Goal: Task Accomplishment & Management: Complete application form

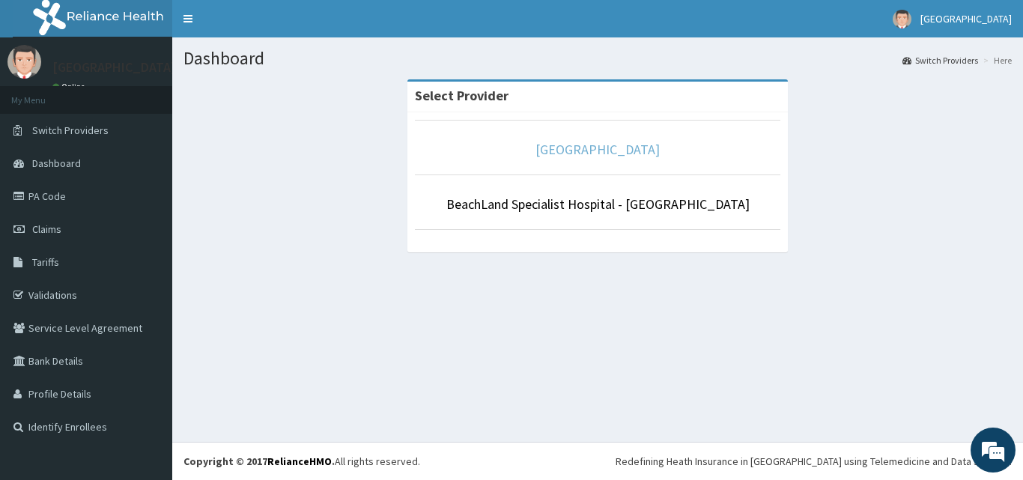
click at [592, 155] on link "[GEOGRAPHIC_DATA]" at bounding box center [597, 149] width 124 height 17
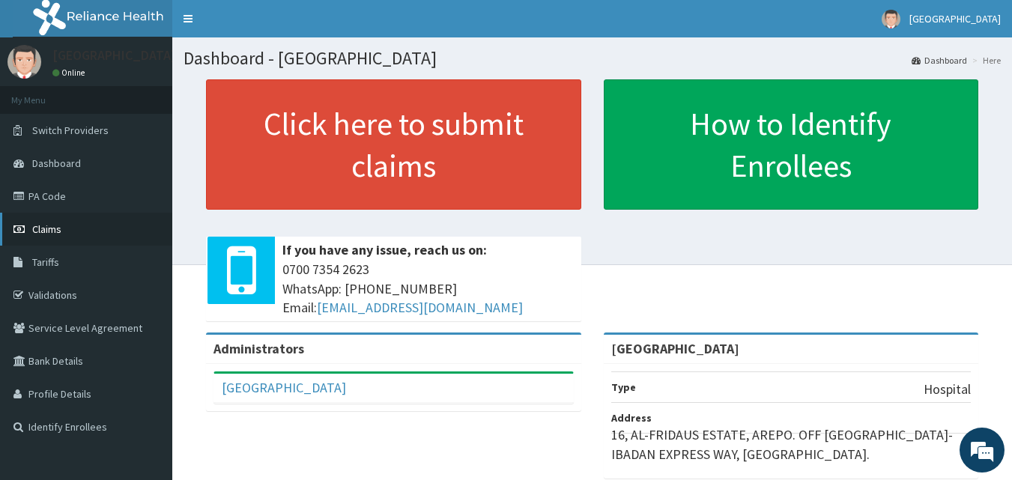
click at [43, 231] on span "Claims" at bounding box center [46, 228] width 29 height 13
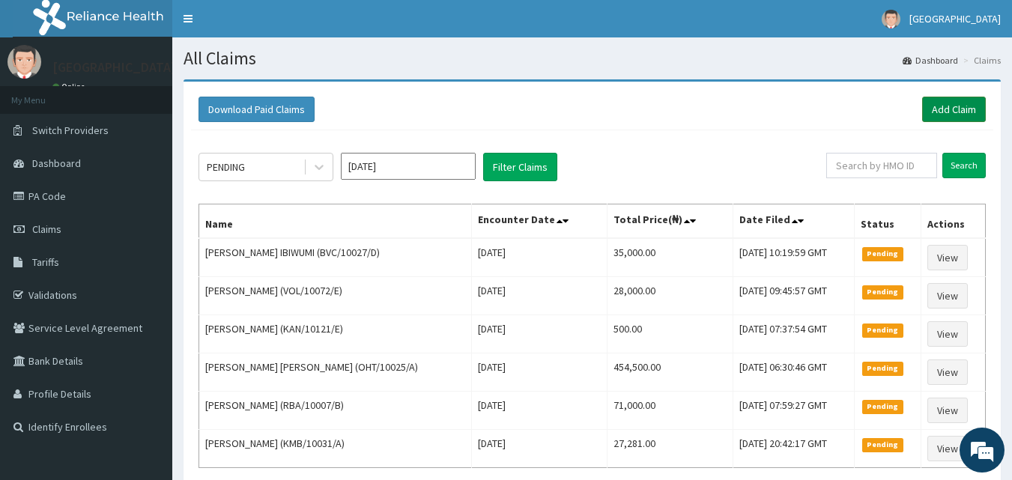
click at [958, 114] on link "Add Claim" at bounding box center [954, 109] width 64 height 25
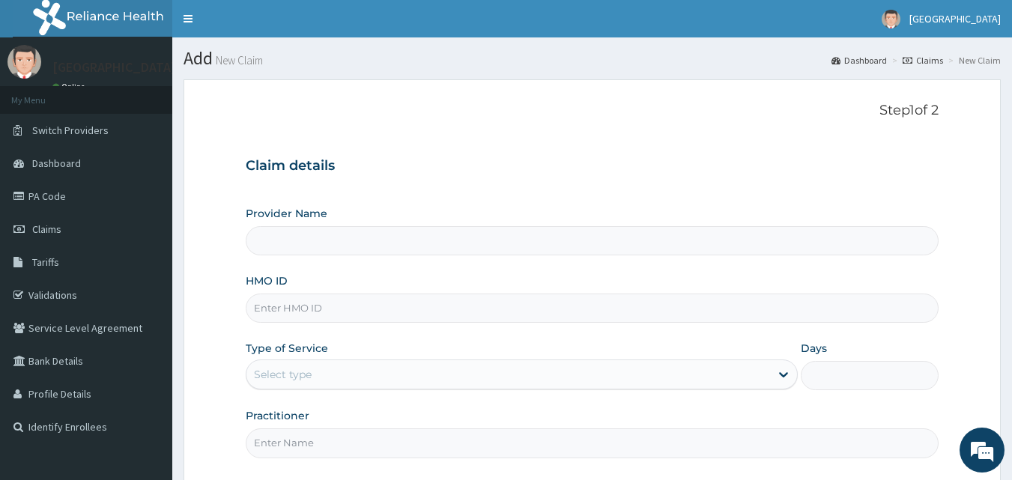
type input "[GEOGRAPHIC_DATA]"
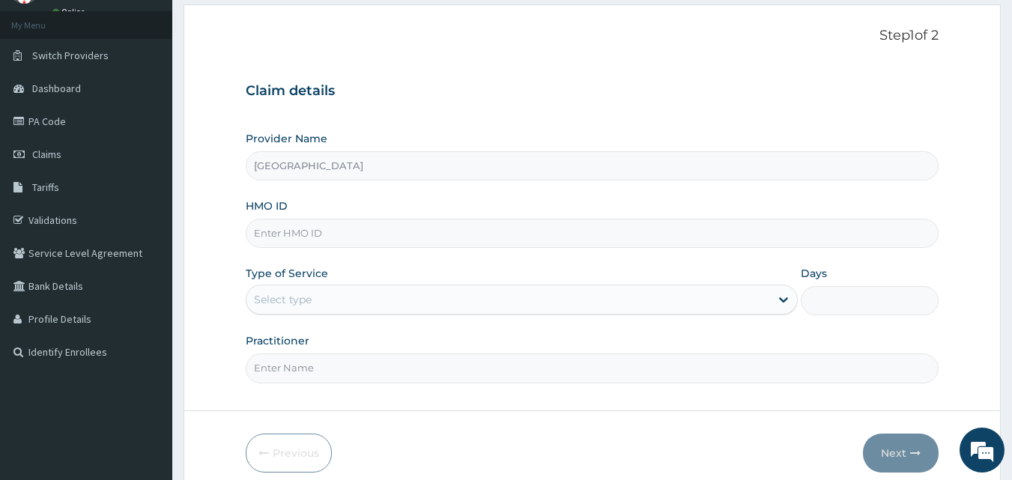
click at [279, 236] on input "HMO ID" at bounding box center [592, 233] width 693 height 29
click at [288, 237] on input "HMO ID" at bounding box center [592, 233] width 693 height 29
type input "CIR/10025/C"
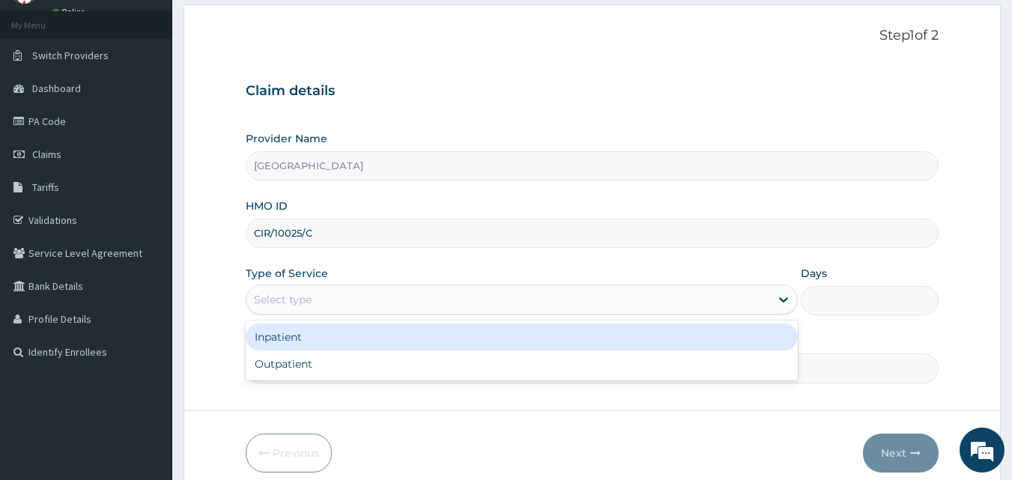
click at [281, 299] on div "Select type" at bounding box center [283, 299] width 58 height 15
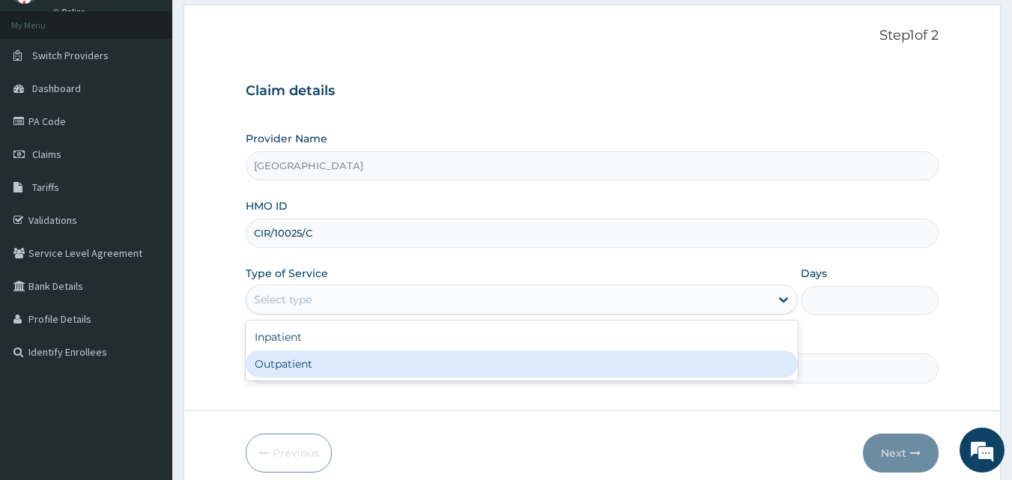
click at [271, 374] on div "Outpatient" at bounding box center [522, 363] width 552 height 27
type input "1"
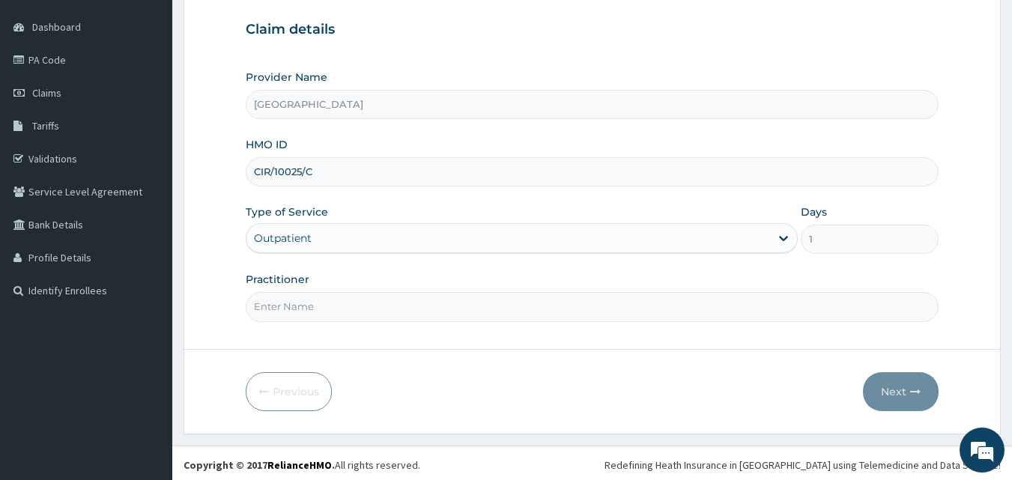
scroll to position [140, 0]
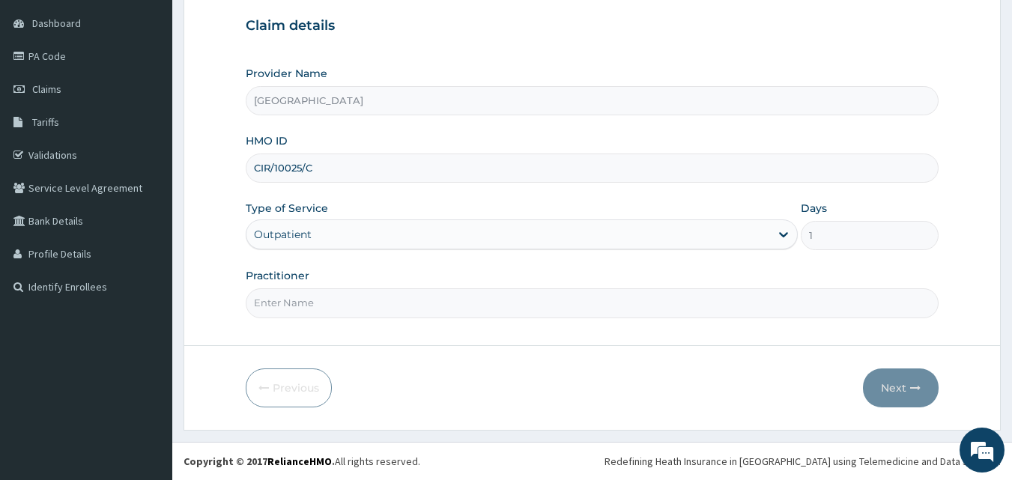
click at [285, 300] on input "Practitioner" at bounding box center [592, 302] width 693 height 29
type input "DR. [PERSON_NAME]"
click at [888, 382] on button "Next" at bounding box center [901, 387] width 76 height 39
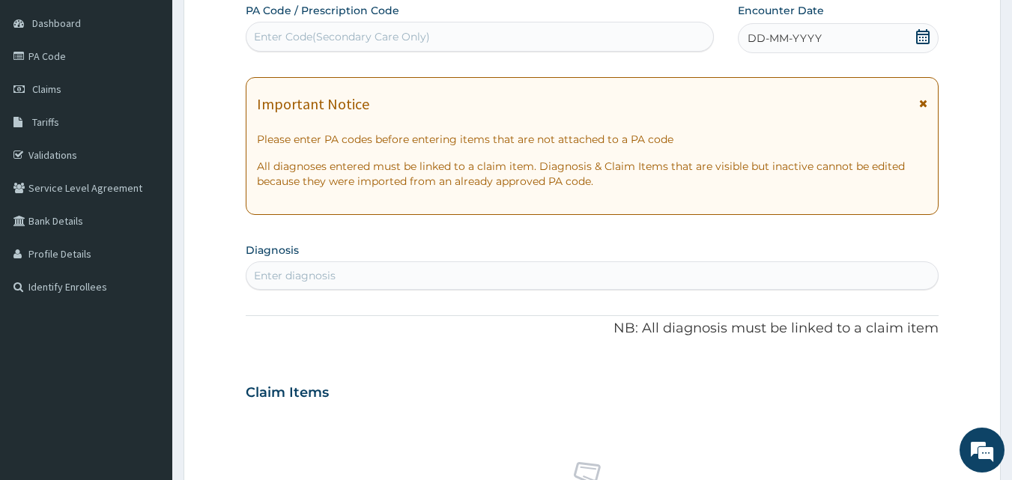
click at [923, 38] on icon at bounding box center [922, 36] width 15 height 15
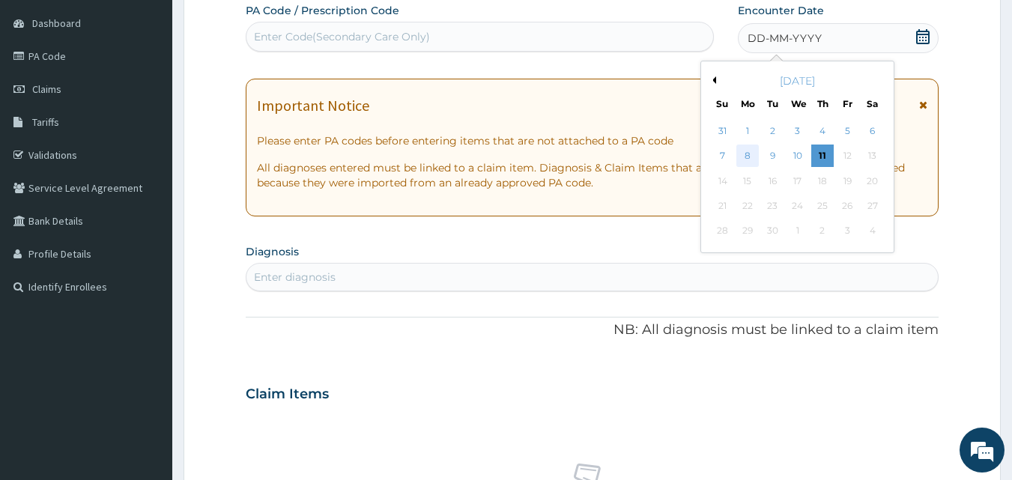
click at [747, 158] on div "8" at bounding box center [747, 156] width 22 height 22
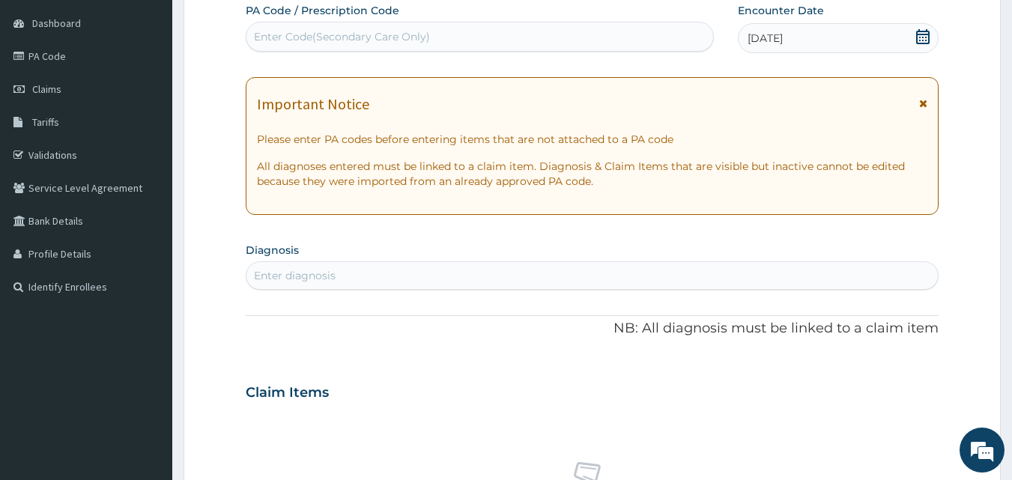
click at [299, 271] on div "Enter diagnosis" at bounding box center [295, 275] width 82 height 15
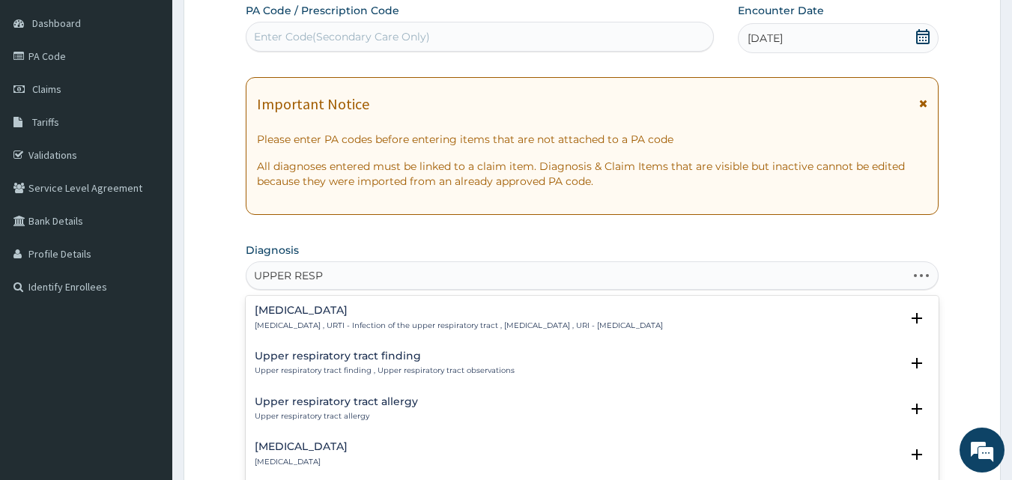
type input "UPPER RESPI"
click at [331, 297] on div "Upper respiratory infection Upper respiratory infection , URTI - Infection of t…" at bounding box center [592, 408] width 693 height 225
click at [292, 326] on p "Upper respiratory infection , URTI - Infection of the upper respiratory tract ,…" at bounding box center [459, 325] width 408 height 10
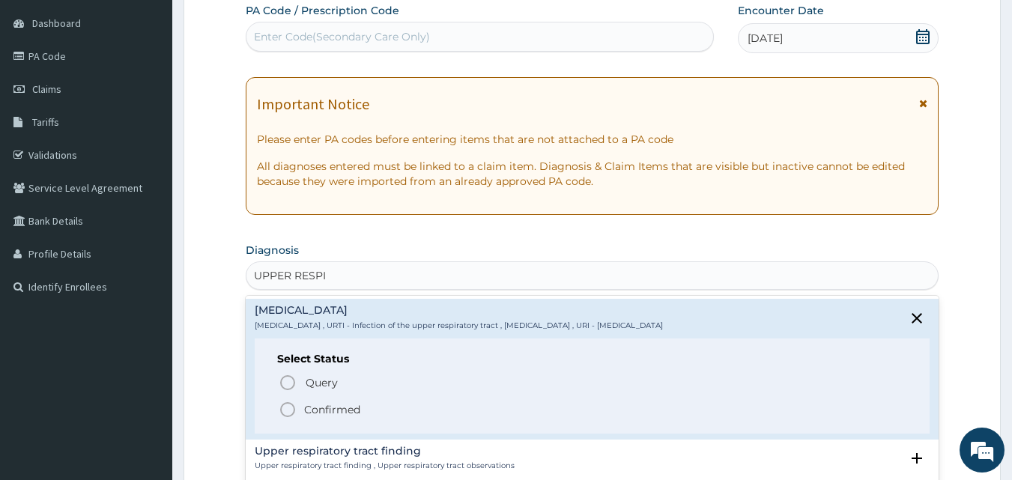
drag, startPoint x: 277, startPoint y: 408, endPoint x: 344, endPoint y: 347, distance: 90.6
click at [277, 407] on div "Query Query covers suspected (?), Keep in view (kiv), Ruled out (r/o) Confirmed" at bounding box center [592, 395] width 631 height 46
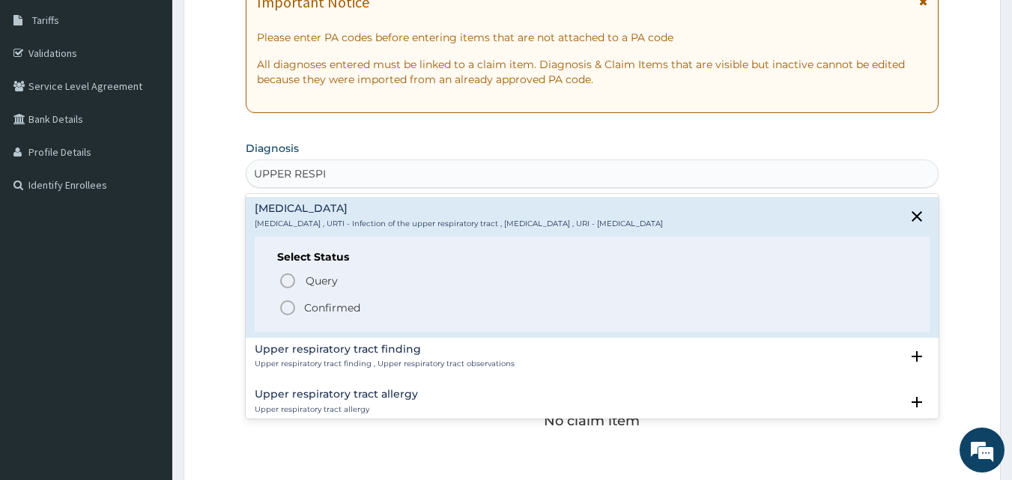
scroll to position [365, 0]
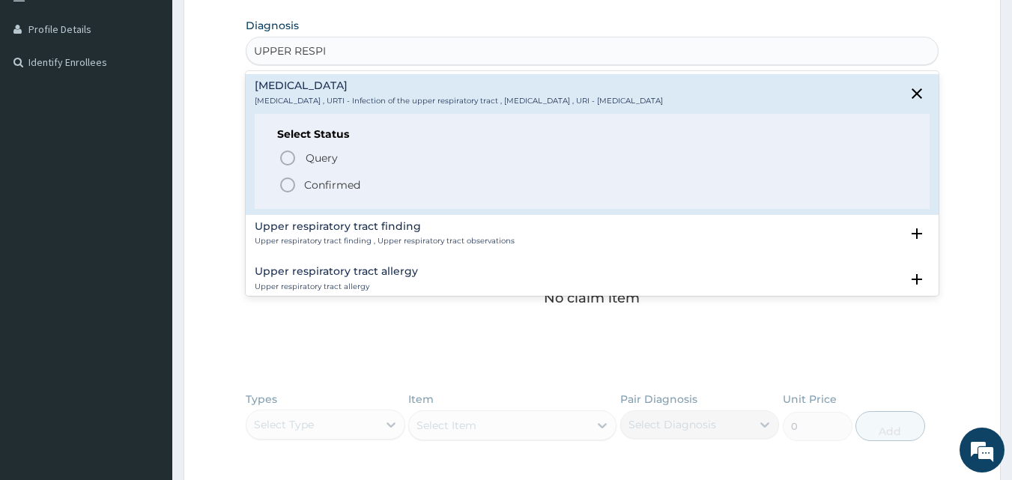
click at [288, 188] on icon "status option filled" at bounding box center [288, 185] width 18 height 18
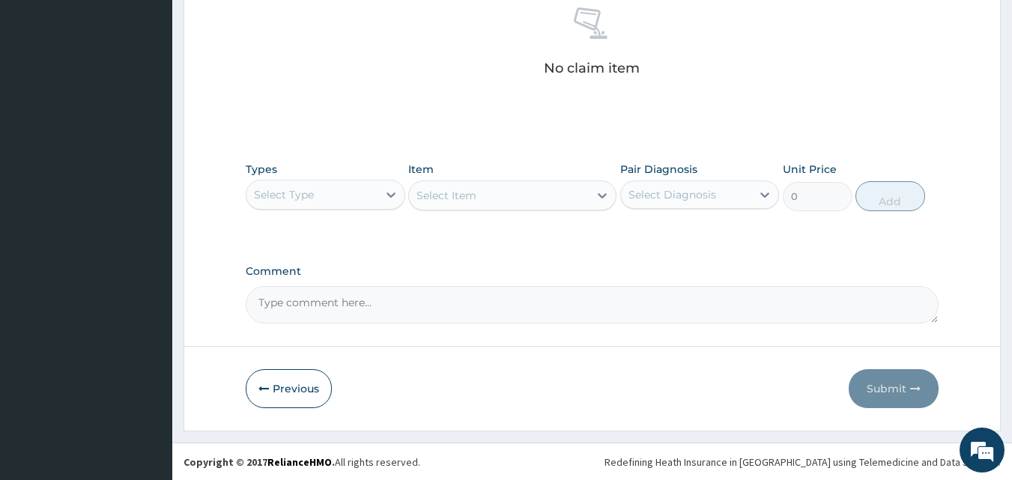
scroll to position [600, 0]
drag, startPoint x: 289, startPoint y: 190, endPoint x: 305, endPoint y: 211, distance: 26.2
click at [287, 190] on div "Select Type" at bounding box center [284, 193] width 60 height 15
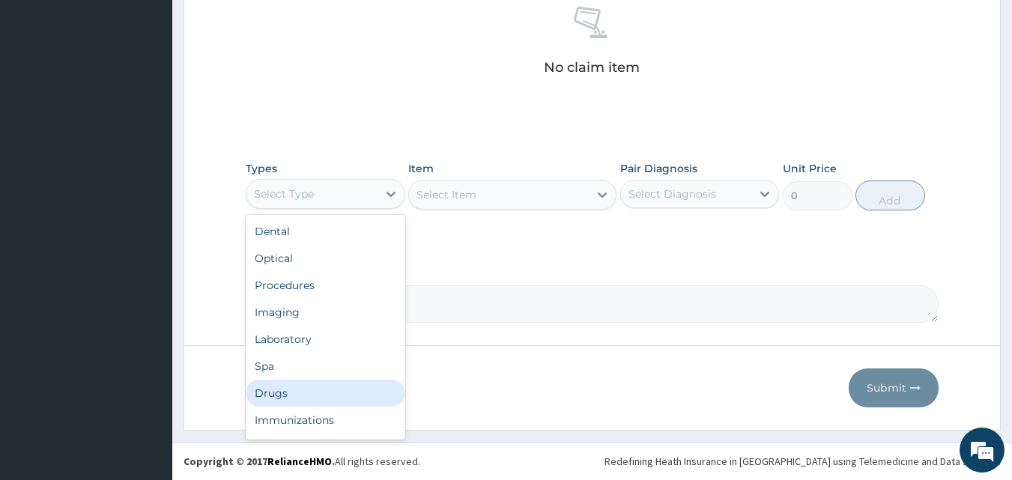
drag, startPoint x: 313, startPoint y: 392, endPoint x: 354, endPoint y: 371, distance: 45.9
click at [313, 392] on div "Drugs" at bounding box center [325, 393] width 159 height 27
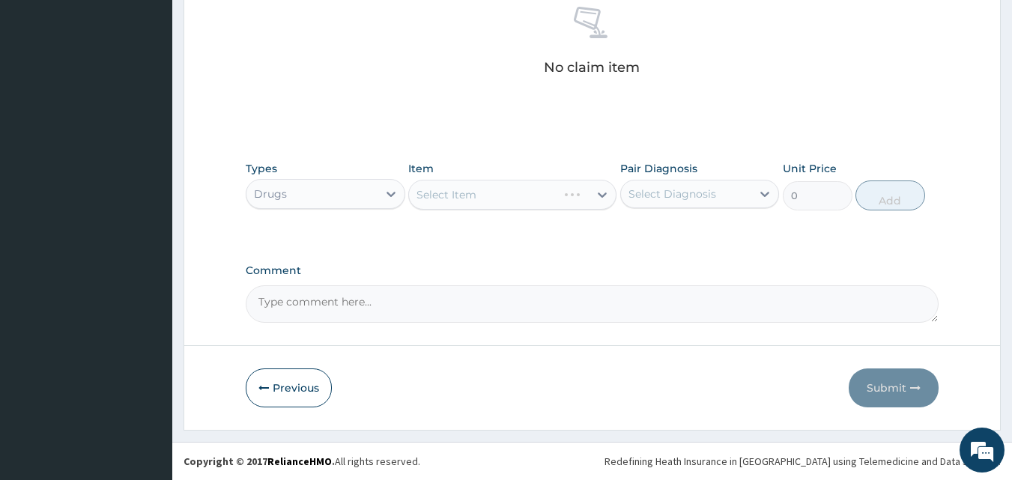
click at [685, 190] on div "Select Diagnosis" at bounding box center [672, 193] width 88 height 15
click at [668, 238] on label "Upper respiratory infection" at bounding box center [691, 230] width 93 height 15
checkbox input "true"
click at [458, 198] on div "Select Item" at bounding box center [512, 195] width 208 height 30
click at [463, 192] on div "Select Item" at bounding box center [512, 195] width 208 height 30
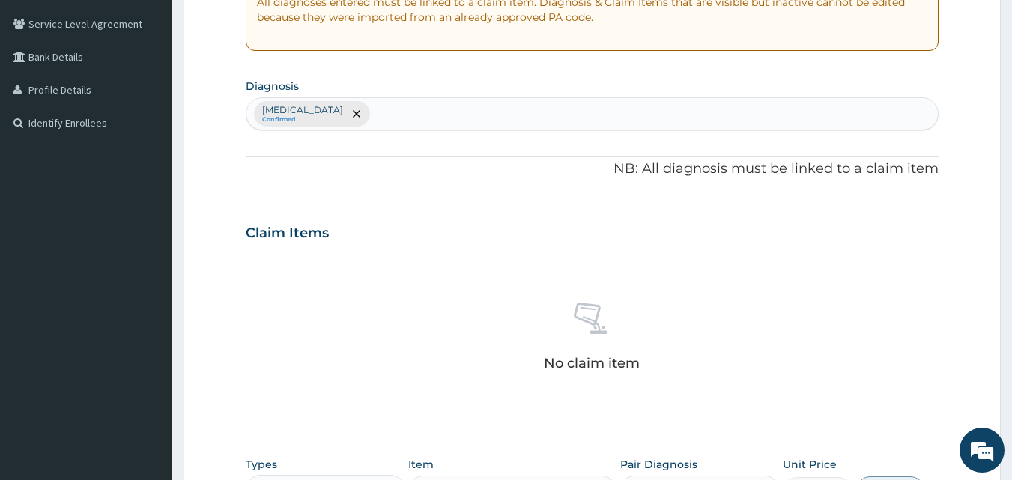
scroll to position [524, 0]
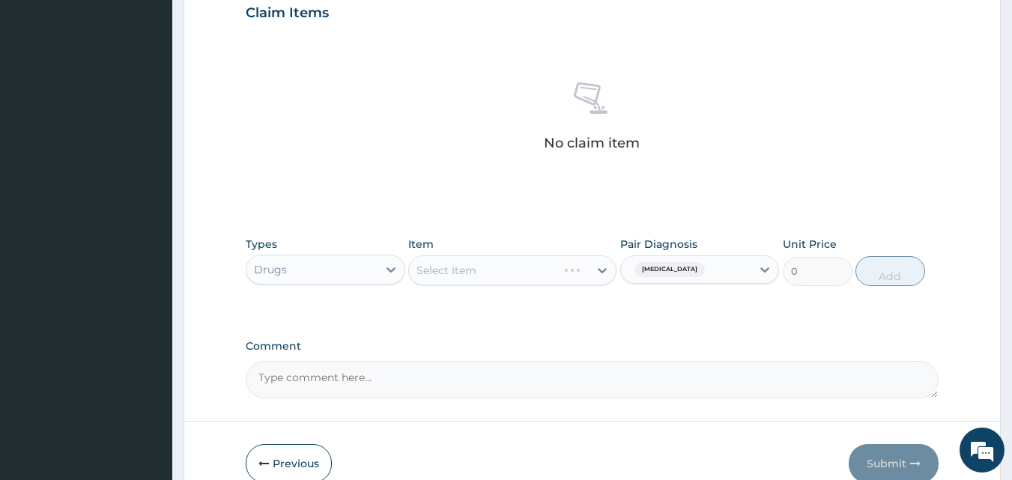
click at [438, 270] on div "Select Item" at bounding box center [512, 270] width 208 height 30
click at [452, 272] on div "Select Item" at bounding box center [446, 270] width 60 height 15
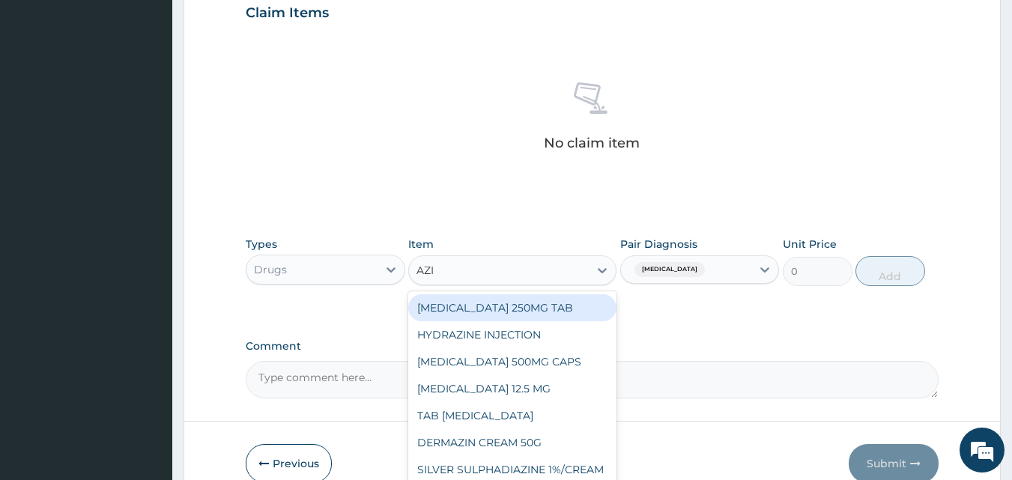
type input "AZIT"
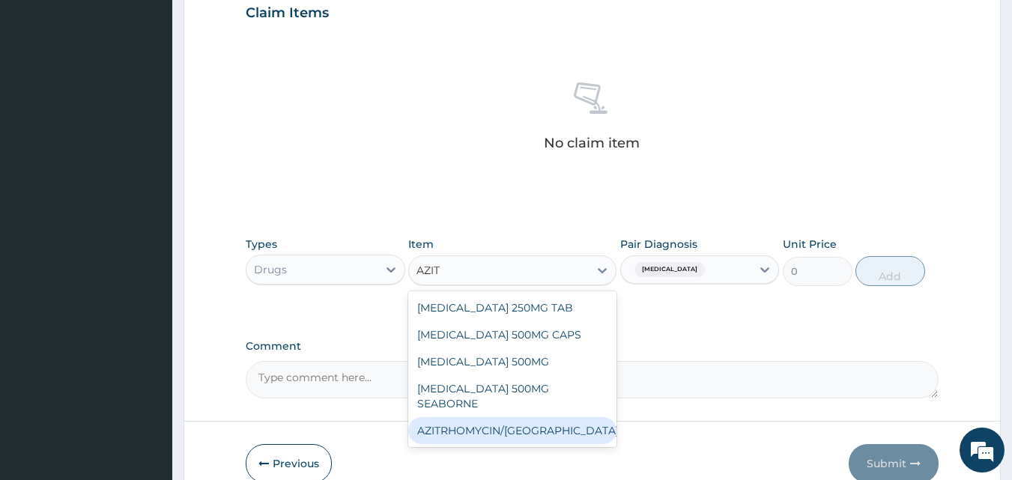
drag, startPoint x: 494, startPoint y: 418, endPoint x: 487, endPoint y: 415, distance: 8.1
click at [493, 418] on div "AZITRHOMYCIN/SYR" at bounding box center [512, 430] width 208 height 27
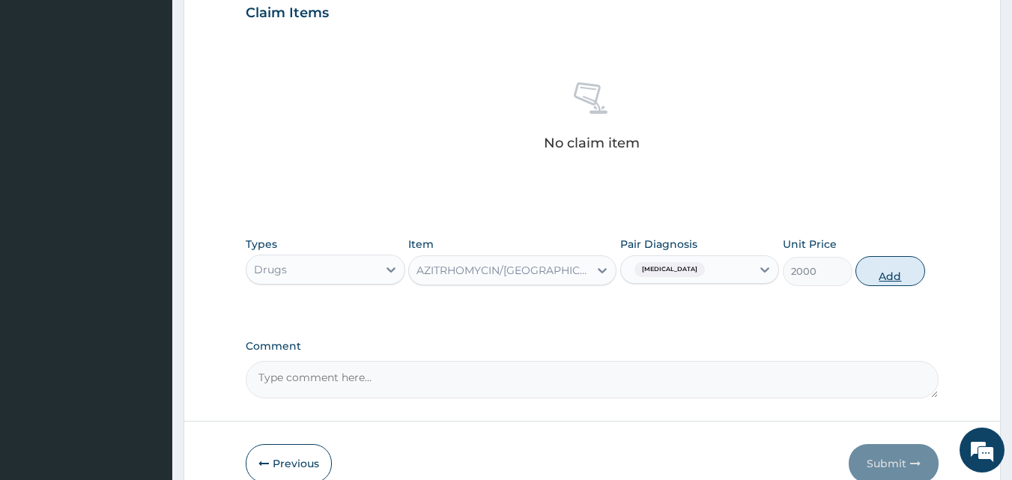
click at [893, 270] on button "Add" at bounding box center [890, 271] width 70 height 30
type input "0"
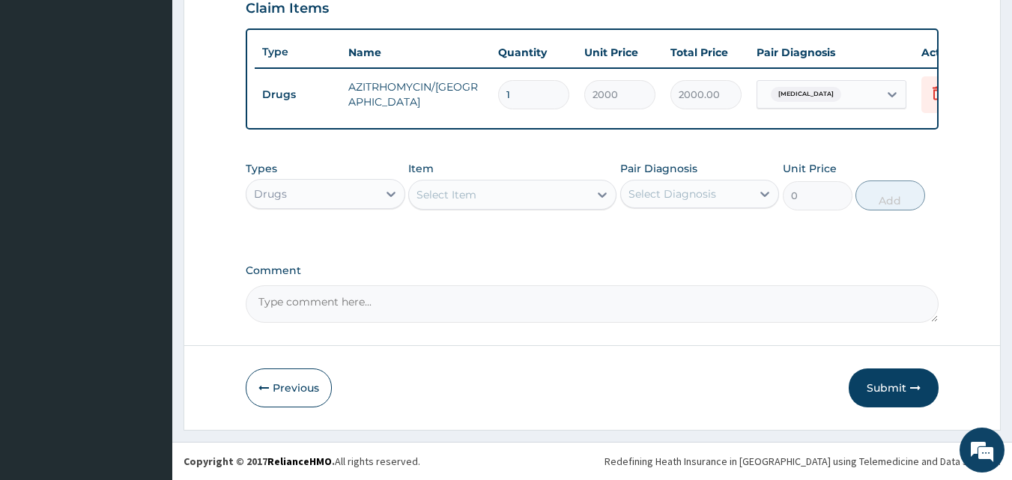
scroll to position [540, 0]
click at [669, 196] on div "Select Diagnosis" at bounding box center [672, 193] width 88 height 15
click at [683, 233] on label "Upper respiratory infection" at bounding box center [691, 230] width 93 height 15
checkbox input "true"
click at [454, 200] on div "Select Item" at bounding box center [446, 194] width 60 height 15
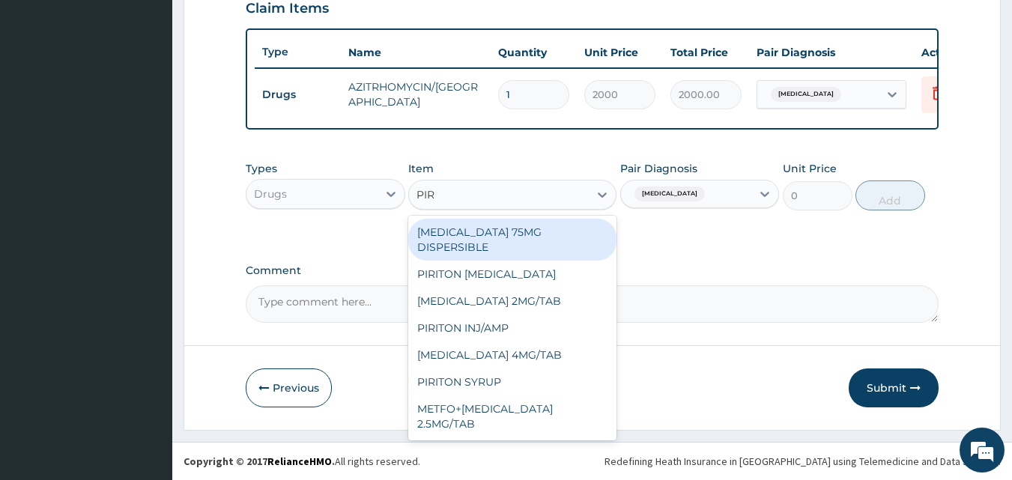
type input "PIRI"
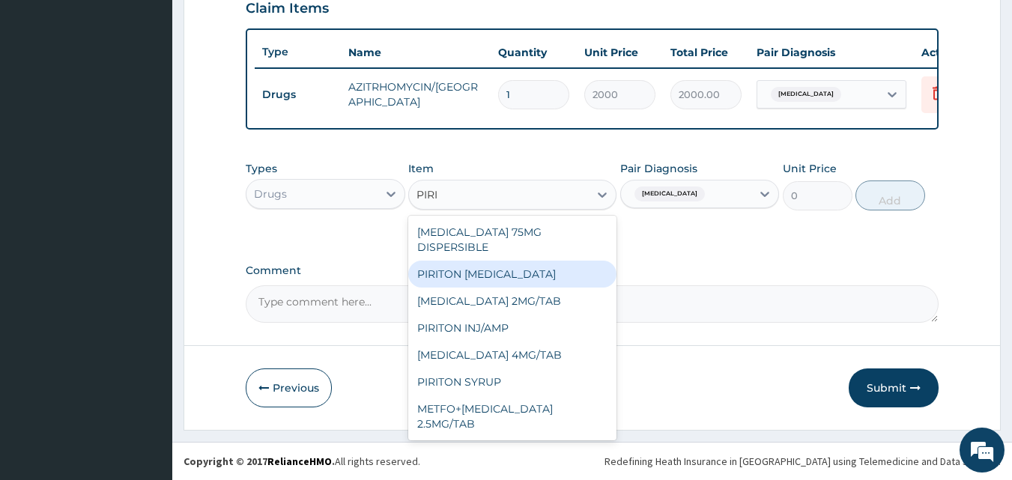
click at [502, 263] on div "PIRITON EXPECTORANT" at bounding box center [512, 274] width 208 height 27
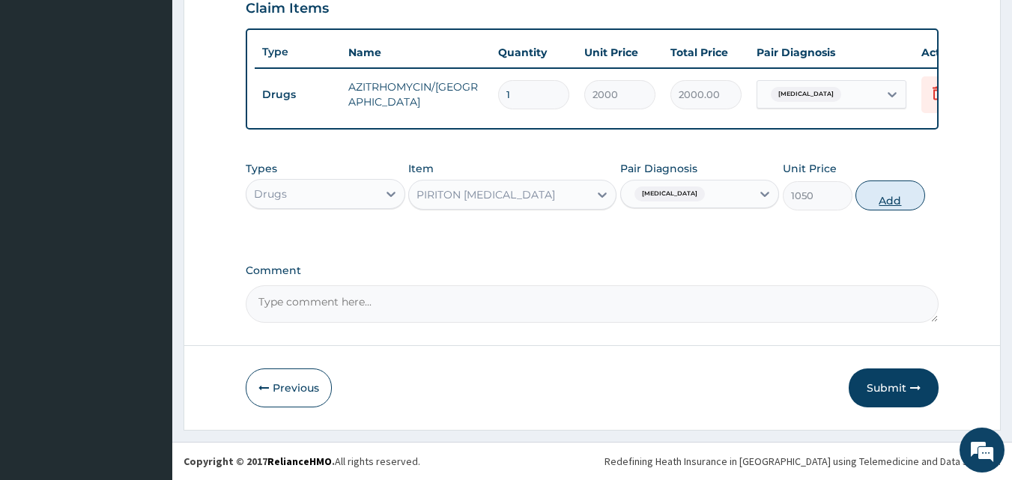
click at [905, 194] on button "Add" at bounding box center [890, 195] width 70 height 30
type input "0"
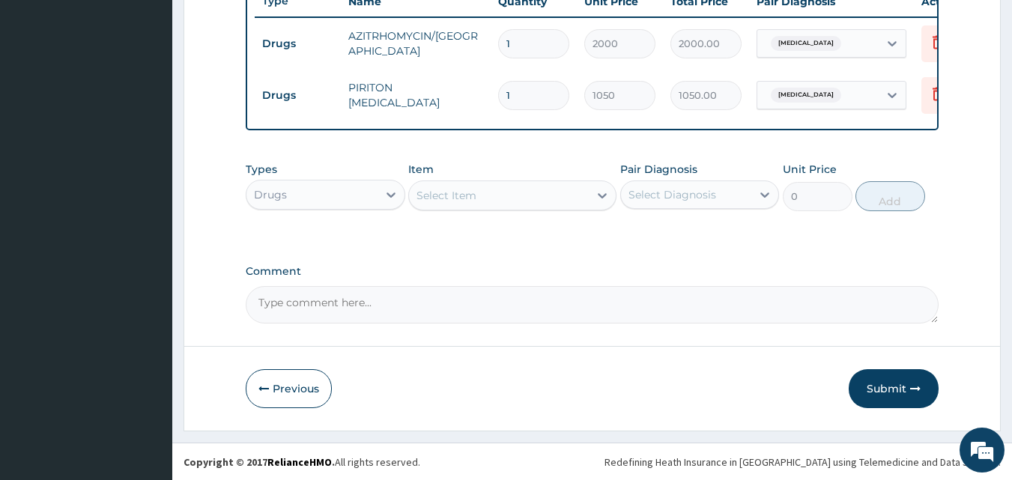
scroll to position [592, 0]
drag, startPoint x: 690, startPoint y: 202, endPoint x: 691, endPoint y: 212, distance: 9.8
click at [688, 202] on div "Select Diagnosis" at bounding box center [686, 194] width 131 height 24
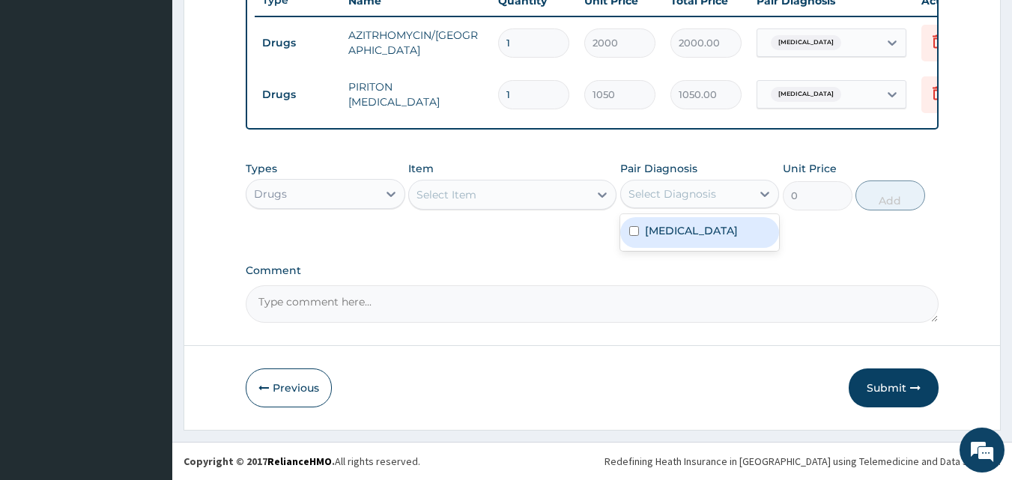
click at [670, 237] on label "Upper respiratory infection" at bounding box center [691, 230] width 93 height 15
checkbox input "true"
click at [437, 189] on div "Select Item" at bounding box center [446, 194] width 60 height 15
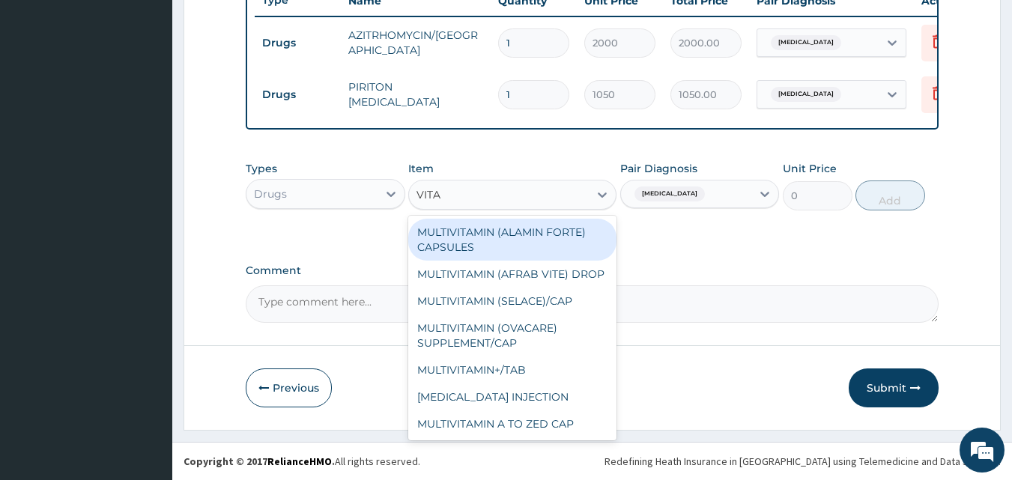
type input "VITAM"
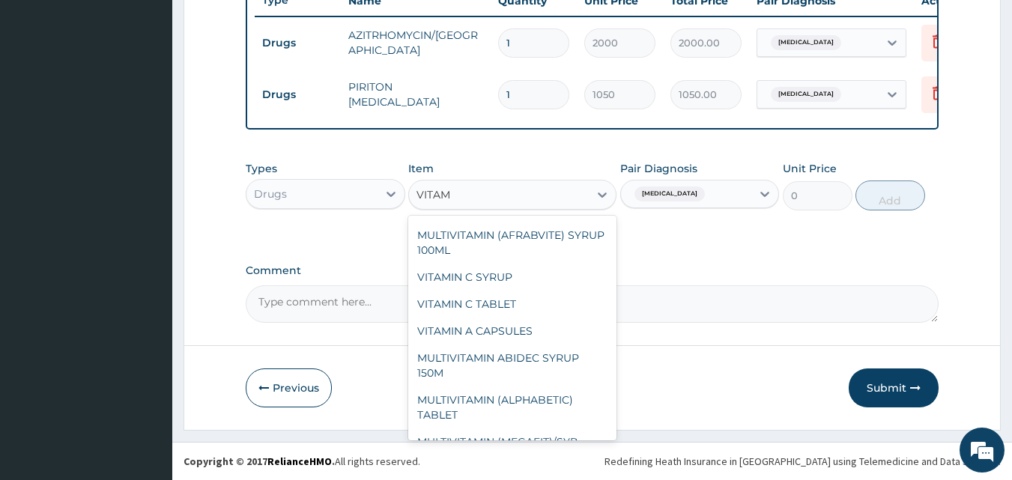
scroll to position [300, 0]
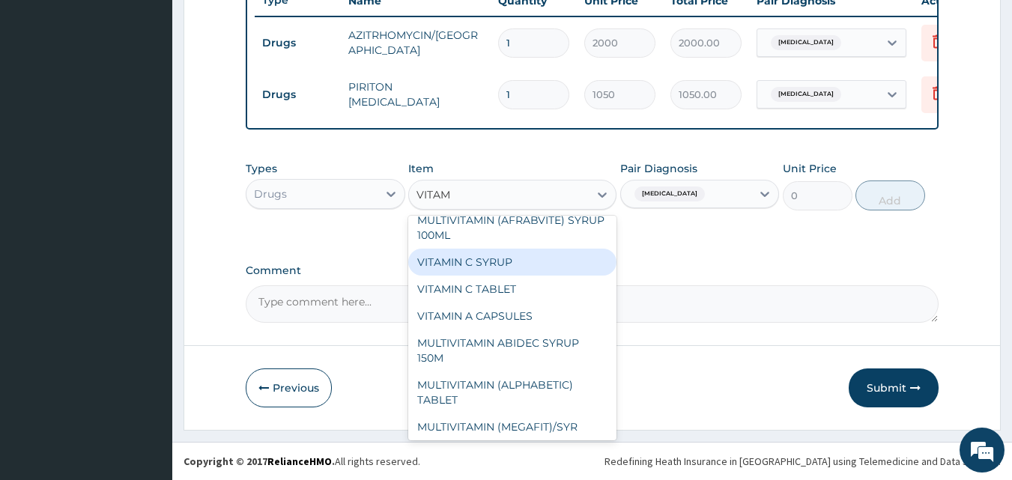
click at [500, 276] on div "VITAMIN C SYRUP" at bounding box center [512, 262] width 208 height 27
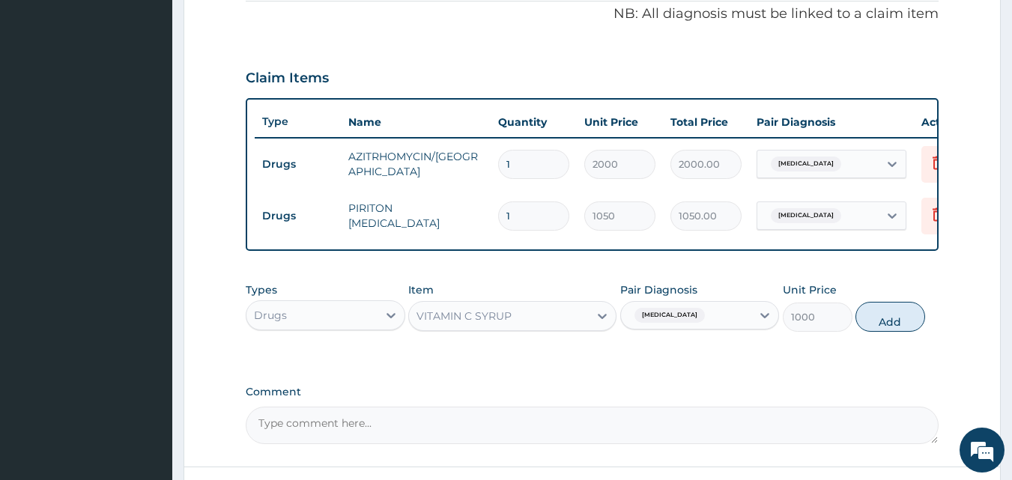
scroll to position [442, 0]
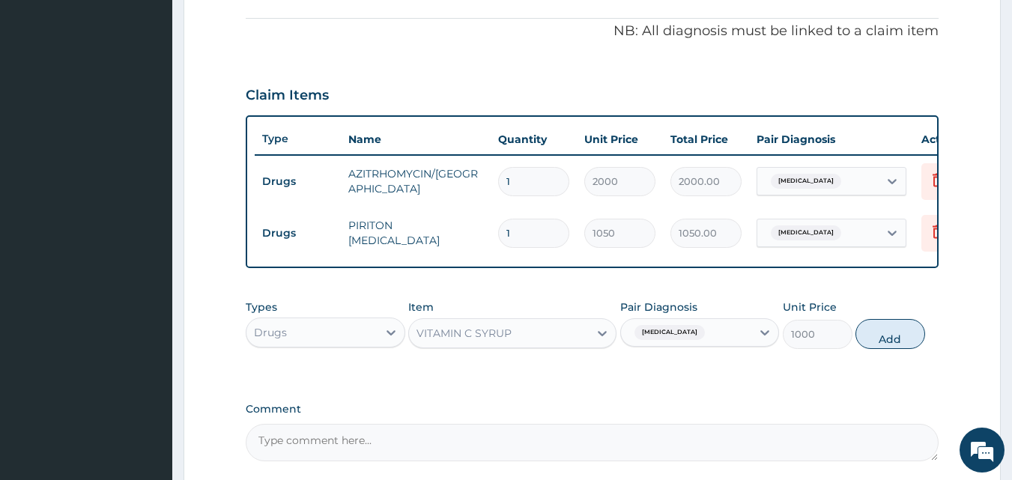
click at [893, 349] on button "Add" at bounding box center [890, 334] width 70 height 30
type input "0"
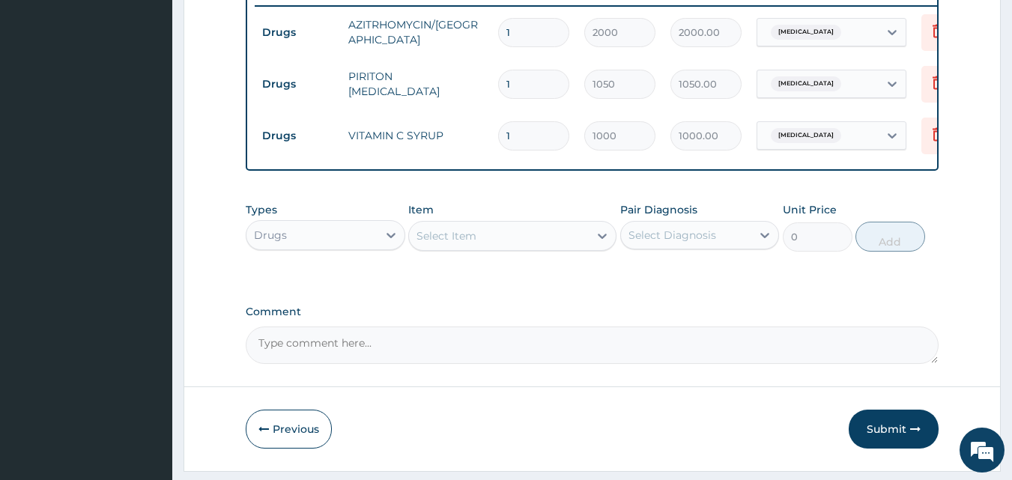
scroll to position [592, 0]
click at [288, 243] on div "Drugs" at bounding box center [311, 234] width 131 height 24
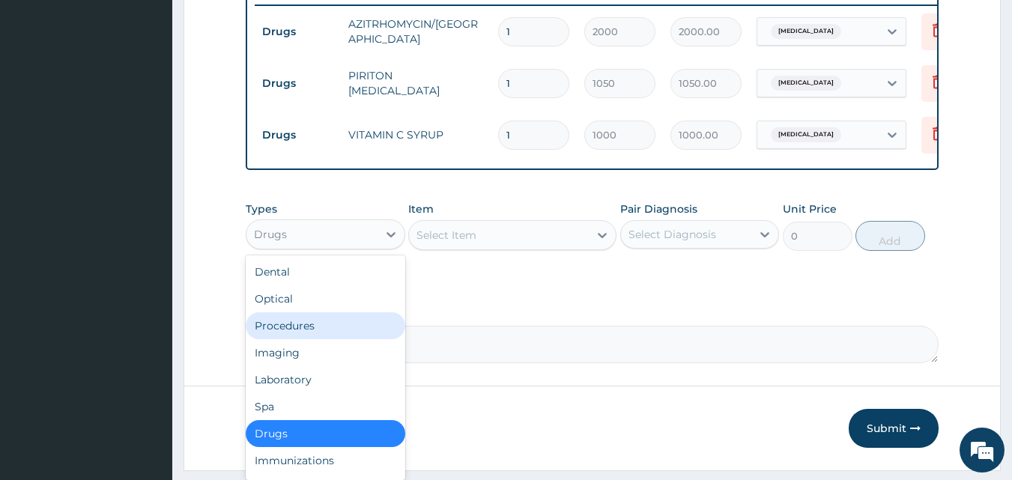
click at [297, 339] on div "Procedures" at bounding box center [325, 325] width 159 height 27
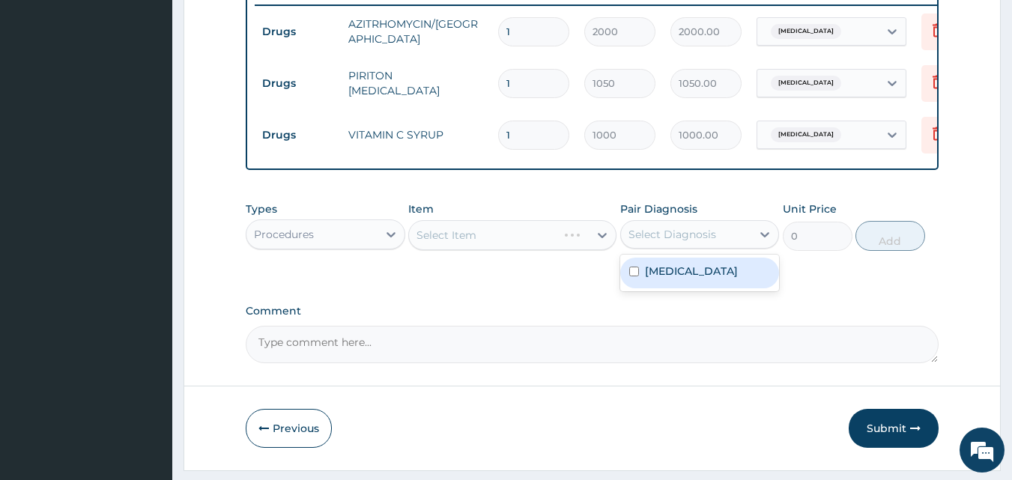
click at [669, 240] on div "Select Diagnosis" at bounding box center [672, 234] width 88 height 15
click at [657, 279] on label "Upper respiratory infection" at bounding box center [691, 271] width 93 height 15
checkbox input "true"
click at [457, 234] on div "Select Item" at bounding box center [512, 235] width 208 height 30
click at [455, 246] on div "Select Item" at bounding box center [512, 235] width 208 height 30
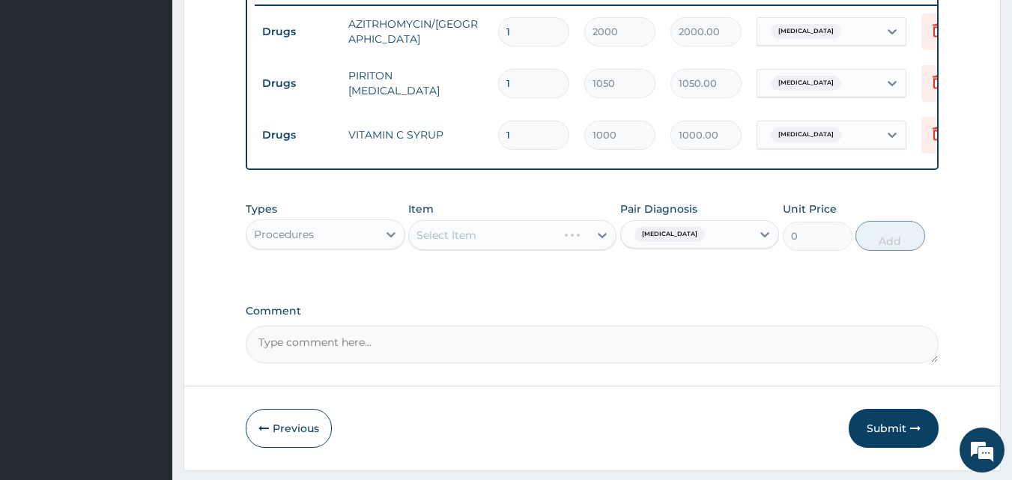
click at [449, 250] on div "Select Item" at bounding box center [512, 235] width 208 height 30
click at [465, 250] on div "Select Item" at bounding box center [512, 235] width 208 height 30
click at [447, 241] on div "Select Item" at bounding box center [512, 235] width 208 height 30
click at [470, 243] on div "Select Item" at bounding box center [446, 235] width 60 height 15
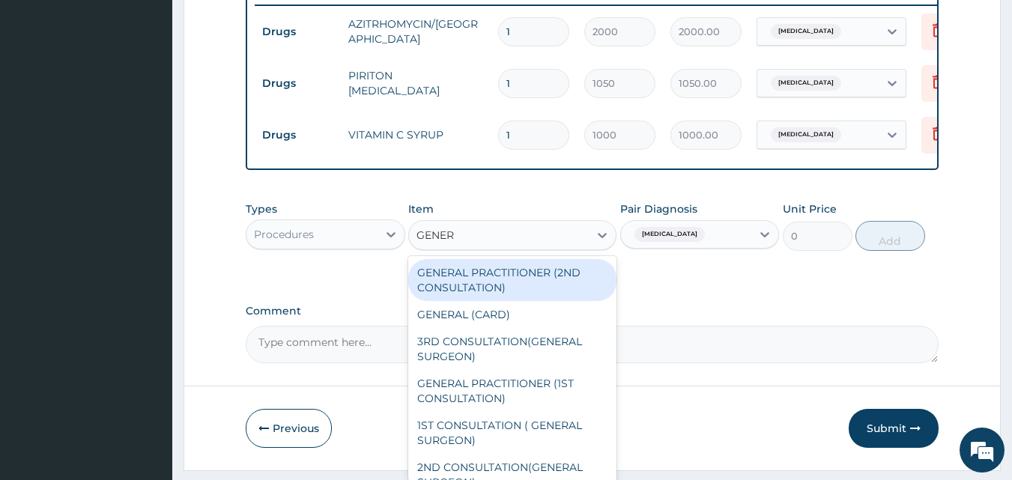
type input "GENERA"
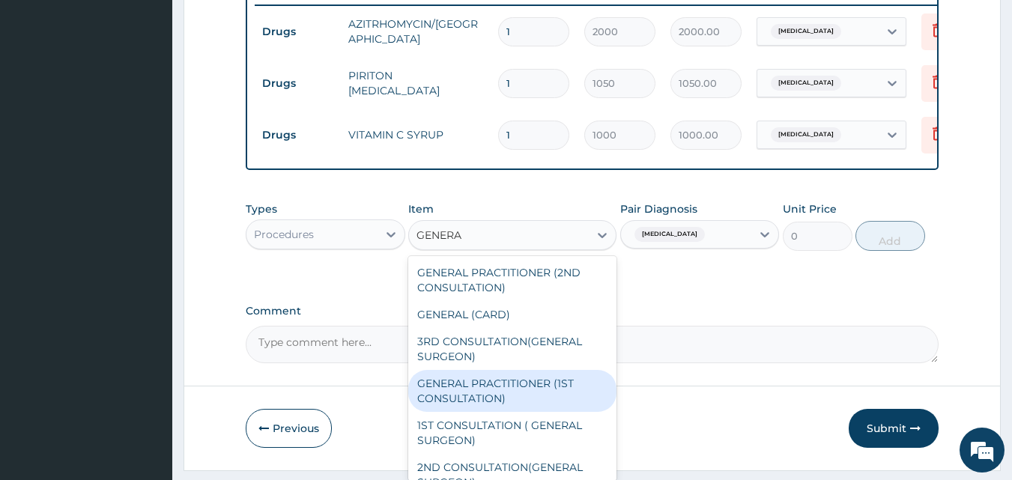
click at [503, 403] on div "GENERAL PRACTITIONER (1ST CONSULTATION)" at bounding box center [512, 391] width 208 height 42
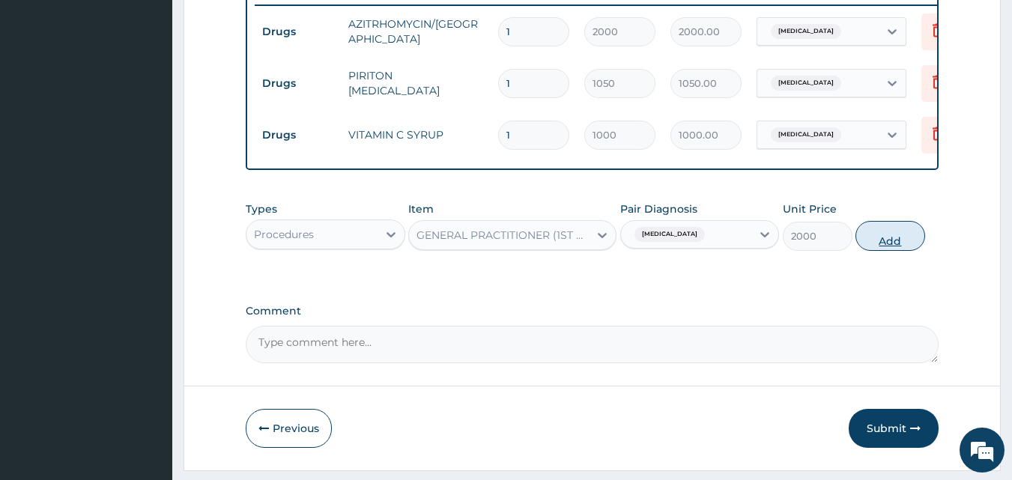
click at [884, 250] on button "Add" at bounding box center [890, 236] width 70 height 30
type input "0"
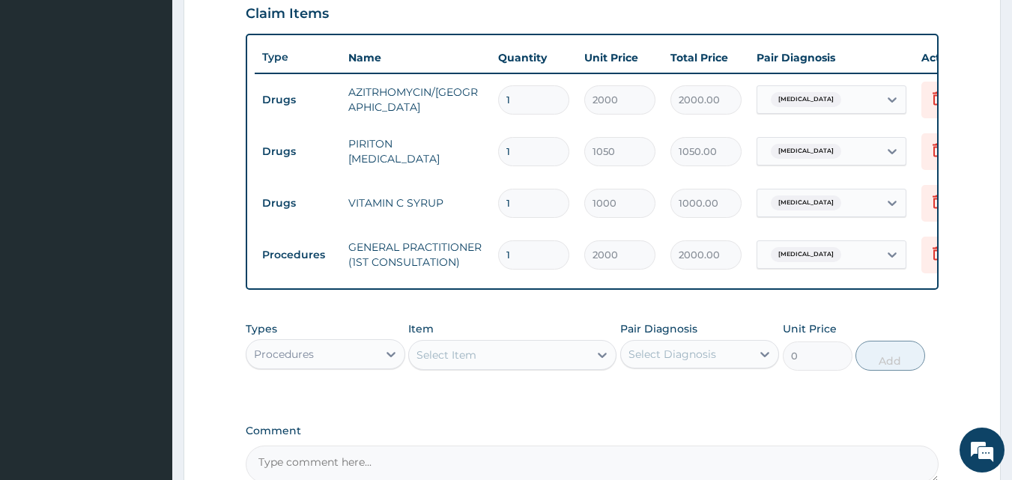
scroll to position [524, 0]
type input "2"
type input "4000.00"
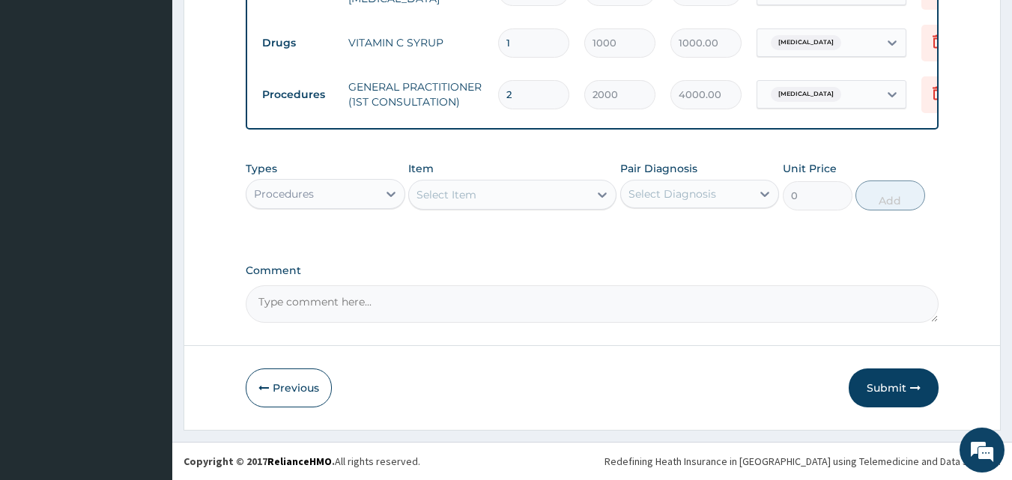
scroll to position [695, 0]
type input "2"
click at [900, 393] on button "Submit" at bounding box center [893, 387] width 90 height 39
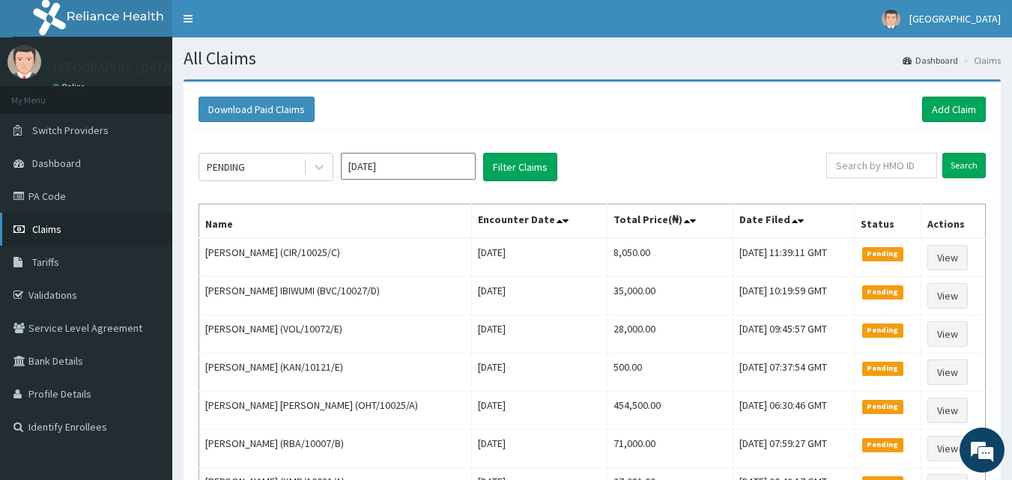
click at [49, 230] on span "Claims" at bounding box center [46, 228] width 29 height 13
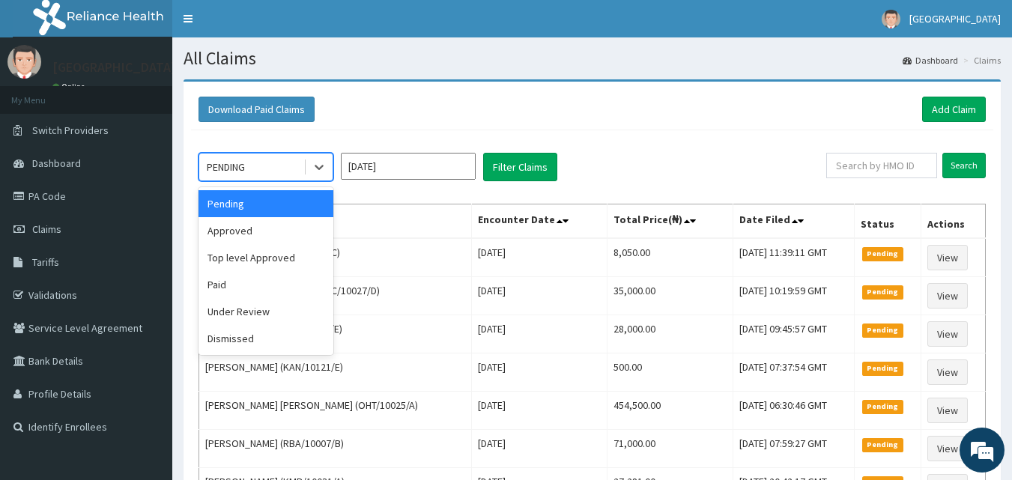
click at [257, 169] on div "PENDING" at bounding box center [251, 167] width 104 height 24
click at [246, 234] on div "Approved" at bounding box center [265, 230] width 135 height 27
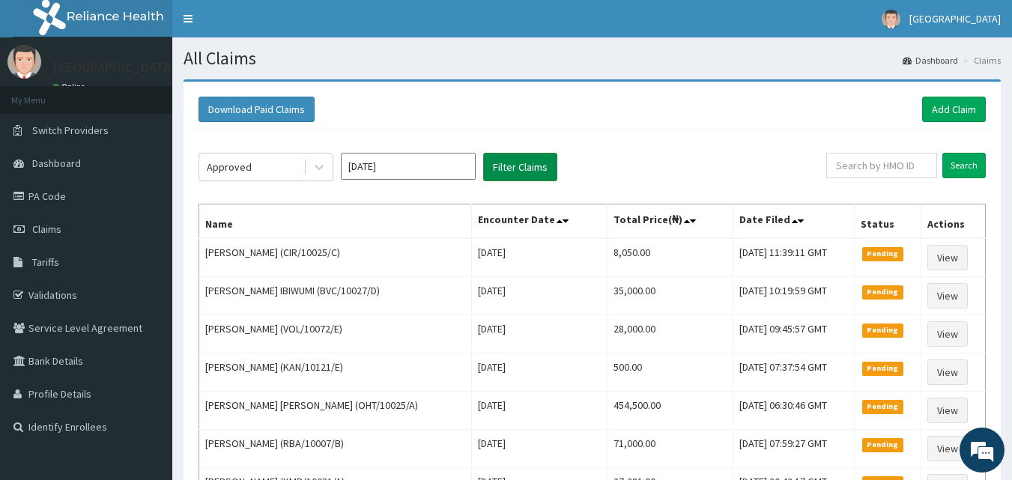
click at [529, 164] on button "Filter Claims" at bounding box center [520, 167] width 74 height 28
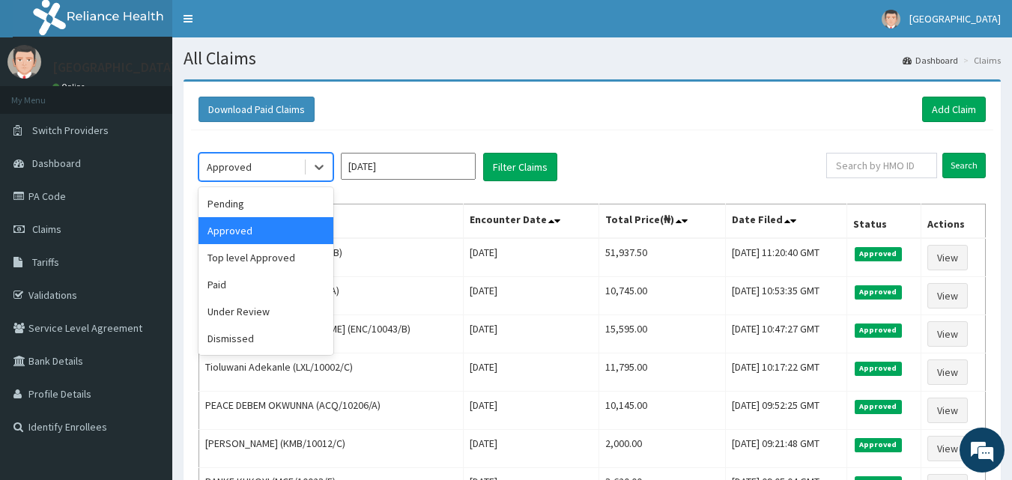
click at [267, 172] on div "Approved" at bounding box center [251, 167] width 104 height 24
click at [239, 204] on div "Pending" at bounding box center [265, 203] width 135 height 27
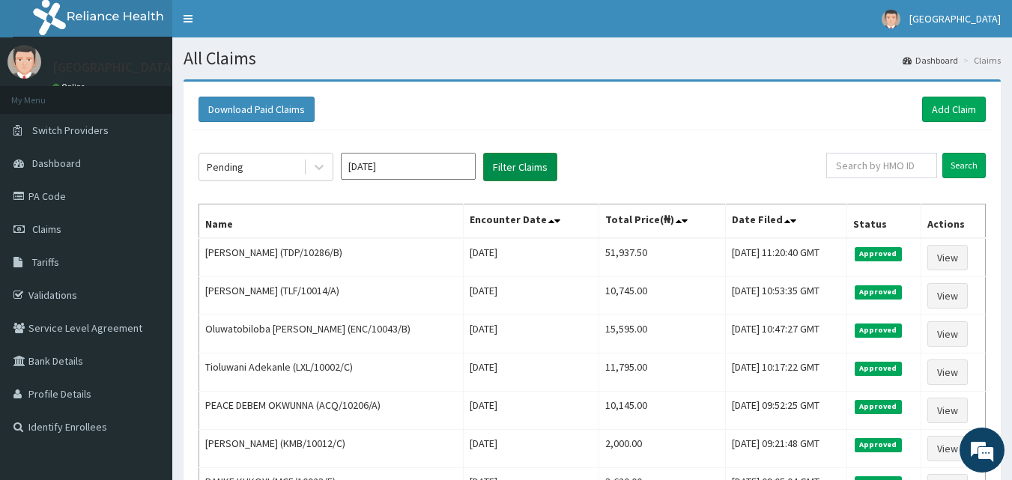
click at [535, 162] on button "Filter Claims" at bounding box center [520, 167] width 74 height 28
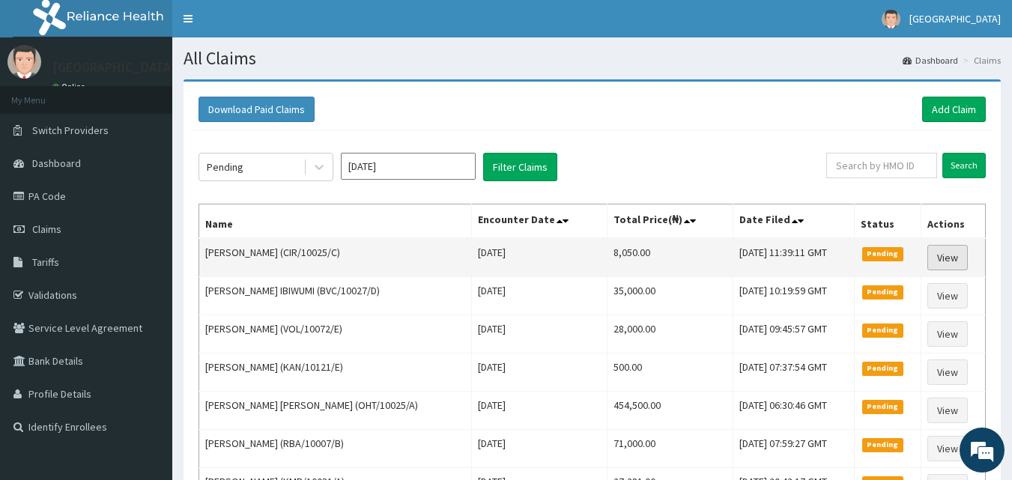
drag, startPoint x: 943, startPoint y: 265, endPoint x: 937, endPoint y: 258, distance: 9.6
click at [944, 264] on link "View" at bounding box center [947, 257] width 40 height 25
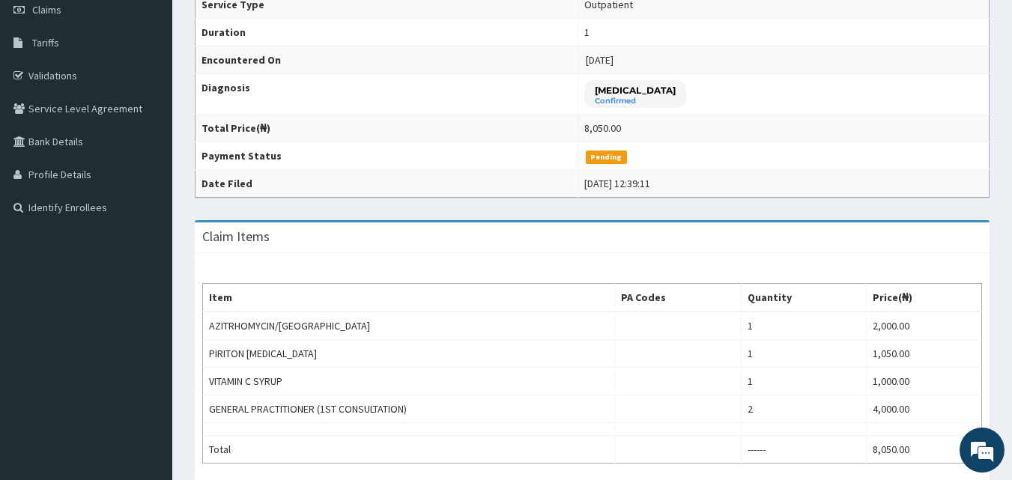
scroll to position [75, 0]
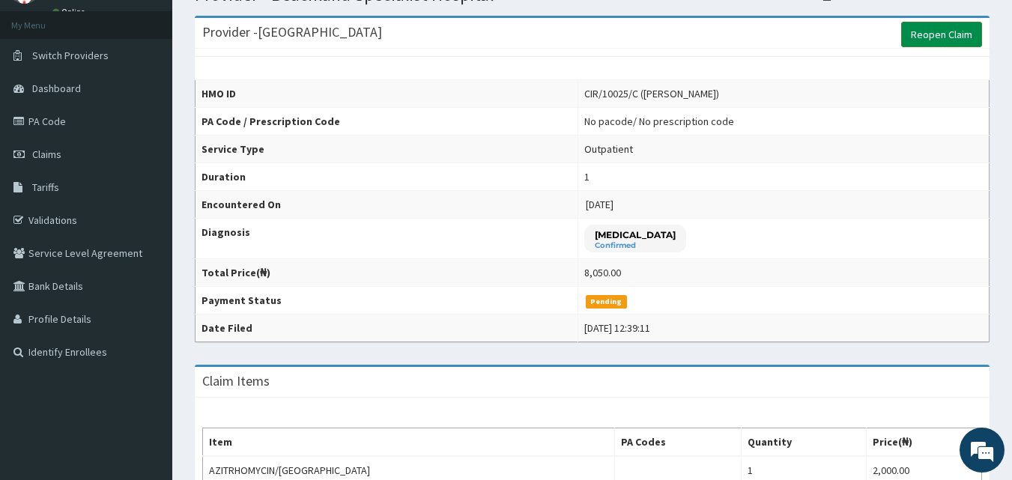
click at [937, 31] on link "Reopen Claim" at bounding box center [941, 34] width 81 height 25
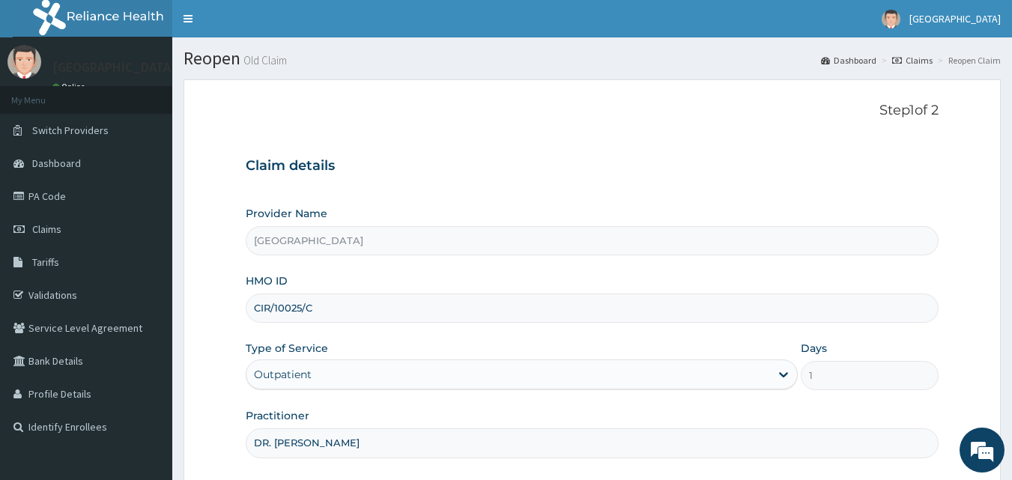
scroll to position [140, 0]
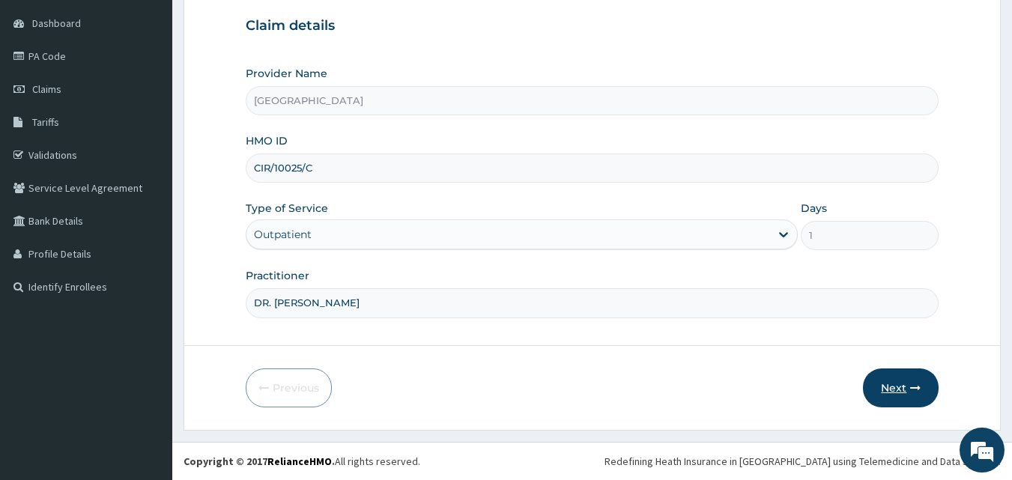
click at [901, 387] on button "Next" at bounding box center [901, 387] width 76 height 39
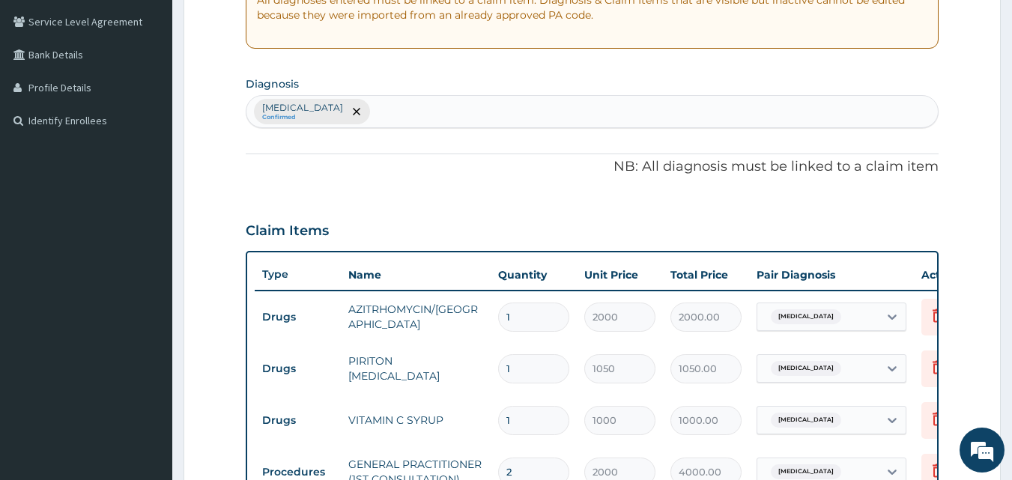
scroll to position [365, 0]
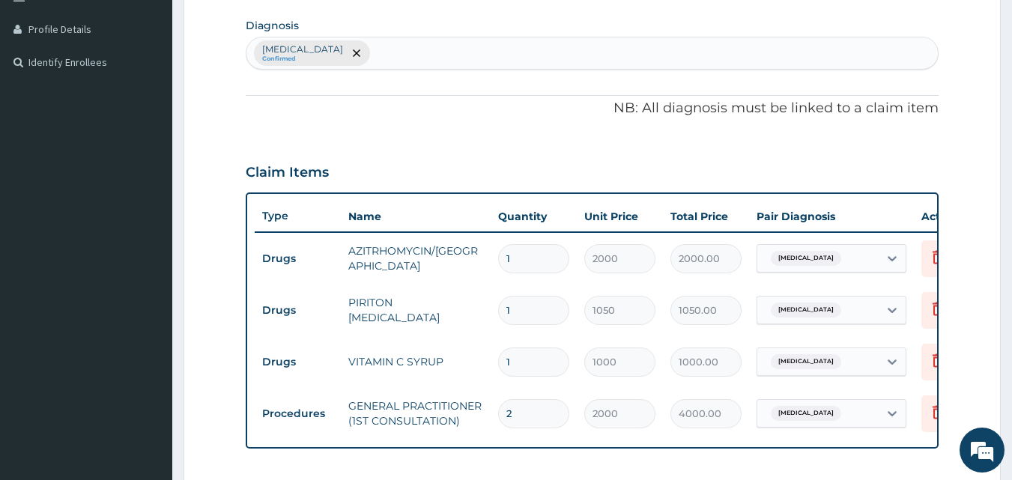
click at [542, 414] on input "2" at bounding box center [533, 413] width 71 height 29
type input "0.00"
type input "1"
type input "2000.00"
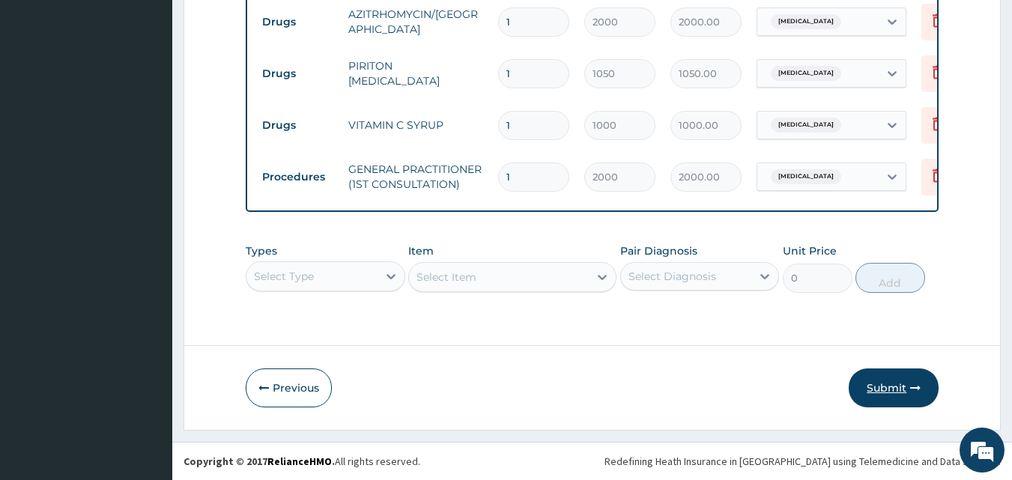
type input "1"
drag, startPoint x: 899, startPoint y: 396, endPoint x: 641, endPoint y: 376, distance: 258.4
click at [898, 395] on button "Submit" at bounding box center [893, 387] width 90 height 39
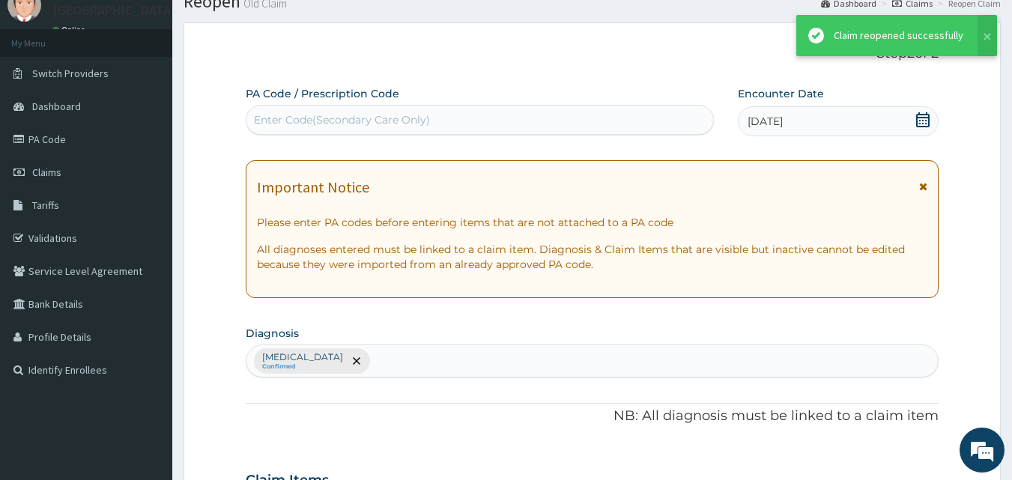
scroll to position [613, 0]
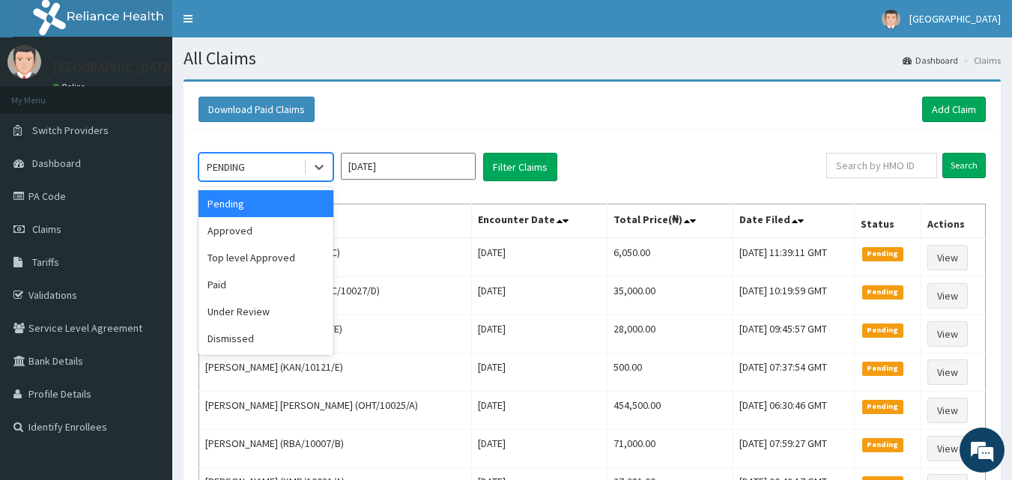
click at [270, 174] on div "PENDING" at bounding box center [251, 167] width 104 height 24
click at [254, 226] on div "Approved" at bounding box center [265, 230] width 135 height 27
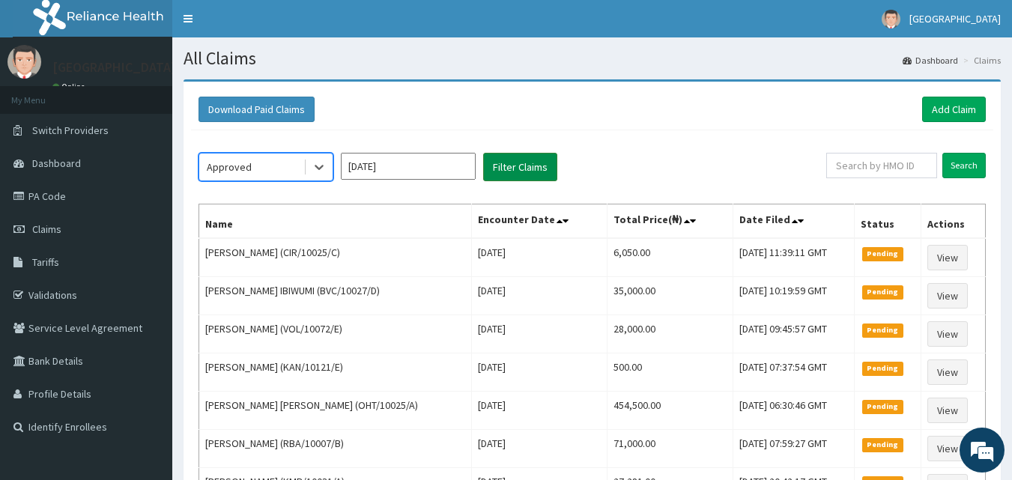
click at [517, 159] on button "Filter Claims" at bounding box center [520, 167] width 74 height 28
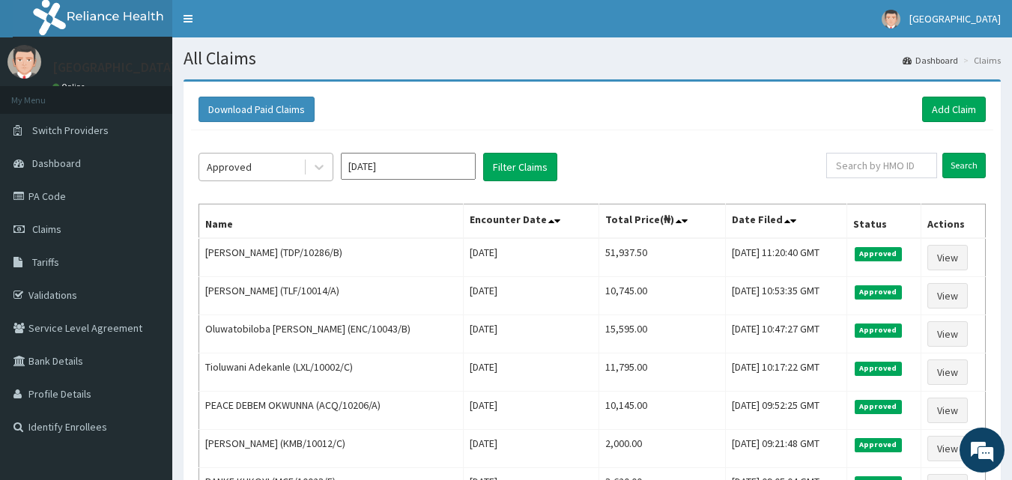
click at [277, 171] on div "Approved" at bounding box center [251, 167] width 104 height 24
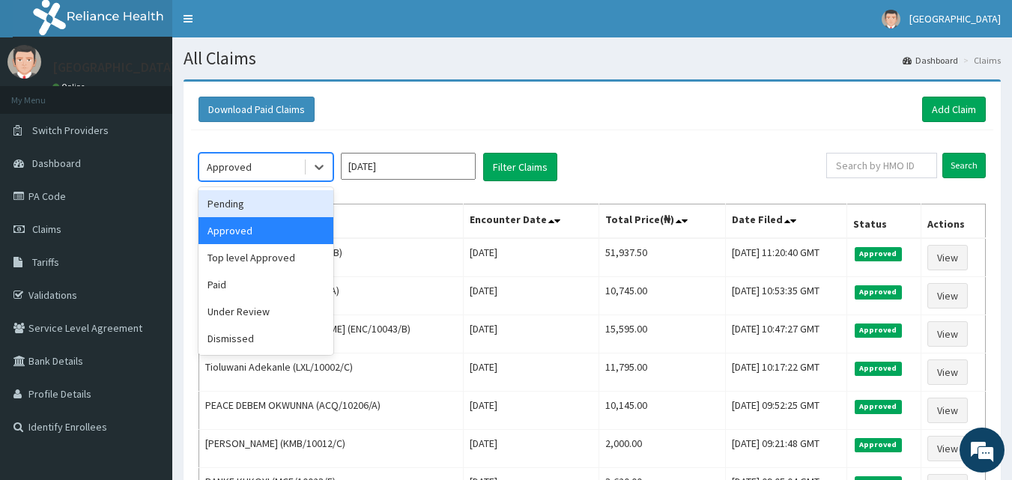
click at [239, 207] on div "Pending" at bounding box center [265, 203] width 135 height 27
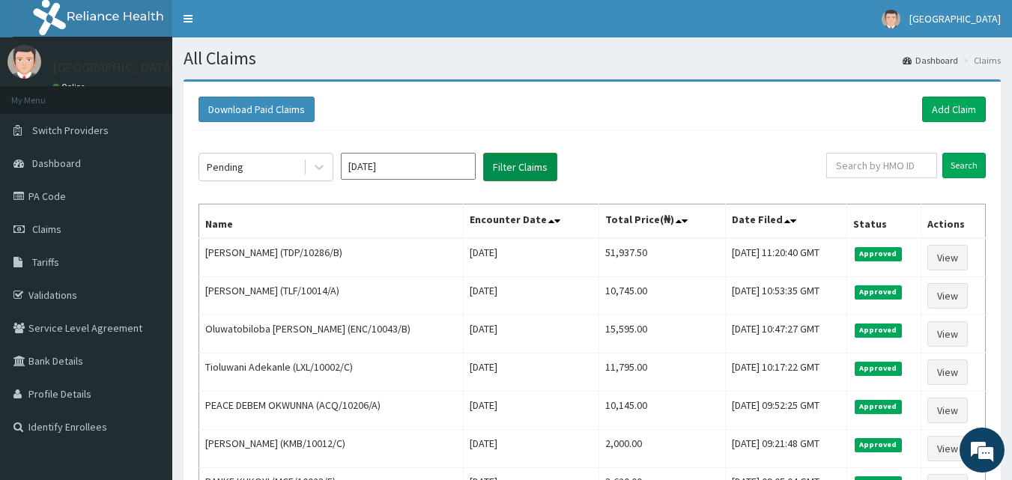
click at [517, 174] on button "Filter Claims" at bounding box center [520, 167] width 74 height 28
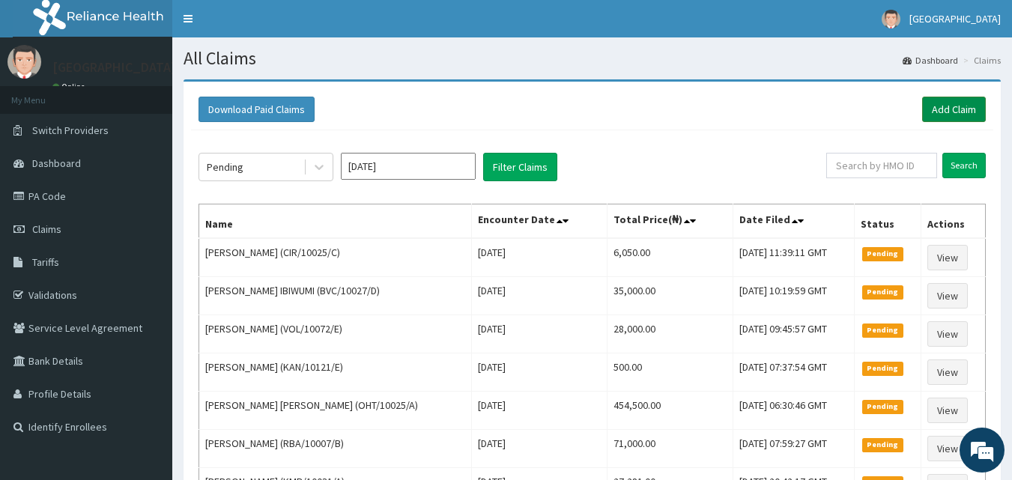
click at [960, 107] on link "Add Claim" at bounding box center [954, 109] width 64 height 25
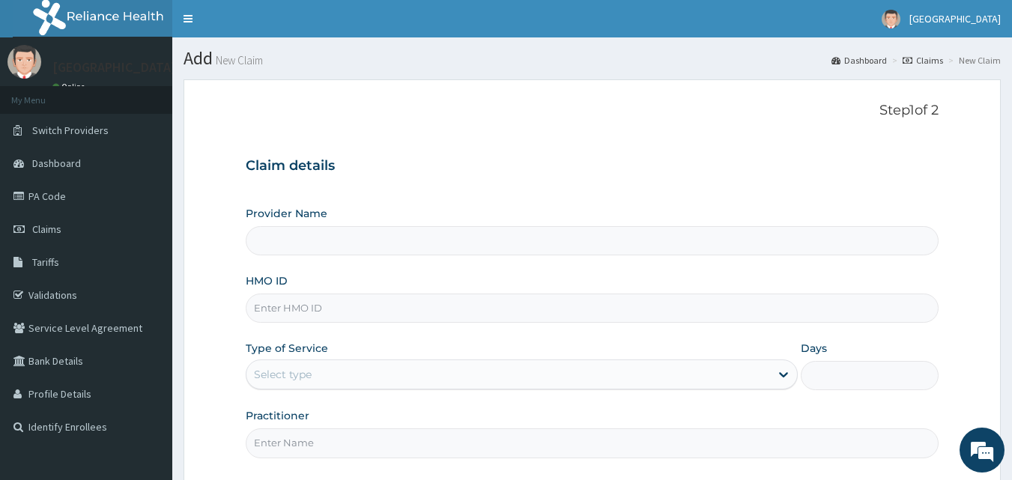
type input "[GEOGRAPHIC_DATA]"
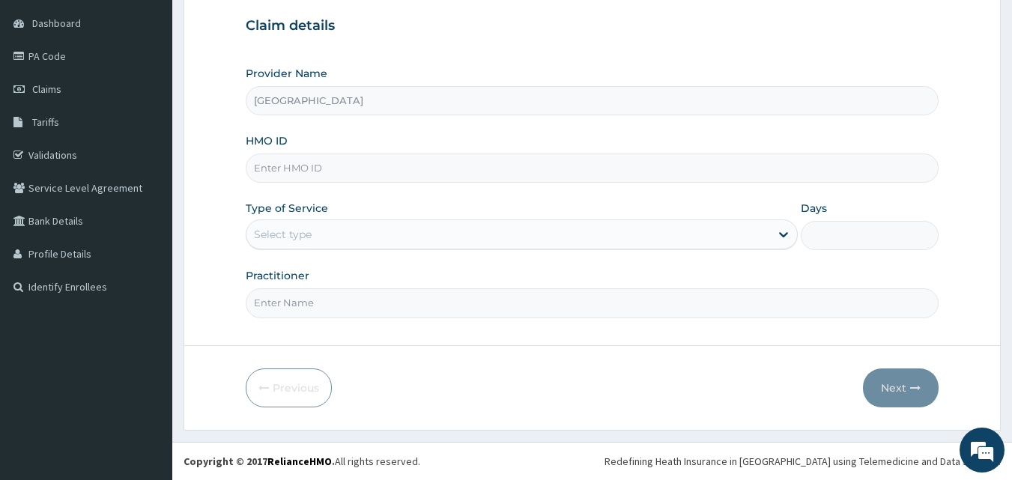
click at [288, 168] on input "HMO ID" at bounding box center [592, 168] width 693 height 29
click at [454, 133] on div "Provider Name Beachland Specialist Hospital HMO ID WAR/1 Type of Service Select…" at bounding box center [592, 192] width 693 height 252
click at [319, 171] on input "WAR/1" at bounding box center [592, 168] width 693 height 29
type input "WAR/10004/D"
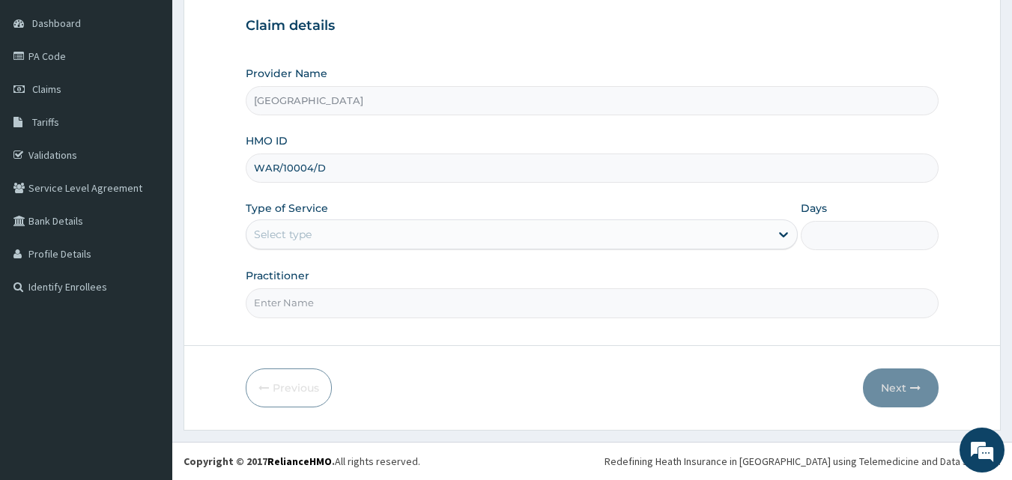
click at [291, 247] on div "Select type" at bounding box center [522, 234] width 552 height 30
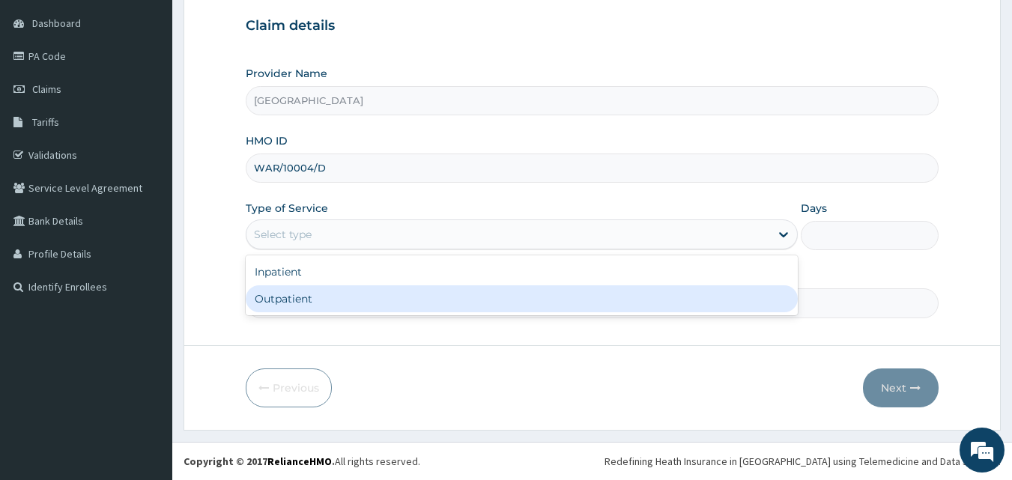
click at [288, 304] on div "Outpatient" at bounding box center [522, 298] width 552 height 27
type input "1"
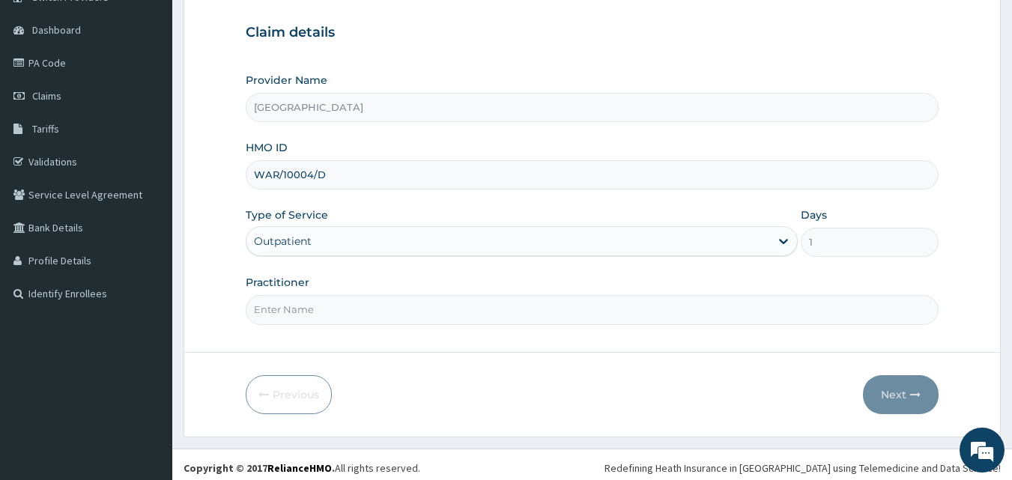
scroll to position [140, 0]
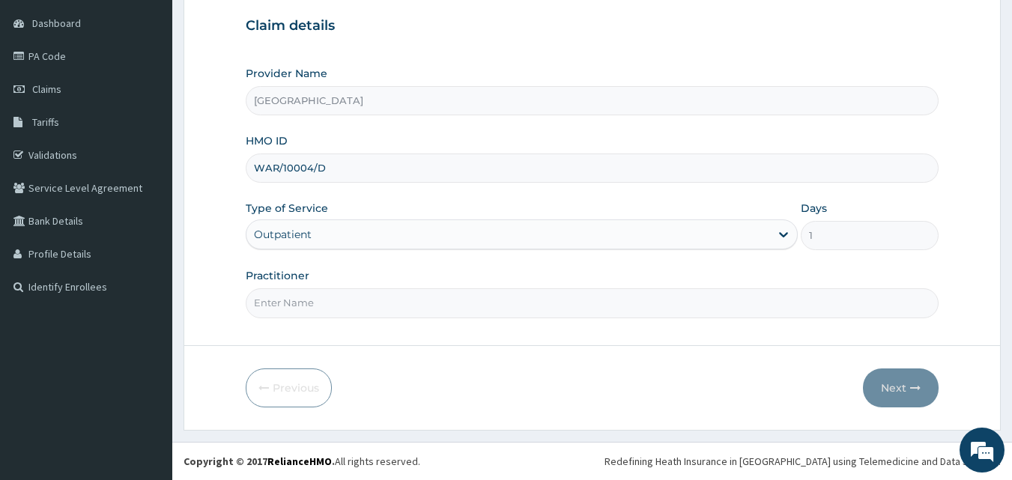
click at [300, 309] on input "Practitioner" at bounding box center [592, 302] width 693 height 29
type input "DR. DOMINIC"
click at [890, 377] on button "Next" at bounding box center [901, 387] width 76 height 39
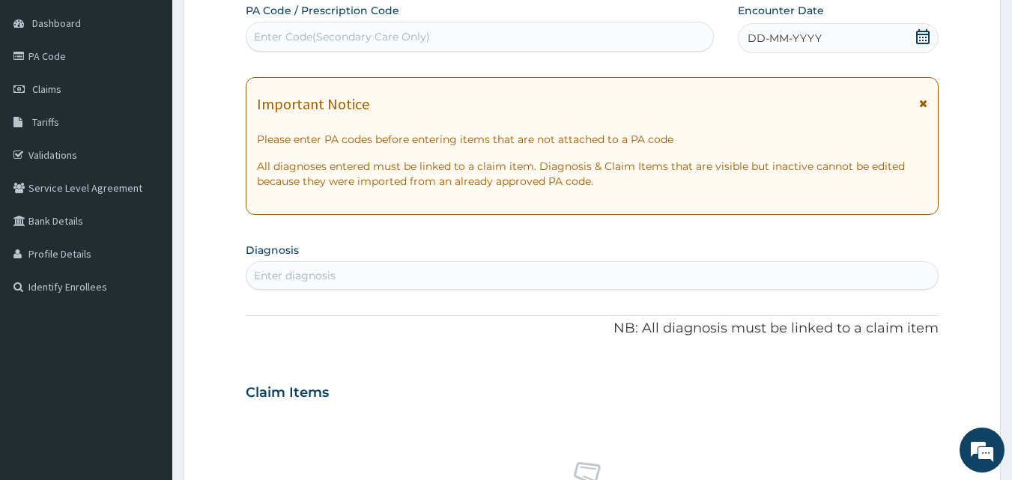
click at [925, 34] on icon at bounding box center [922, 36] width 13 height 15
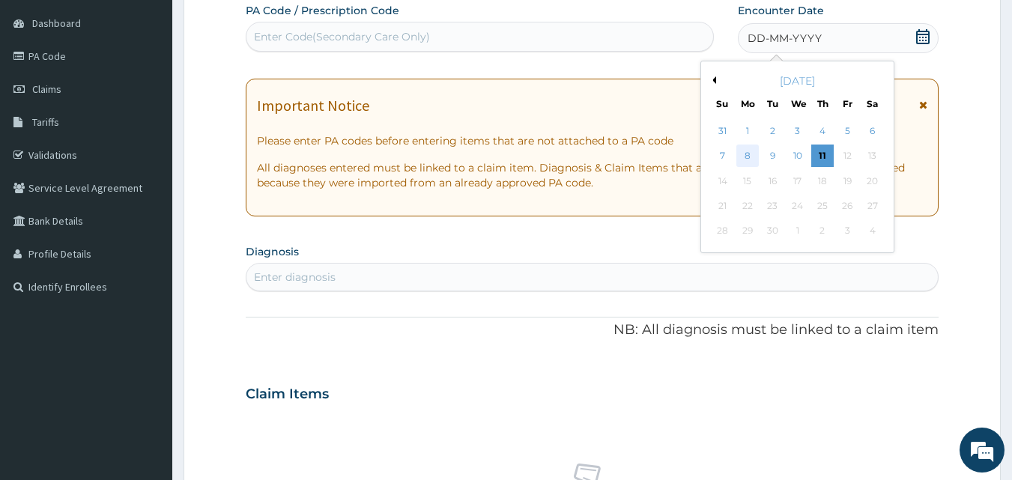
click at [748, 154] on div "8" at bounding box center [747, 156] width 22 height 22
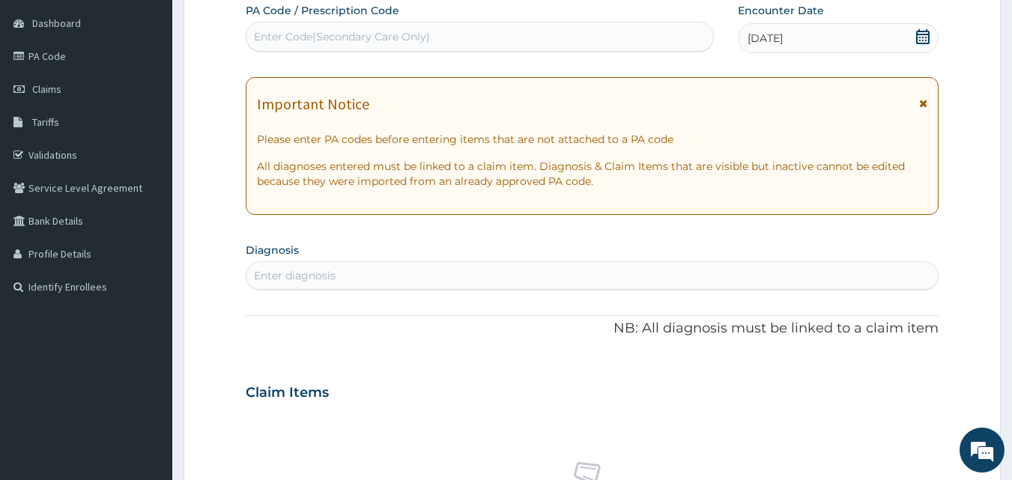
click at [286, 274] on div "Enter diagnosis" at bounding box center [295, 275] width 82 height 15
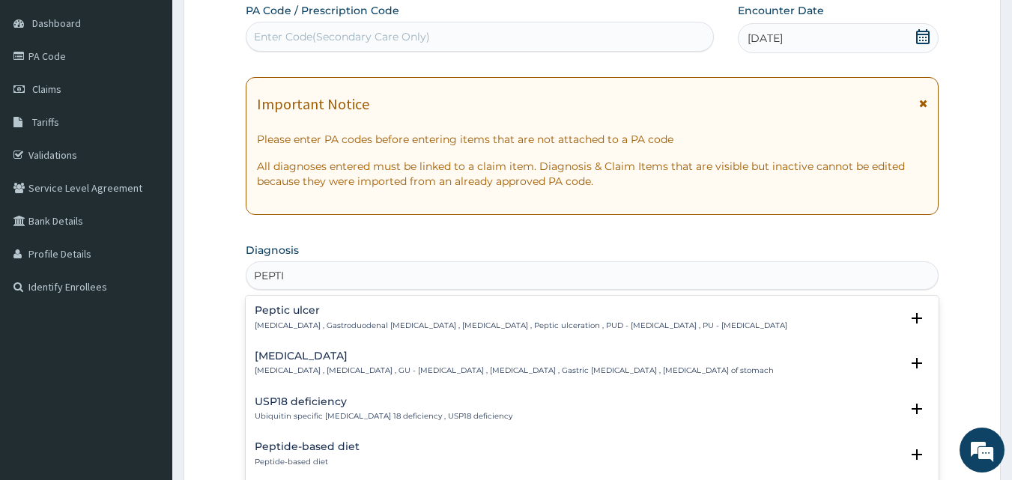
type input "PEPTIC"
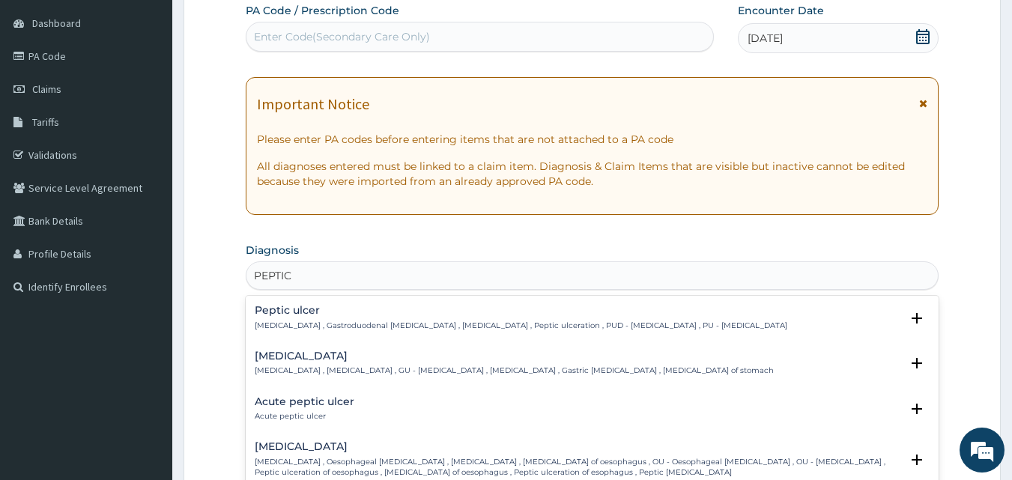
click at [297, 313] on h4 "Peptic ulcer" at bounding box center [521, 310] width 532 height 11
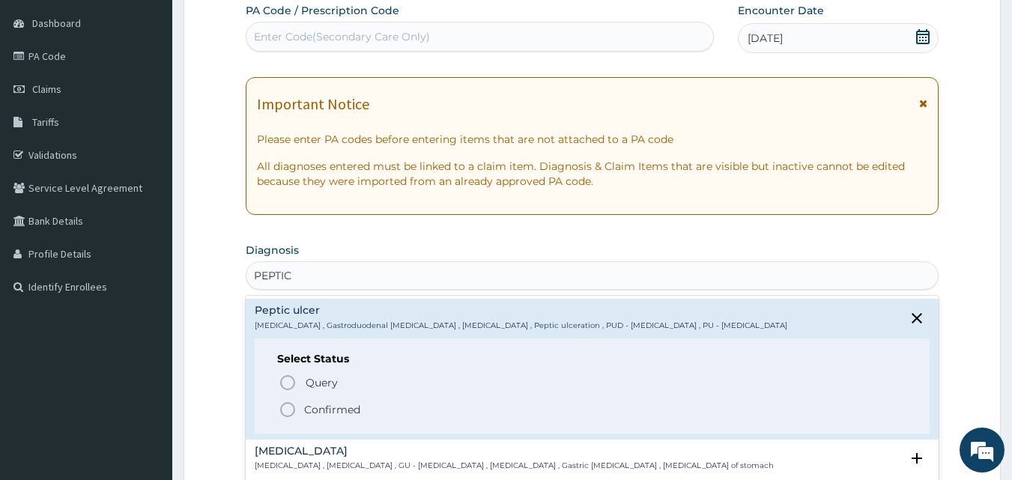
click at [279, 404] on icon "status option filled" at bounding box center [288, 410] width 18 height 18
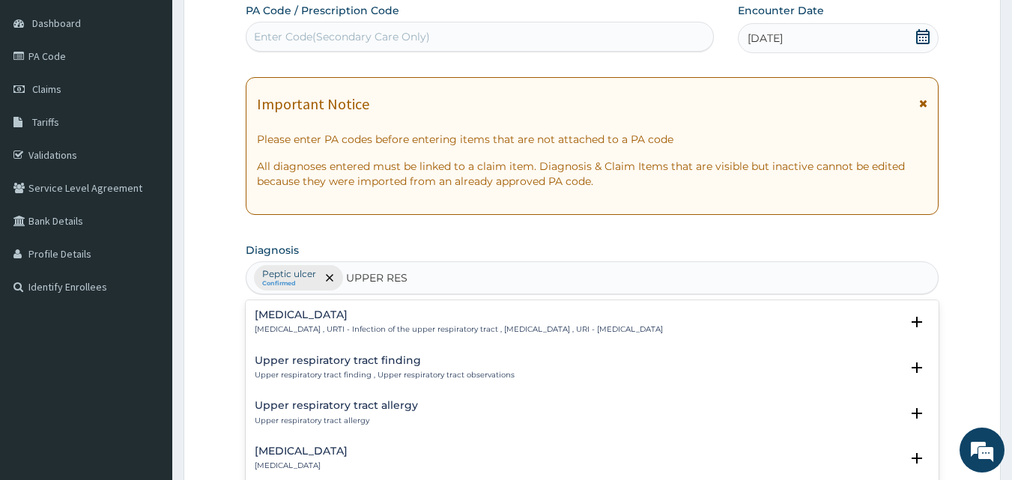
type input "UPPER RESP"
click at [311, 327] on p "Upper respiratory infection , URTI - Infection of the upper respiratory tract ,…" at bounding box center [459, 329] width 408 height 10
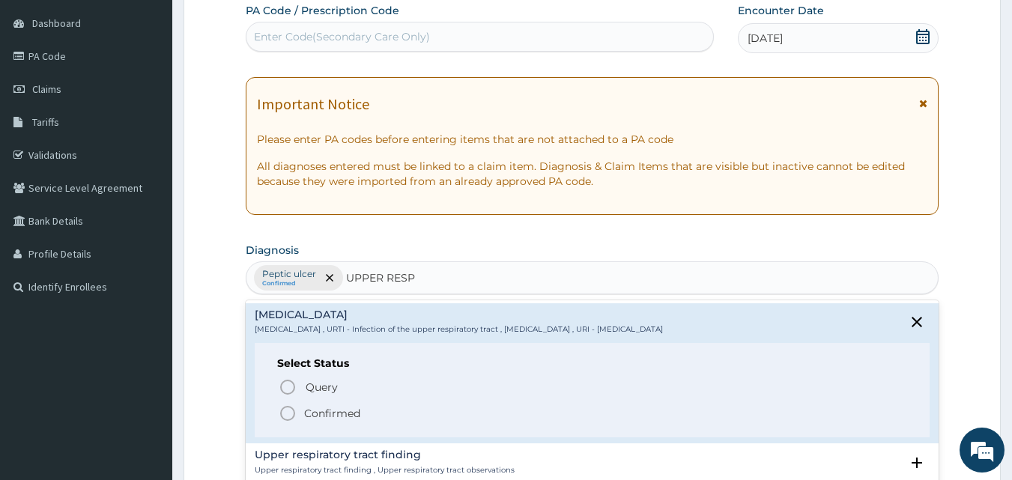
click at [282, 416] on icon "status option filled" at bounding box center [288, 413] width 18 height 18
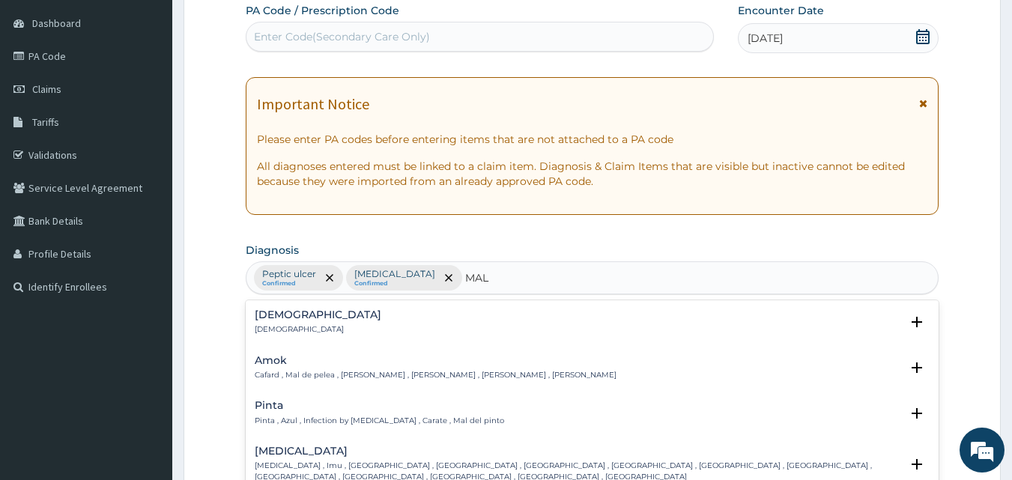
type input "MALA"
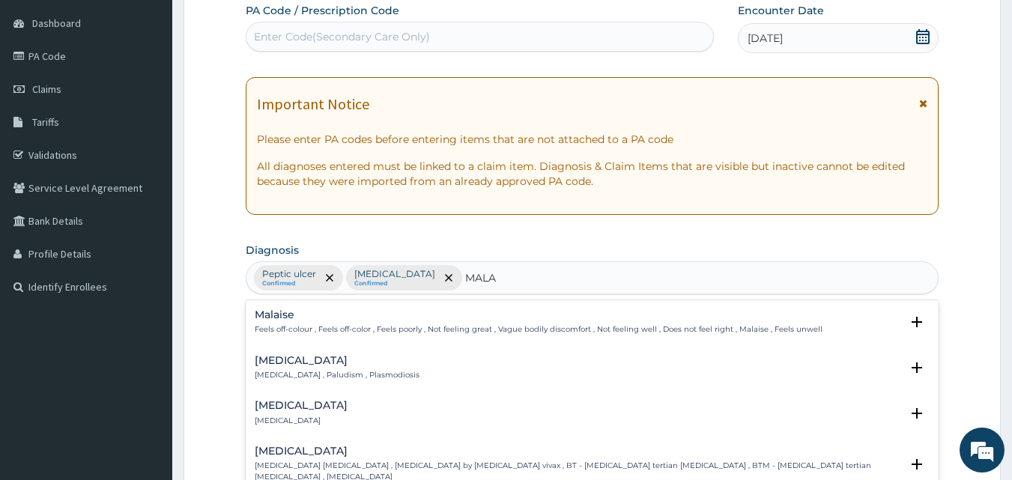
click at [276, 373] on p "Malaria , Paludism , Plasmodiosis" at bounding box center [337, 375] width 165 height 10
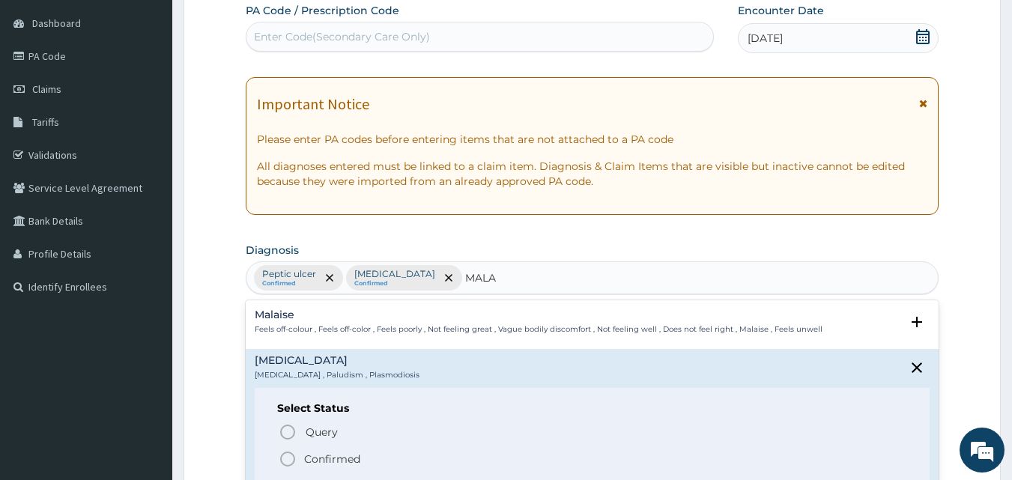
click at [290, 455] on icon "status option filled" at bounding box center [288, 459] width 18 height 18
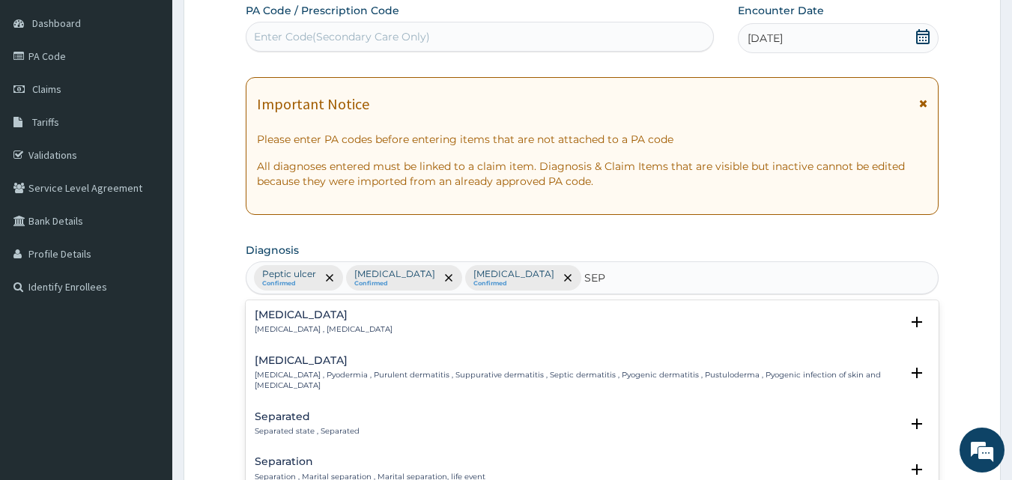
type input "SEPS"
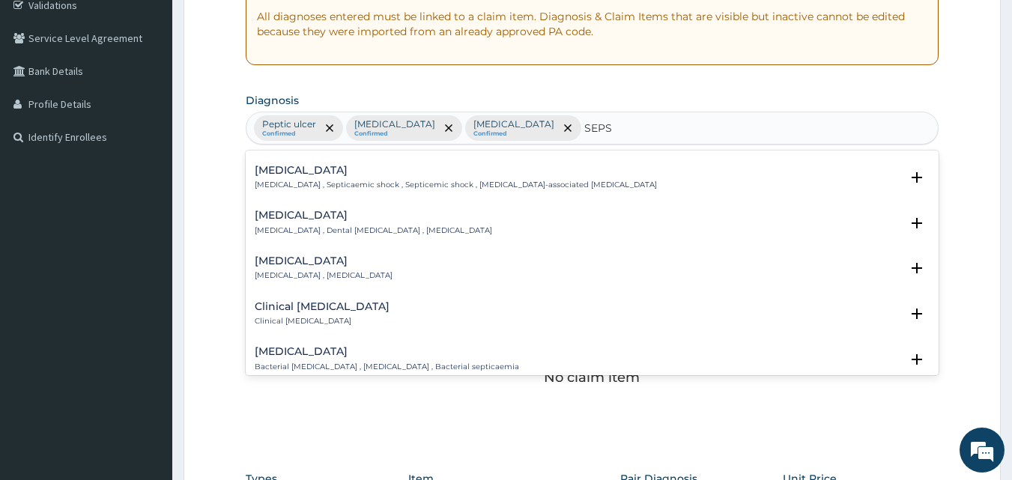
scroll to position [75, 0]
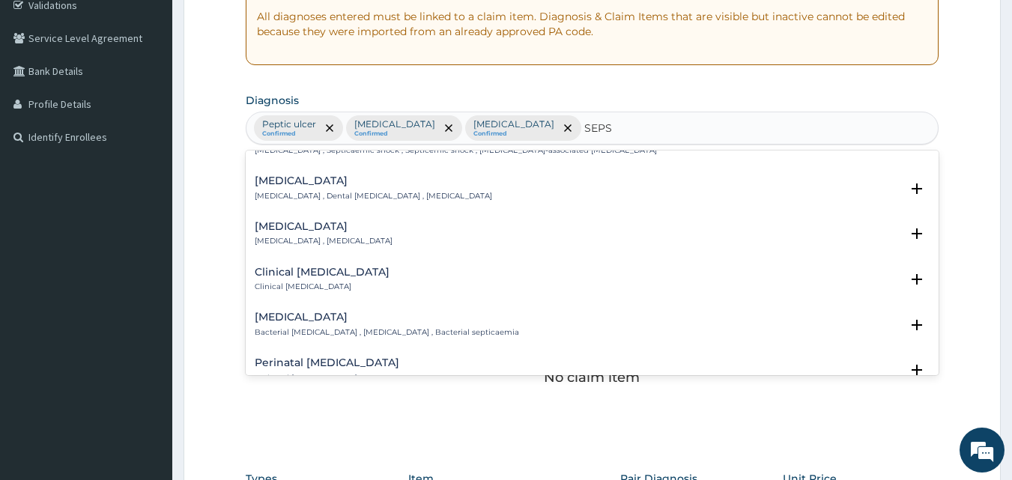
click at [289, 321] on h4 "Bacterial sepsis" at bounding box center [387, 317] width 264 height 11
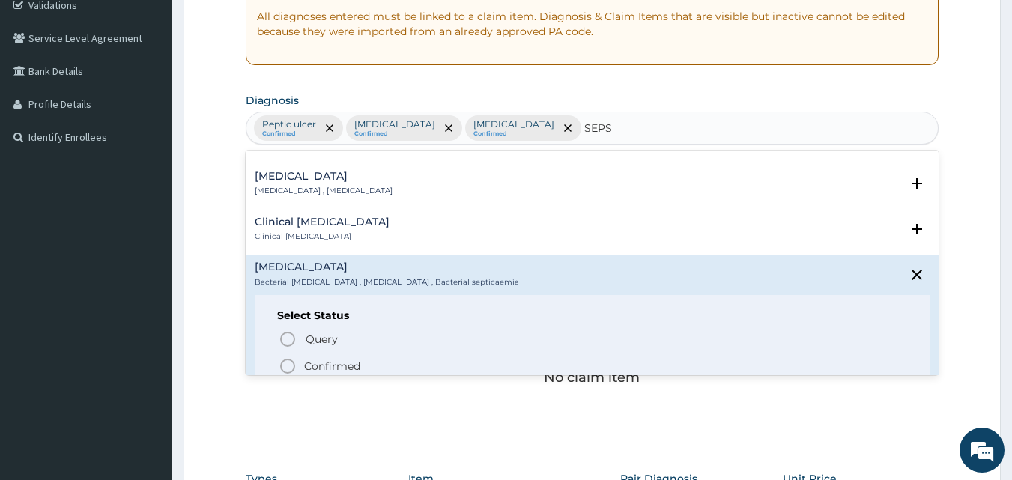
scroll to position [150, 0]
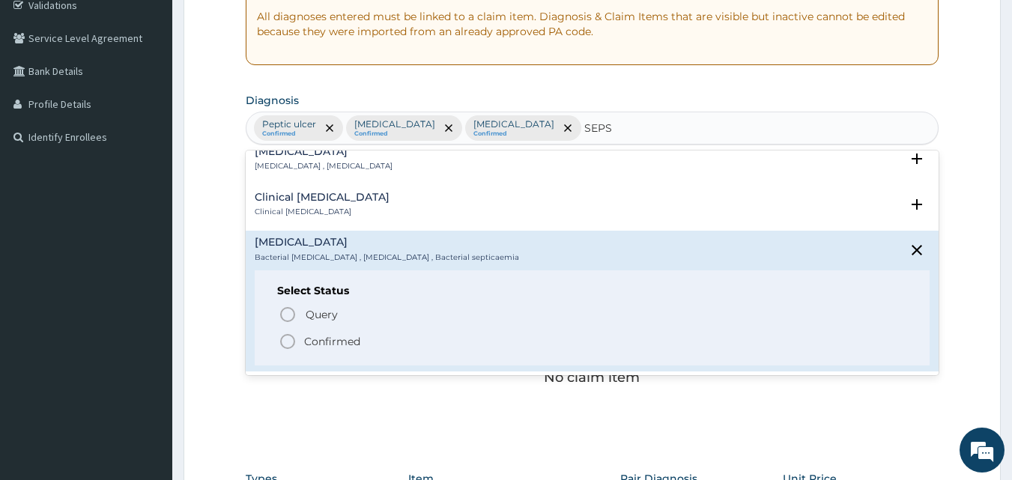
click at [285, 335] on circle "status option filled" at bounding box center [287, 341] width 13 height 13
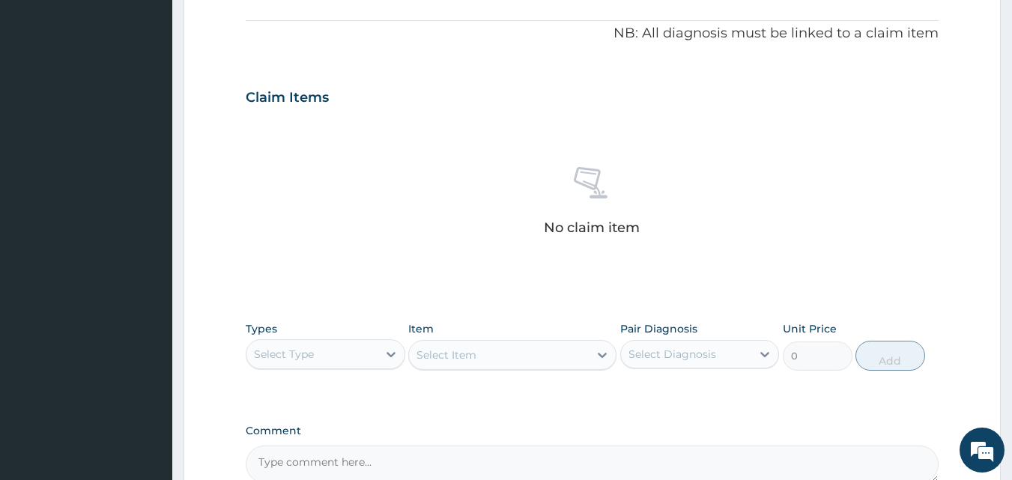
scroll to position [589, 0]
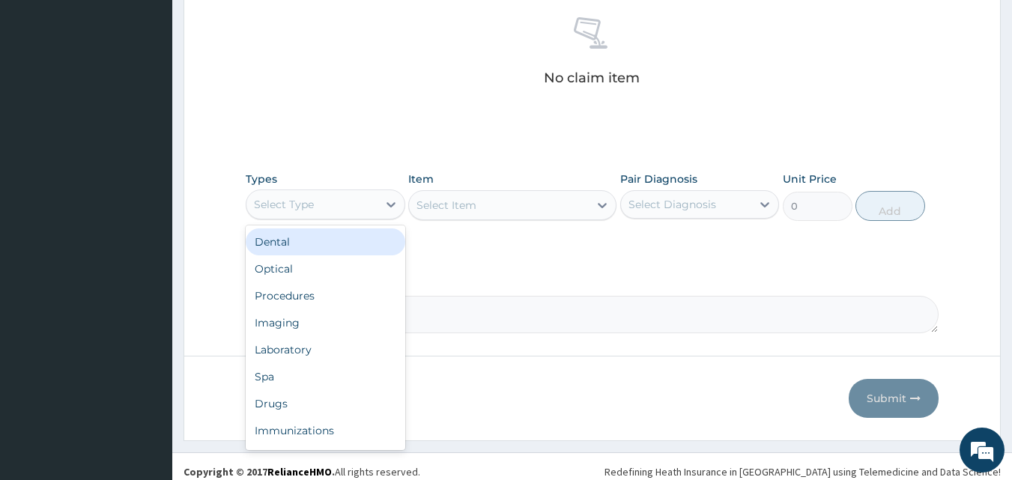
click at [278, 200] on div "Select Type" at bounding box center [284, 204] width 60 height 15
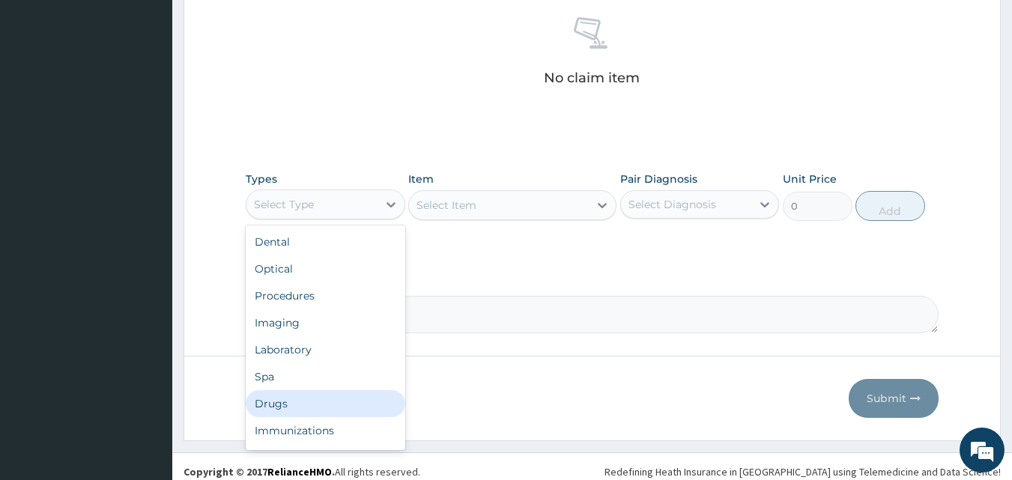
click at [285, 399] on div "Drugs" at bounding box center [325, 403] width 159 height 27
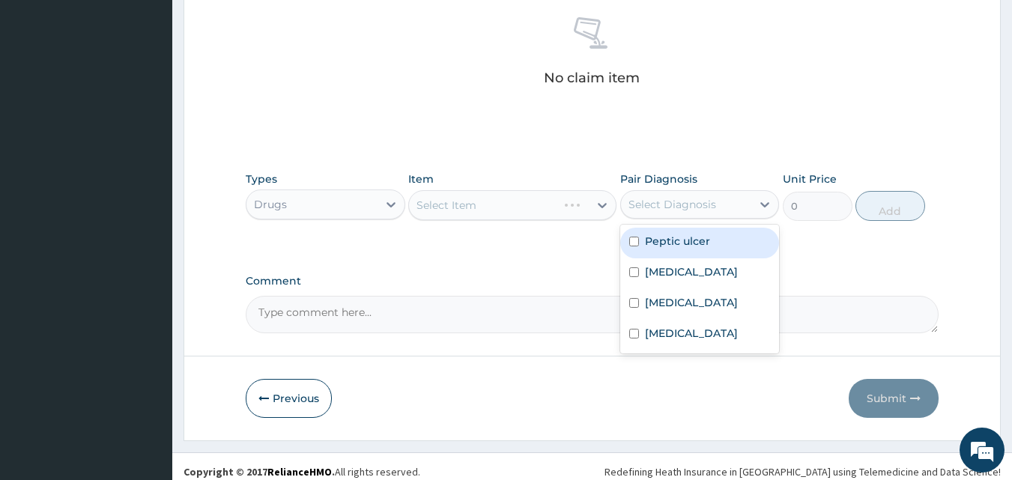
click at [654, 207] on div "Select Diagnosis" at bounding box center [672, 204] width 88 height 15
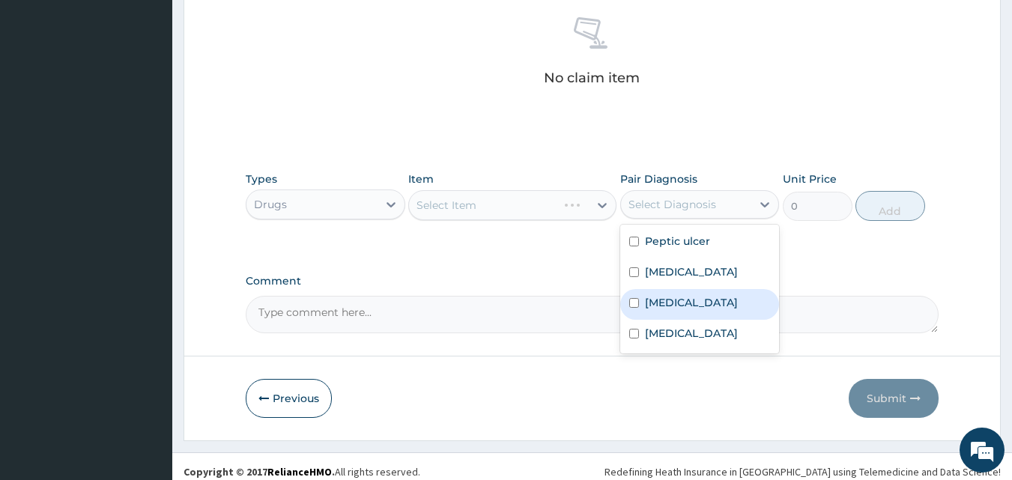
click at [655, 320] on div "Malaria" at bounding box center [699, 304] width 159 height 31
checkbox input "true"
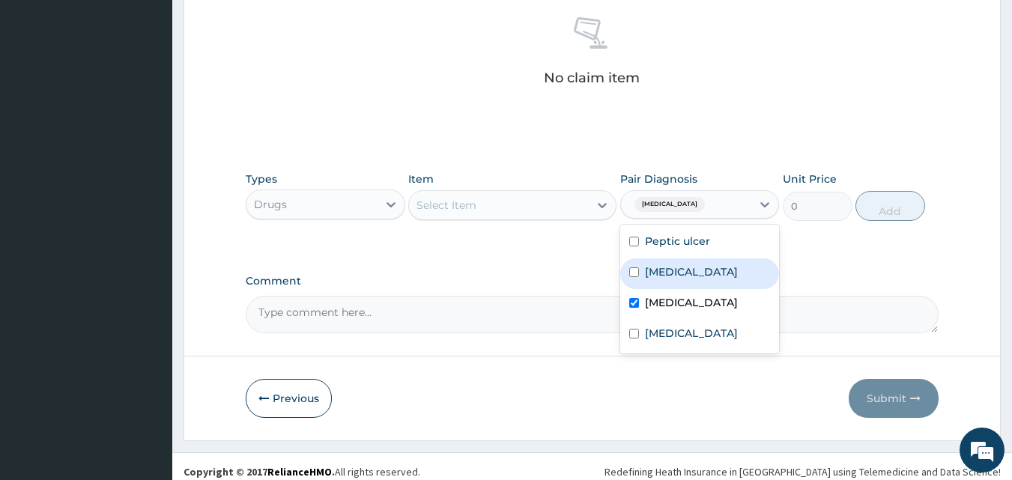
click at [442, 204] on div "Select Item" at bounding box center [446, 205] width 60 height 15
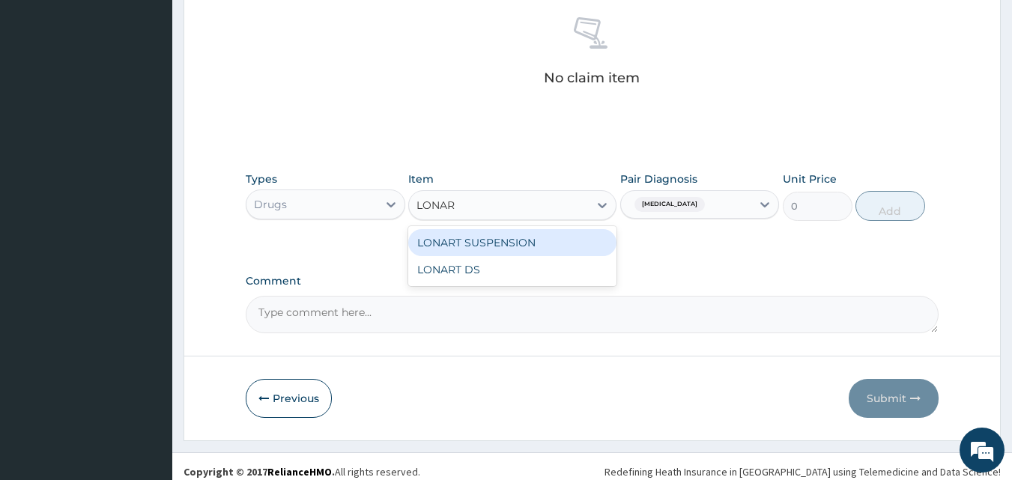
type input "LONART"
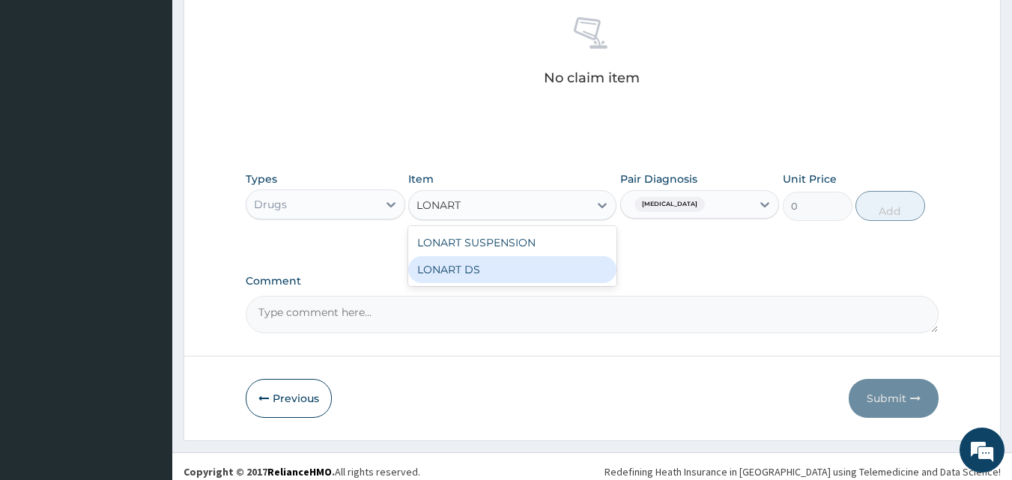
click at [455, 271] on div "LONART DS" at bounding box center [512, 269] width 208 height 27
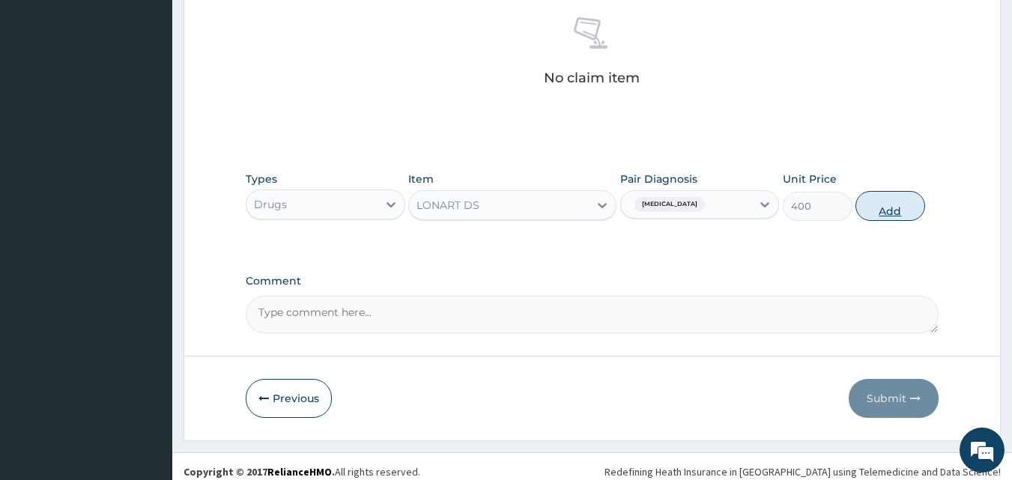
click at [888, 203] on button "Add" at bounding box center [890, 206] width 70 height 30
type input "0"
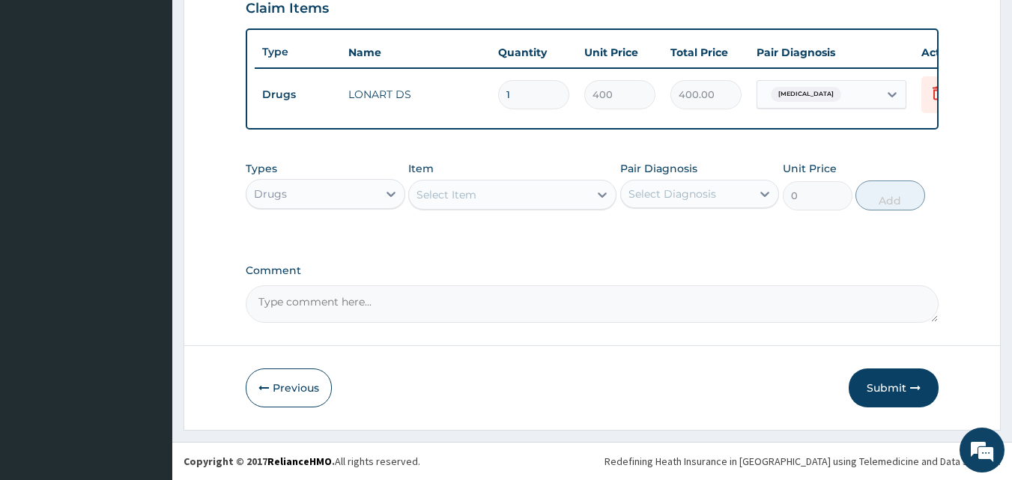
scroll to position [540, 0]
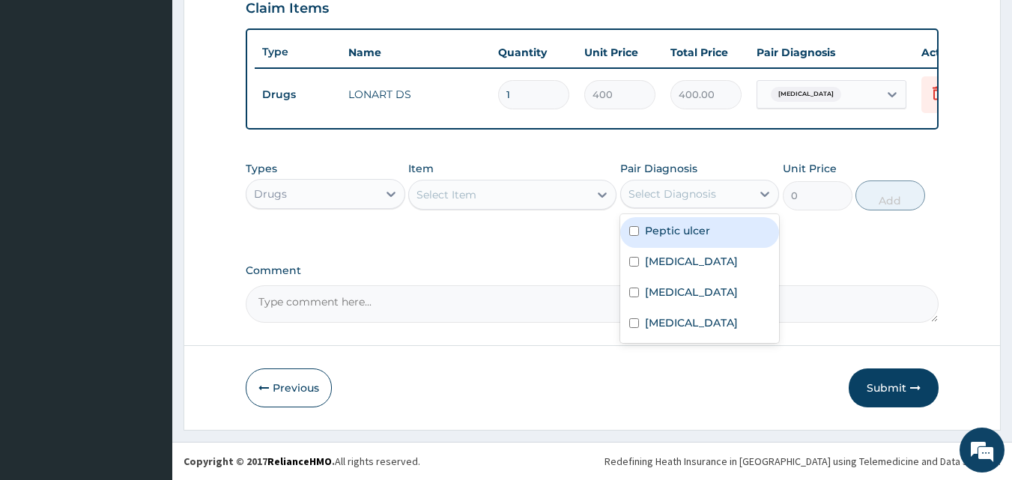
click at [666, 200] on div "Select Diagnosis" at bounding box center [672, 193] width 88 height 15
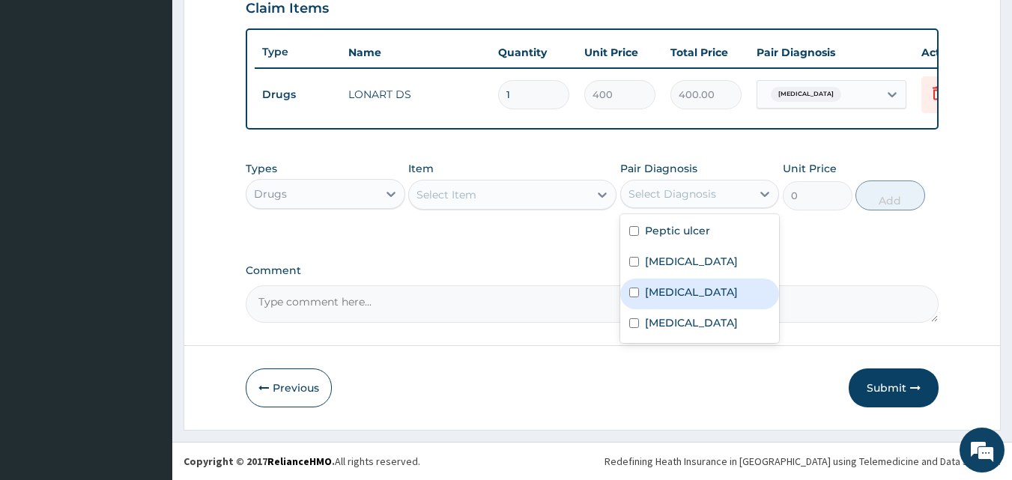
drag, startPoint x: 660, startPoint y: 305, endPoint x: 650, endPoint y: 304, distance: 9.8
click at [658, 300] on label "[MEDICAL_DATA]" at bounding box center [691, 292] width 93 height 15
checkbox input "true"
click at [434, 192] on div "Select Item" at bounding box center [446, 194] width 60 height 15
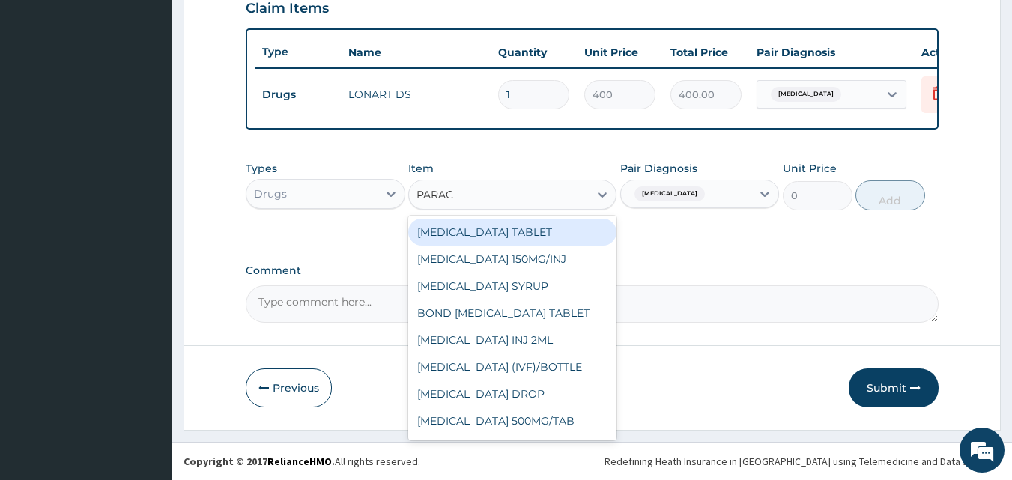
type input "PARACE"
click at [481, 233] on div "[MEDICAL_DATA] TABLET" at bounding box center [512, 232] width 208 height 27
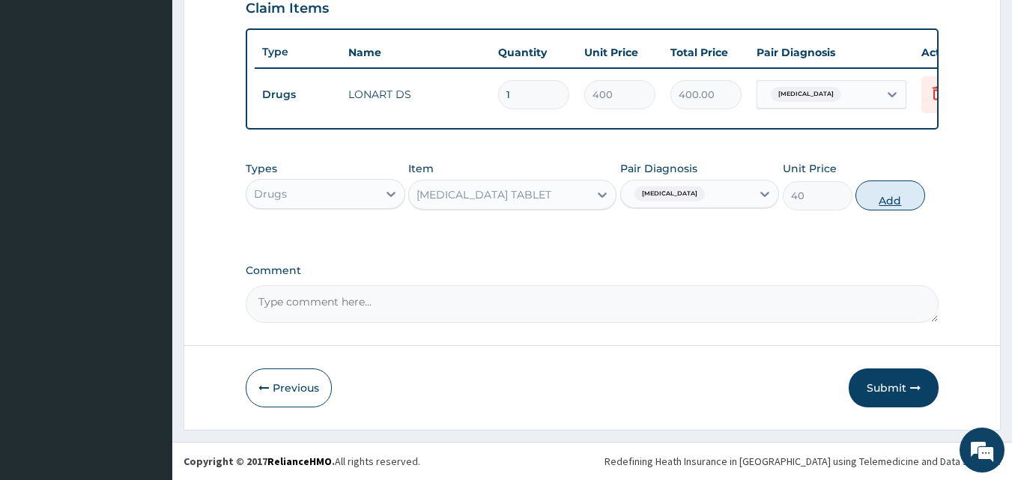
click at [879, 187] on button "Add" at bounding box center [890, 195] width 70 height 30
type input "0"
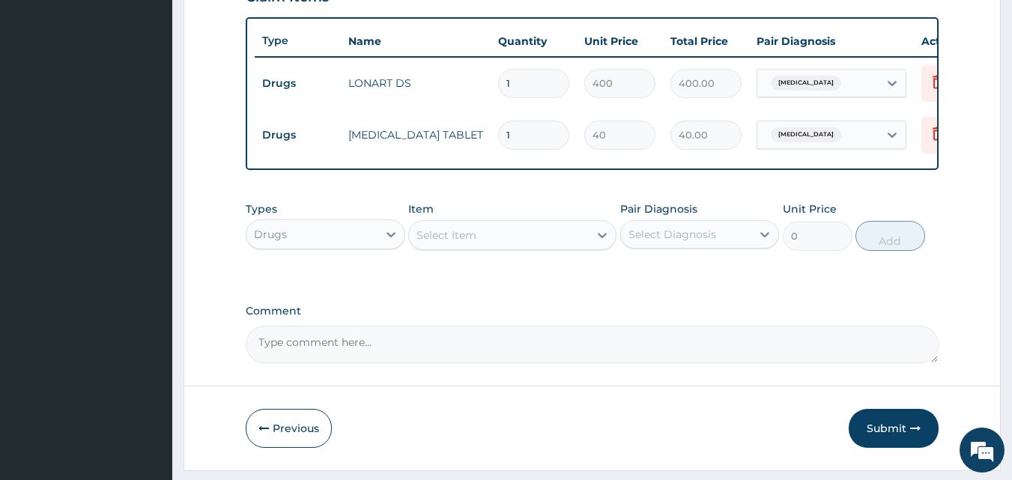
type input "18"
type input "720.00"
type input "18"
click at [527, 87] on input "1" at bounding box center [533, 83] width 71 height 29
type input "0.00"
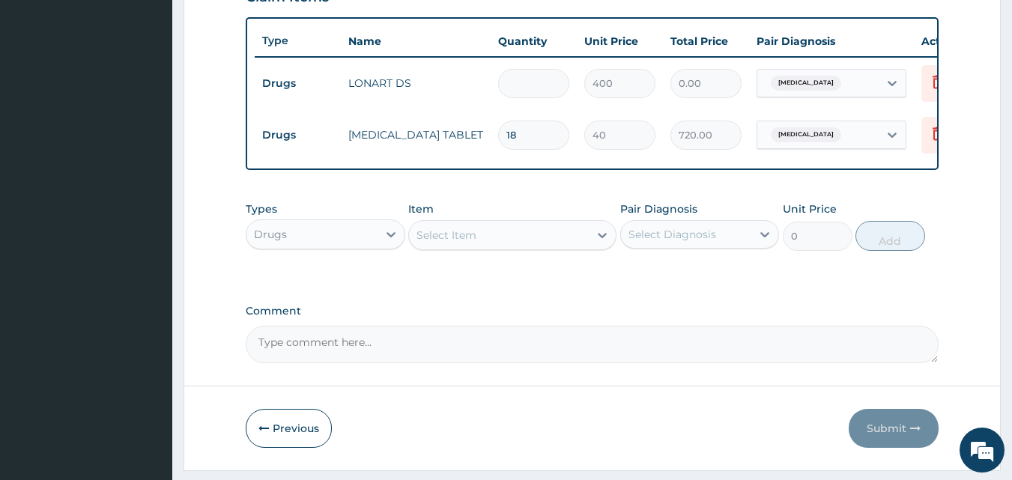
type input "6"
type input "2400.00"
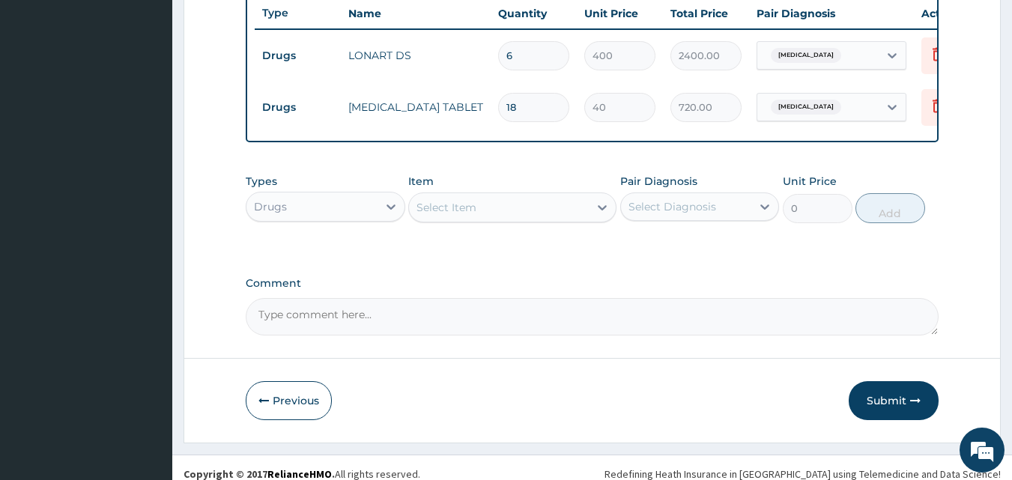
scroll to position [592, 0]
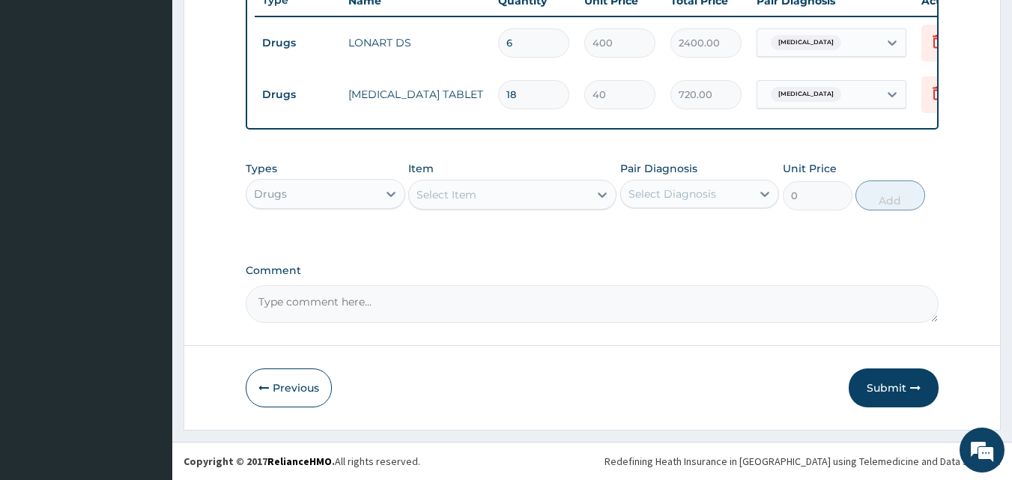
type input "6"
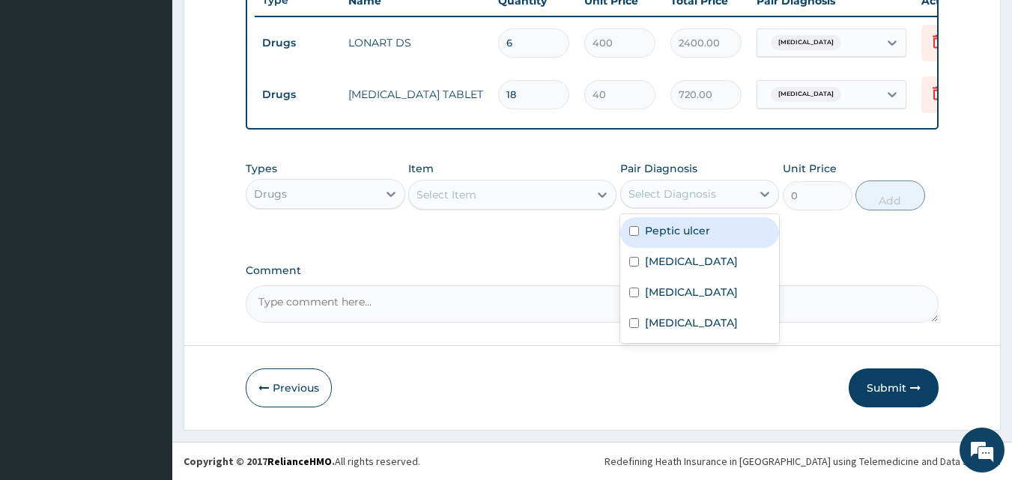
click at [639, 195] on div "Select Diagnosis" at bounding box center [672, 193] width 88 height 15
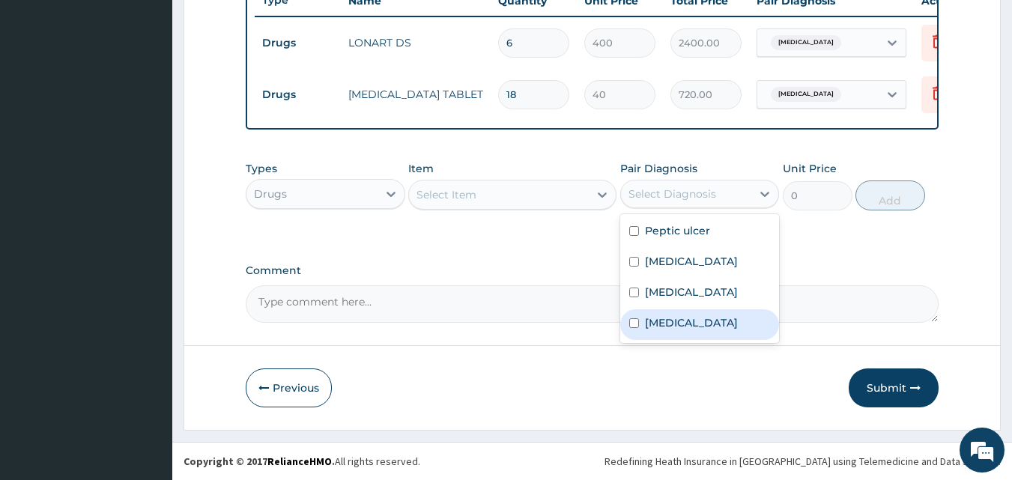
click at [684, 330] on label "Bacterial sepsis" at bounding box center [691, 322] width 93 height 15
checkbox input "true"
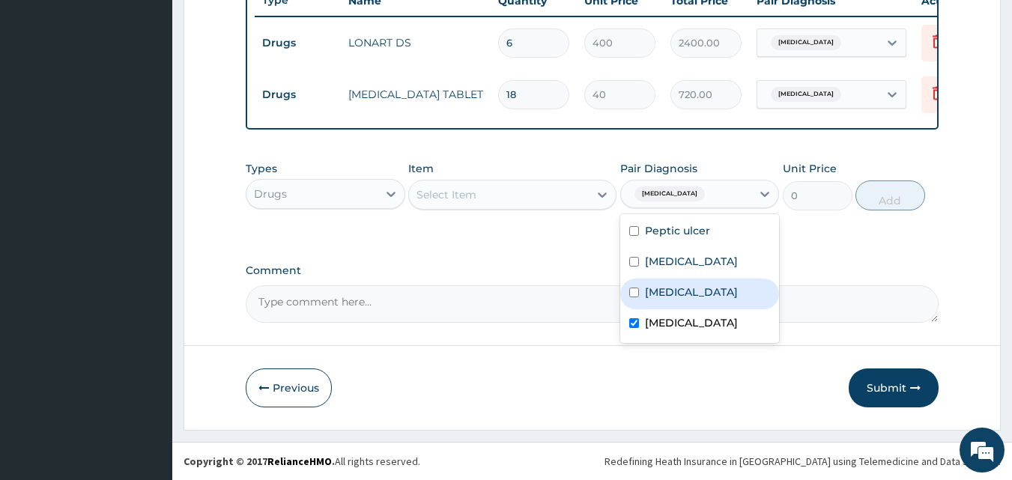
click at [431, 192] on div "Select Item" at bounding box center [446, 194] width 60 height 15
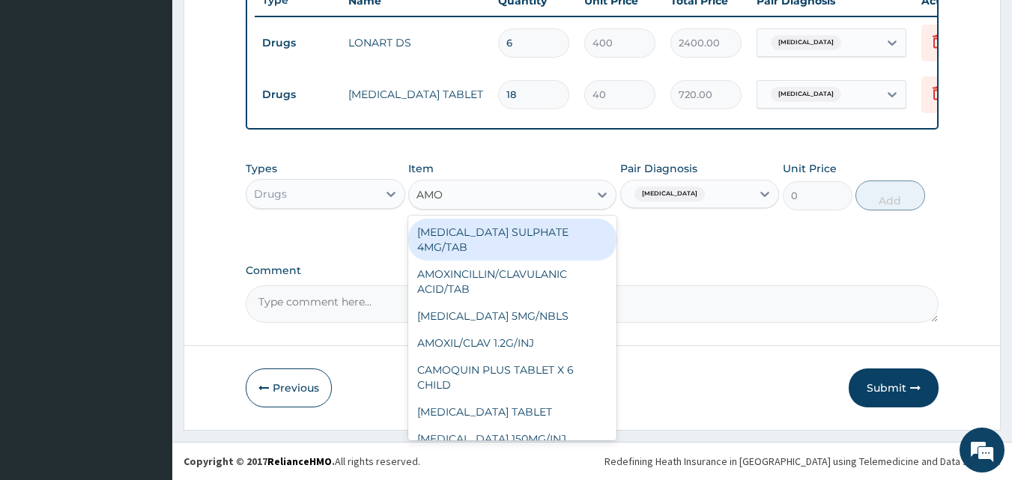
type input "AMOX"
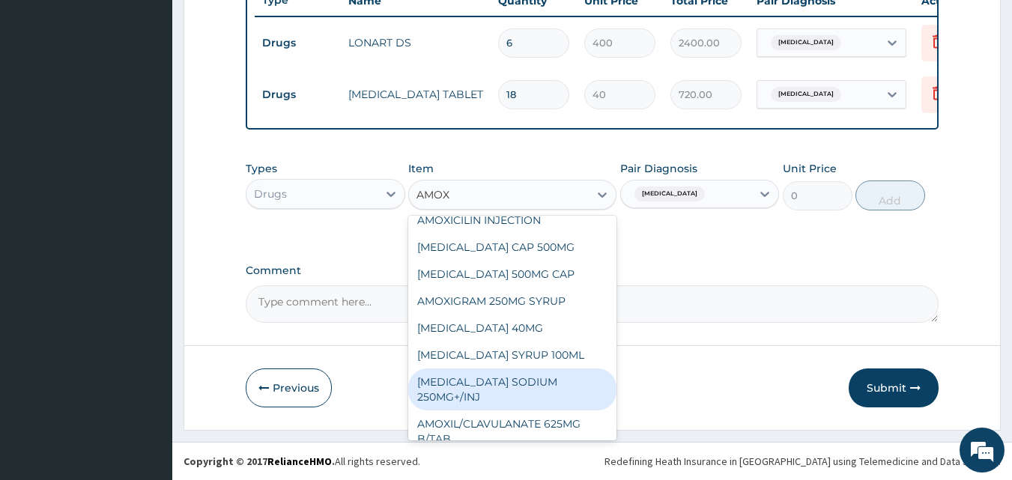
scroll to position [225, 0]
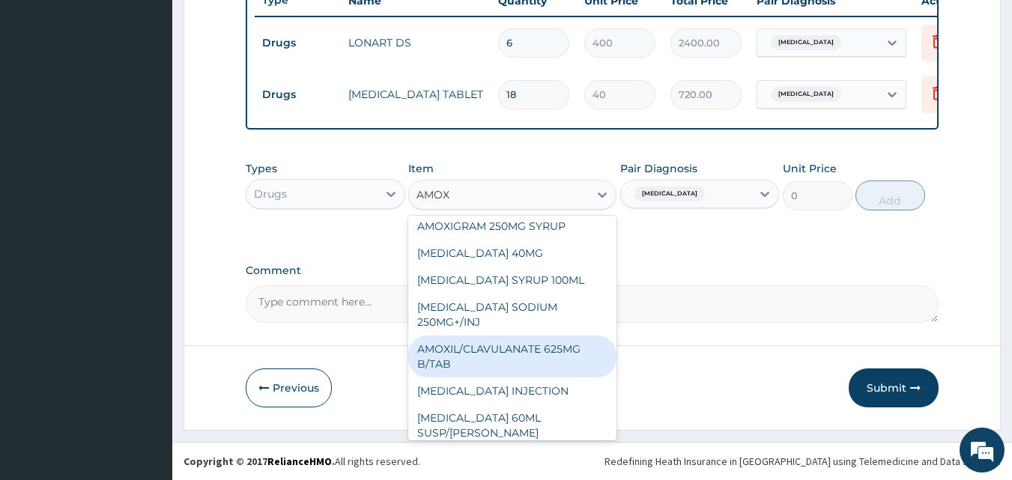
click at [508, 352] on div "AMOXIL/CLAVULANATE 625MG B/TAB" at bounding box center [512, 356] width 208 height 42
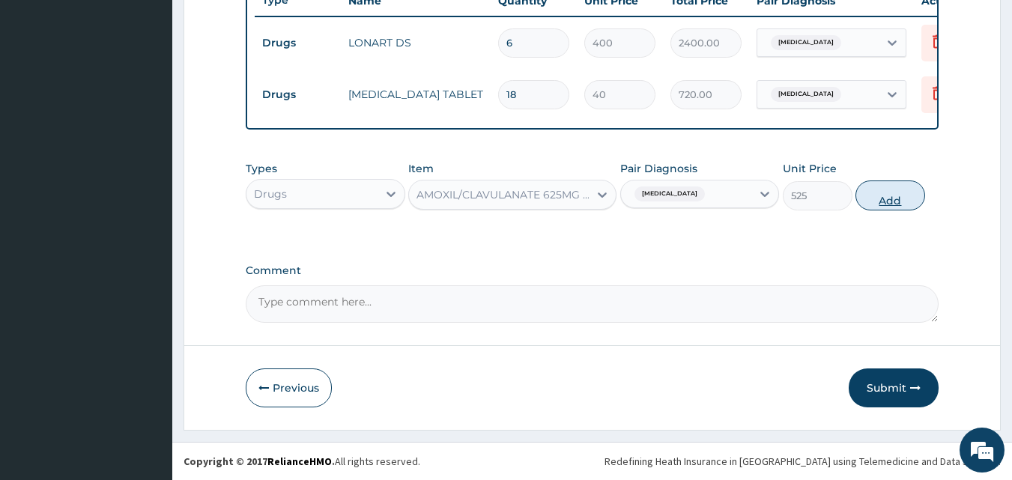
click at [888, 180] on button "Add" at bounding box center [890, 195] width 70 height 30
type input "0"
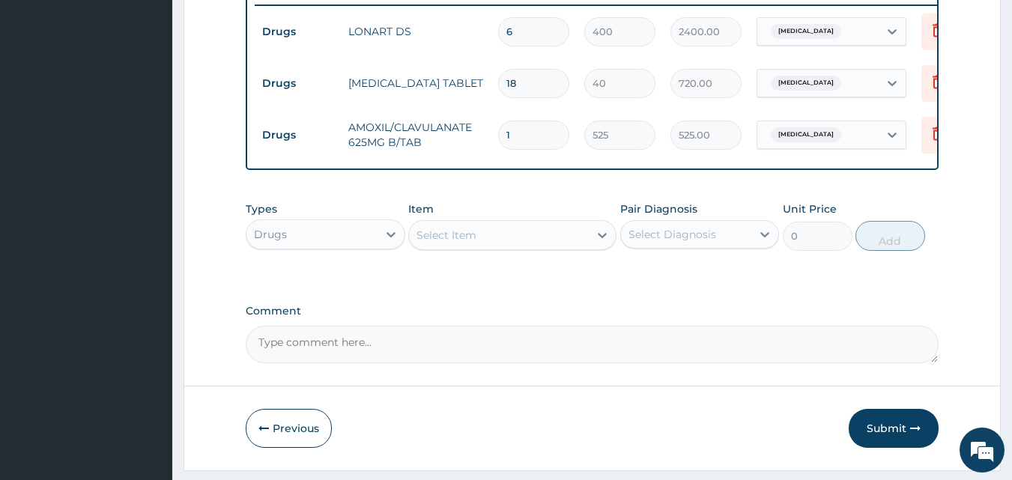
click at [535, 135] on input "1" at bounding box center [533, 135] width 71 height 29
type input "14"
type input "7350.00"
type input "14"
click at [693, 242] on div "Select Diagnosis" at bounding box center [672, 234] width 88 height 15
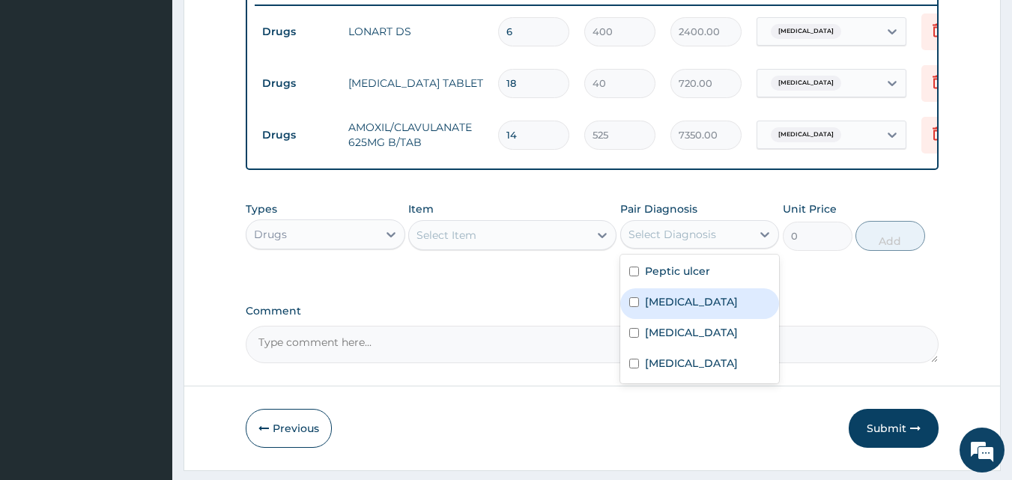
click at [677, 309] on label "Upper respiratory infection" at bounding box center [691, 301] width 93 height 15
checkbox input "true"
click at [446, 243] on div "Select Item" at bounding box center [446, 235] width 60 height 15
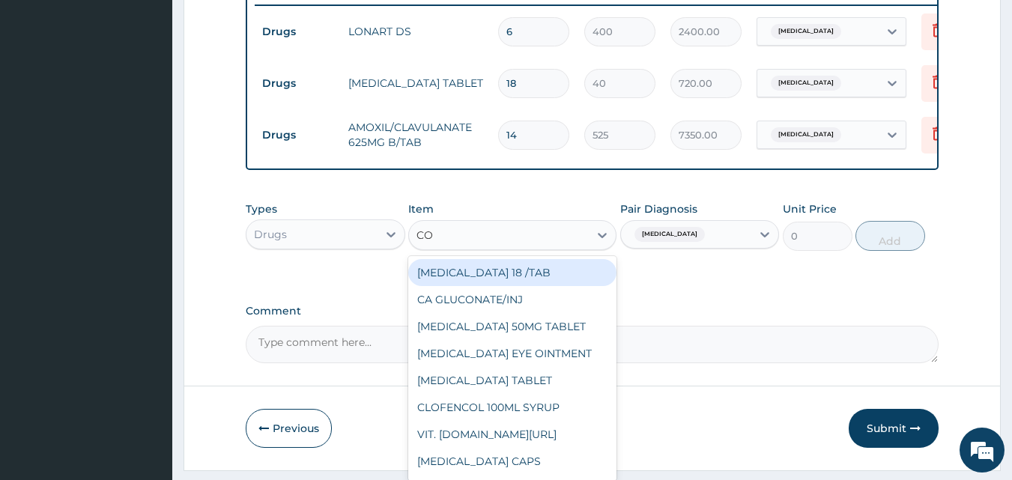
type input "COU"
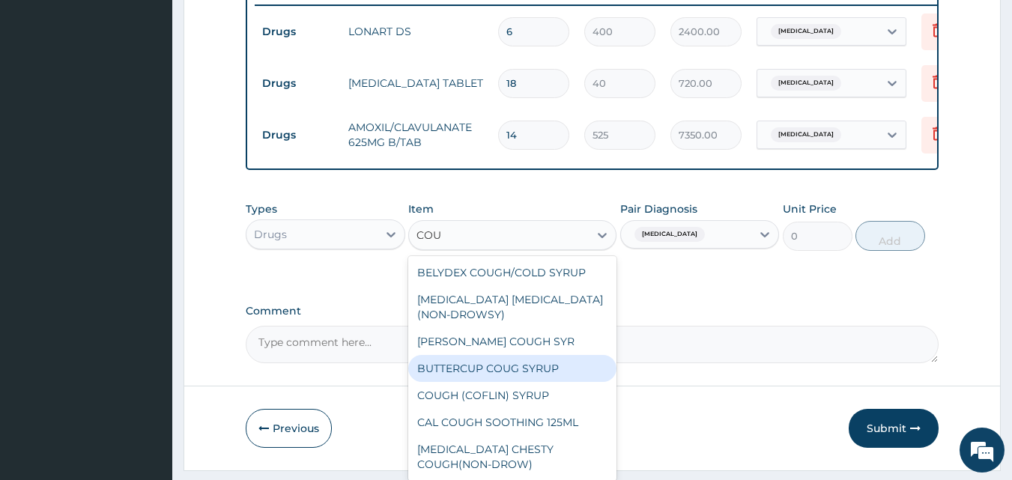
click at [451, 372] on div "BUTTERCUP COUG SYRUP" at bounding box center [512, 368] width 208 height 27
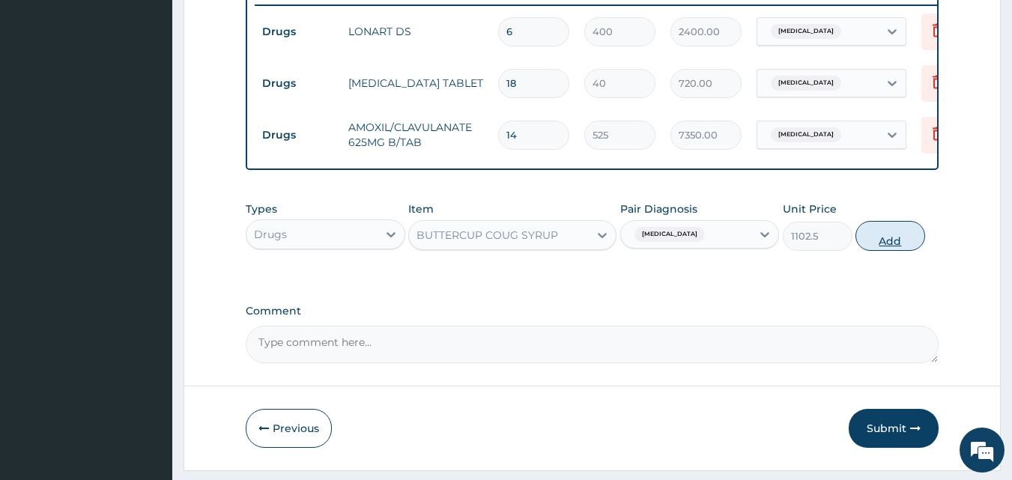
click at [885, 241] on button "Add" at bounding box center [890, 236] width 70 height 30
type input "0"
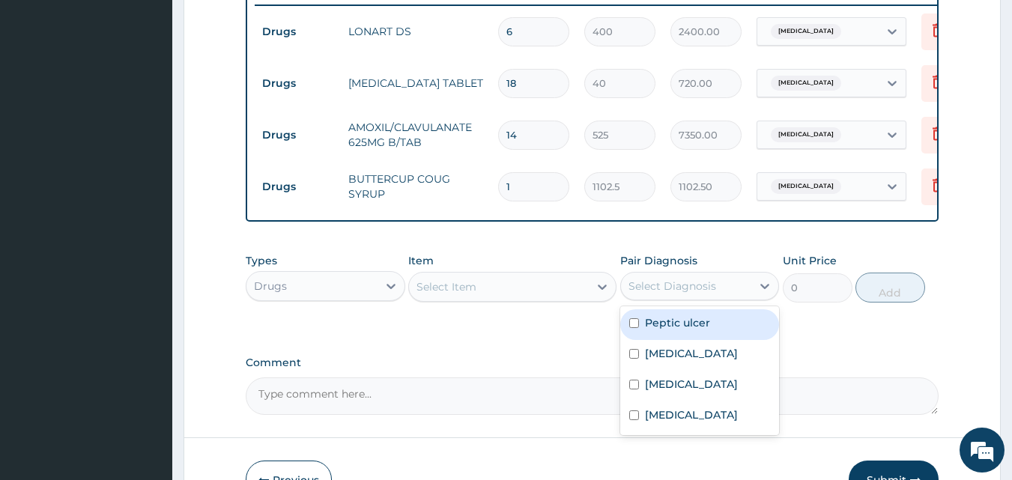
click at [666, 294] on div "Select Diagnosis" at bounding box center [672, 286] width 88 height 15
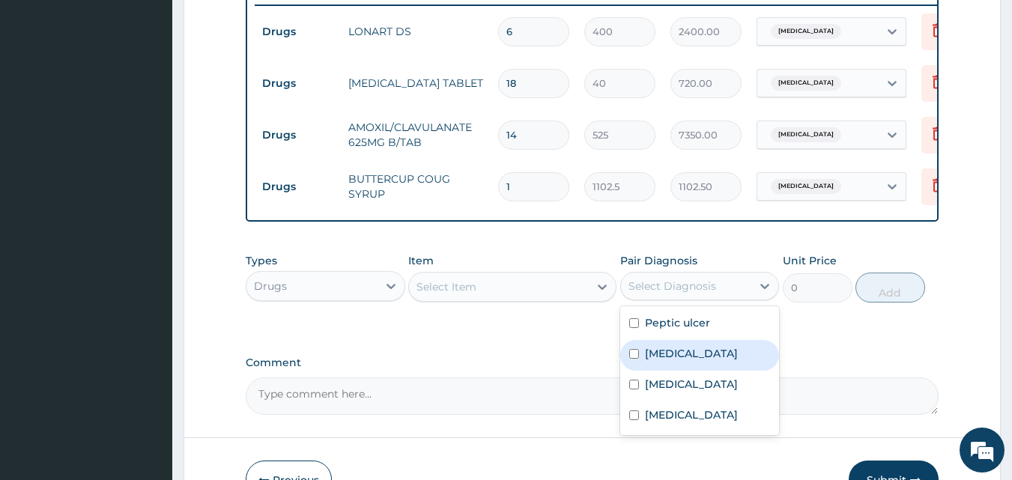
drag, startPoint x: 677, startPoint y: 376, endPoint x: 634, endPoint y: 371, distance: 42.9
click at [678, 361] on label "Upper respiratory infection" at bounding box center [691, 353] width 93 height 15
checkbox input "true"
click at [441, 292] on div "Select Item" at bounding box center [446, 286] width 60 height 15
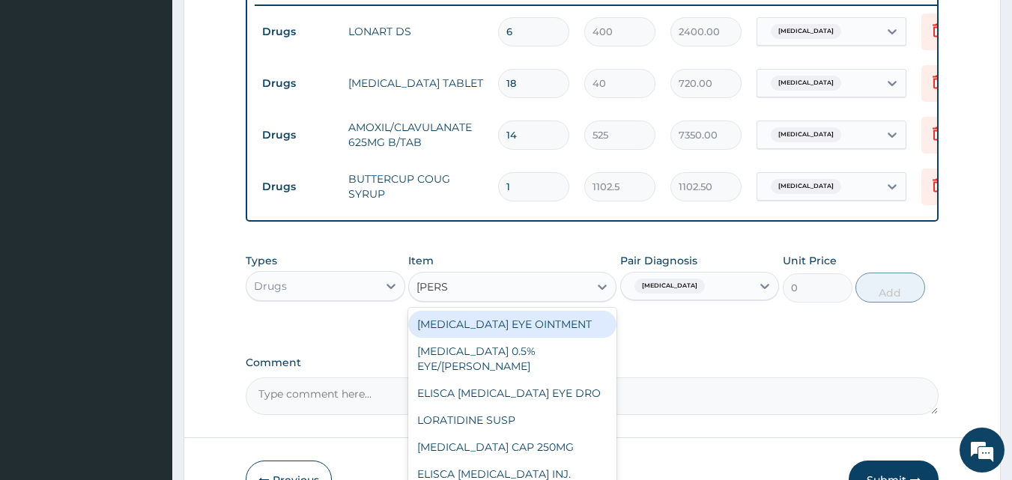
type input "LORAT"
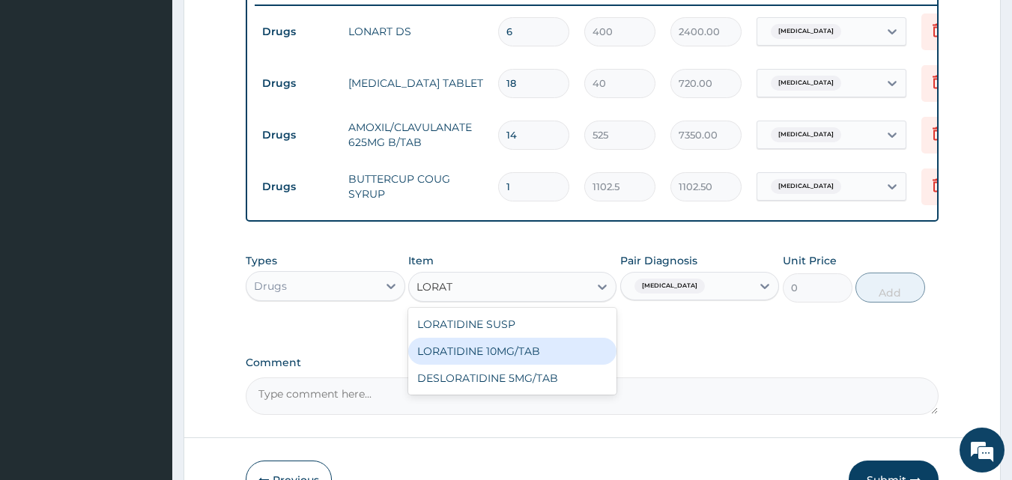
click at [495, 364] on div "LORATIDINE 10MG/TAB" at bounding box center [512, 351] width 208 height 27
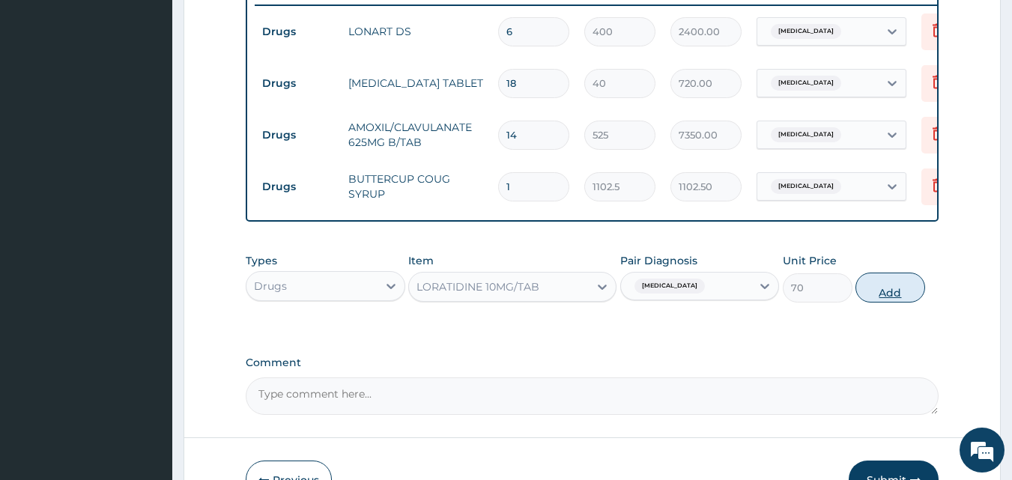
click at [892, 299] on button "Add" at bounding box center [890, 288] width 70 height 30
type input "0"
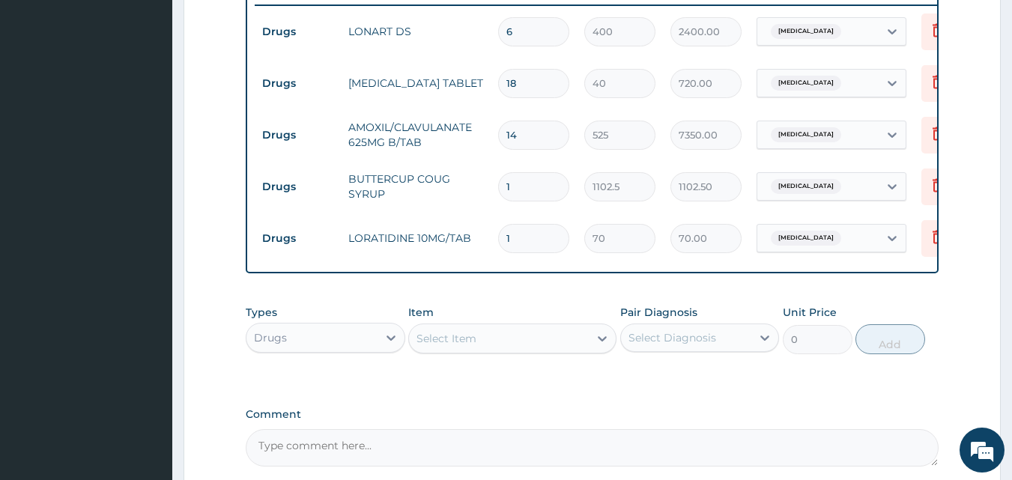
click at [546, 249] on input "1" at bounding box center [533, 238] width 71 height 29
type input "0.00"
type input "7"
type input "490.00"
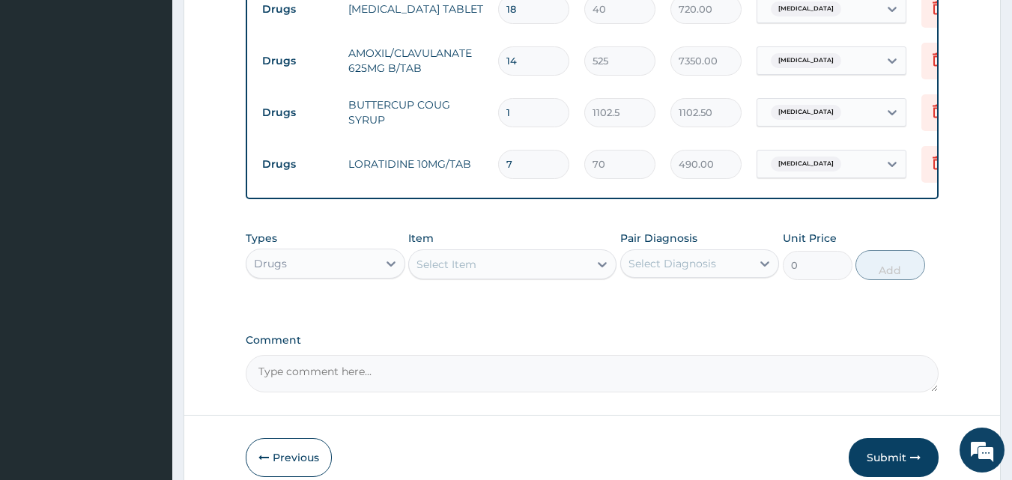
scroll to position [666, 0]
type input "7"
click at [276, 270] on div "Drugs" at bounding box center [270, 262] width 33 height 15
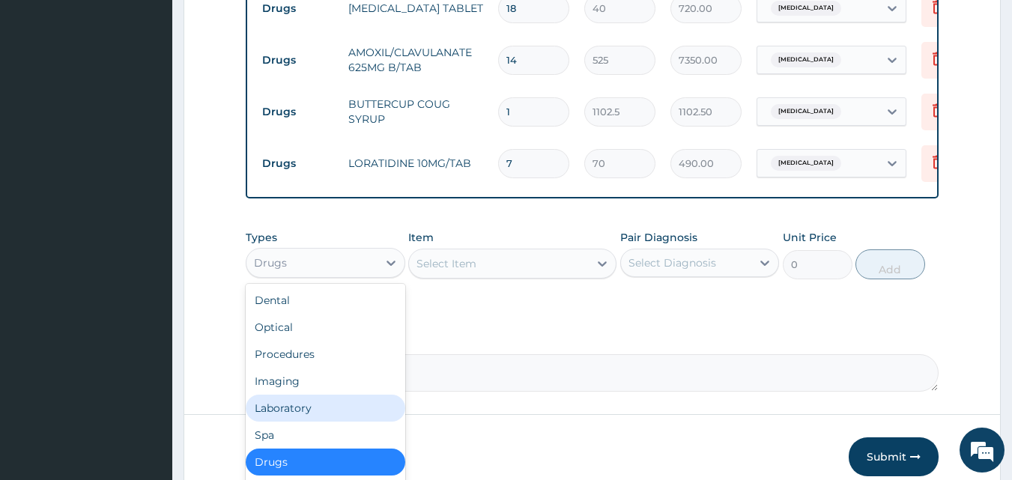
click at [297, 416] on div "Laboratory" at bounding box center [325, 408] width 159 height 27
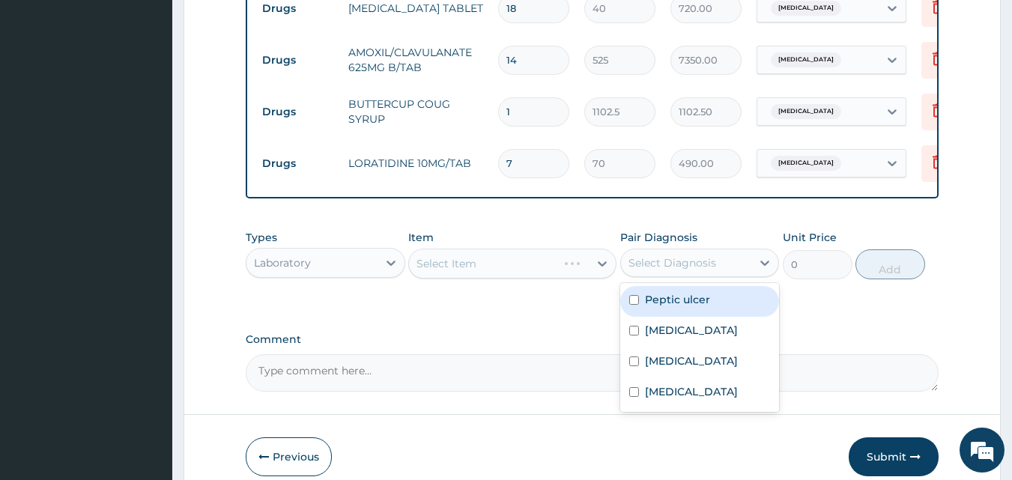
click at [661, 267] on div "Select Diagnosis" at bounding box center [672, 262] width 88 height 15
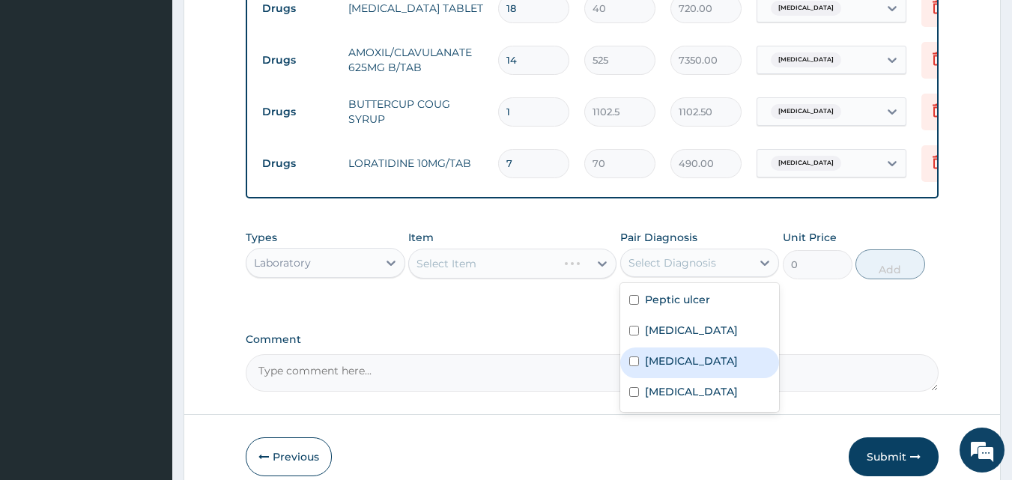
click at [681, 368] on label "Malaria" at bounding box center [691, 360] width 93 height 15
checkbox input "true"
click at [442, 271] on div "Select Item" at bounding box center [446, 263] width 60 height 15
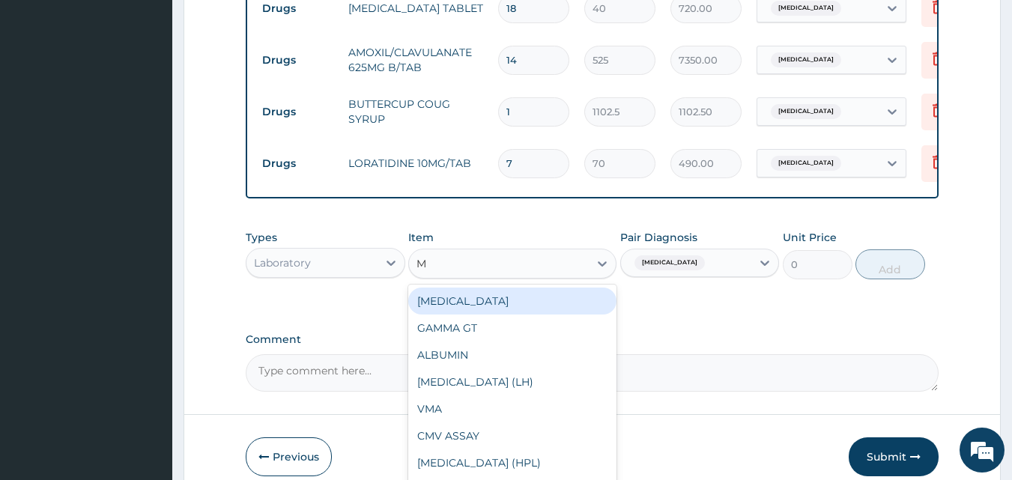
type input "MP"
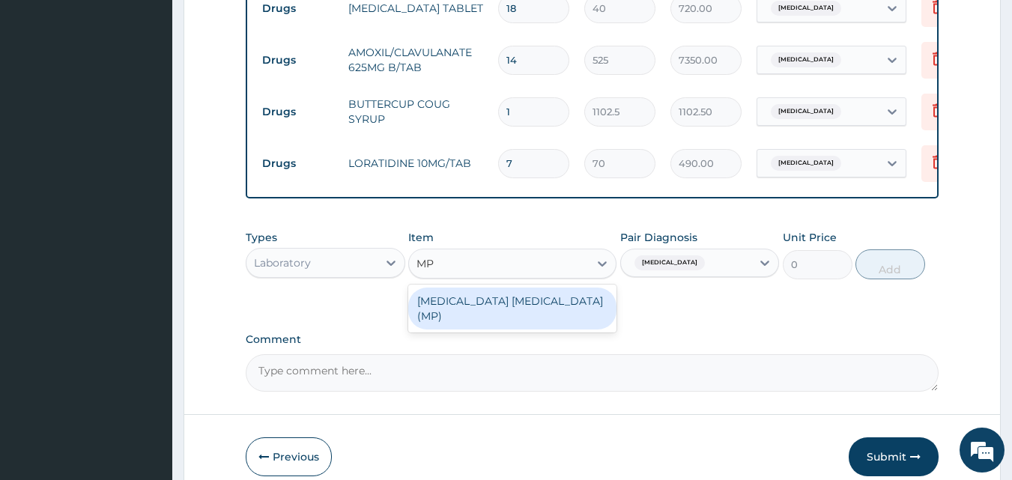
click at [454, 320] on div "MALARIA PARASITE (MP)" at bounding box center [512, 309] width 208 height 42
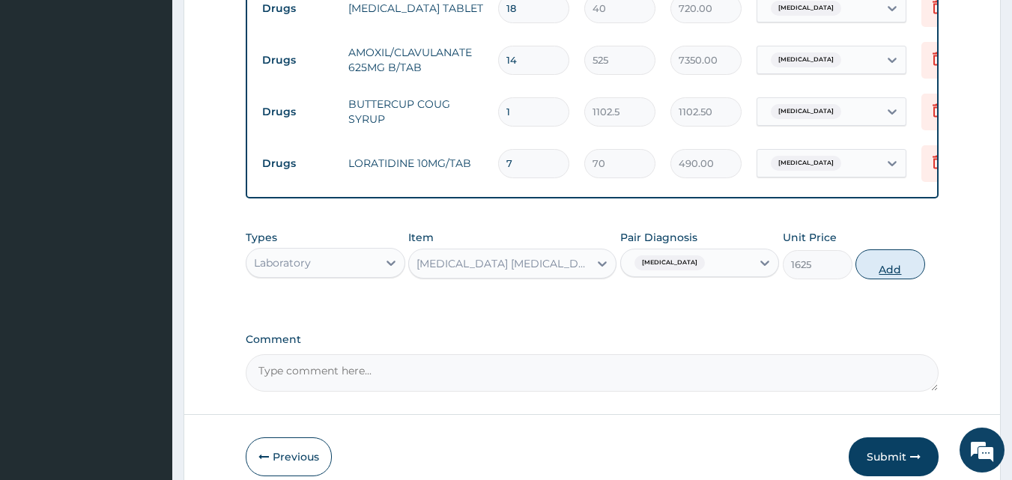
click at [897, 276] on button "Add" at bounding box center [890, 264] width 70 height 30
type input "0"
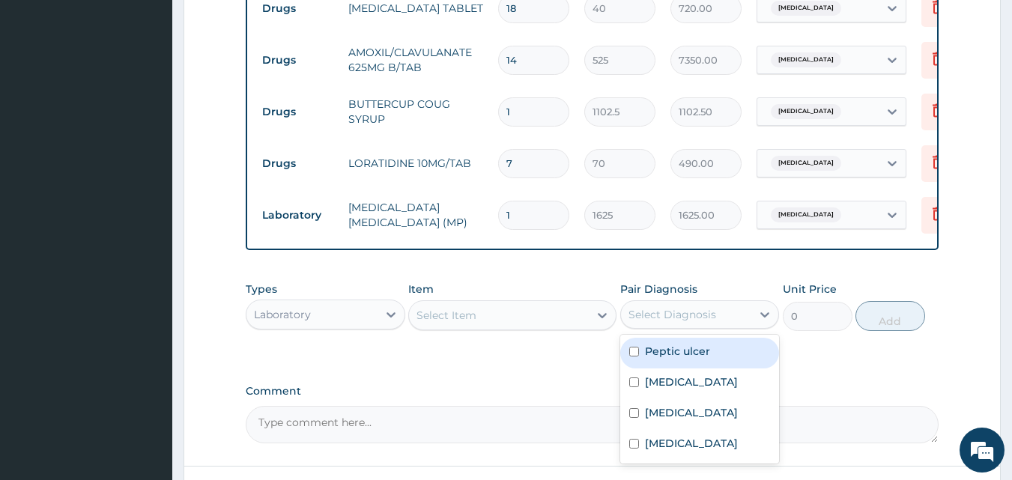
click at [666, 322] on div "Select Diagnosis" at bounding box center [672, 314] width 88 height 15
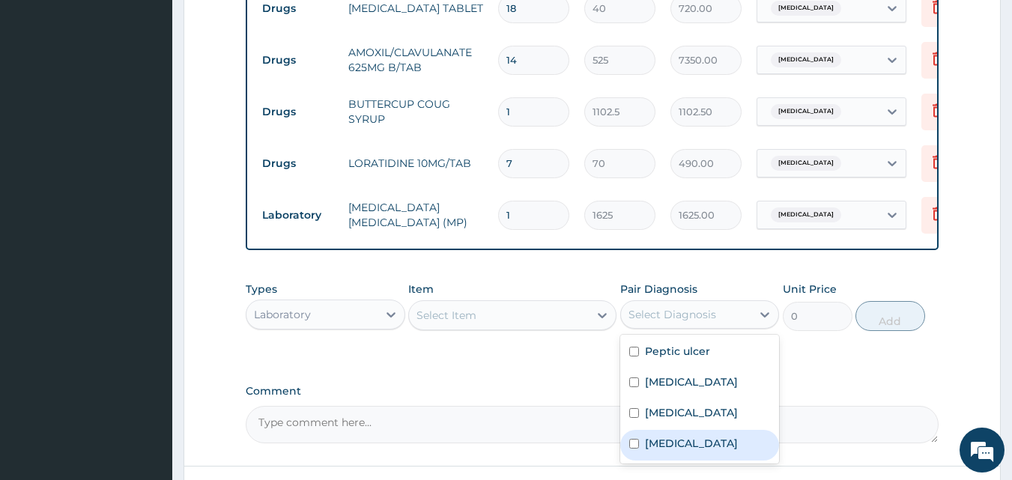
click at [676, 451] on label "Bacterial sepsis" at bounding box center [691, 443] width 93 height 15
checkbox input "true"
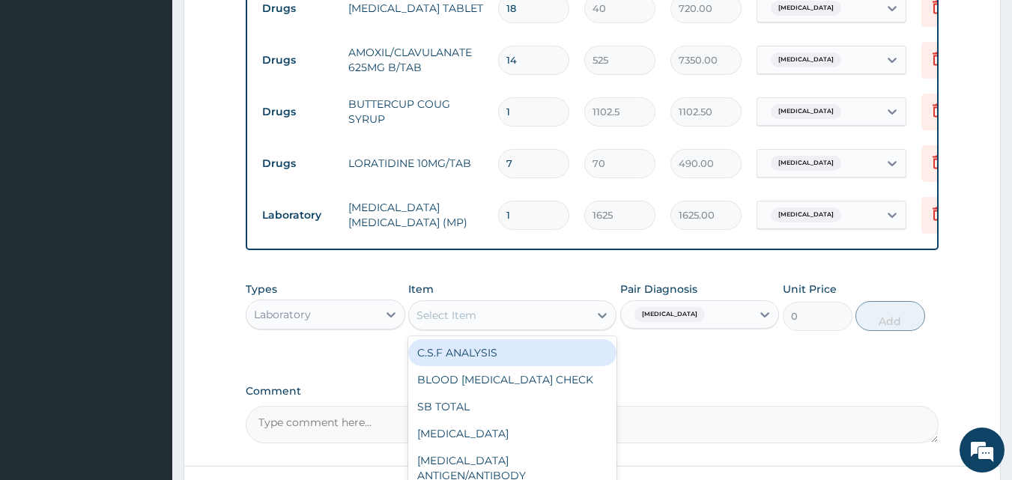
click at [434, 323] on div "Select Item" at bounding box center [446, 315] width 60 height 15
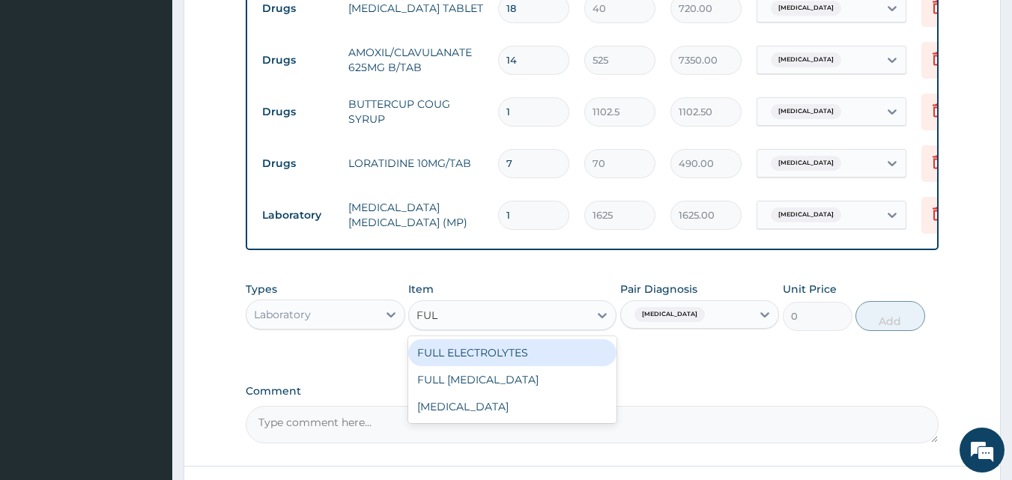
type input "FULL"
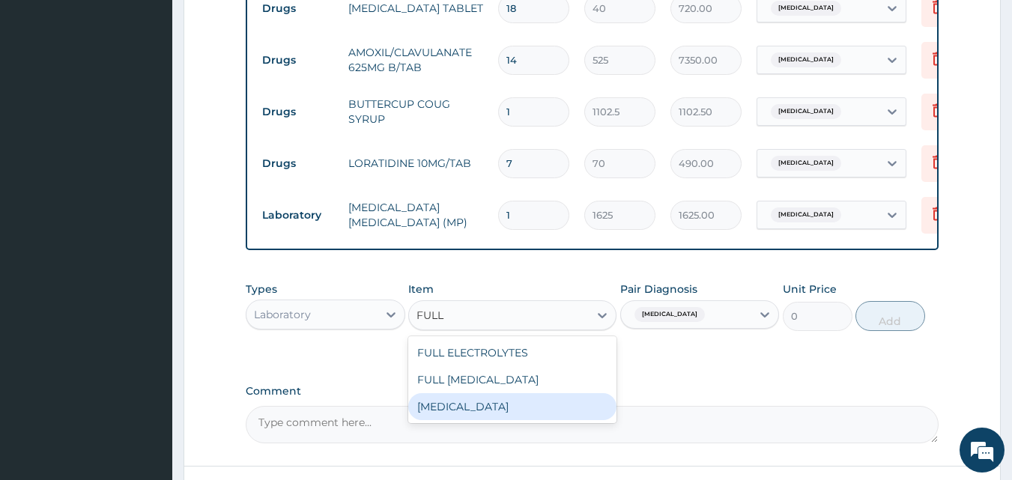
click at [471, 415] on div "FULL BLOOD COUNT" at bounding box center [512, 406] width 208 height 27
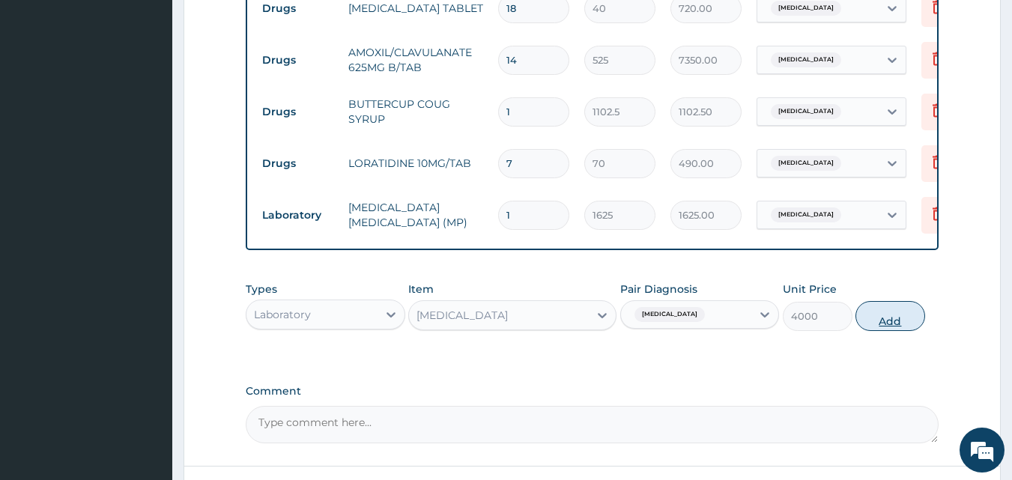
click at [870, 323] on button "Add" at bounding box center [890, 316] width 70 height 30
type input "0"
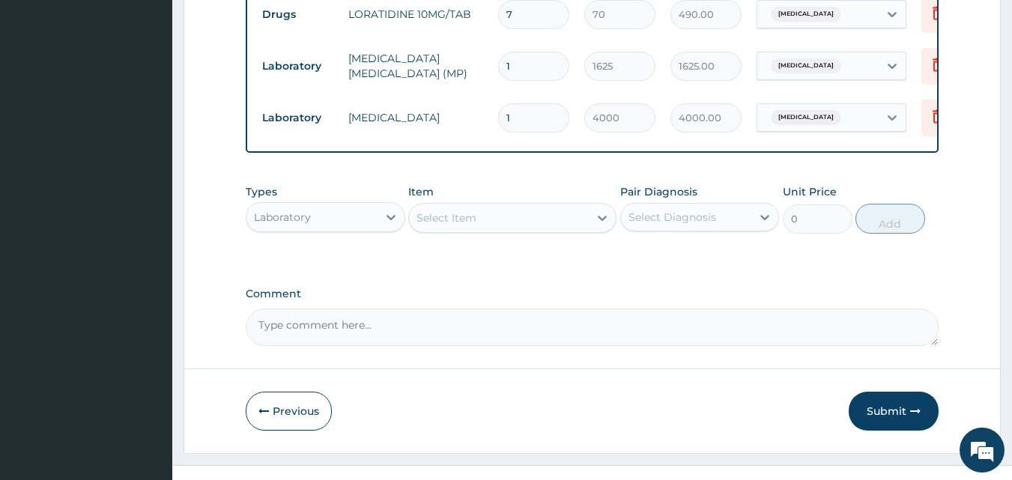
scroll to position [816, 0]
click at [285, 221] on div "Laboratory" at bounding box center [282, 216] width 57 height 15
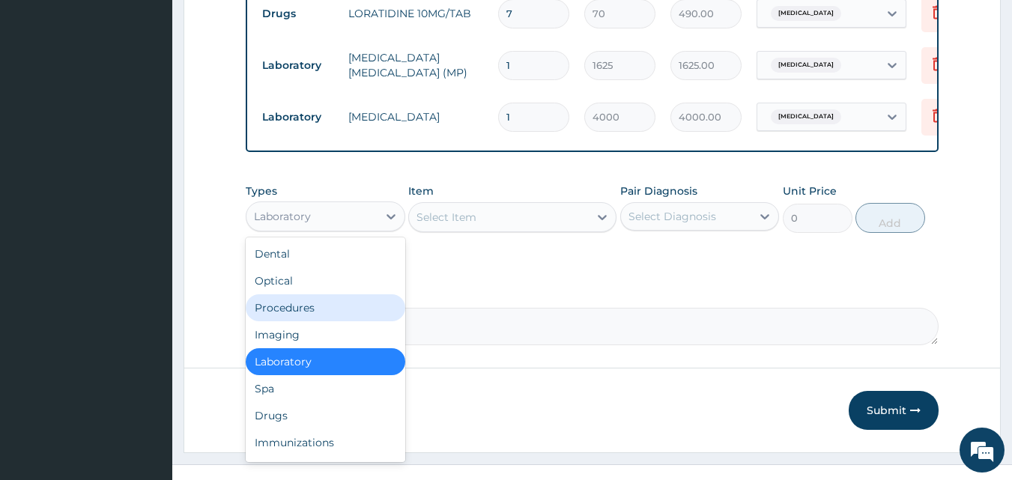
click at [295, 321] on div "Procedures" at bounding box center [325, 307] width 159 height 27
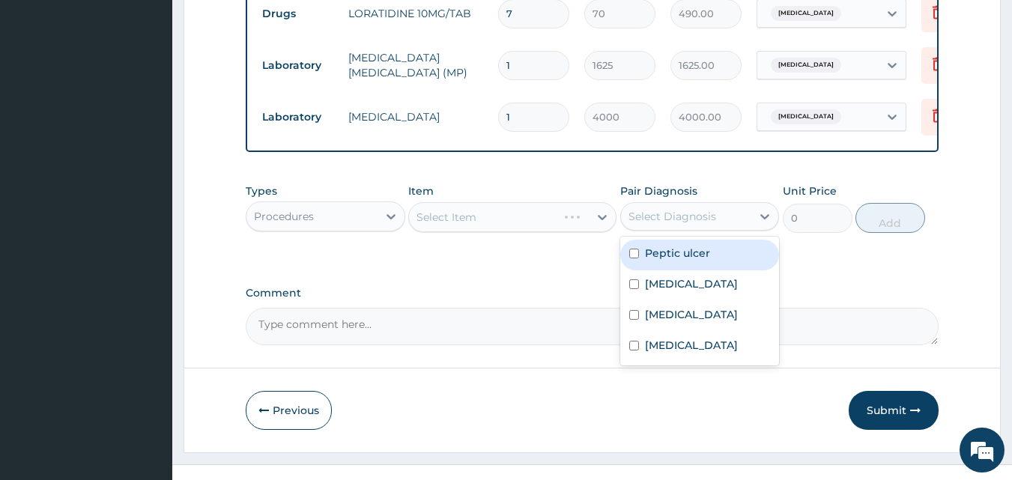
click at [672, 224] on div "Select Diagnosis" at bounding box center [672, 216] width 88 height 15
click at [672, 270] on div "Peptic ulcer" at bounding box center [699, 255] width 159 height 31
checkbox input "true"
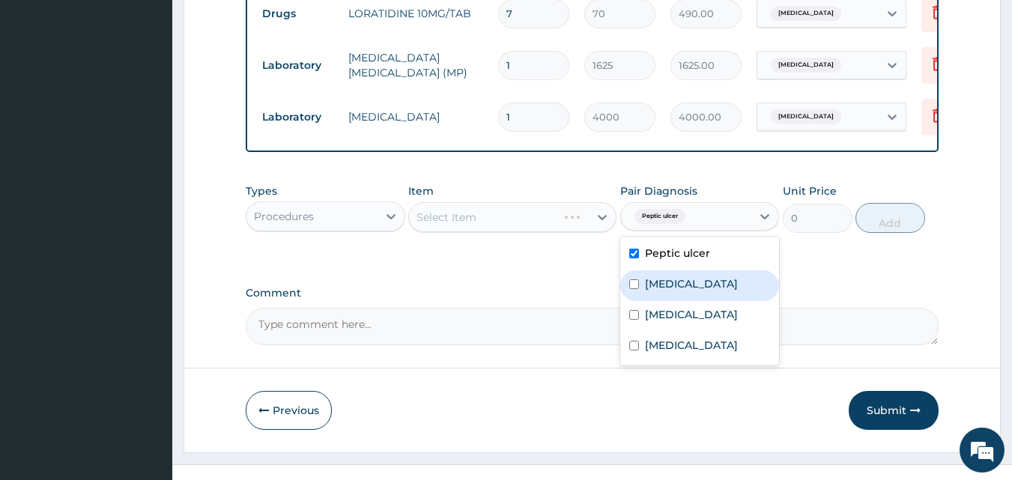
click at [661, 291] on label "Upper respiratory infection" at bounding box center [691, 283] width 93 height 15
checkbox input "true"
click at [464, 225] on div "Select Item" at bounding box center [512, 217] width 208 height 30
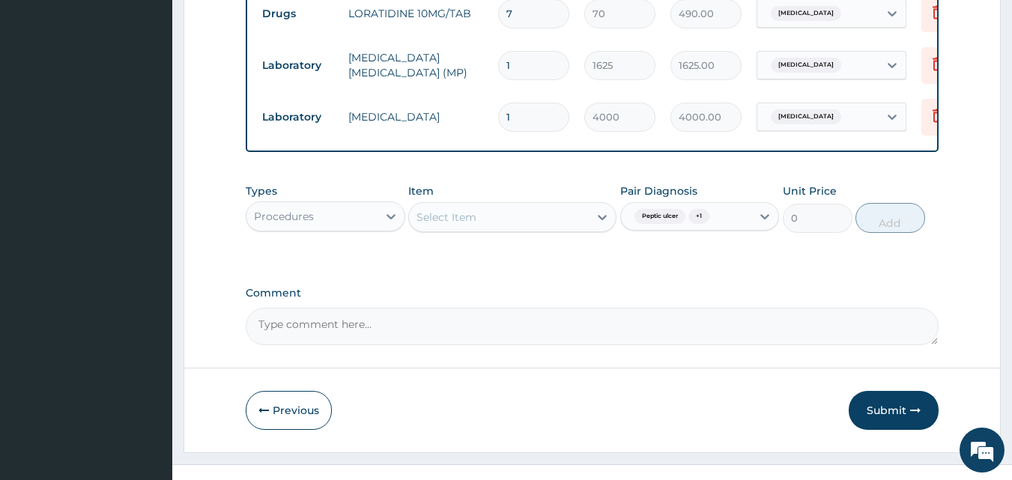
click at [450, 225] on div "Select Item" at bounding box center [446, 217] width 60 height 15
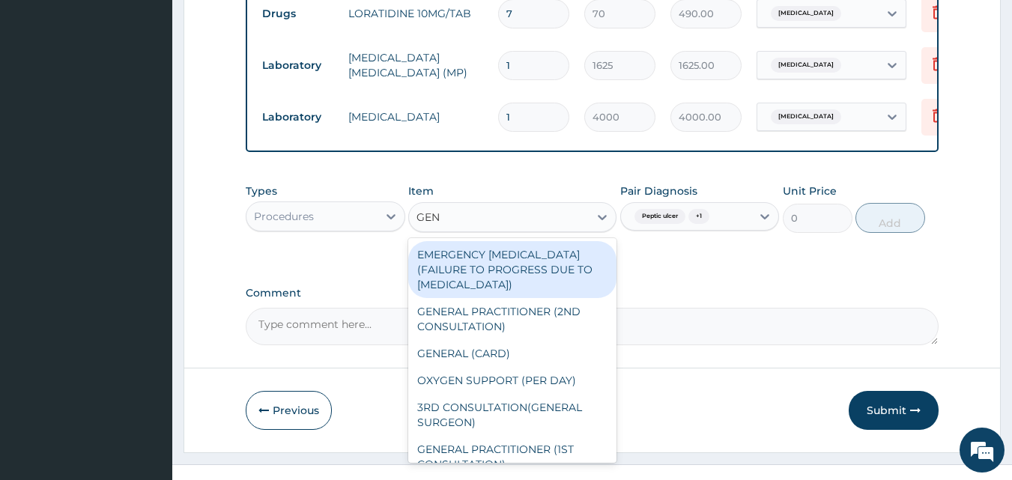
type input "GENE"
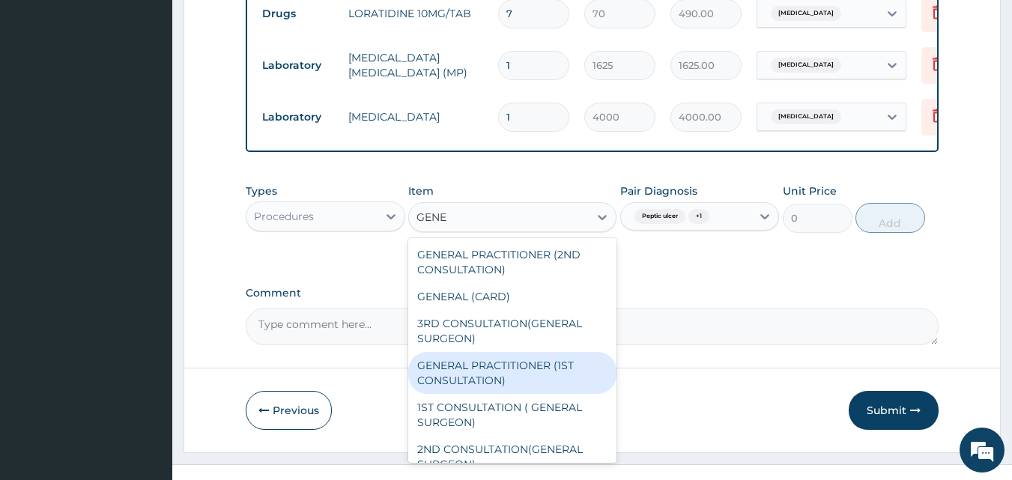
click at [505, 394] on div "GENERAL PRACTITIONER (1ST CONSULTATION)" at bounding box center [512, 373] width 208 height 42
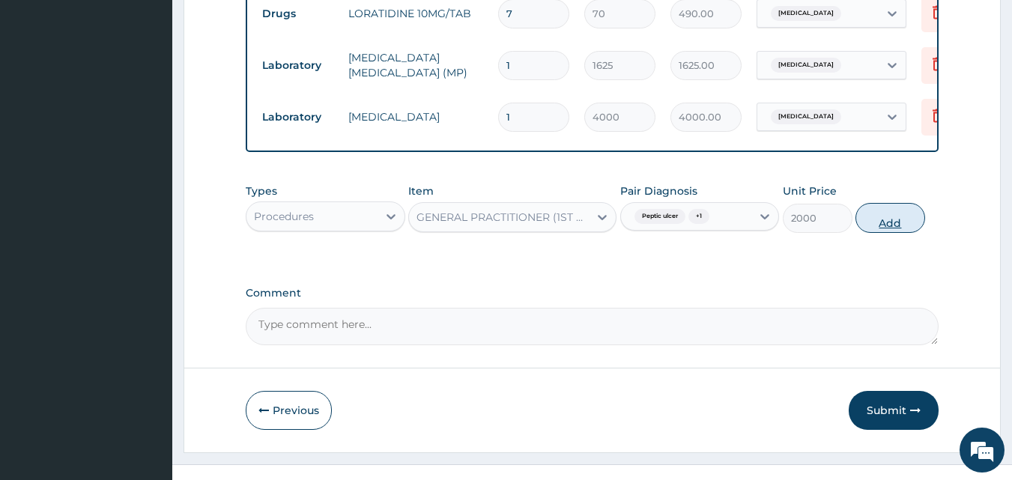
click at [901, 220] on button "Add" at bounding box center [890, 218] width 70 height 30
type input "0"
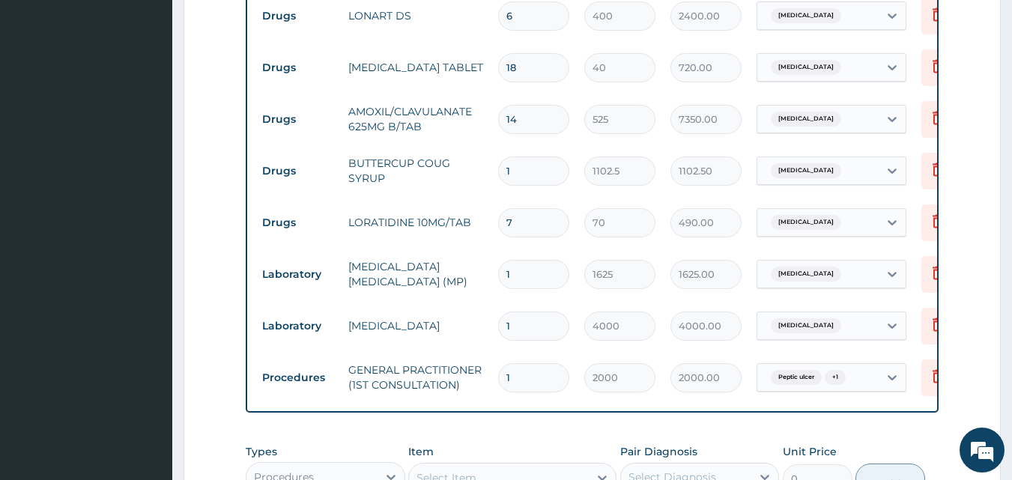
scroll to position [592, 0]
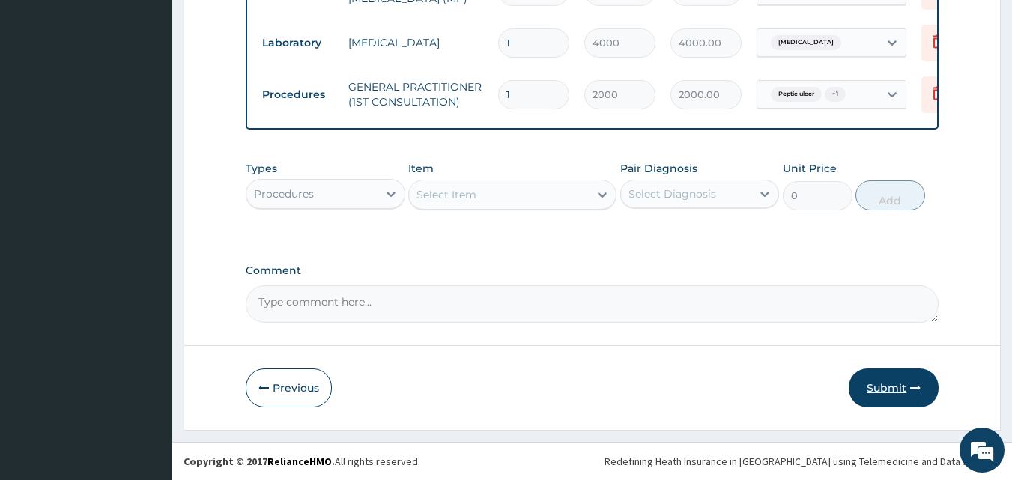
click at [906, 384] on button "Submit" at bounding box center [893, 387] width 90 height 39
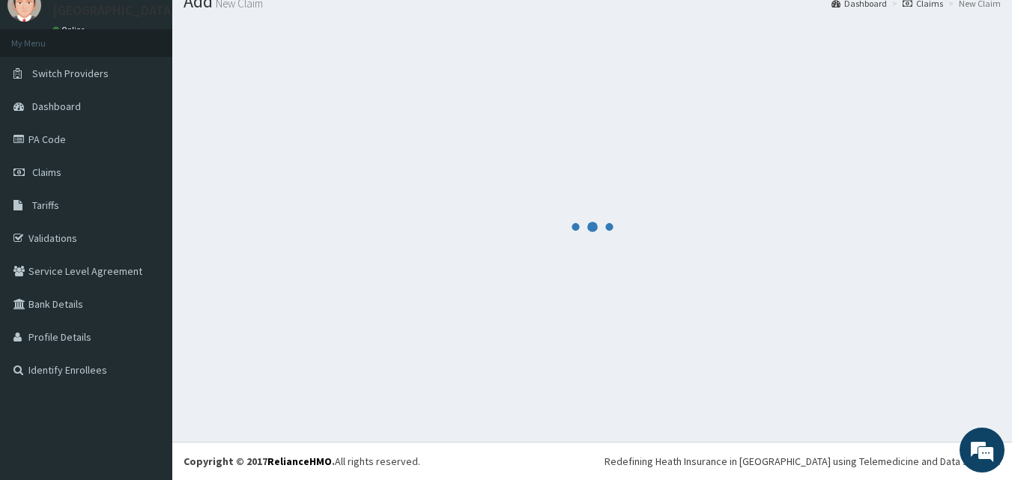
scroll to position [902, 0]
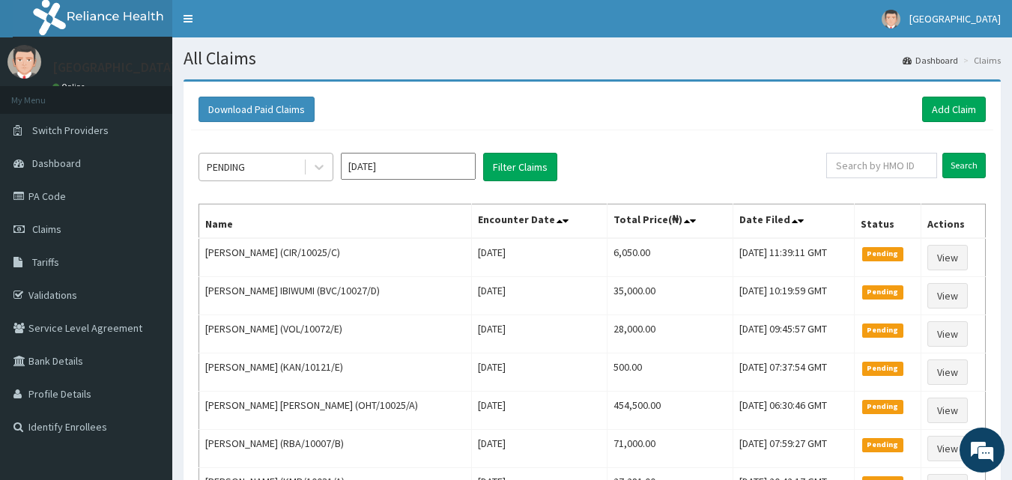
click at [229, 170] on div "PENDING" at bounding box center [226, 166] width 38 height 15
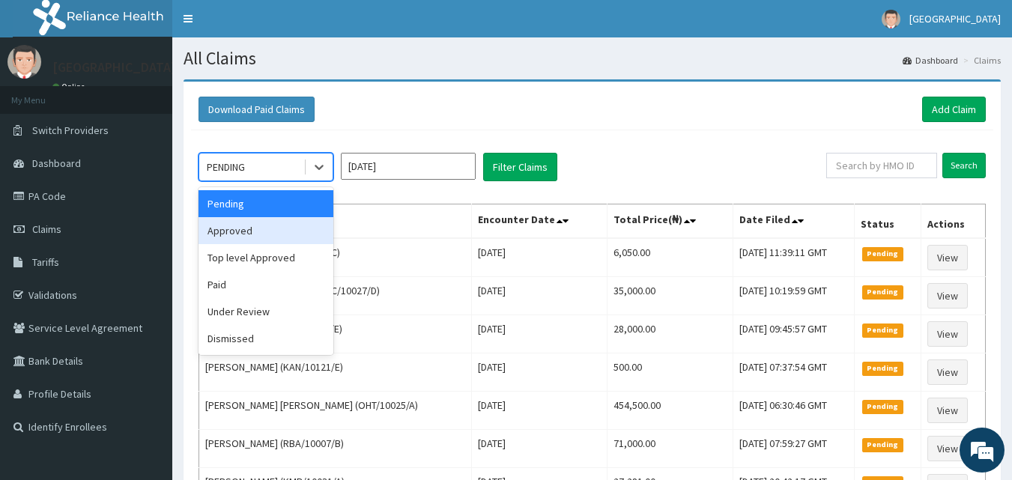
click at [249, 237] on div "Approved" at bounding box center [265, 230] width 135 height 27
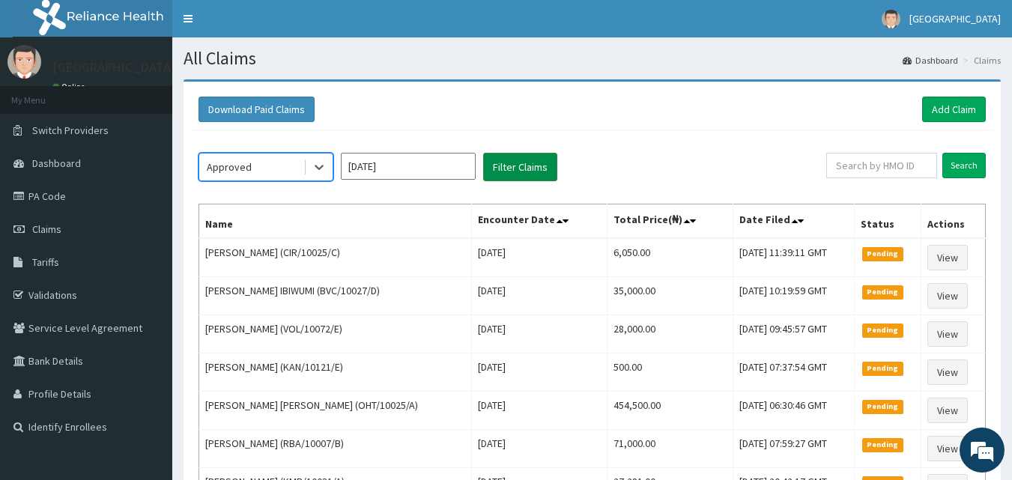
click at [512, 171] on button "Filter Claims" at bounding box center [520, 167] width 74 height 28
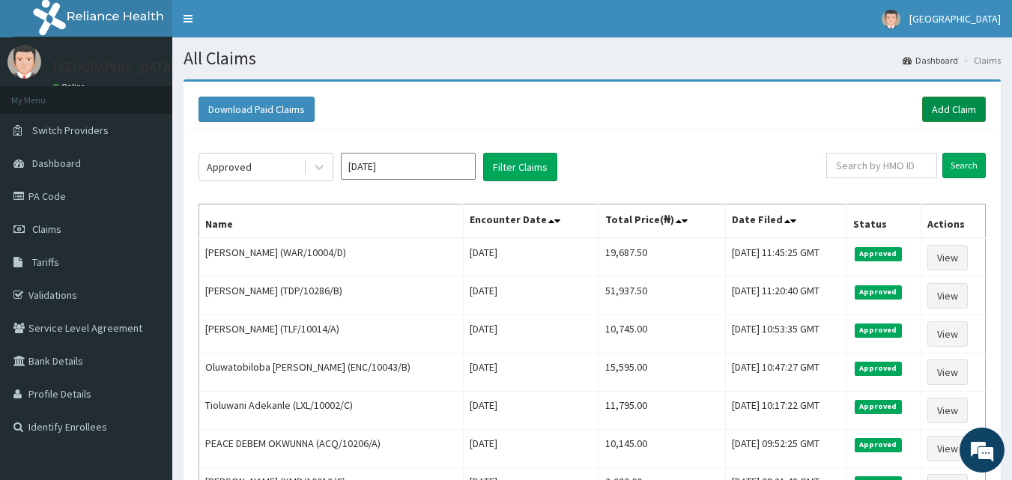
click at [956, 112] on link "Add Claim" at bounding box center [954, 109] width 64 height 25
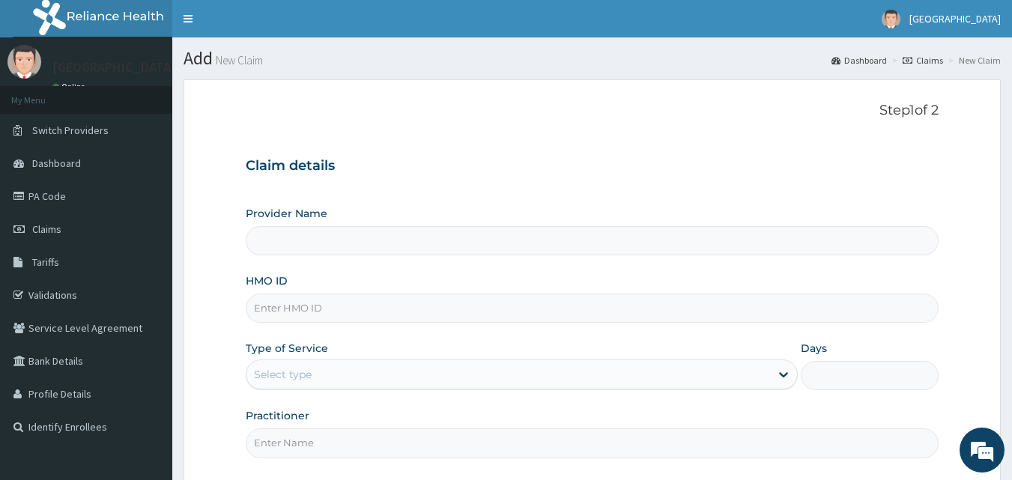
type input "[GEOGRAPHIC_DATA]"
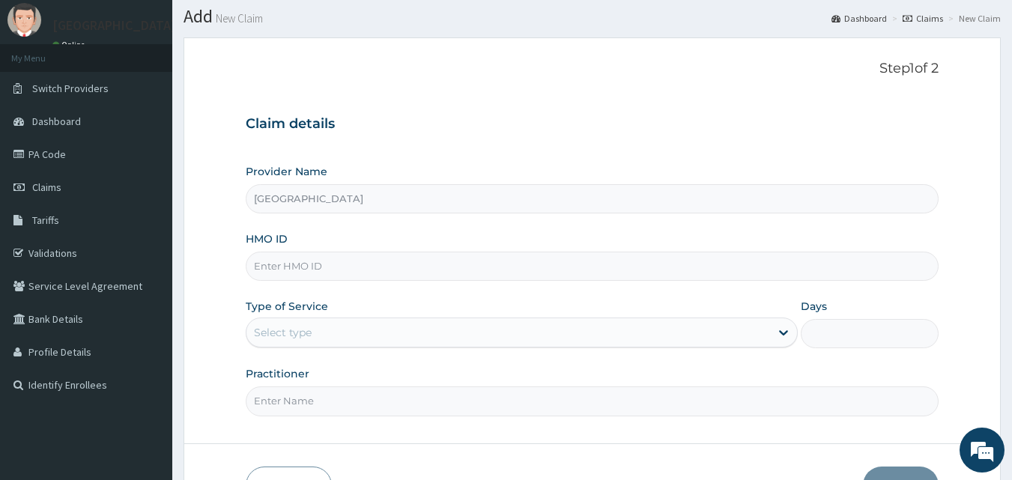
scroll to position [75, 0]
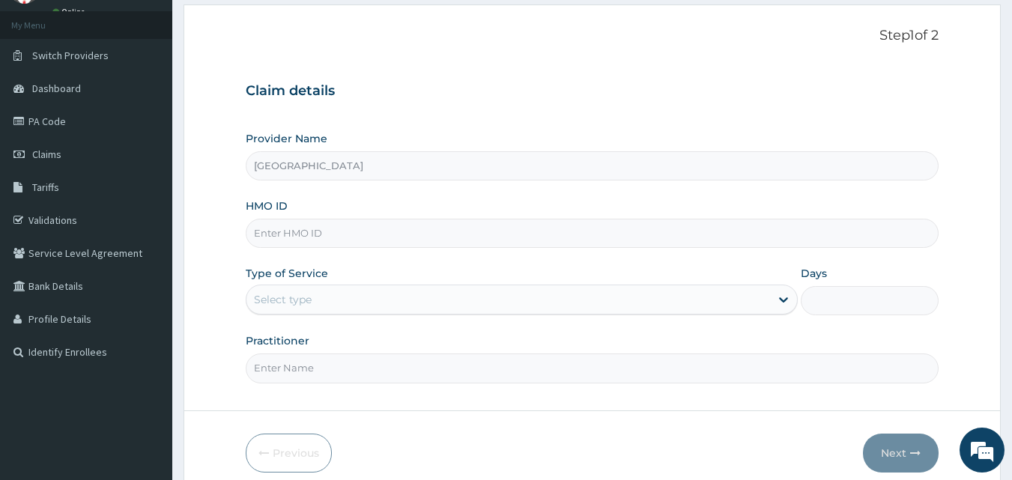
click at [298, 234] on input "HMO ID" at bounding box center [592, 233] width 693 height 29
type input "MRA/10005/A"
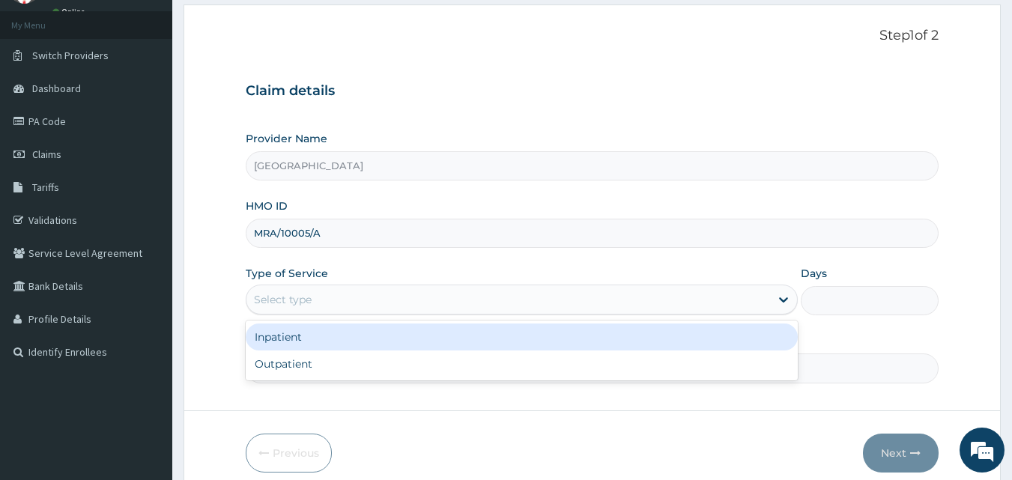
click at [295, 291] on div "Select type" at bounding box center [507, 300] width 523 height 24
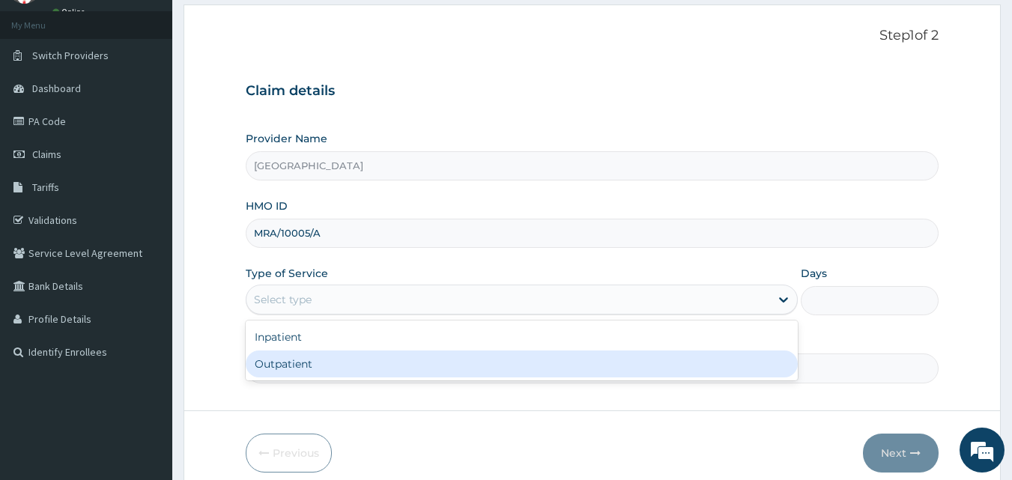
click at [289, 371] on div "Outpatient" at bounding box center [522, 363] width 552 height 27
type input "1"
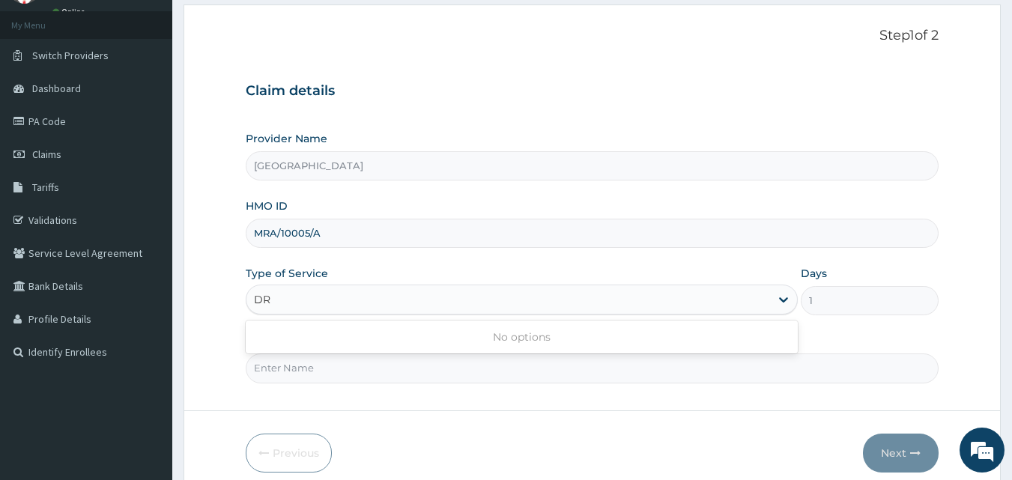
type input "DR"
click at [231, 387] on form "Step 1 of 2 Claim details Provider Name Beachland Specialist Hospital HMO ID MR…" at bounding box center [591, 249] width 817 height 491
click at [291, 362] on input "Practitioner" at bounding box center [592, 367] width 693 height 29
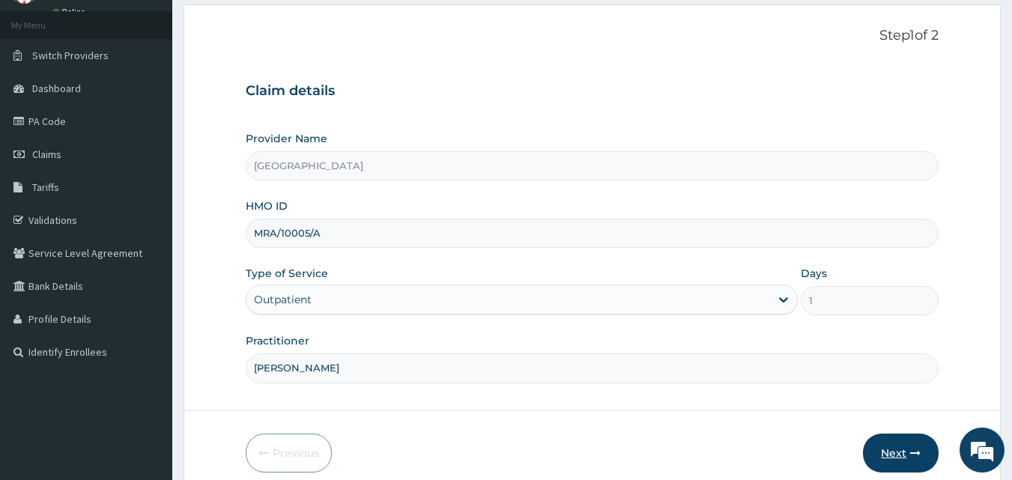
type input "DR. EKE"
click at [885, 461] on button "Next" at bounding box center [901, 453] width 76 height 39
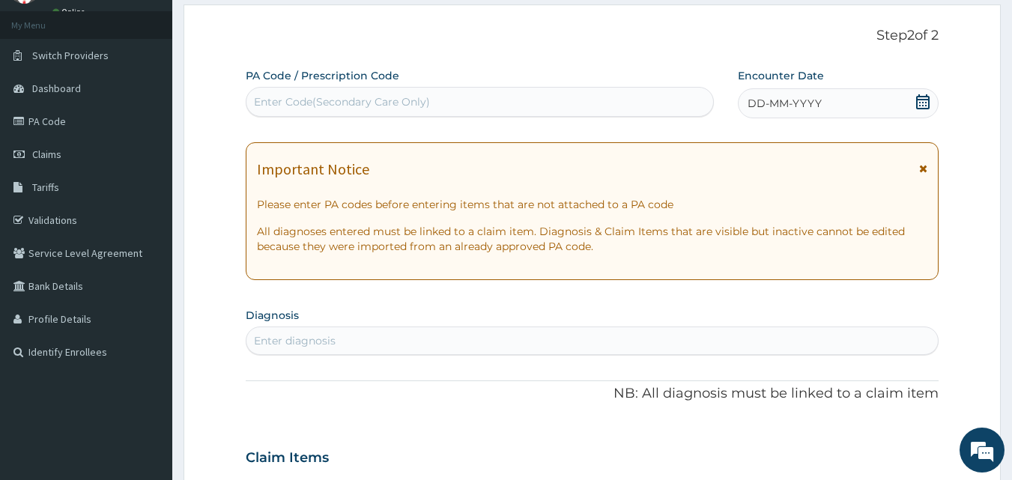
click at [917, 110] on span at bounding box center [922, 103] width 15 height 19
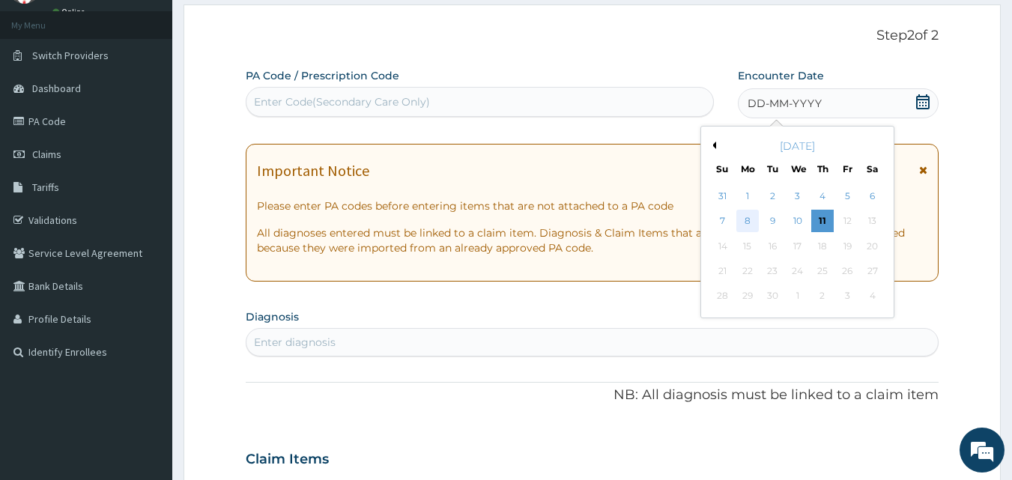
click at [744, 215] on div "8" at bounding box center [747, 221] width 22 height 22
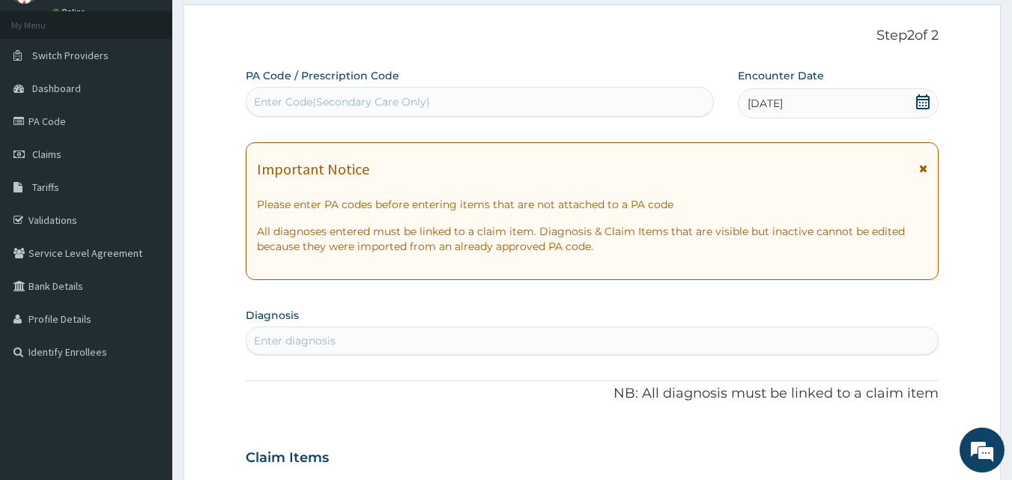
click at [307, 344] on div "Enter diagnosis" at bounding box center [295, 340] width 82 height 15
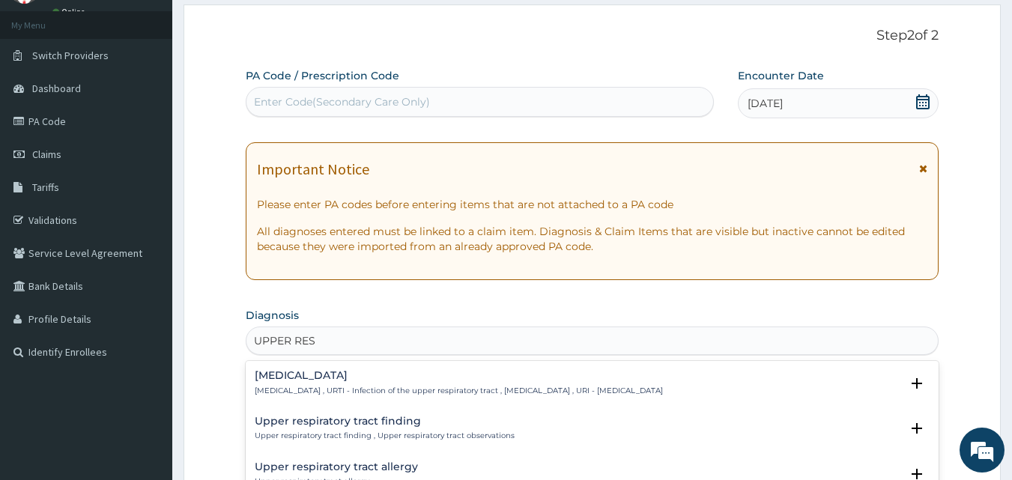
type input "UPPER RESP"
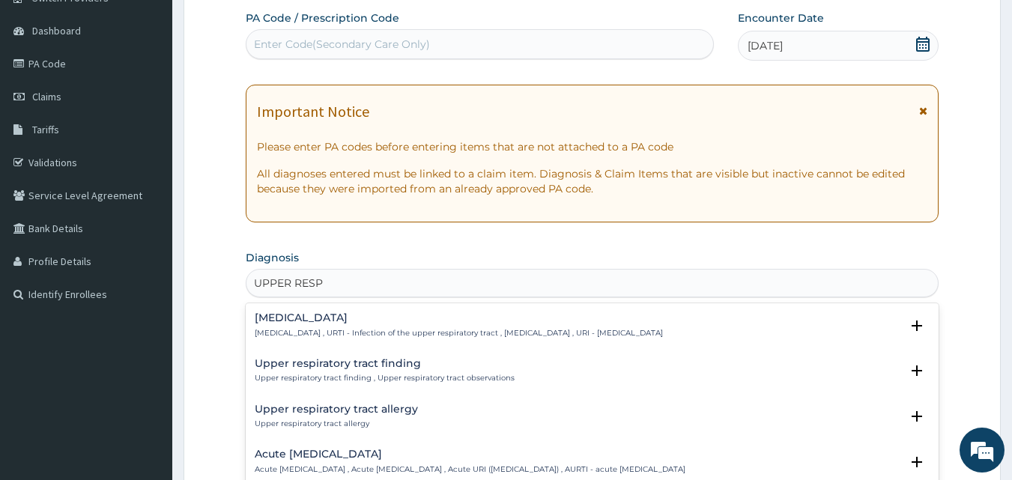
scroll to position [225, 0]
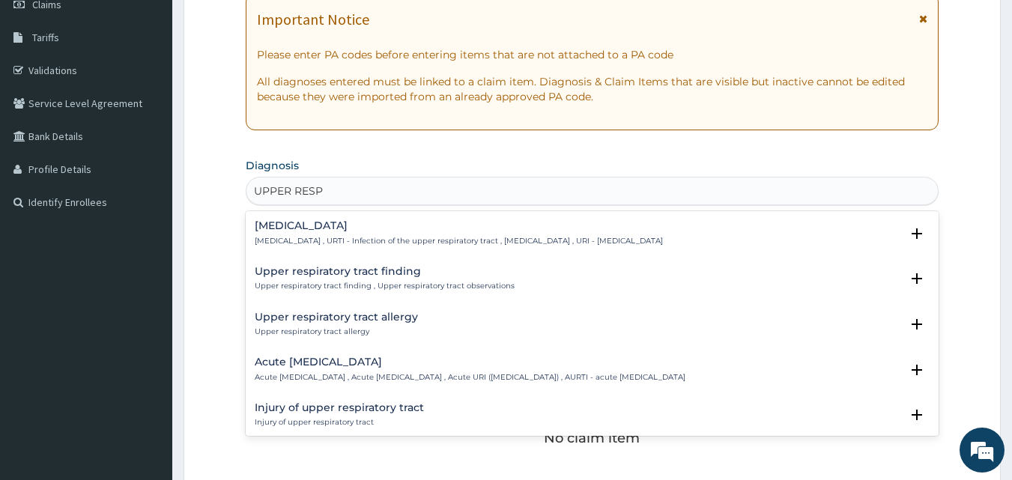
click at [315, 220] on h4 "Upper respiratory infection" at bounding box center [459, 225] width 408 height 11
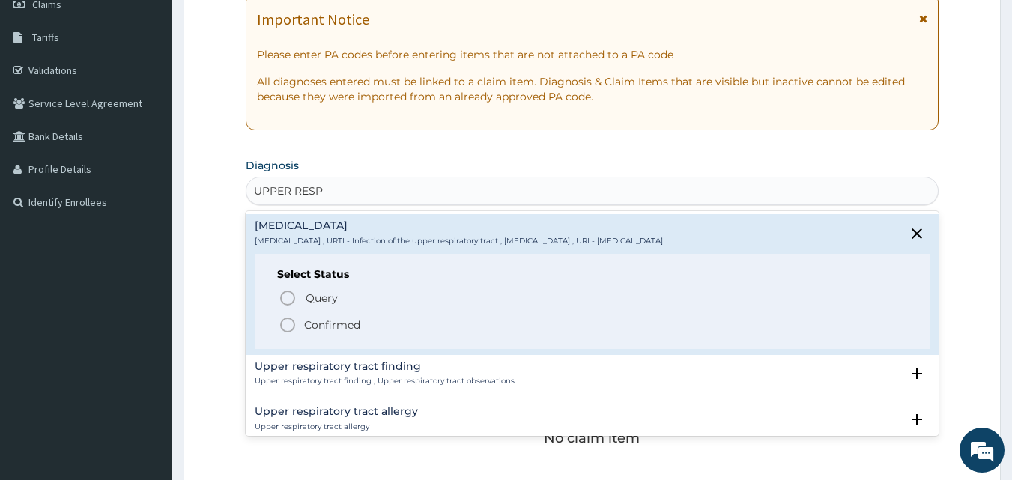
click at [285, 323] on icon "status option filled" at bounding box center [288, 325] width 18 height 18
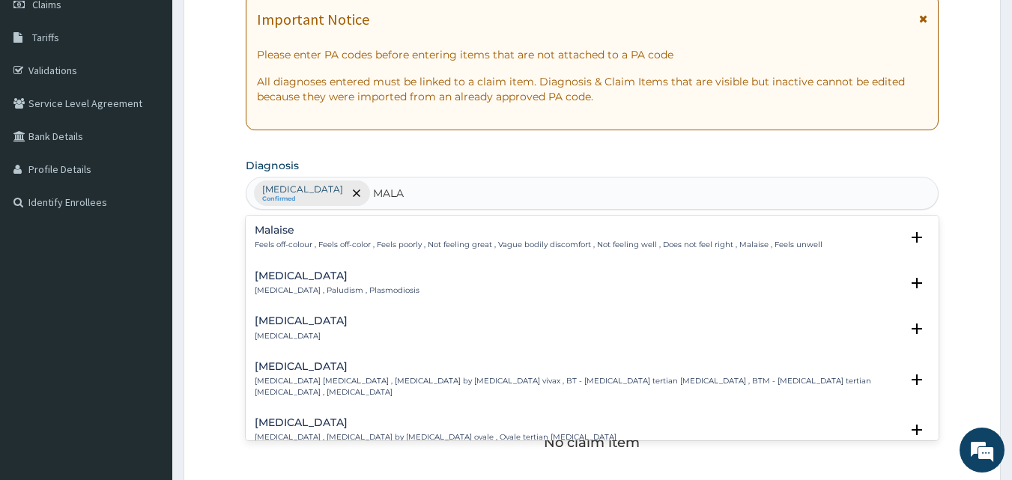
type input "MALAR"
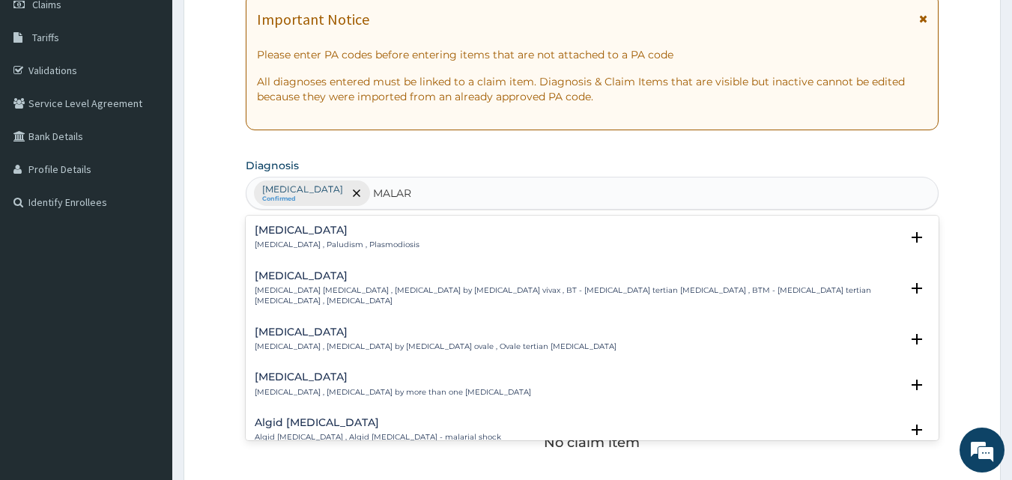
click at [288, 234] on h4 "Malaria" at bounding box center [337, 230] width 165 height 11
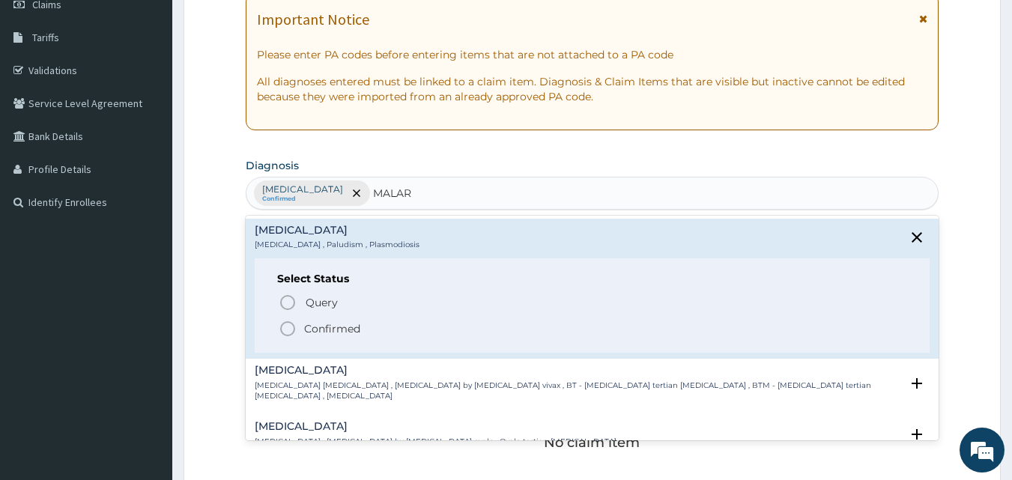
click at [282, 329] on icon "status option filled" at bounding box center [288, 329] width 18 height 18
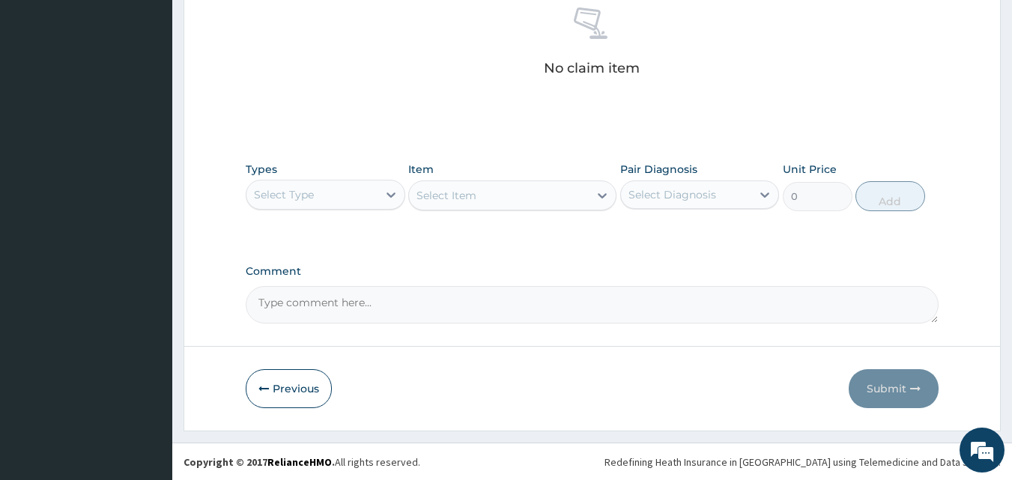
scroll to position [600, 0]
click at [309, 186] on div "Select Type" at bounding box center [284, 193] width 60 height 15
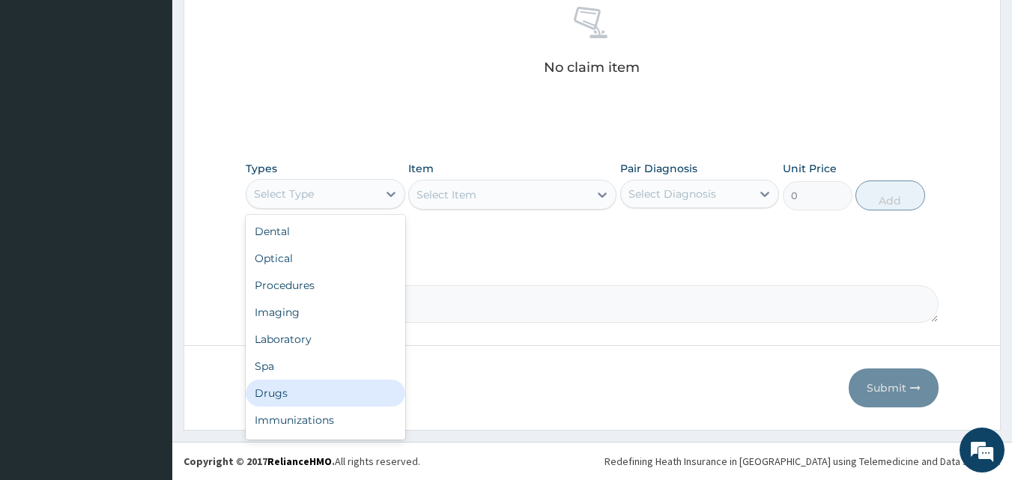
click at [284, 401] on div "Drugs" at bounding box center [325, 393] width 159 height 27
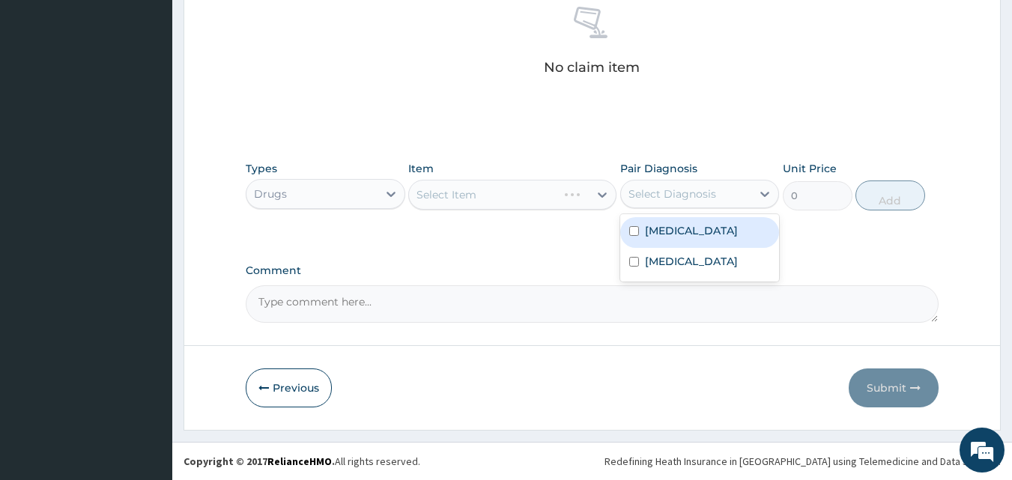
click at [673, 182] on div "Select Diagnosis" at bounding box center [686, 194] width 131 height 24
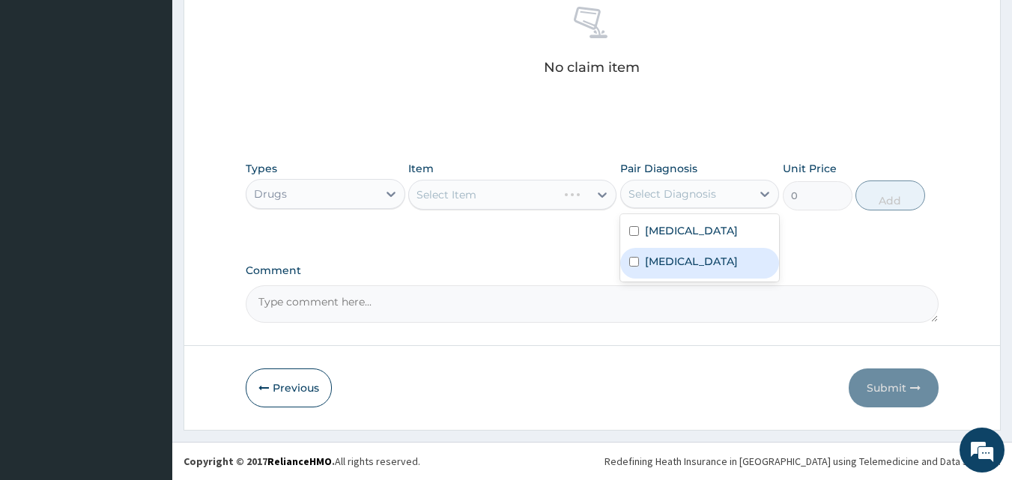
click at [657, 269] on label "Malaria" at bounding box center [691, 261] width 93 height 15
checkbox input "true"
click at [452, 193] on div "Select Item" at bounding box center [512, 195] width 208 height 30
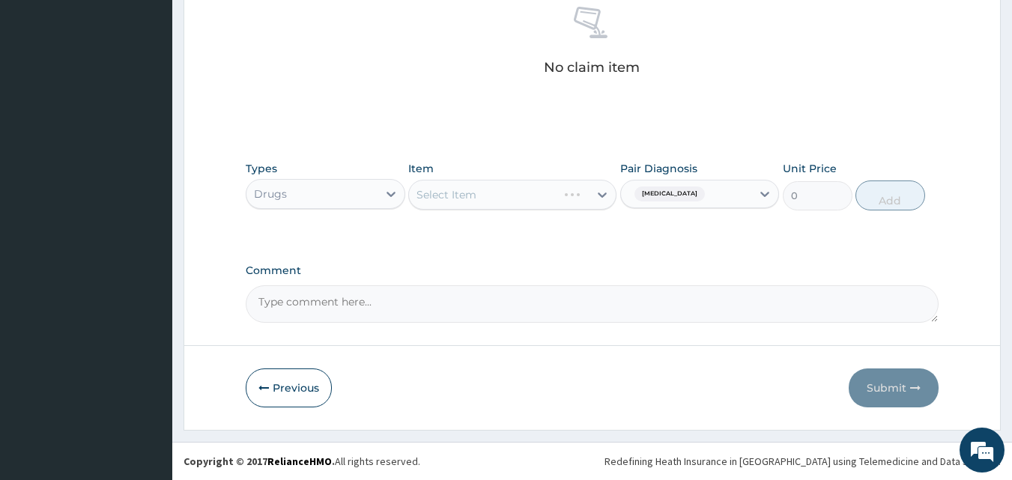
click at [464, 193] on div "Select Item" at bounding box center [512, 195] width 208 height 30
click at [464, 193] on div "Select Item" at bounding box center [446, 194] width 60 height 15
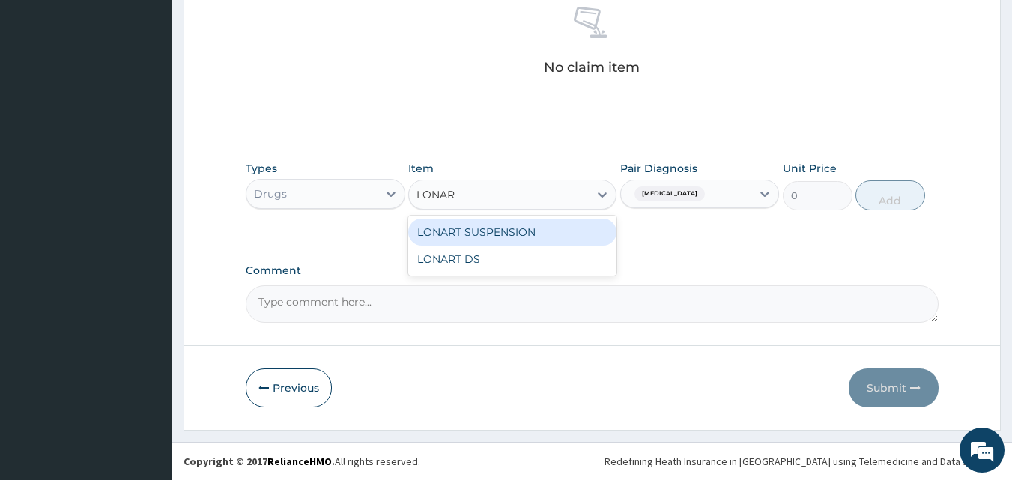
type input "LONART"
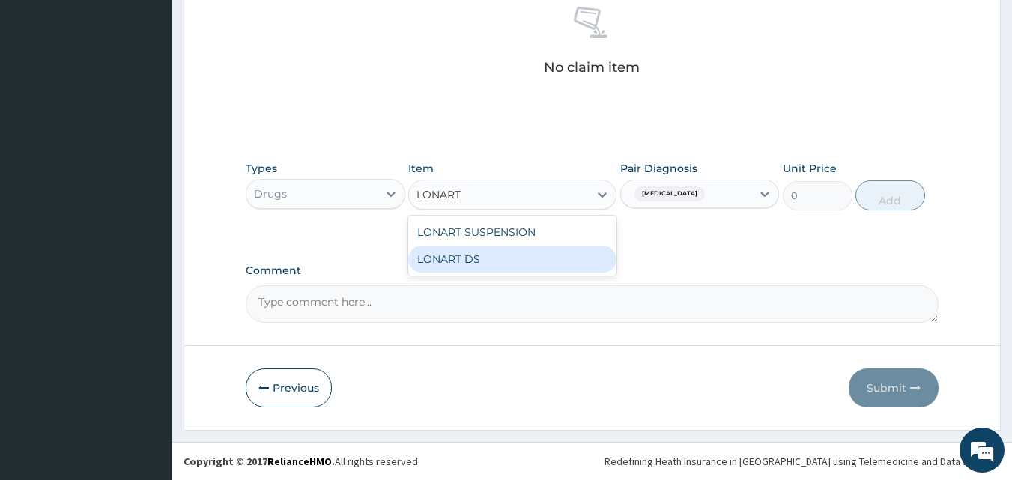
click at [506, 255] on div "LONART DS" at bounding box center [512, 259] width 208 height 27
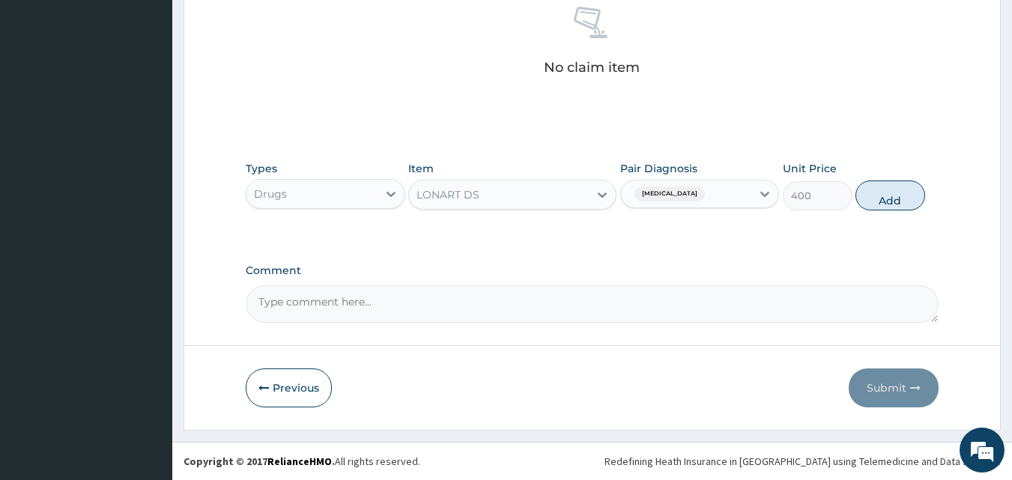
drag, startPoint x: 876, startPoint y: 196, endPoint x: 718, endPoint y: 201, distance: 158.1
click at [877, 196] on button "Add" at bounding box center [890, 195] width 70 height 30
type input "0"
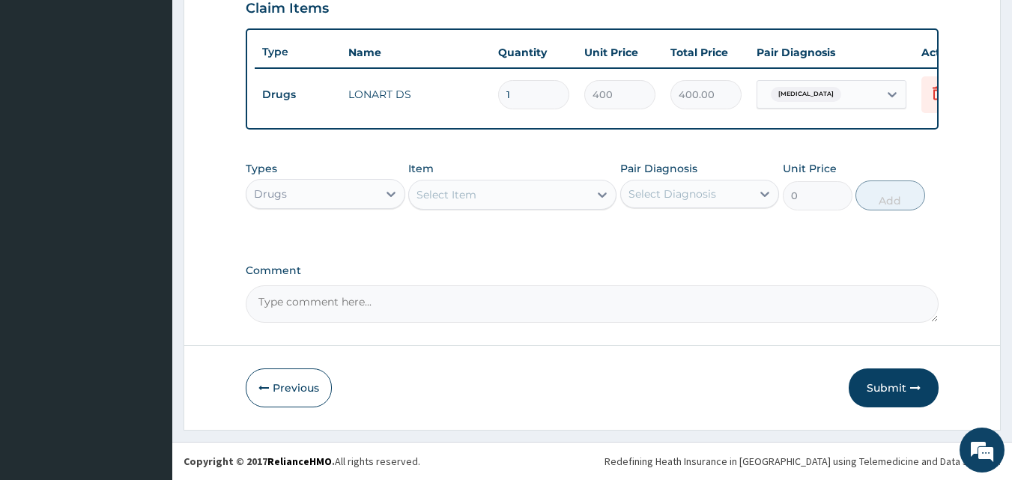
scroll to position [540, 0]
type input "0.00"
type input "6"
type input "2400.00"
type input "6"
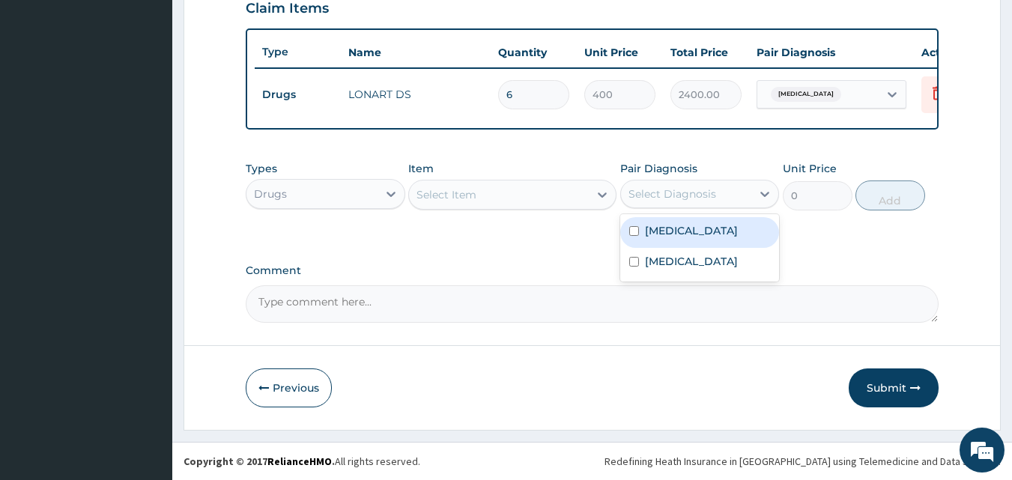
click at [663, 194] on div "Select Diagnosis" at bounding box center [672, 193] width 88 height 15
drag, startPoint x: 687, startPoint y: 245, endPoint x: 679, endPoint y: 246, distance: 7.5
click at [685, 238] on label "[MEDICAL_DATA]" at bounding box center [691, 230] width 93 height 15
checkbox input "true"
click at [441, 201] on div "Select Item" at bounding box center [446, 194] width 60 height 15
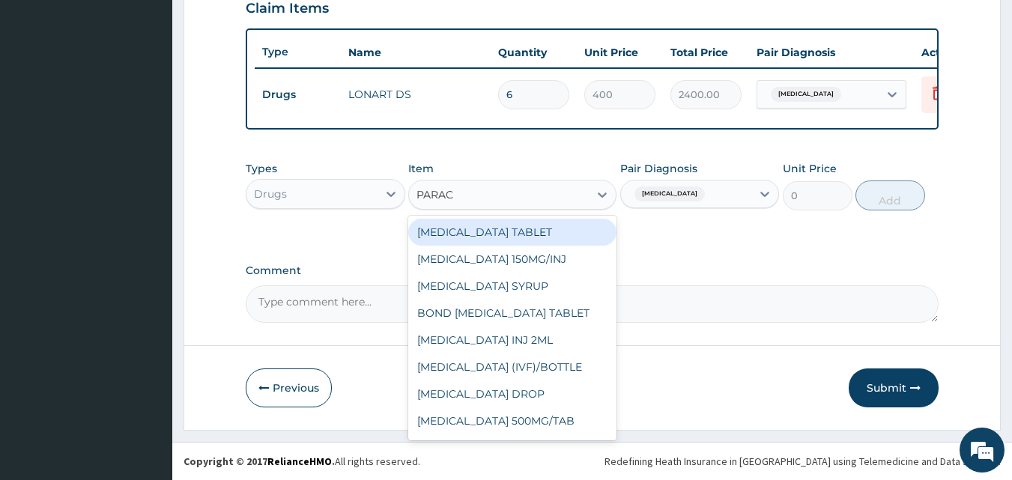
type input "PARACE"
click at [451, 234] on div "[MEDICAL_DATA] TABLET" at bounding box center [512, 232] width 208 height 27
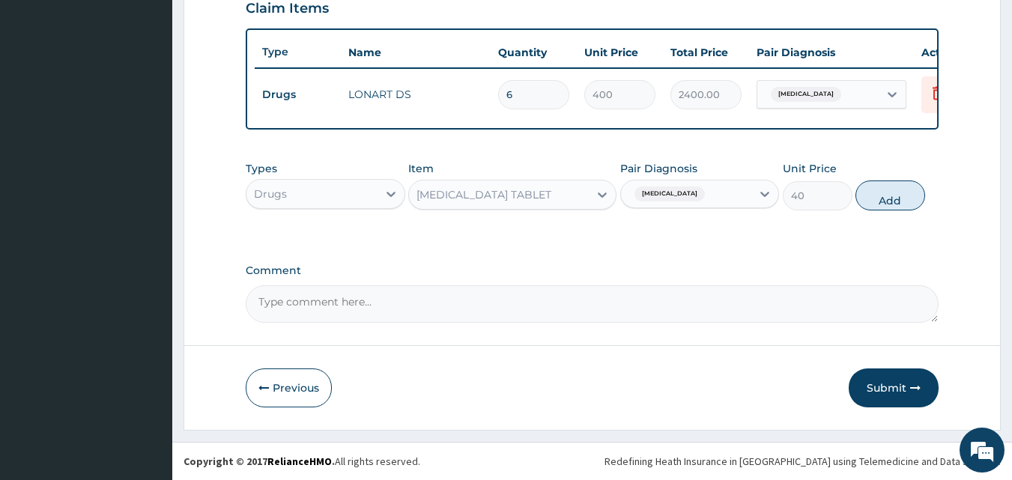
click at [893, 201] on button "Add" at bounding box center [890, 195] width 70 height 30
type input "0"
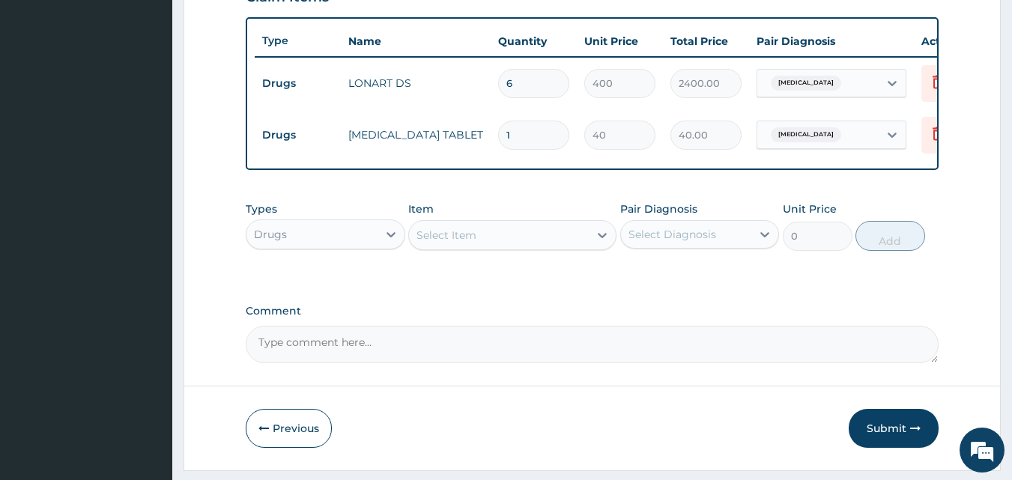
type input "18"
type input "720.00"
type input "18"
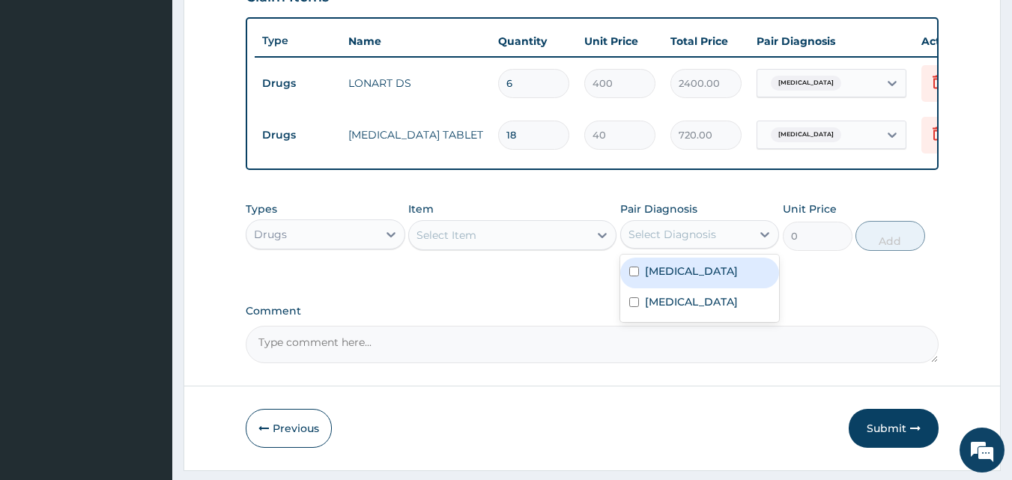
click at [658, 242] on div "Select Diagnosis" at bounding box center [672, 234] width 88 height 15
click at [687, 279] on label "[MEDICAL_DATA]" at bounding box center [691, 271] width 93 height 15
checkbox input "true"
click at [483, 242] on div "Select Item" at bounding box center [499, 235] width 180 height 24
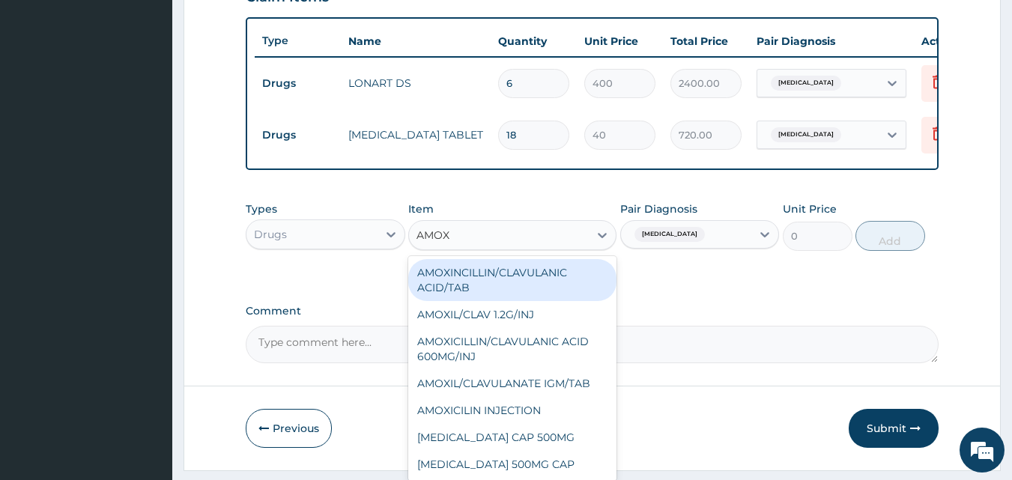
type input "AMOXI"
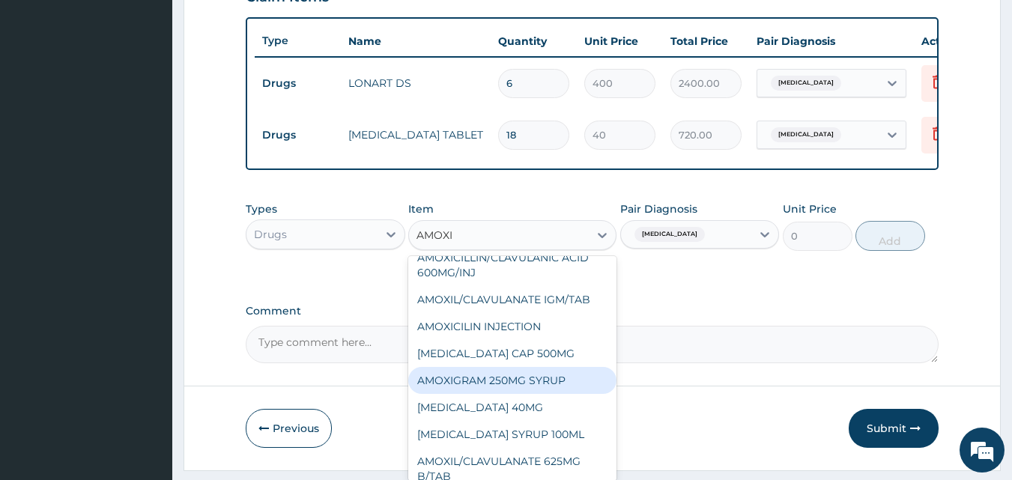
scroll to position [225, 0]
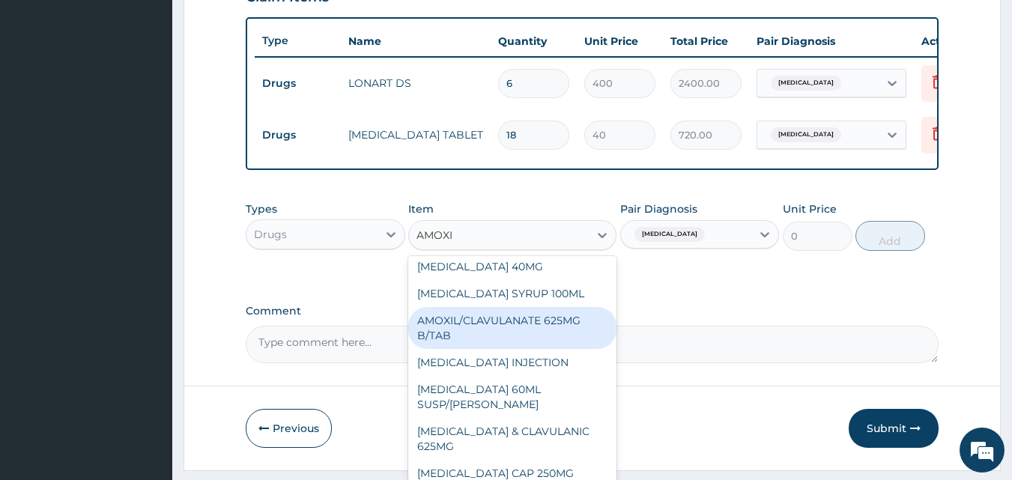
click at [524, 347] on div "AMOXIL/CLAVULANATE 625MG B/TAB" at bounding box center [512, 328] width 208 height 42
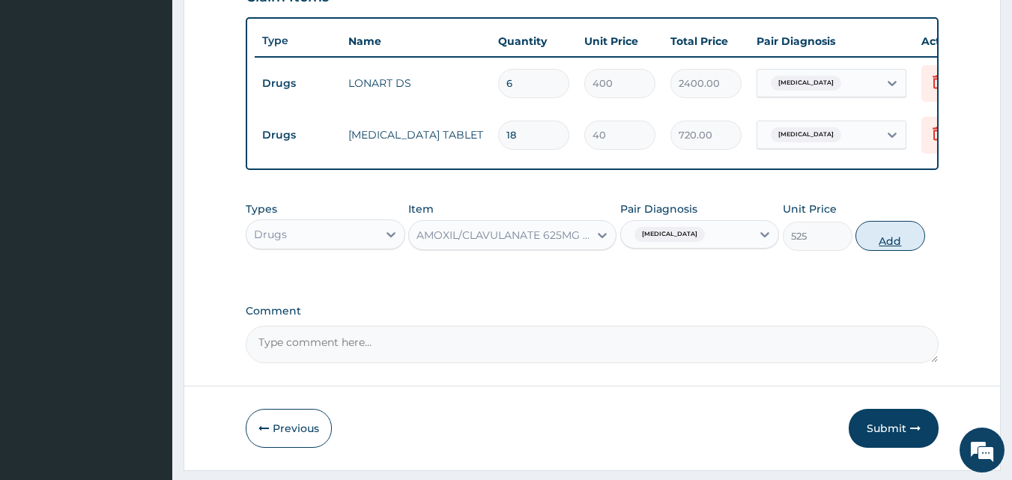
click at [898, 243] on button "Add" at bounding box center [890, 236] width 70 height 30
type input "0"
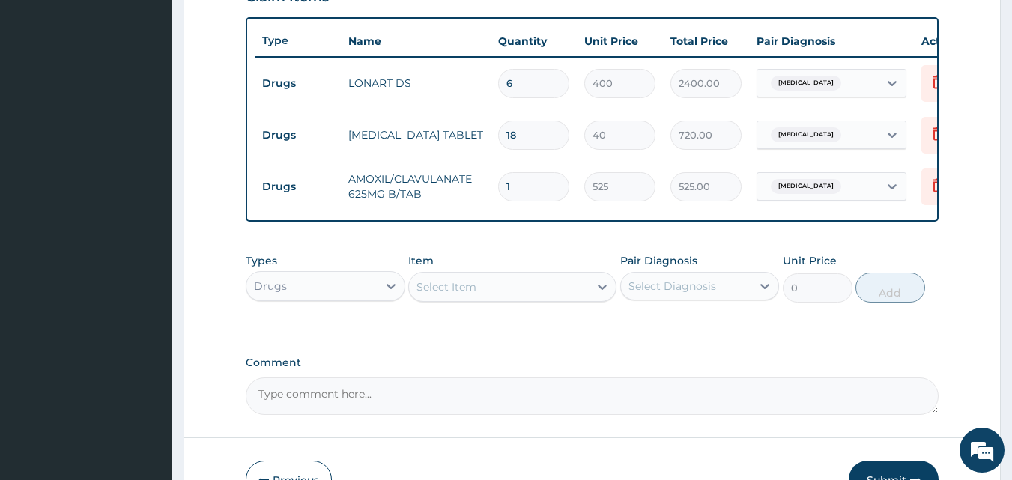
type input "14"
type input "7350.00"
type input "14"
click at [648, 294] on div "Select Diagnosis" at bounding box center [672, 286] width 88 height 15
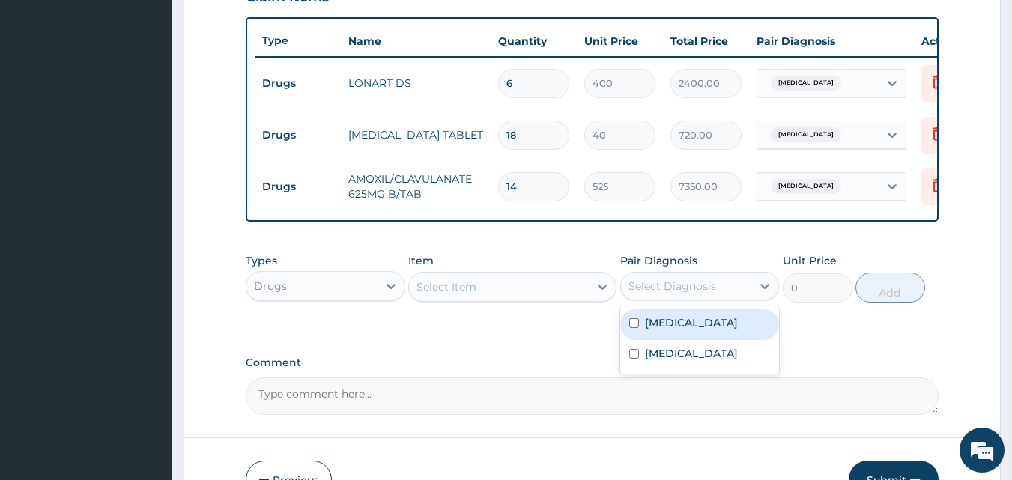
click at [684, 330] on label "[MEDICAL_DATA]" at bounding box center [691, 322] width 93 height 15
checkbox input "true"
click at [461, 292] on div "Select Item" at bounding box center [446, 286] width 60 height 15
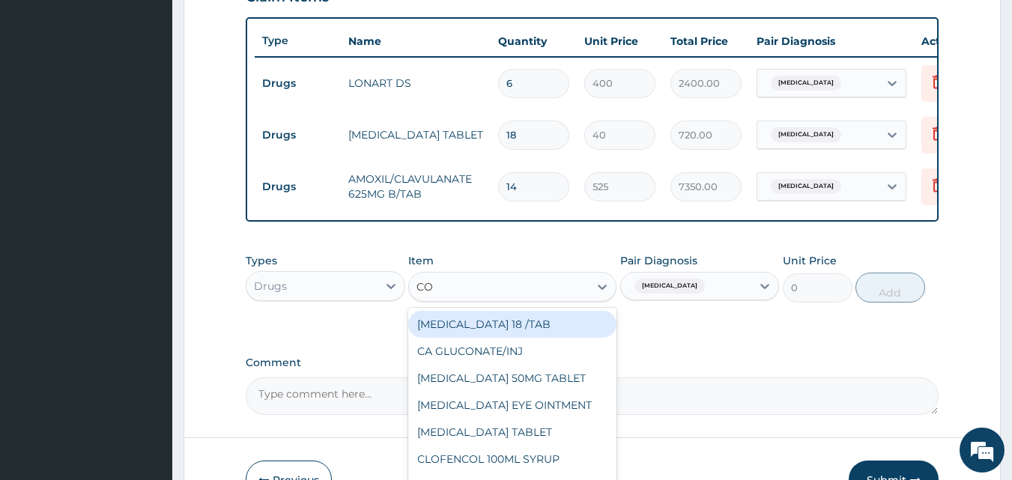
type input "COU"
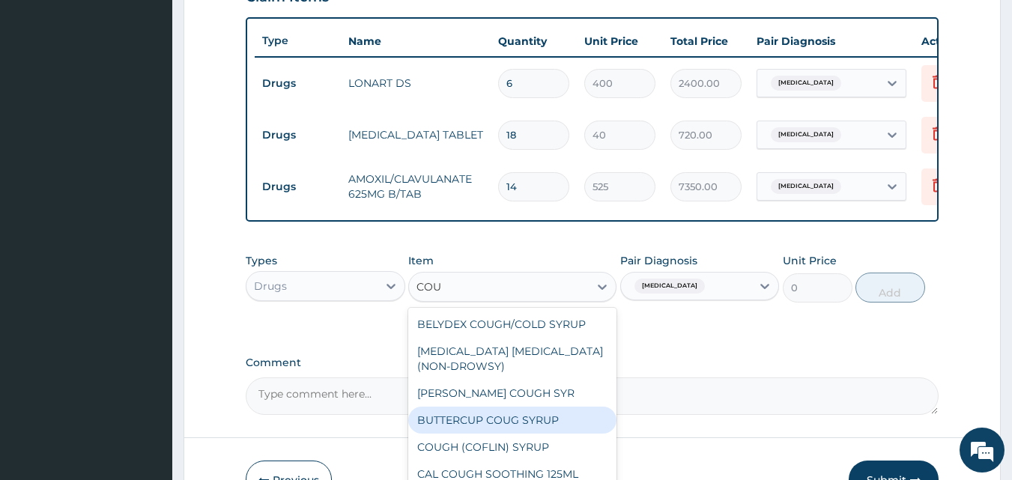
click at [508, 431] on div "BUTTERCUP COUG SYRUP" at bounding box center [512, 420] width 208 height 27
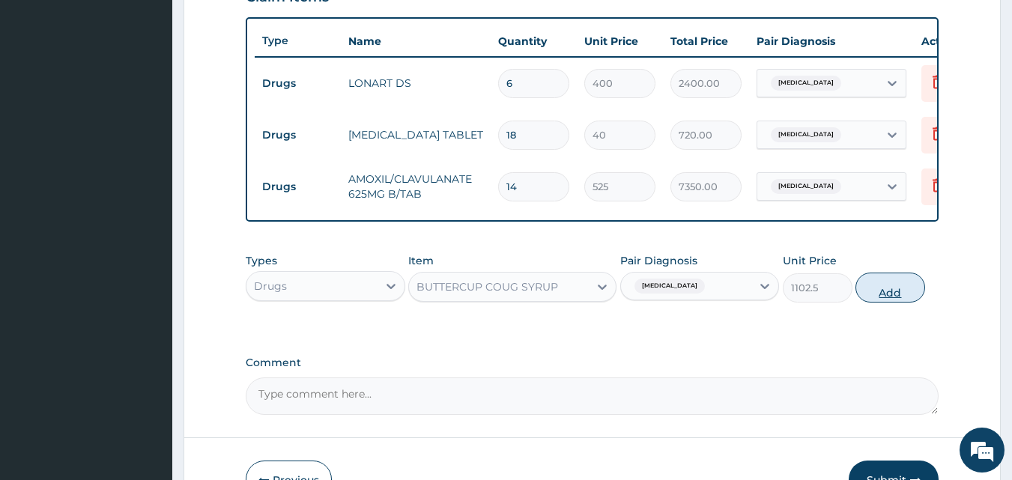
click at [899, 297] on button "Add" at bounding box center [890, 288] width 70 height 30
type input "0"
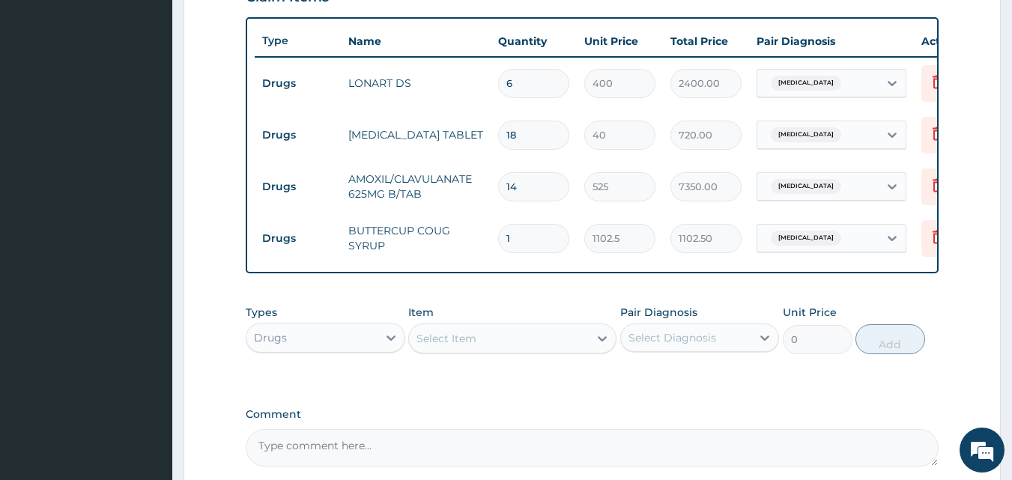
click at [675, 345] on div "Select Diagnosis" at bounding box center [672, 337] width 88 height 15
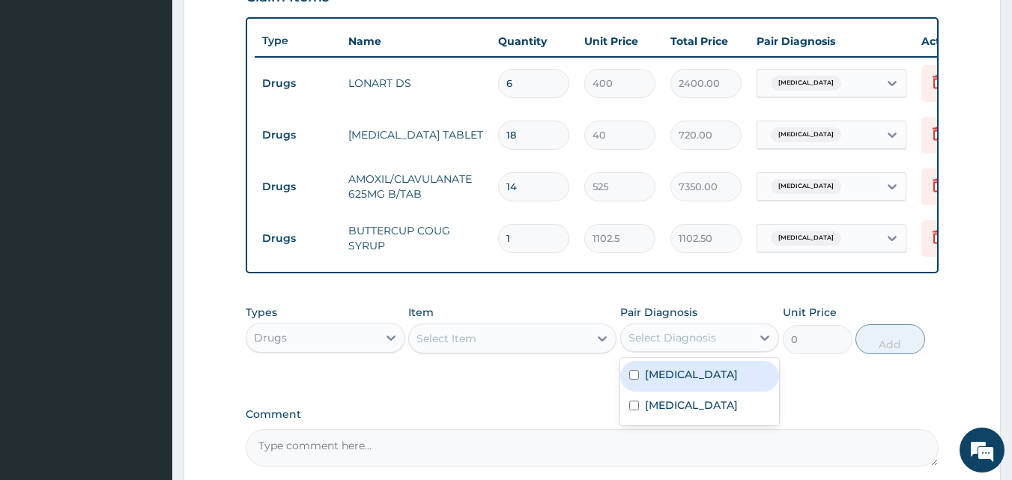
drag, startPoint x: 681, startPoint y: 395, endPoint x: 598, endPoint y: 394, distance: 83.1
click at [681, 382] on label "[MEDICAL_DATA]" at bounding box center [691, 374] width 93 height 15
checkbox input "true"
click at [470, 350] on div "Select Item" at bounding box center [499, 338] width 180 height 24
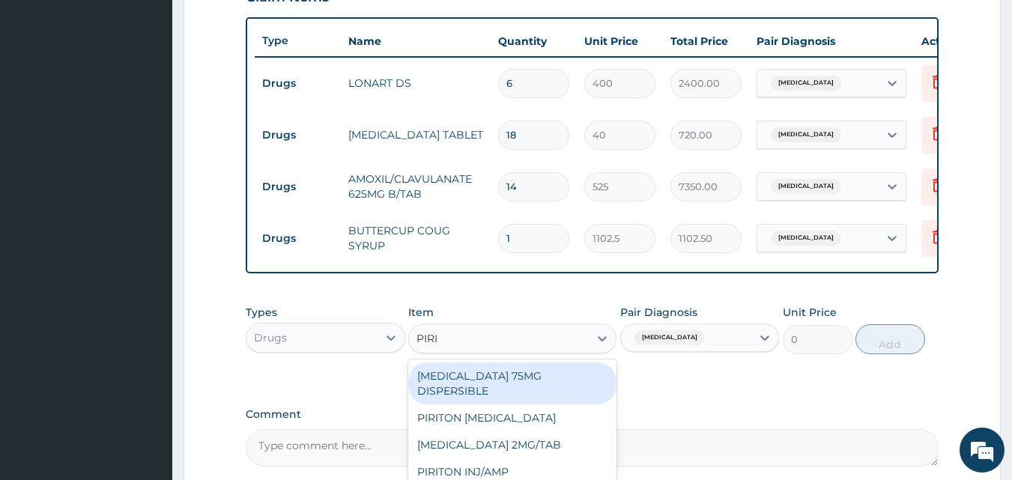
type input "PIRIT"
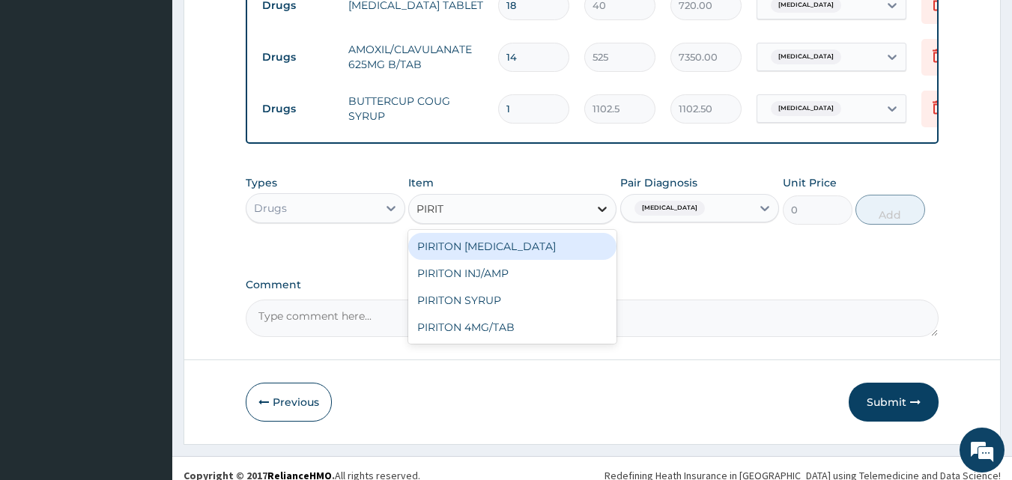
scroll to position [690, 0]
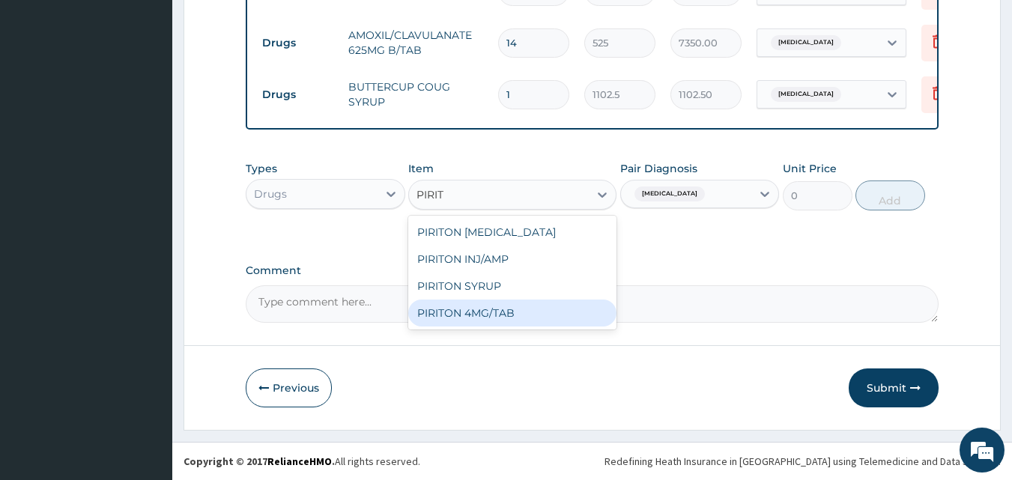
click at [518, 326] on div "PIRITON 4MG/TAB" at bounding box center [512, 313] width 208 height 27
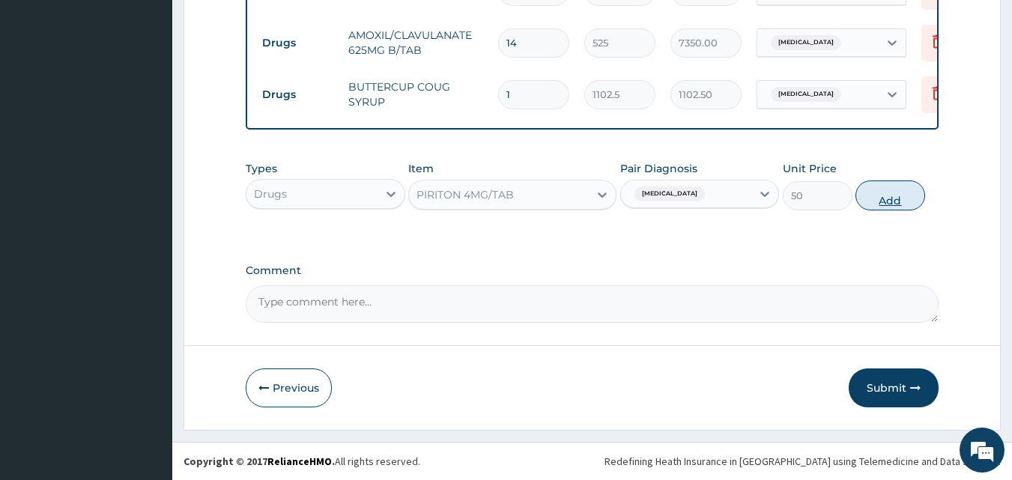
click at [906, 200] on button "Add" at bounding box center [890, 195] width 70 height 30
type input "0"
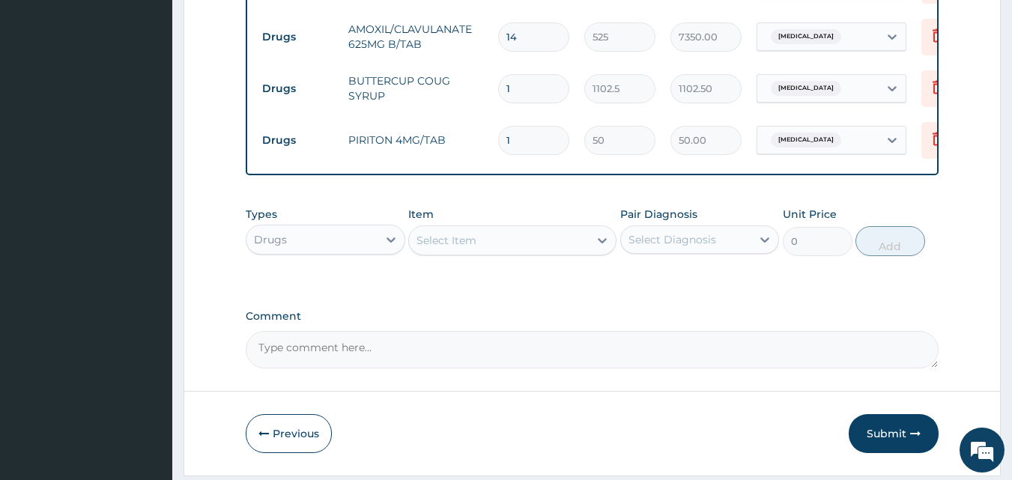
type input "0.00"
type input "5"
type input "250.00"
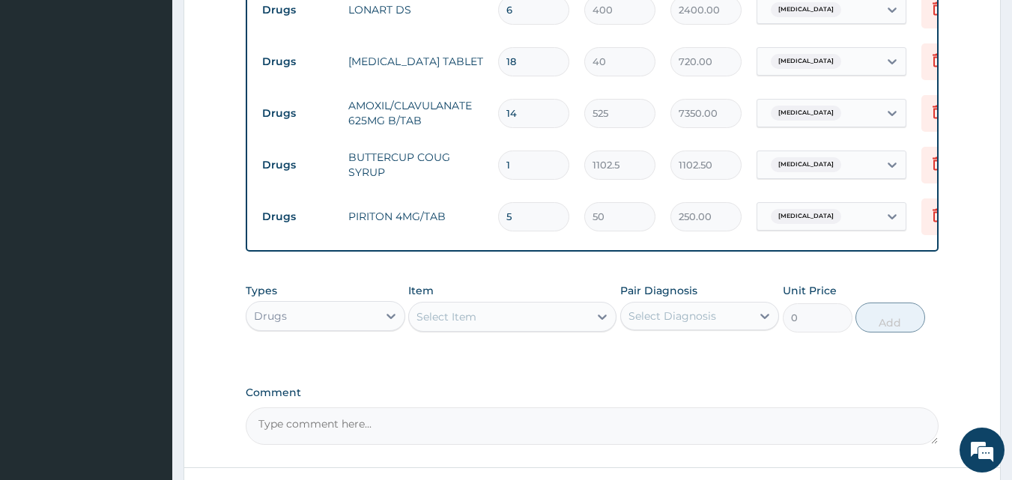
scroll to position [615, 0]
type input "5"
click at [288, 326] on div "Drugs" at bounding box center [311, 315] width 131 height 24
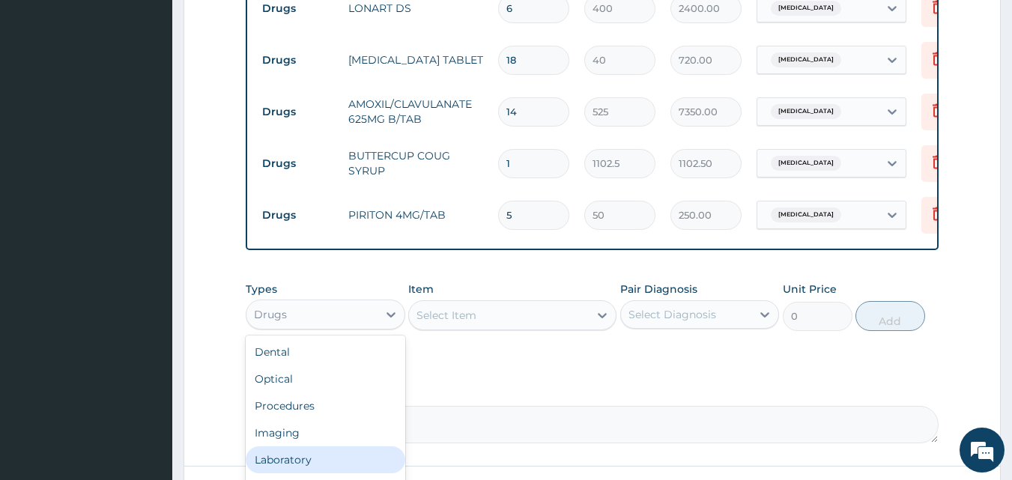
click at [297, 473] on div "Laboratory" at bounding box center [325, 459] width 159 height 27
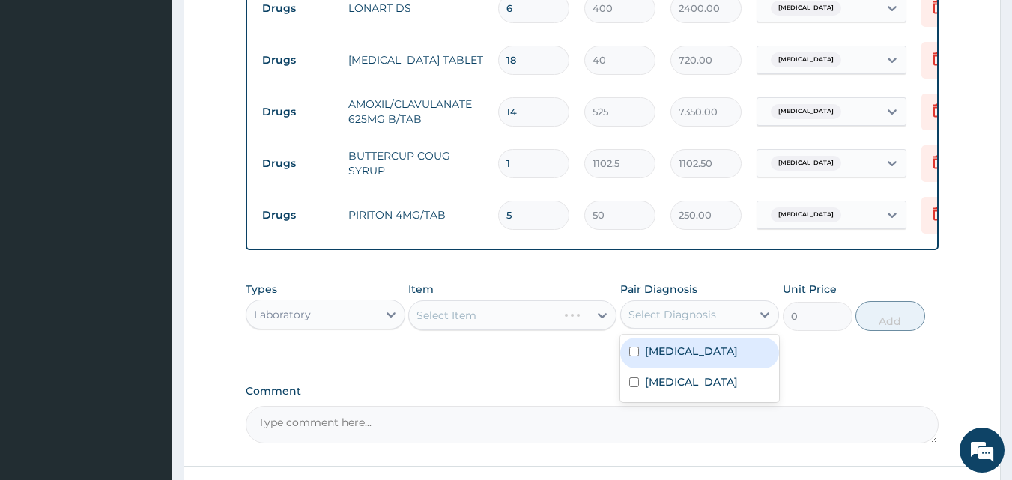
click at [653, 322] on div "Select Diagnosis" at bounding box center [672, 314] width 88 height 15
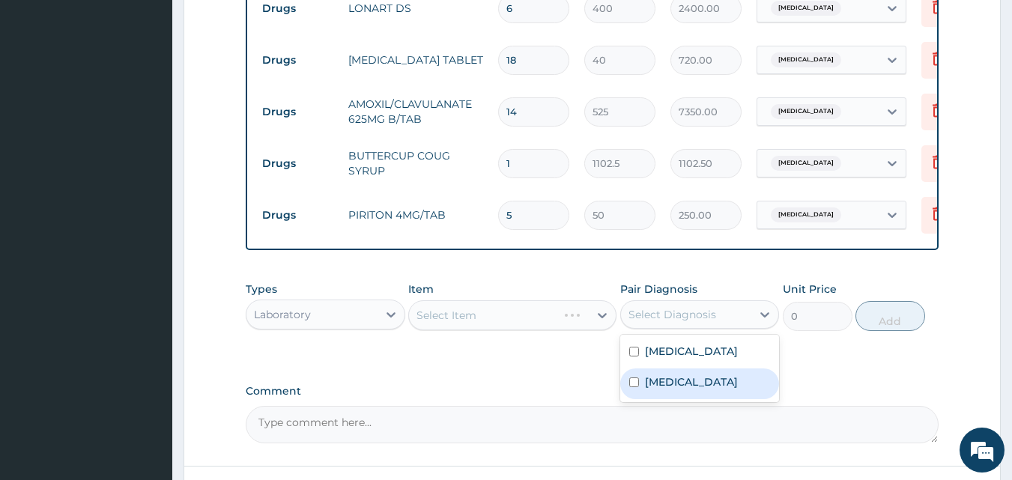
click at [653, 389] on label "Malaria" at bounding box center [691, 381] width 93 height 15
checkbox input "true"
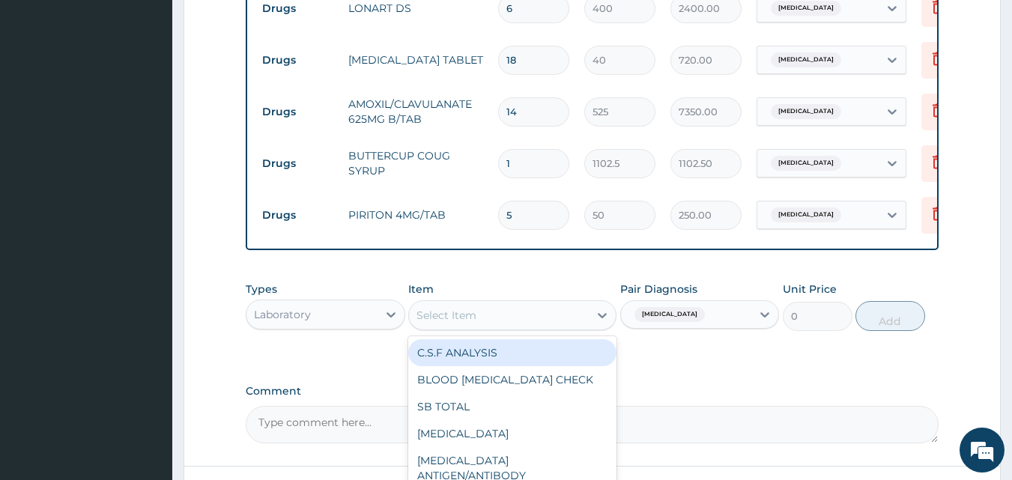
click at [462, 323] on div "Select Item" at bounding box center [446, 315] width 60 height 15
type input "MP"
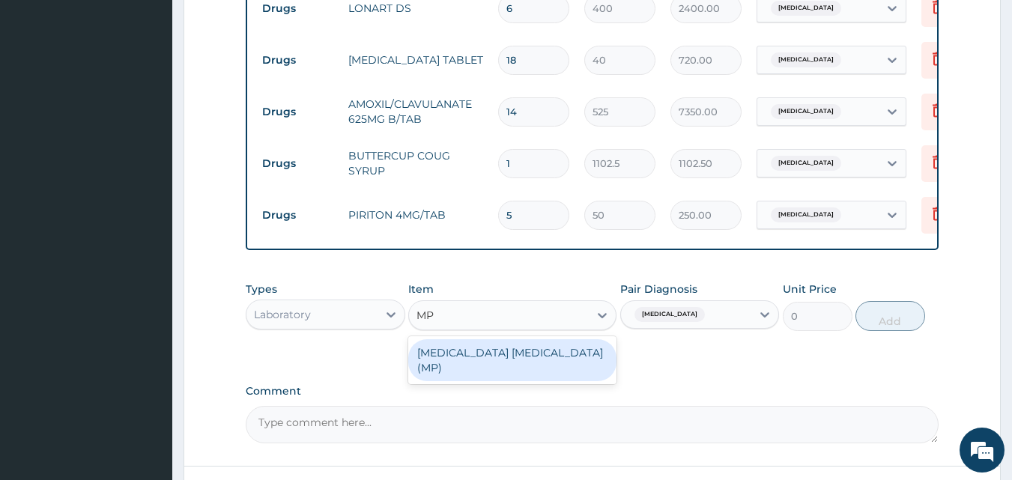
click at [512, 367] on div "MALARIA PARASITE (MP)" at bounding box center [512, 360] width 208 height 42
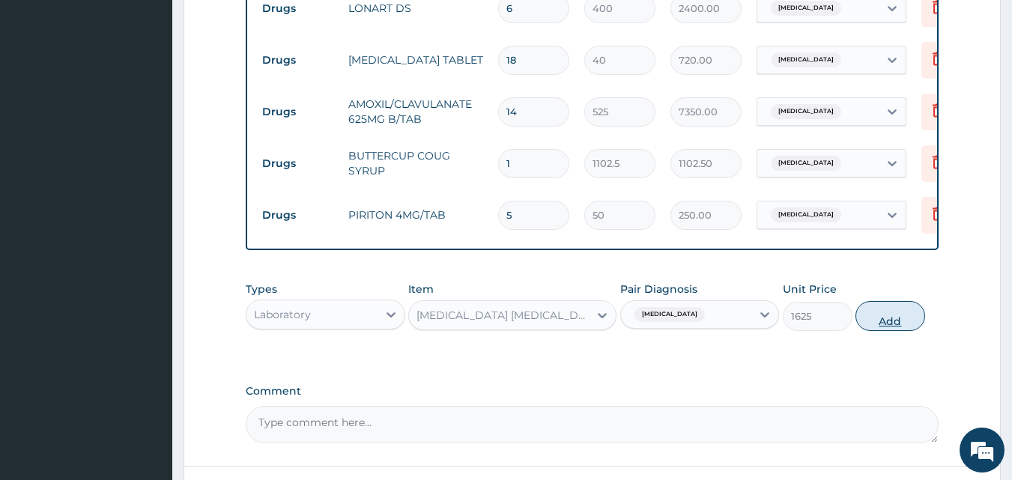
click at [881, 329] on button "Add" at bounding box center [890, 316] width 70 height 30
type input "0"
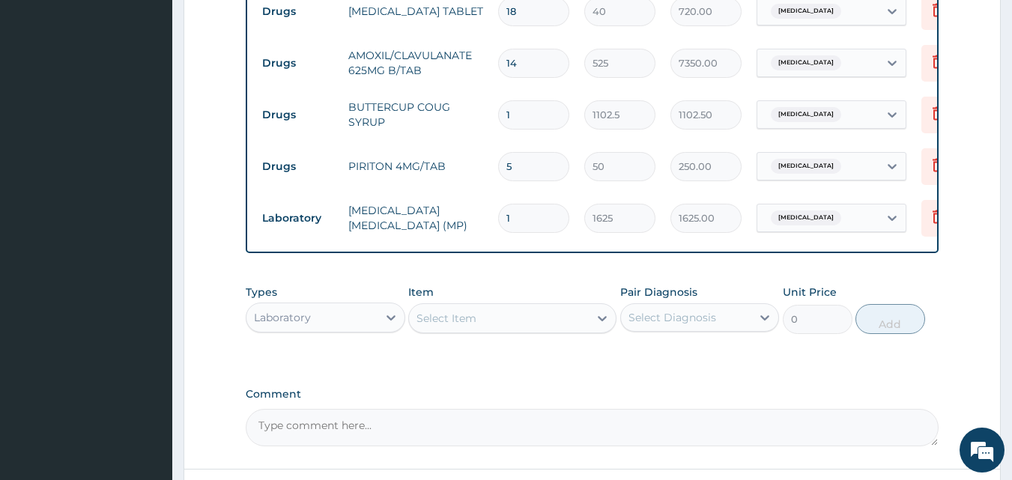
scroll to position [690, 0]
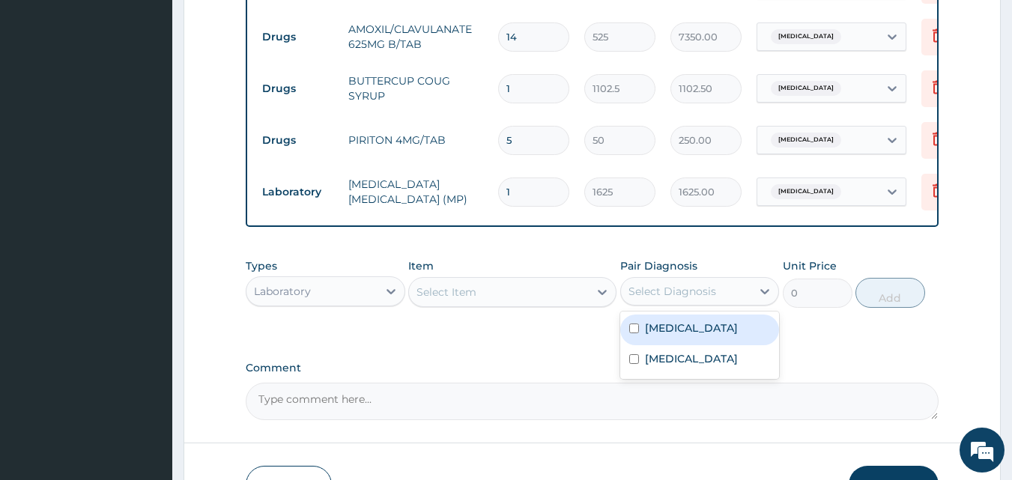
click at [645, 299] on div "Select Diagnosis" at bounding box center [672, 291] width 88 height 15
click at [677, 335] on label "[MEDICAL_DATA]" at bounding box center [691, 327] width 93 height 15
checkbox input "true"
click at [455, 300] on div "Select Item" at bounding box center [446, 292] width 60 height 15
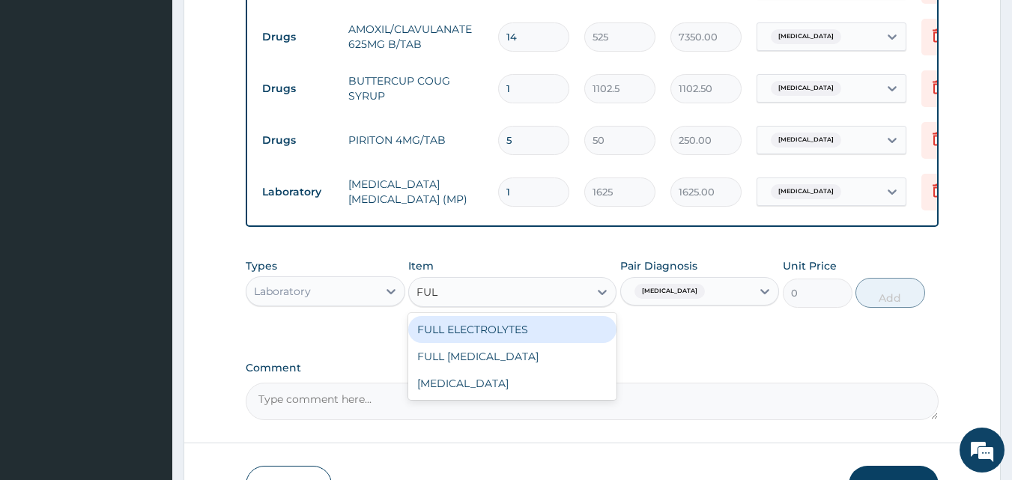
type input "FULL"
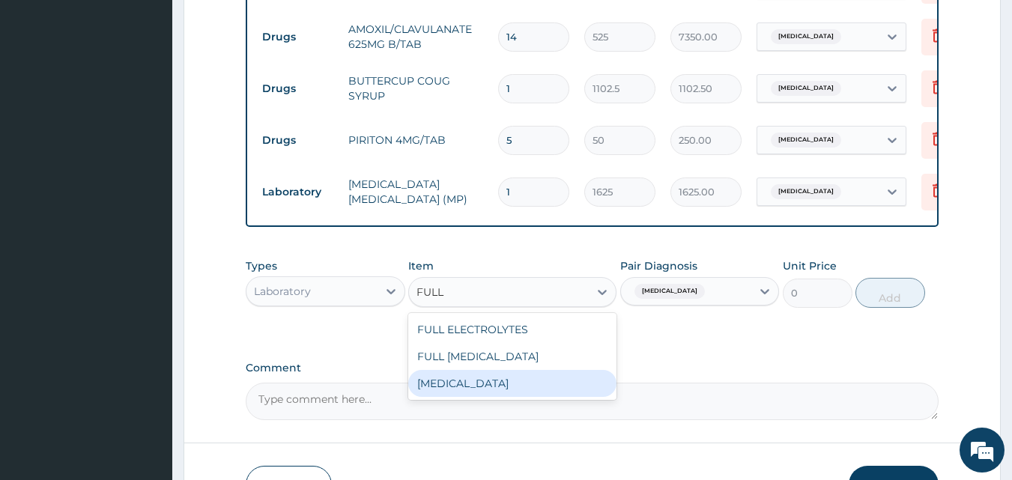
click at [492, 393] on div "FULL BLOOD COUNT" at bounding box center [512, 383] width 208 height 27
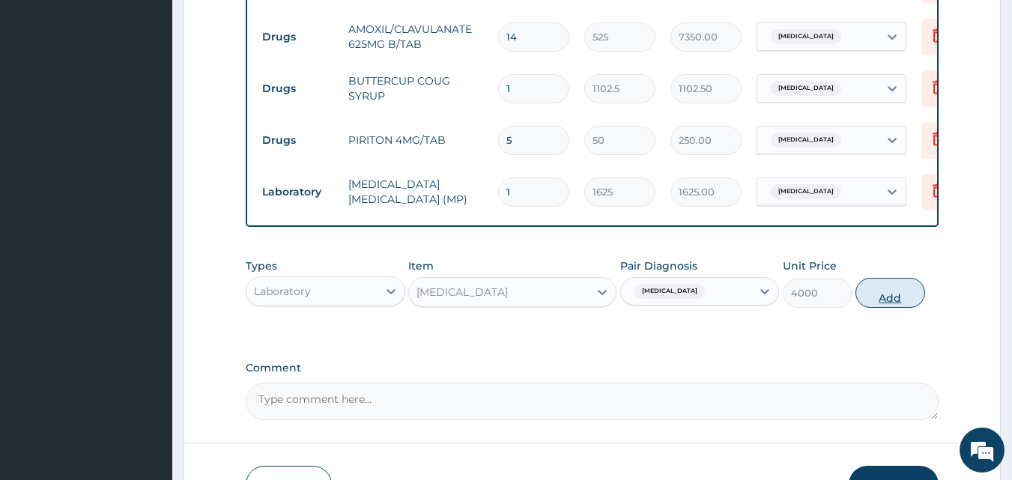
click at [888, 305] on button "Add" at bounding box center [890, 293] width 70 height 30
type input "0"
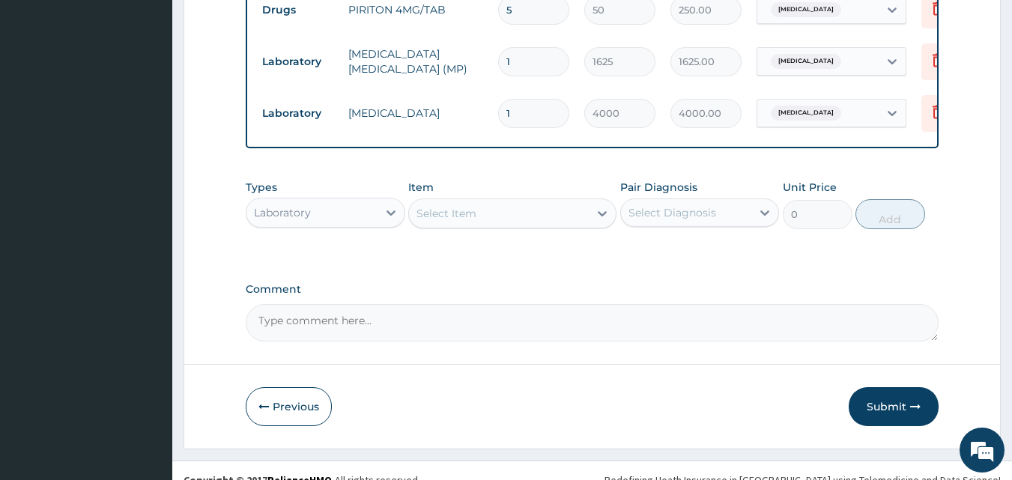
scroll to position [839, 0]
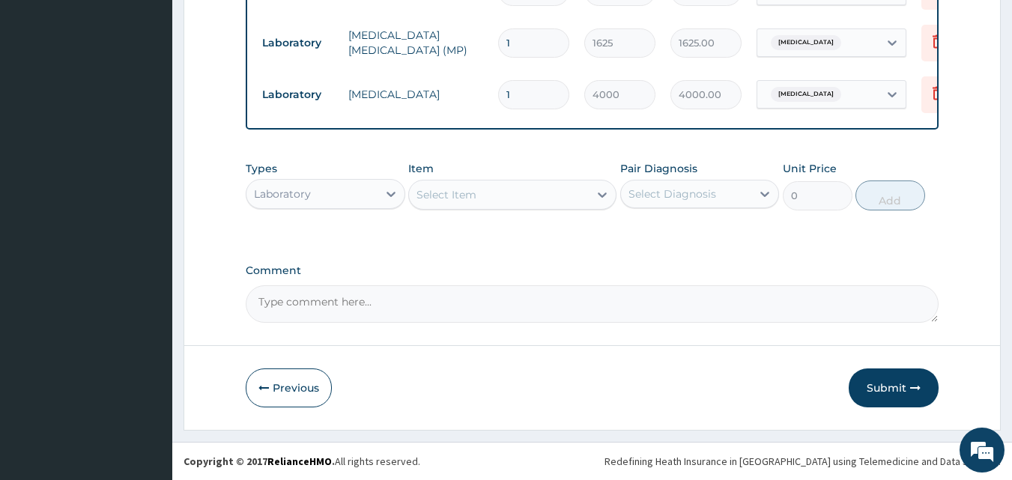
click at [309, 206] on div "Laboratory" at bounding box center [311, 194] width 131 height 24
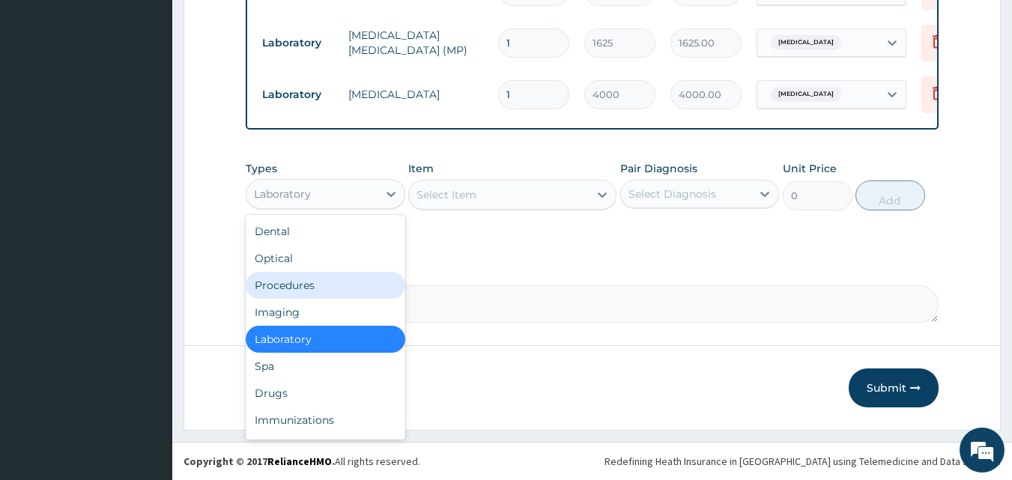
drag, startPoint x: 300, startPoint y: 293, endPoint x: 386, endPoint y: 258, distance: 92.7
click at [303, 291] on div "Procedures" at bounding box center [325, 285] width 159 height 27
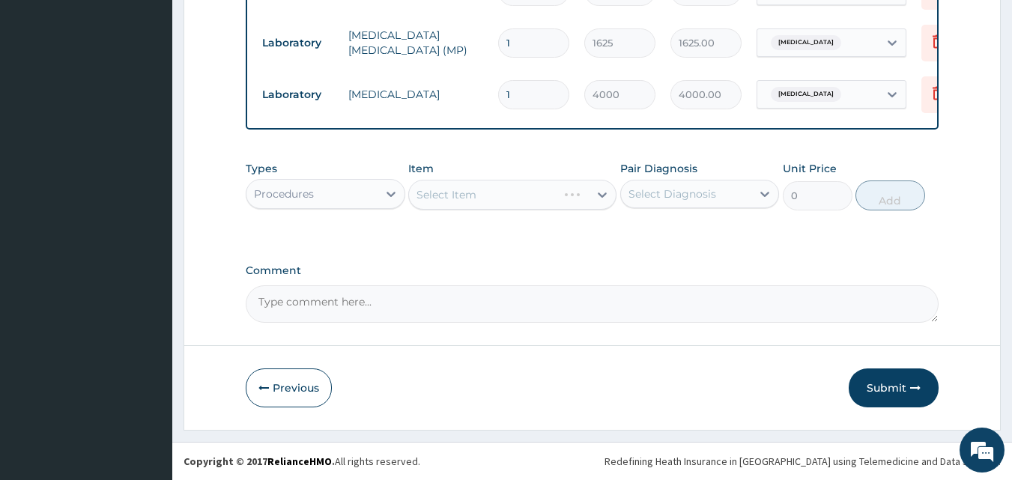
click at [668, 198] on div "Select Diagnosis" at bounding box center [672, 193] width 88 height 15
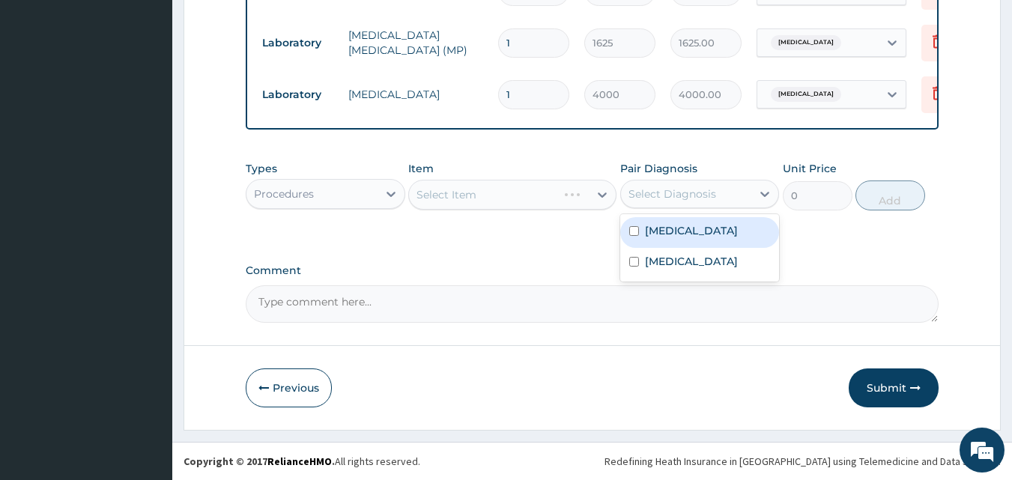
click at [687, 238] on label "[MEDICAL_DATA]" at bounding box center [691, 230] width 93 height 15
checkbox input "true"
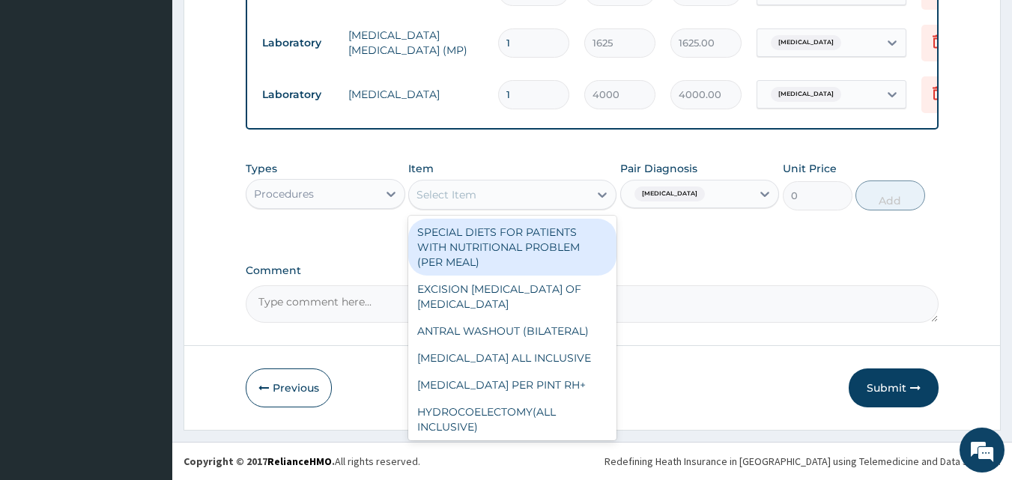
click at [484, 204] on div "Select Item" at bounding box center [499, 195] width 180 height 24
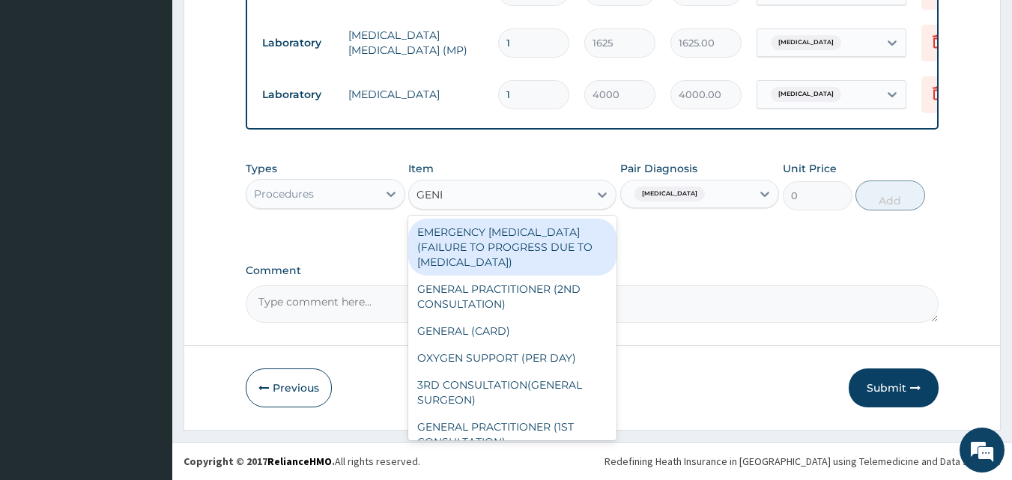
type input "GENER"
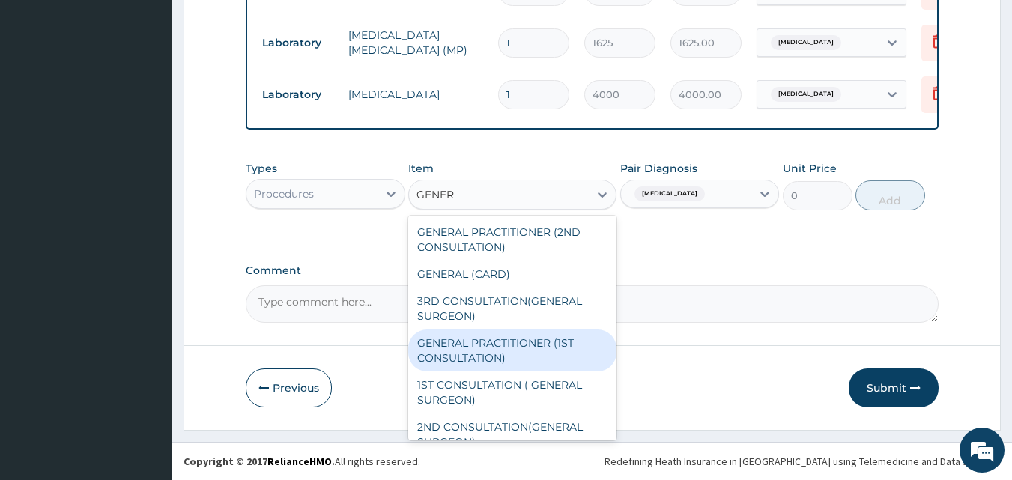
click at [490, 366] on div "GENERAL PRACTITIONER (1ST CONSULTATION)" at bounding box center [512, 350] width 208 height 42
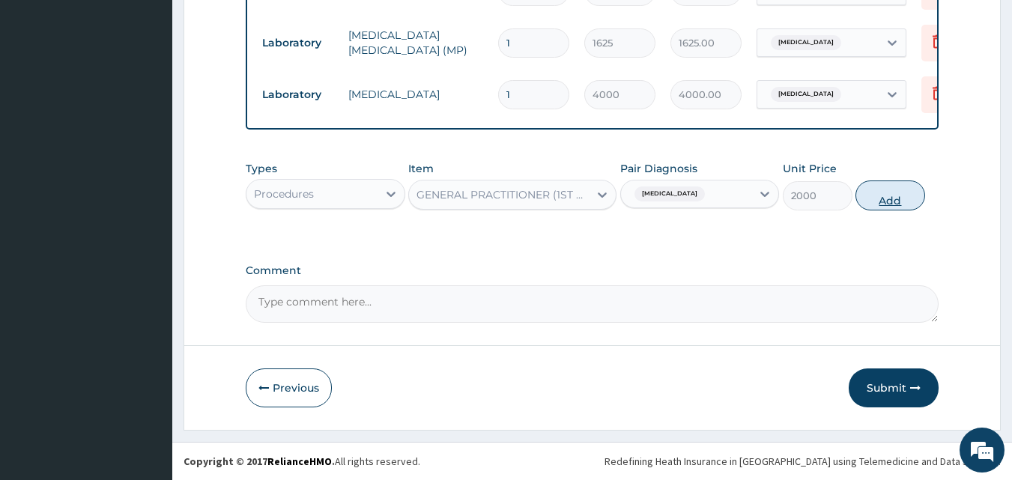
click at [871, 210] on button "Add" at bounding box center [890, 195] width 70 height 30
type input "0"
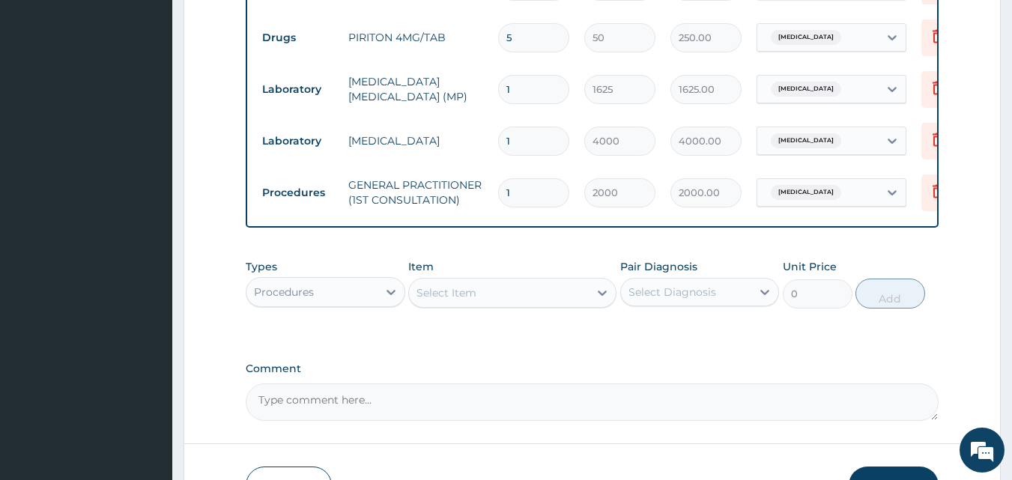
scroll to position [902, 0]
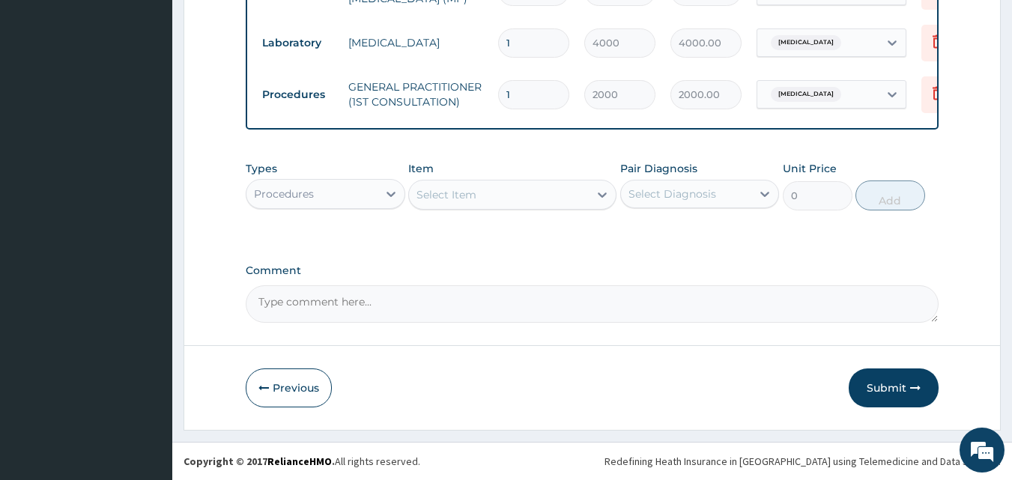
click at [876, 387] on button "Submit" at bounding box center [893, 387] width 90 height 39
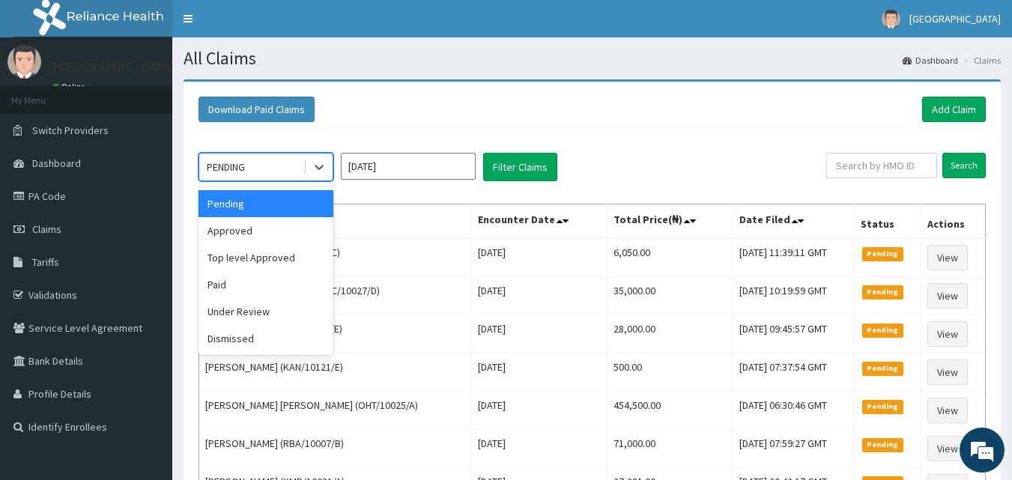
click at [292, 172] on div "PENDING" at bounding box center [251, 167] width 104 height 24
click at [270, 231] on div "Approved" at bounding box center [265, 230] width 135 height 27
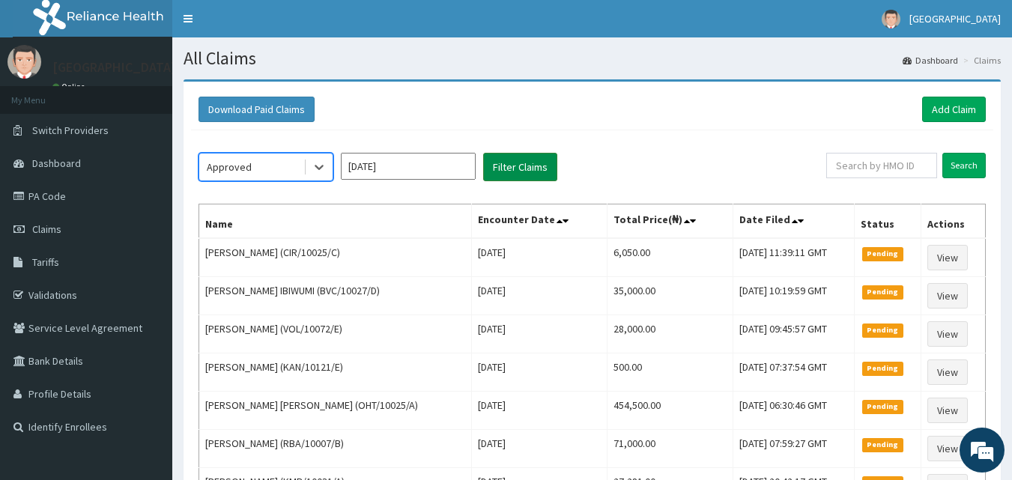
click at [543, 180] on button "Filter Claims" at bounding box center [520, 167] width 74 height 28
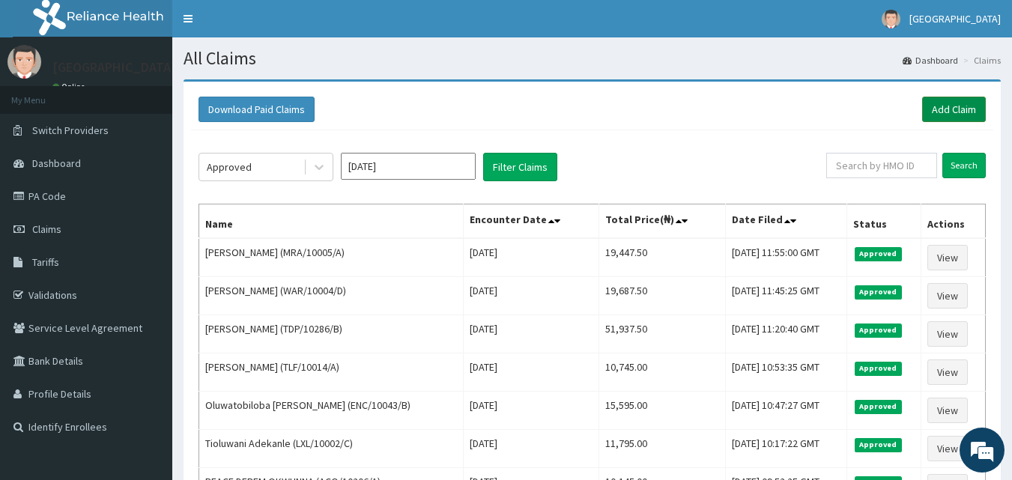
click at [963, 109] on link "Add Claim" at bounding box center [954, 109] width 64 height 25
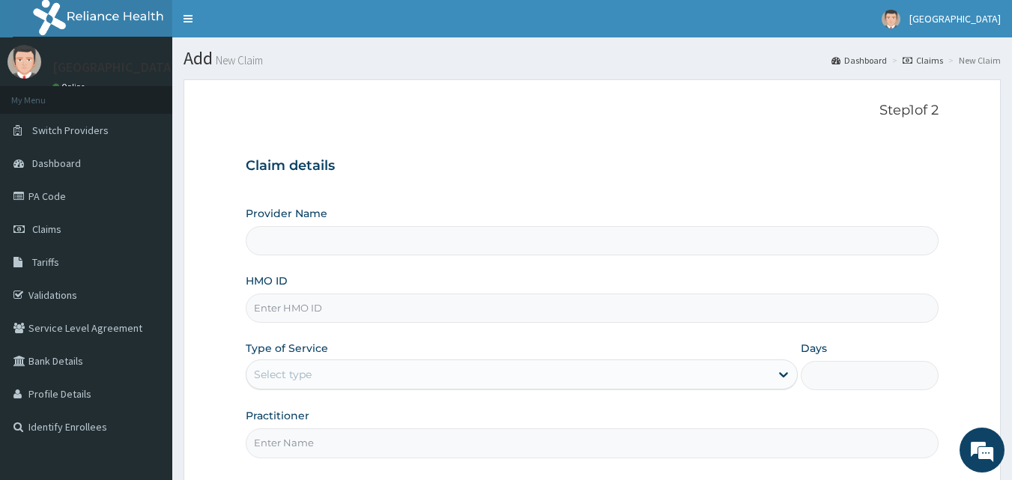
type input "[GEOGRAPHIC_DATA]"
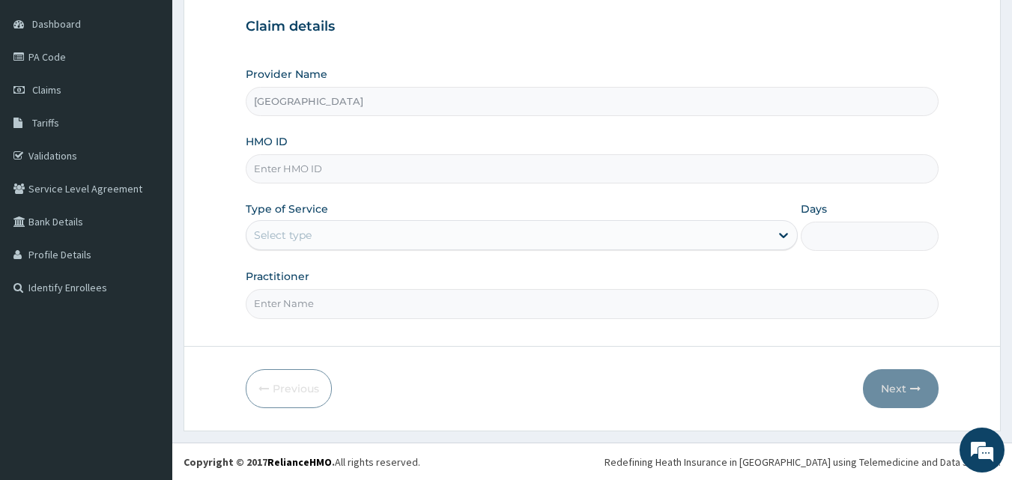
scroll to position [140, 0]
click at [375, 173] on input "HMO ID" at bounding box center [592, 168] width 693 height 29
type input "TLF/10014/C"
click at [335, 224] on div "Select type" at bounding box center [507, 234] width 523 height 24
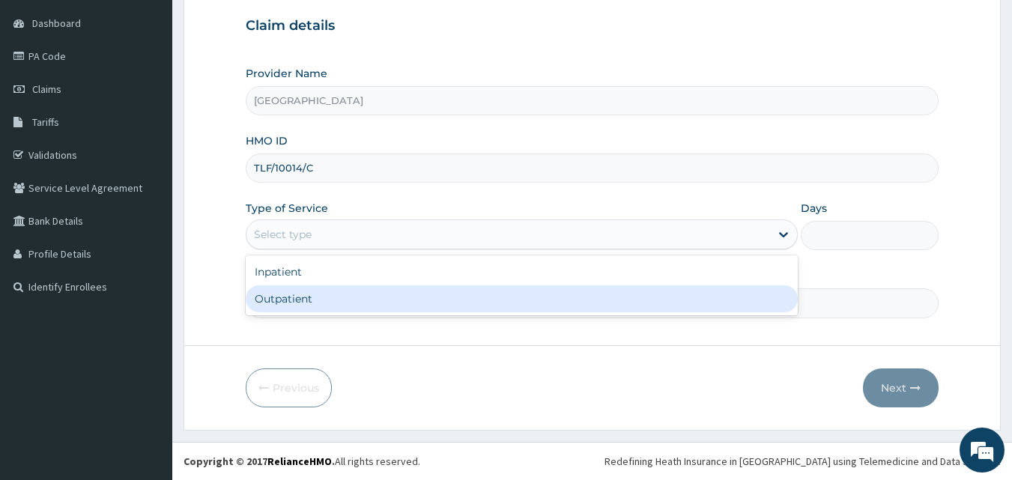
click at [329, 301] on div "Outpatient" at bounding box center [522, 298] width 552 height 27
type input "1"
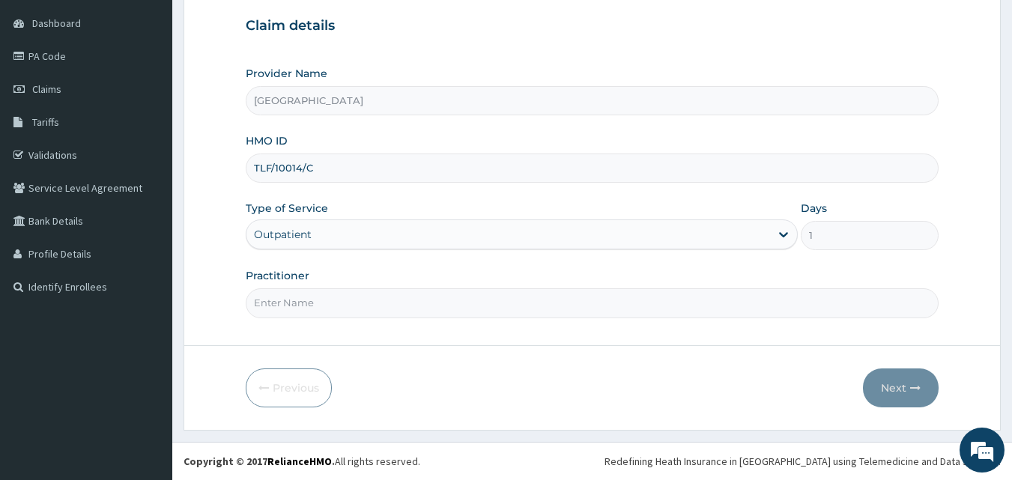
click at [335, 309] on input "Practitioner" at bounding box center [592, 302] width 693 height 29
type input "DR. JATTOH"
click at [905, 378] on button "Next" at bounding box center [901, 387] width 76 height 39
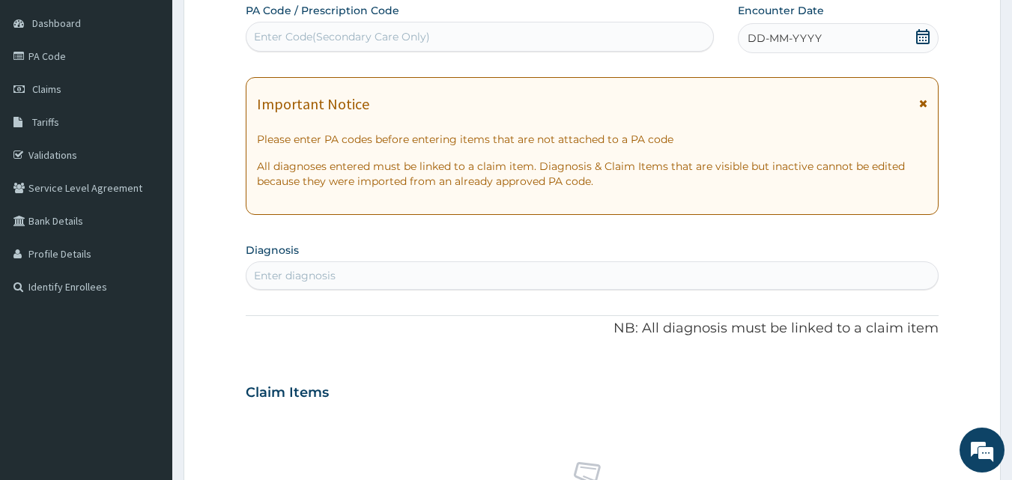
click at [924, 37] on icon at bounding box center [922, 36] width 15 height 15
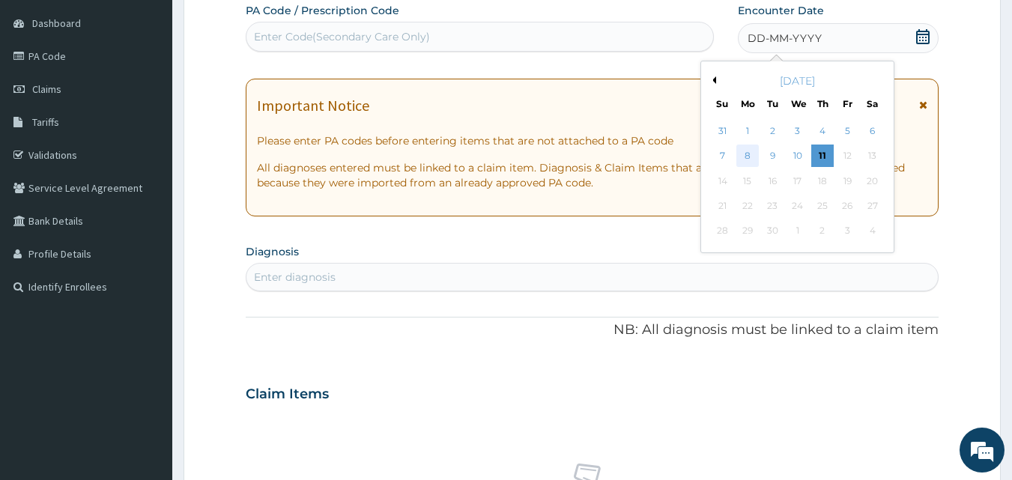
click at [745, 156] on div "8" at bounding box center [747, 156] width 22 height 22
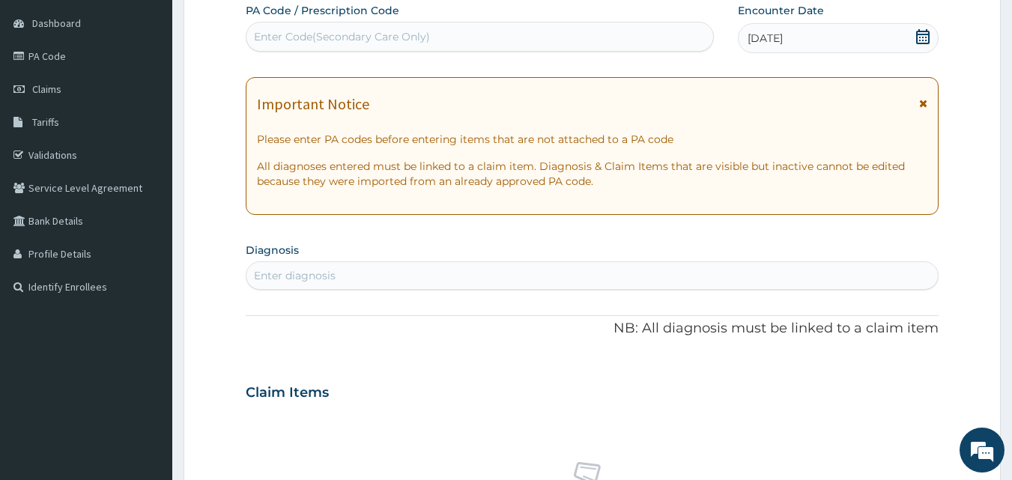
click at [273, 35] on div "Enter Code(Secondary Care Only)" at bounding box center [342, 36] width 176 height 15
type input "PA/DF1897"
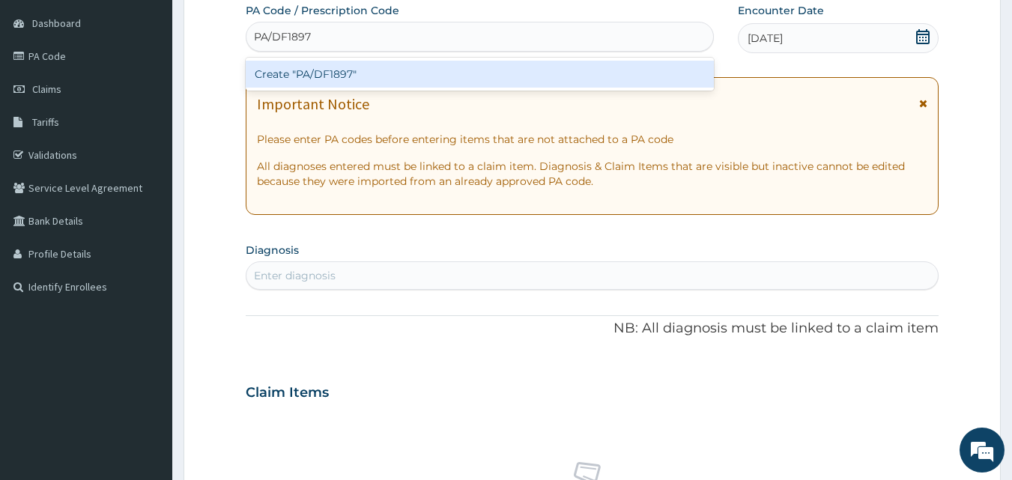
click at [319, 81] on div "Create "PA/DF1897"" at bounding box center [480, 74] width 469 height 27
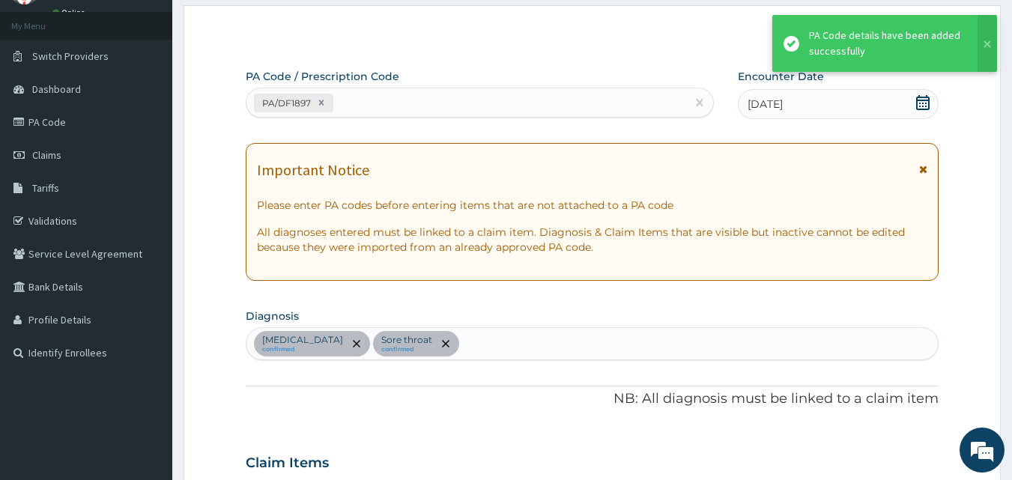
scroll to position [67, 0]
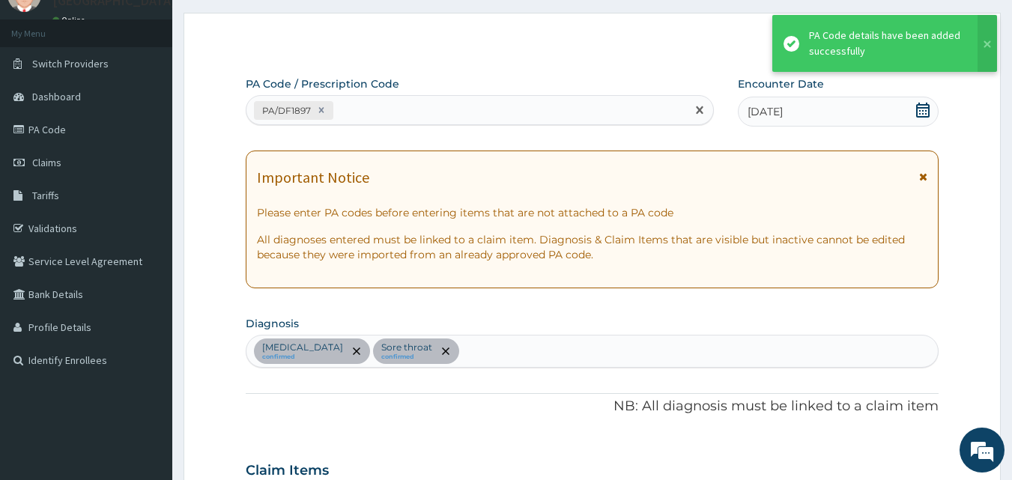
click at [413, 115] on div "PA/DF1897" at bounding box center [466, 110] width 440 height 25
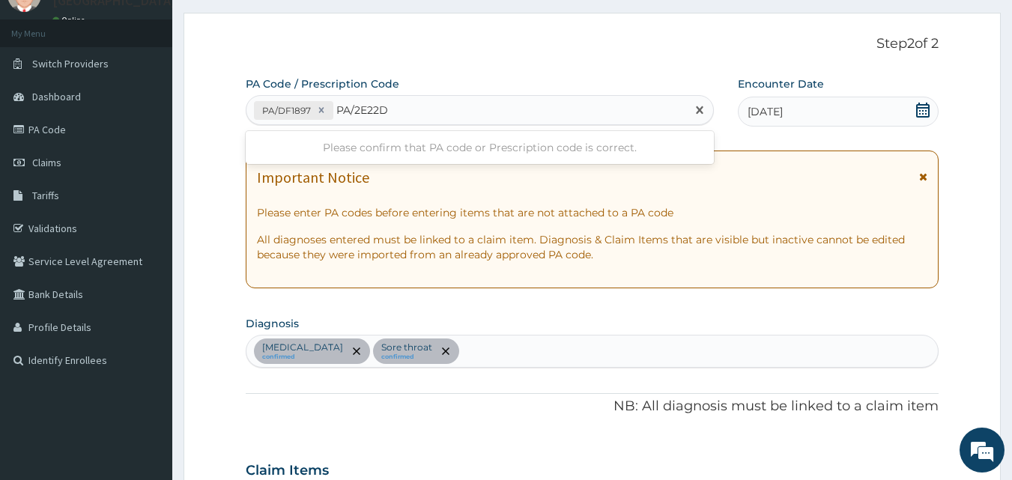
type input "PA/2E22D1"
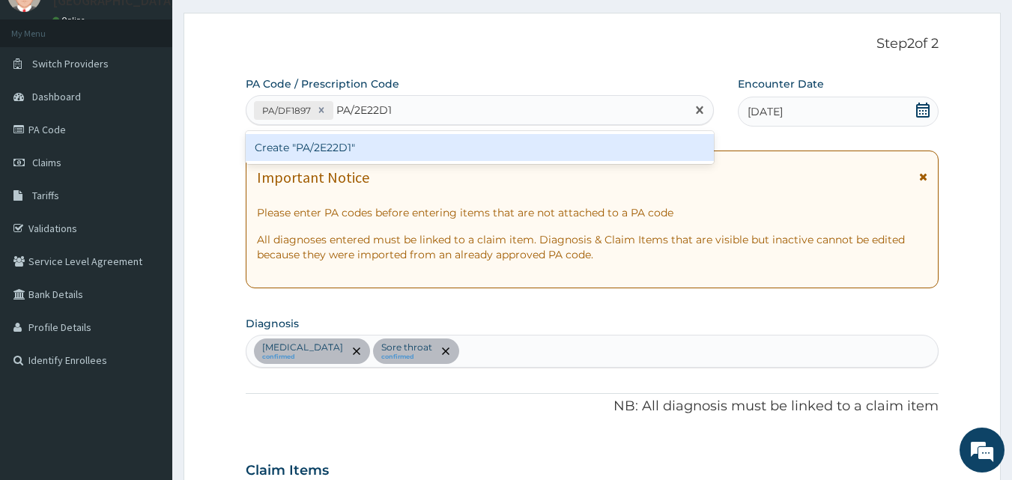
click at [335, 152] on div "Create "PA/2E22D1"" at bounding box center [480, 147] width 469 height 27
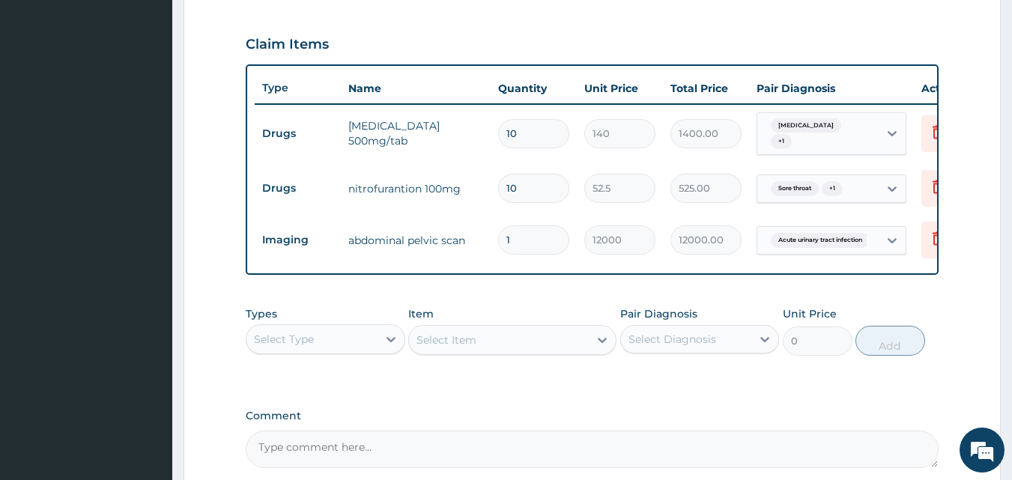
scroll to position [642, 0]
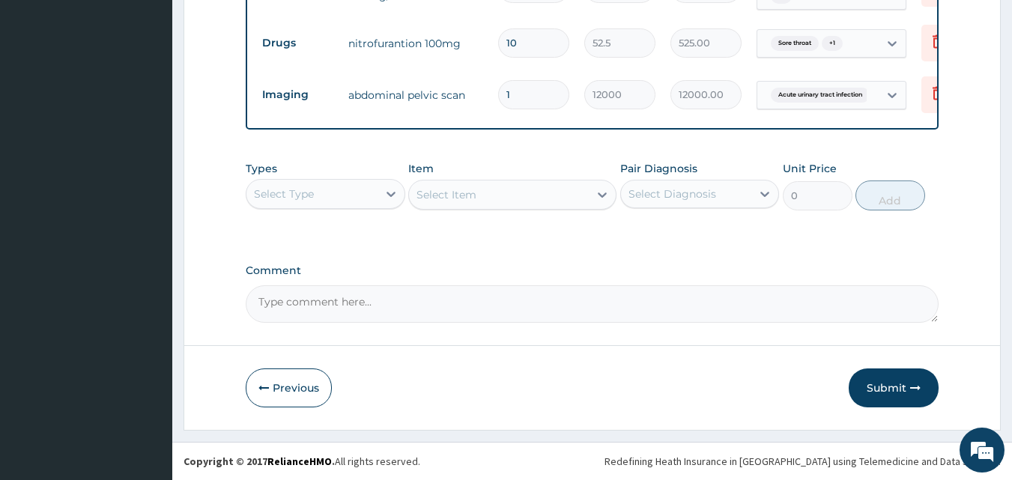
click at [311, 206] on div "Select Type" at bounding box center [311, 194] width 131 height 24
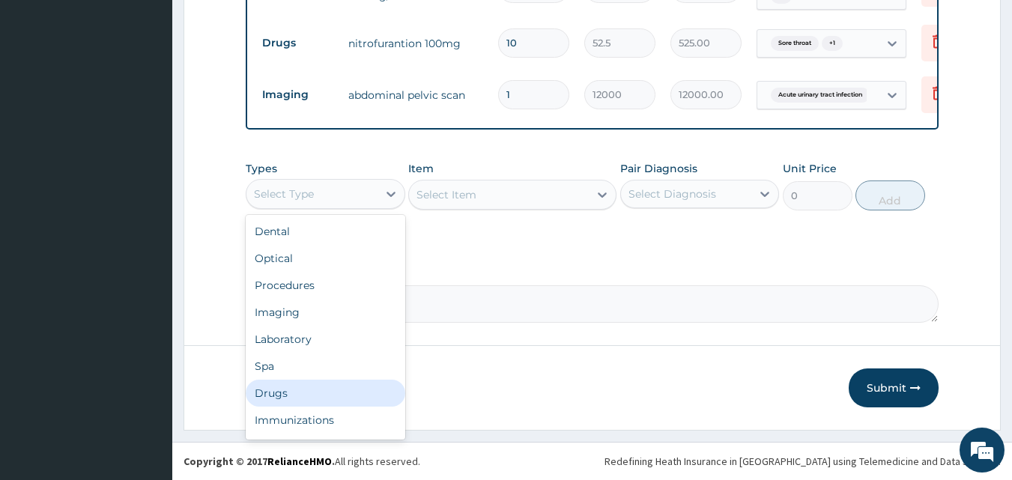
click at [291, 398] on div "Drugs" at bounding box center [325, 393] width 159 height 27
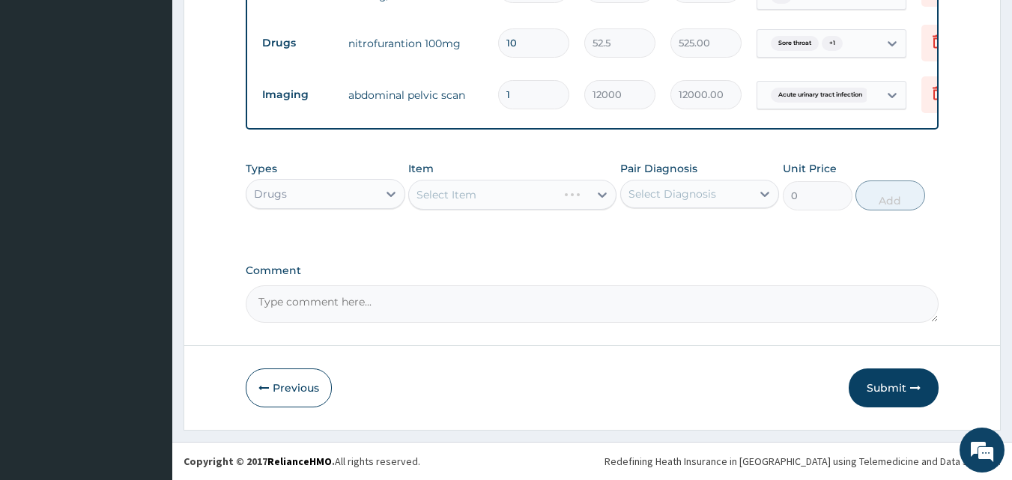
click at [680, 201] on div "Select Diagnosis" at bounding box center [672, 193] width 88 height 15
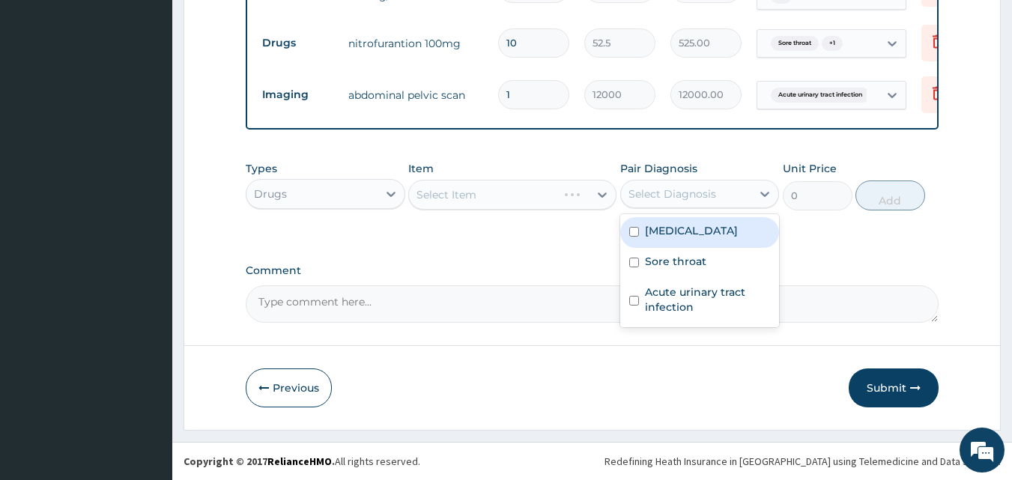
click at [681, 238] on label "[MEDICAL_DATA]" at bounding box center [691, 230] width 93 height 15
checkbox input "true"
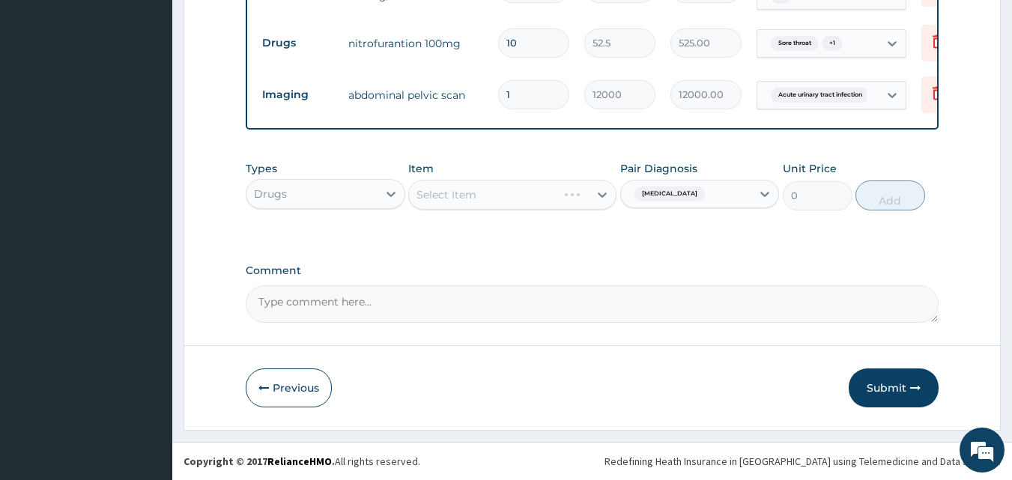
click at [457, 200] on div "Select Item" at bounding box center [512, 195] width 208 height 30
click at [474, 197] on div "Select Item" at bounding box center [446, 194] width 60 height 15
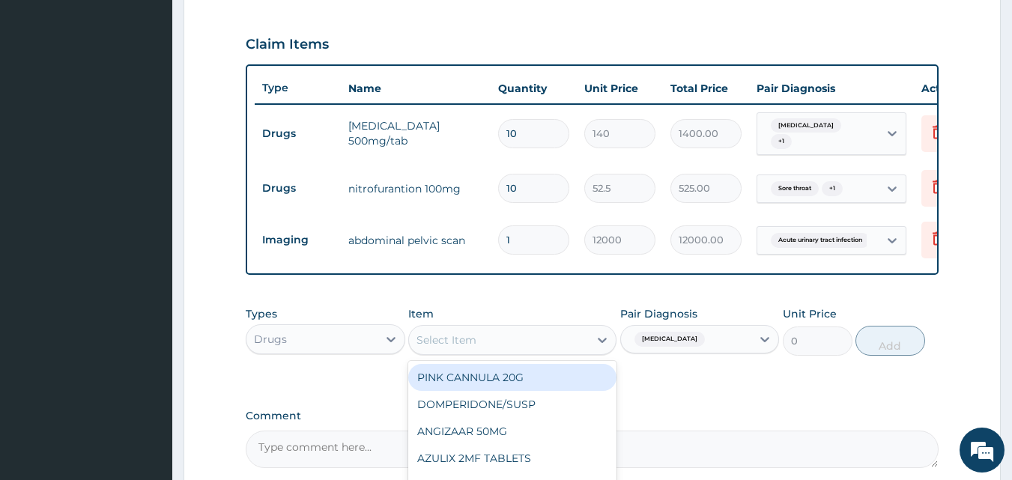
scroll to position [568, 0]
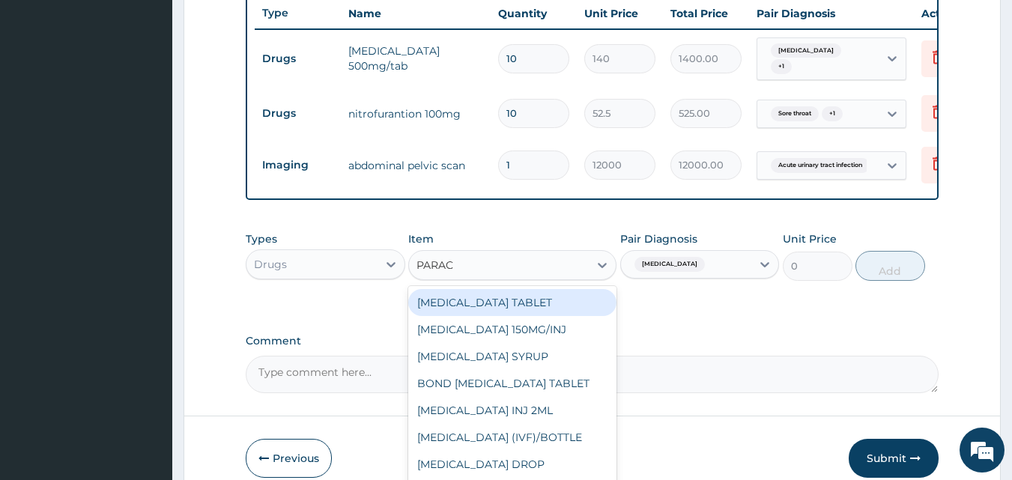
type input "PARACE"
click at [532, 311] on div "PARACETAMOL TABLET" at bounding box center [512, 302] width 208 height 27
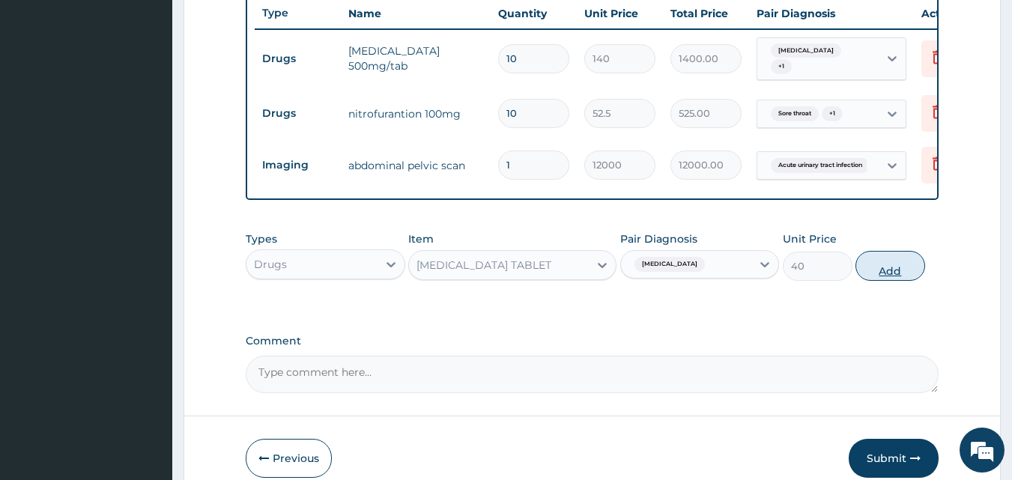
click at [890, 277] on button "Add" at bounding box center [890, 266] width 70 height 30
type input "0"
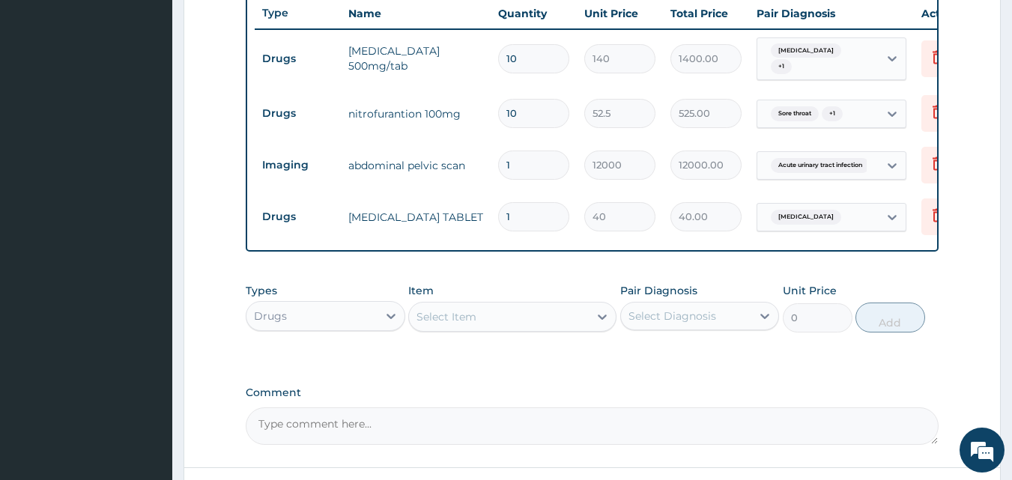
type input "18"
type input "720.00"
type input "18"
drag, startPoint x: 364, startPoint y: 326, endPoint x: 385, endPoint y: 368, distance: 47.6
click at [368, 328] on div "Drugs" at bounding box center [311, 316] width 131 height 24
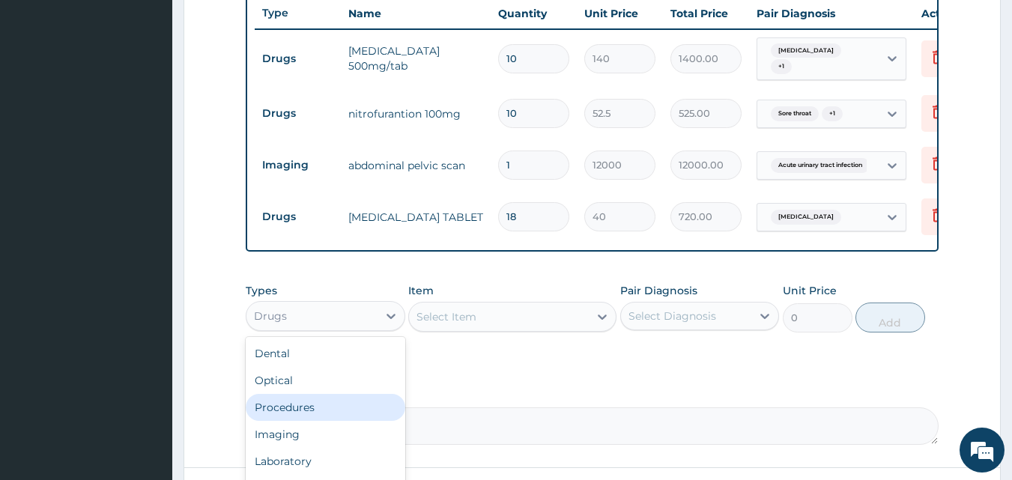
drag, startPoint x: 335, startPoint y: 419, endPoint x: 410, endPoint y: 404, distance: 76.2
click at [341, 419] on div "Procedures" at bounding box center [325, 407] width 159 height 27
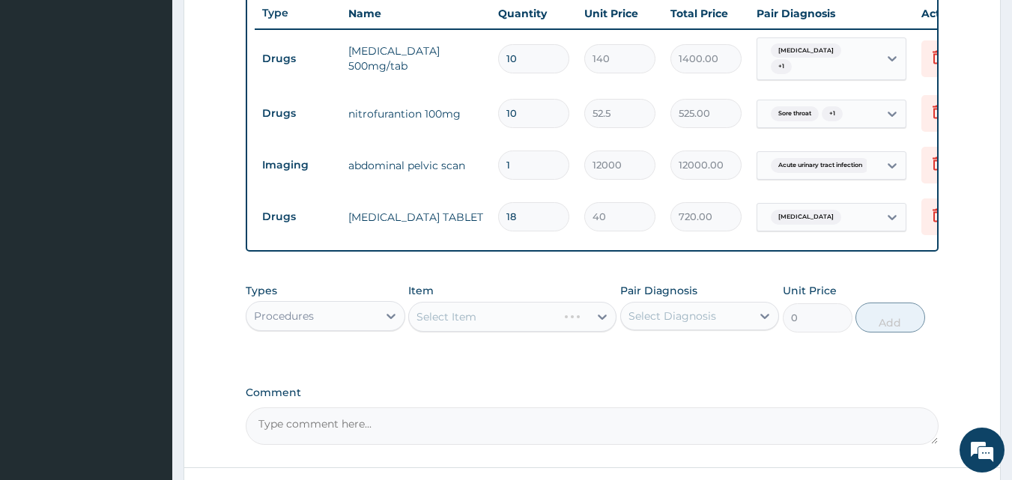
click at [675, 323] on div "Select Diagnosis" at bounding box center [672, 316] width 88 height 15
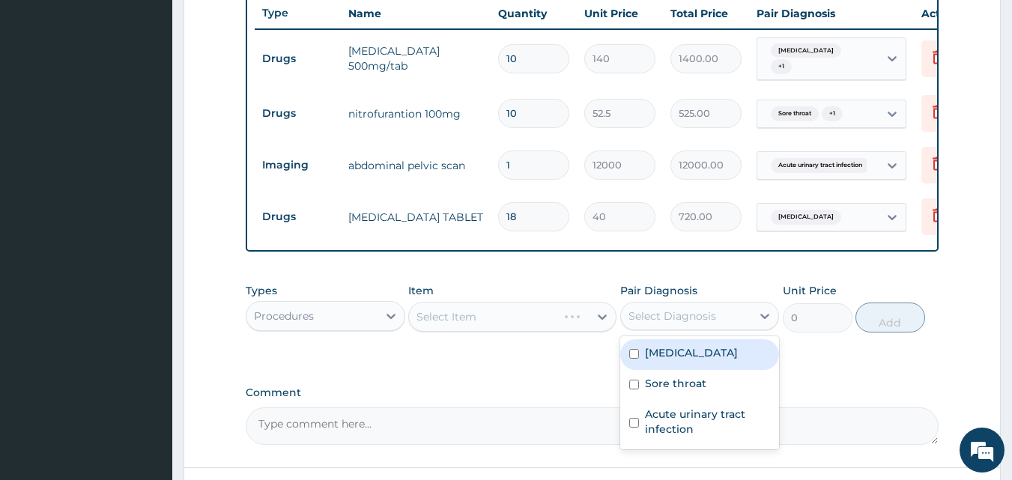
click at [675, 360] on label "Upper respiratory infection" at bounding box center [691, 352] width 93 height 15
checkbox input "true"
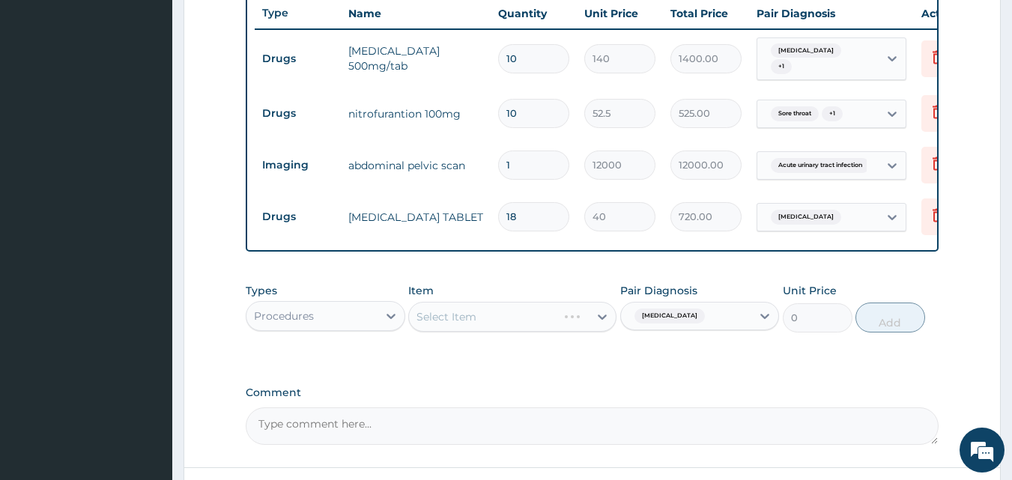
drag, startPoint x: 410, startPoint y: 322, endPoint x: 432, endPoint y: 323, distance: 22.5
click at [426, 321] on div "Select Item" at bounding box center [512, 317] width 208 height 30
click at [471, 332] on div "Select Item" at bounding box center [512, 317] width 208 height 30
click at [483, 329] on div "Select Item" at bounding box center [512, 317] width 208 height 30
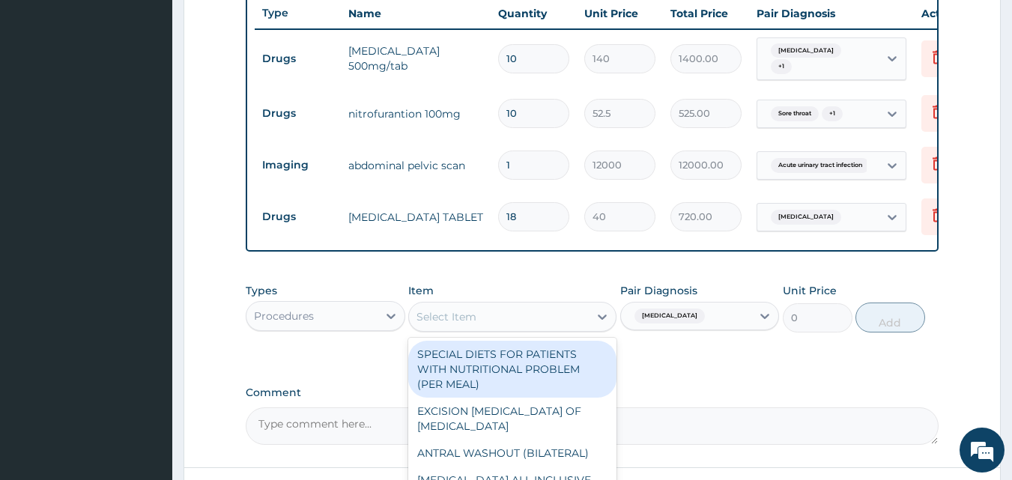
click at [470, 324] on div "Select Item" at bounding box center [446, 316] width 60 height 15
type input "GENE"
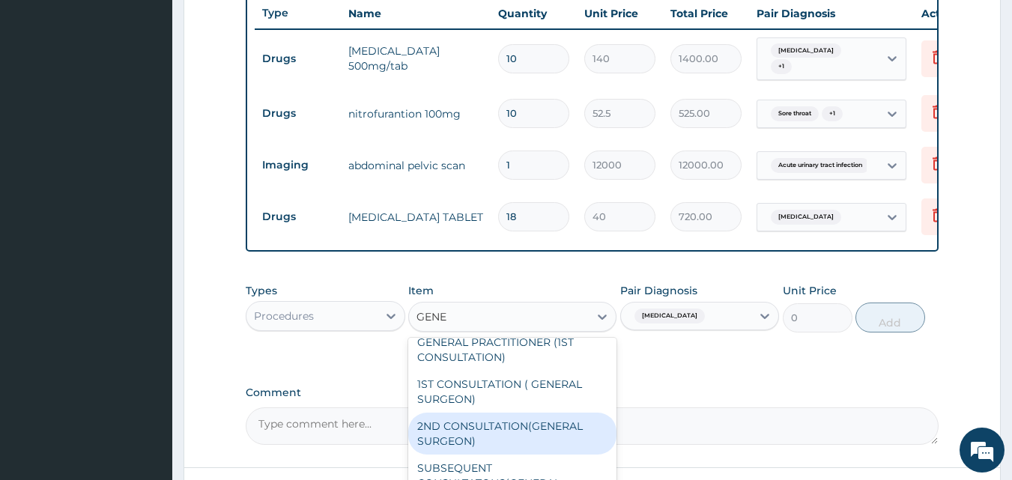
scroll to position [129, 0]
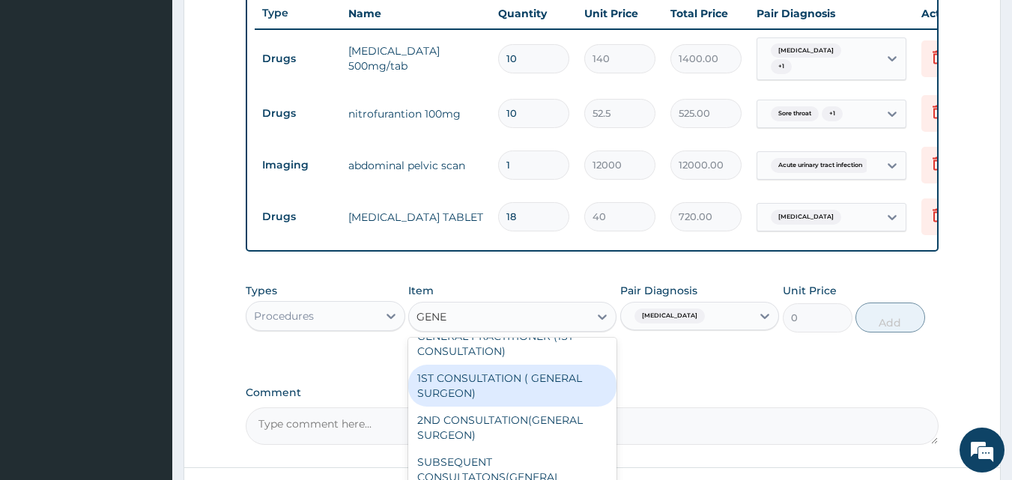
click at [517, 401] on div "1ST CONSULTATION ( GENERAL SURGEON)" at bounding box center [512, 386] width 208 height 42
type input "20000"
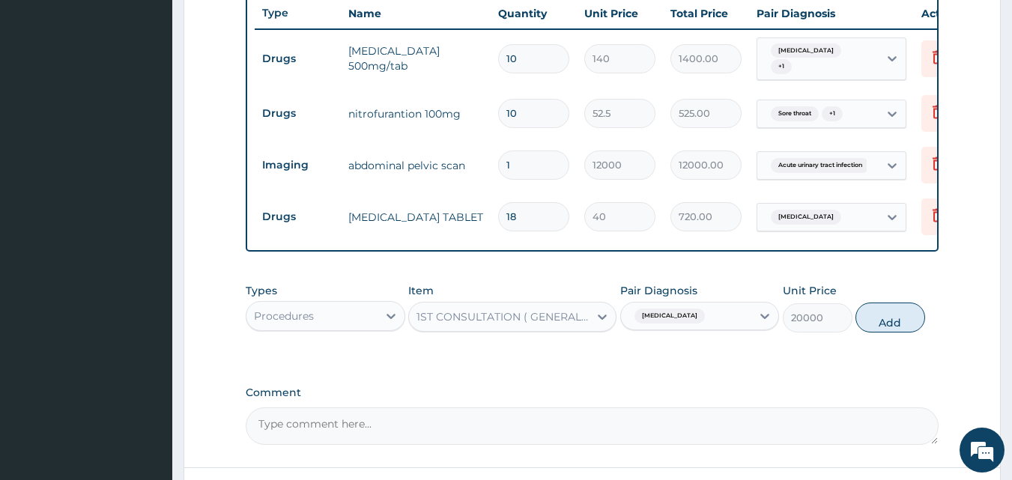
click at [483, 324] on div "1ST CONSULTATION ( GENERAL SURGEON)" at bounding box center [503, 316] width 174 height 15
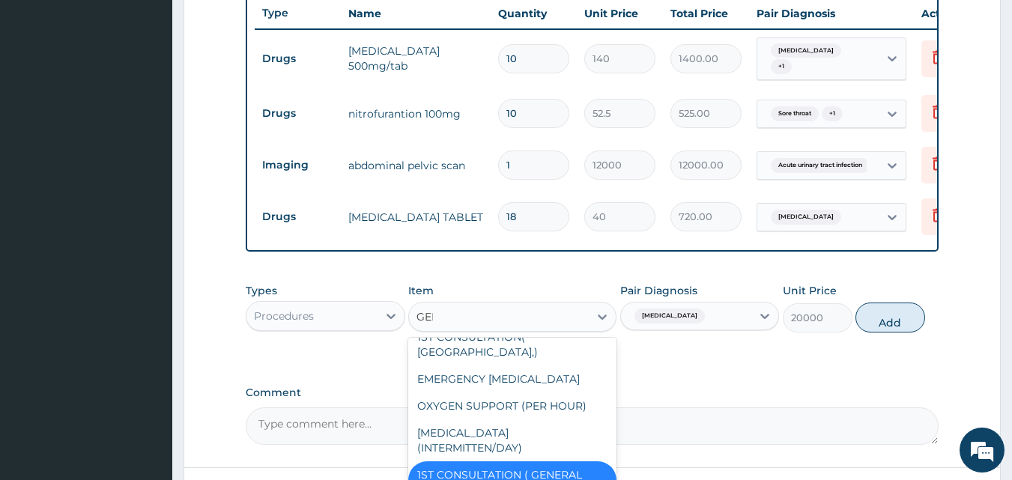
scroll to position [371, 0]
type input "GENE"
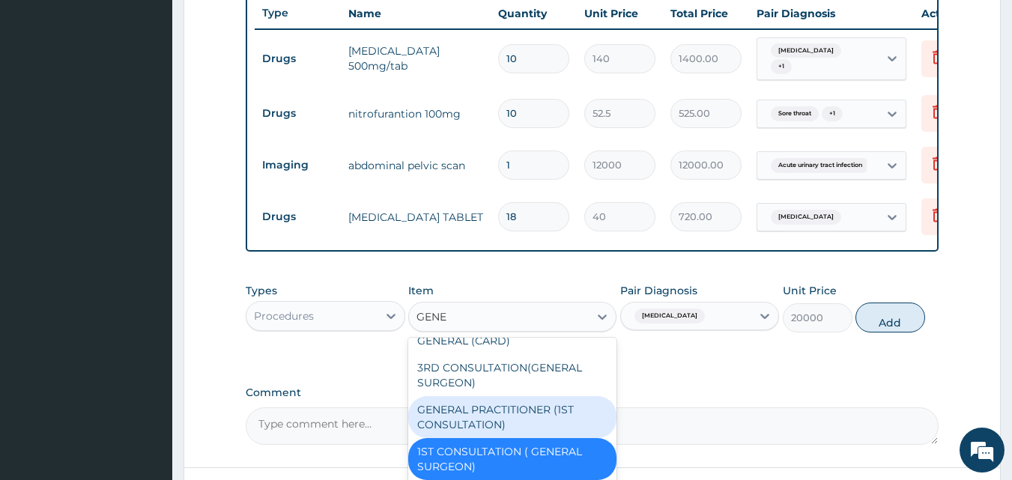
scroll to position [75, 0]
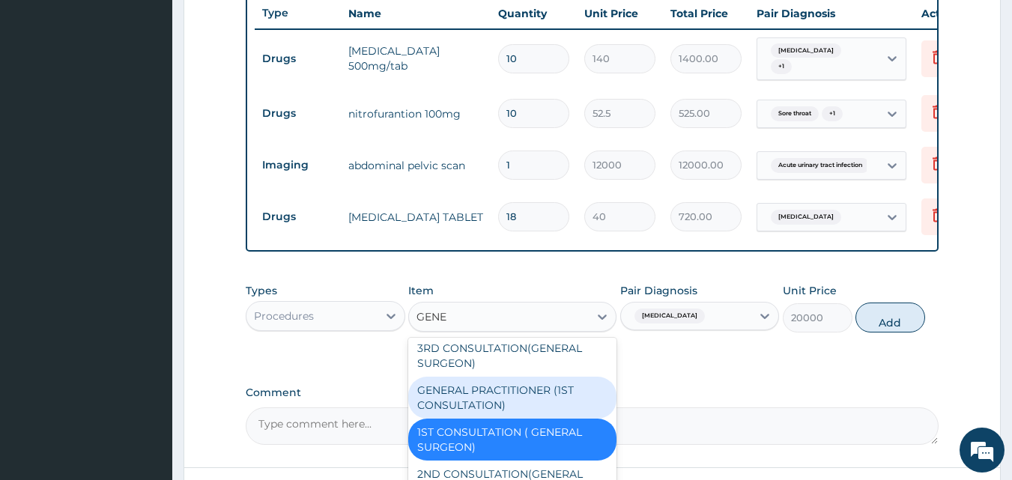
click at [522, 413] on div "GENERAL PRACTITIONER (1ST CONSULTATION)" at bounding box center [512, 398] width 208 height 42
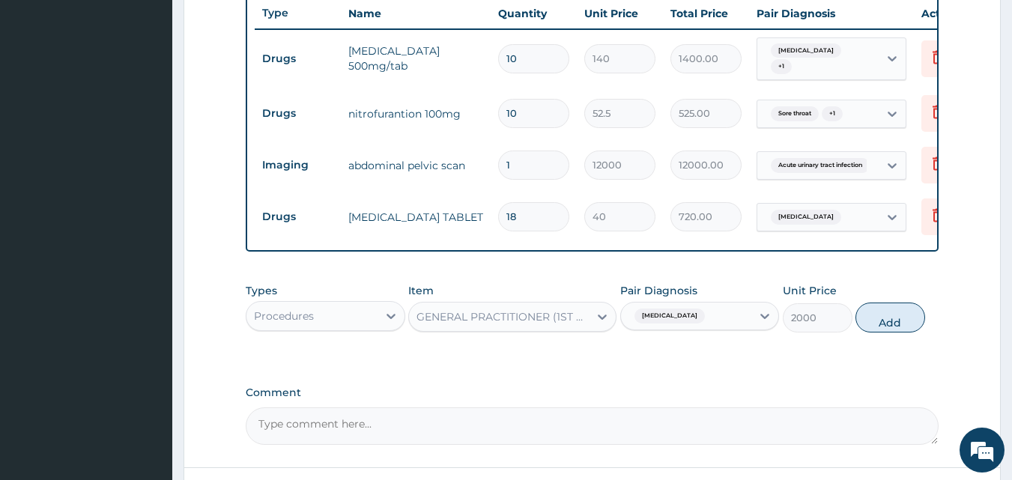
click at [880, 329] on button "Add" at bounding box center [890, 318] width 70 height 30
type input "0"
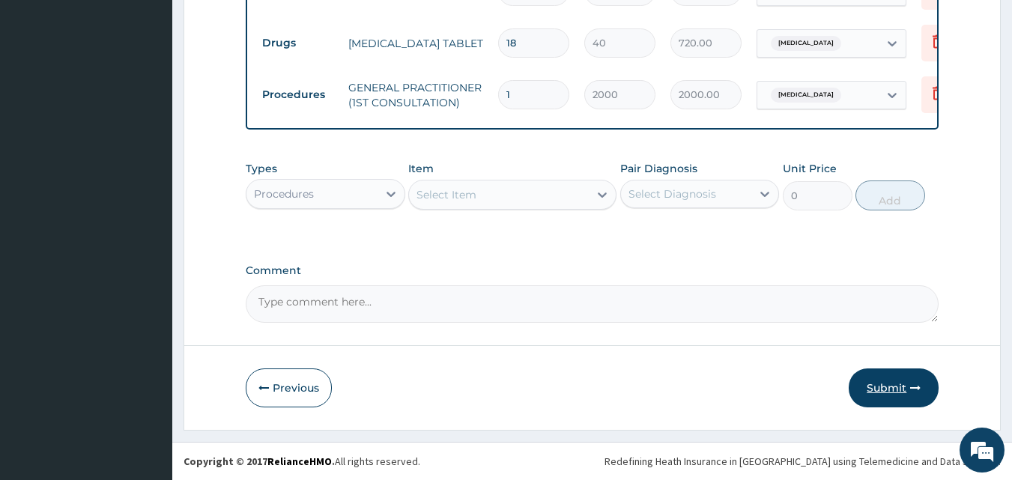
click at [888, 387] on button "Submit" at bounding box center [893, 387] width 90 height 39
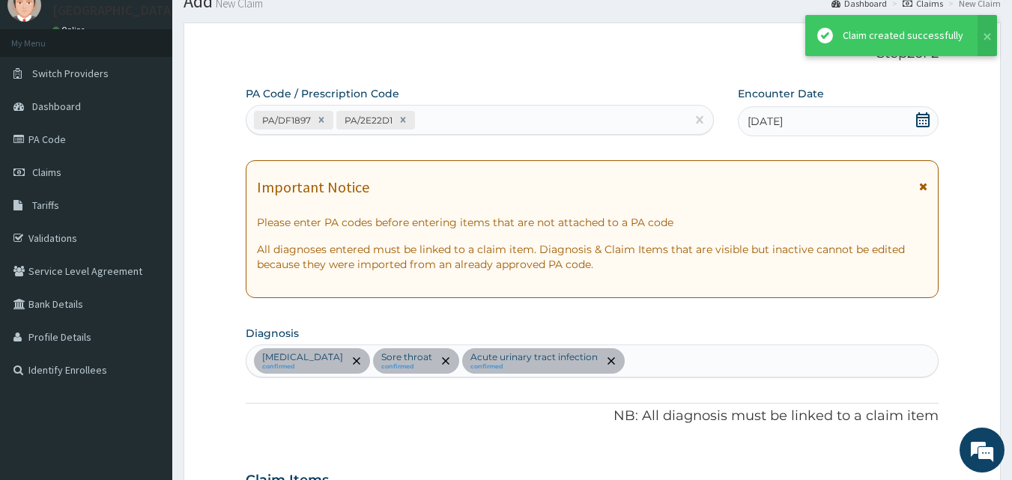
scroll to position [753, 0]
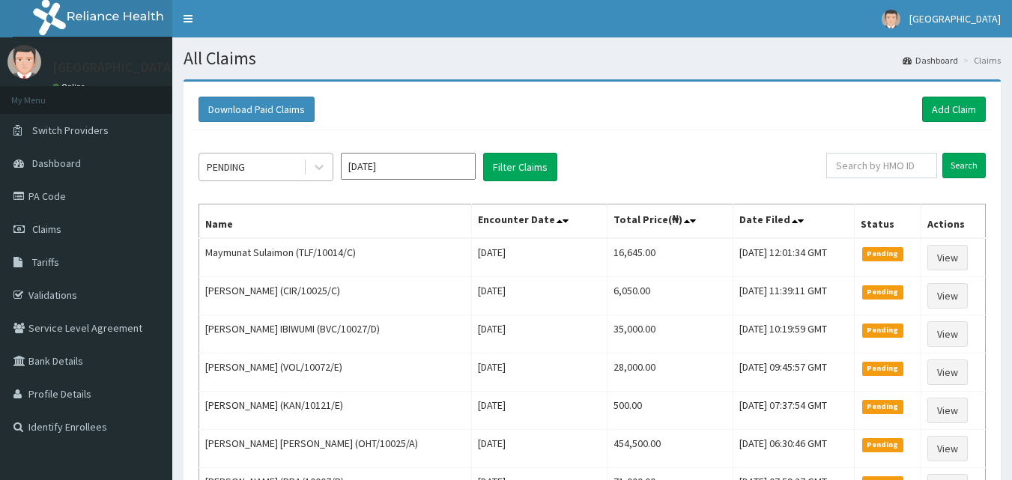
click at [259, 171] on div "PENDING" at bounding box center [251, 167] width 104 height 24
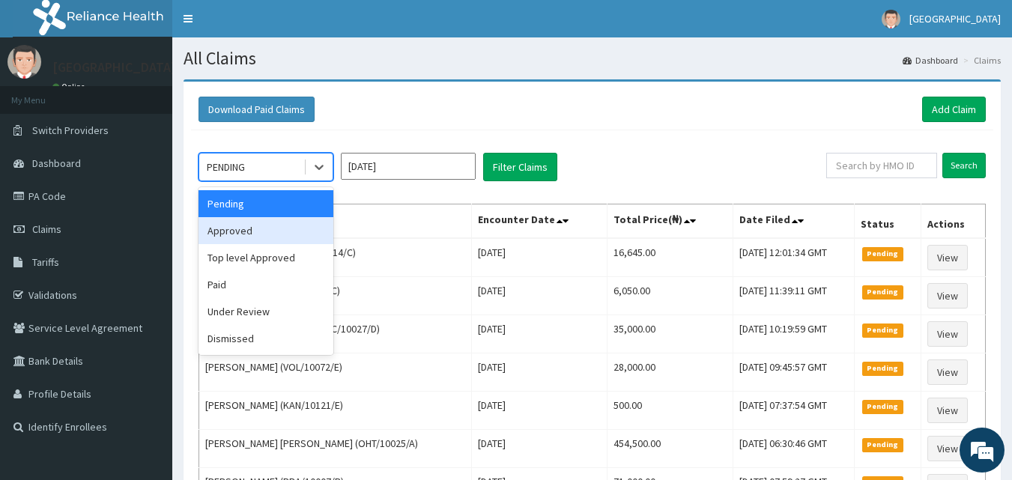
click at [255, 238] on div "Approved" at bounding box center [265, 230] width 135 height 27
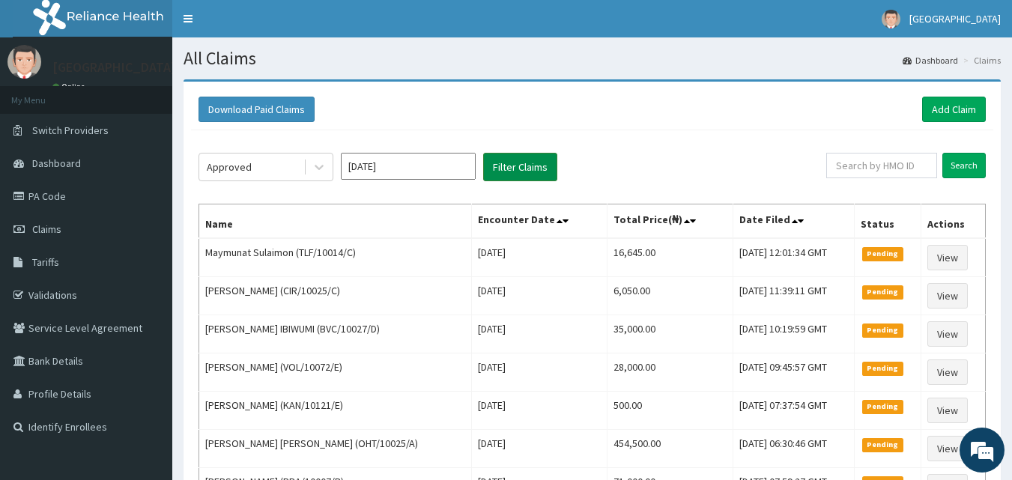
click at [495, 162] on button "Filter Claims" at bounding box center [520, 167] width 74 height 28
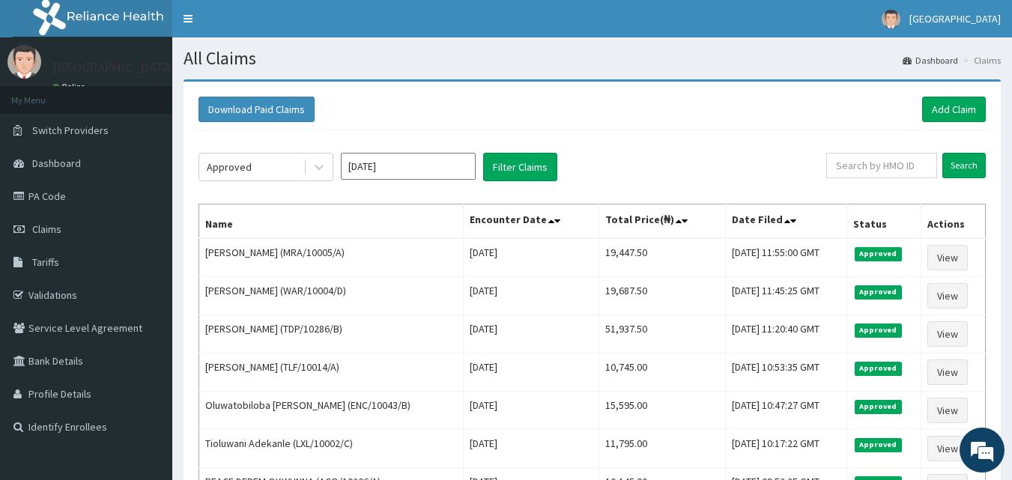
drag, startPoint x: 247, startPoint y: 162, endPoint x: 253, endPoint y: 184, distance: 23.2
click at [247, 162] on div "Approved" at bounding box center [229, 166] width 45 height 15
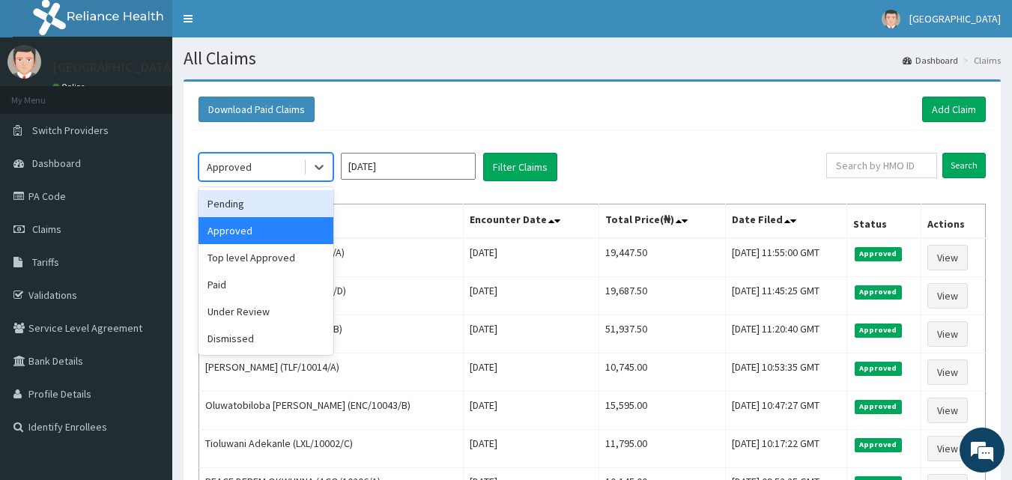
click at [258, 202] on div "Pending" at bounding box center [265, 203] width 135 height 27
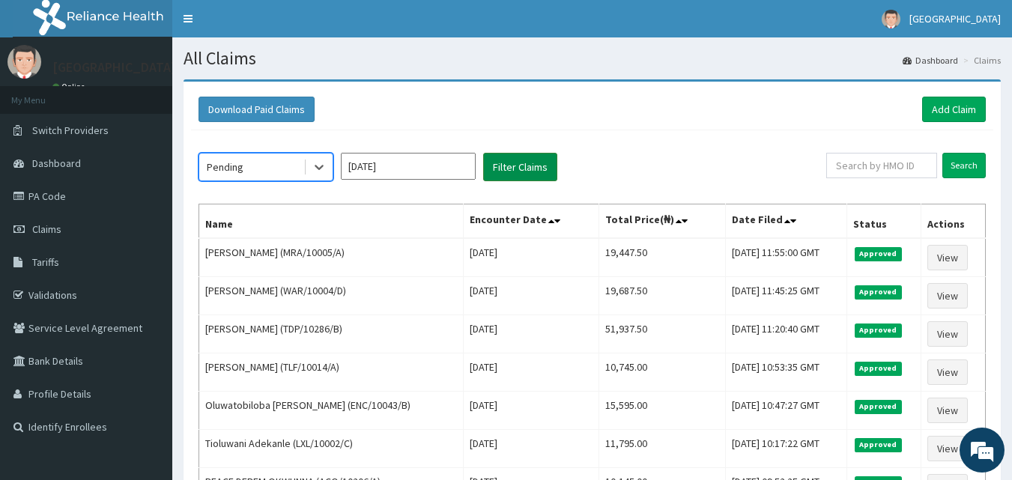
click at [508, 173] on button "Filter Claims" at bounding box center [520, 167] width 74 height 28
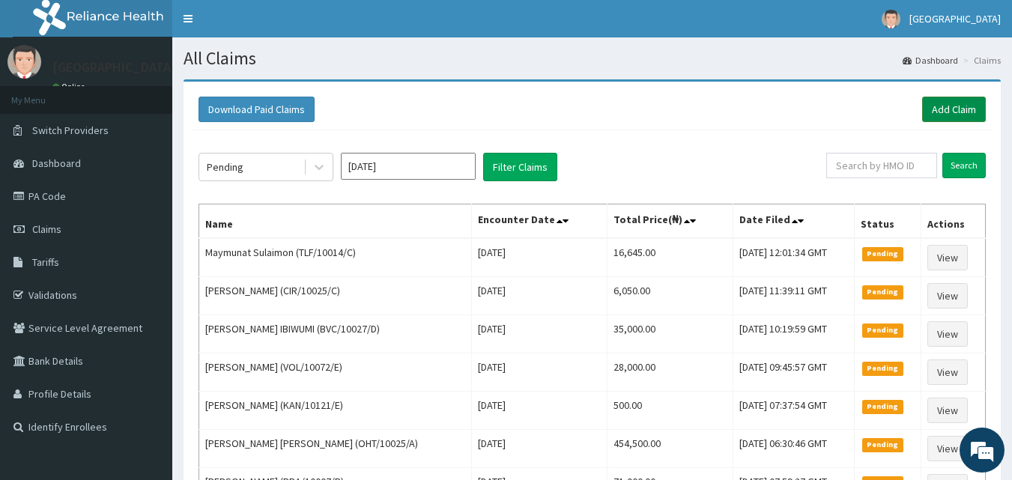
click at [947, 102] on link "Add Claim" at bounding box center [954, 109] width 64 height 25
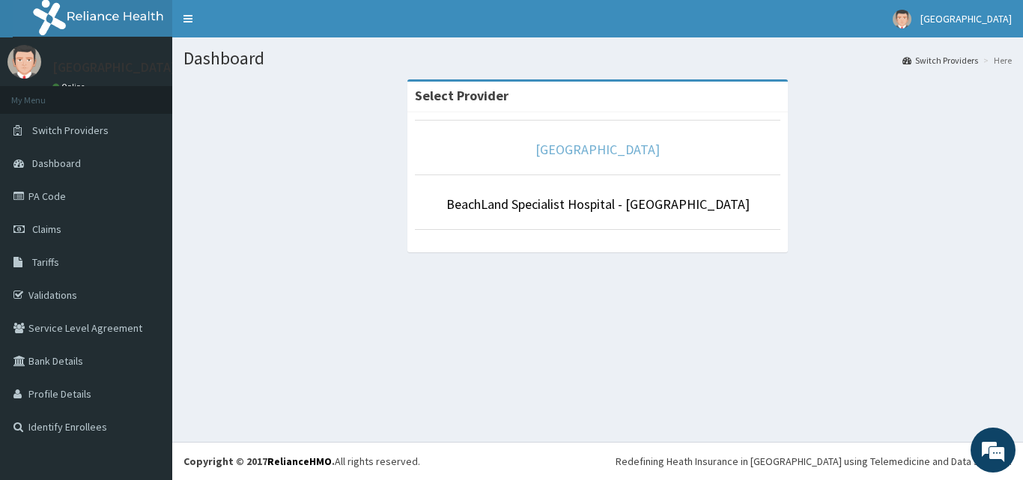
click at [583, 153] on link "[GEOGRAPHIC_DATA]" at bounding box center [597, 149] width 124 height 17
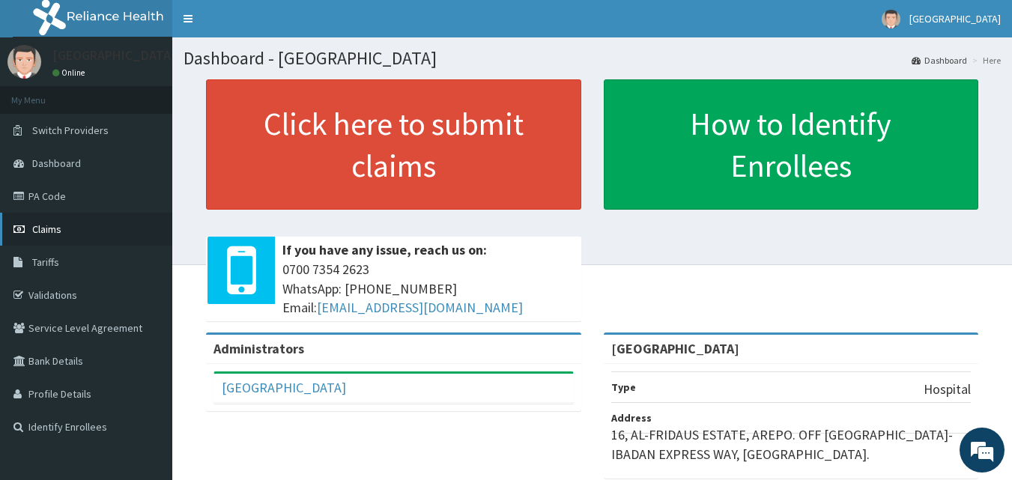
click at [40, 229] on span "Claims" at bounding box center [46, 228] width 29 height 13
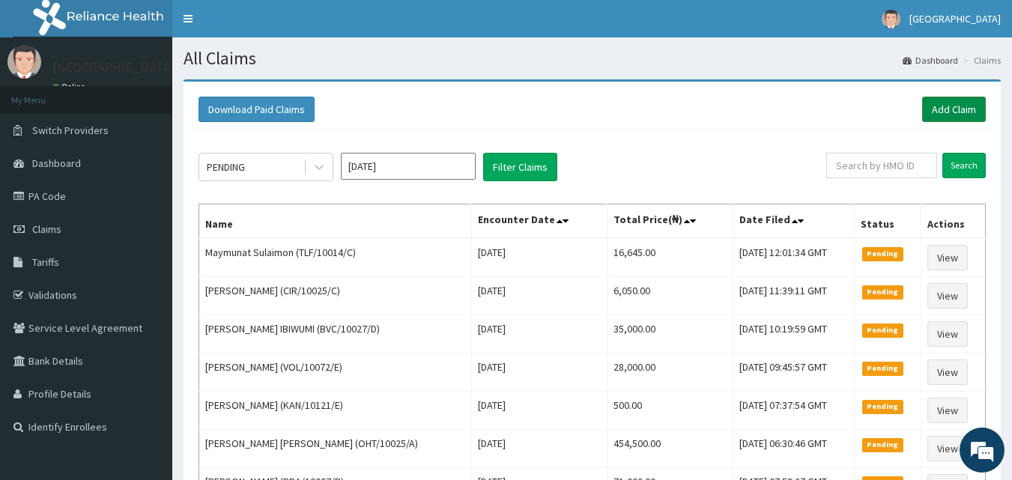
click at [970, 107] on link "Add Claim" at bounding box center [954, 109] width 64 height 25
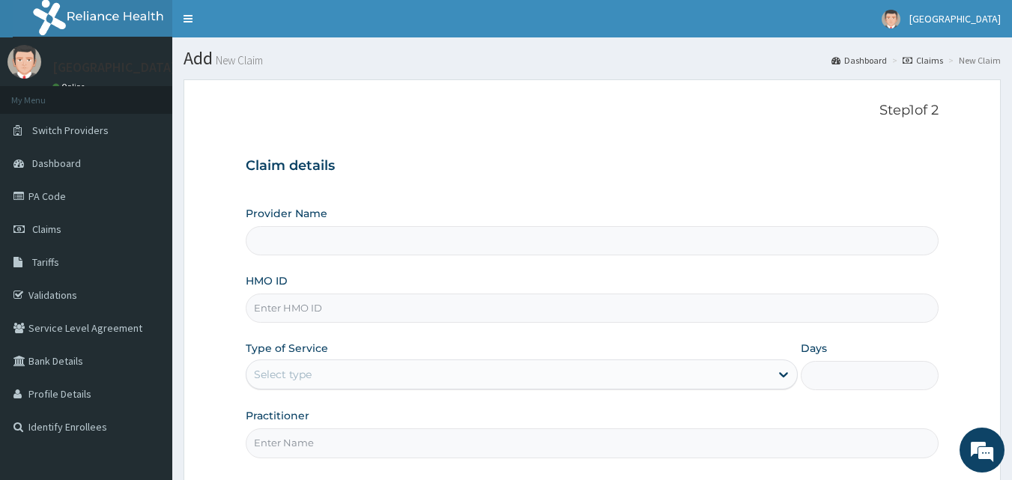
type input "[GEOGRAPHIC_DATA]"
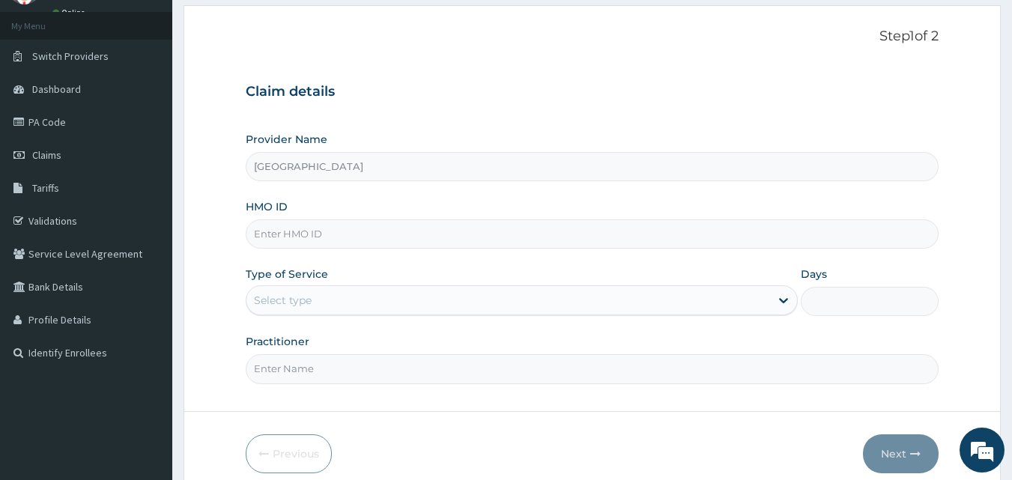
scroll to position [75, 0]
click at [279, 235] on input "HMO ID" at bounding box center [592, 233] width 693 height 29
type input "OTG/10256/A"
drag, startPoint x: 279, startPoint y: 309, endPoint x: 286, endPoint y: 320, distance: 13.1
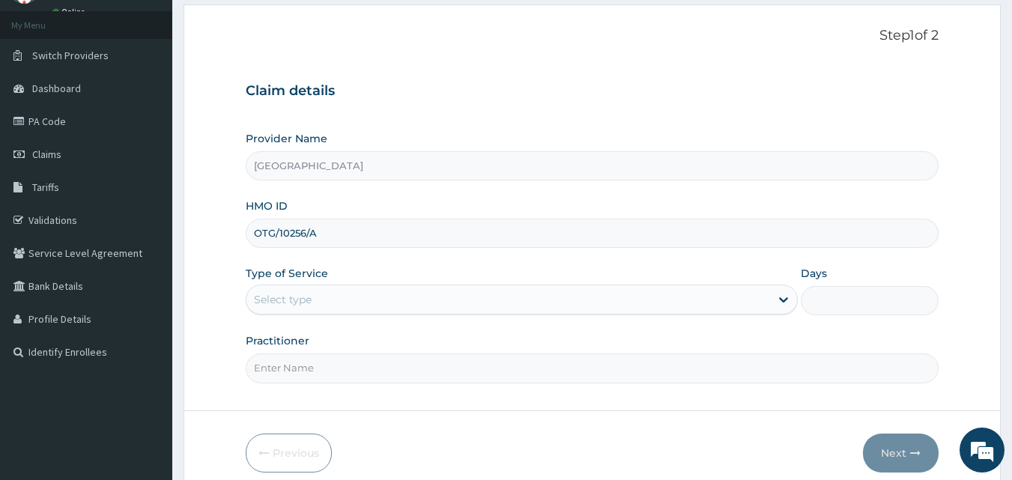
click at [280, 309] on div "Select type" at bounding box center [507, 300] width 523 height 24
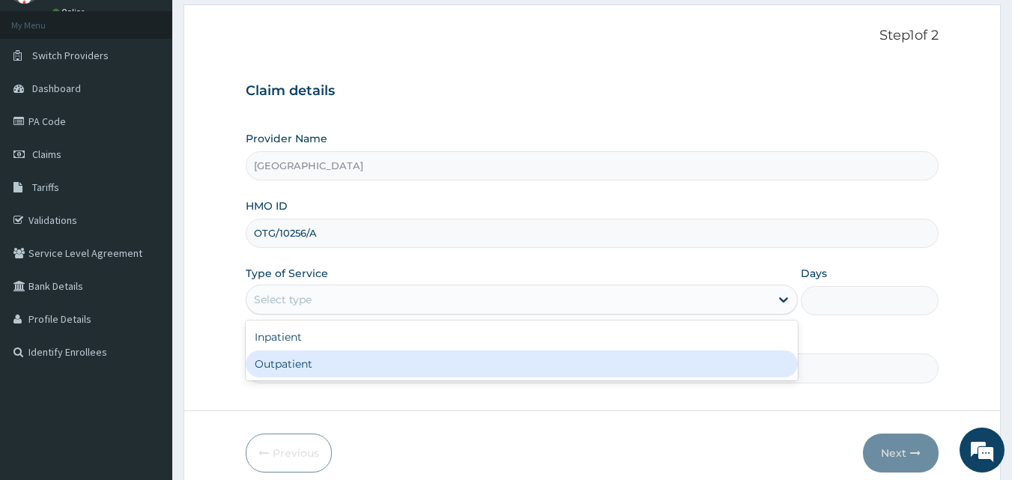
click at [279, 368] on div "Outpatient" at bounding box center [522, 363] width 552 height 27
type input "1"
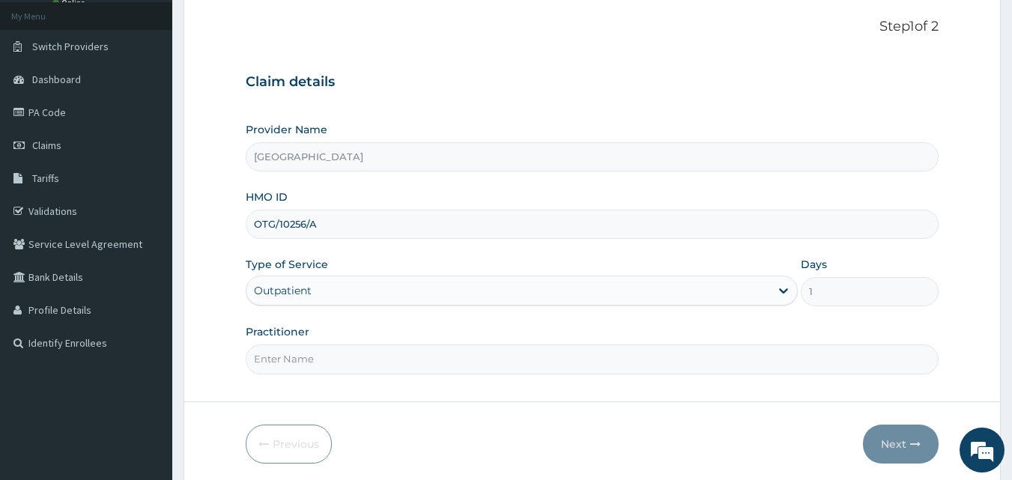
scroll to position [140, 0]
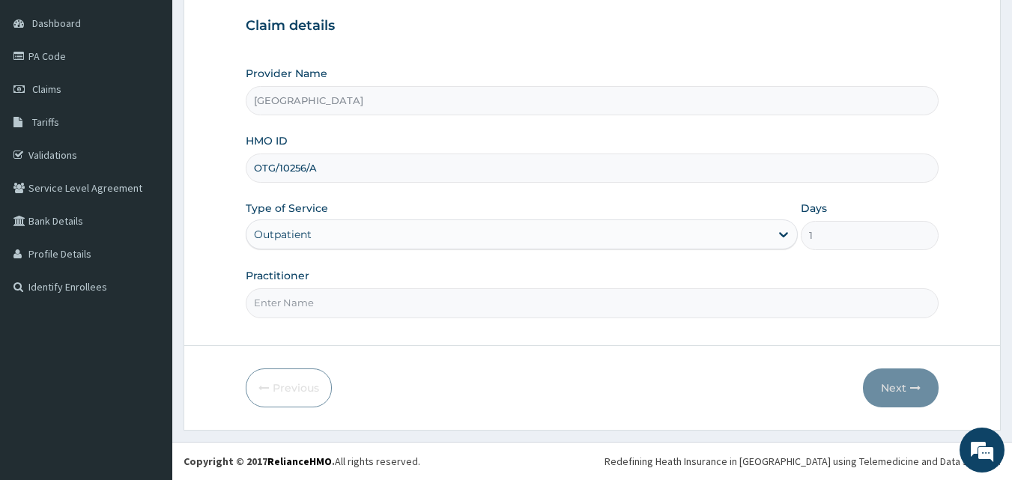
click at [286, 303] on input "Practitioner" at bounding box center [592, 302] width 693 height 29
click at [278, 306] on input "Practitioner" at bounding box center [592, 302] width 693 height 29
type input "DR. JATTOH"
click at [899, 391] on button "Next" at bounding box center [901, 387] width 76 height 39
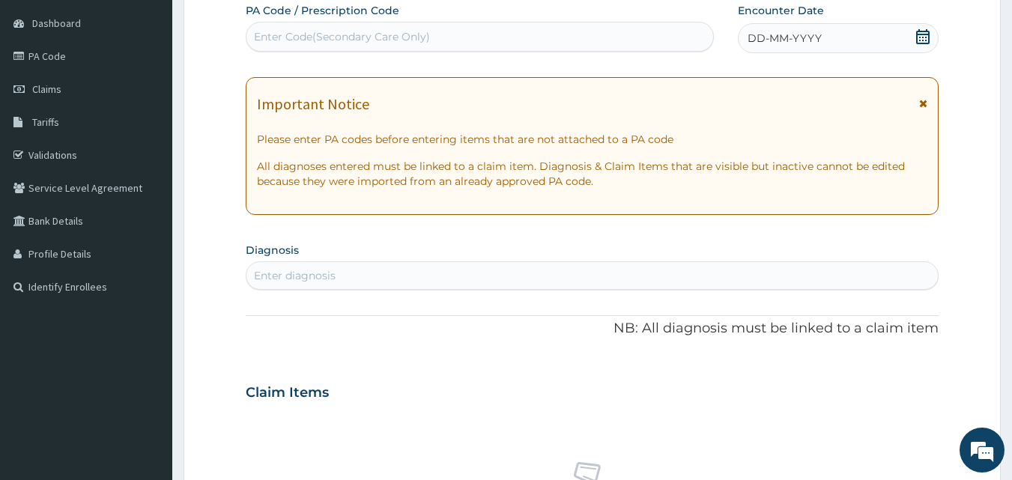
click at [923, 31] on icon at bounding box center [922, 36] width 13 height 15
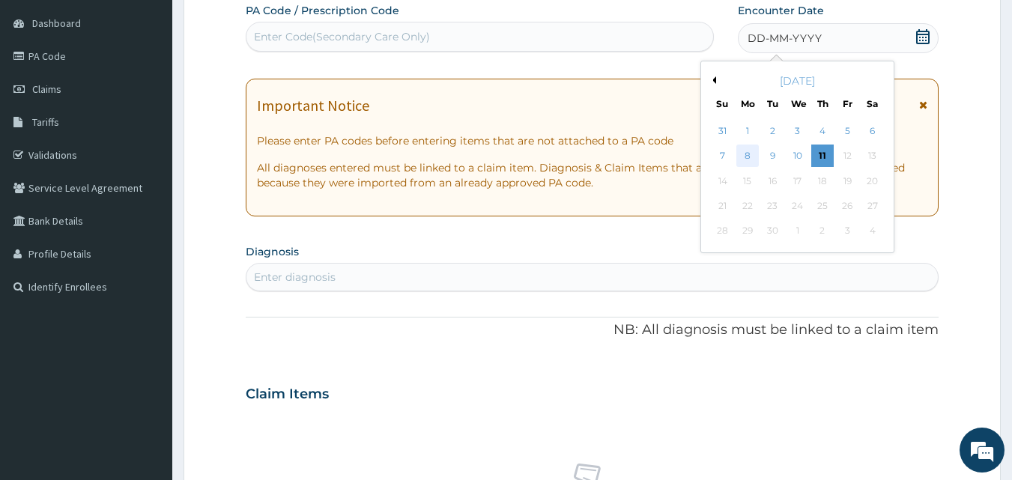
click at [750, 157] on div "8" at bounding box center [747, 156] width 22 height 22
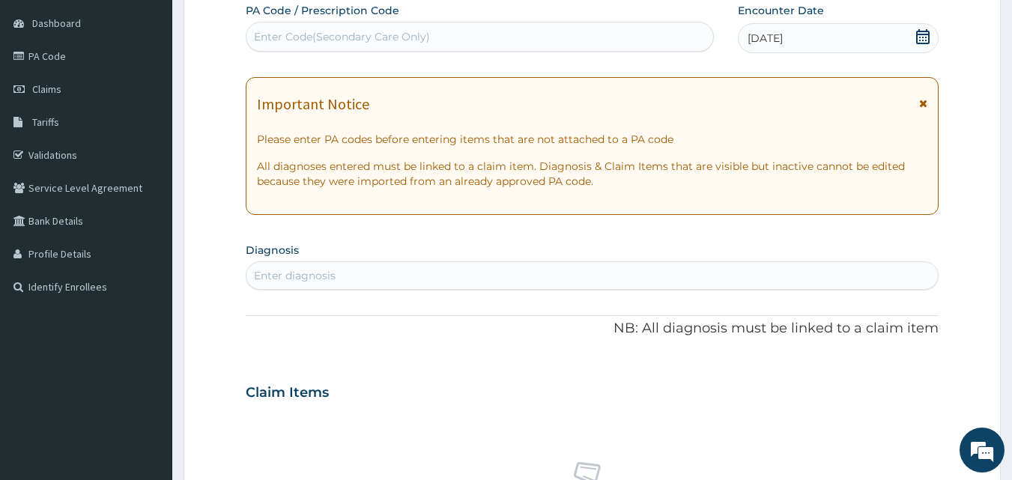
click at [291, 272] on div "Enter diagnosis" at bounding box center [295, 275] width 82 height 15
type input "MYA"
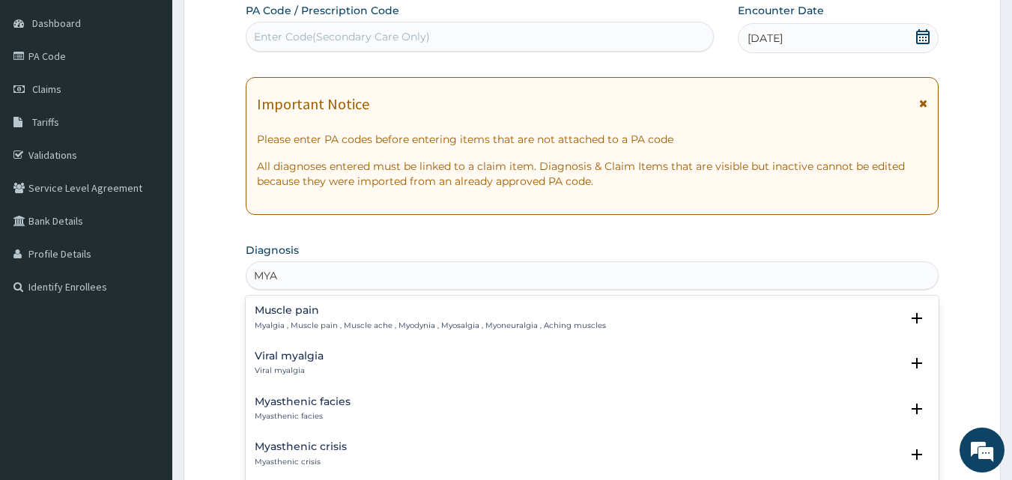
click at [307, 317] on div "Muscle pain Myalgia , Muscle pain , Muscle ache , Myodynia , Myosalgia , Myoneu…" at bounding box center [430, 318] width 351 height 26
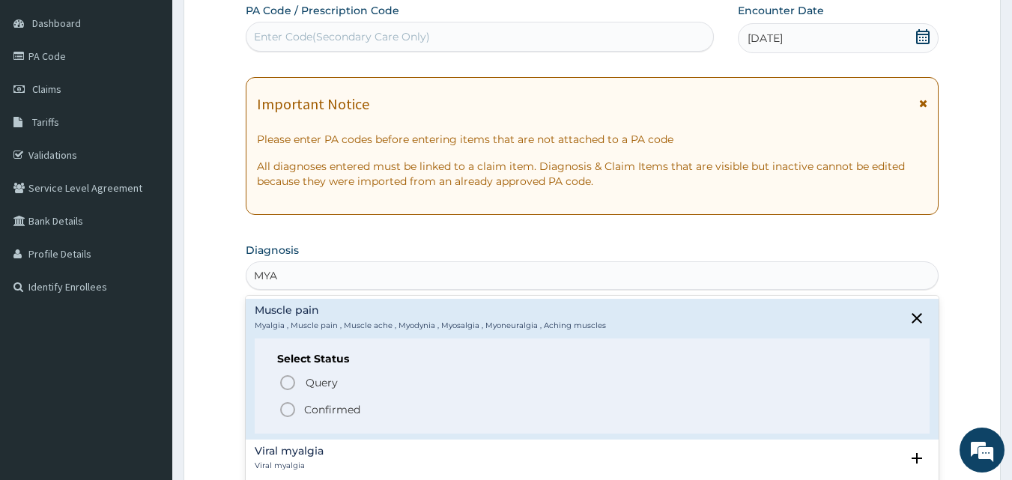
click at [290, 411] on icon "status option filled" at bounding box center [288, 410] width 18 height 18
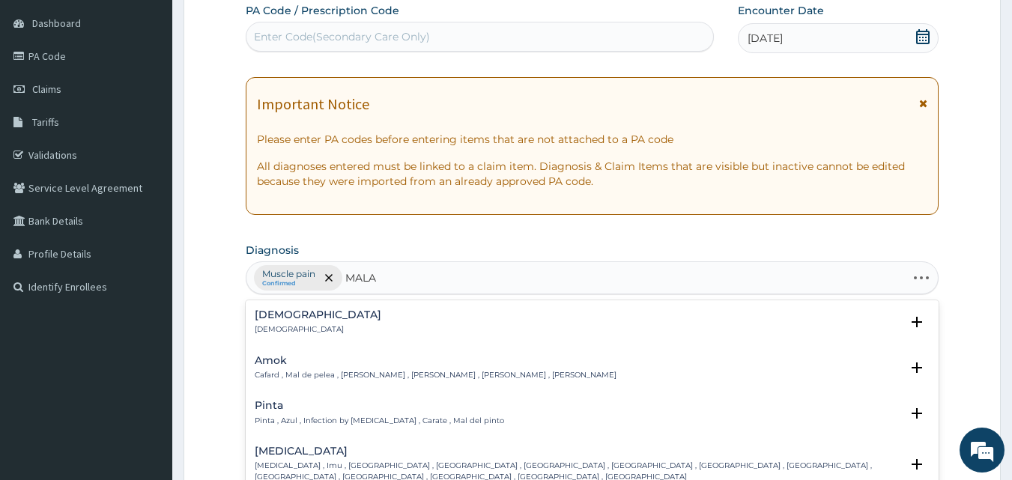
type input "MALAR"
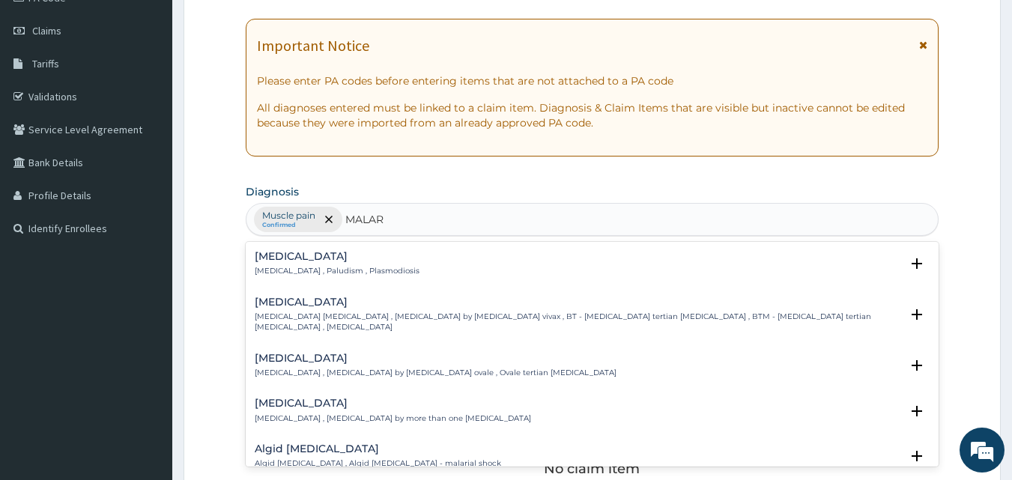
scroll to position [215, 0]
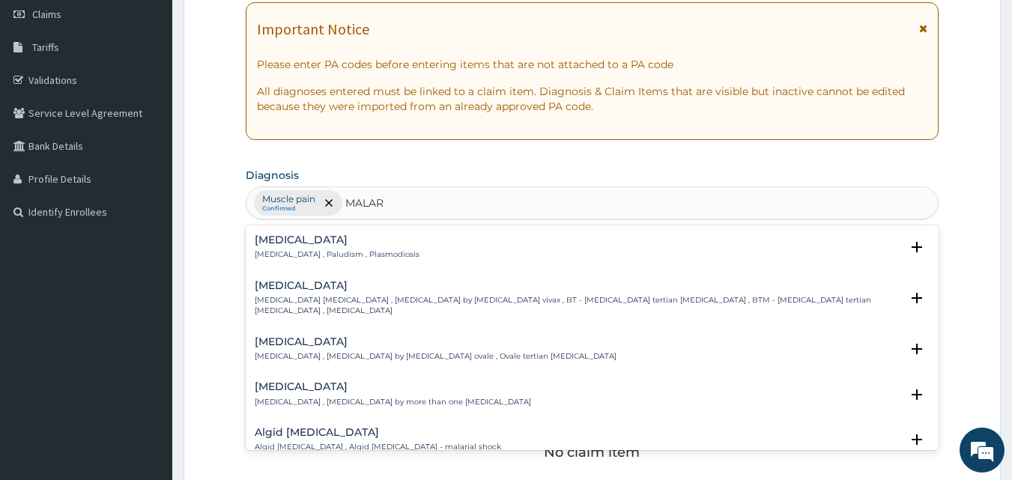
click at [276, 251] on p "Malaria , Paludism , Plasmodiosis" at bounding box center [337, 254] width 165 height 10
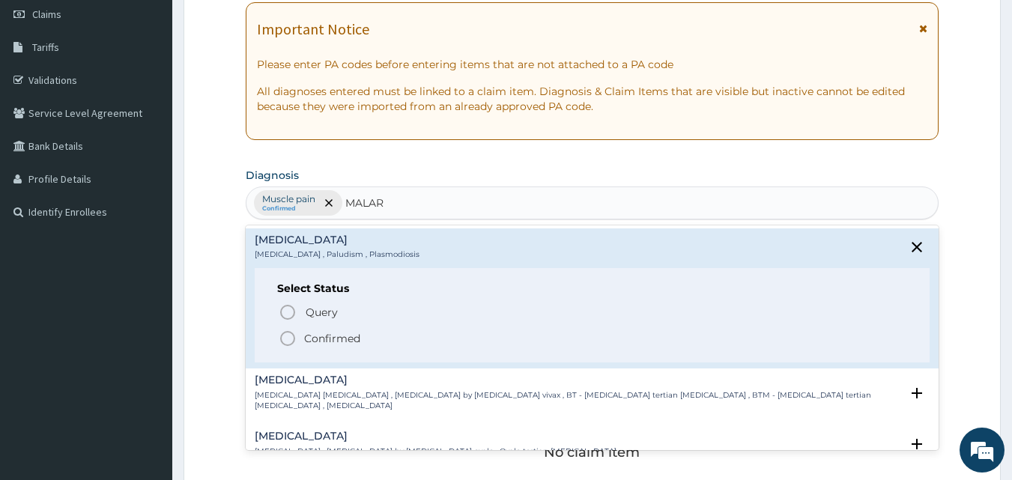
click at [282, 337] on circle "status option filled" at bounding box center [287, 338] width 13 height 13
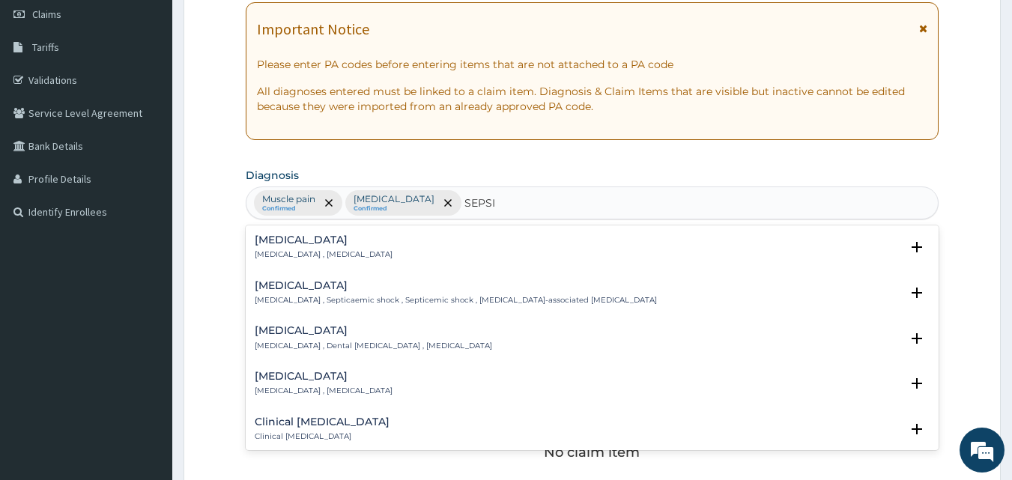
type input "SEPSIS"
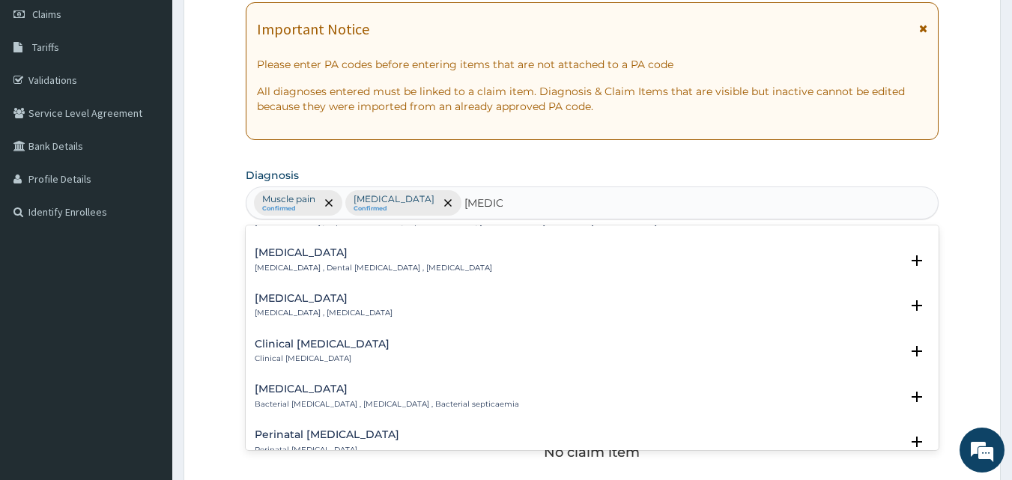
scroll to position [150, 0]
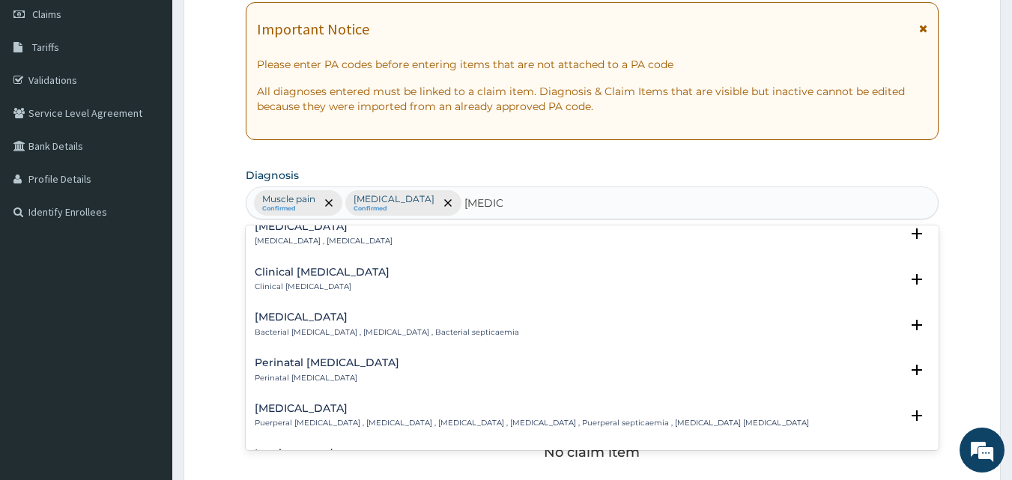
click at [285, 316] on h4 "Bacterial sepsis" at bounding box center [387, 317] width 264 height 11
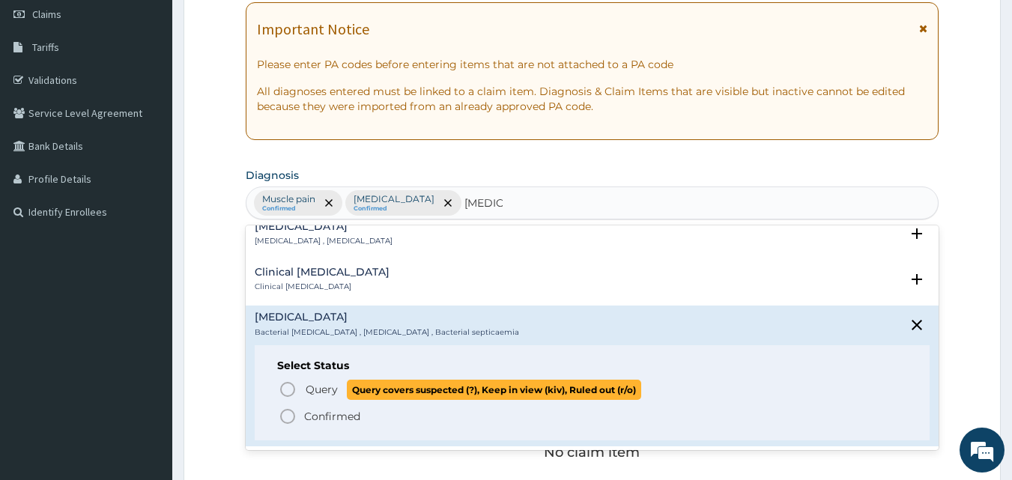
click at [289, 389] on icon "status option query" at bounding box center [288, 389] width 18 height 18
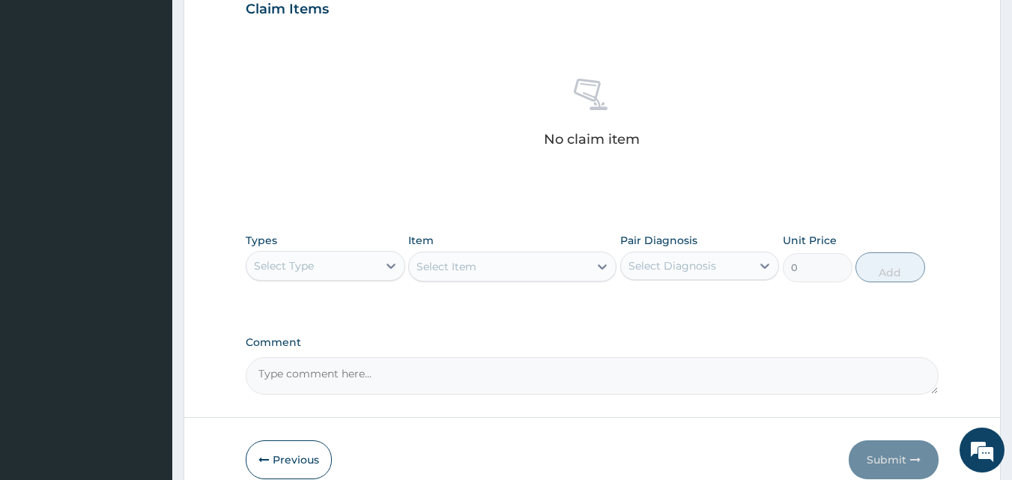
scroll to position [600, 0]
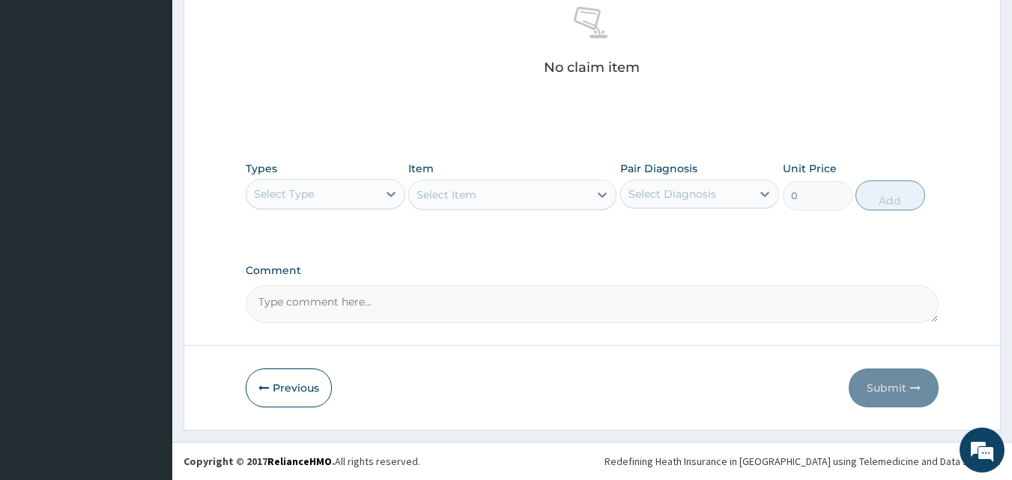
drag, startPoint x: 282, startPoint y: 189, endPoint x: 295, endPoint y: 209, distance: 23.7
click at [282, 189] on div "Select Type" at bounding box center [284, 193] width 60 height 15
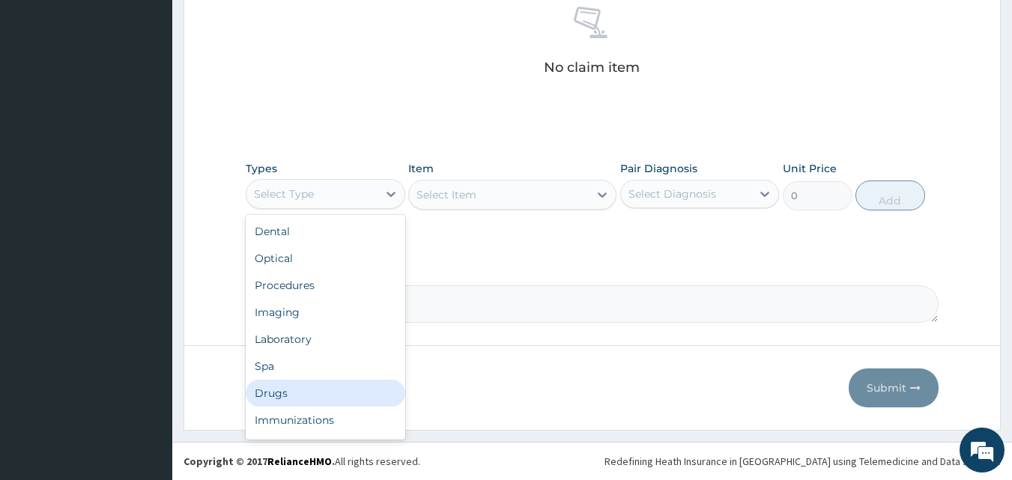
click at [285, 397] on div "Drugs" at bounding box center [325, 393] width 159 height 27
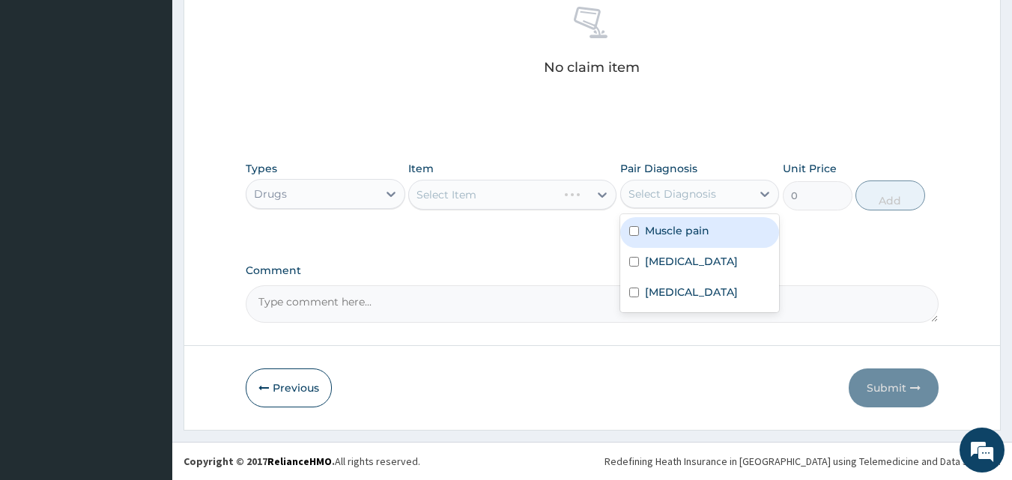
click at [652, 202] on div "Select Diagnosis" at bounding box center [686, 194] width 131 height 24
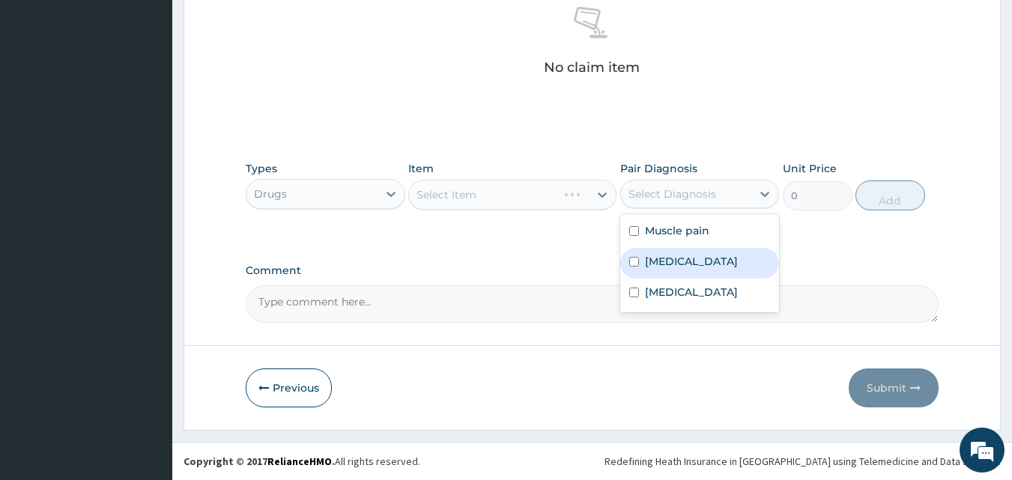
drag, startPoint x: 675, startPoint y: 270, endPoint x: 638, endPoint y: 259, distance: 38.4
click at [675, 270] on div "Malaria" at bounding box center [699, 263] width 159 height 31
checkbox input "true"
click at [464, 198] on div "Select Item" at bounding box center [512, 195] width 208 height 30
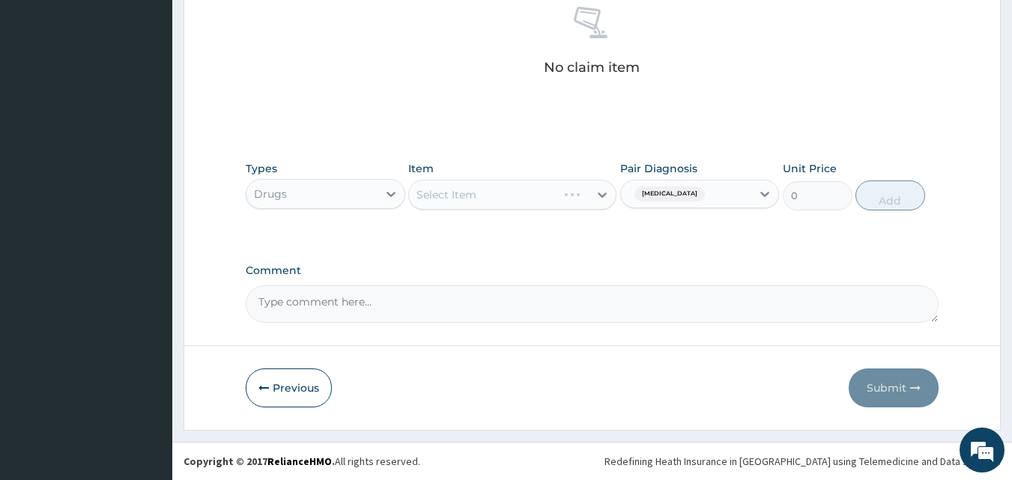
click at [450, 203] on div "Select Item" at bounding box center [512, 195] width 208 height 30
click at [459, 201] on div "Select Item" at bounding box center [446, 194] width 60 height 15
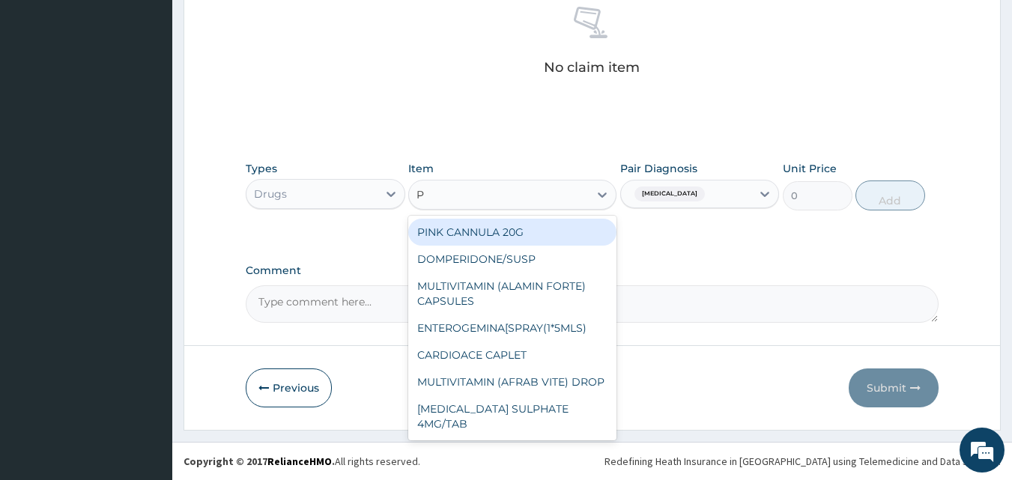
type input "P-"
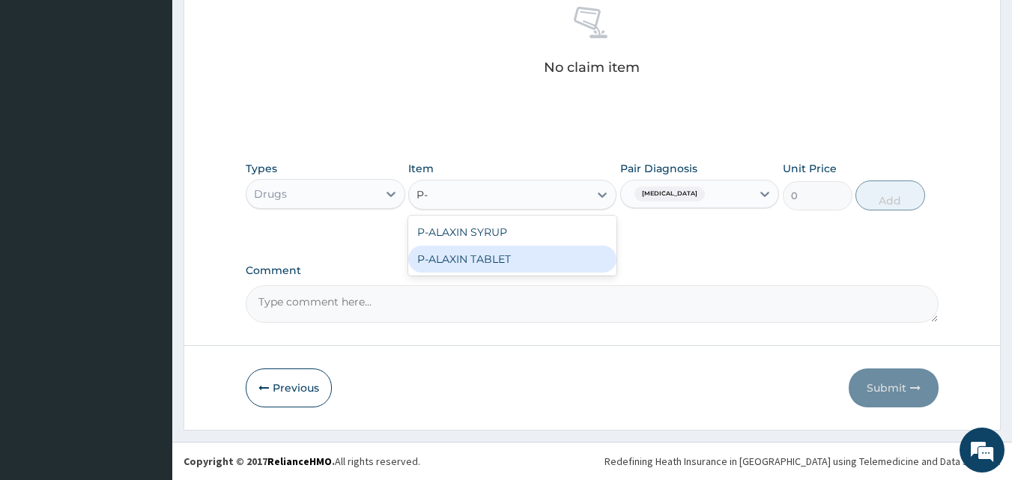
drag, startPoint x: 485, startPoint y: 255, endPoint x: 859, endPoint y: 175, distance: 382.0
click at [485, 255] on div "P-ALAXIN TABLET" at bounding box center [512, 259] width 208 height 27
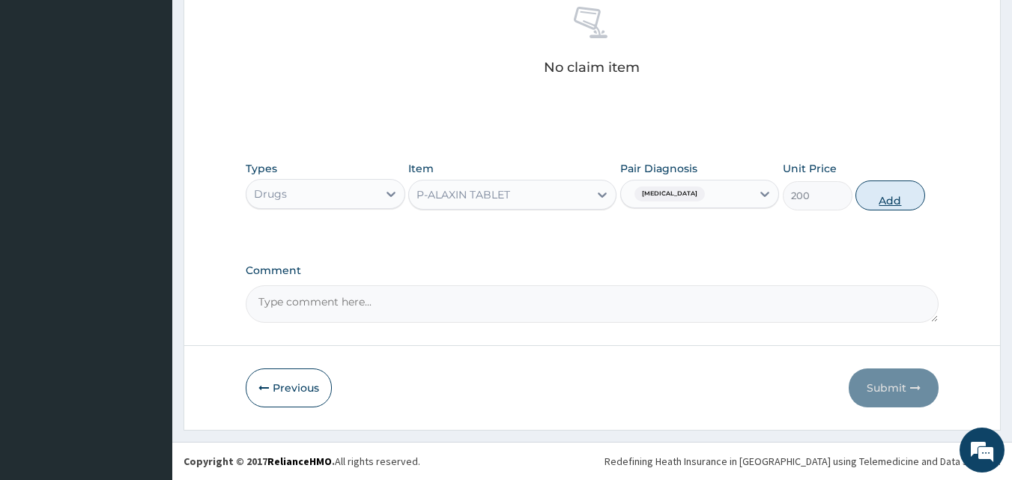
click at [873, 193] on button "Add" at bounding box center [890, 195] width 70 height 30
type input "0"
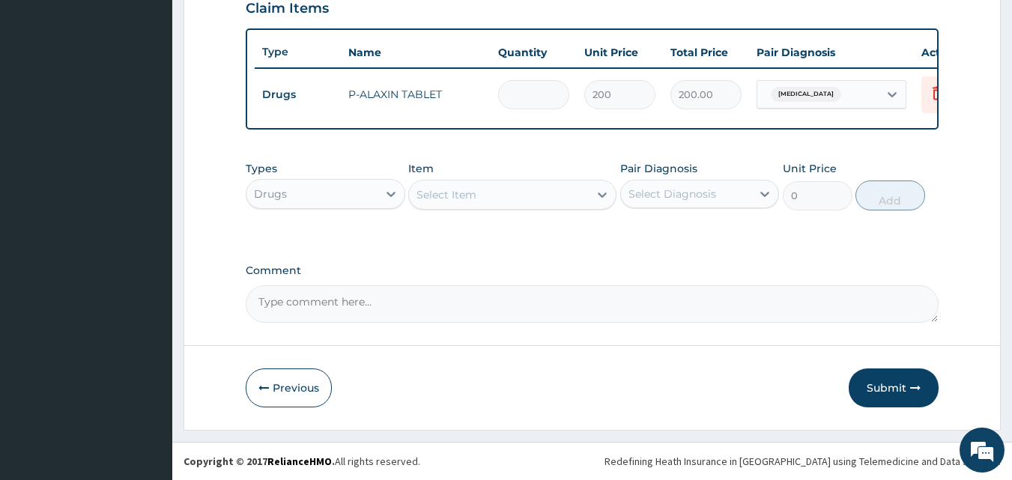
type input "0.00"
type input "9"
type input "1800.00"
type input "9"
click at [687, 192] on div "Select Diagnosis" at bounding box center [672, 193] width 88 height 15
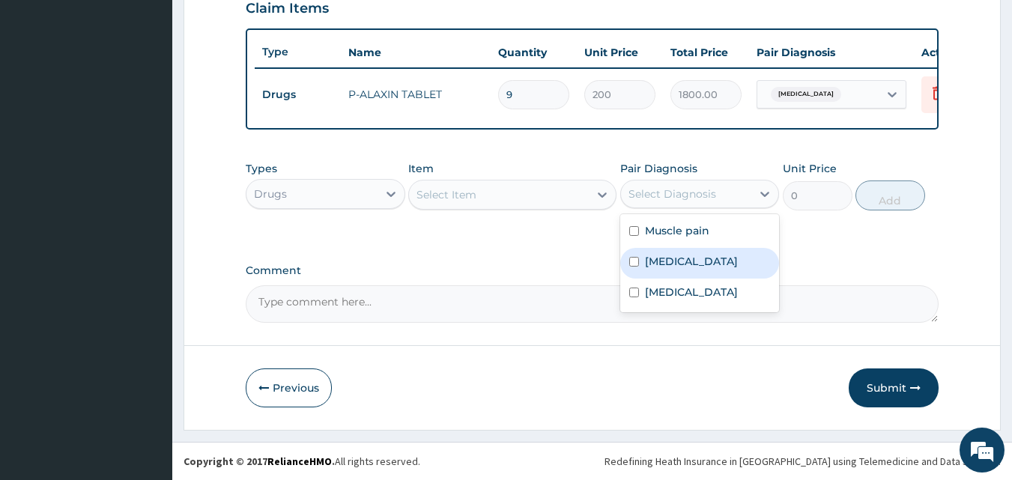
click at [681, 265] on label "Malaria" at bounding box center [691, 261] width 93 height 15
checkbox input "true"
click at [465, 194] on div "Select Item" at bounding box center [446, 194] width 60 height 15
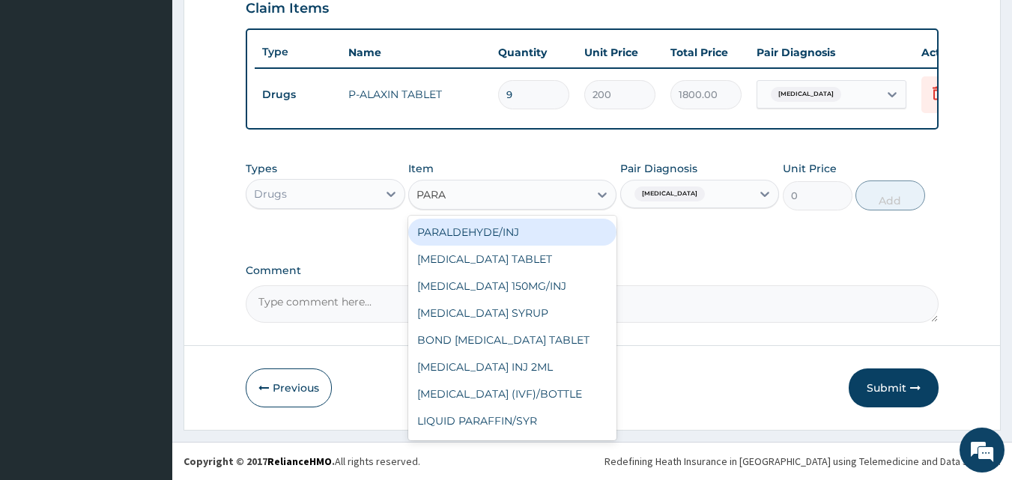
type input "PARAC"
drag, startPoint x: 527, startPoint y: 234, endPoint x: 607, endPoint y: 237, distance: 79.4
click at [527, 233] on div "PARACETAMOL TABLET" at bounding box center [512, 232] width 208 height 27
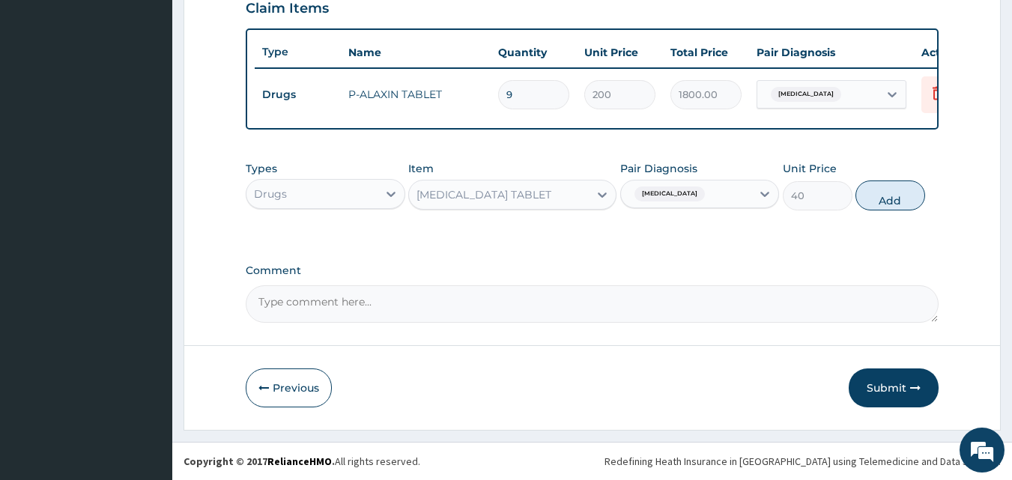
drag, startPoint x: 886, startPoint y: 196, endPoint x: 817, endPoint y: 196, distance: 68.9
click at [887, 195] on button "Add" at bounding box center [890, 195] width 70 height 30
type input "0"
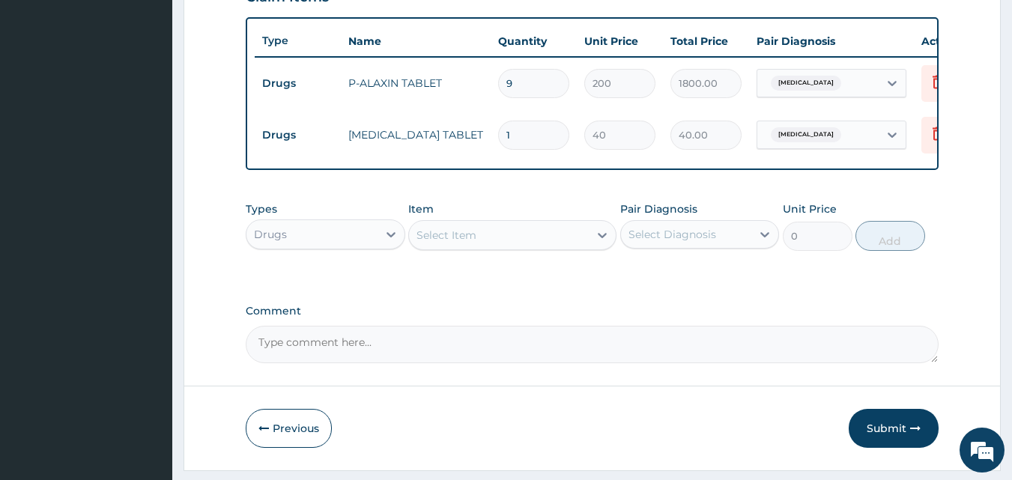
type input "18"
type input "720.00"
type input "18"
click at [318, 246] on div "Drugs" at bounding box center [311, 234] width 131 height 24
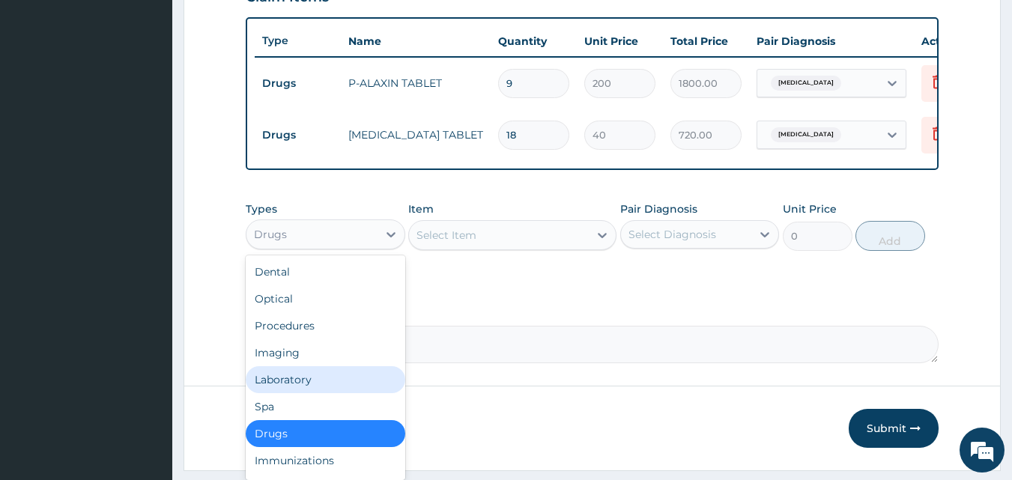
drag, startPoint x: 283, startPoint y: 395, endPoint x: 299, endPoint y: 392, distance: 16.0
click at [283, 393] on div "Laboratory" at bounding box center [325, 379] width 159 height 27
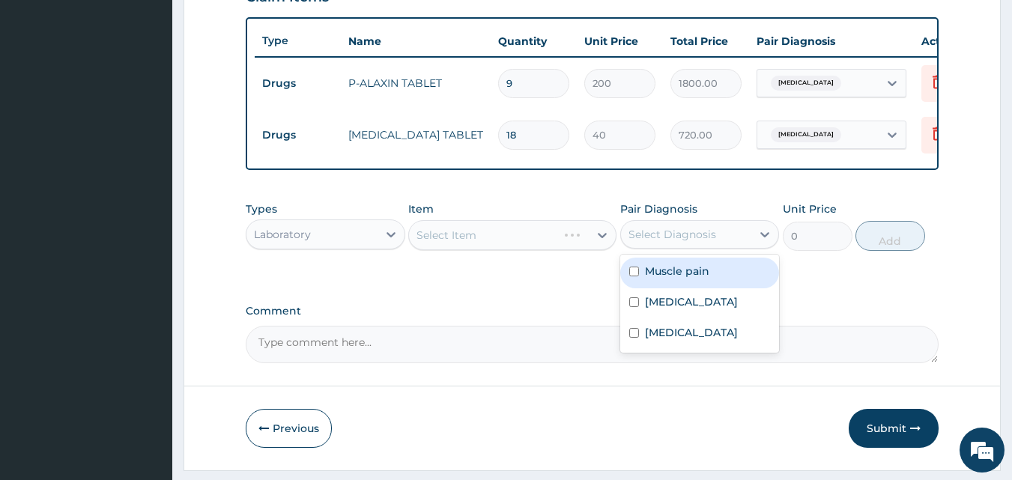
click at [696, 237] on div "Select Diagnosis" at bounding box center [672, 234] width 88 height 15
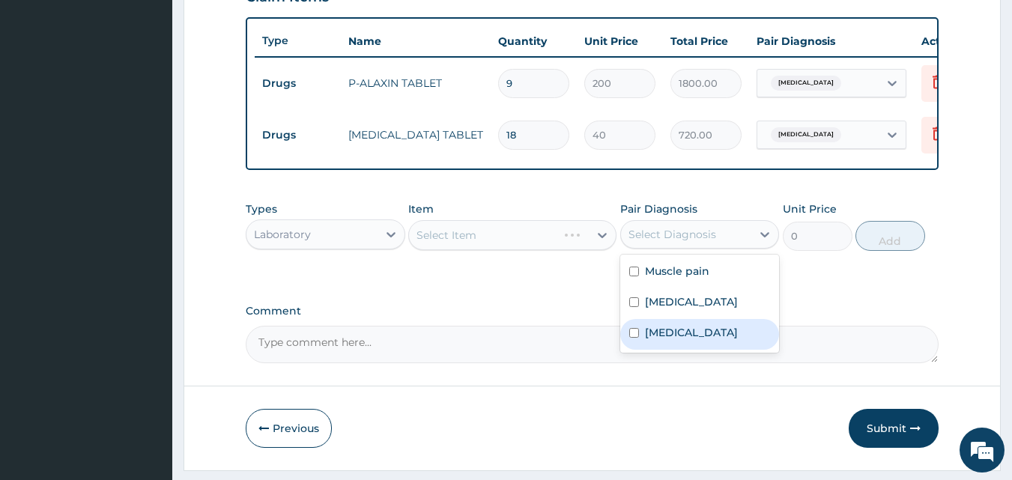
click at [684, 340] on label "Bacterial sepsis" at bounding box center [691, 332] width 93 height 15
checkbox input "true"
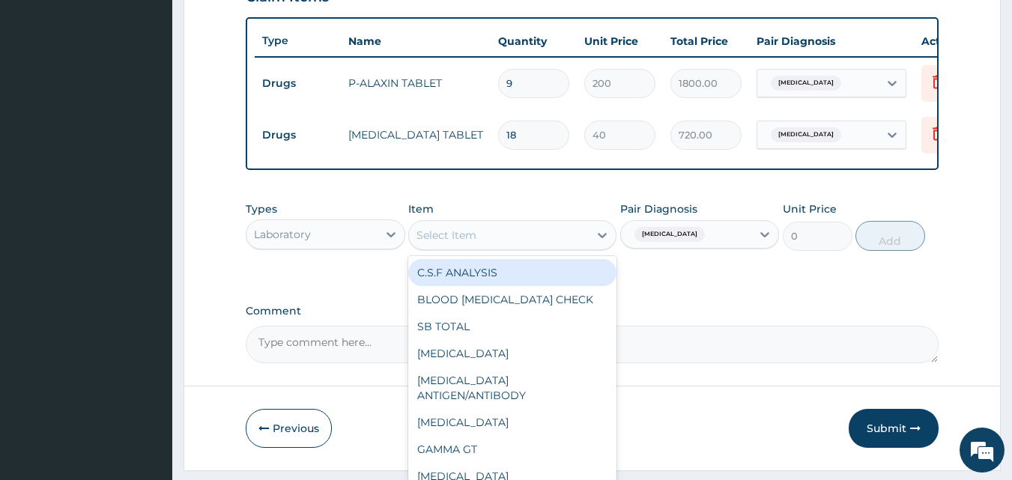
click at [458, 240] on div "Select Item" at bounding box center [446, 235] width 60 height 15
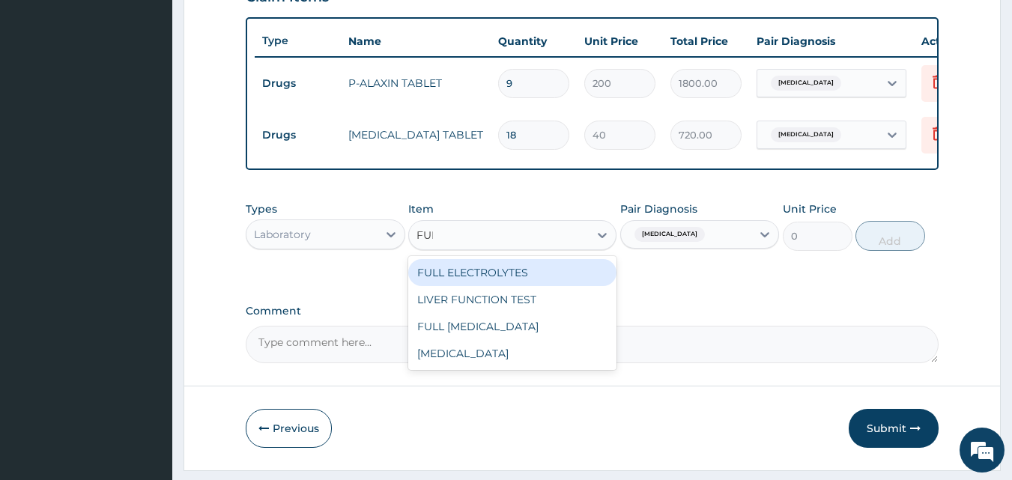
type input "FULL"
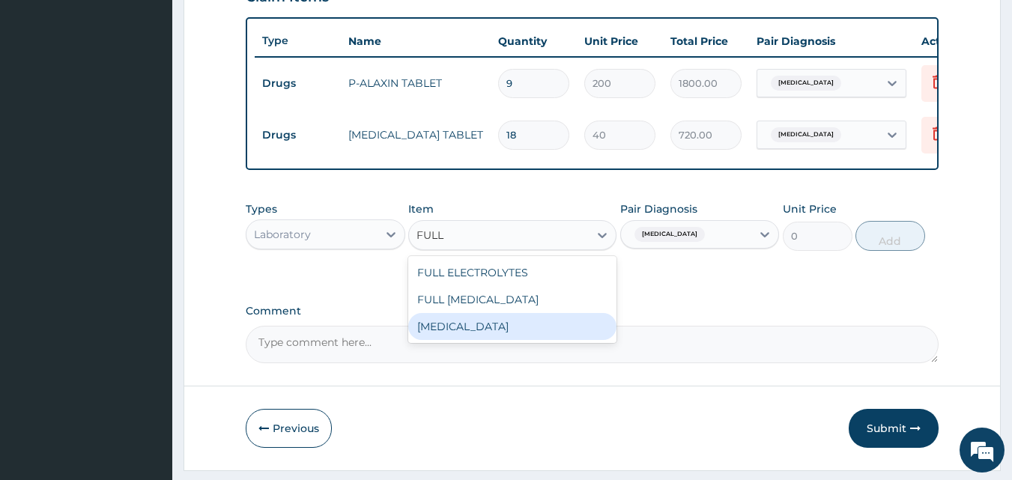
drag, startPoint x: 511, startPoint y: 332, endPoint x: 772, endPoint y: 338, distance: 261.4
click at [516, 334] on div "FULL BLOOD COUNT" at bounding box center [512, 326] width 208 height 27
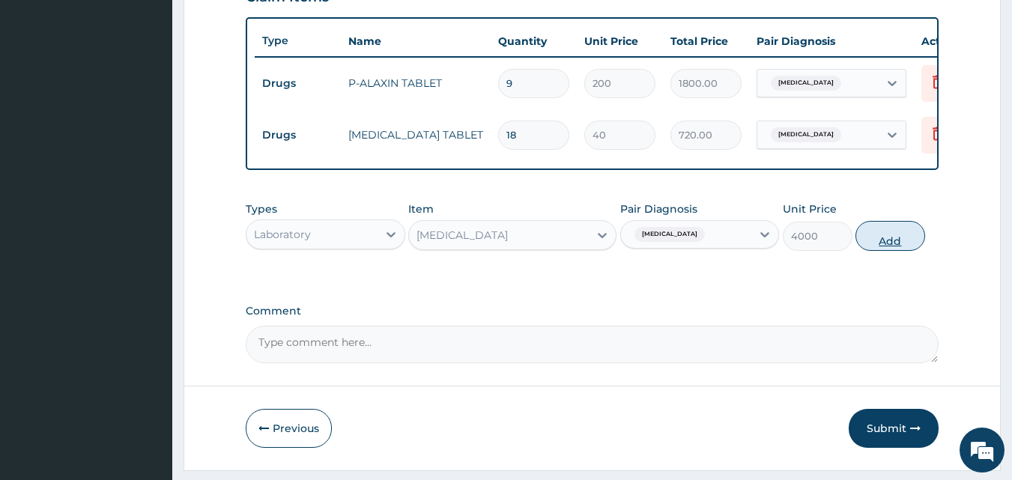
click at [895, 244] on button "Add" at bounding box center [890, 236] width 70 height 30
type input "0"
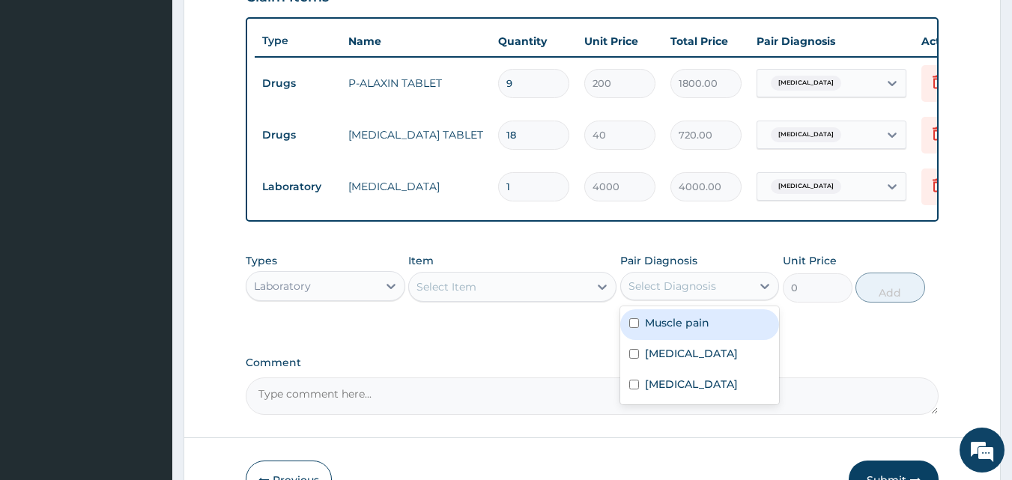
click at [661, 291] on div "Select Diagnosis" at bounding box center [672, 286] width 88 height 15
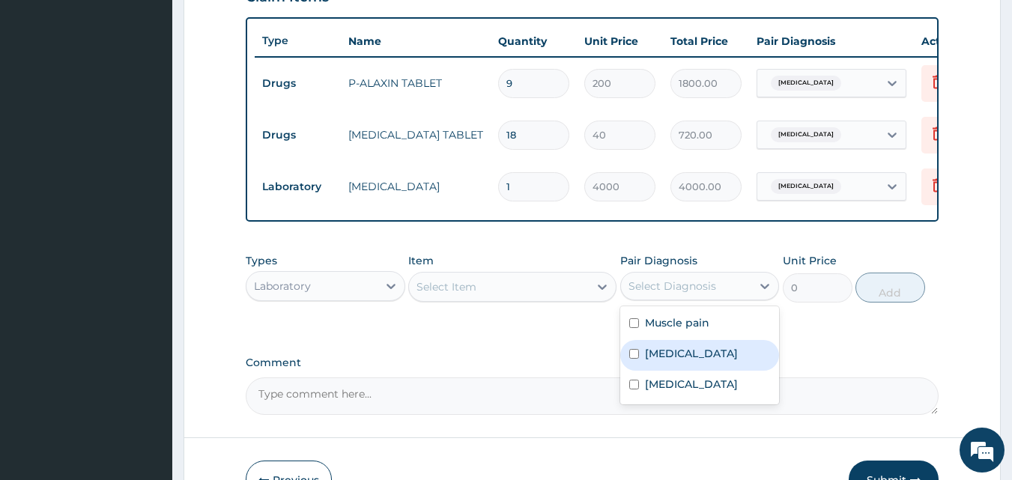
click at [669, 361] on label "Malaria" at bounding box center [691, 353] width 93 height 15
checkbox input "true"
click at [458, 294] on div "Select Item" at bounding box center [446, 286] width 60 height 15
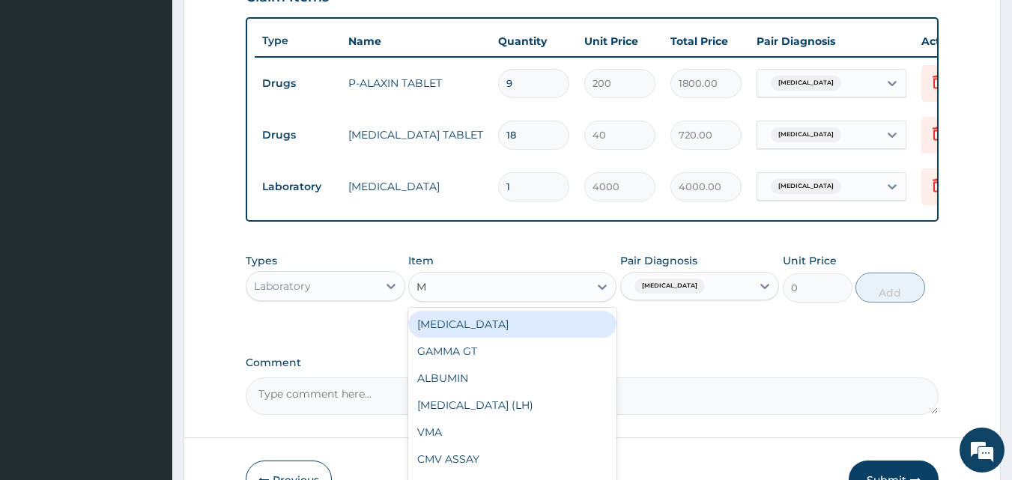
type input "MP"
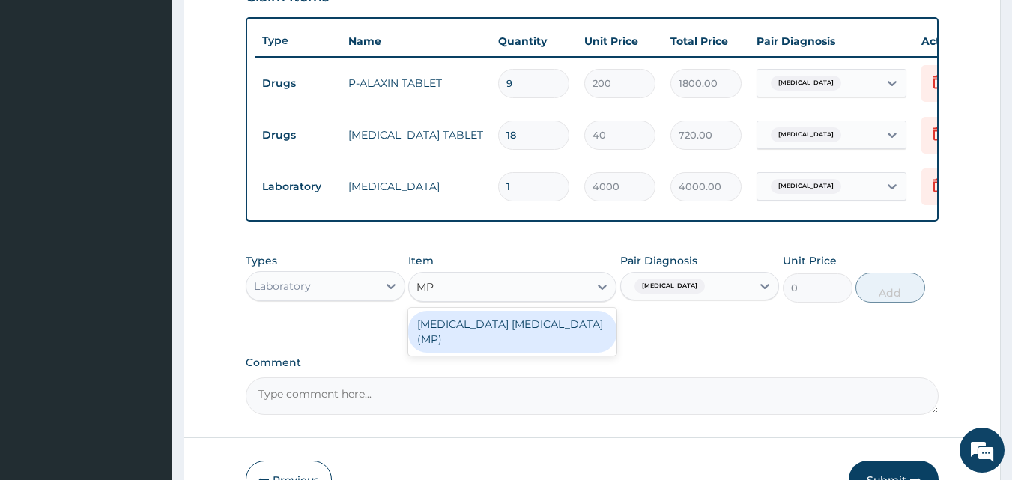
click at [488, 334] on div "MALARIA PARASITE (MP)" at bounding box center [512, 332] width 208 height 42
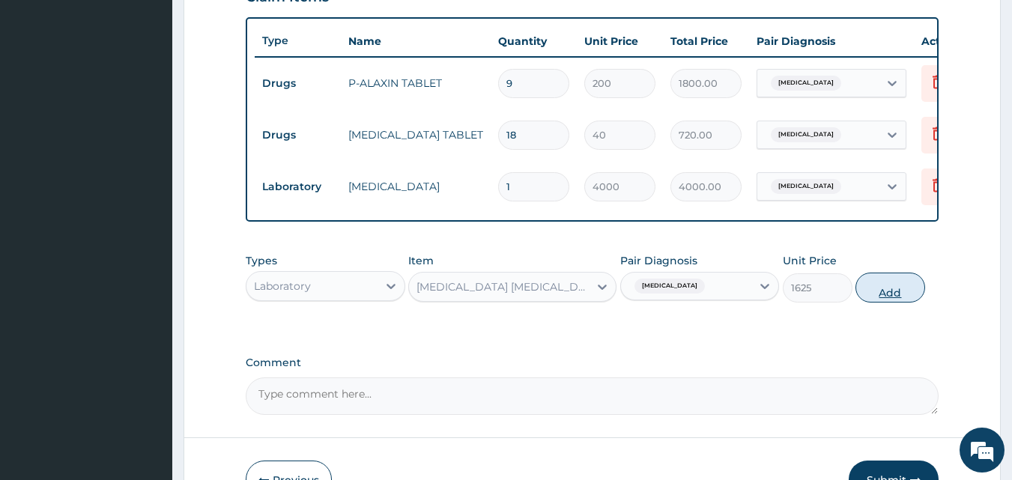
click at [890, 289] on button "Add" at bounding box center [890, 288] width 70 height 30
type input "0"
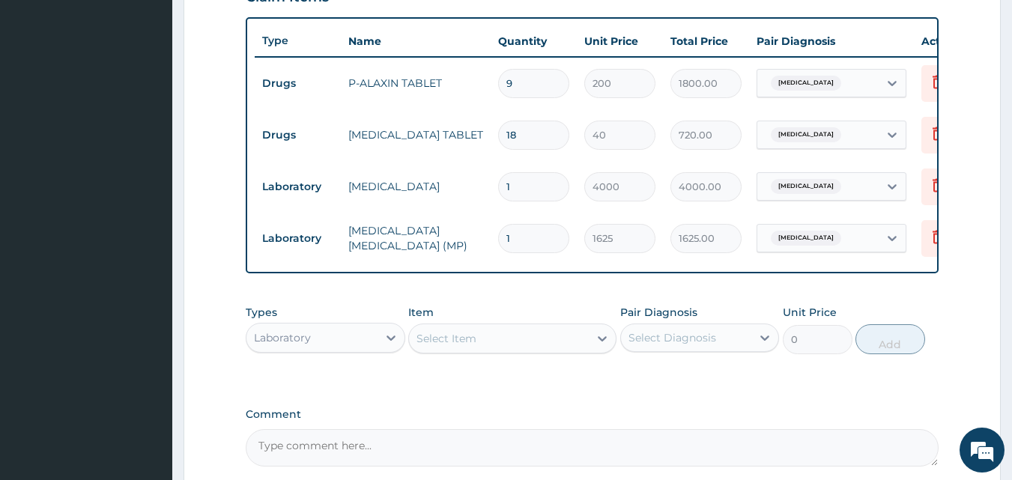
click at [318, 335] on div "Laboratory" at bounding box center [325, 338] width 159 height 30
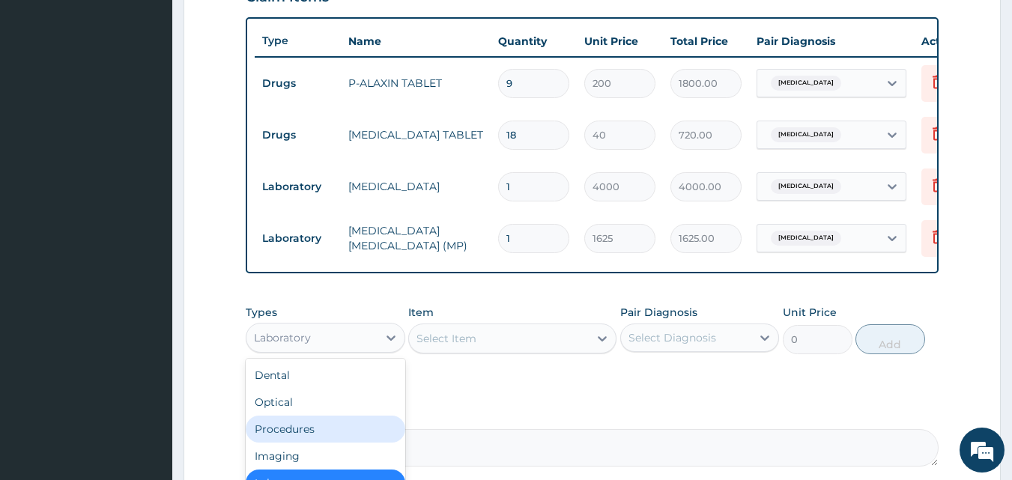
click at [291, 443] on div "Procedures" at bounding box center [325, 429] width 159 height 27
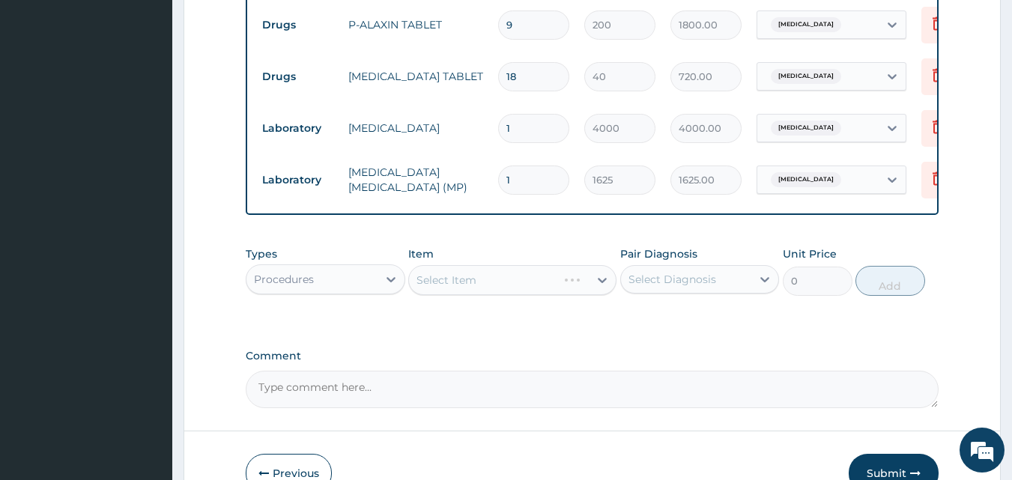
scroll to position [615, 0]
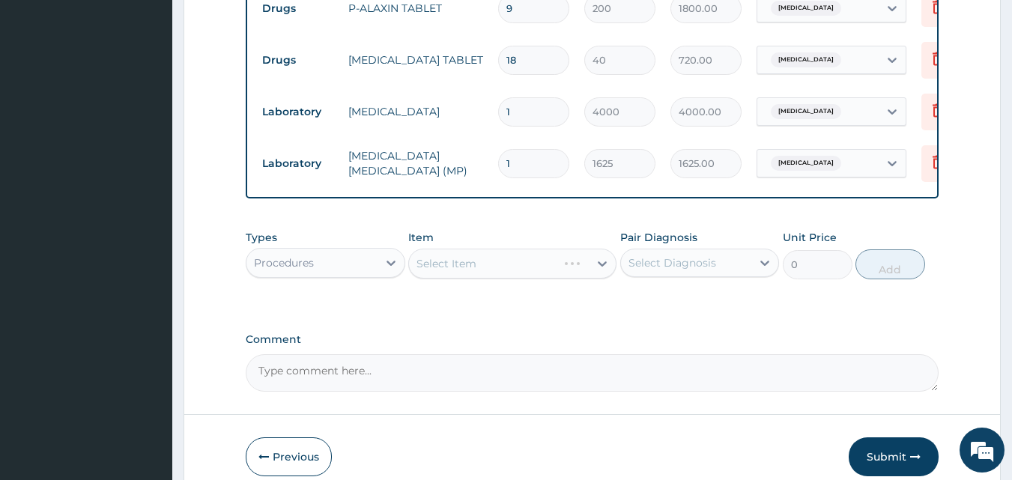
click at [678, 270] on div "Select Diagnosis" at bounding box center [672, 262] width 88 height 15
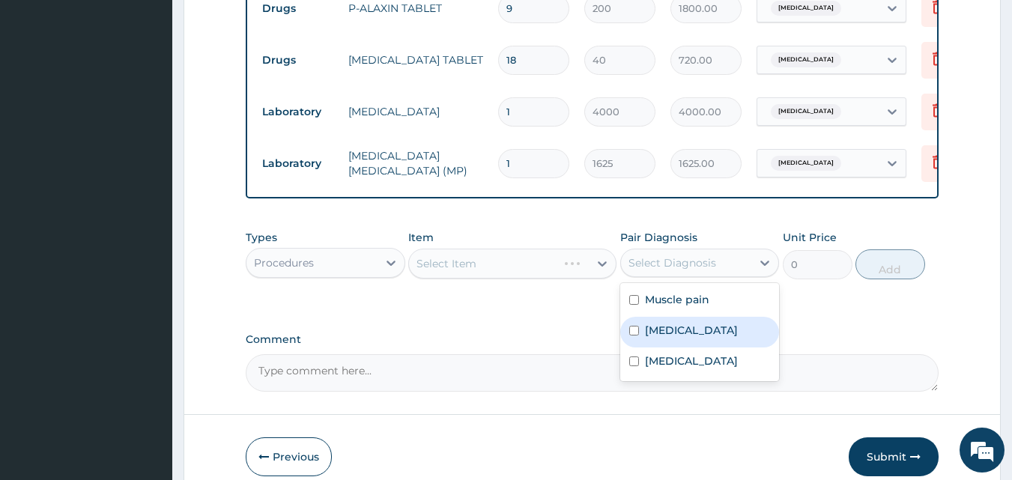
click at [676, 338] on label "Malaria" at bounding box center [691, 330] width 93 height 15
checkbox input "true"
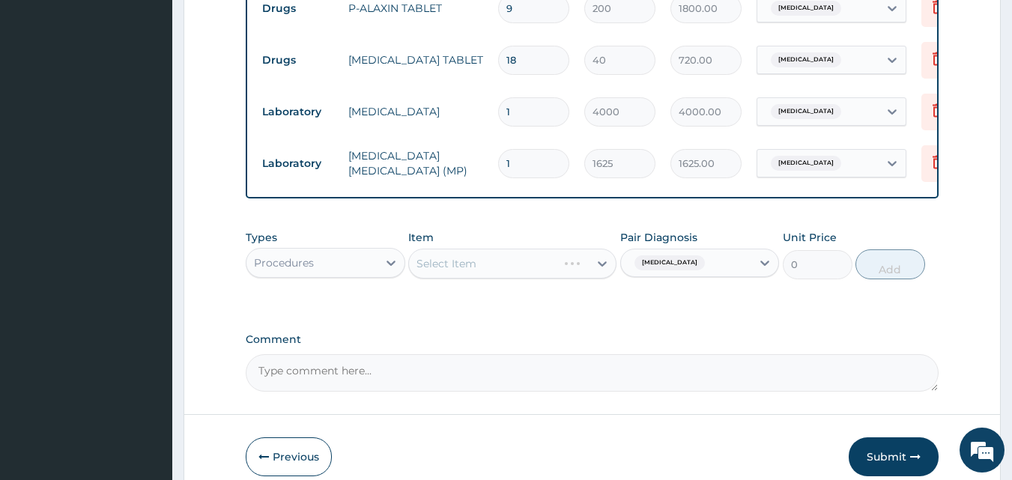
click at [470, 269] on div "Select Item" at bounding box center [512, 264] width 208 height 30
click at [471, 271] on div "Select Item" at bounding box center [446, 263] width 60 height 15
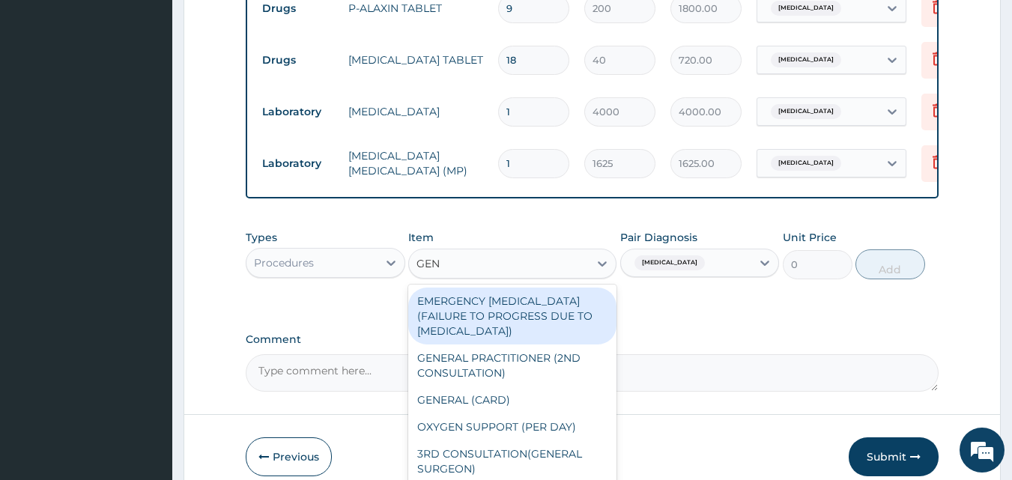
type input "GENE"
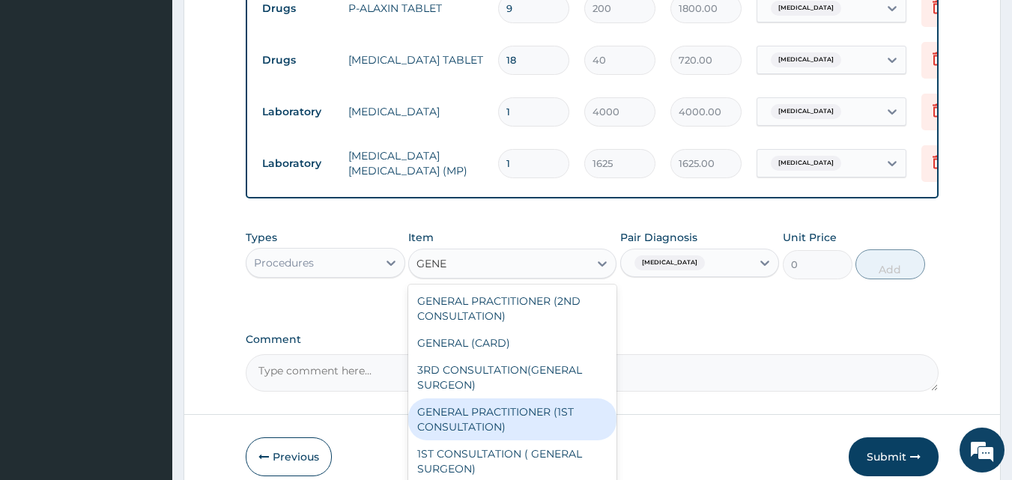
drag, startPoint x: 505, startPoint y: 427, endPoint x: 631, endPoint y: 370, distance: 138.1
click at [505, 428] on div "GENERAL PRACTITIONER (1ST CONSULTATION)" at bounding box center [512, 419] width 208 height 42
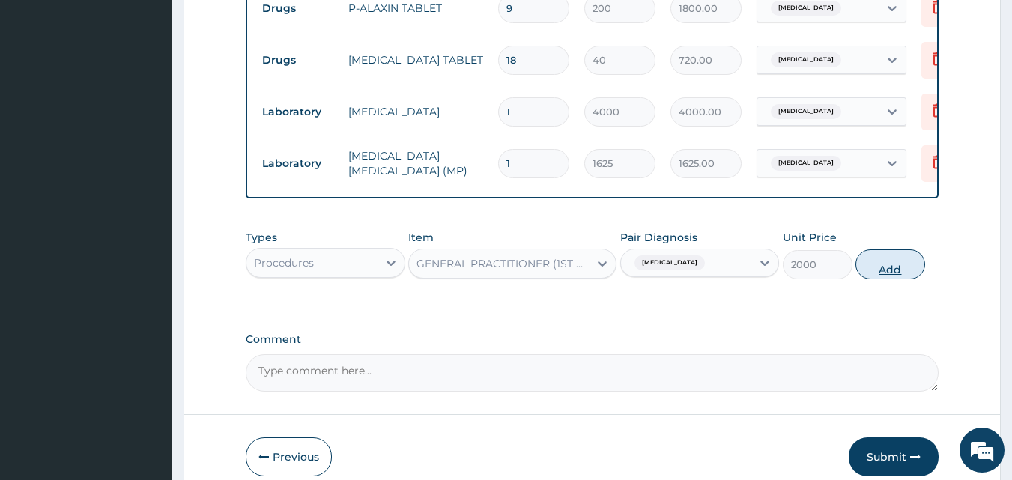
click at [888, 270] on button "Add" at bounding box center [890, 264] width 70 height 30
type input "0"
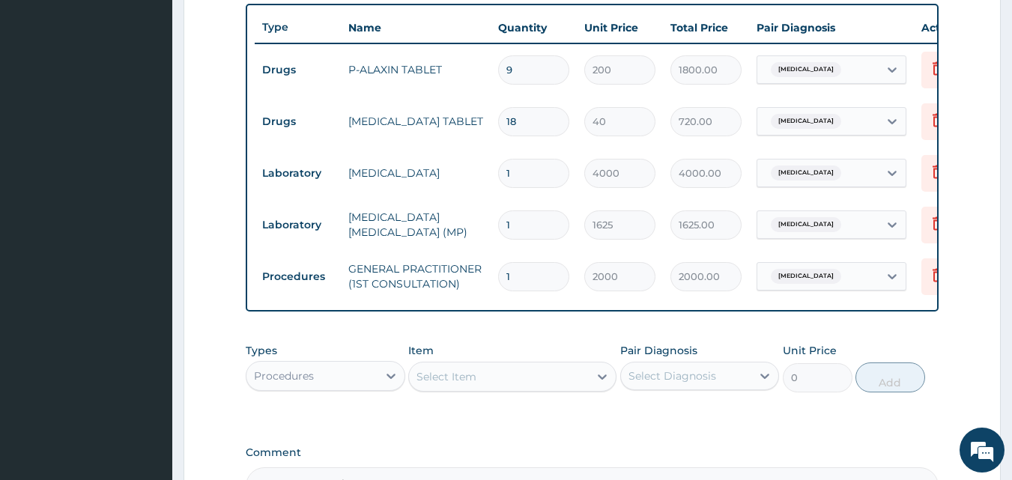
scroll to position [690, 0]
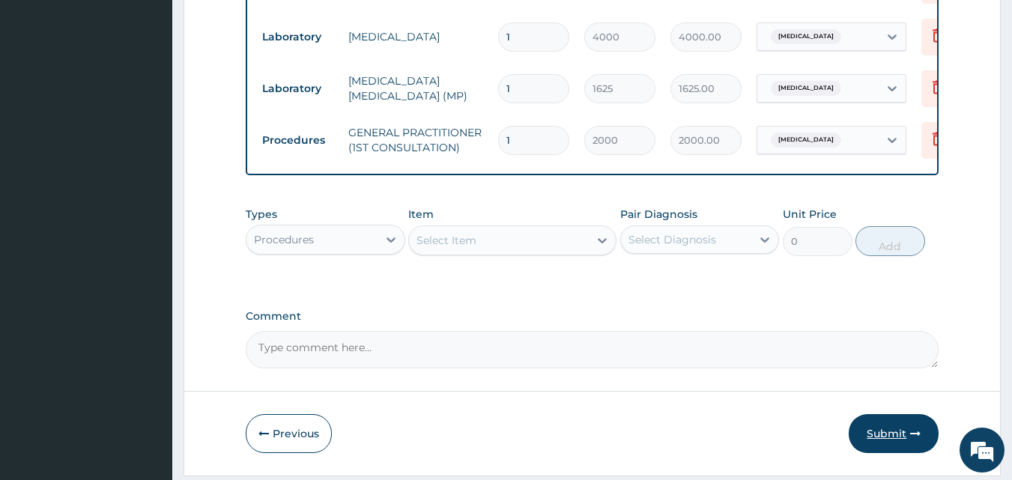
click at [889, 434] on button "Submit" at bounding box center [893, 433] width 90 height 39
click at [887, 440] on button "Submit" at bounding box center [893, 433] width 90 height 39
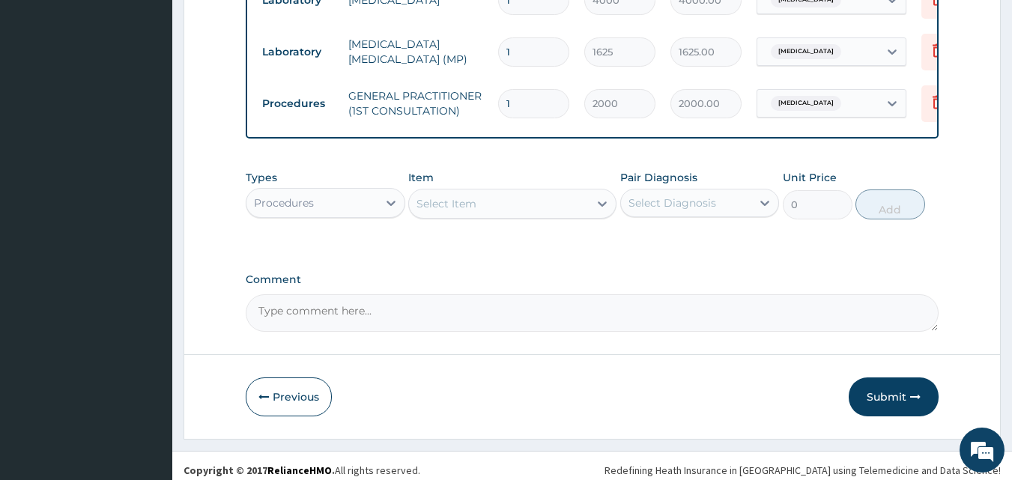
scroll to position [747, 0]
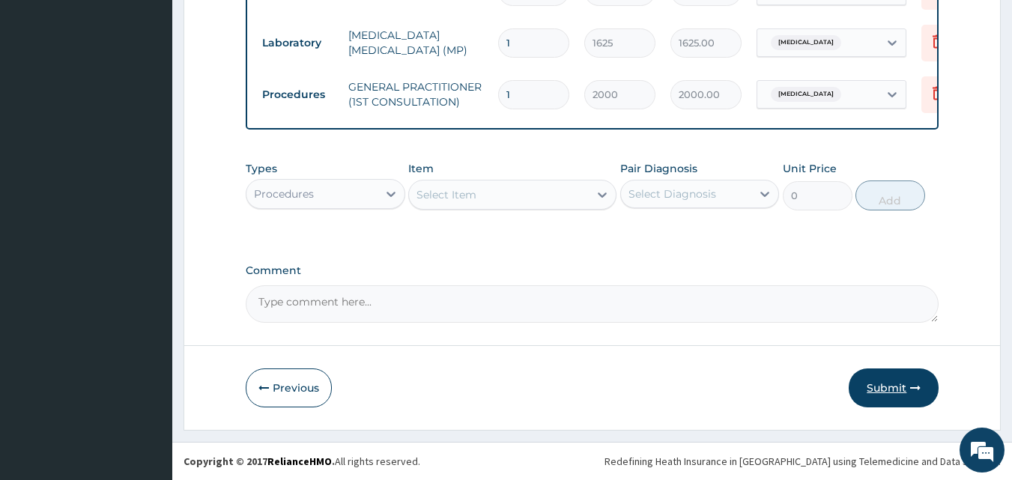
click at [893, 387] on button "Submit" at bounding box center [893, 387] width 90 height 39
click at [880, 389] on button "Submit" at bounding box center [893, 387] width 90 height 39
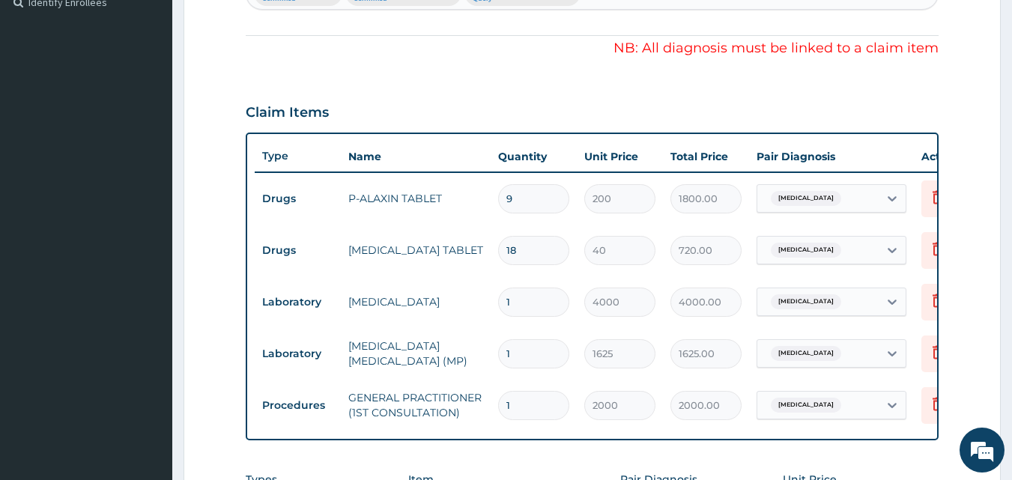
scroll to position [447, 0]
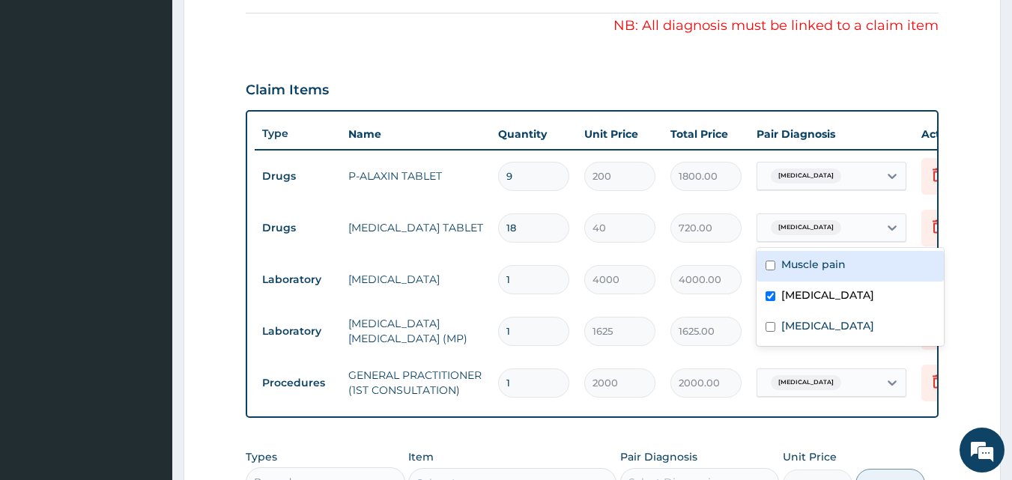
click at [846, 225] on input "text" at bounding box center [846, 227] width 1 height 15
click at [830, 272] on label "Muscle pain" at bounding box center [813, 264] width 64 height 15
checkbox input "true"
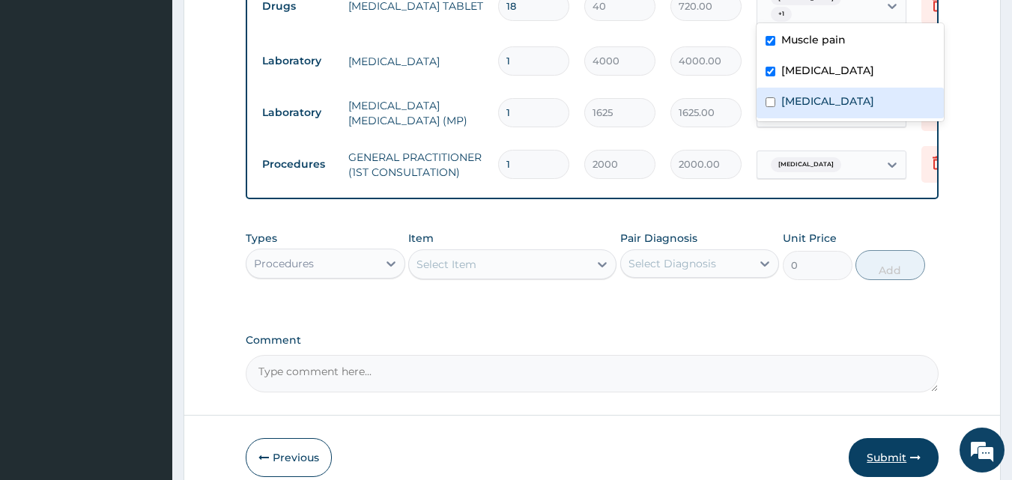
click at [896, 454] on button "Submit" at bounding box center [893, 457] width 90 height 39
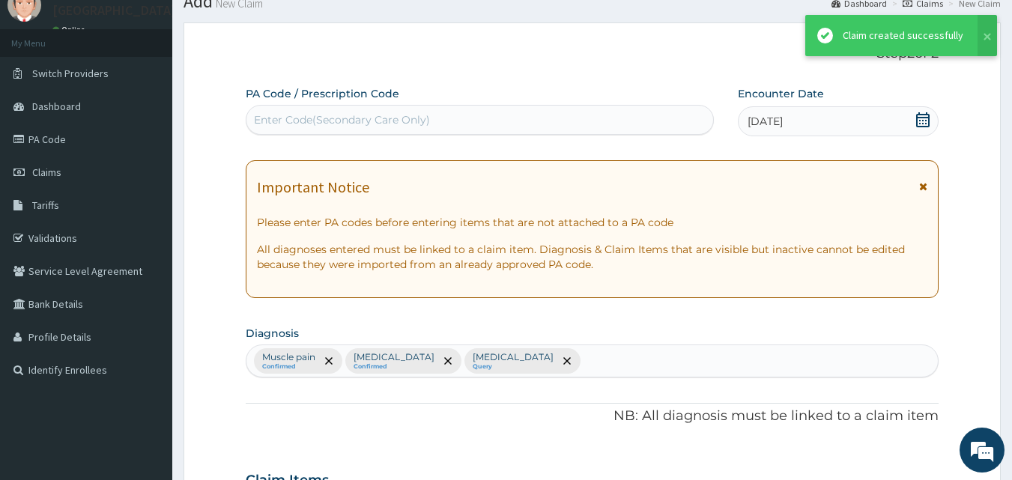
scroll to position [672, 0]
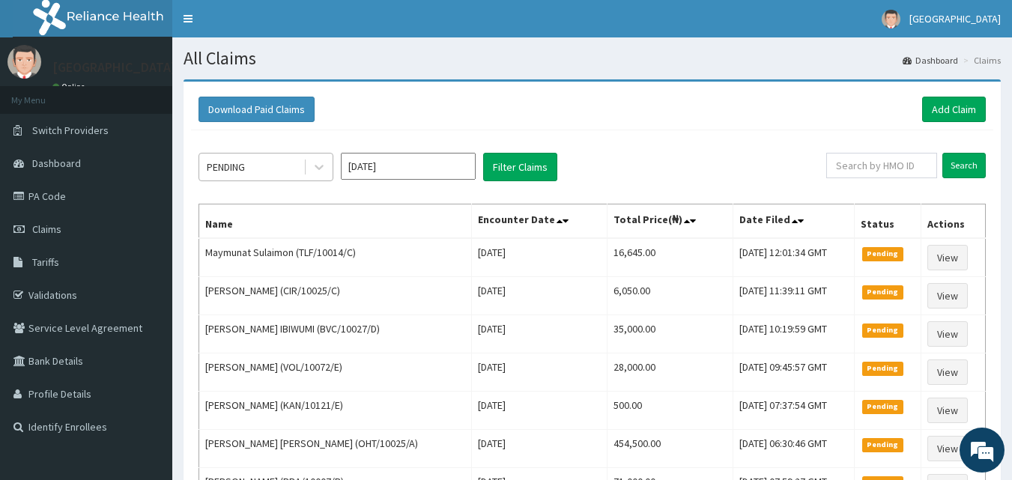
click at [249, 165] on div "PENDING" at bounding box center [251, 167] width 104 height 24
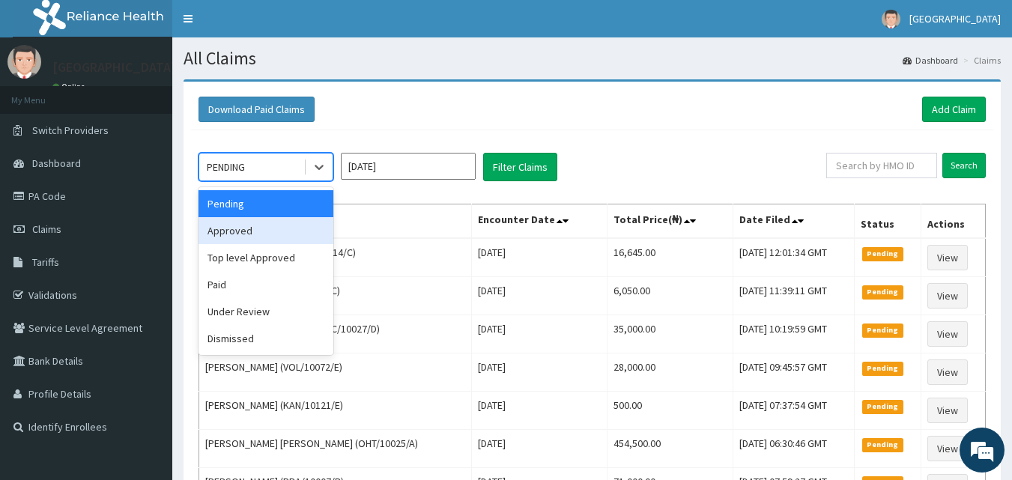
drag, startPoint x: 251, startPoint y: 225, endPoint x: 277, endPoint y: 226, distance: 26.2
click at [252, 226] on div "Approved" at bounding box center [265, 230] width 135 height 27
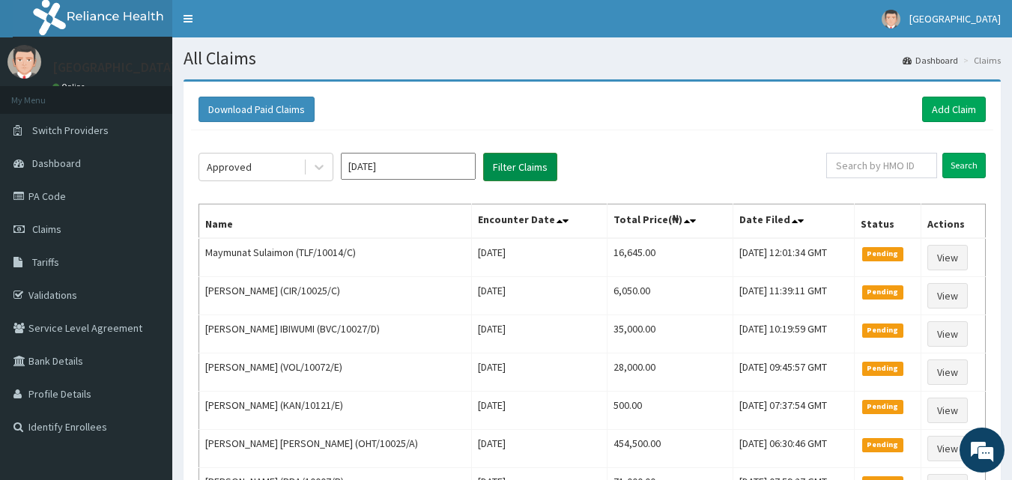
click at [541, 171] on button "Filter Claims" at bounding box center [520, 167] width 74 height 28
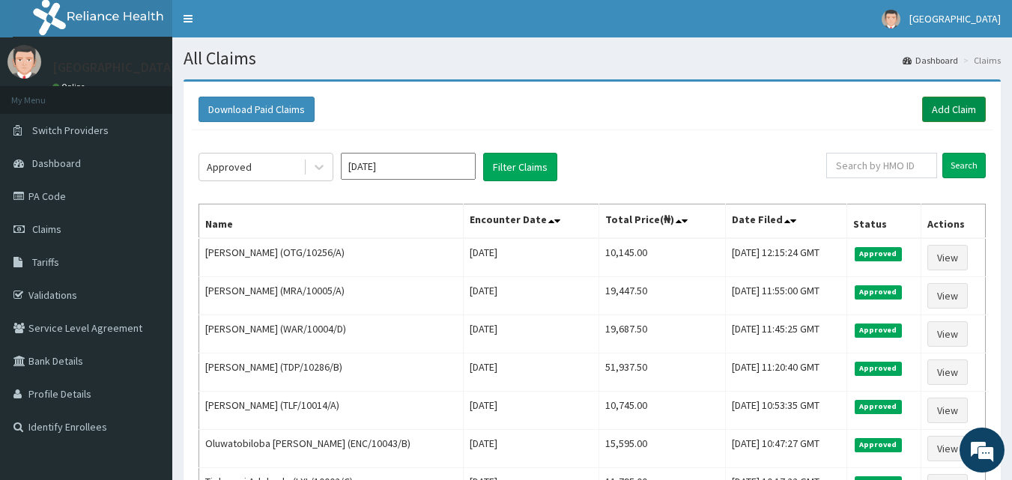
click at [962, 106] on link "Add Claim" at bounding box center [954, 109] width 64 height 25
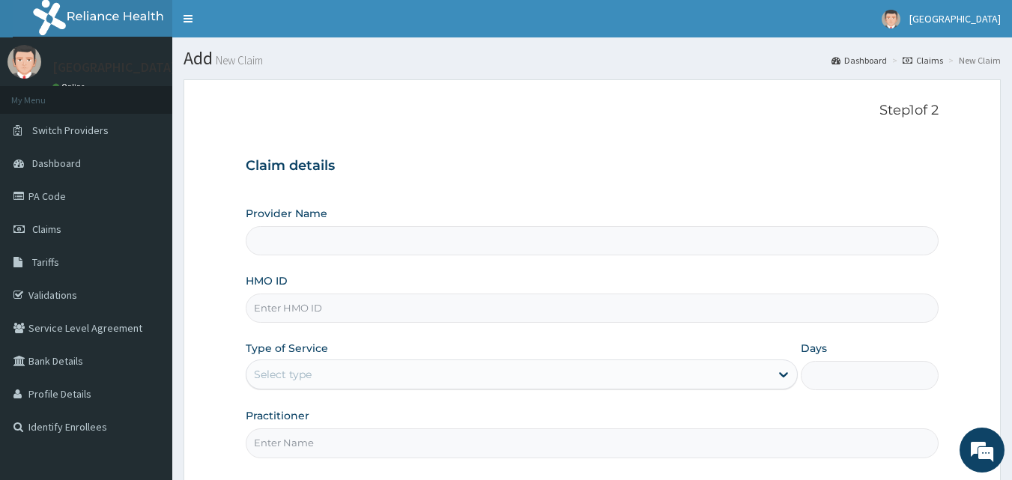
type input "[GEOGRAPHIC_DATA]"
click at [302, 314] on input "HMO ID" at bounding box center [592, 308] width 693 height 29
click at [523, 174] on h3 "Claim details" at bounding box center [592, 166] width 693 height 16
click at [276, 304] on input "HMO ID" at bounding box center [592, 308] width 693 height 29
type input "RET/17458/A"
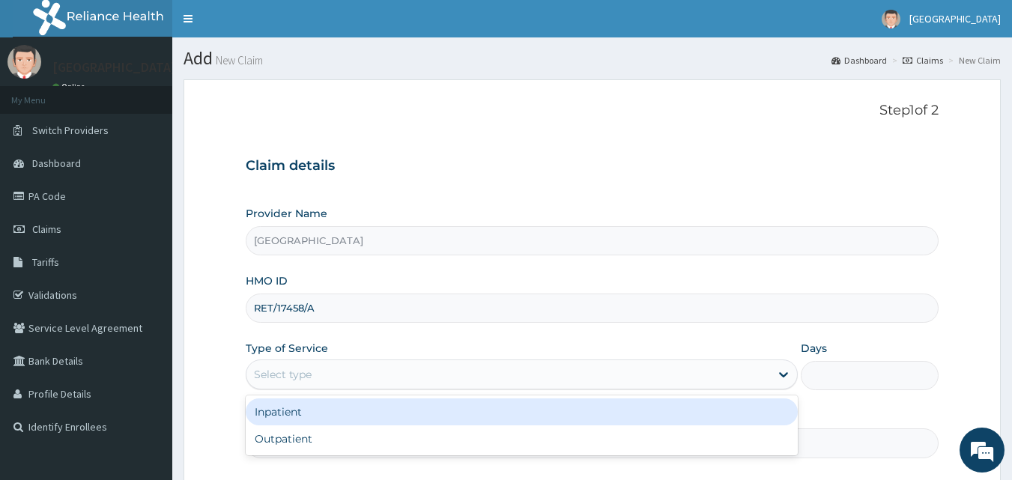
click at [313, 380] on div "Select type" at bounding box center [507, 374] width 523 height 24
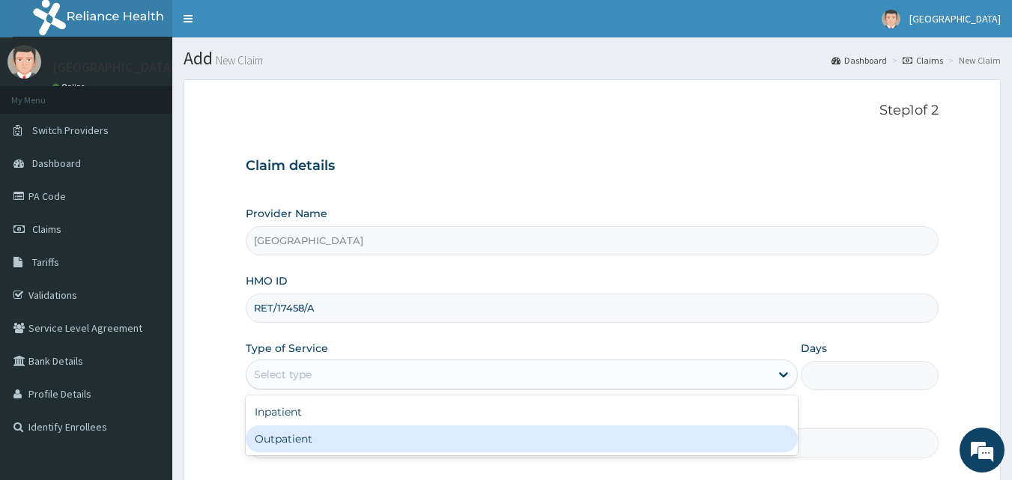
click at [298, 431] on div "Outpatient" at bounding box center [522, 438] width 552 height 27
type input "1"
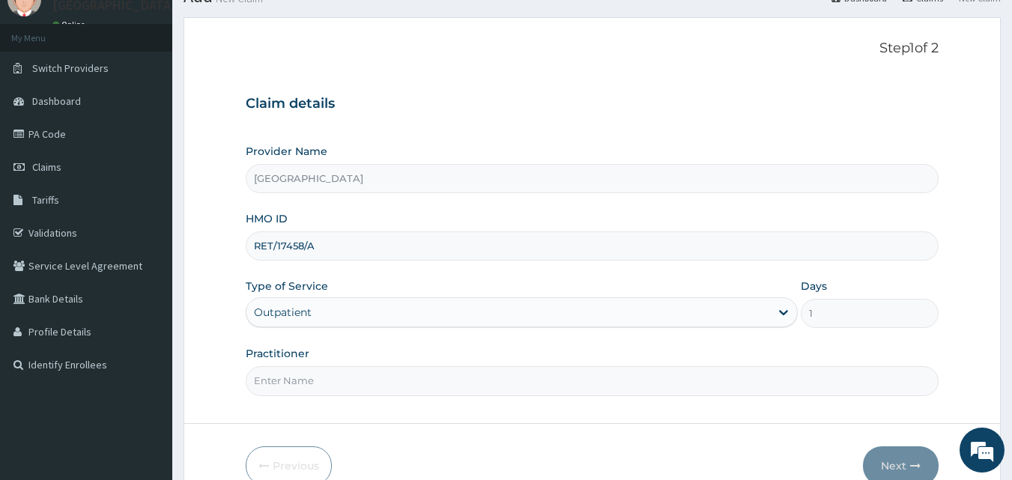
scroll to position [140, 0]
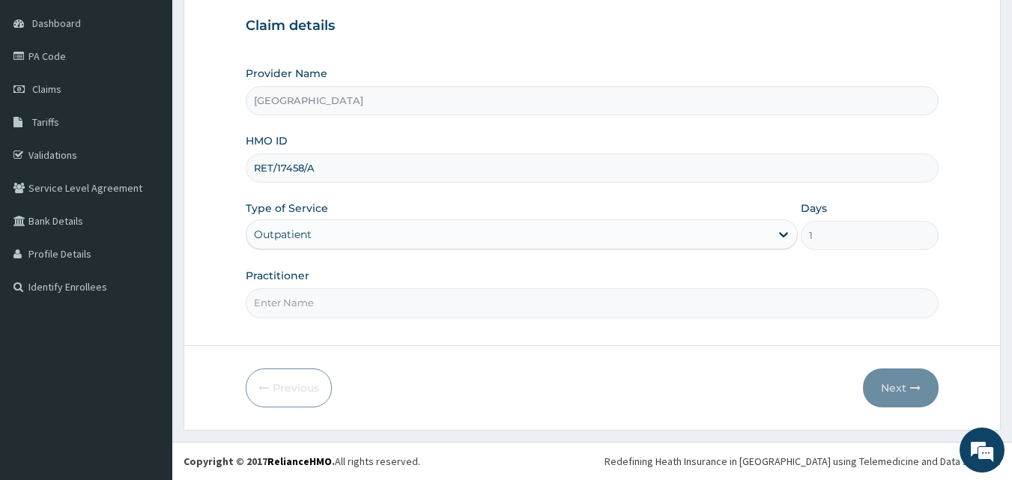
drag, startPoint x: 306, startPoint y: 303, endPoint x: 304, endPoint y: 276, distance: 26.3
click at [306, 303] on input "Practitioner" at bounding box center [592, 302] width 693 height 29
type input "DR. JATTOH"
click at [899, 385] on button "Next" at bounding box center [901, 387] width 76 height 39
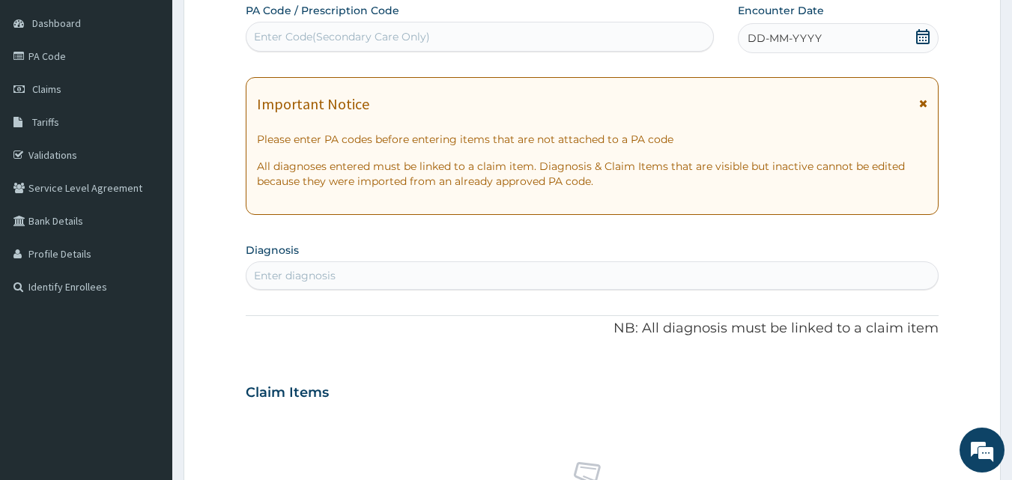
click at [930, 37] on icon at bounding box center [922, 36] width 15 height 15
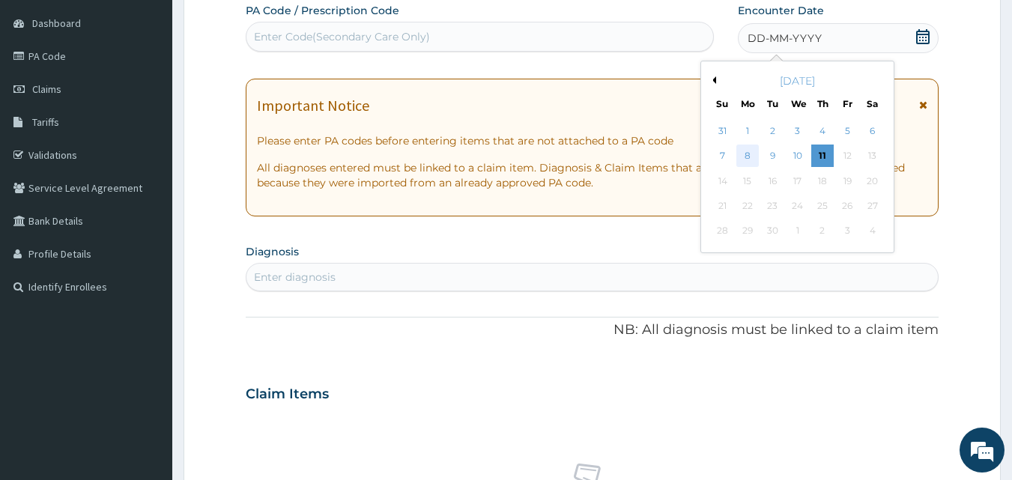
click at [743, 157] on div "8" at bounding box center [747, 156] width 22 height 22
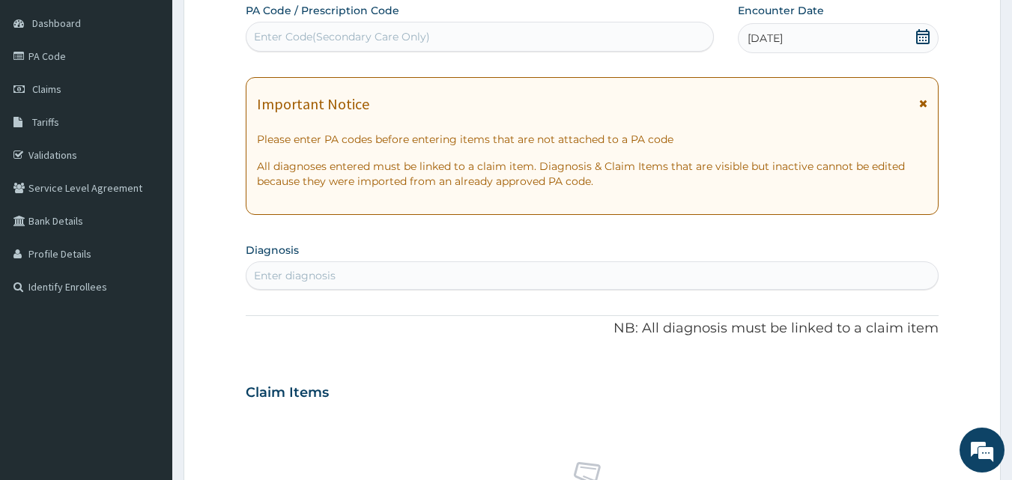
click at [293, 38] on div "Enter Code(Secondary Care Only)" at bounding box center [342, 36] width 176 height 15
type input "PA/A26892"
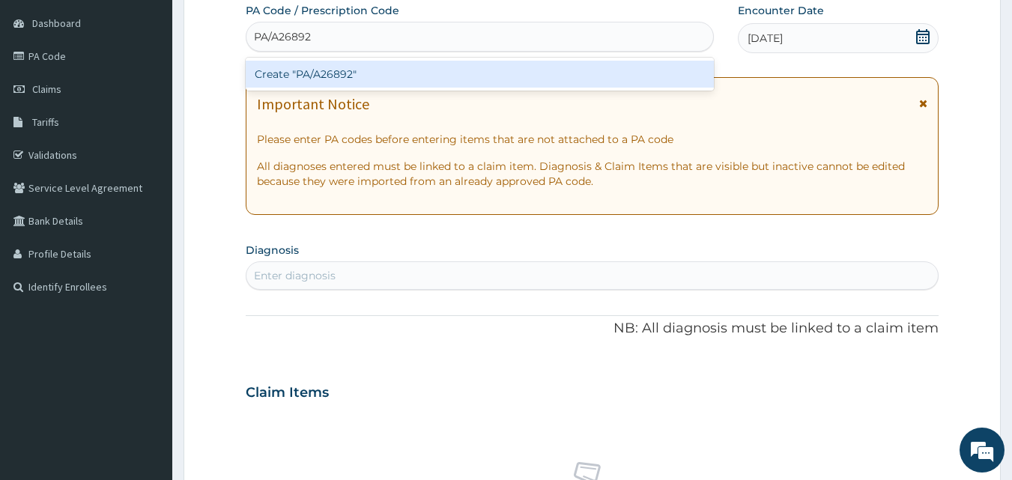
click at [331, 73] on div "Create "PA/A26892"" at bounding box center [480, 74] width 469 height 27
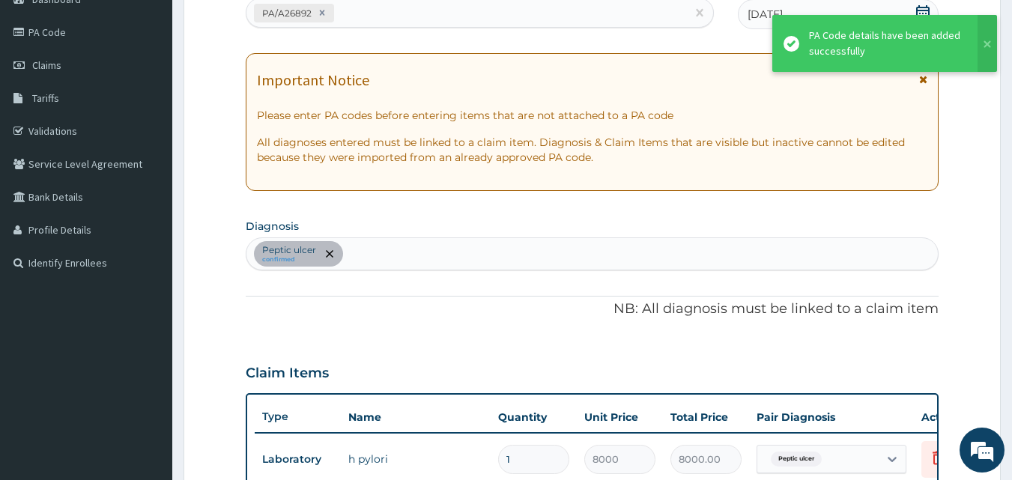
scroll to position [158, 0]
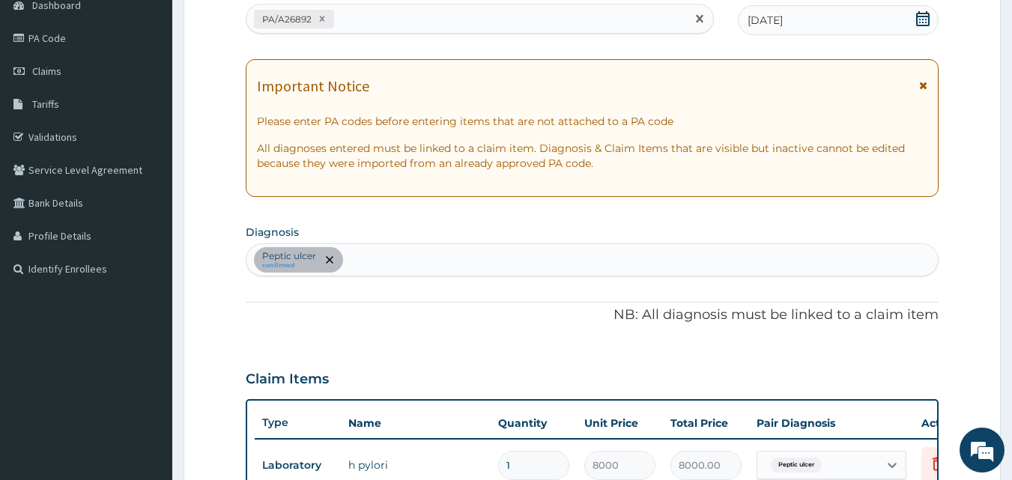
click at [365, 19] on div "PA/A26892" at bounding box center [466, 19] width 440 height 25
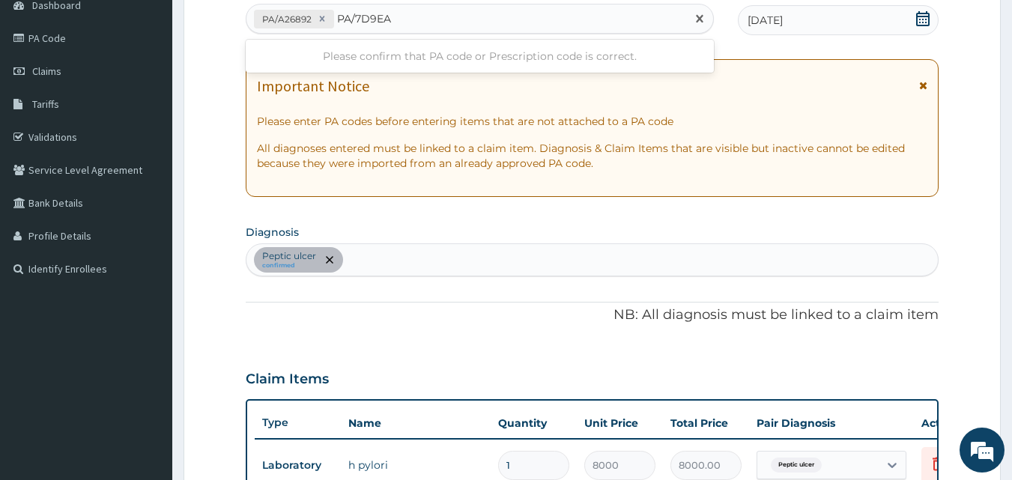
type input "PA/7D9EA1"
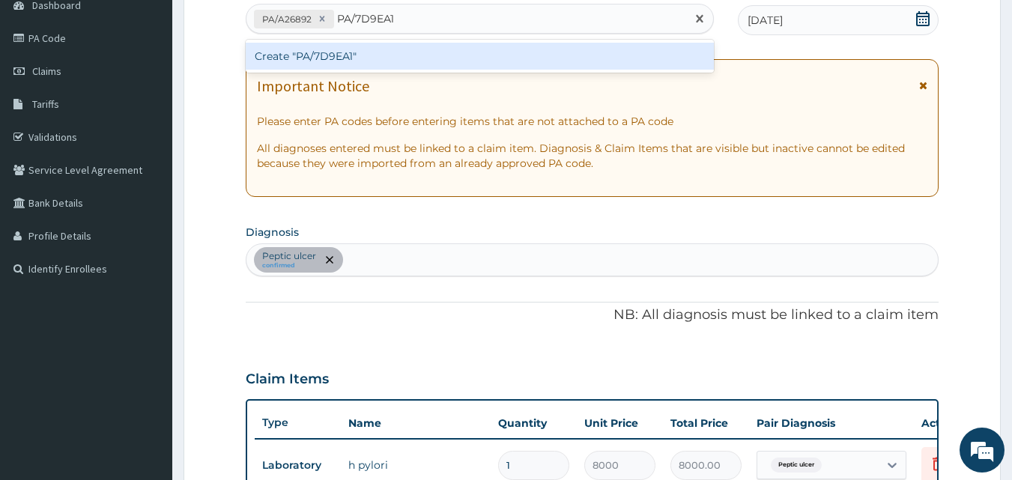
click at [336, 59] on div "Create "PA/7D9EA1"" at bounding box center [480, 56] width 469 height 27
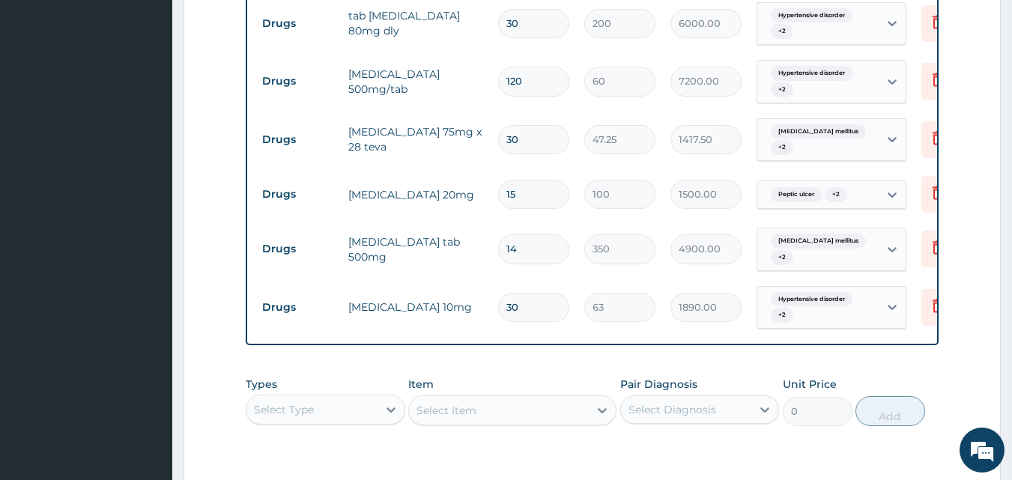
scroll to position [784, 0]
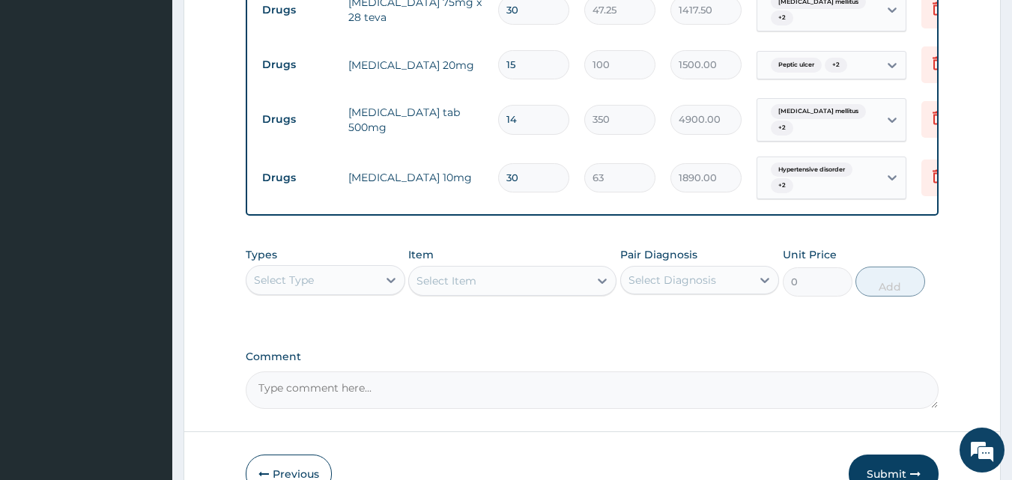
click at [462, 284] on div "Select Item" at bounding box center [512, 281] width 208 height 30
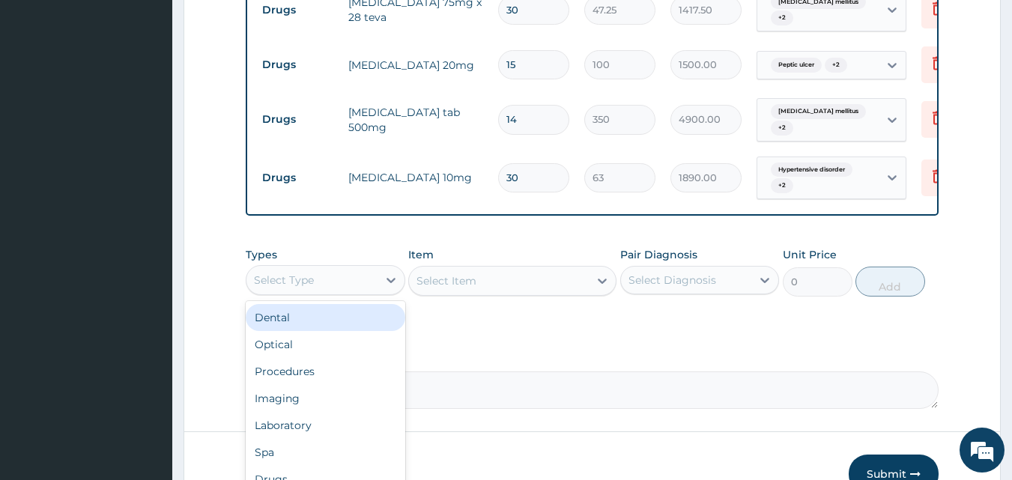
click at [329, 289] on div "Select Type" at bounding box center [311, 280] width 131 height 24
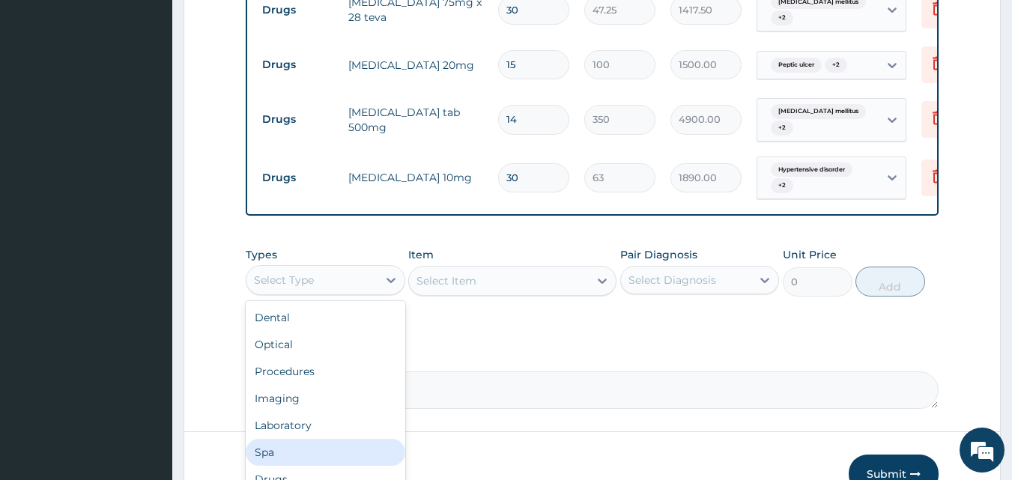
scroll to position [51, 0]
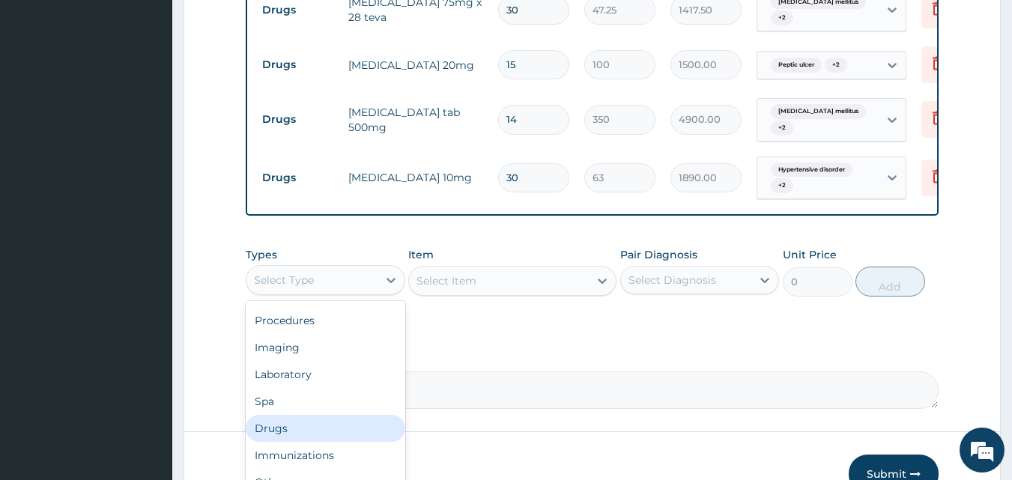
drag, startPoint x: 288, startPoint y: 435, endPoint x: 345, endPoint y: 362, distance: 92.7
click at [292, 433] on div "Drugs" at bounding box center [325, 428] width 159 height 27
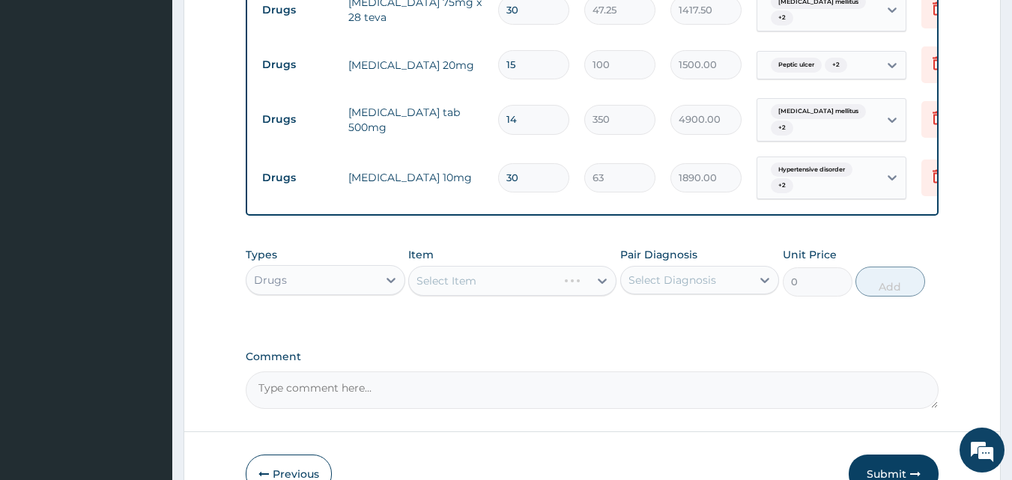
click at [462, 288] on div "Select Item" at bounding box center [512, 281] width 208 height 30
click at [449, 291] on div "Select Item" at bounding box center [512, 281] width 208 height 30
click at [447, 285] on div "Select Item" at bounding box center [512, 281] width 208 height 30
click at [465, 293] on div "Select Item" at bounding box center [499, 281] width 180 height 24
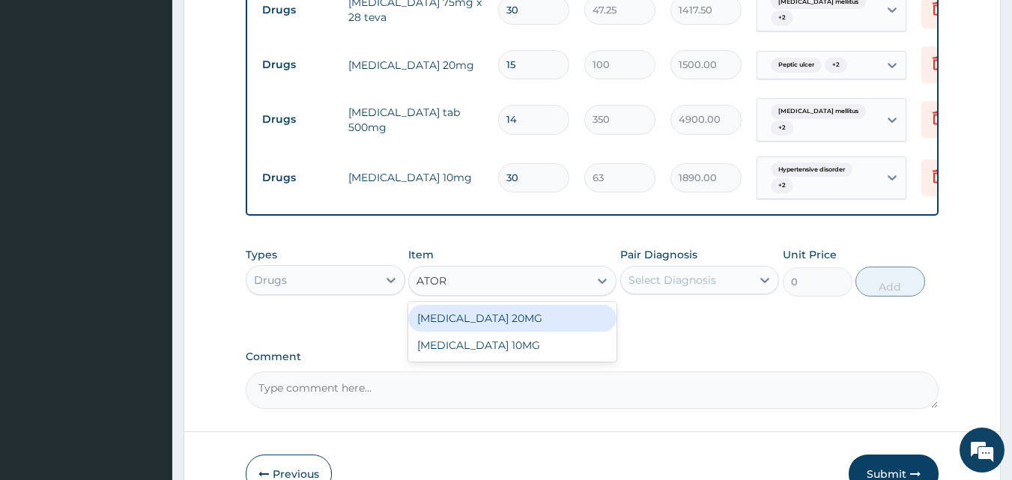
type input "ATO"
click at [455, 329] on div "[MEDICAL_DATA] 20MG" at bounding box center [512, 318] width 208 height 27
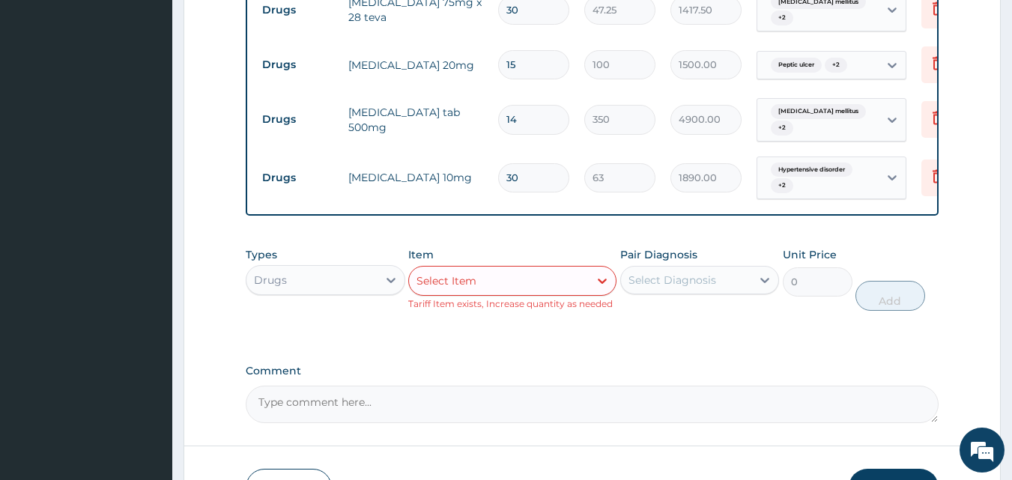
click at [467, 288] on div "Select Item" at bounding box center [446, 280] width 60 height 15
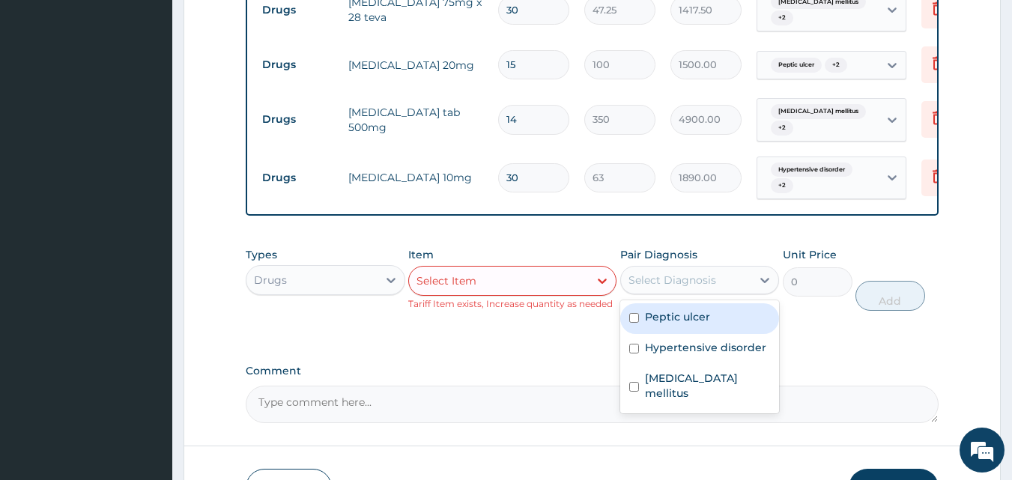
click at [651, 294] on div "Select Diagnosis" at bounding box center [699, 280] width 159 height 28
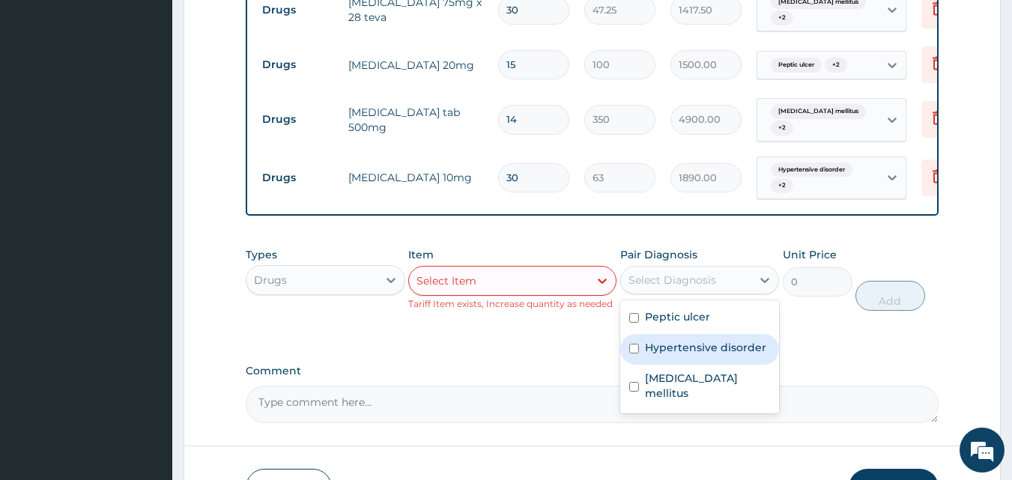
click at [659, 355] on label "Hypertensive disorder" at bounding box center [705, 347] width 121 height 15
checkbox input "true"
click at [468, 288] on div "Select Item" at bounding box center [446, 280] width 60 height 15
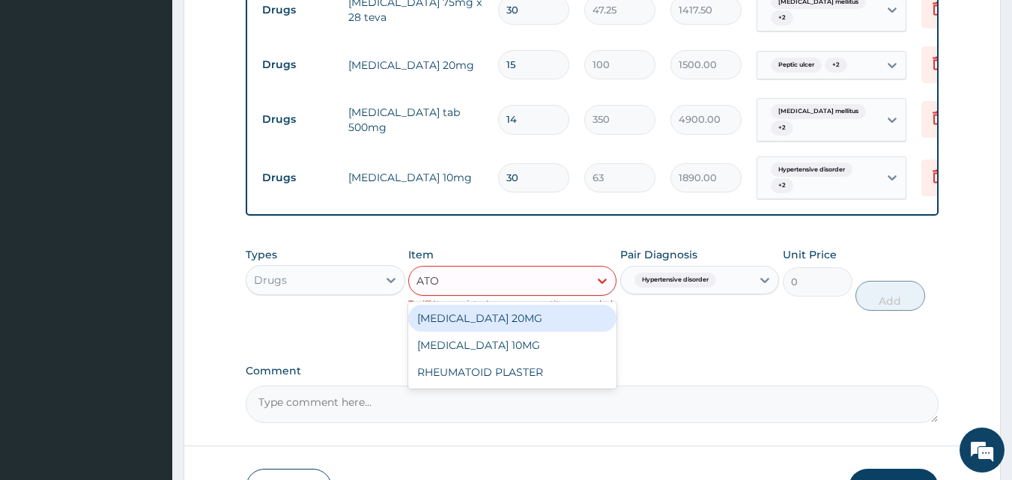
type input "ATOR"
click at [484, 331] on div "[MEDICAL_DATA] 20MG" at bounding box center [512, 318] width 208 height 27
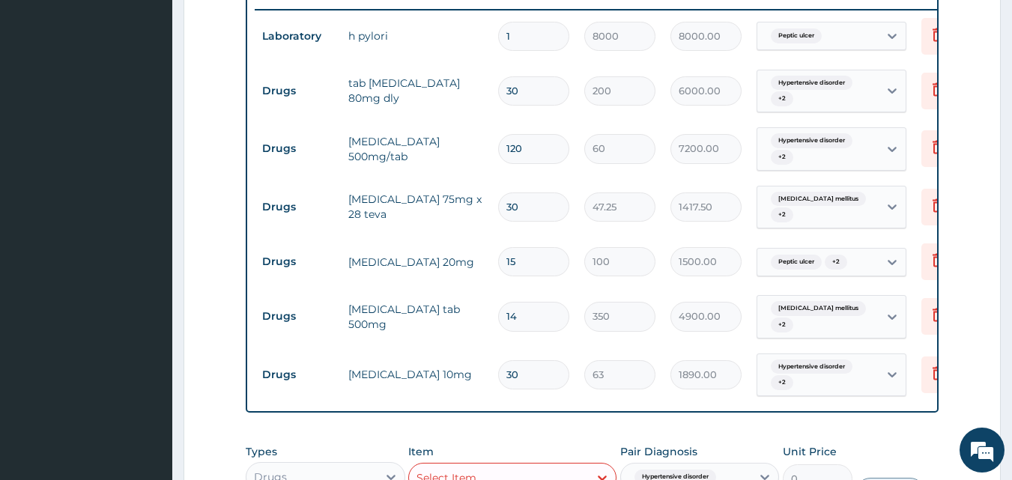
scroll to position [559, 0]
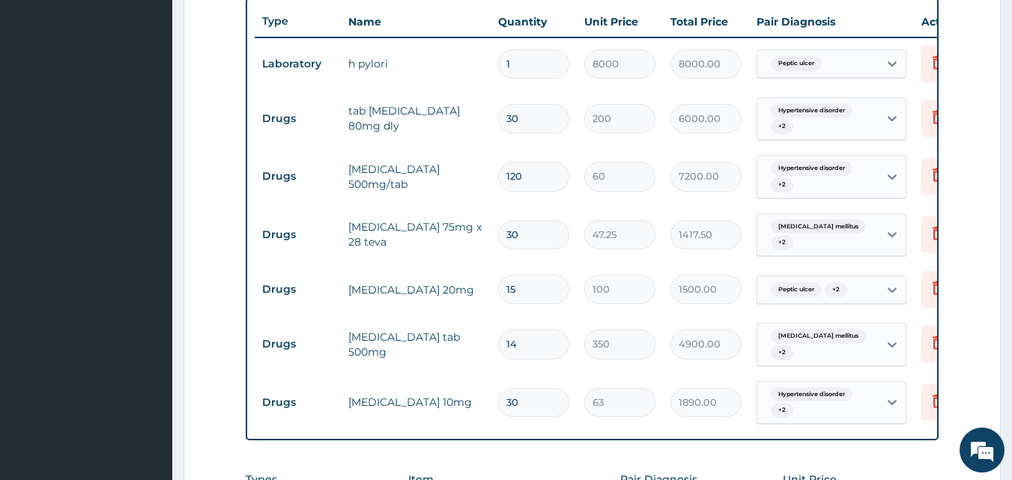
click at [533, 126] on input "30" at bounding box center [533, 118] width 71 height 29
type input "3"
type input "600.00"
type input "31"
type input "6200.00"
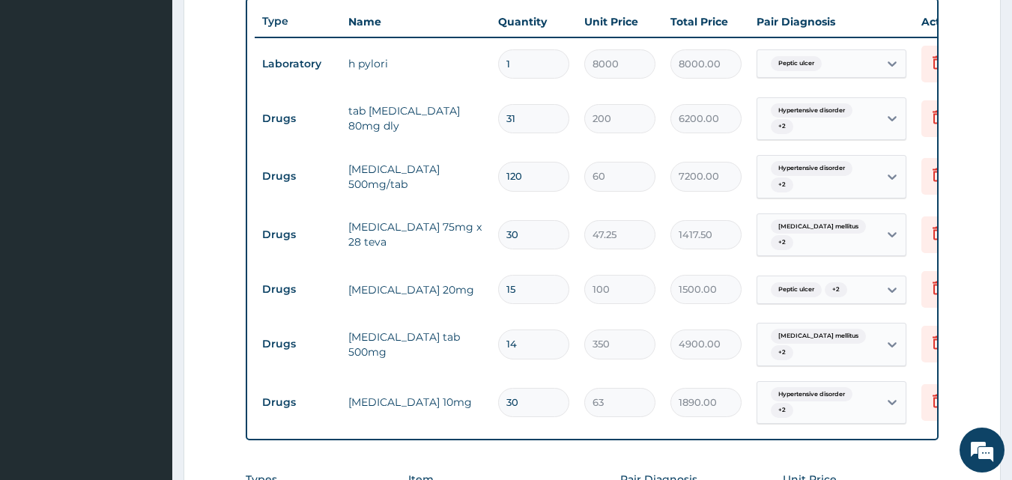
type input "315"
type input "63000.00"
type input "31"
type input "6200.00"
type input "3"
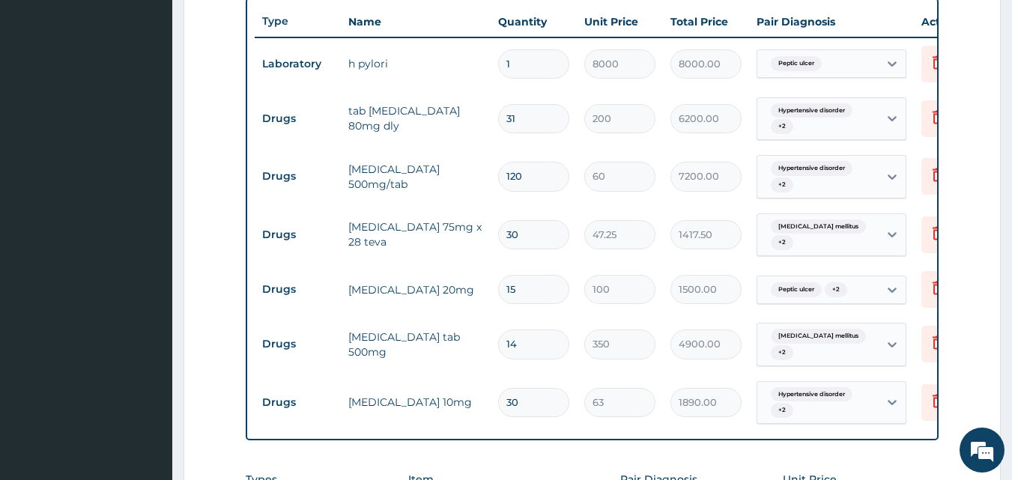
type input "600.00"
type input "0.00"
type input "1"
type input "200.00"
type input "15"
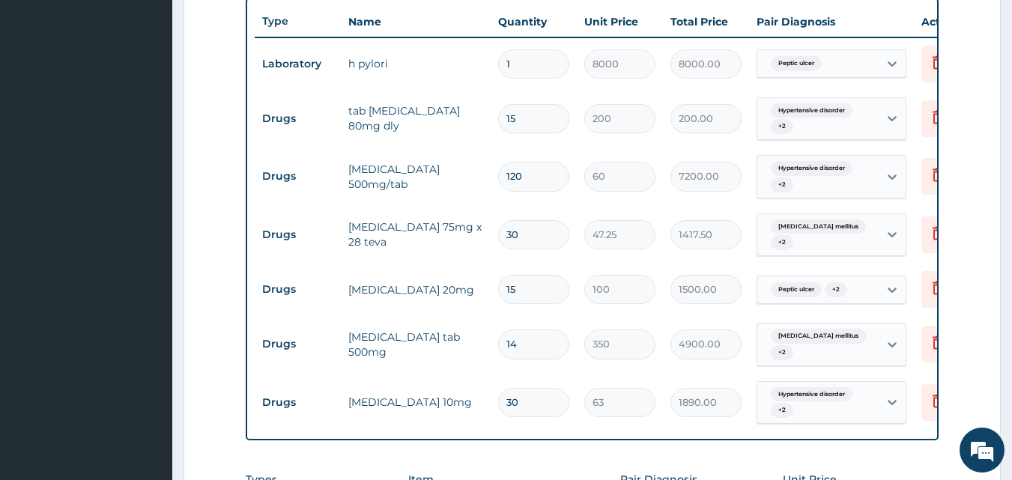
type input "3000.00"
type input "15"
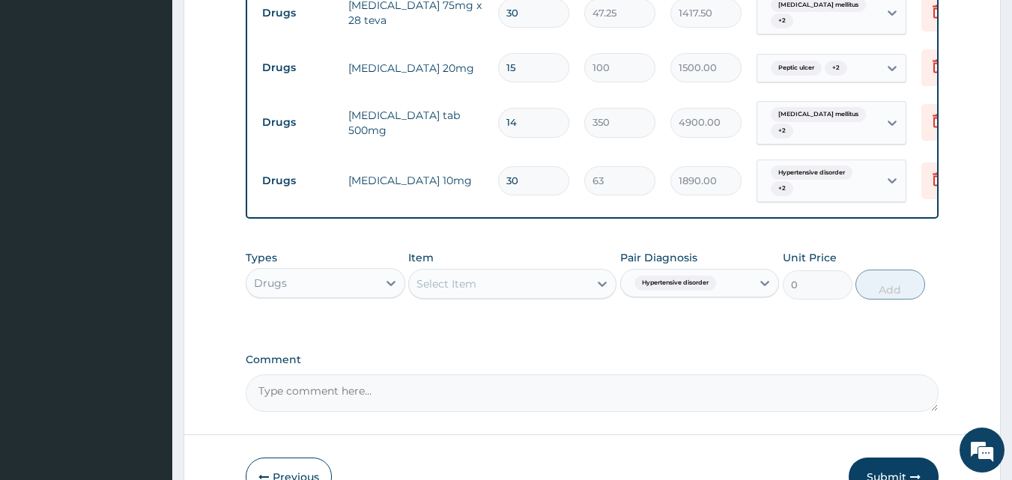
scroll to position [784, 0]
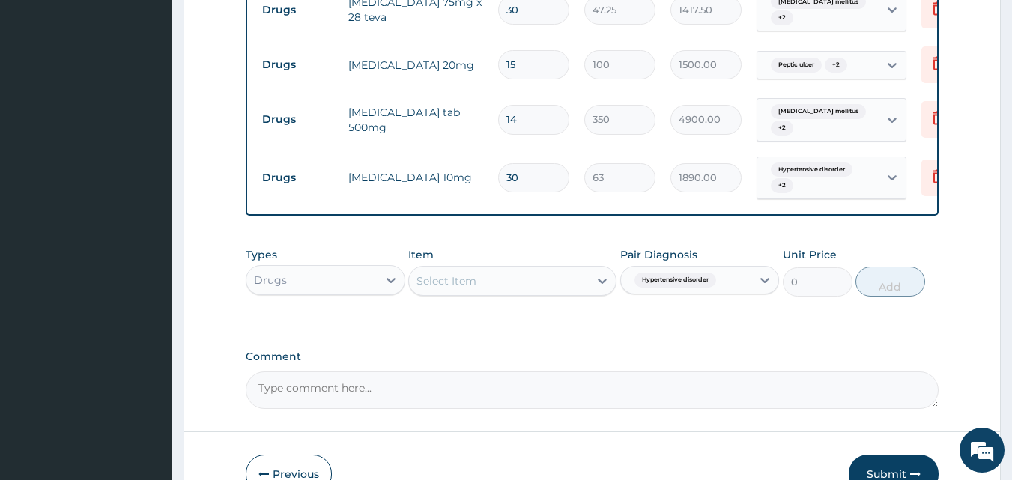
click at [441, 288] on div "Select Item" at bounding box center [446, 280] width 60 height 15
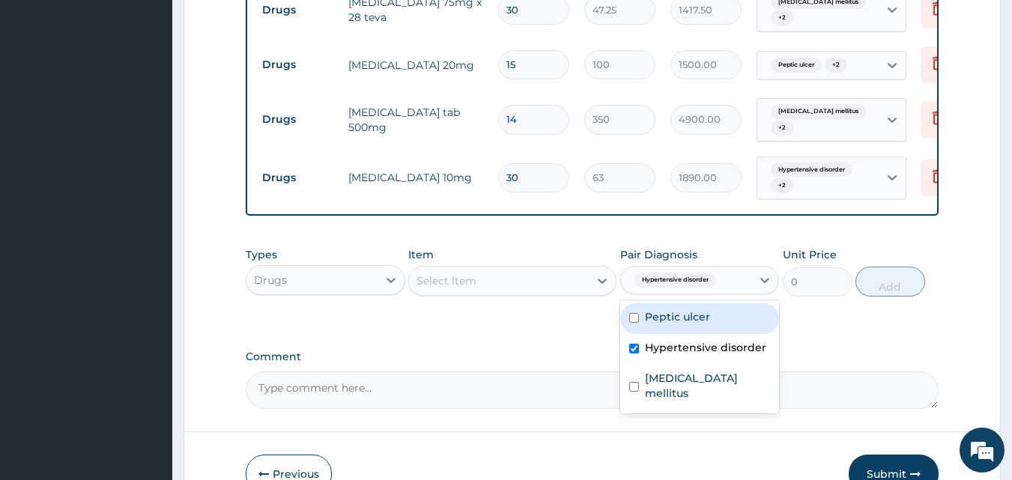
click at [671, 288] on span "Hypertensive disorder" at bounding box center [675, 280] width 82 height 15
click at [467, 288] on div "Select Item" at bounding box center [446, 280] width 60 height 15
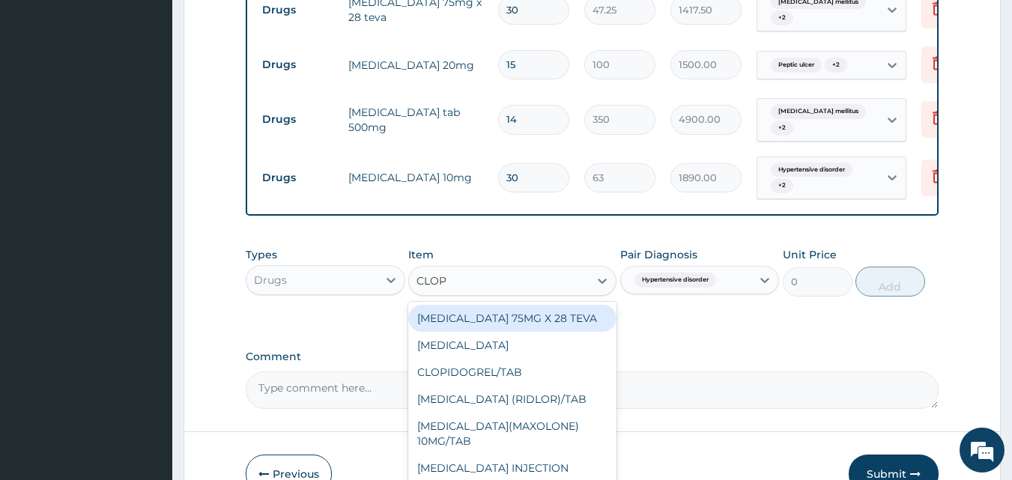
type input "CLOPI"
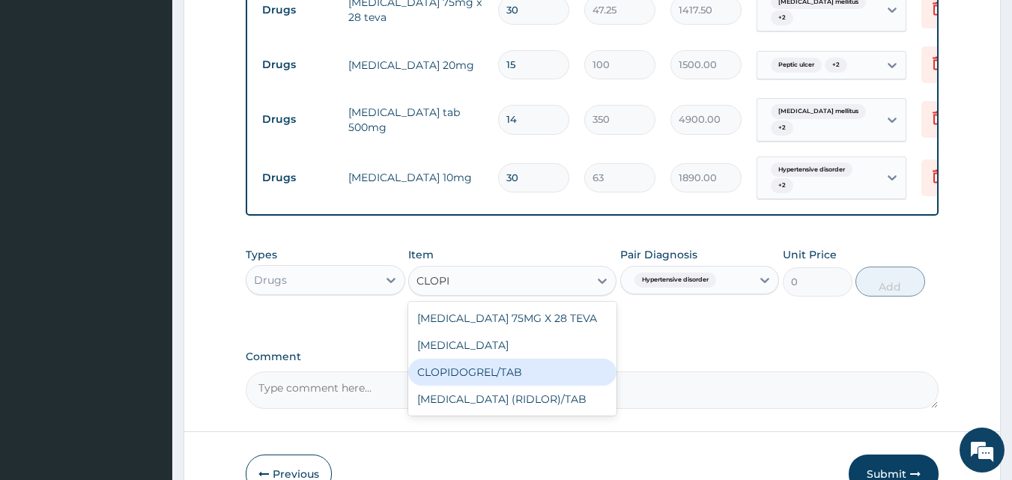
click at [513, 386] on div "CLOPIDOGREL/TAB" at bounding box center [512, 372] width 208 height 27
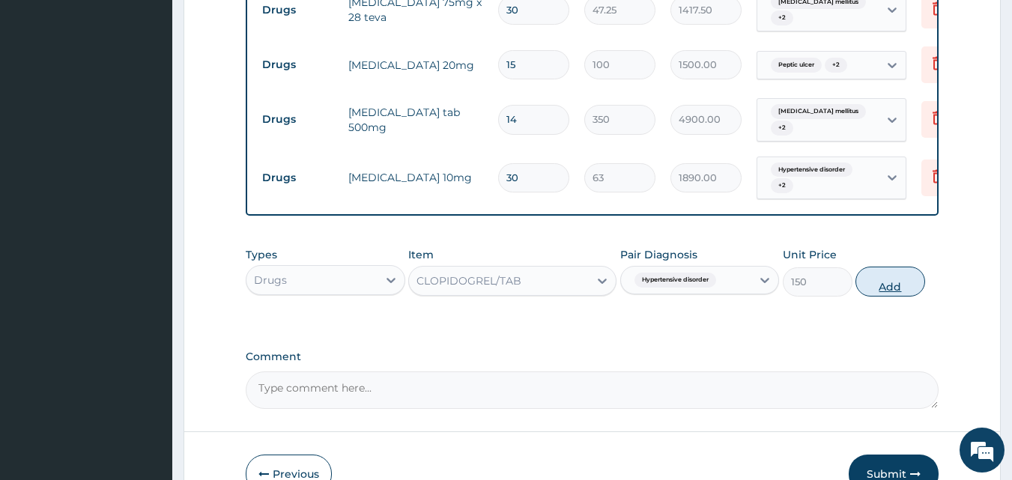
click at [903, 297] on button "Add" at bounding box center [890, 282] width 70 height 30
type input "0"
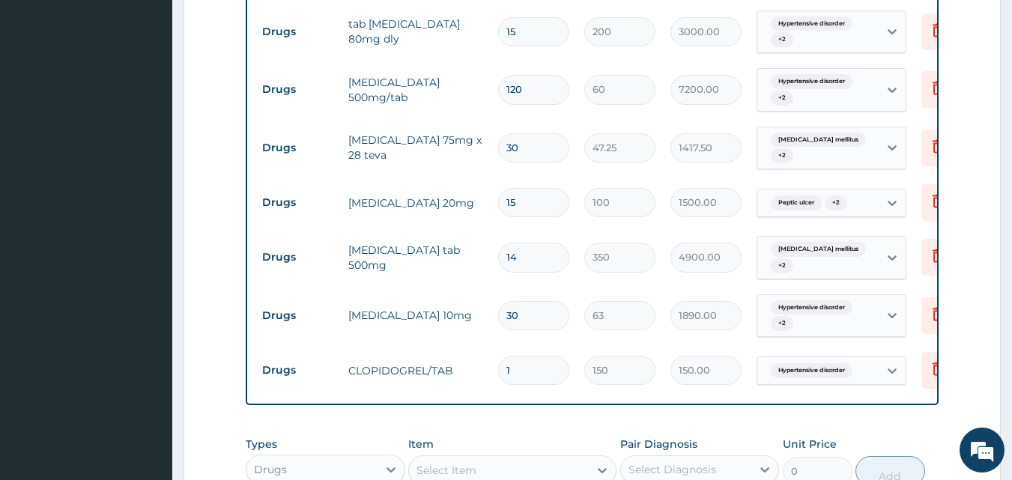
scroll to position [634, 0]
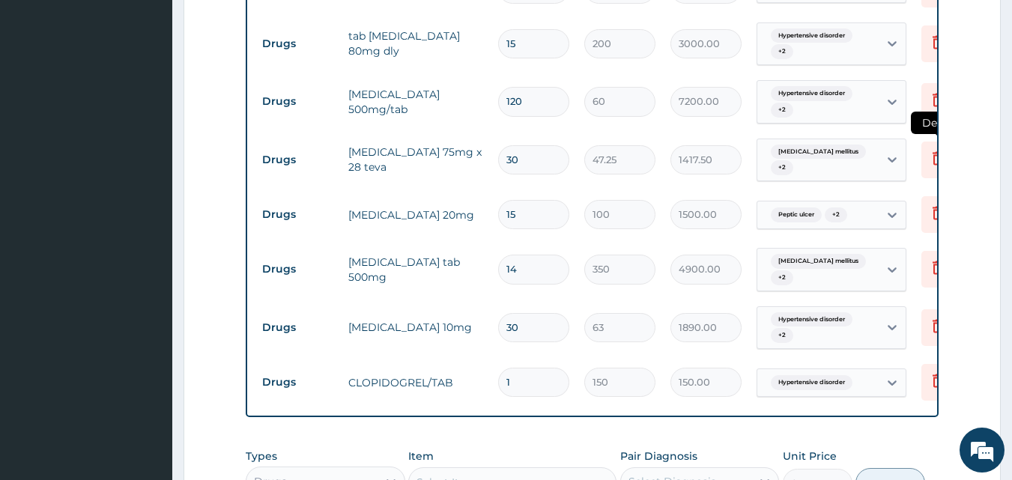
click at [932, 161] on icon at bounding box center [938, 158] width 18 height 18
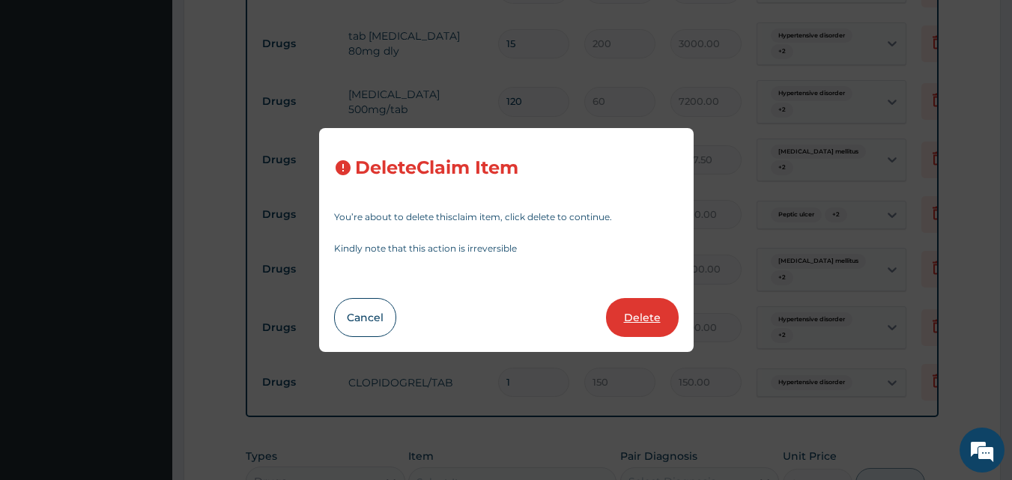
click at [633, 309] on button "Delete" at bounding box center [642, 317] width 73 height 39
type input "15"
type input "100"
type input "1500.00"
type input "14"
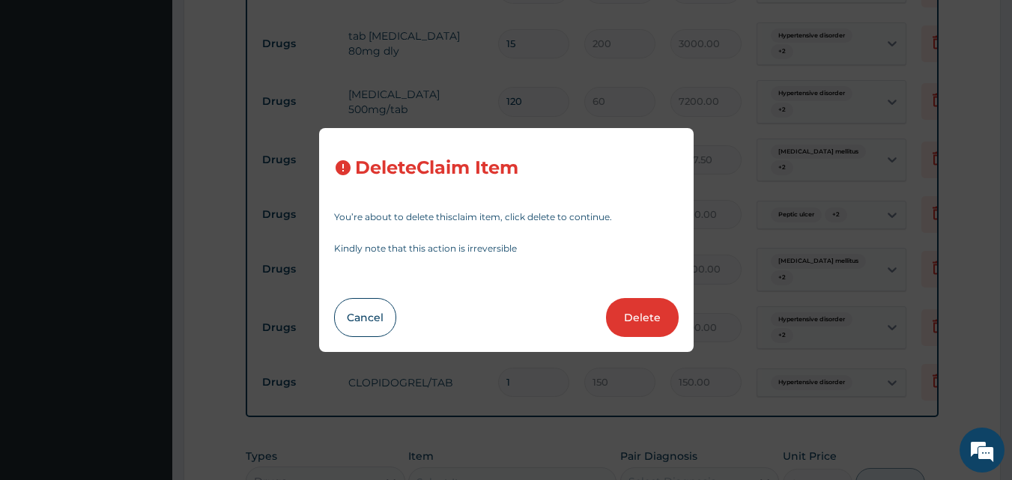
type input "350"
type input "4900.00"
type input "30"
type input "63"
type input "1890.00"
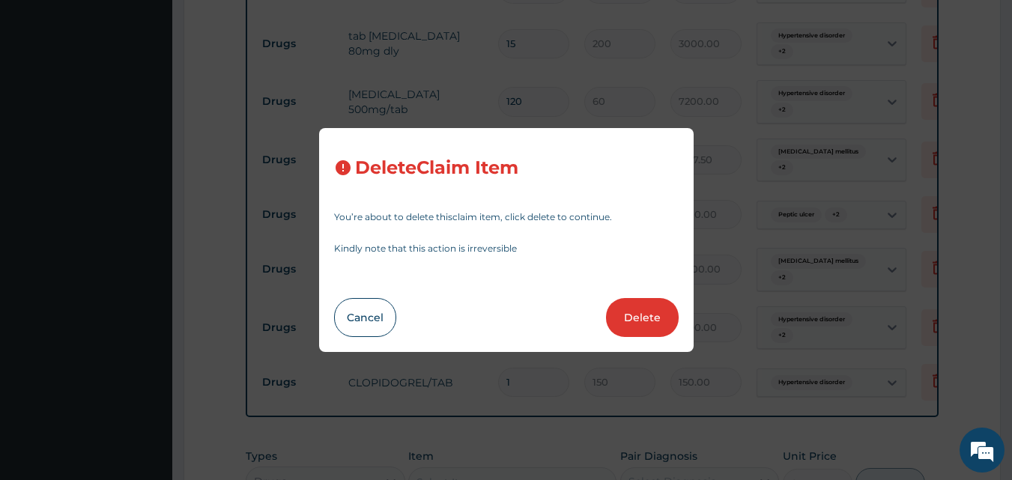
type input "1"
type input "150"
type input "150.00"
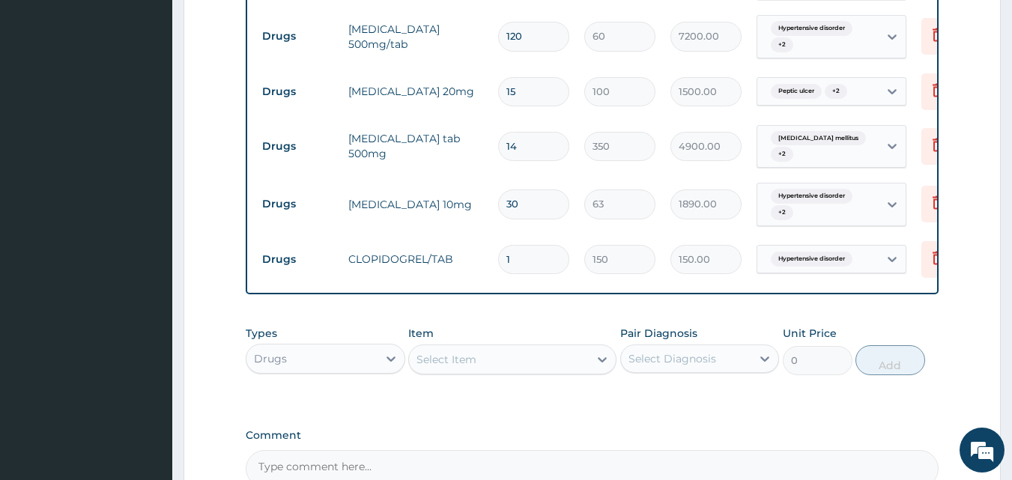
scroll to position [784, 0]
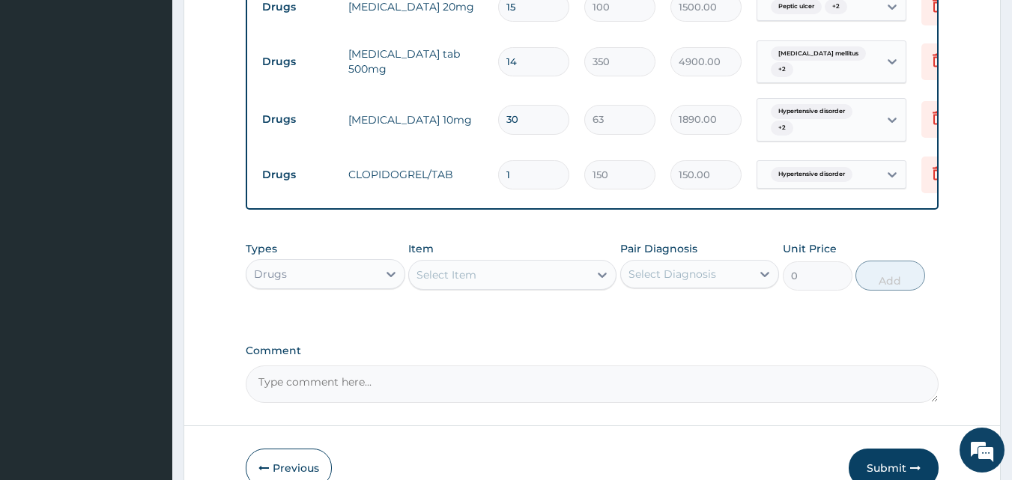
click at [536, 173] on input "1" at bounding box center [533, 174] width 71 height 29
type input "15"
type input "2250.00"
type input "16"
type input "2400.00"
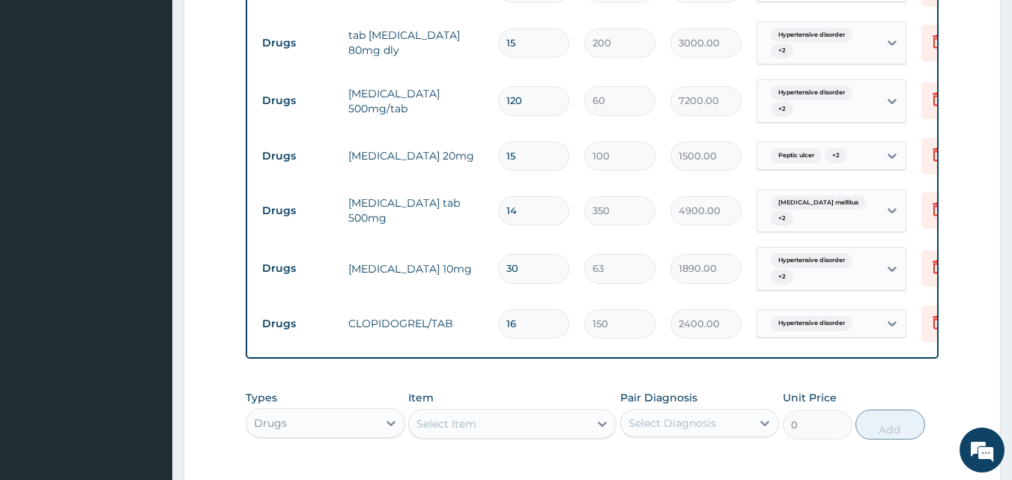
scroll to position [634, 0]
type input "16"
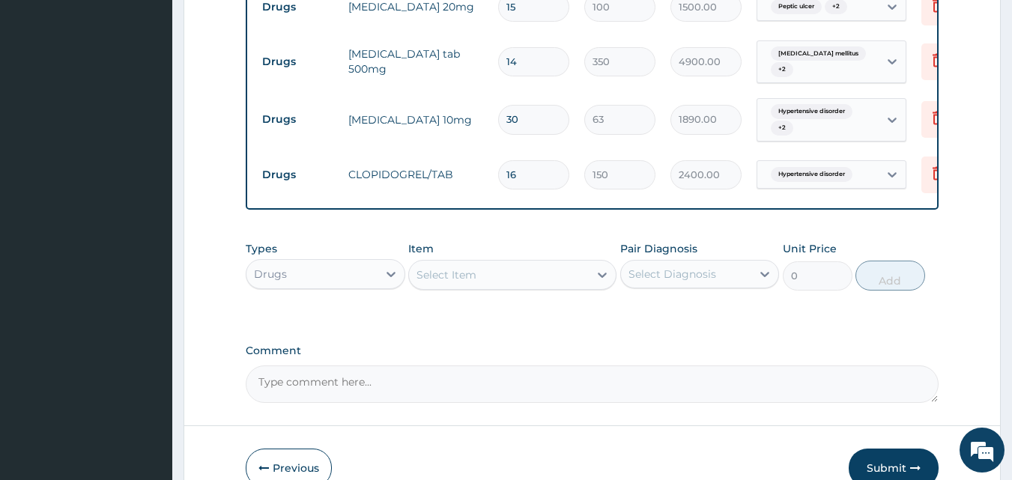
click at [669, 282] on div "Select Diagnosis" at bounding box center [672, 274] width 88 height 15
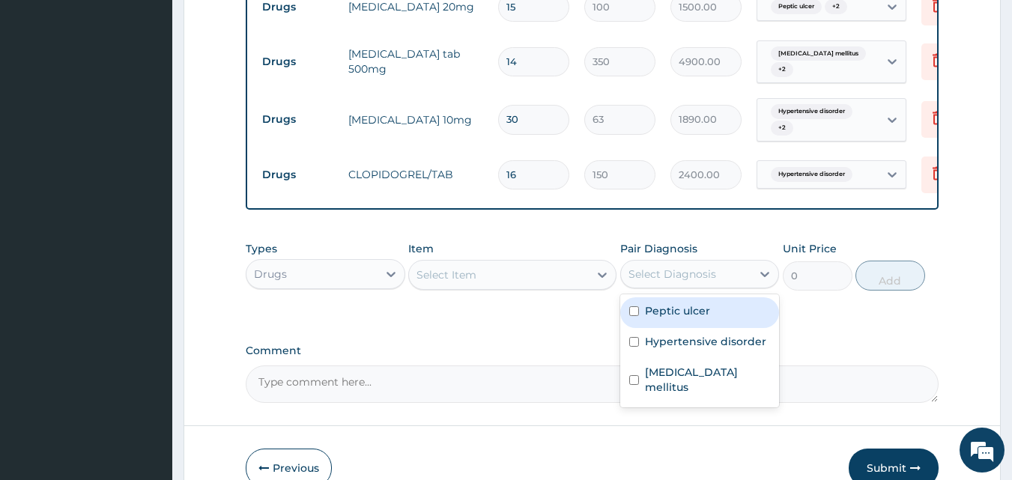
click at [690, 318] on label "Peptic ulcer" at bounding box center [677, 310] width 65 height 15
checkbox input "true"
click at [468, 287] on div "Select Item" at bounding box center [499, 275] width 180 height 24
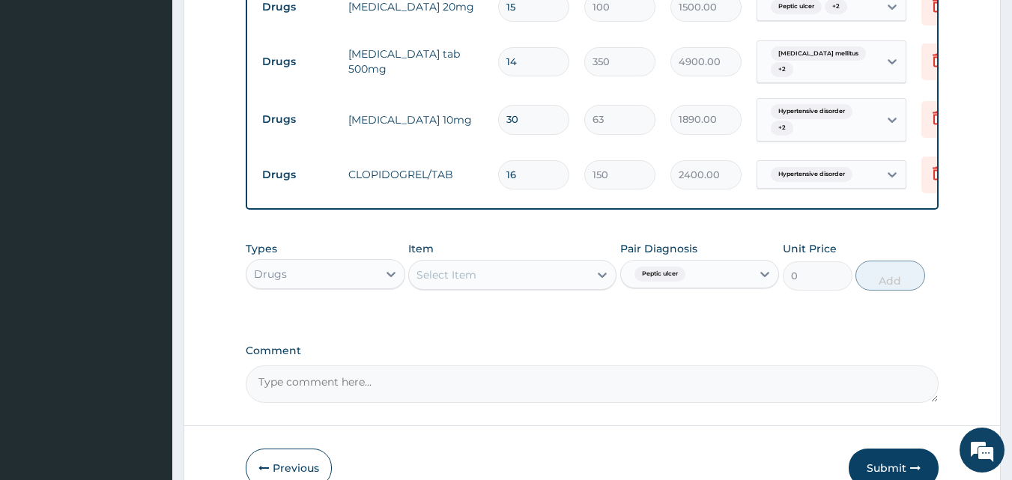
click at [477, 287] on div "Select Item" at bounding box center [499, 275] width 180 height 24
click at [470, 282] on div "Select Item" at bounding box center [446, 274] width 60 height 15
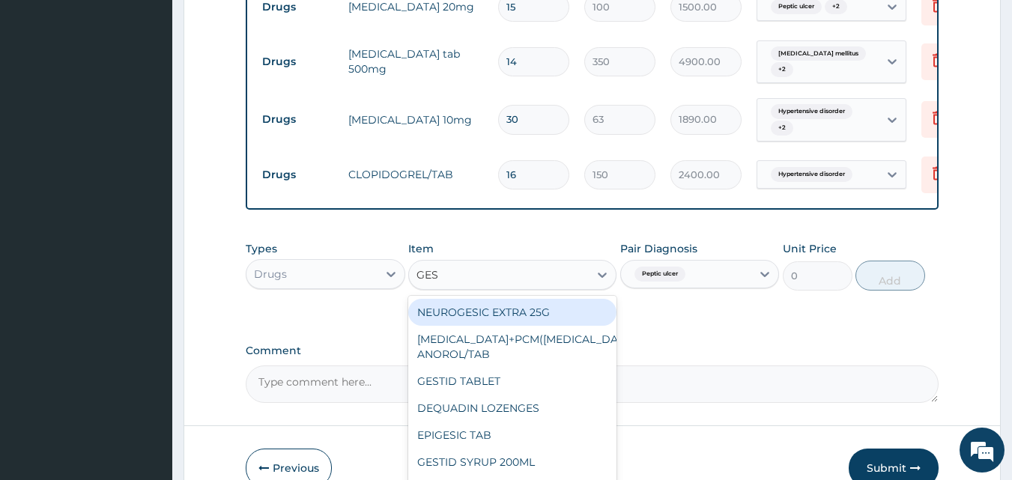
type input "GEST"
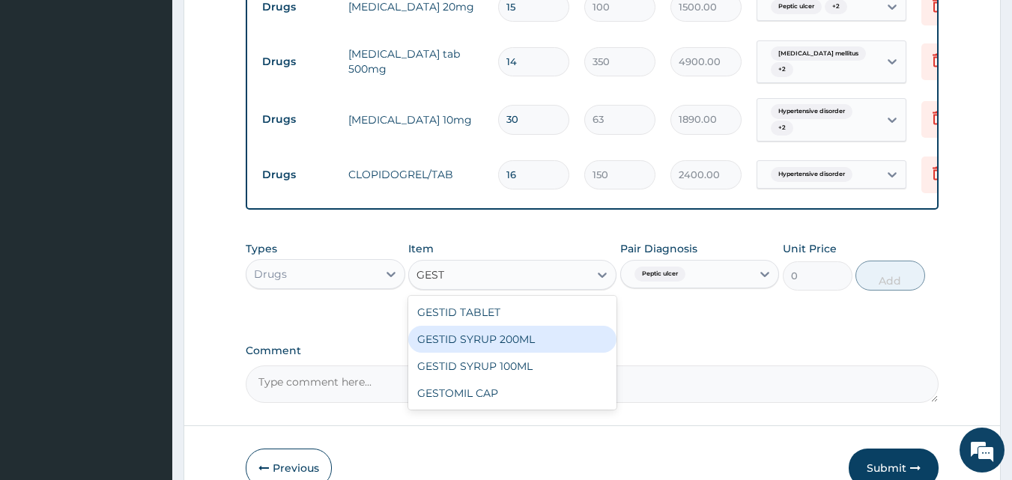
click at [502, 345] on div "GESTID SYRUP 200ML" at bounding box center [512, 339] width 208 height 27
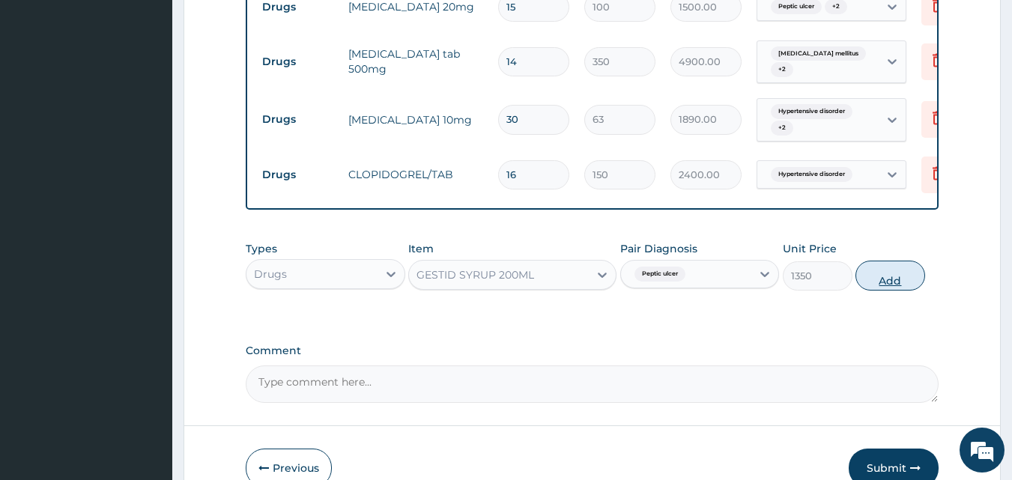
click at [895, 291] on button "Add" at bounding box center [890, 276] width 70 height 30
type input "0"
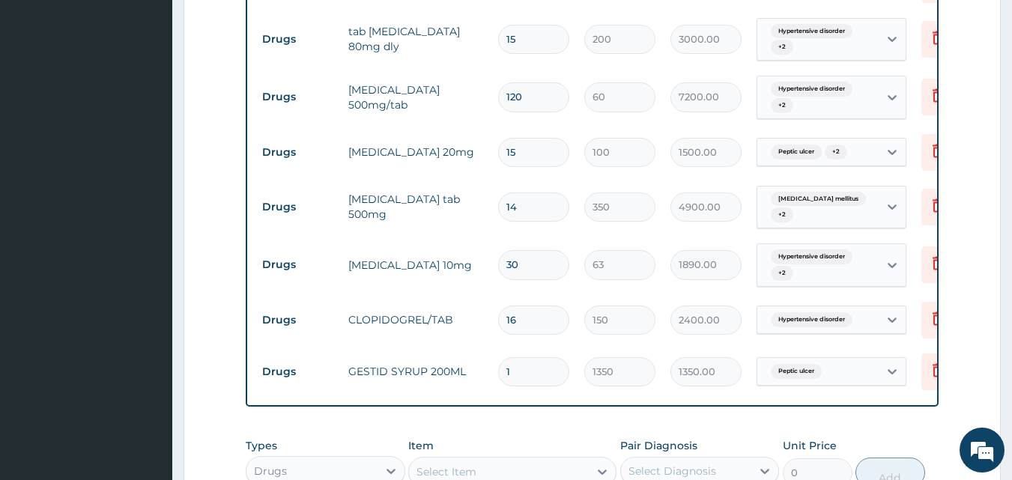
scroll to position [634, 0]
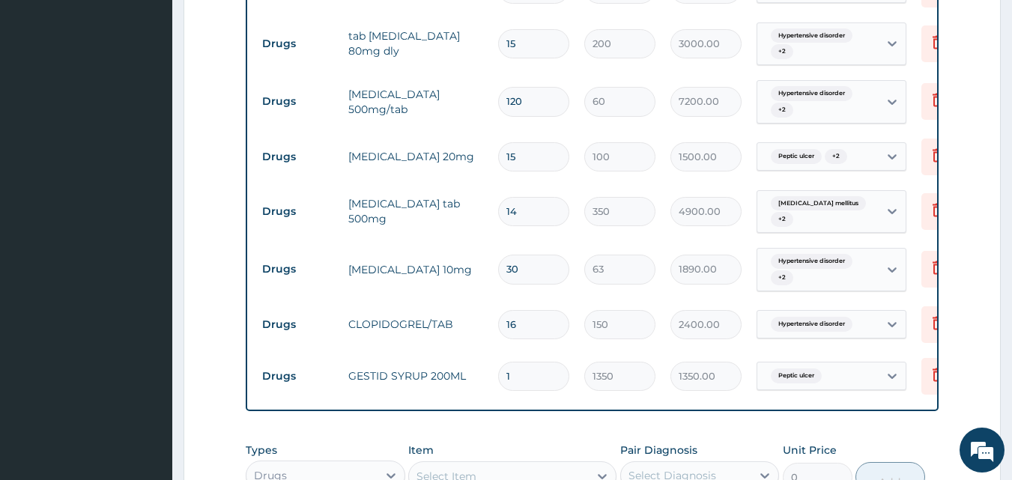
drag, startPoint x: 553, startPoint y: 265, endPoint x: 580, endPoint y: 236, distance: 39.7
click at [553, 266] on input "30" at bounding box center [533, 269] width 71 height 29
type input "3"
type input "189.00"
type input "0.00"
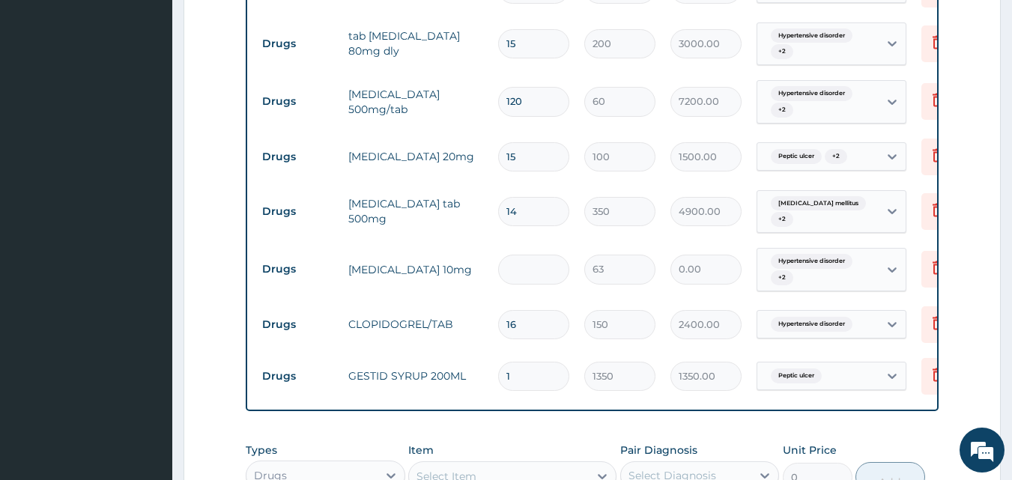
type input "1"
type input "63.00"
type input "15"
type input "945.00"
type input "15"
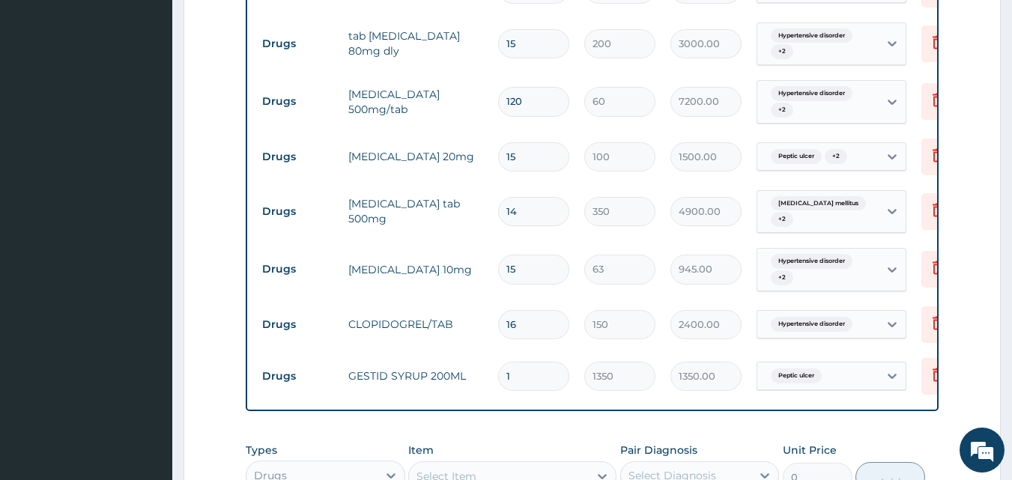
click at [533, 43] on input "15" at bounding box center [533, 43] width 71 height 29
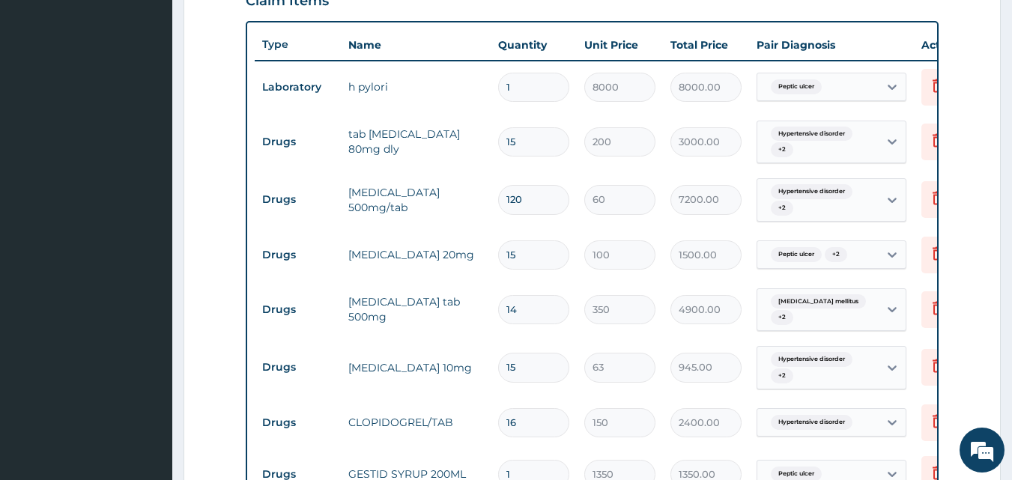
scroll to position [559, 0]
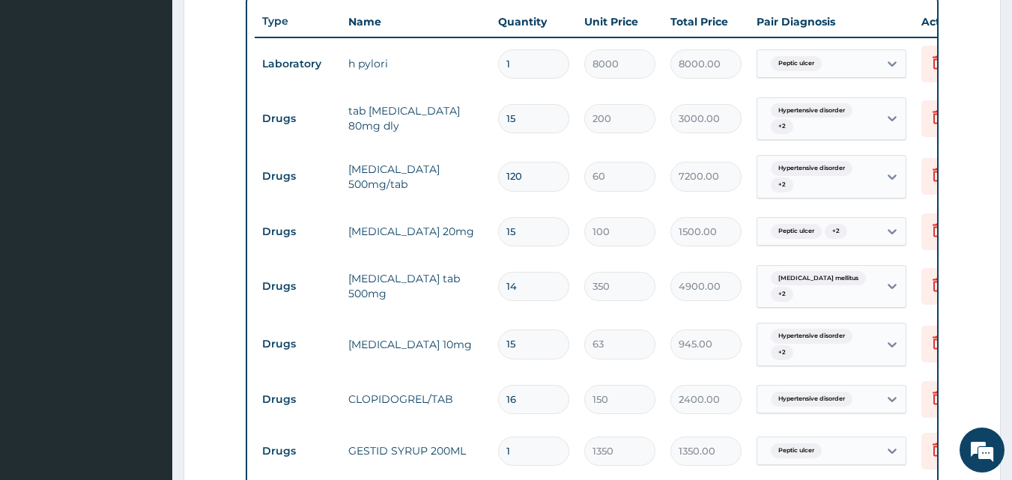
drag, startPoint x: 532, startPoint y: 178, endPoint x: 484, endPoint y: 175, distance: 47.3
click at [484, 175] on tr "Drugs metformin 500mg/tab 120 60 7200.00 Hypertensive disorder + 2 Delete" at bounding box center [622, 177] width 734 height 58
type input "0.00"
type input "6"
type input "360.00"
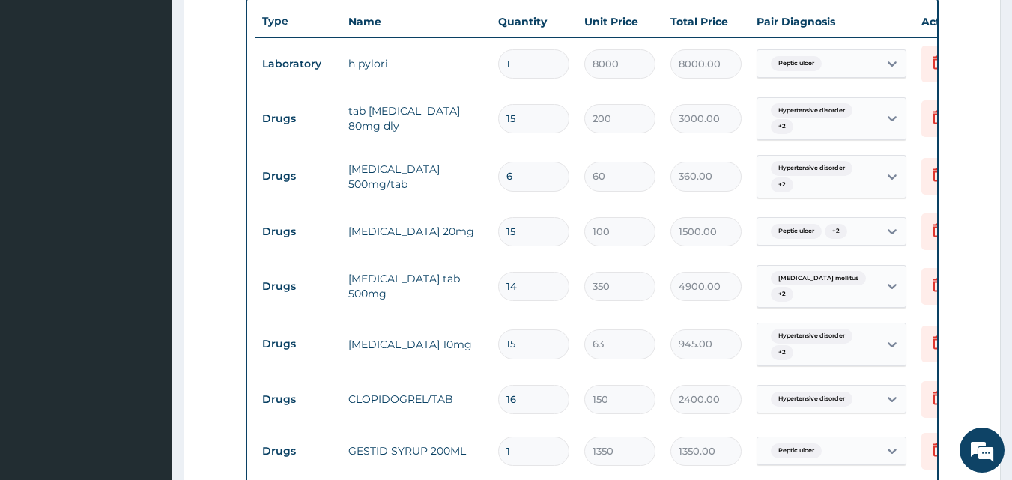
type input "60"
type input "3600.00"
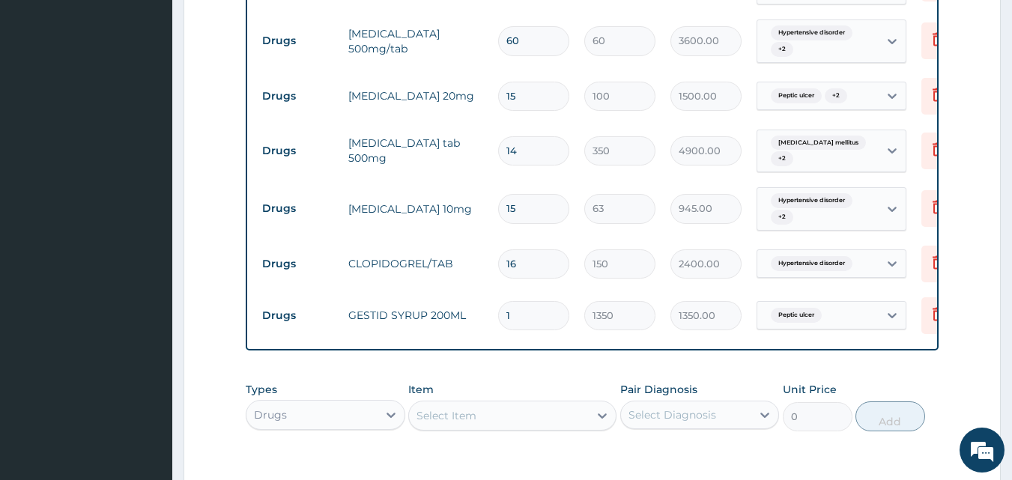
scroll to position [859, 0]
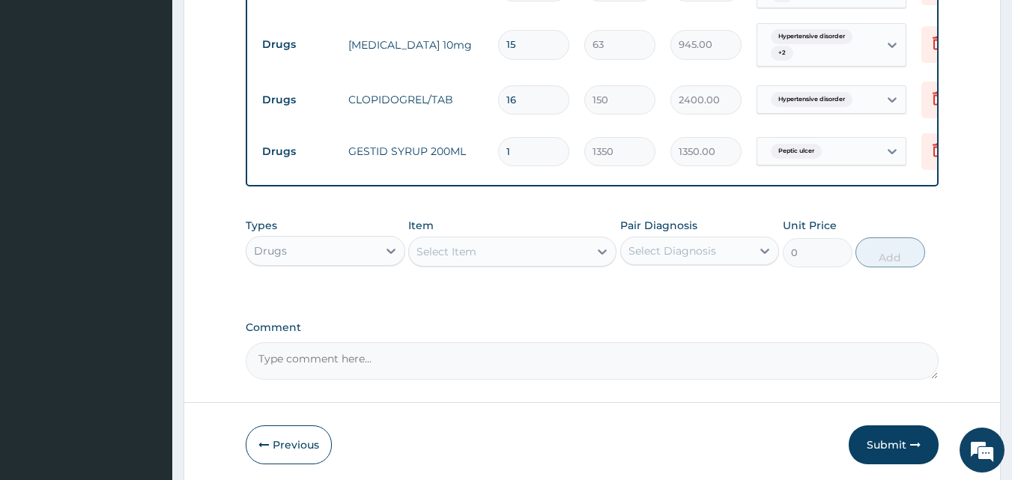
type input "60"
click at [695, 258] on div "Select Diagnosis" at bounding box center [672, 250] width 88 height 15
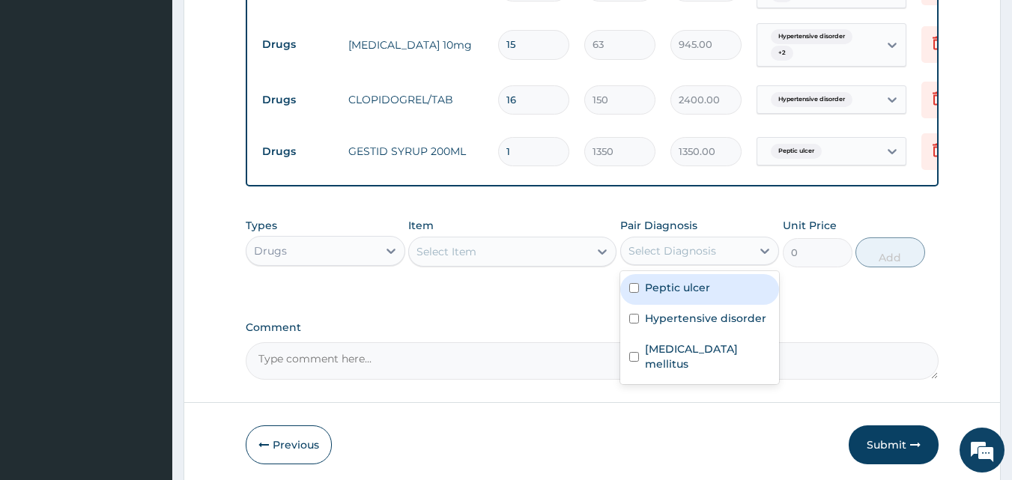
click at [687, 295] on label "Peptic ulcer" at bounding box center [677, 287] width 65 height 15
checkbox input "true"
click at [455, 256] on div "Select Item" at bounding box center [446, 251] width 60 height 15
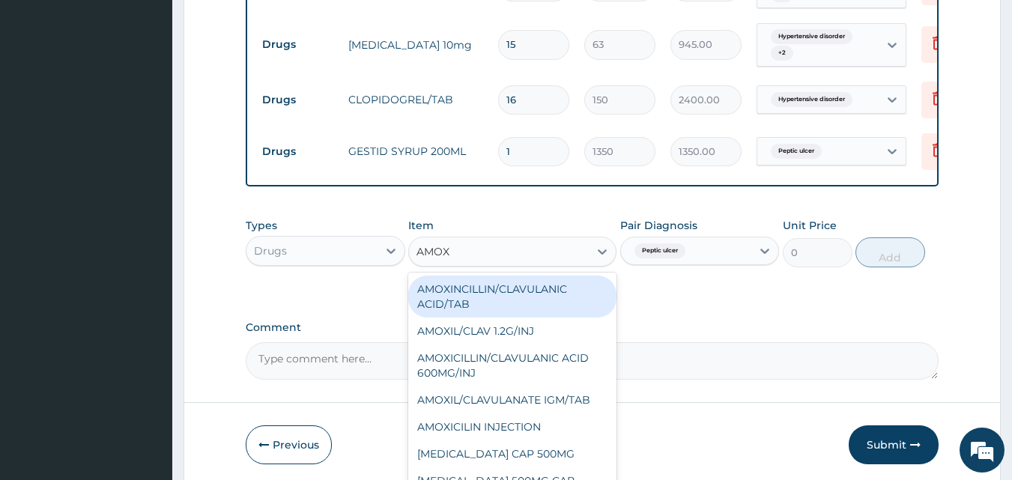
type input "AMOXI"
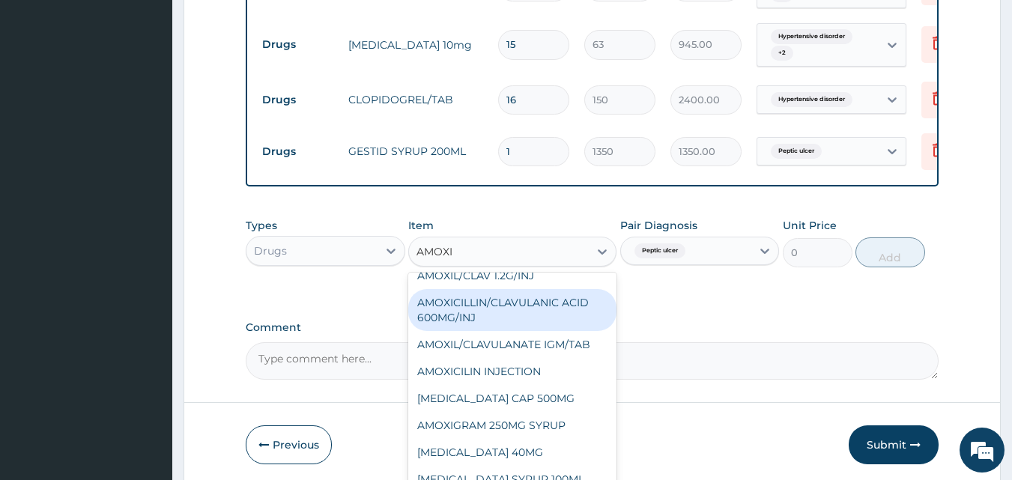
scroll to position [75, 0]
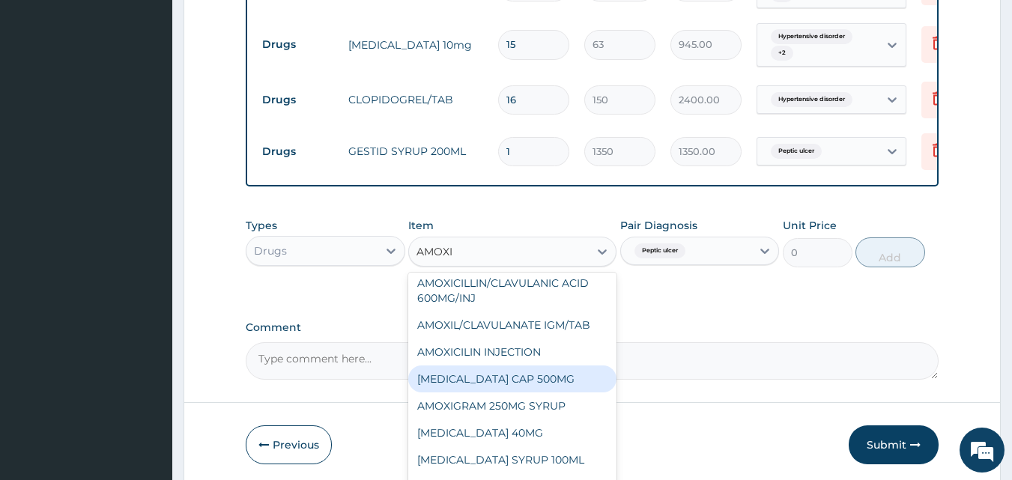
click at [505, 390] on div "AMOXIL CAP 500MG" at bounding box center [512, 378] width 208 height 27
type input "63"
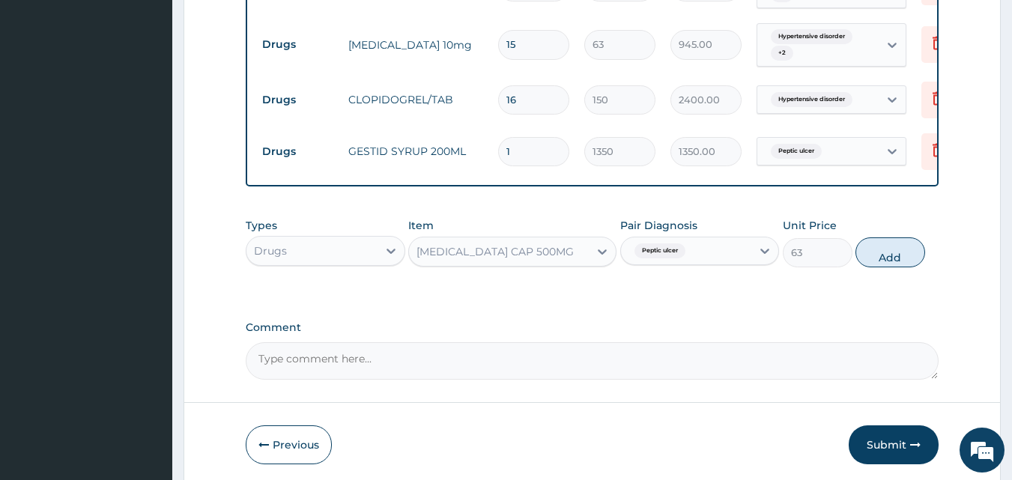
click at [460, 259] on div "AMOXIL CAP 500MG" at bounding box center [494, 251] width 157 height 15
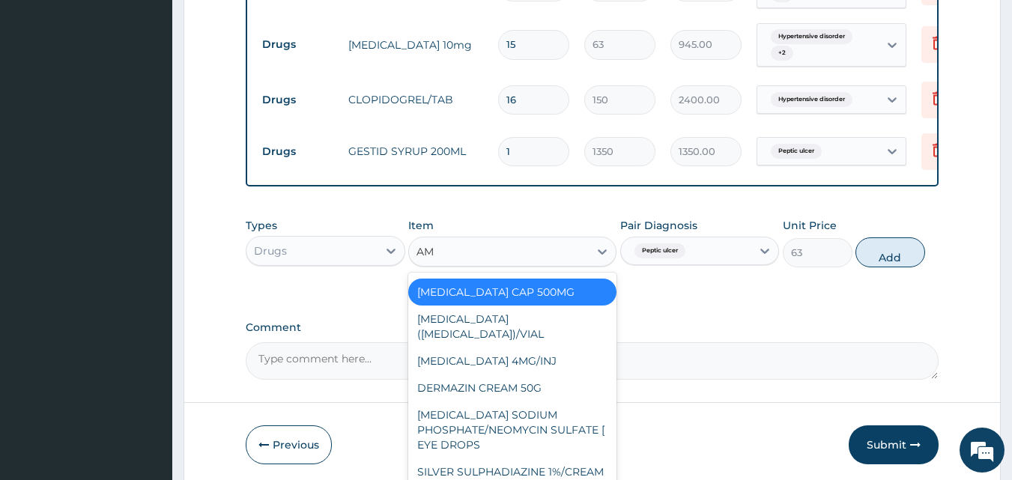
type input "AMO"
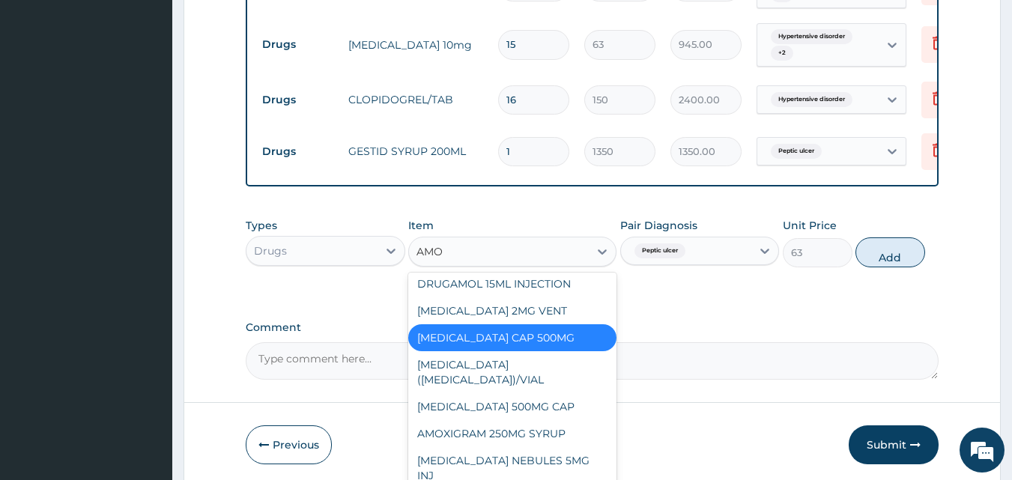
scroll to position [650, 0]
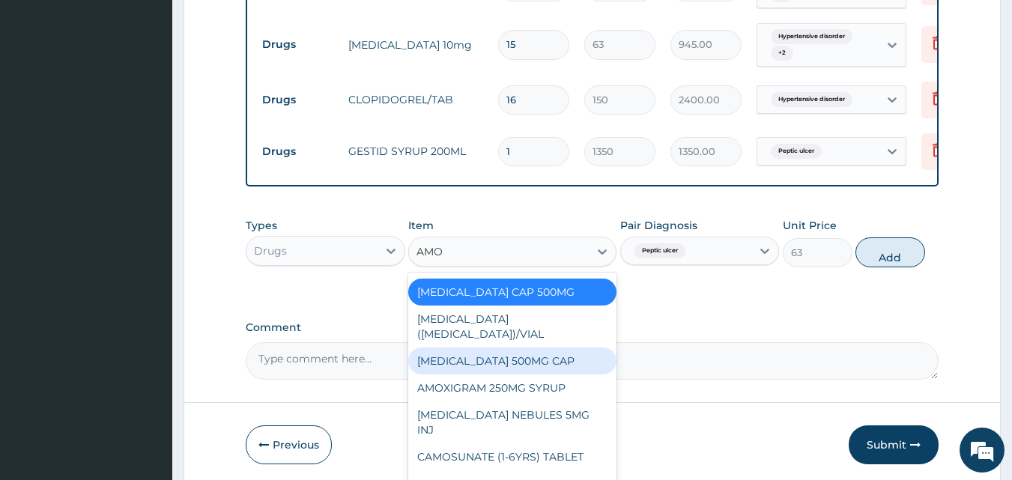
click at [499, 354] on div "AMOXYCILLIN 500MG CAP" at bounding box center [512, 360] width 208 height 27
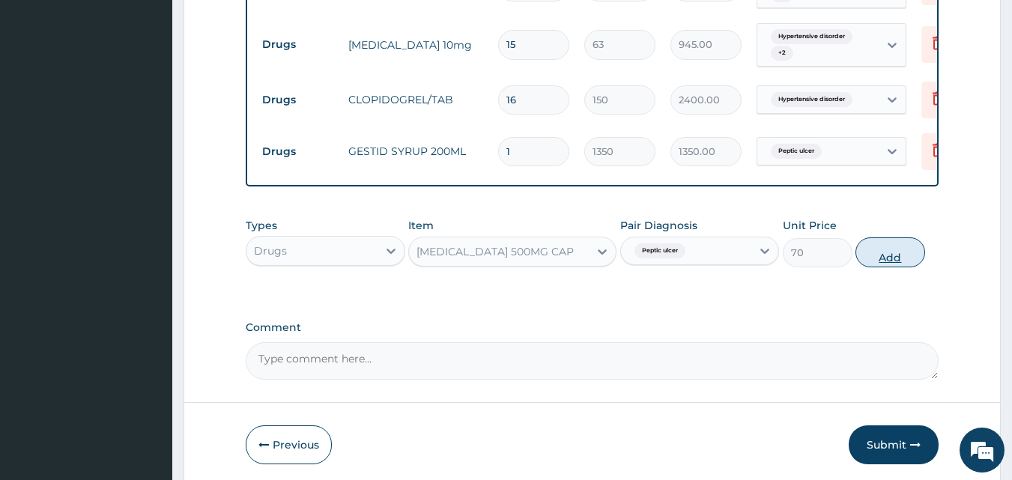
click at [877, 261] on button "Add" at bounding box center [890, 252] width 70 height 30
type input "0"
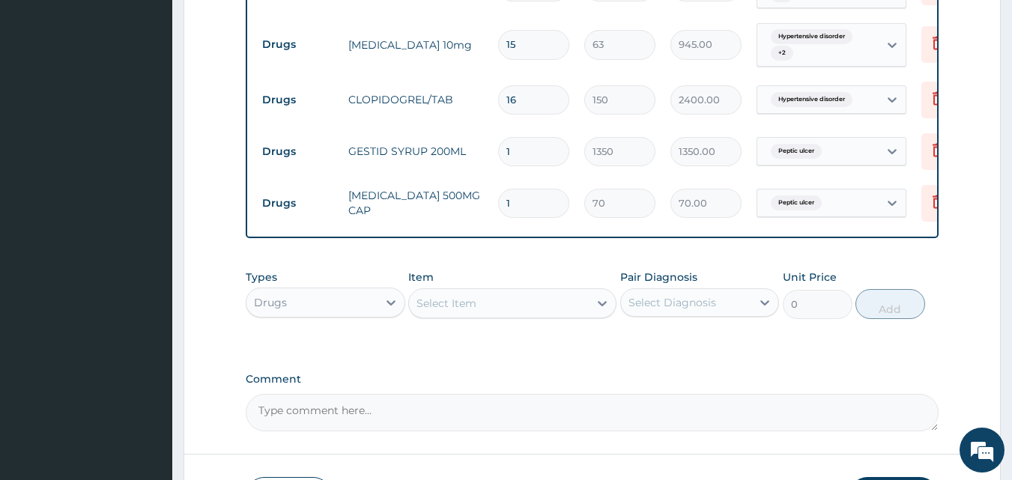
type input "15"
type input "1050.00"
type input "15"
drag, startPoint x: 303, startPoint y: 320, endPoint x: 317, endPoint y: 411, distance: 91.7
click at [304, 315] on div "Drugs" at bounding box center [311, 303] width 131 height 24
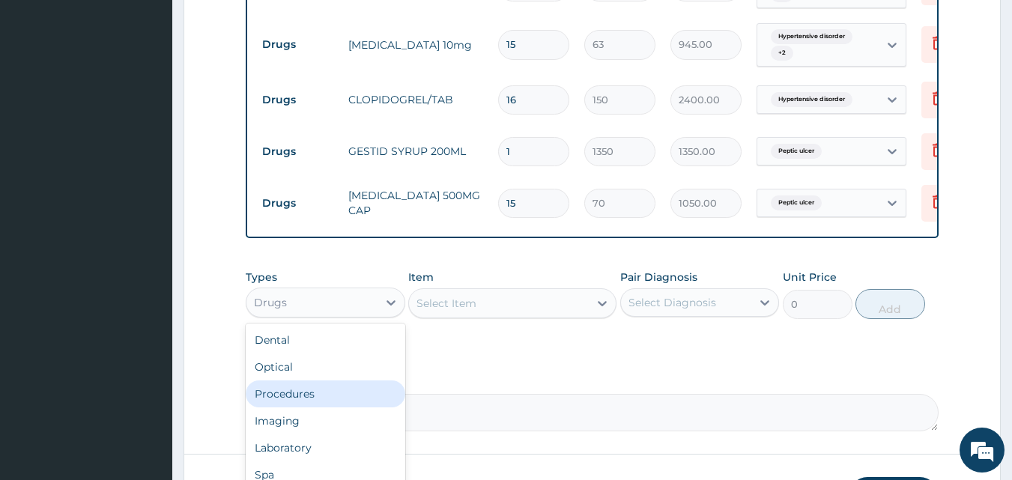
click at [312, 398] on div "Procedures" at bounding box center [325, 393] width 159 height 27
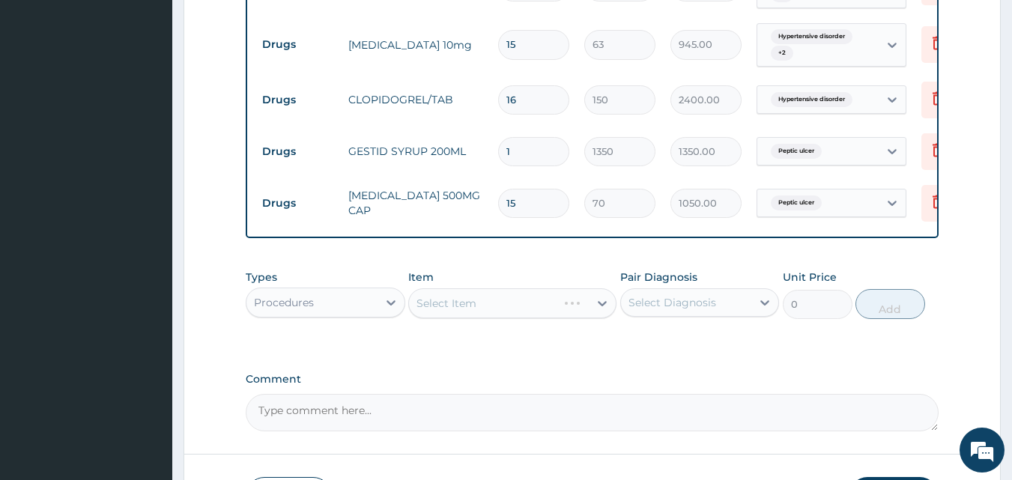
click at [681, 300] on div "Select Diagnosis" at bounding box center [699, 302] width 159 height 28
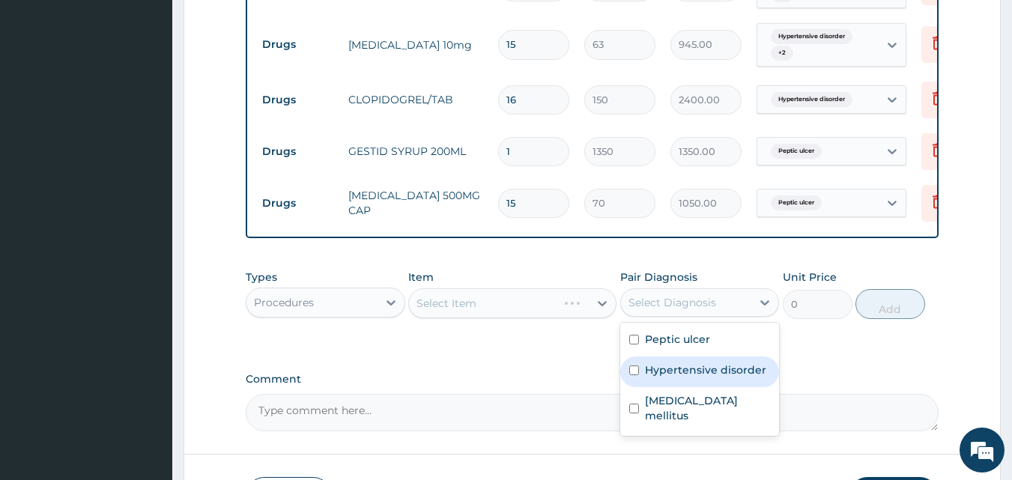
click at [681, 387] on div "Hypertensive disorder" at bounding box center [699, 371] width 159 height 31
checkbox input "true"
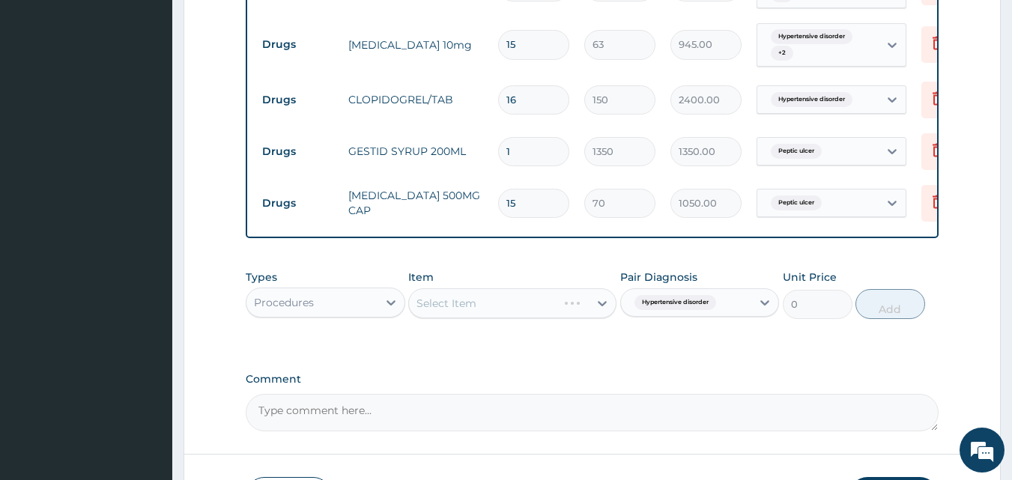
click at [439, 314] on div "Select Item" at bounding box center [512, 303] width 208 height 30
click at [688, 310] on span "Hypertensive disorder" at bounding box center [675, 302] width 82 height 15
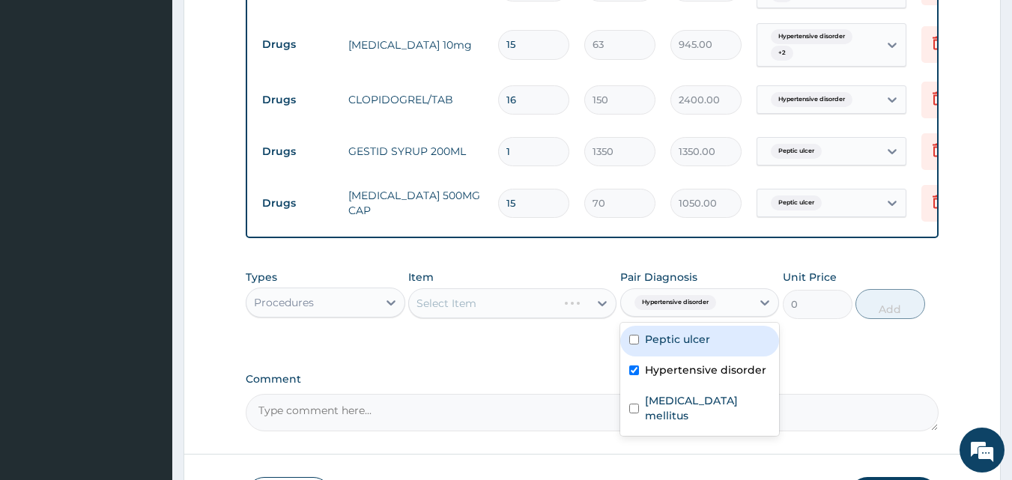
click at [708, 344] on div "Peptic ulcer" at bounding box center [699, 341] width 159 height 31
checkbox input "true"
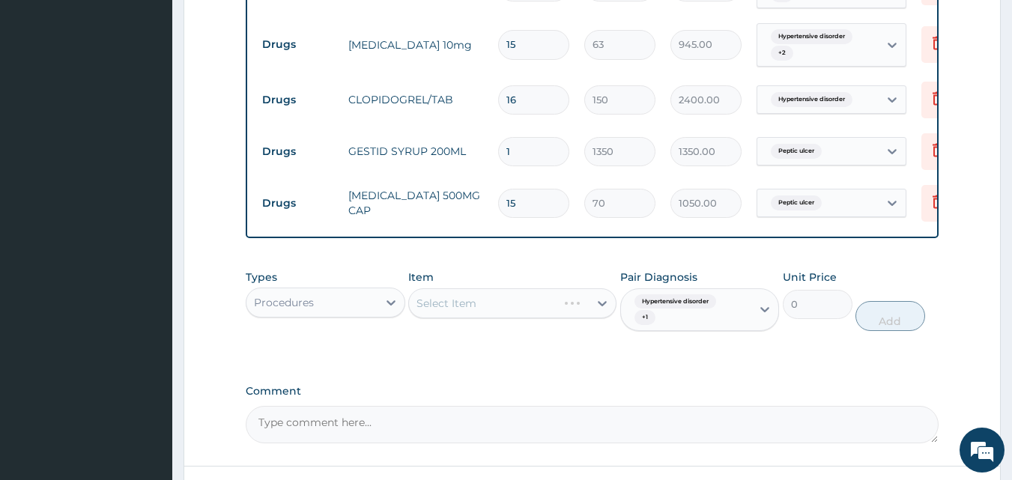
click at [452, 312] on div "Select Item" at bounding box center [512, 303] width 208 height 30
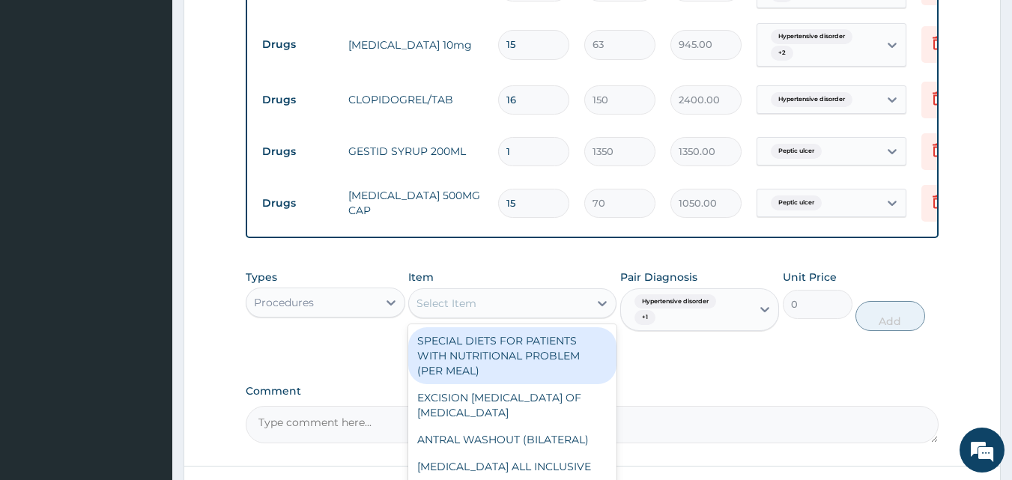
click at [454, 311] on div "Select Item" at bounding box center [446, 303] width 60 height 15
type input "GENE"
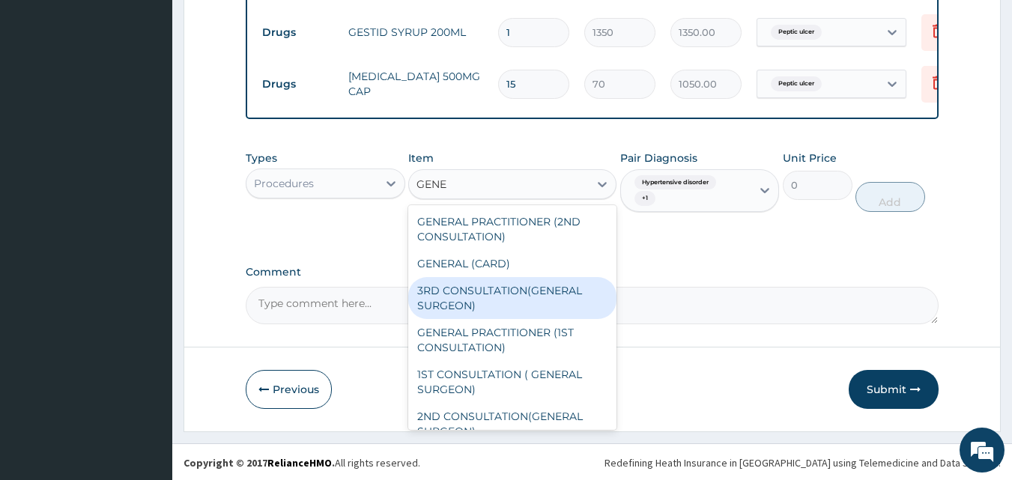
scroll to position [991, 0]
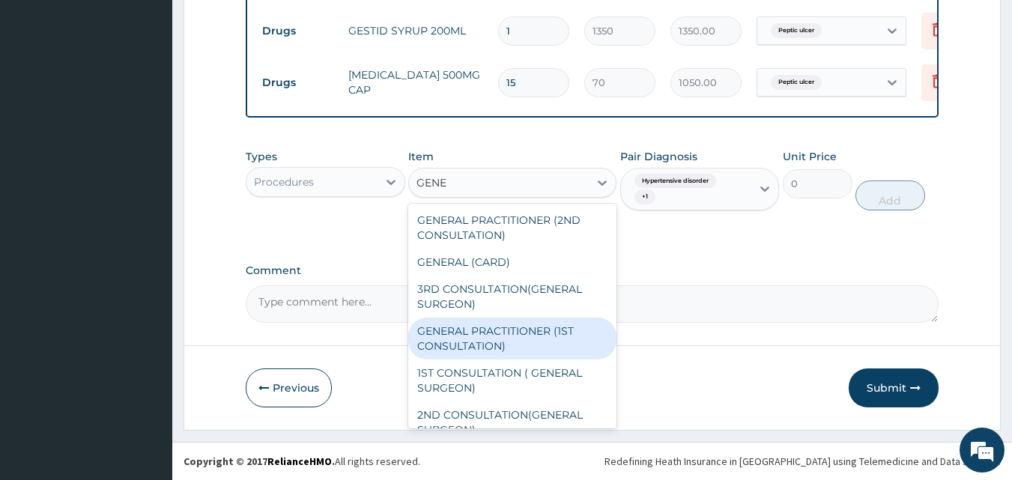
click at [508, 345] on div "GENERAL PRACTITIONER (1ST CONSULTATION)" at bounding box center [512, 338] width 208 height 42
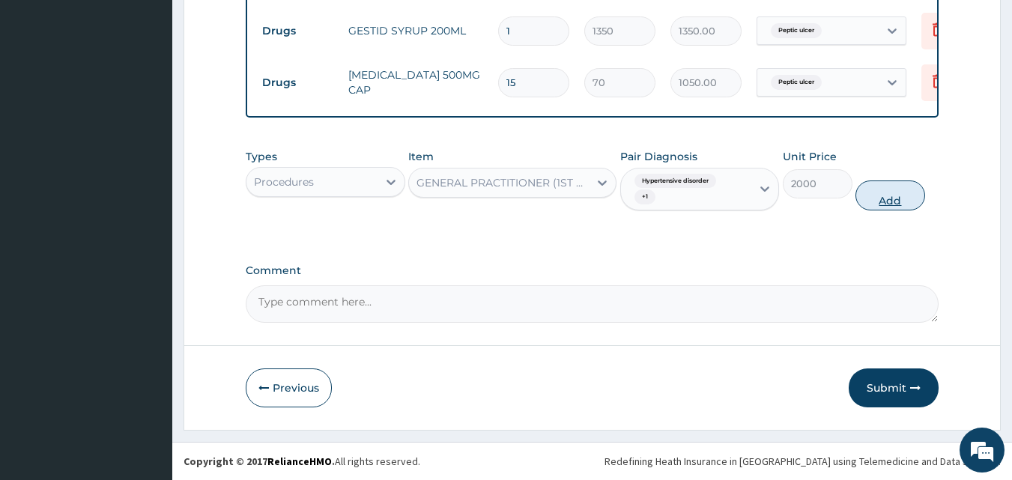
click at [890, 198] on button "Add" at bounding box center [890, 195] width 70 height 30
type input "0"
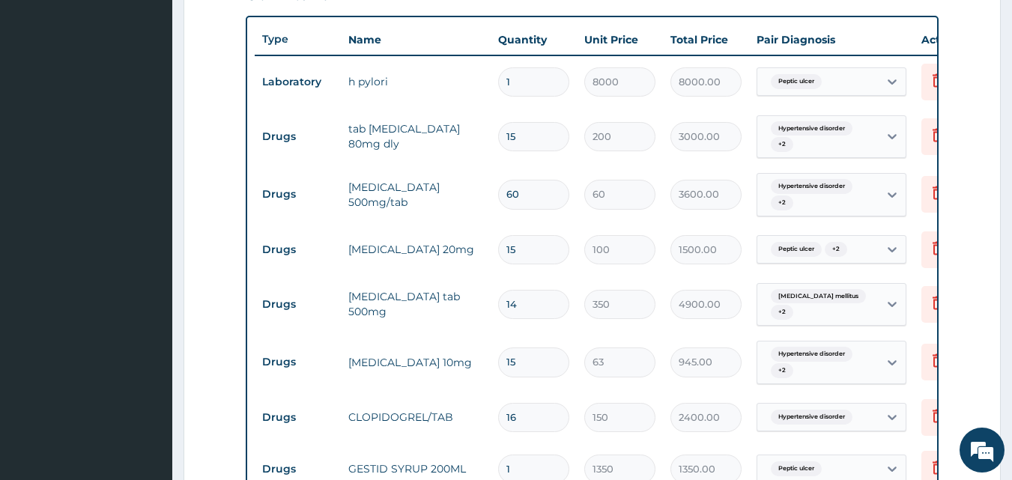
scroll to position [616, 0]
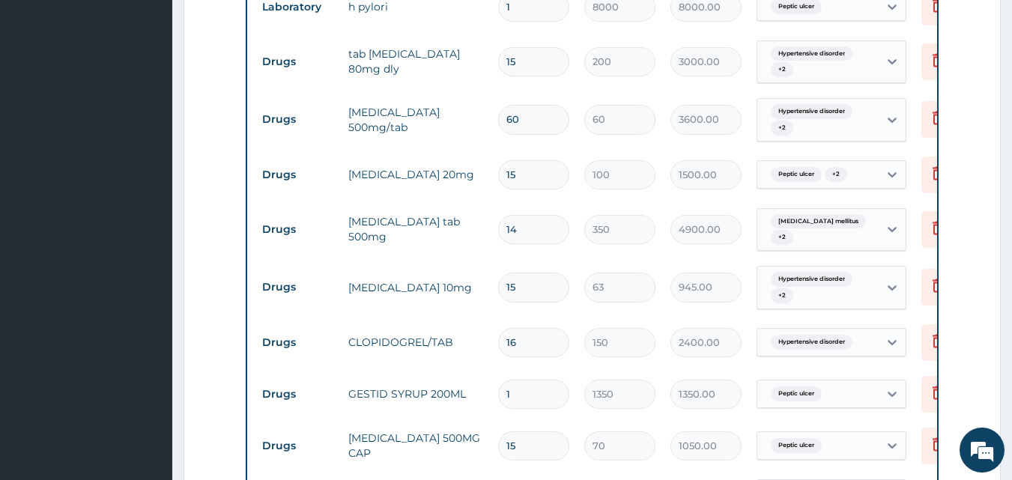
click at [530, 347] on input "16" at bounding box center [533, 342] width 71 height 29
type input "1"
type input "150.00"
type input "15"
type input "2250.00"
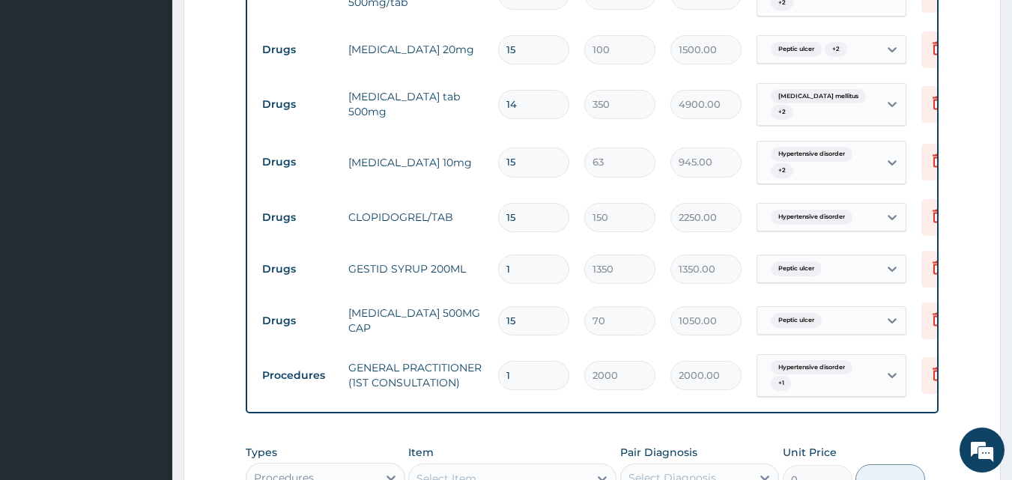
scroll to position [766, 0]
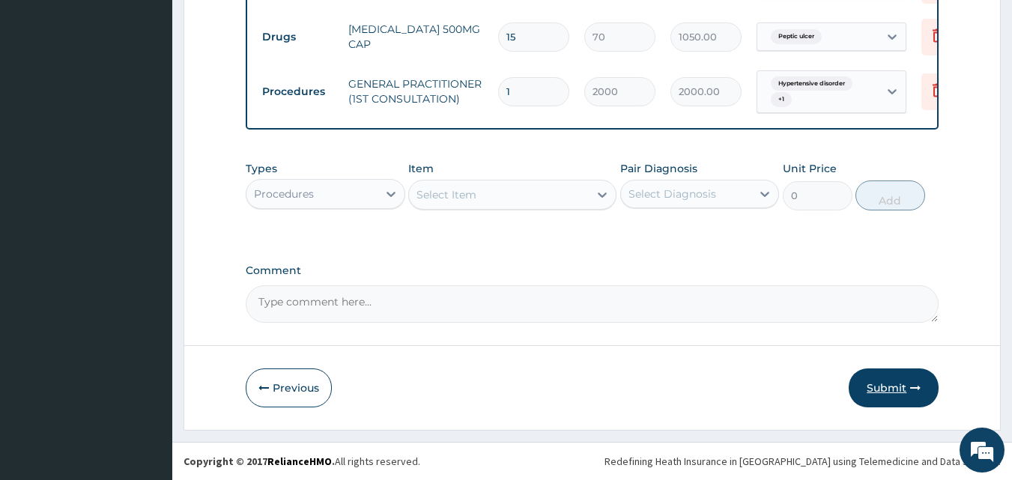
type input "15"
click at [890, 389] on button "Submit" at bounding box center [893, 387] width 90 height 39
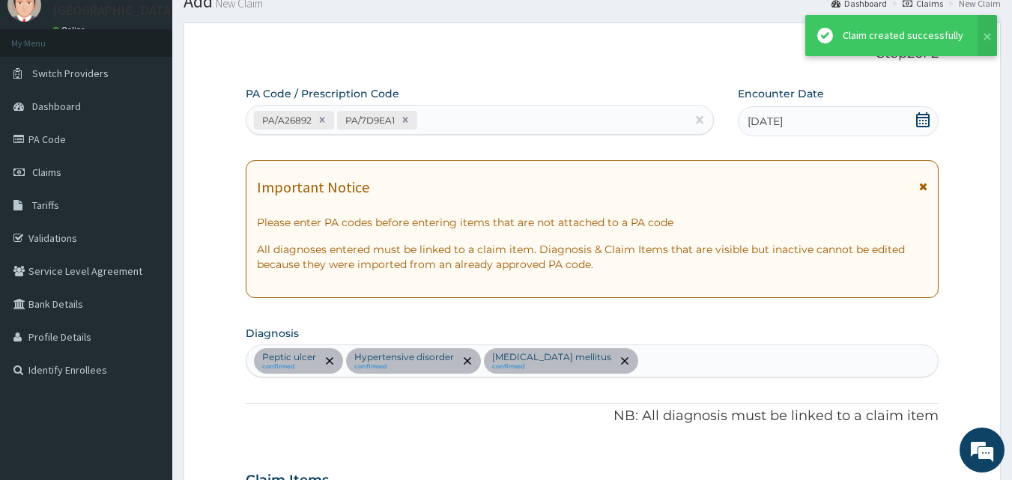
scroll to position [1036, 0]
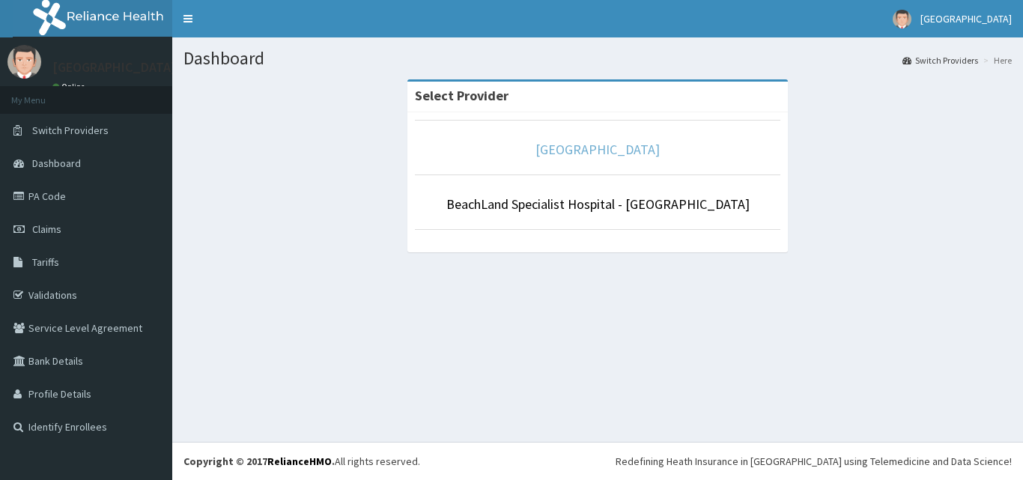
click at [606, 152] on link "[GEOGRAPHIC_DATA]" at bounding box center [597, 149] width 124 height 17
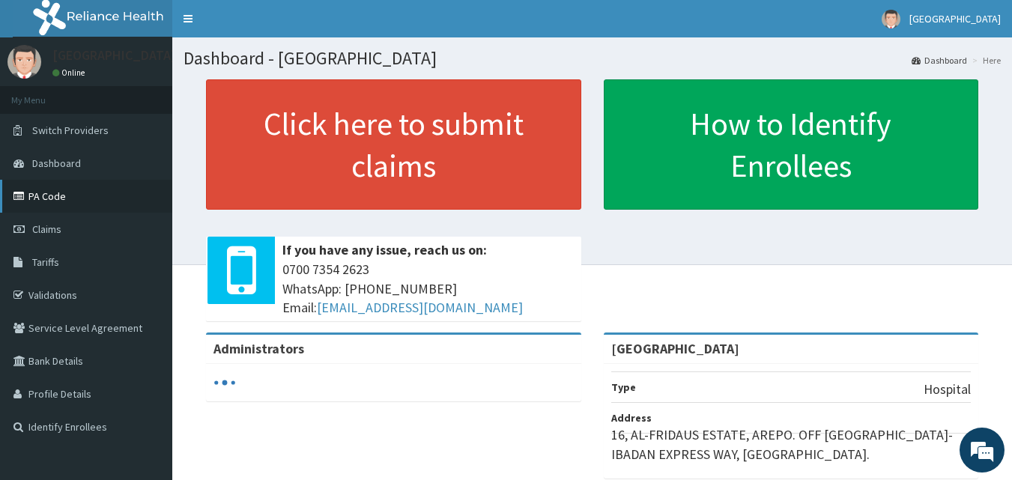
click at [44, 197] on link "PA Code" at bounding box center [86, 196] width 172 height 33
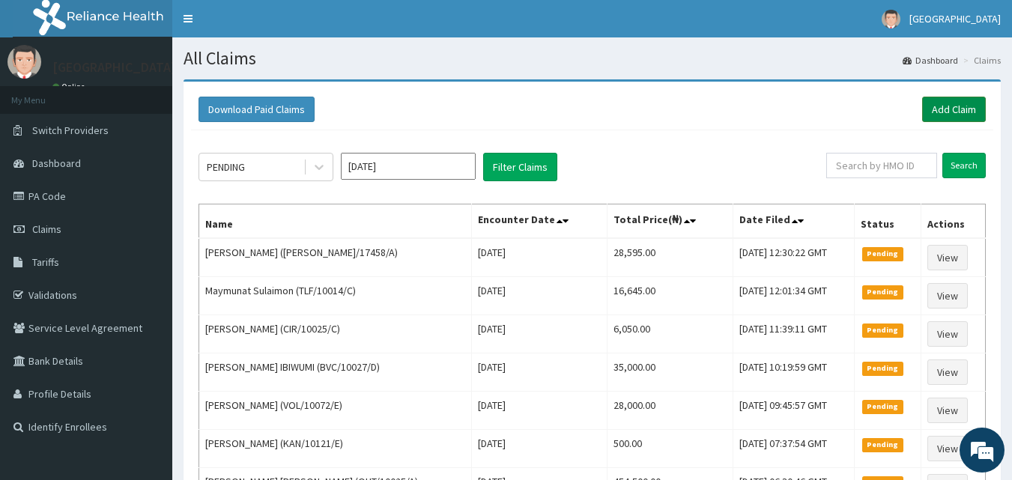
click at [951, 99] on link "Add Claim" at bounding box center [954, 109] width 64 height 25
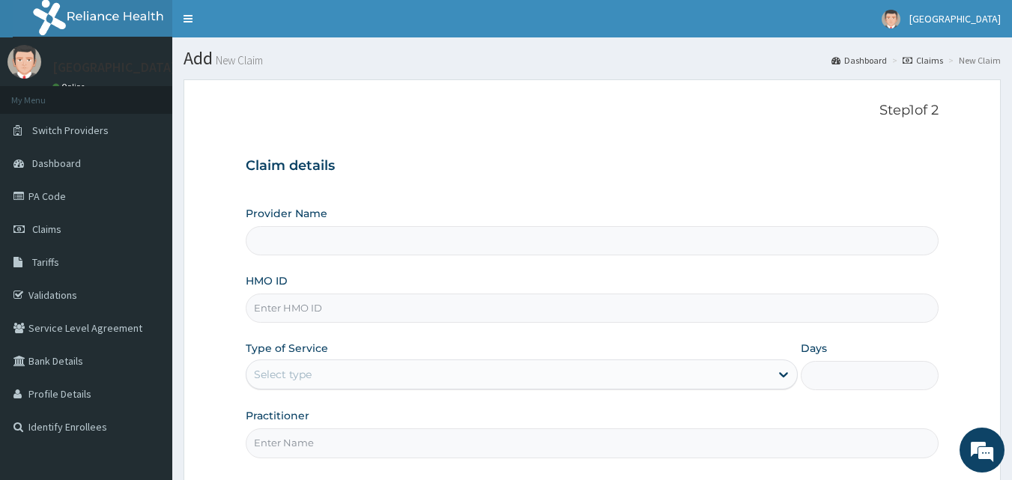
type input "[GEOGRAPHIC_DATA]"
click at [301, 312] on input "HMO ID" at bounding box center [592, 308] width 693 height 29
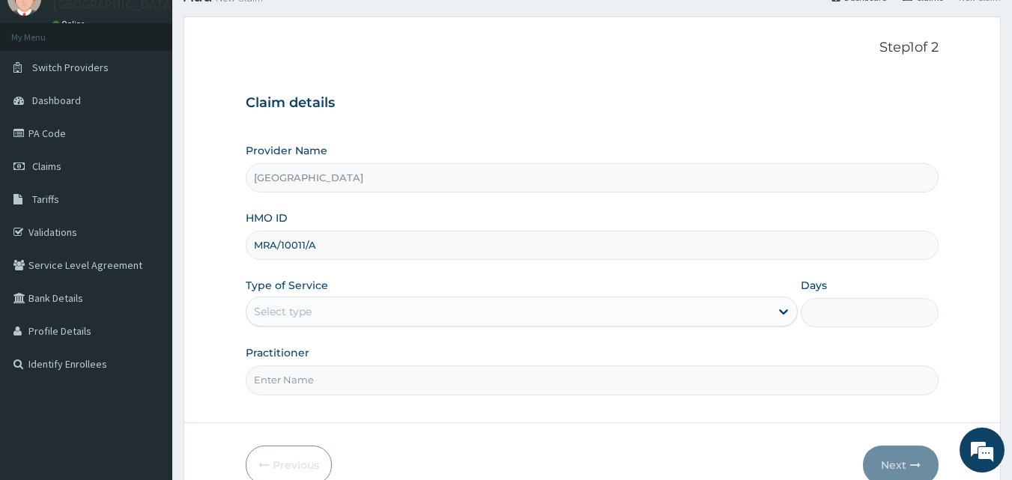
scroll to position [140, 0]
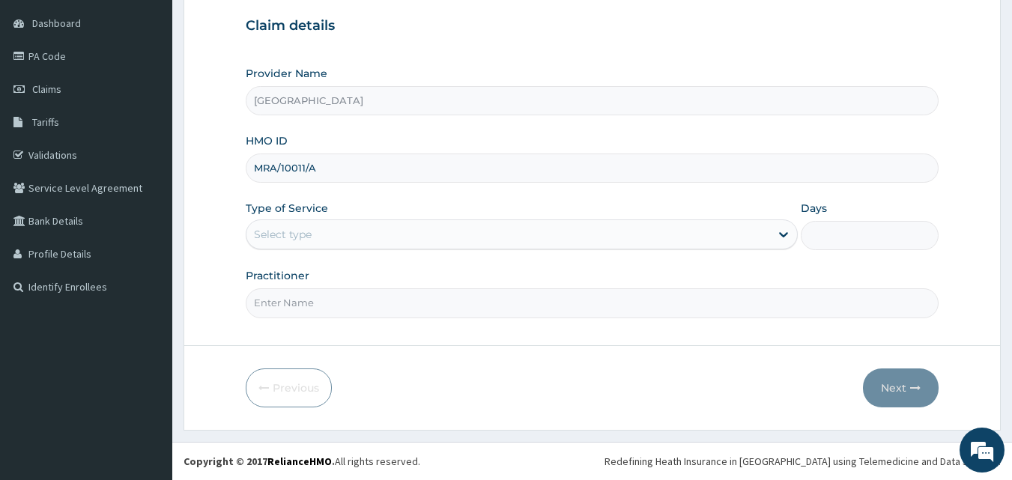
type input "MRA/10011/A"
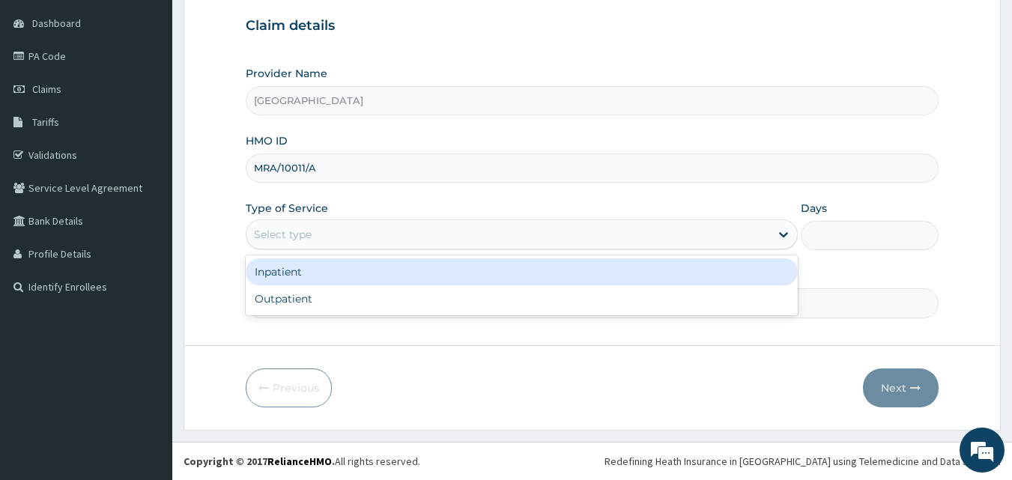
click at [280, 237] on div "Select type" at bounding box center [283, 234] width 58 height 15
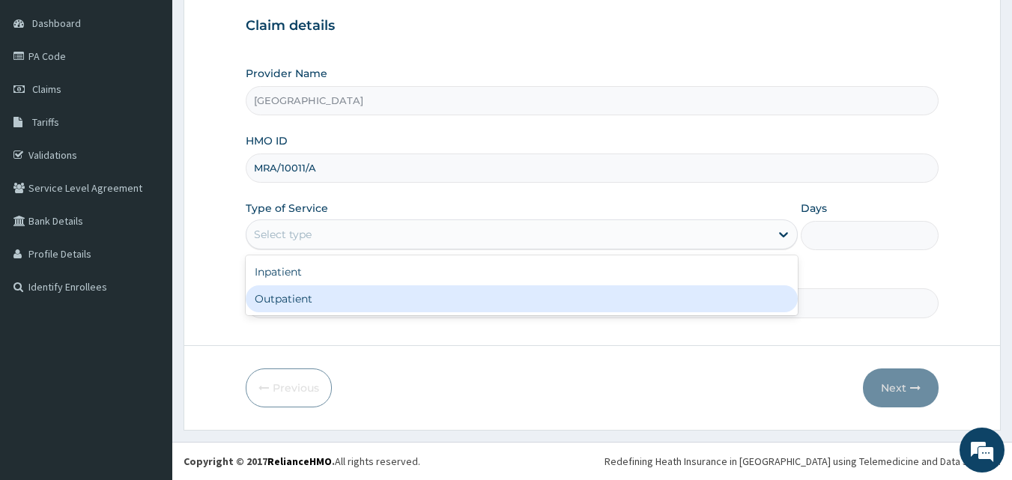
drag, startPoint x: 262, startPoint y: 303, endPoint x: 270, endPoint y: 297, distance: 10.2
click at [265, 298] on div "Outpatient" at bounding box center [522, 298] width 552 height 27
type input "1"
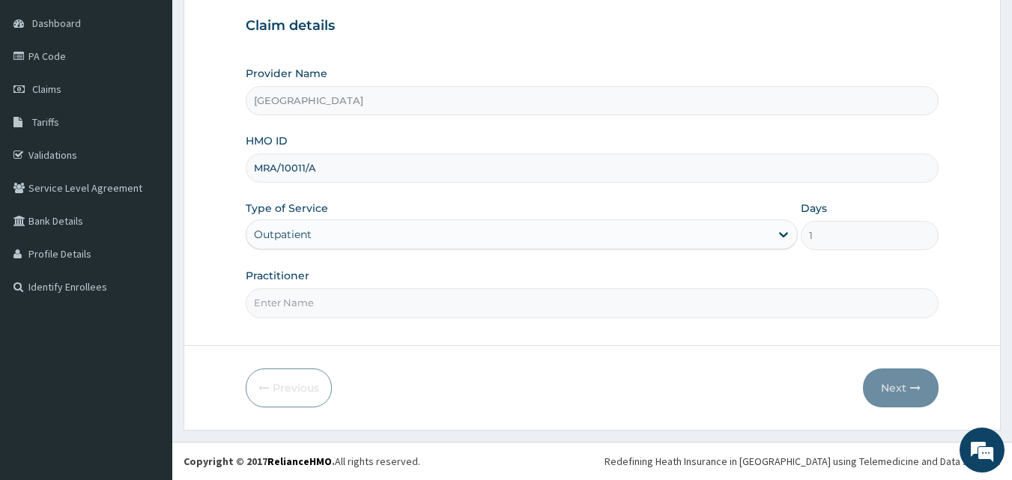
click at [281, 307] on input "Practitioner" at bounding box center [592, 302] width 693 height 29
click at [291, 312] on input "Practitioner" at bounding box center [592, 302] width 693 height 29
type input "DR. JATTOH"
click at [906, 389] on button "Next" at bounding box center [901, 387] width 76 height 39
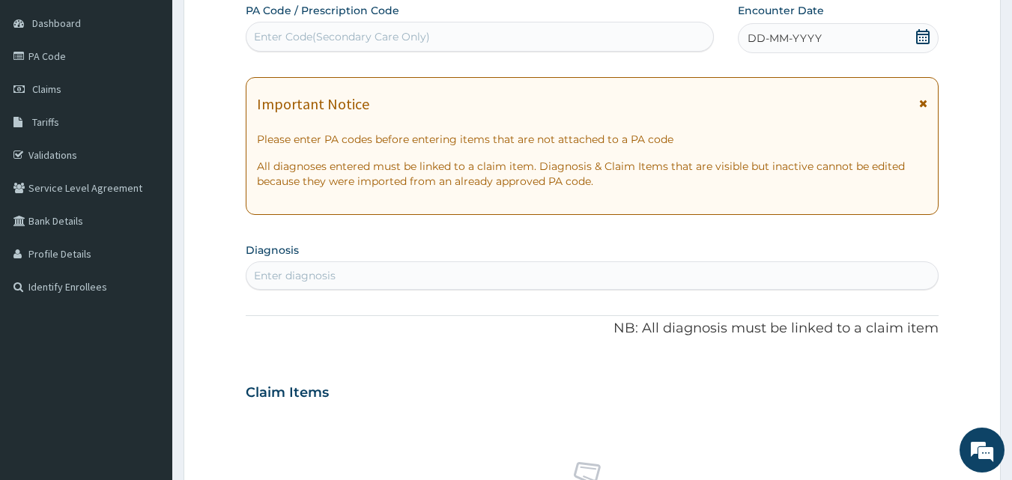
click at [923, 37] on icon at bounding box center [922, 36] width 13 height 15
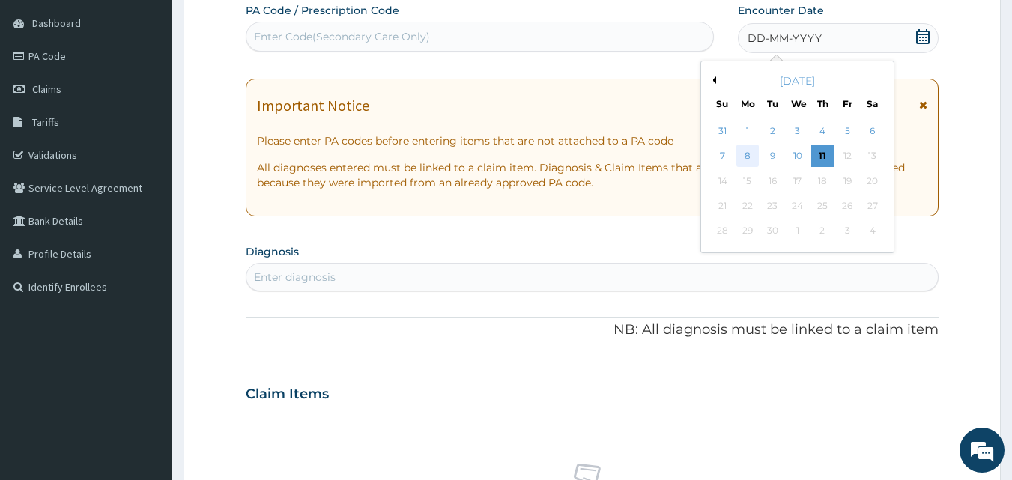
click at [751, 158] on div "8" at bounding box center [747, 156] width 22 height 22
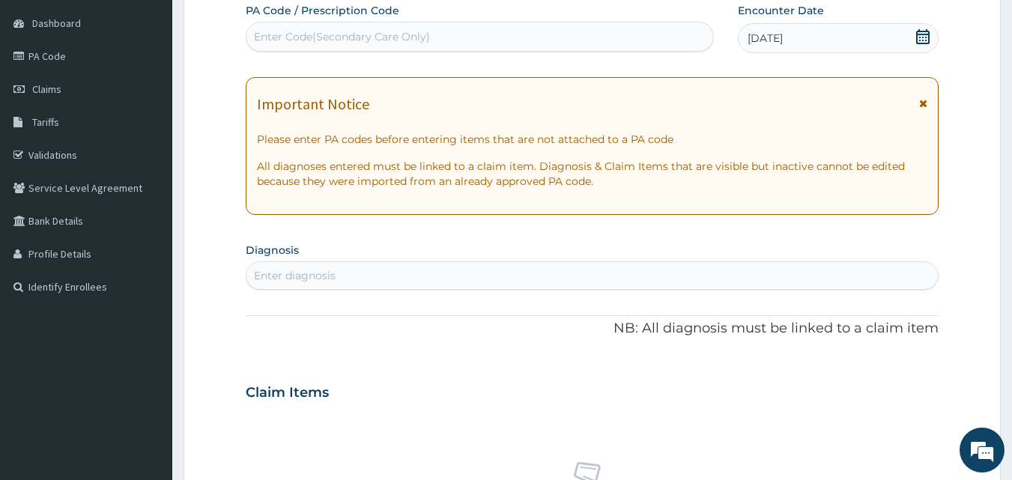
click at [288, 34] on div "Enter Code(Secondary Care Only)" at bounding box center [342, 36] width 176 height 15
click at [294, 39] on div "Enter Code(Secondary Care Only)" at bounding box center [342, 36] width 176 height 15
type input "PA/FB076F"
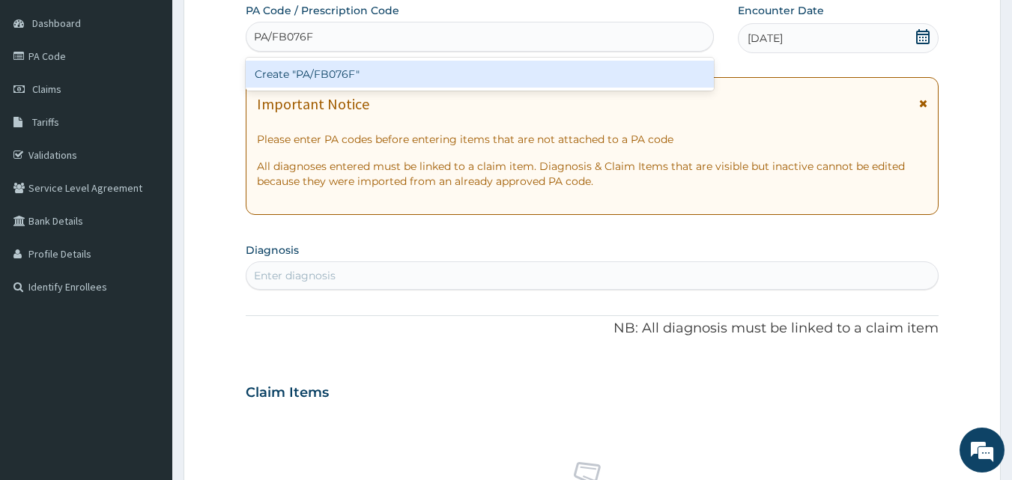
click at [333, 73] on div "Create "PA/FB076F"" at bounding box center [480, 74] width 469 height 27
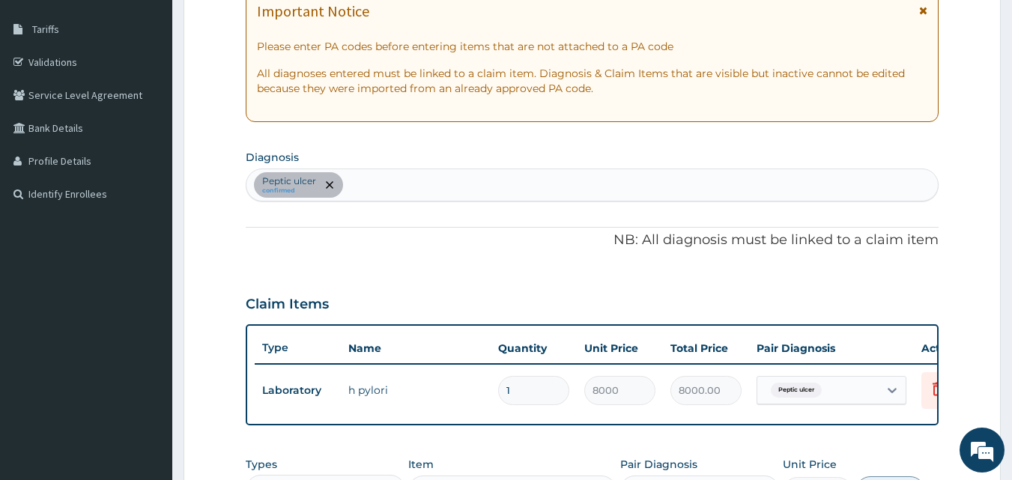
scroll to position [308, 0]
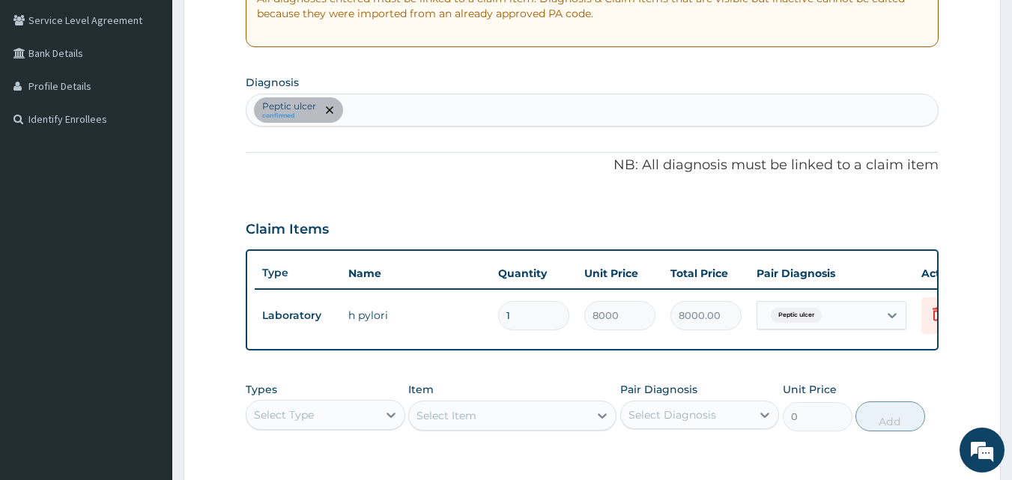
click at [404, 111] on div "Peptic ulcer confirmed" at bounding box center [592, 109] width 692 height 31
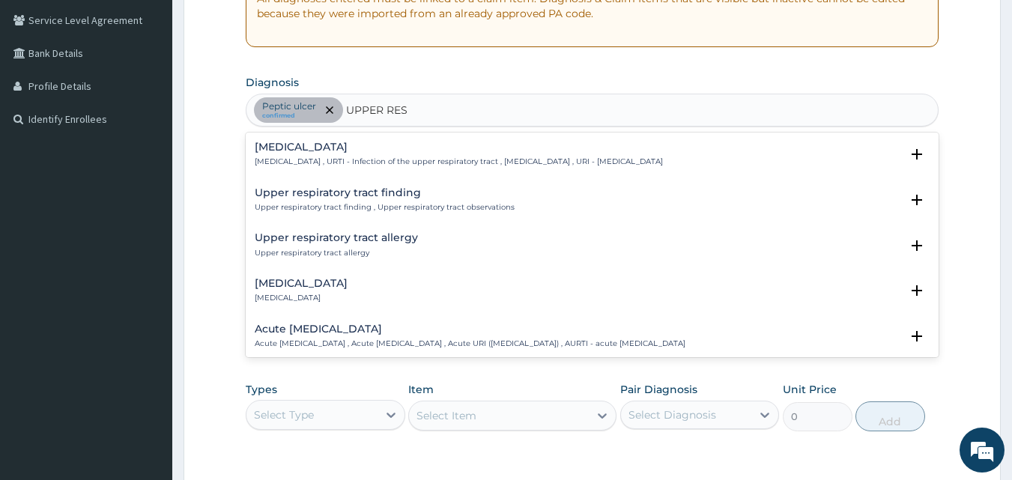
type input "UPPER RESP"
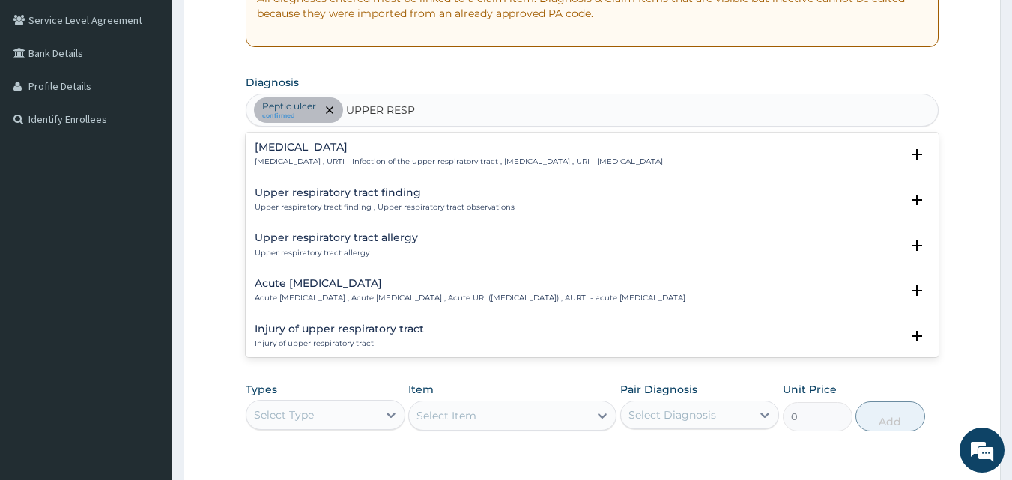
click at [272, 150] on h4 "Upper respiratory infection" at bounding box center [459, 147] width 408 height 11
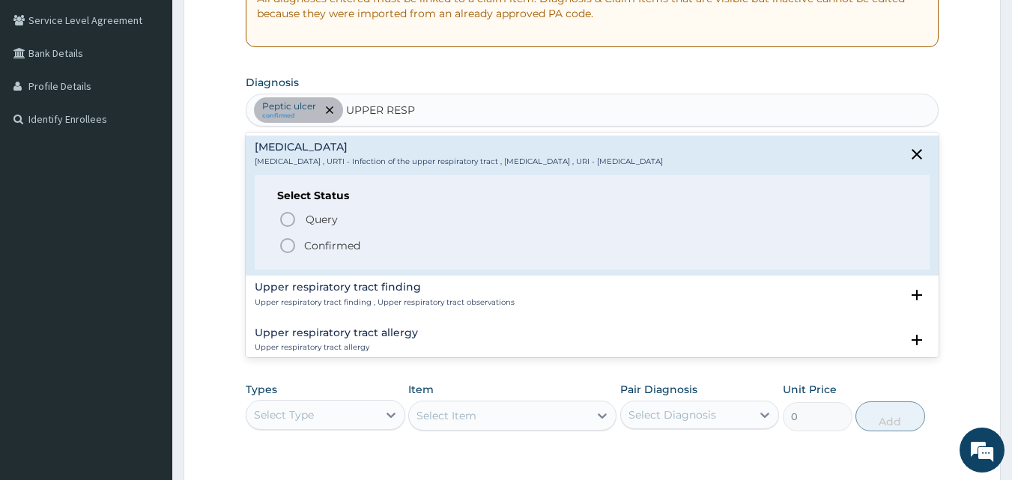
click at [301, 238] on span "Confirmed" at bounding box center [593, 246] width 629 height 18
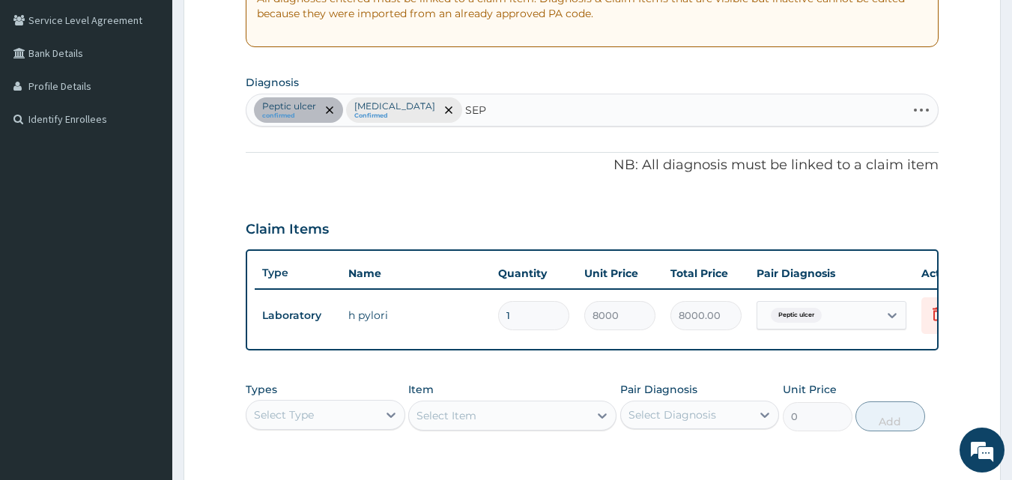
type input "SEPS"
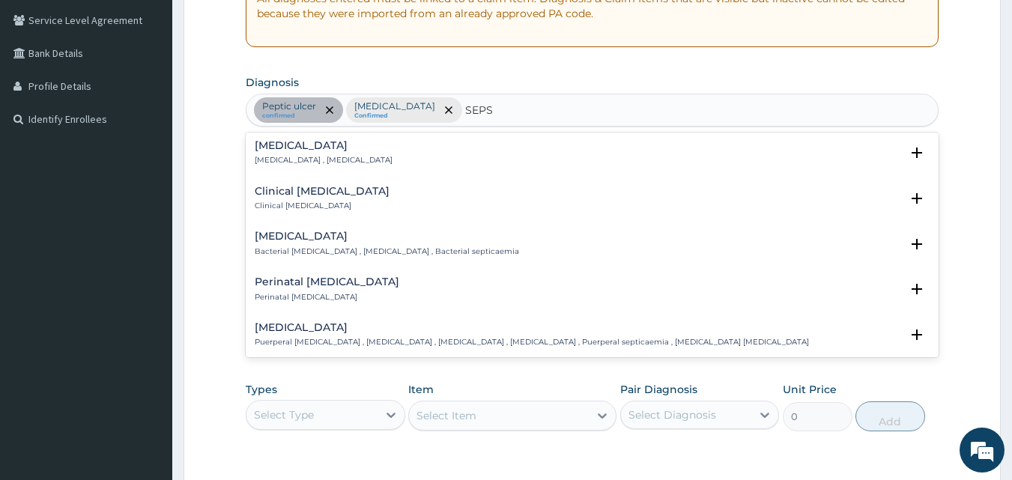
scroll to position [150, 0]
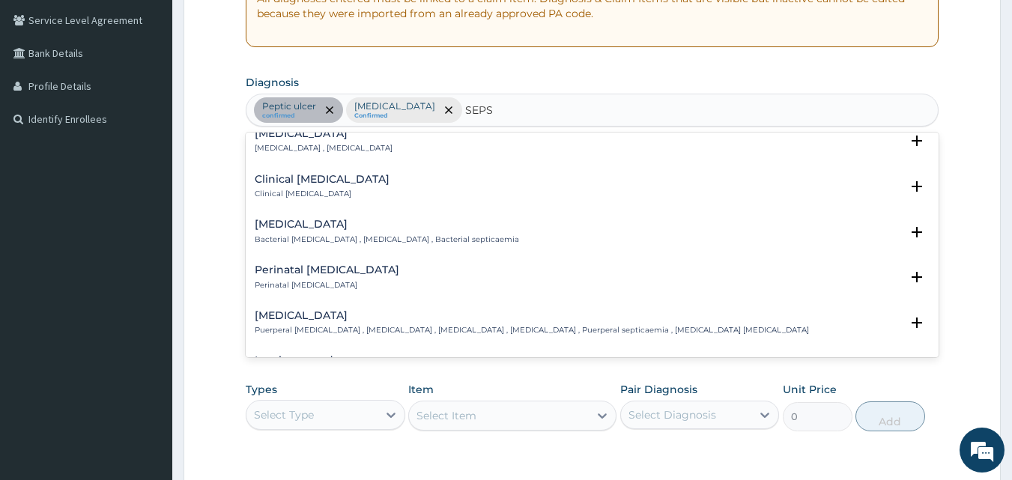
click at [294, 230] on h4 "Bacterial sepsis" at bounding box center [387, 224] width 264 height 11
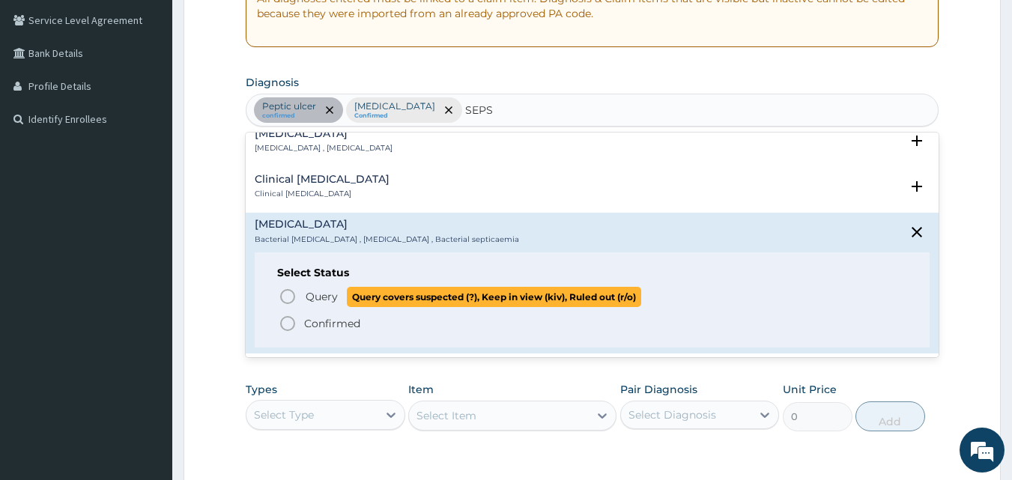
click at [283, 295] on icon "status option query" at bounding box center [288, 297] width 18 height 18
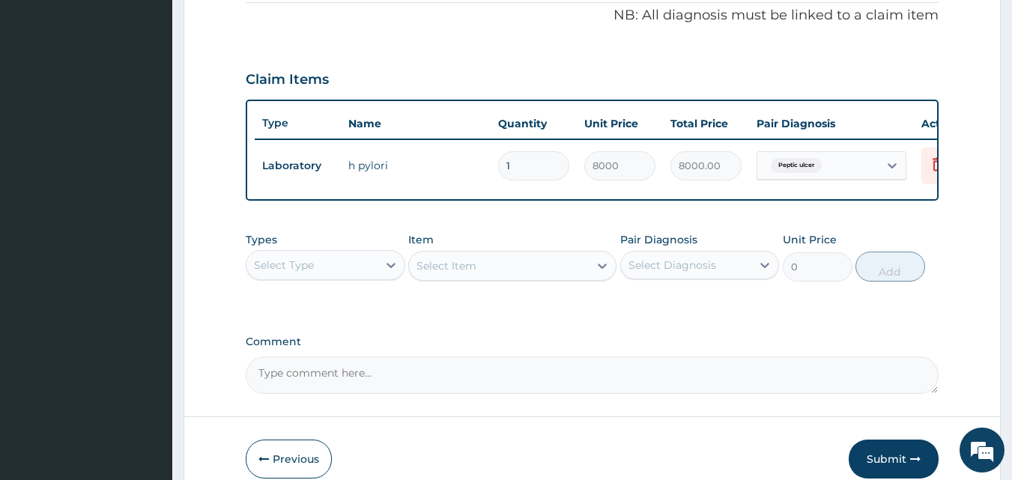
scroll to position [540, 0]
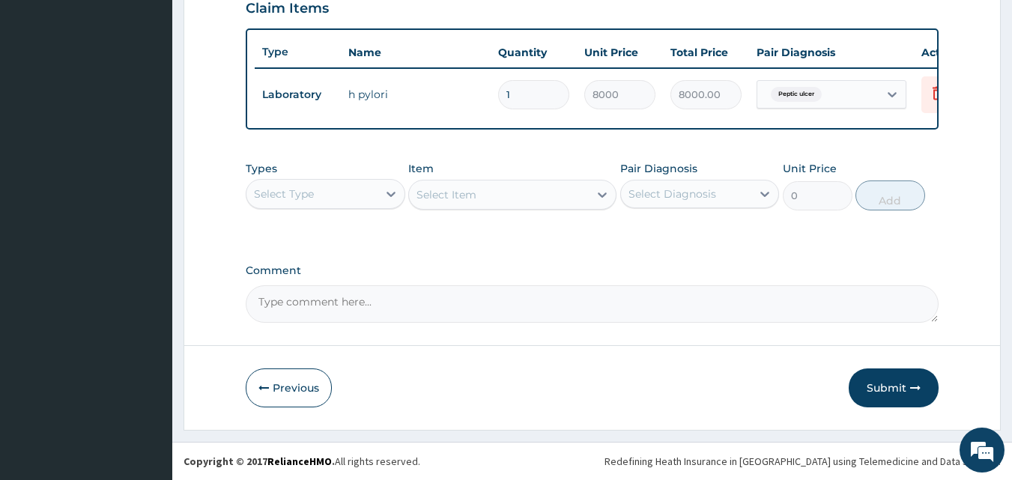
click at [300, 204] on div "Select Type" at bounding box center [311, 194] width 131 height 24
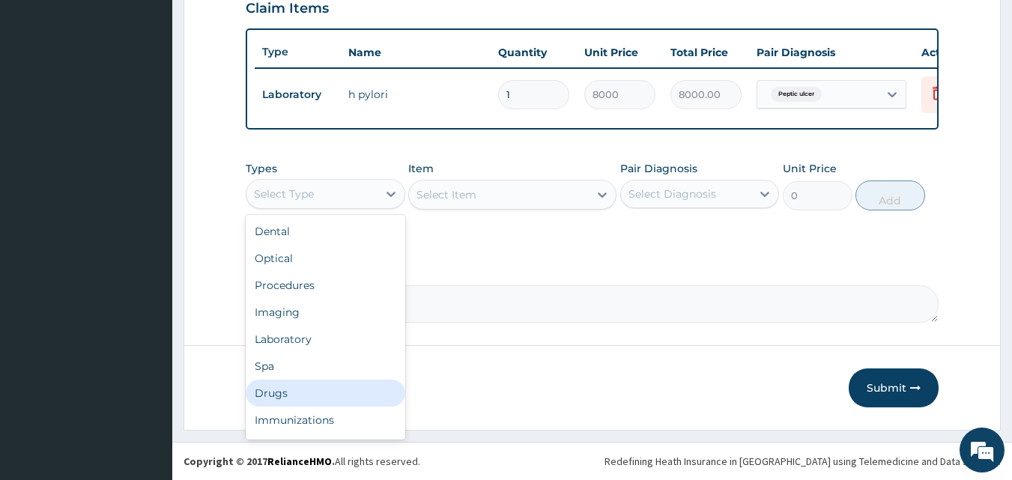
click at [268, 388] on div "Drugs" at bounding box center [325, 393] width 159 height 27
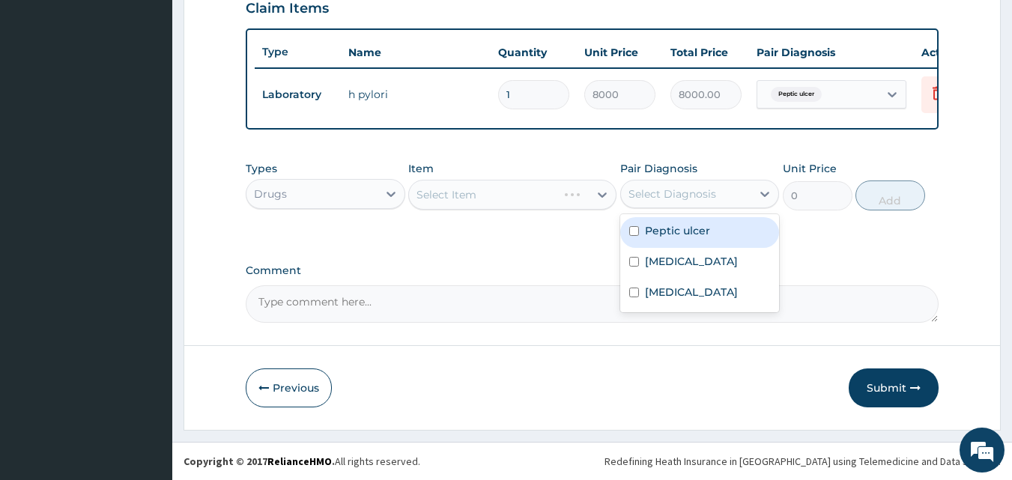
click at [666, 188] on div "Select Diagnosis" at bounding box center [672, 193] width 88 height 15
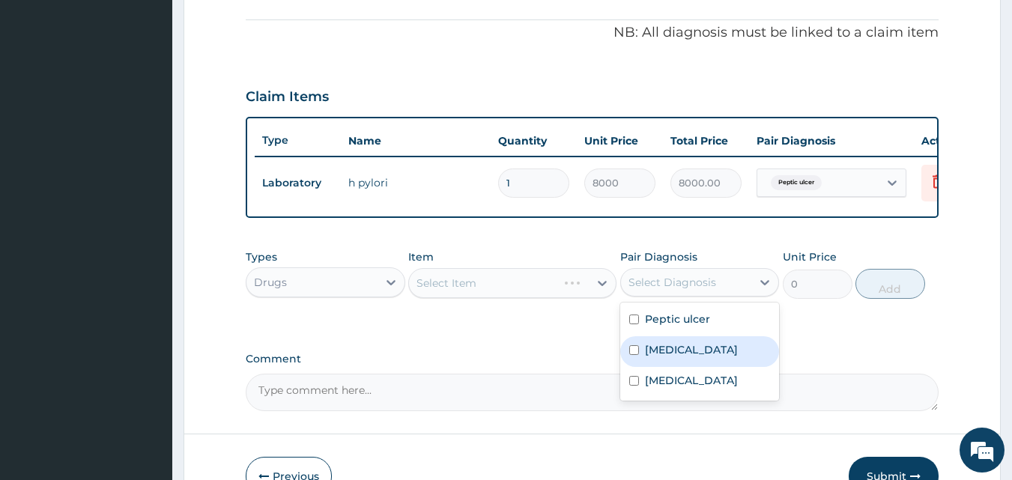
scroll to position [390, 0]
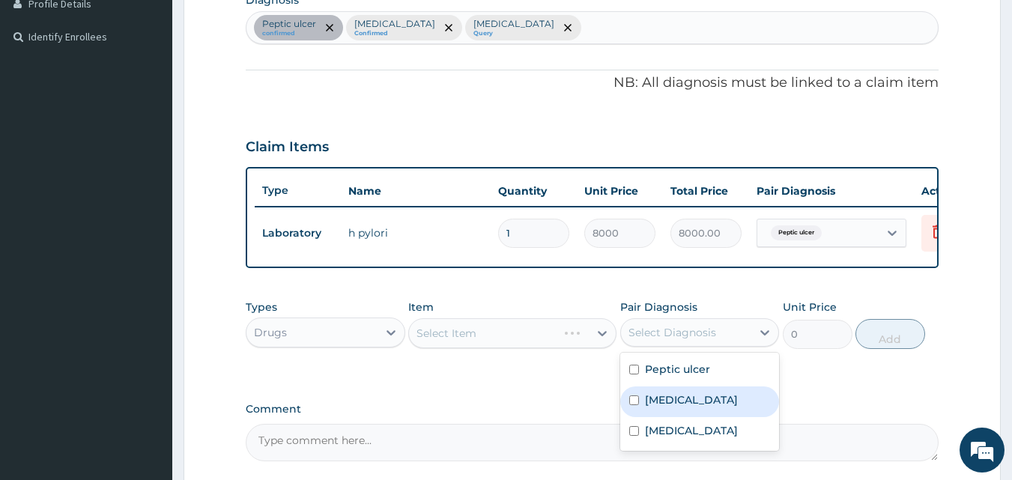
click at [625, 30] on div "Peptic ulcer confirmed Upper respiratory infection Confirmed Bacterial sepsis Q…" at bounding box center [592, 27] width 692 height 31
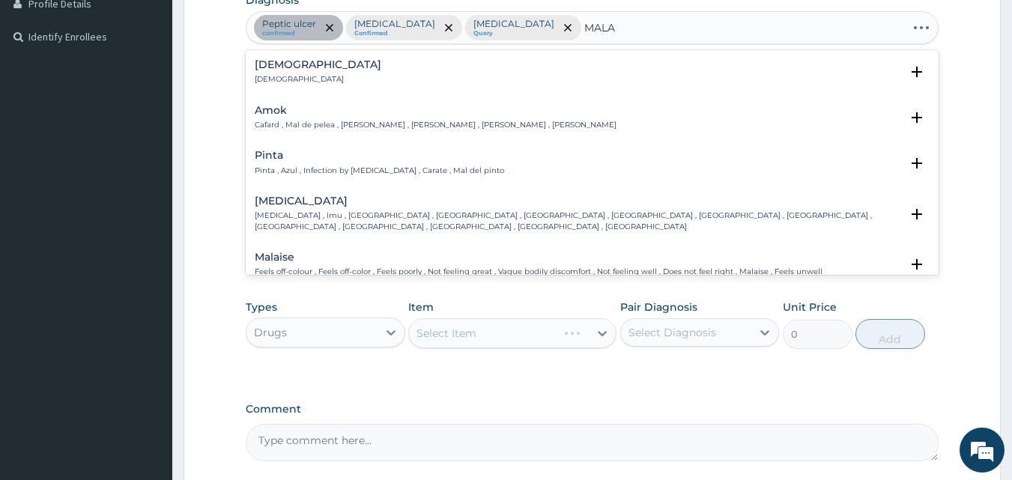
type input "MALAR"
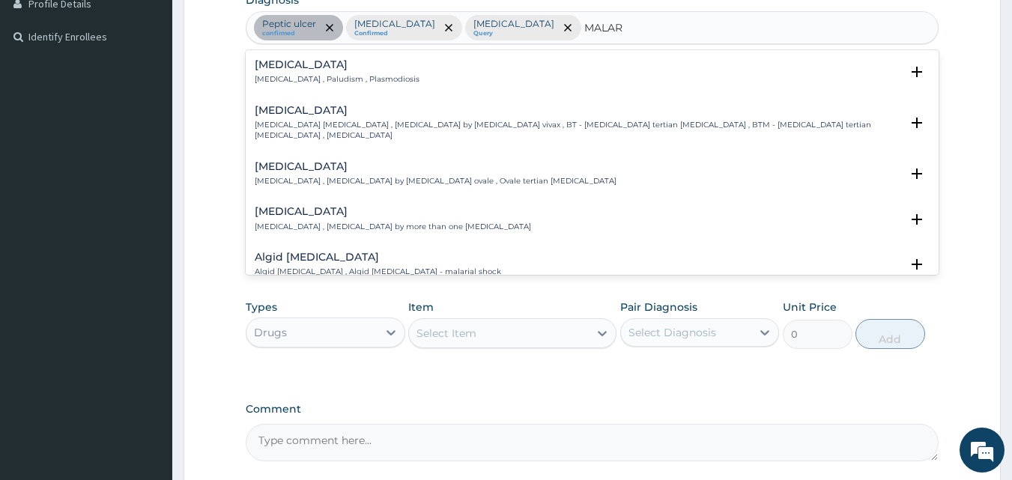
click at [267, 64] on h4 "Malaria" at bounding box center [337, 64] width 165 height 11
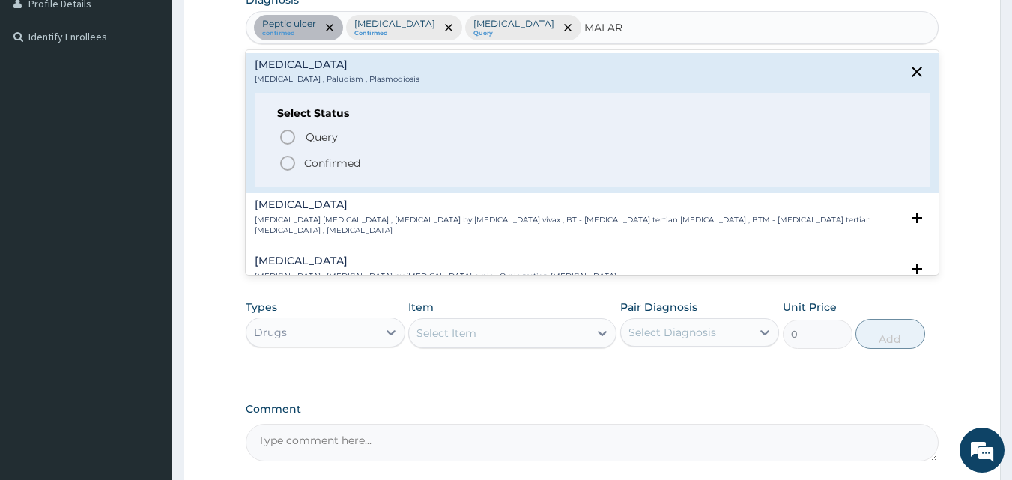
drag, startPoint x: 285, startPoint y: 168, endPoint x: 312, endPoint y: 164, distance: 28.1
click at [287, 166] on icon "status option filled" at bounding box center [288, 163] width 18 height 18
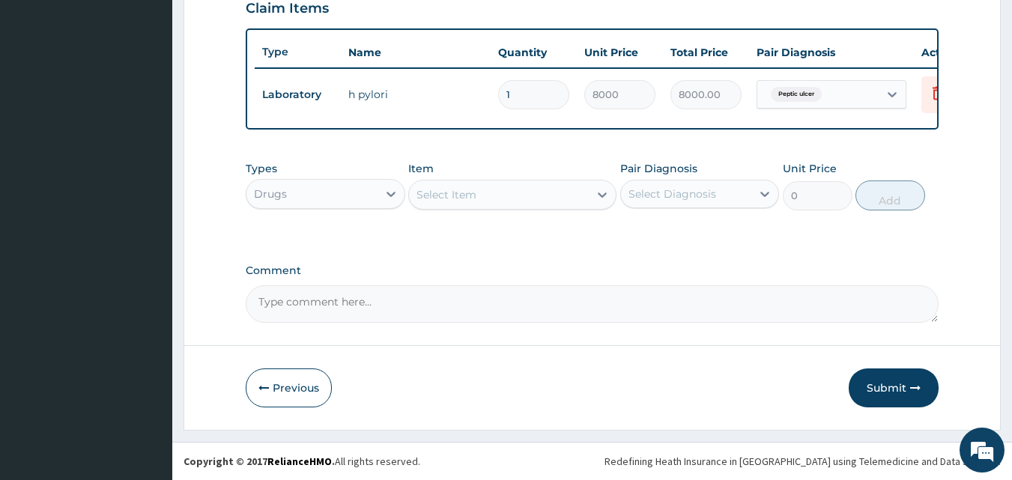
scroll to position [540, 0]
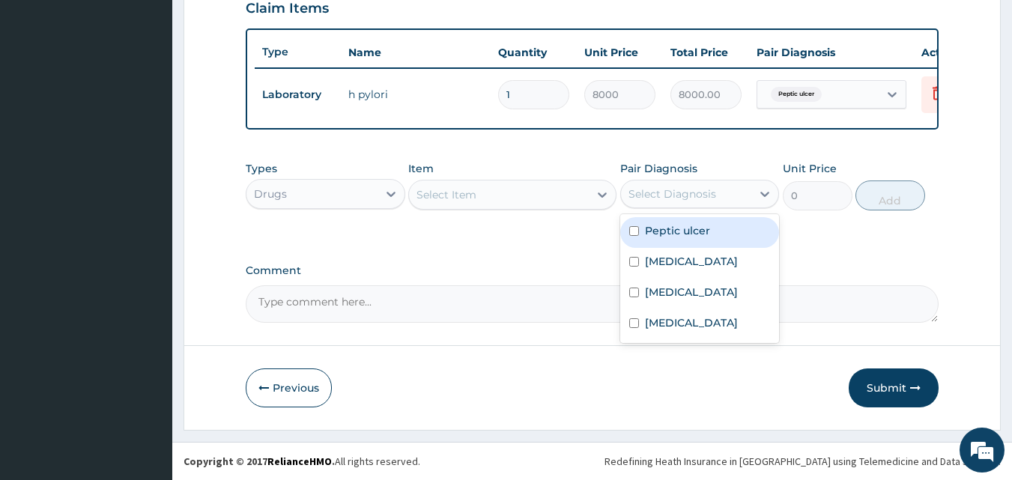
click at [658, 198] on div "Select Diagnosis" at bounding box center [672, 193] width 88 height 15
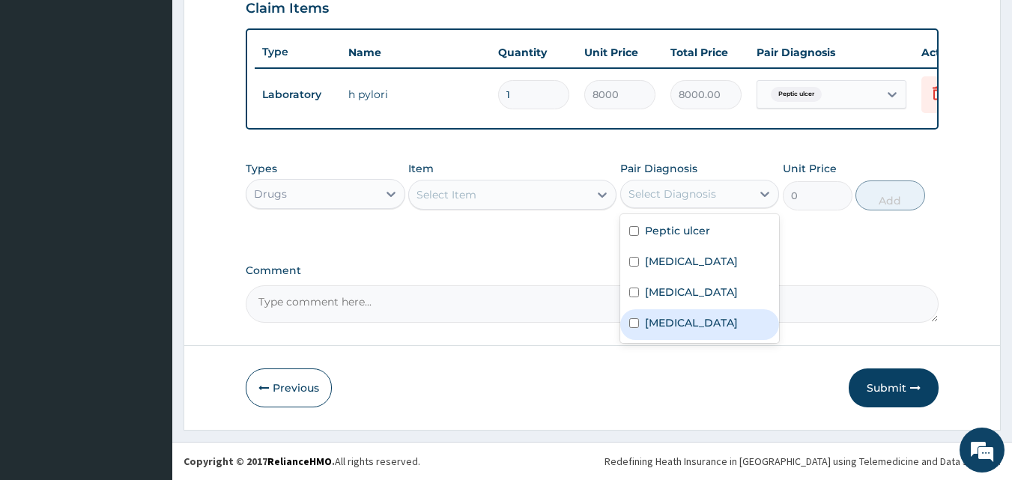
click at [656, 330] on label "Malaria" at bounding box center [691, 322] width 93 height 15
checkbox input "true"
click at [457, 199] on div "Select Item" at bounding box center [446, 194] width 60 height 15
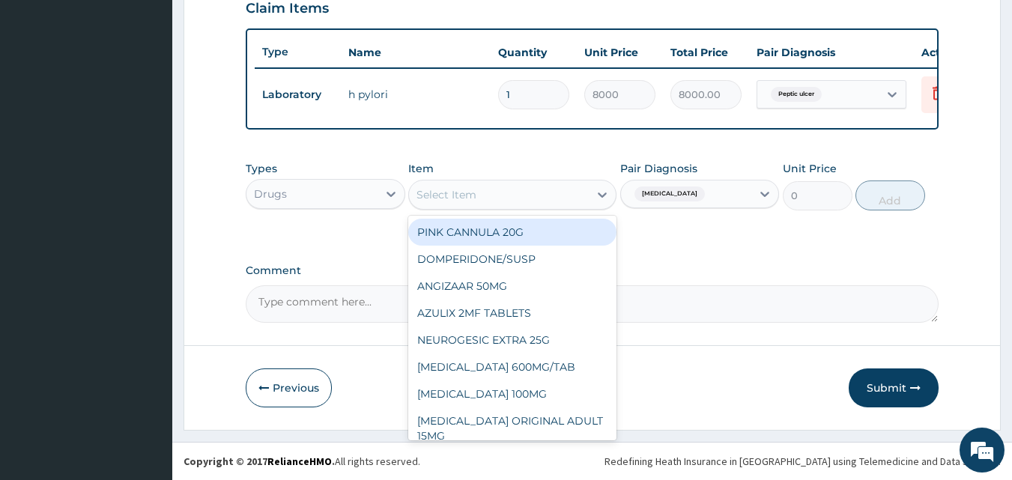
type input "M"
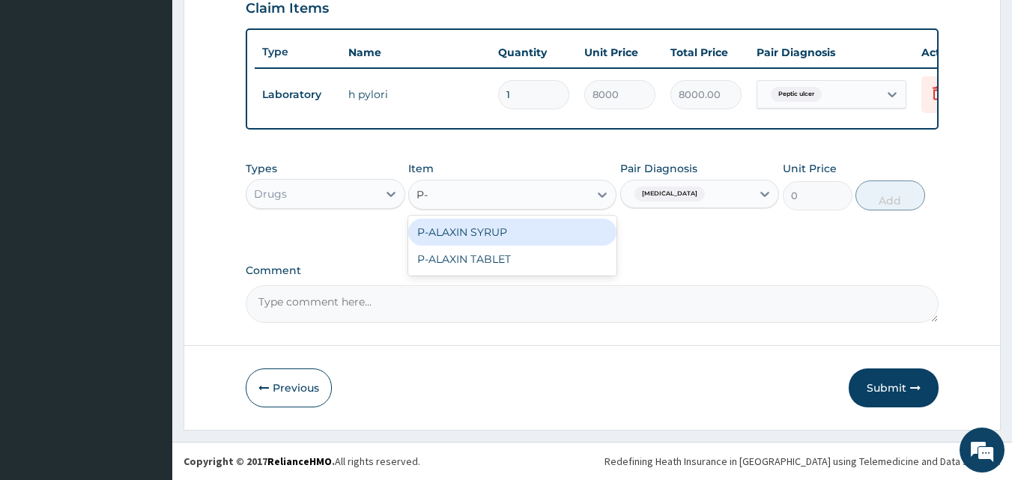
type input "P-A"
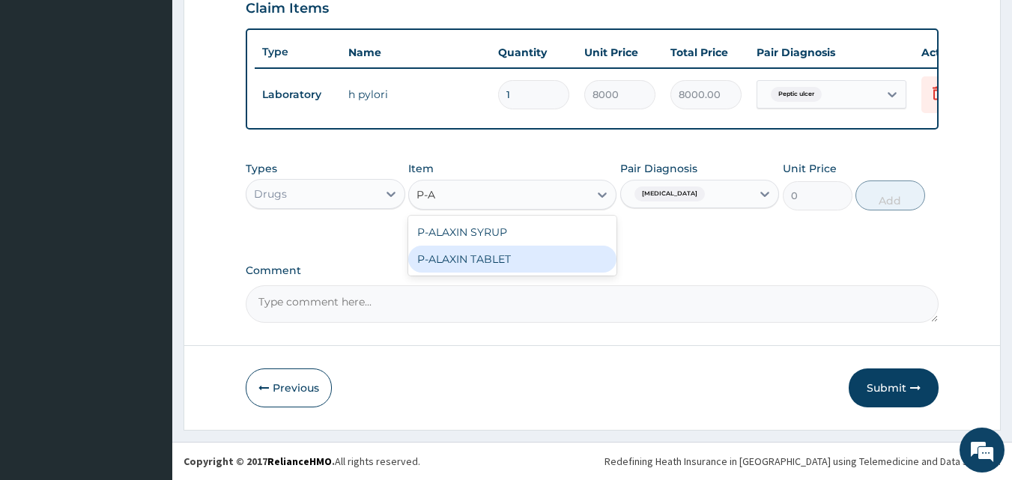
click at [475, 263] on div "P-ALAXIN TABLET" at bounding box center [512, 259] width 208 height 27
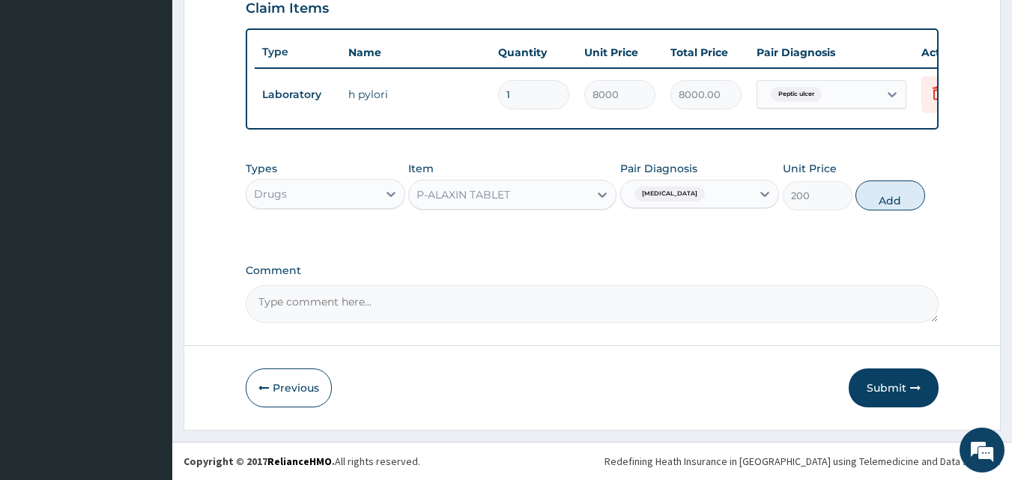
drag, startPoint x: 917, startPoint y: 187, endPoint x: 872, endPoint y: 201, distance: 47.8
click at [897, 194] on button "Add" at bounding box center [890, 195] width 70 height 30
type input "0"
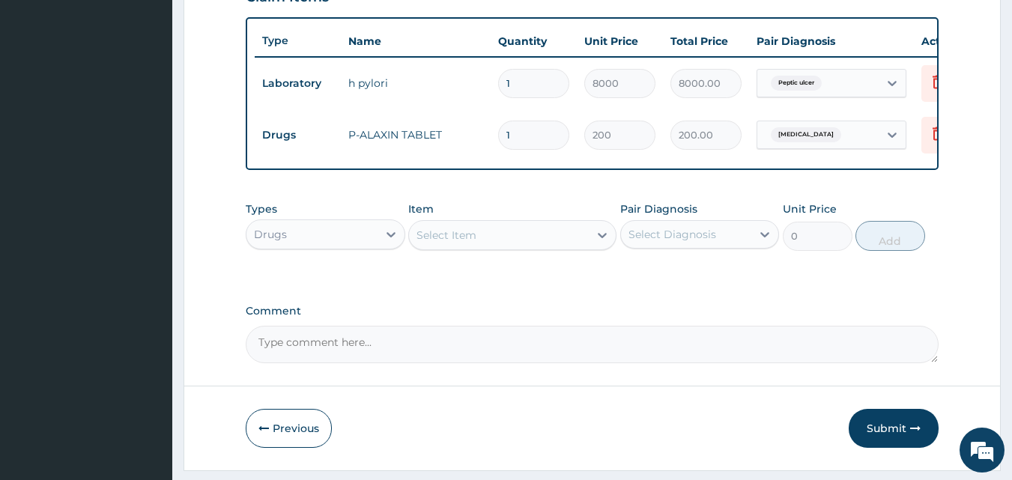
type input "0.00"
type input "9"
type input "1800.00"
type input "9"
click at [654, 242] on div "Select Diagnosis" at bounding box center [672, 234] width 88 height 15
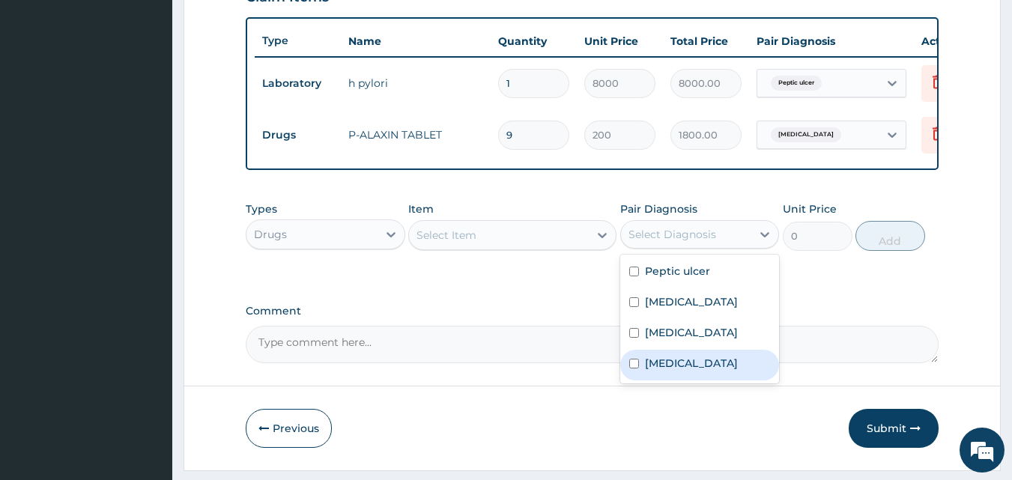
click at [690, 380] on div "Malaria" at bounding box center [699, 365] width 159 height 31
checkbox input "true"
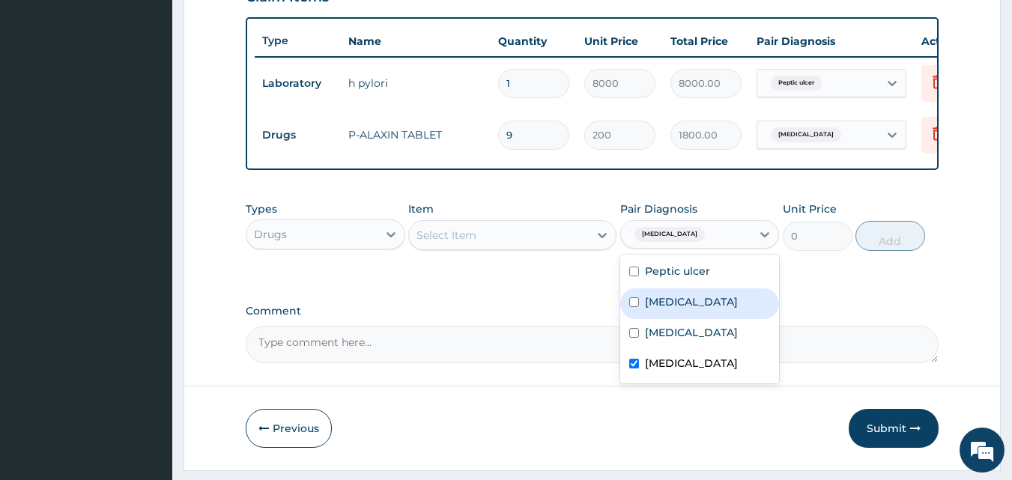
click at [698, 309] on label "Upper respiratory infection" at bounding box center [691, 301] width 93 height 15
checkbox input "true"
click at [472, 243] on div "Select Item" at bounding box center [446, 235] width 60 height 15
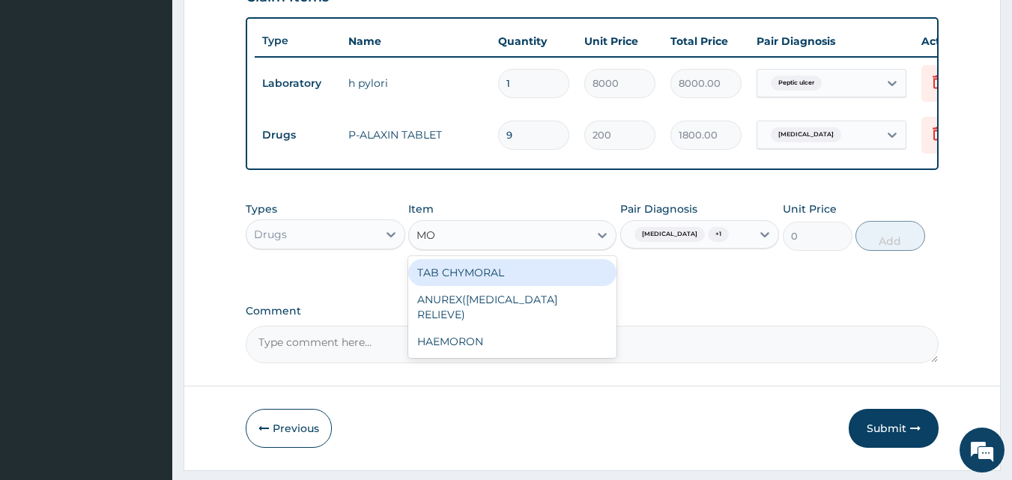
type input "M"
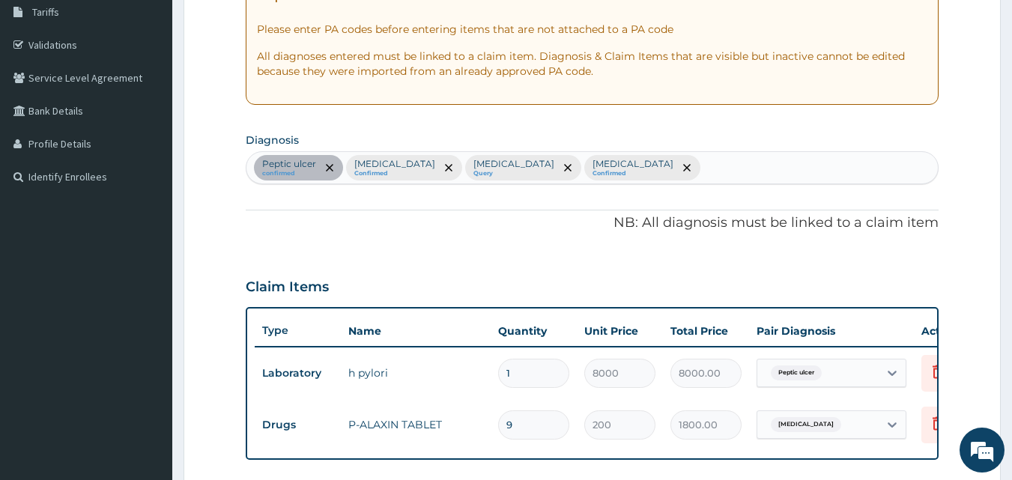
scroll to position [240, 0]
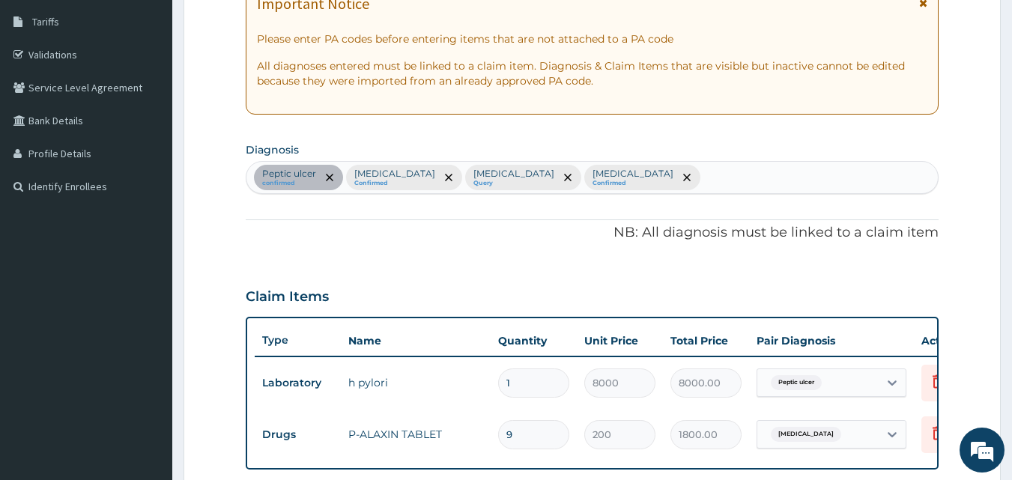
click at [694, 185] on div "Peptic ulcer confirmed Upper respiratory infection Confirmed Bacterial sepsis Q…" at bounding box center [592, 177] width 692 height 31
type input "MYA"
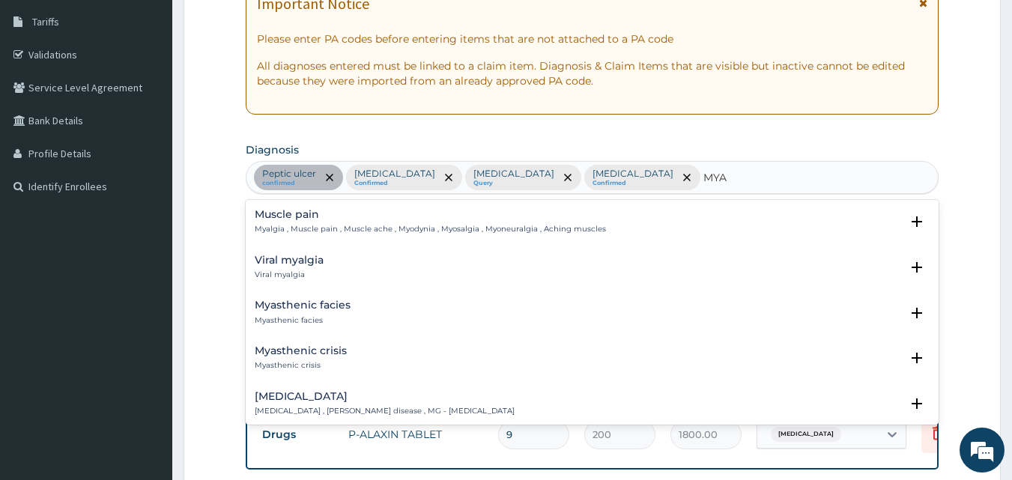
click at [288, 220] on h4 "Muscle pain" at bounding box center [430, 214] width 351 height 11
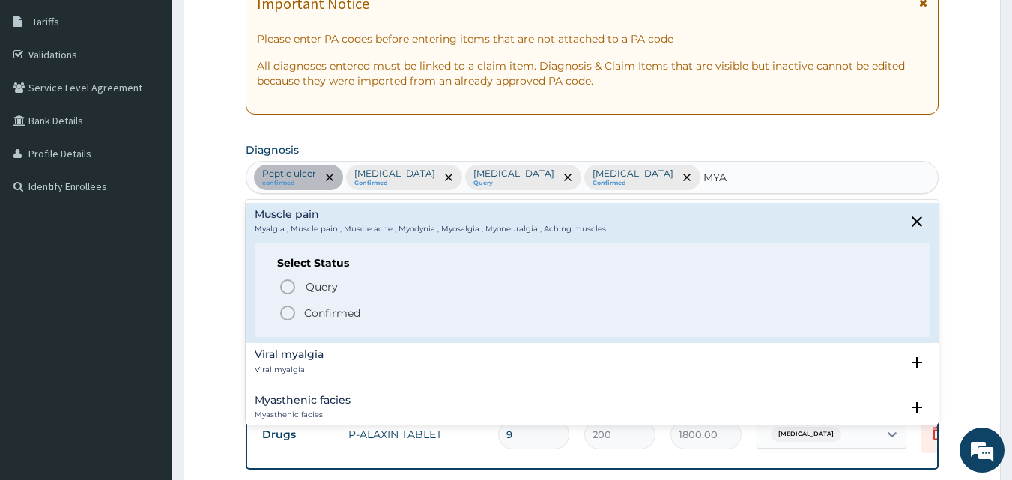
click at [300, 319] on span "Confirmed" at bounding box center [593, 313] width 629 height 18
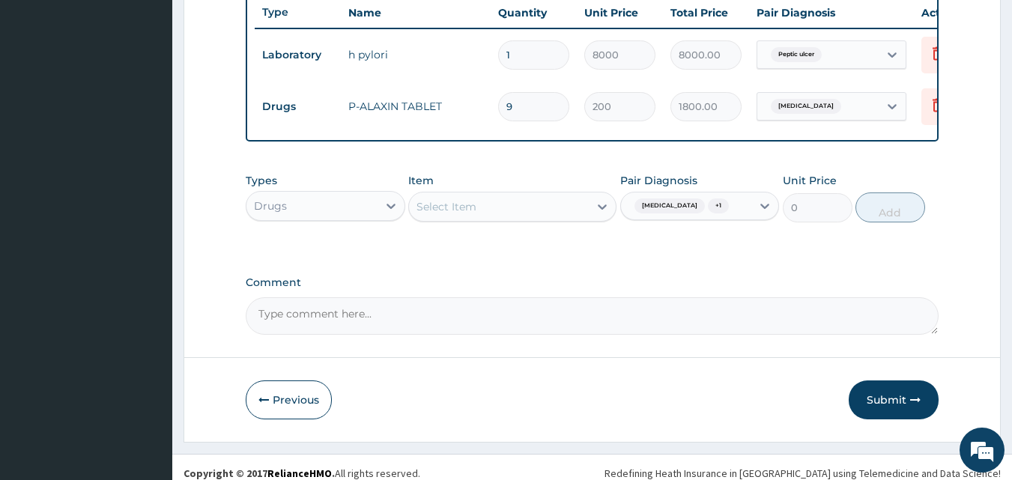
scroll to position [592, 0]
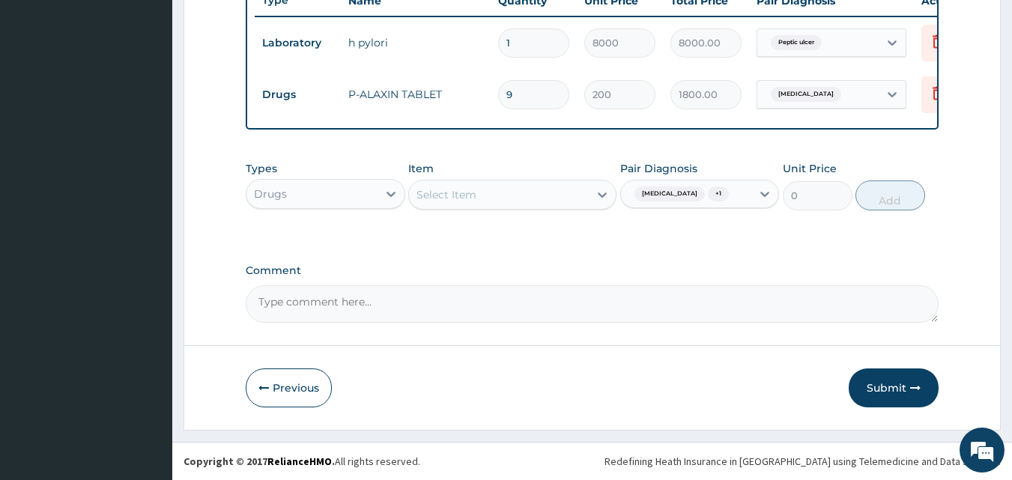
click at [708, 198] on span "+ 1" at bounding box center [718, 193] width 21 height 15
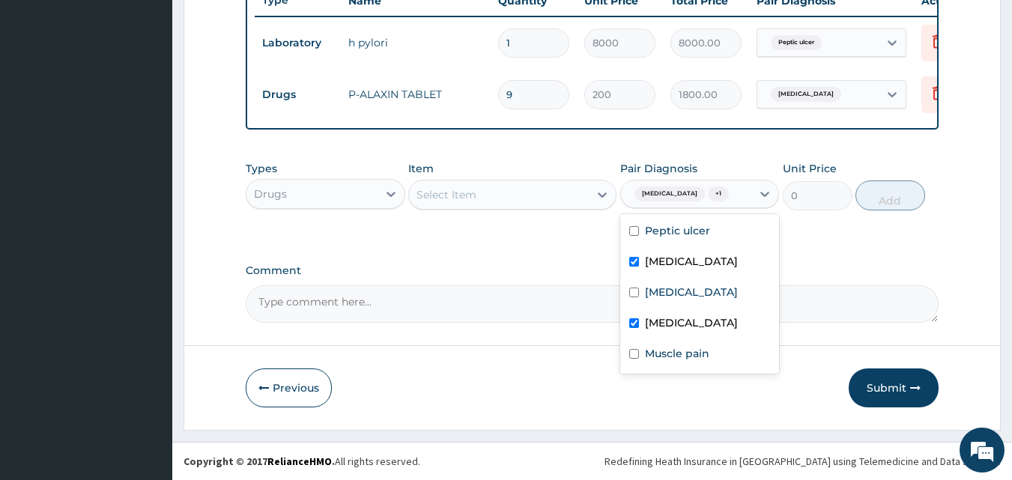
click at [667, 330] on label "Malaria" at bounding box center [691, 322] width 93 height 15
checkbox input "false"
click at [671, 269] on label "Upper respiratory infection" at bounding box center [691, 261] width 93 height 15
checkbox input "false"
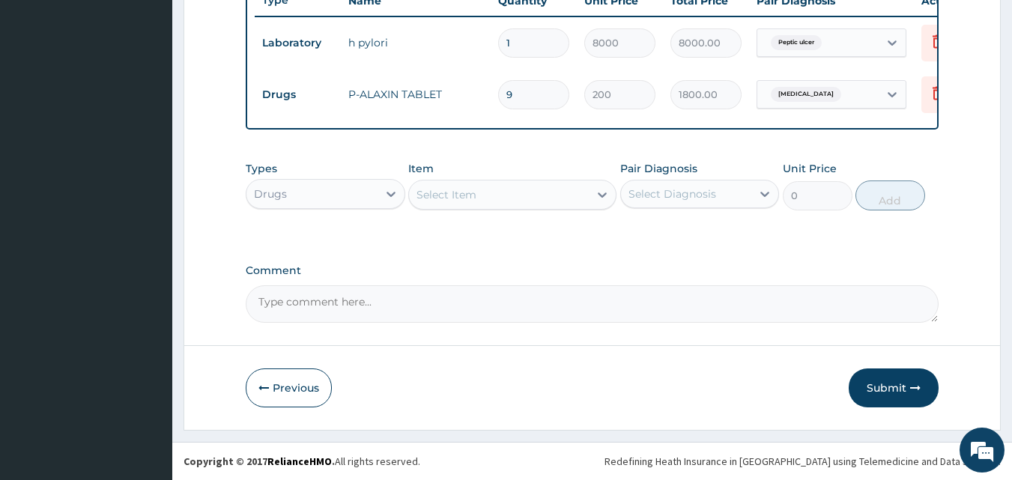
click at [663, 198] on div "Select Diagnosis" at bounding box center [672, 193] width 88 height 15
type input "MYA"
drag, startPoint x: 529, startPoint y: 279, endPoint x: 610, endPoint y: 249, distance: 86.0
click at [538, 276] on div "Comment" at bounding box center [592, 293] width 693 height 58
click at [657, 199] on div "Select Diagnosis" at bounding box center [672, 193] width 88 height 15
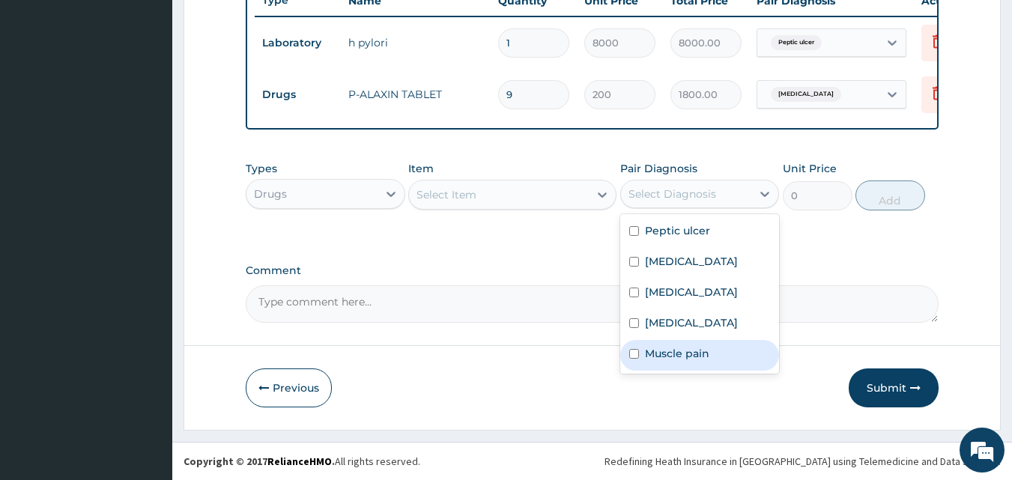
click at [668, 361] on label "Muscle pain" at bounding box center [677, 353] width 64 height 15
checkbox input "true"
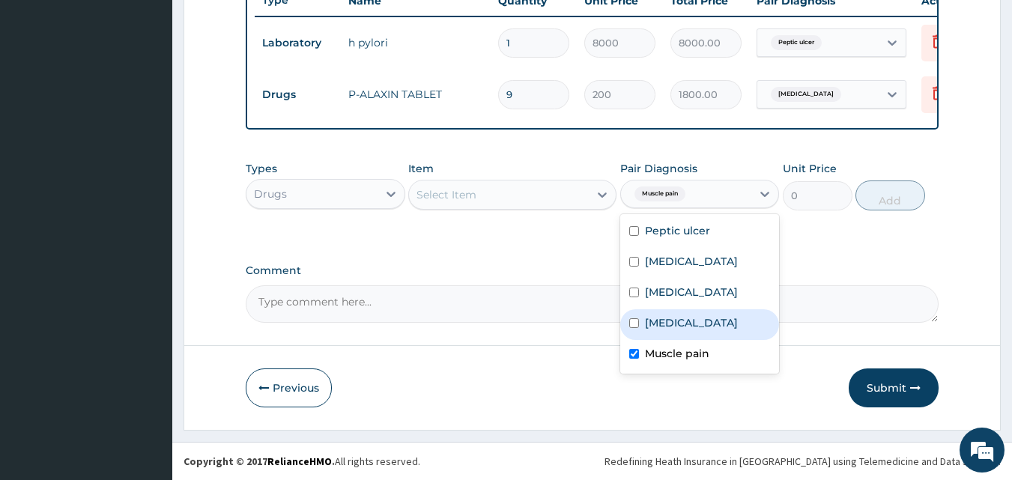
click at [505, 209] on div "Select Item" at bounding box center [512, 195] width 208 height 30
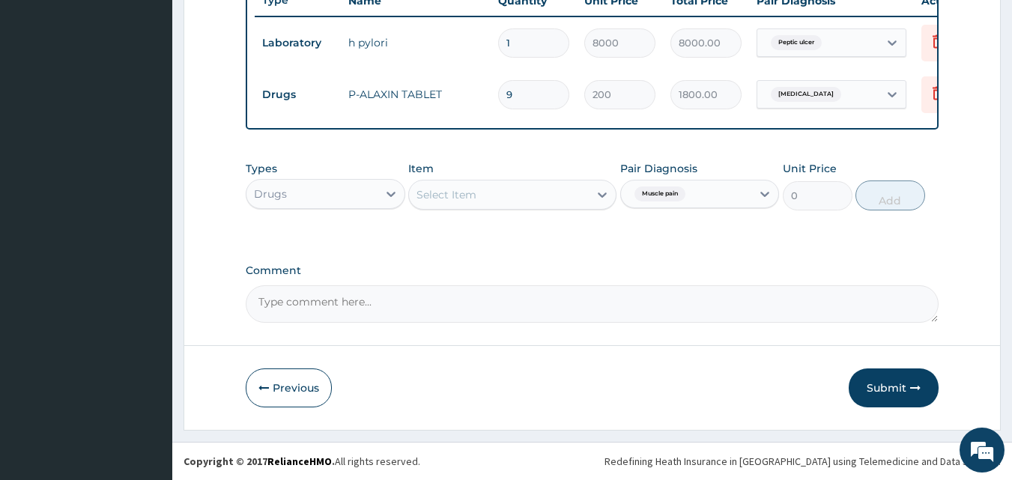
click at [475, 192] on div "Select Item" at bounding box center [446, 194] width 60 height 15
type input "M"
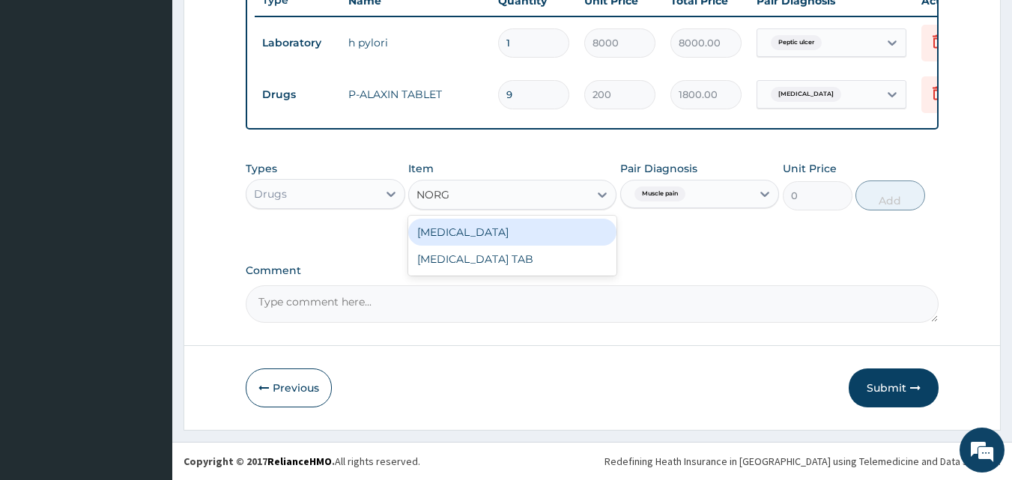
type input "NORGE"
click at [492, 235] on div "NORGESIC" at bounding box center [512, 232] width 208 height 27
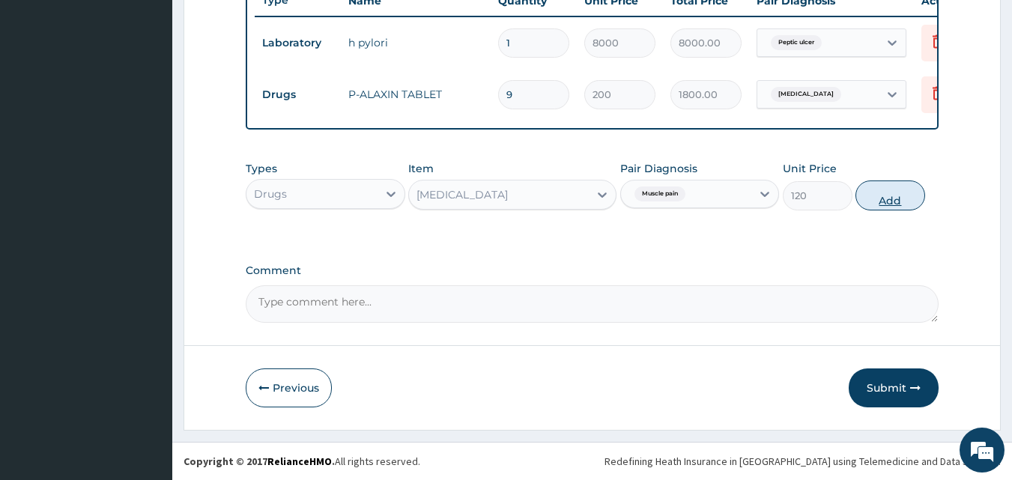
click at [885, 200] on button "Add" at bounding box center [890, 195] width 70 height 30
type input "0"
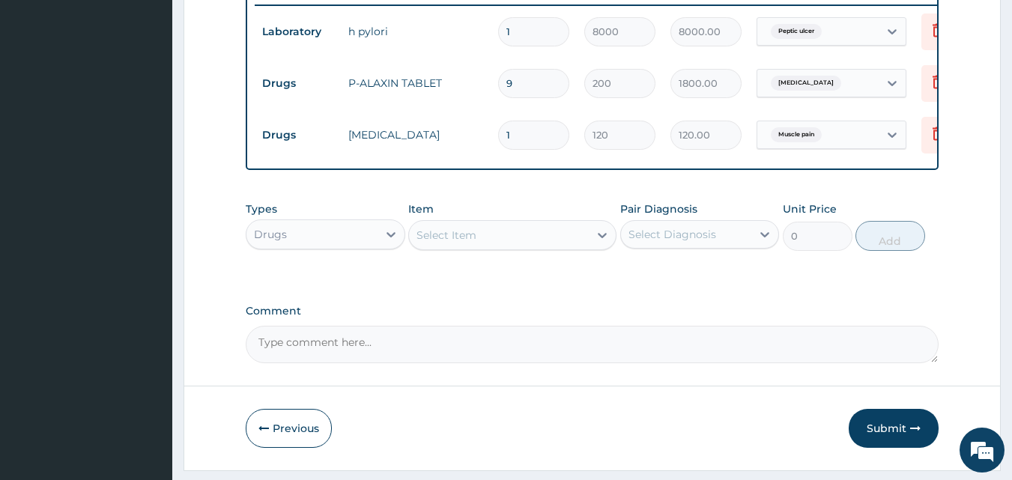
type input "18"
type input "2160.00"
type input "18"
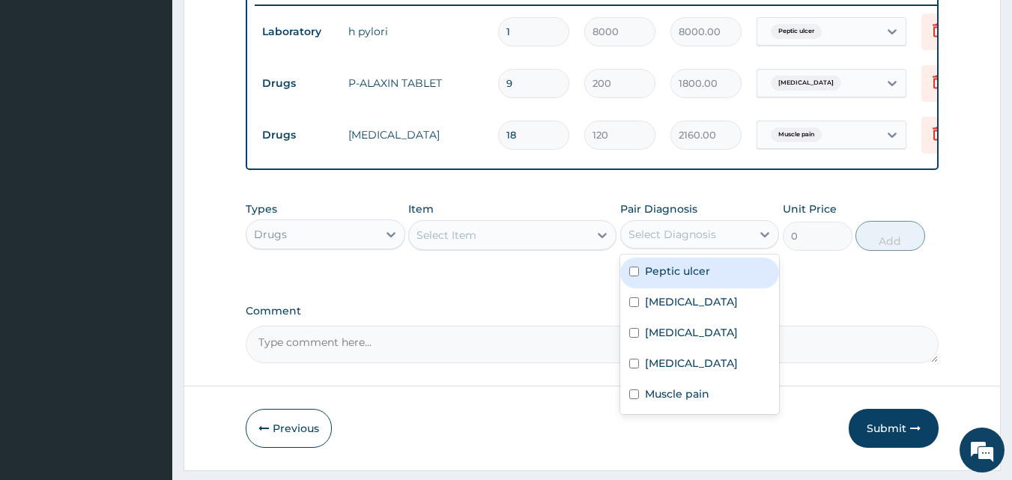
click at [684, 242] on div "Select Diagnosis" at bounding box center [672, 234] width 88 height 15
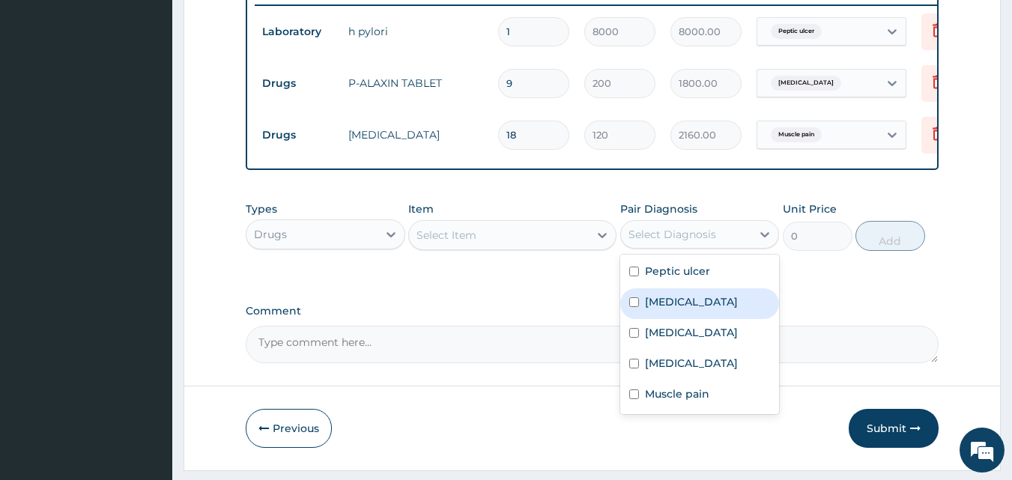
click at [670, 309] on label "Upper respiratory infection" at bounding box center [691, 301] width 93 height 15
checkbox input "true"
click at [451, 243] on div "Select Item" at bounding box center [446, 235] width 60 height 15
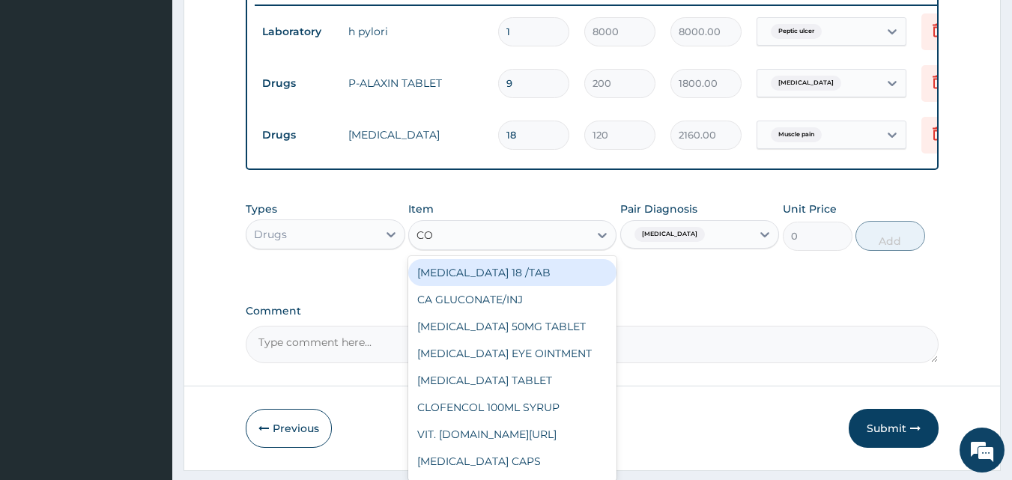
type input "COU"
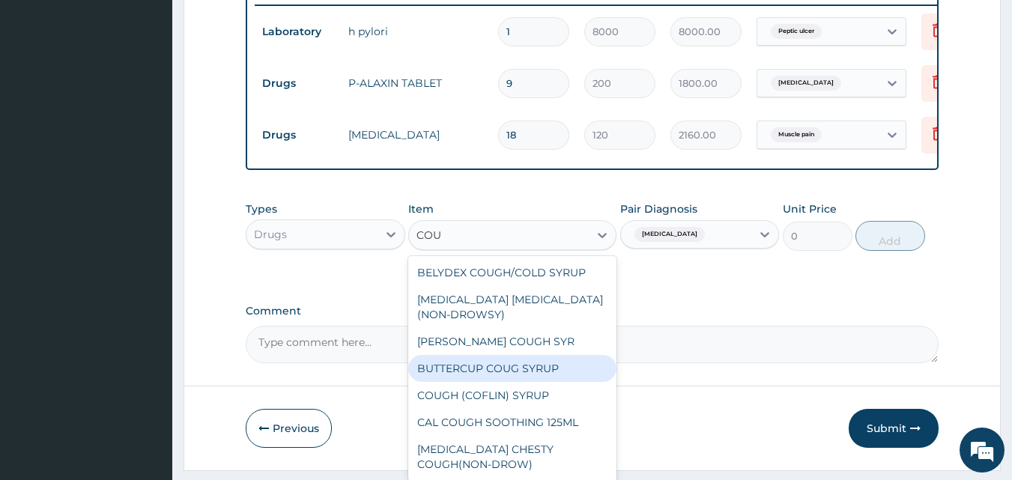
click at [460, 379] on div "BUTTERCUP COUG SYRUP" at bounding box center [512, 368] width 208 height 27
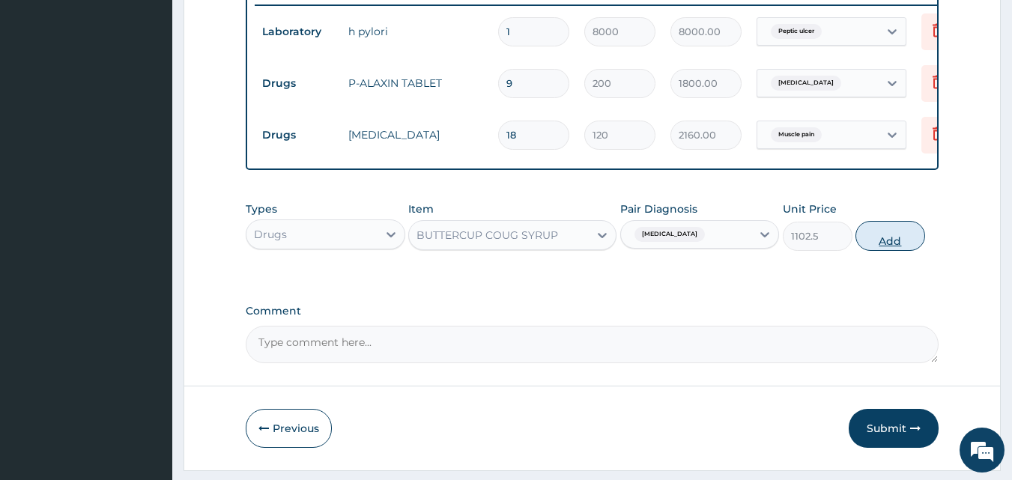
click at [900, 251] on button "Add" at bounding box center [890, 236] width 70 height 30
type input "0"
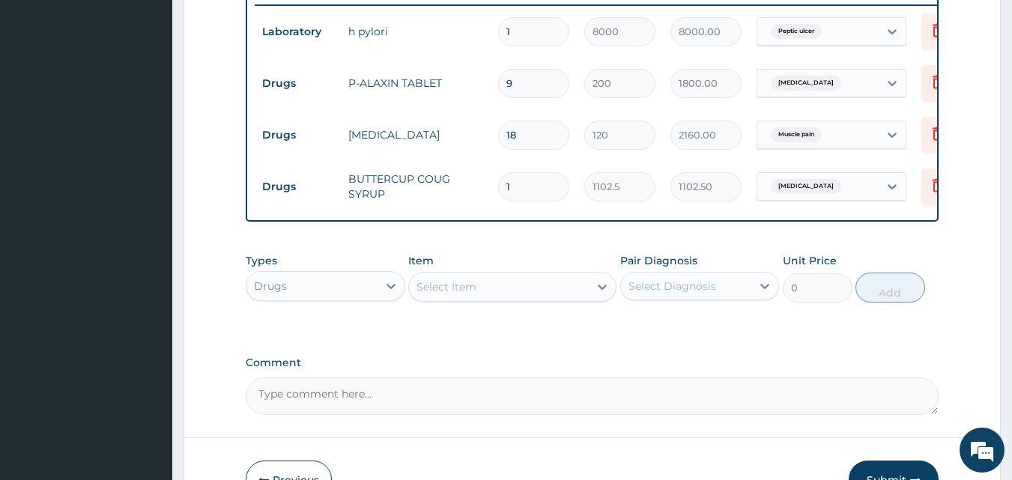
click at [649, 294] on div "Select Diagnosis" at bounding box center [672, 286] width 88 height 15
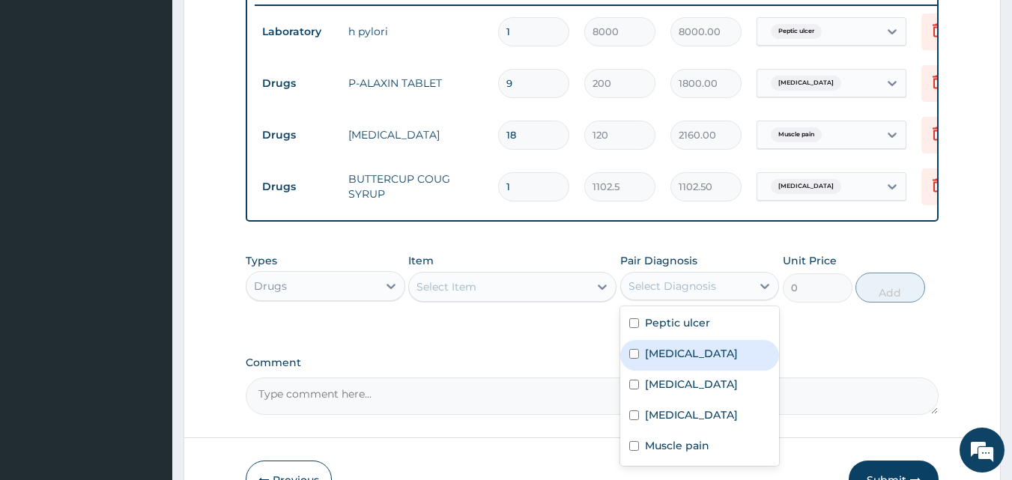
click at [688, 361] on label "Upper respiratory infection" at bounding box center [691, 353] width 93 height 15
checkbox input "true"
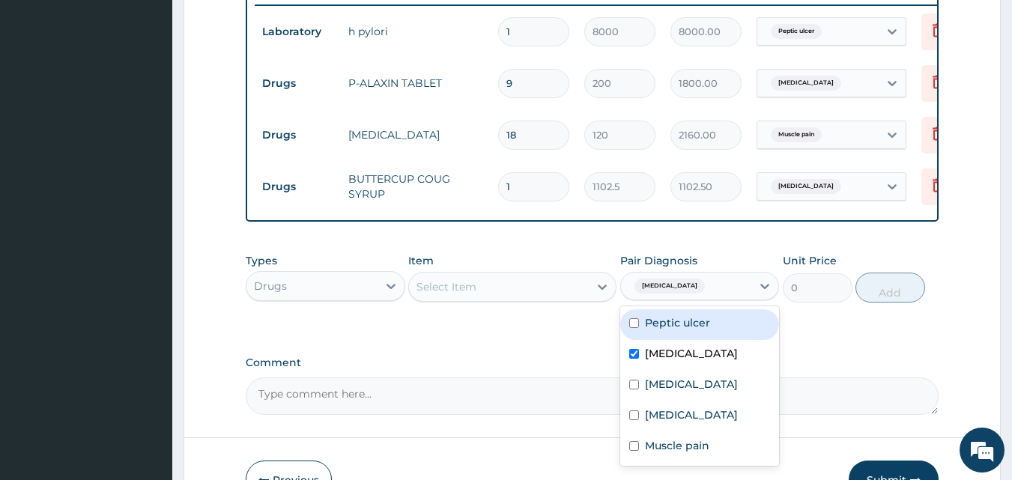
click at [467, 291] on div "Select Item" at bounding box center [446, 286] width 60 height 15
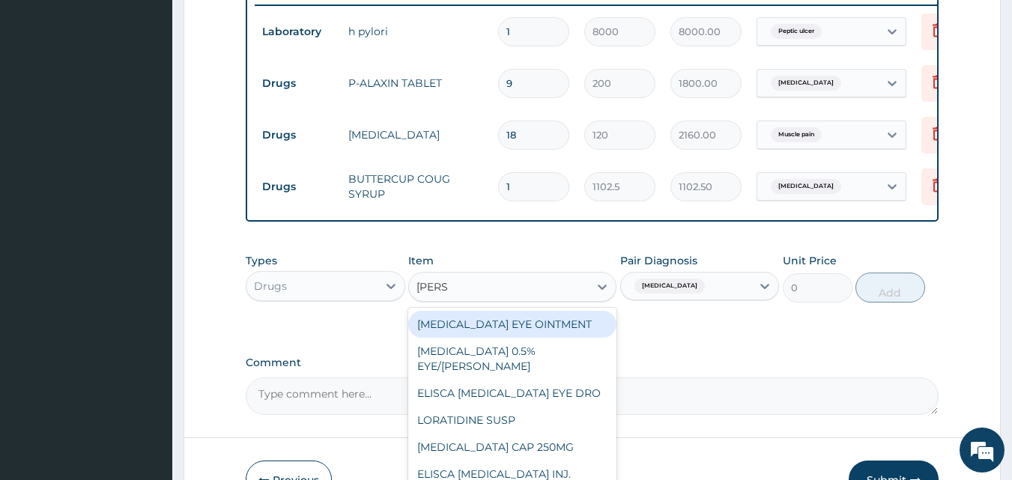
type input "LORAT"
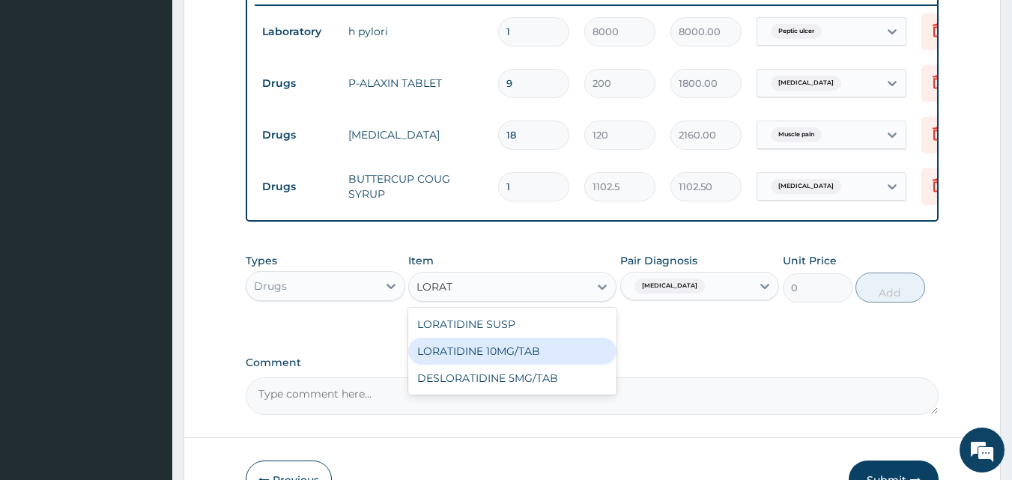
click at [506, 358] on div "LORATIDINE 10MG/TAB" at bounding box center [512, 351] width 208 height 27
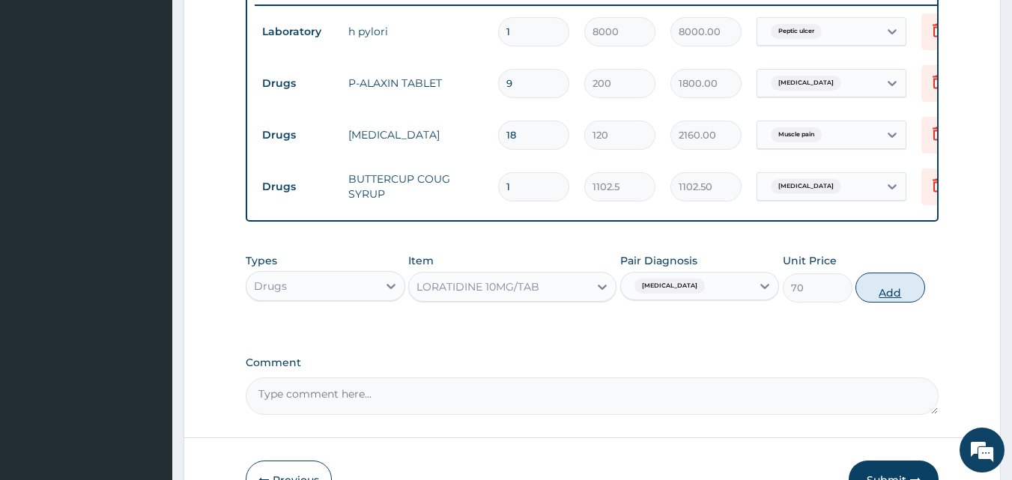
click at [886, 303] on button "Add" at bounding box center [890, 288] width 70 height 30
type input "0"
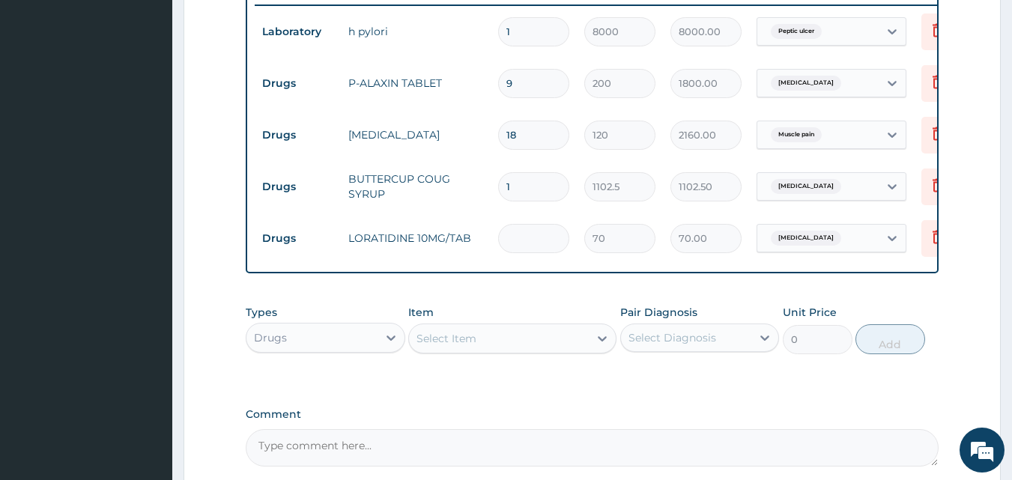
type input "0.00"
type input "4"
type input "280.00"
type input "0.00"
type input "3"
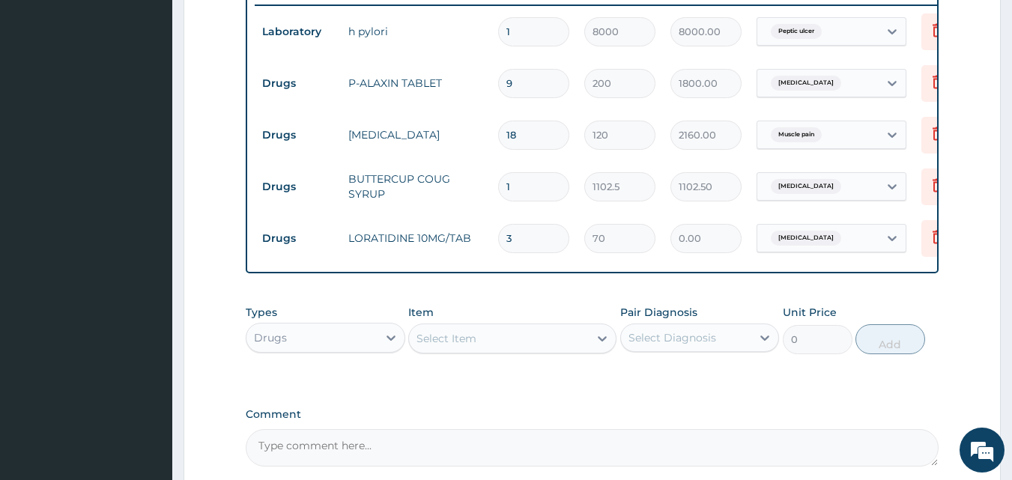
type input "210.00"
type input "3"
click at [660, 338] on div "Select Diagnosis" at bounding box center [686, 338] width 131 height 24
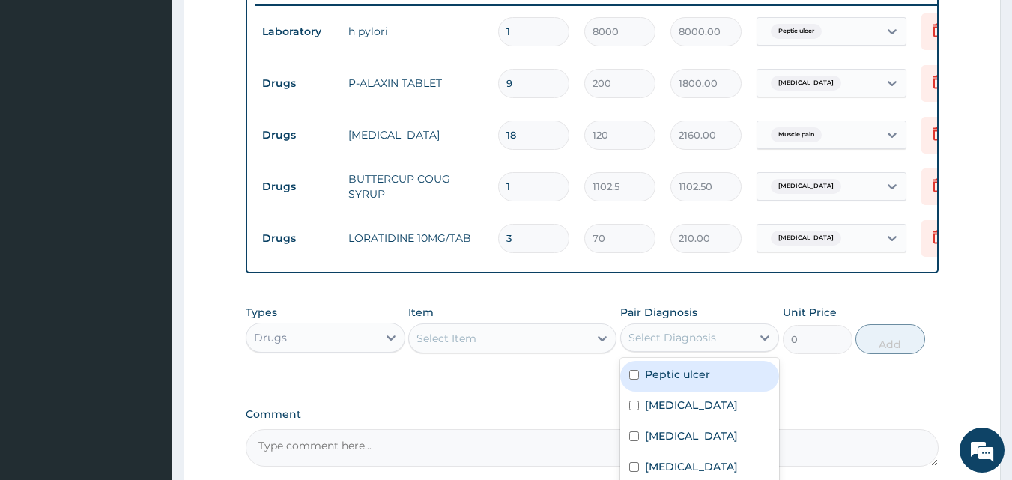
click at [669, 392] on div "Peptic ulcer" at bounding box center [699, 376] width 159 height 31
checkbox input "true"
click at [475, 349] on div "Select Item" at bounding box center [499, 338] width 180 height 24
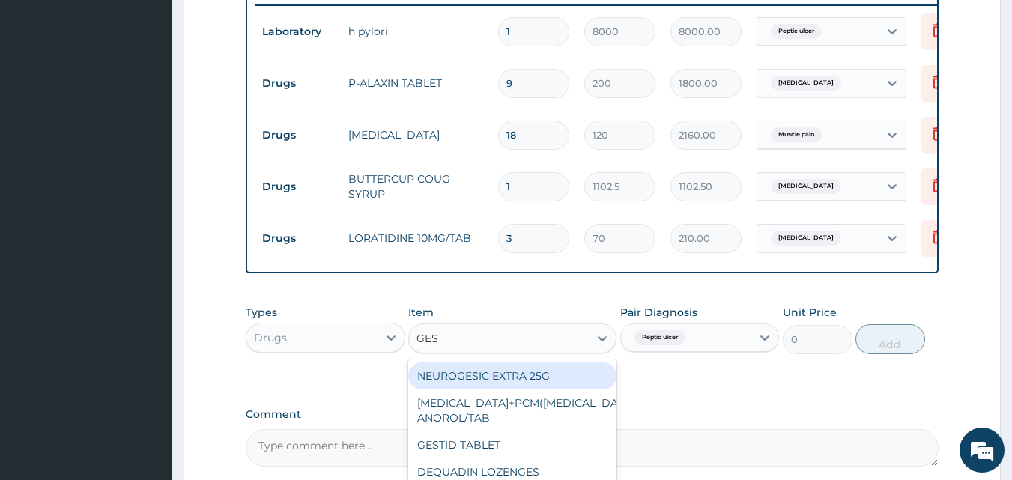
type input "GEST"
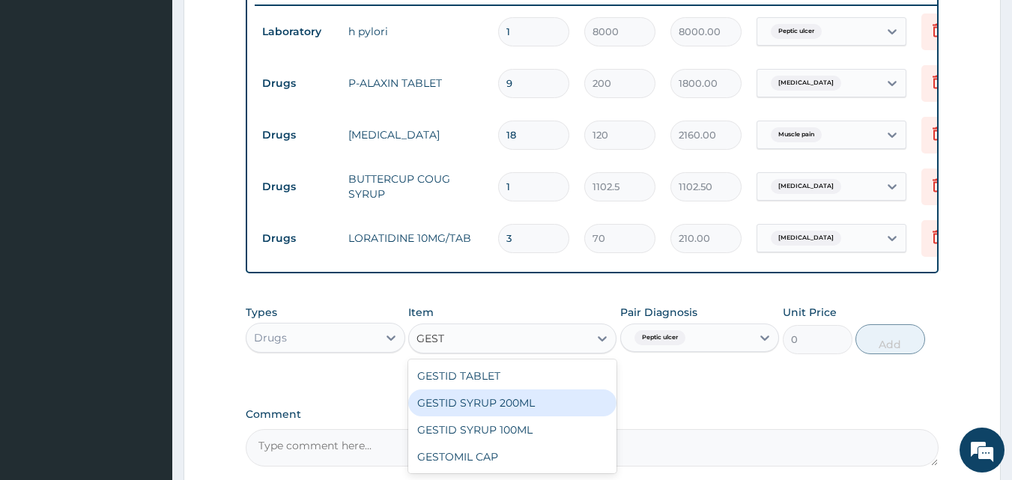
click at [490, 416] on div "GESTID SYRUP 200ML" at bounding box center [512, 402] width 208 height 27
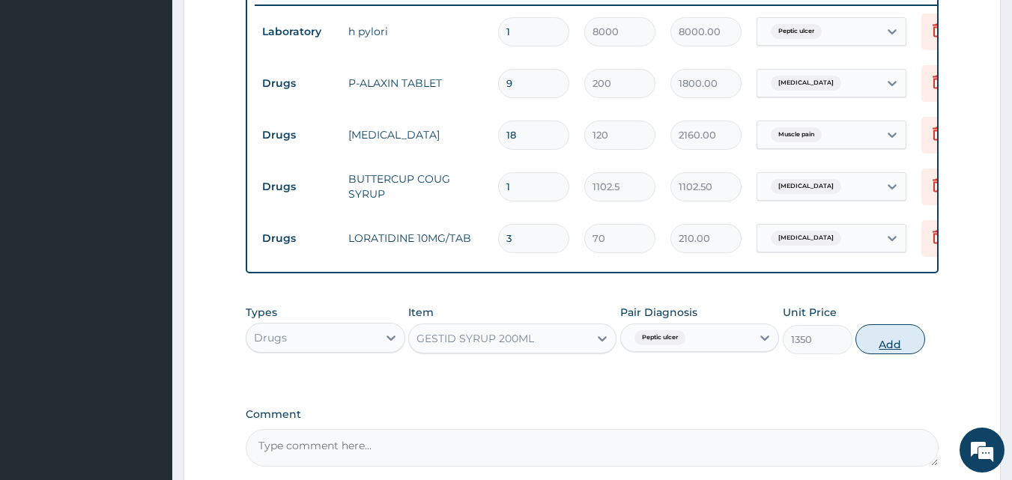
click at [894, 353] on button "Add" at bounding box center [890, 339] width 70 height 30
type input "0"
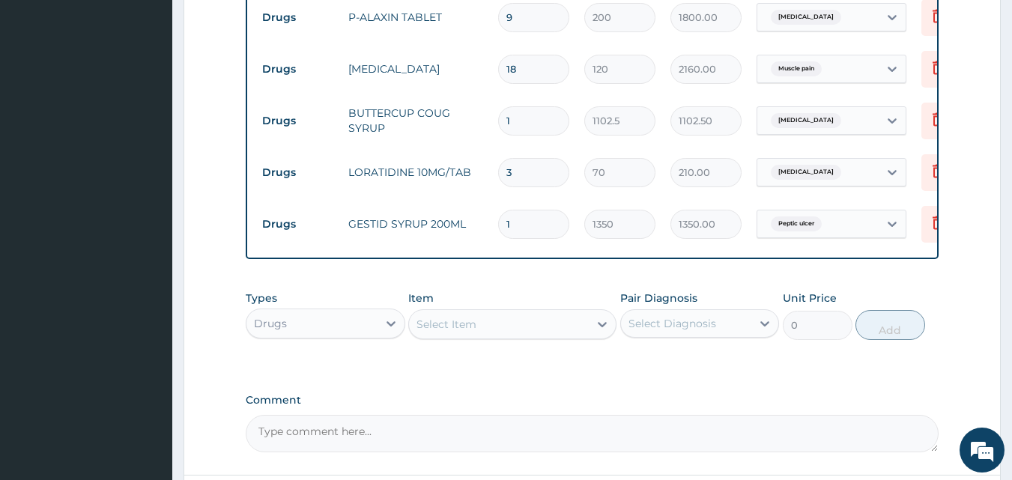
scroll to position [741, 0]
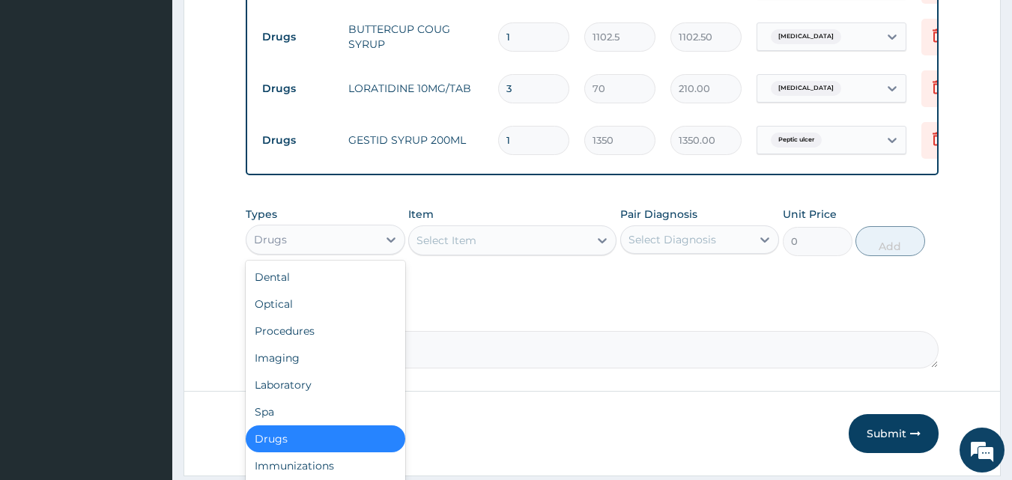
click at [284, 242] on div "Drugs" at bounding box center [311, 240] width 131 height 24
click at [291, 394] on div "Laboratory" at bounding box center [325, 384] width 159 height 27
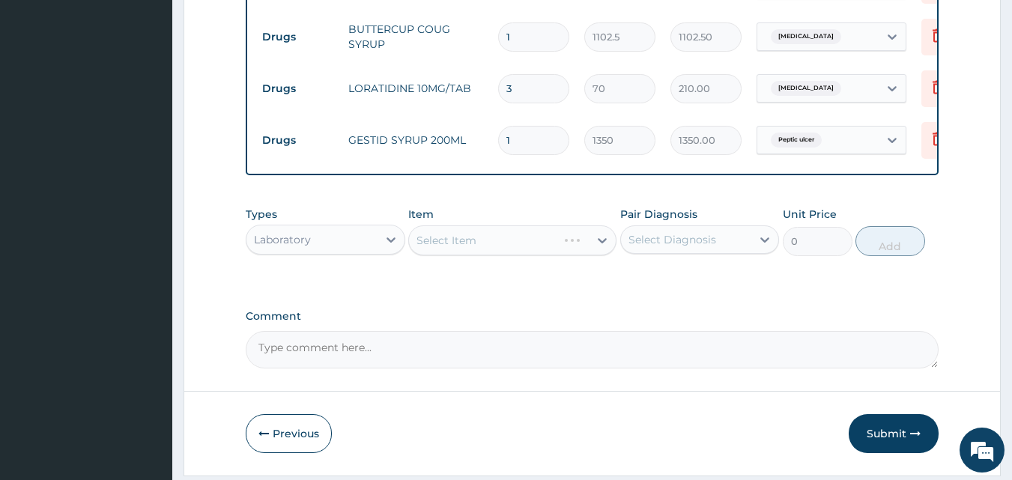
click at [677, 247] on div "Select Diagnosis" at bounding box center [672, 239] width 88 height 15
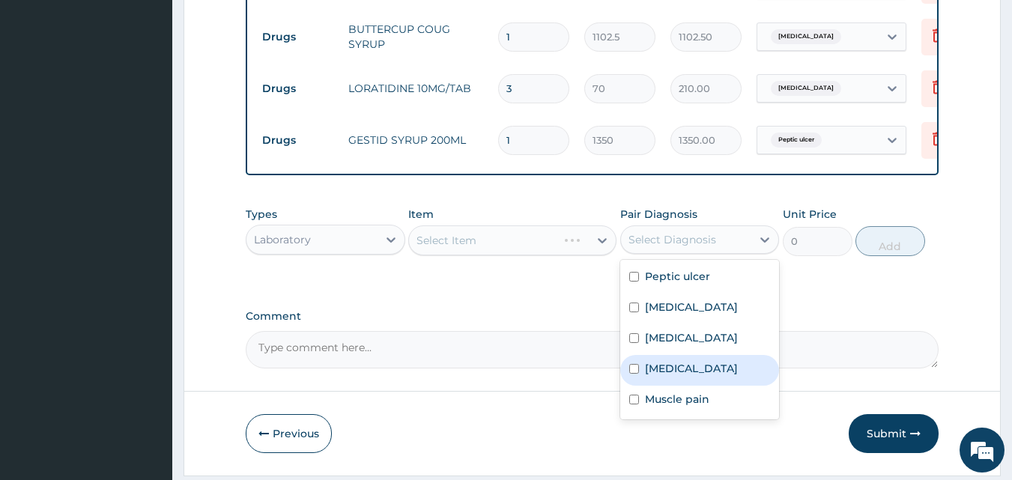
click at [681, 376] on label "Malaria" at bounding box center [691, 368] width 93 height 15
checkbox input "true"
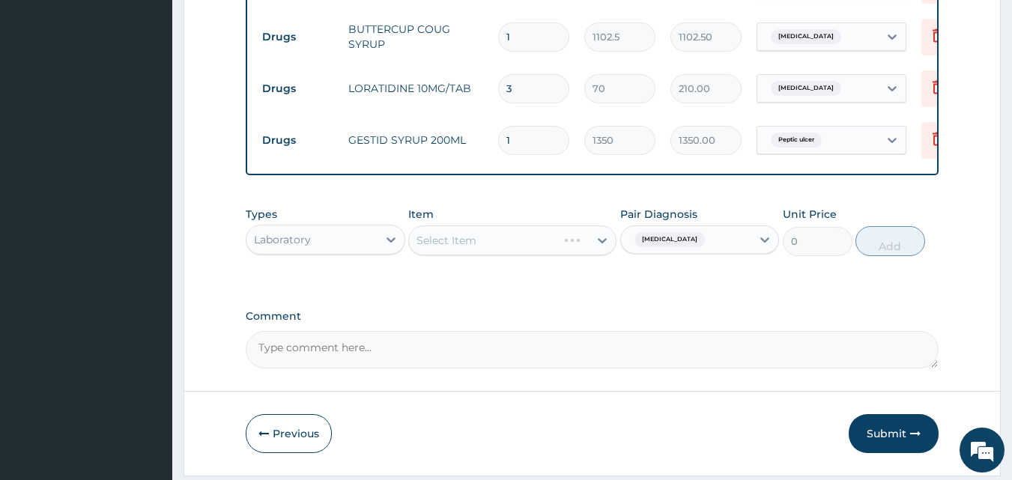
click at [484, 255] on div "Select Item" at bounding box center [512, 240] width 208 height 30
click at [465, 255] on div "Select Item" at bounding box center [512, 240] width 208 height 30
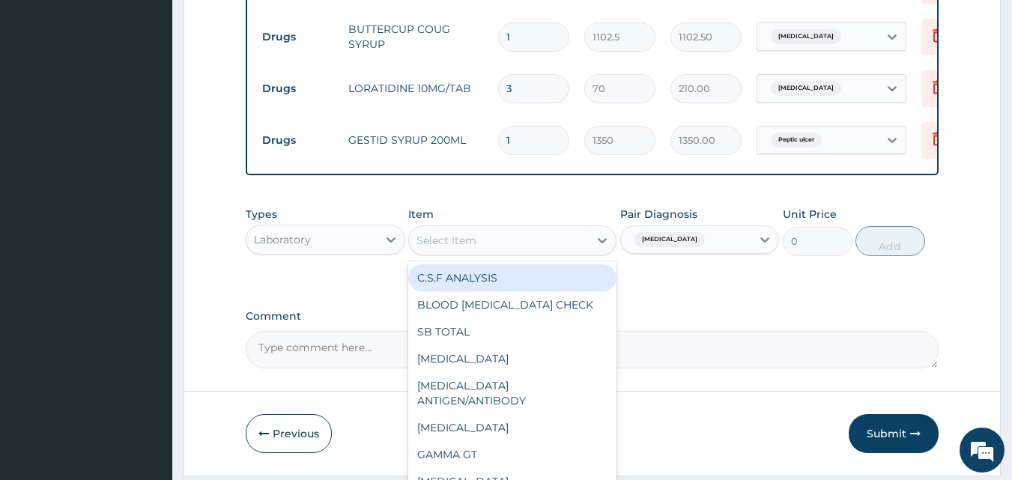
click at [470, 248] on div "Select Item" at bounding box center [446, 240] width 60 height 15
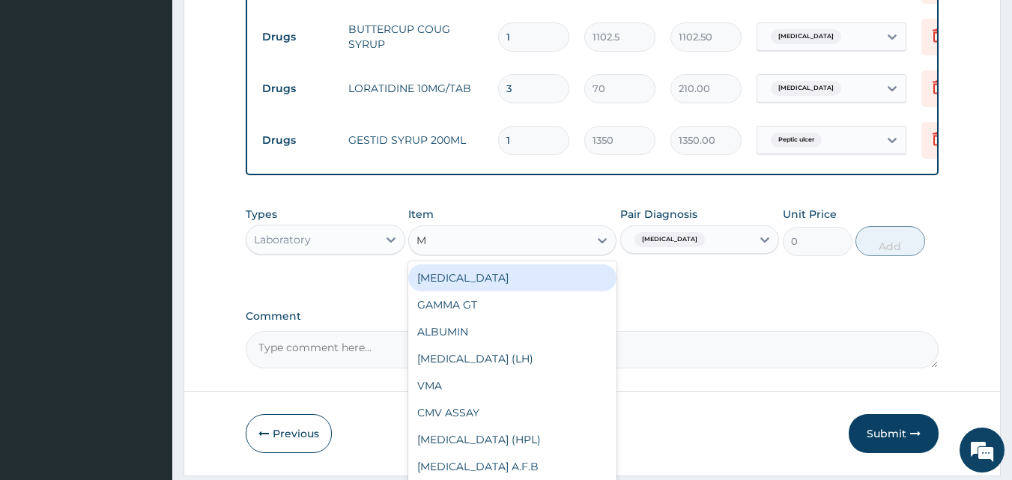
type input "MP"
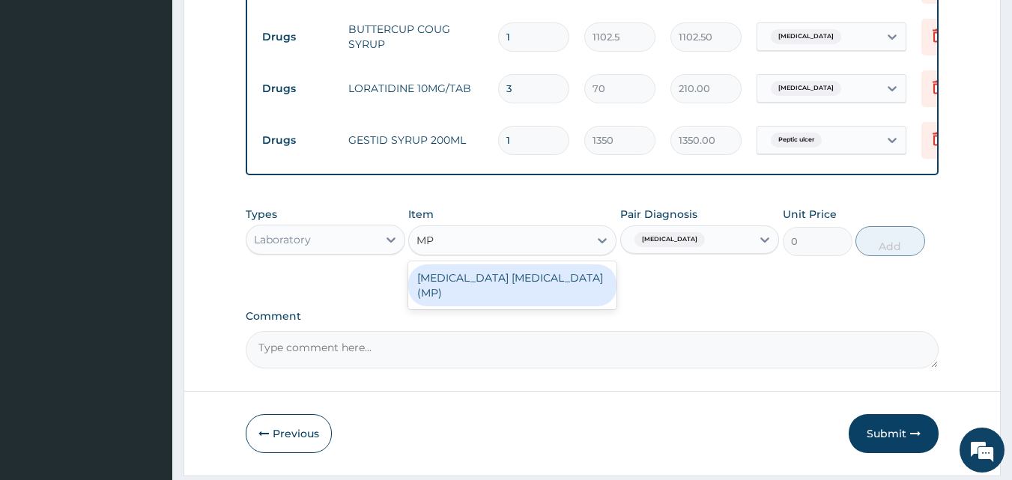
click at [496, 279] on div "MALARIA PARASITE (MP)" at bounding box center [512, 285] width 208 height 42
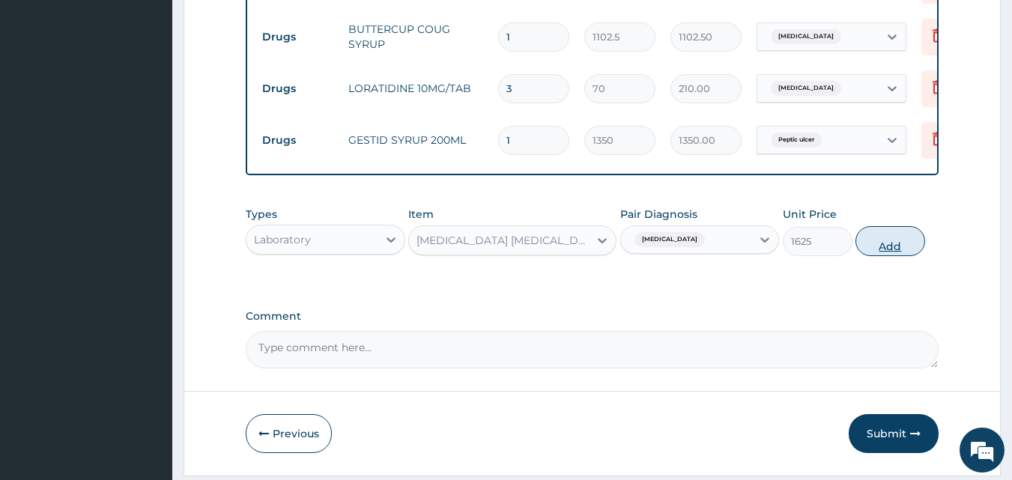
click at [887, 247] on button "Add" at bounding box center [890, 241] width 70 height 30
type input "0"
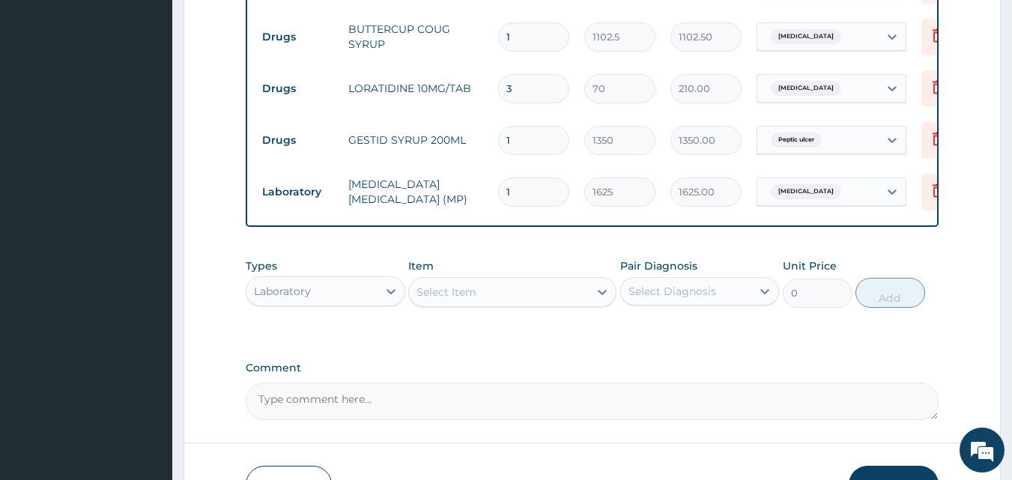
drag, startPoint x: 655, startPoint y: 306, endPoint x: 672, endPoint y: 317, distance: 19.9
click at [656, 299] on div "Select Diagnosis" at bounding box center [672, 291] width 88 height 15
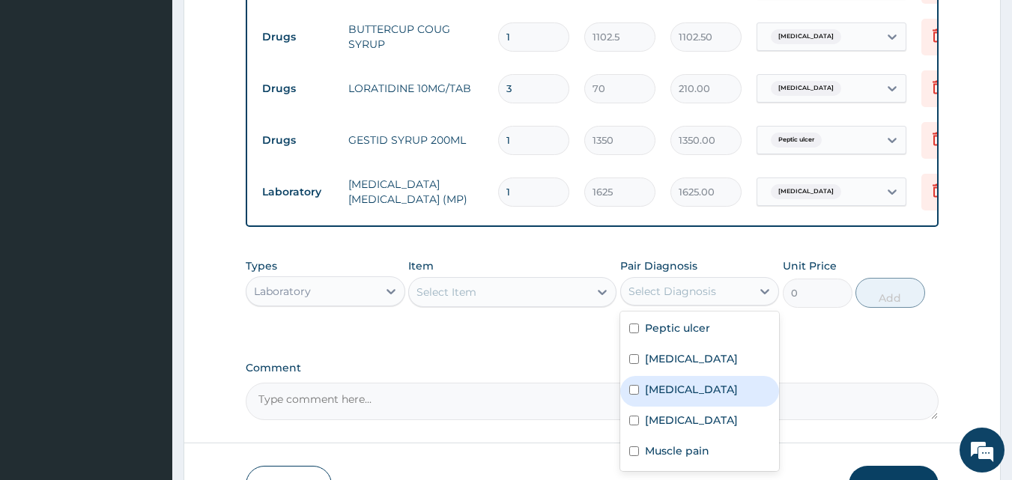
click at [681, 397] on label "Bacterial sepsis" at bounding box center [691, 389] width 93 height 15
checkbox input "true"
click at [455, 300] on div "Select Item" at bounding box center [446, 292] width 60 height 15
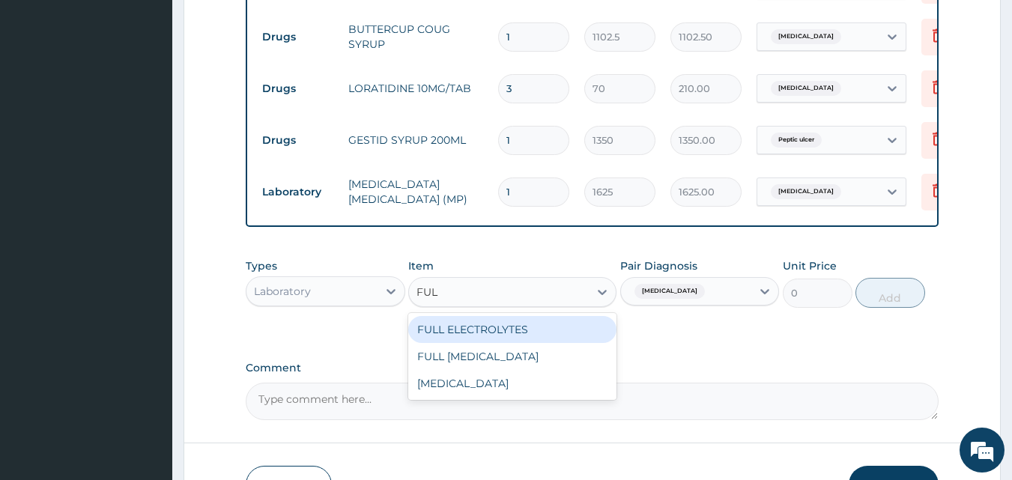
type input "FULL"
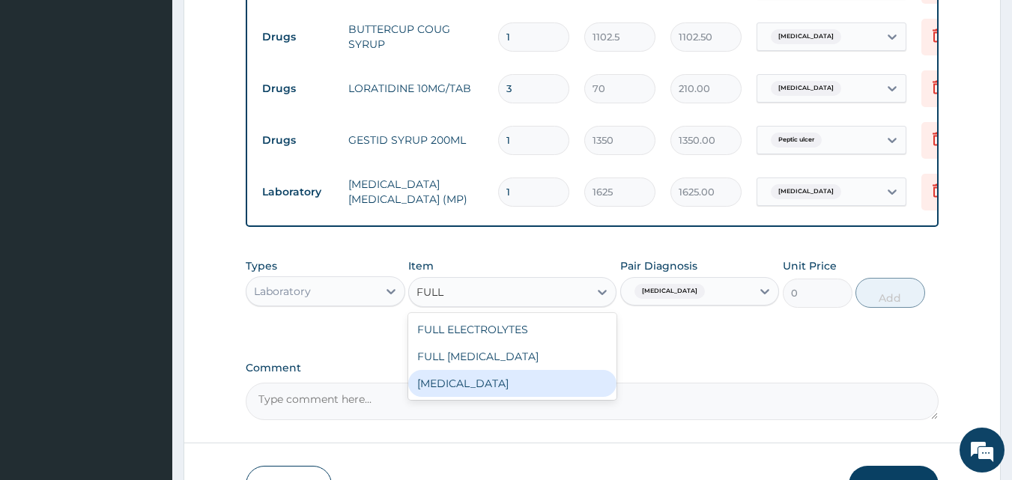
click at [498, 397] on div "FULL BLOOD COUNT" at bounding box center [512, 383] width 208 height 27
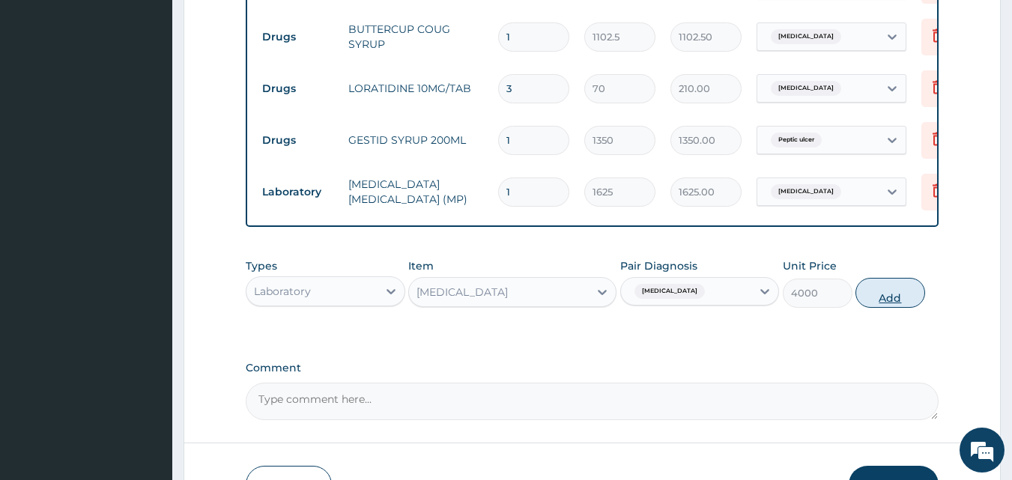
click at [884, 305] on button "Add" at bounding box center [890, 293] width 70 height 30
type input "0"
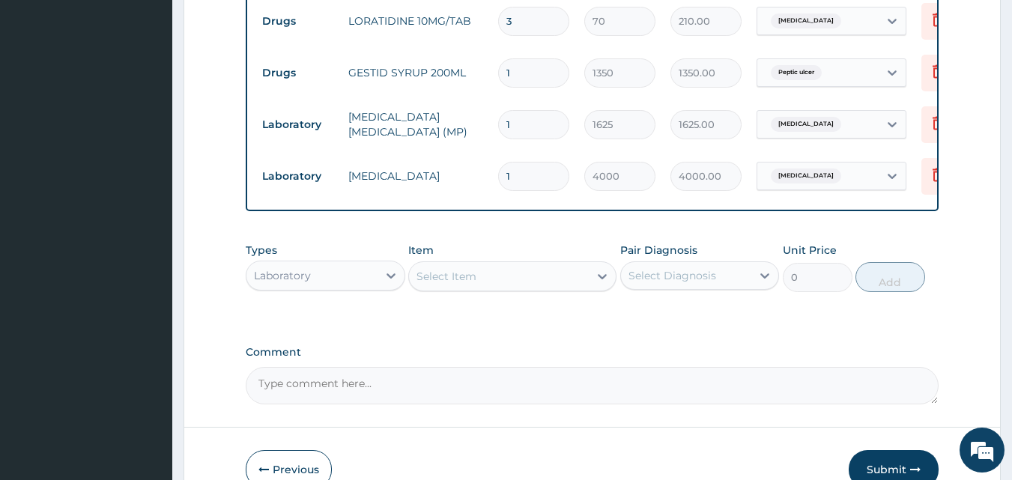
scroll to position [891, 0]
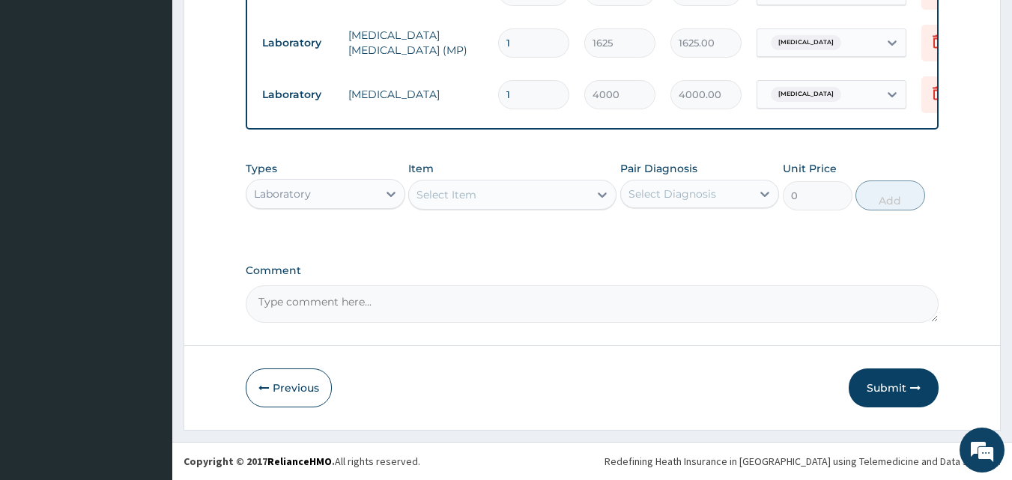
click at [315, 206] on div "Laboratory" at bounding box center [311, 194] width 131 height 24
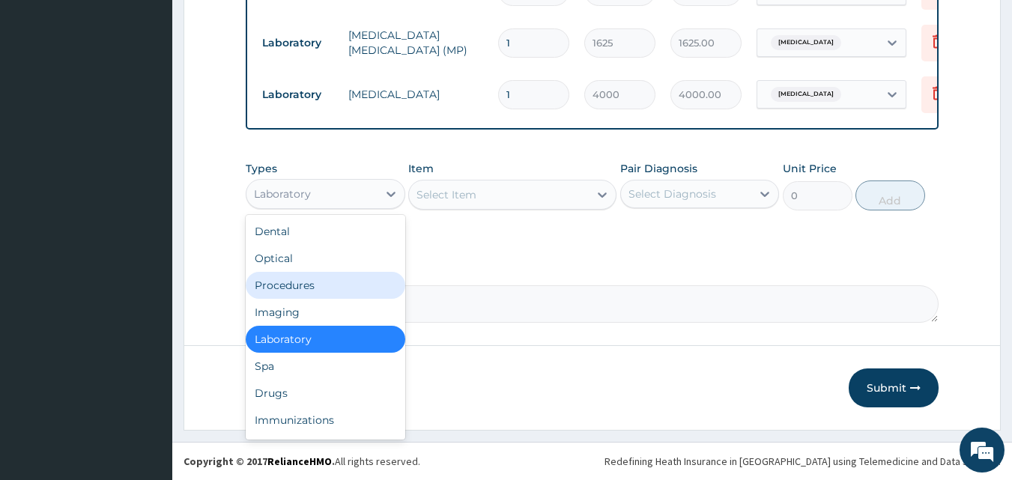
click at [323, 297] on div "Procedures" at bounding box center [325, 285] width 159 height 27
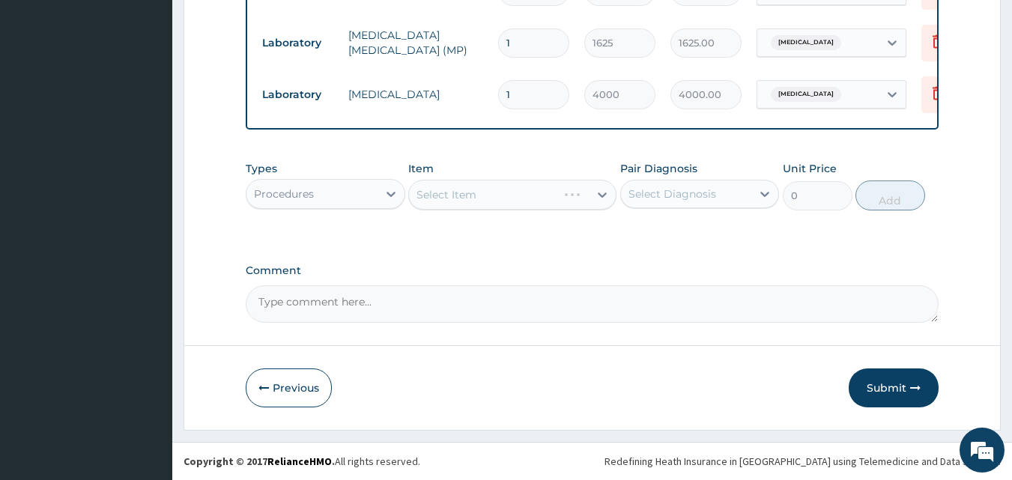
click at [671, 201] on div "Select Diagnosis" at bounding box center [672, 193] width 88 height 15
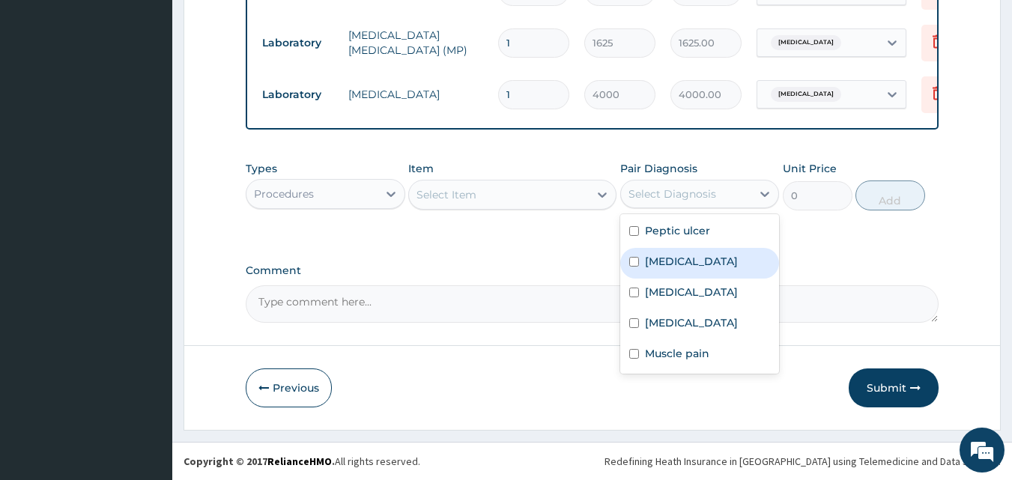
click at [693, 269] on label "Upper respiratory infection" at bounding box center [691, 261] width 93 height 15
checkbox input "true"
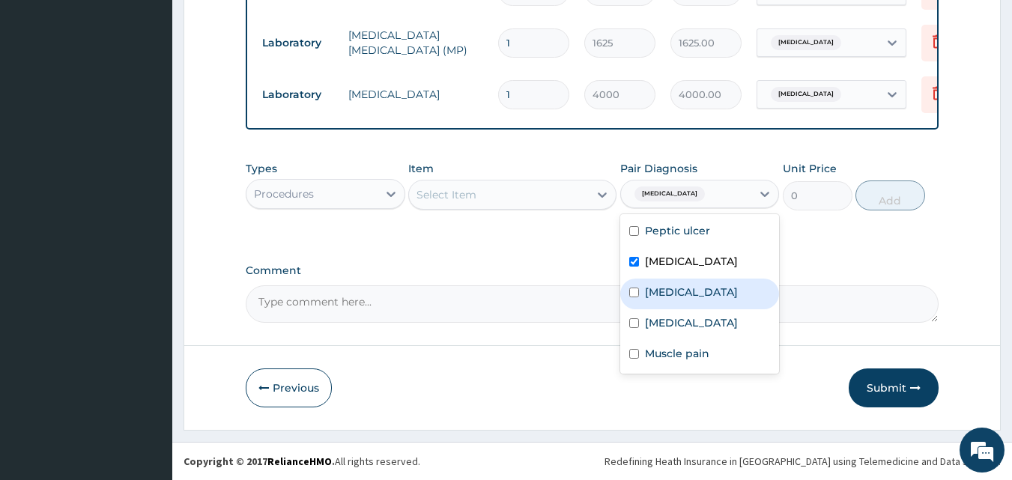
click at [693, 300] on label "Bacterial sepsis" at bounding box center [691, 292] width 93 height 15
checkbox input "true"
click at [469, 202] on div "Select Item" at bounding box center [446, 194] width 60 height 15
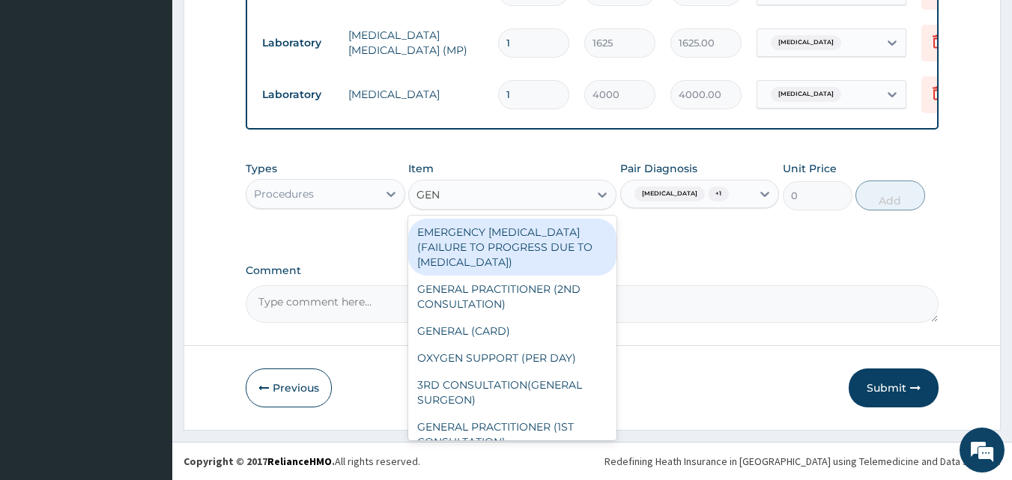
type input "GENE"
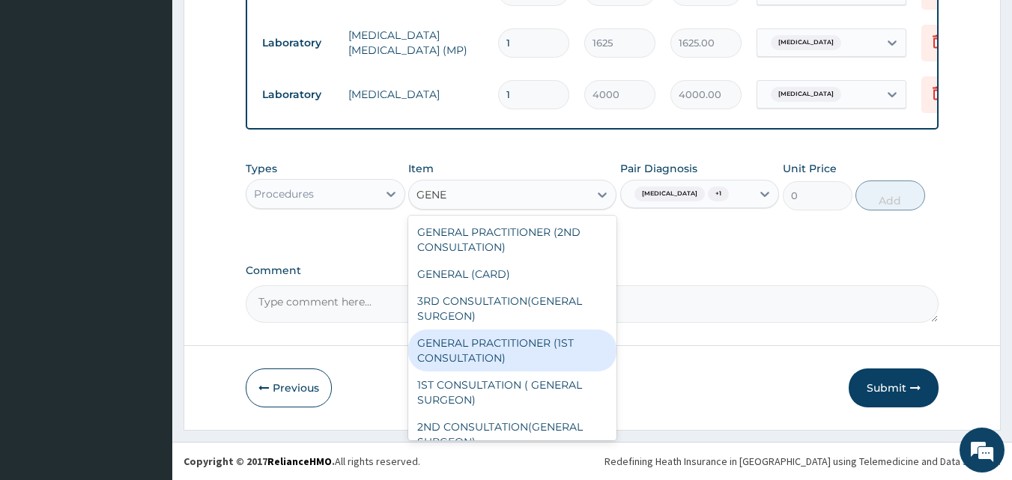
click at [532, 361] on div "GENERAL PRACTITIONER (1ST CONSULTATION)" at bounding box center [512, 350] width 208 height 42
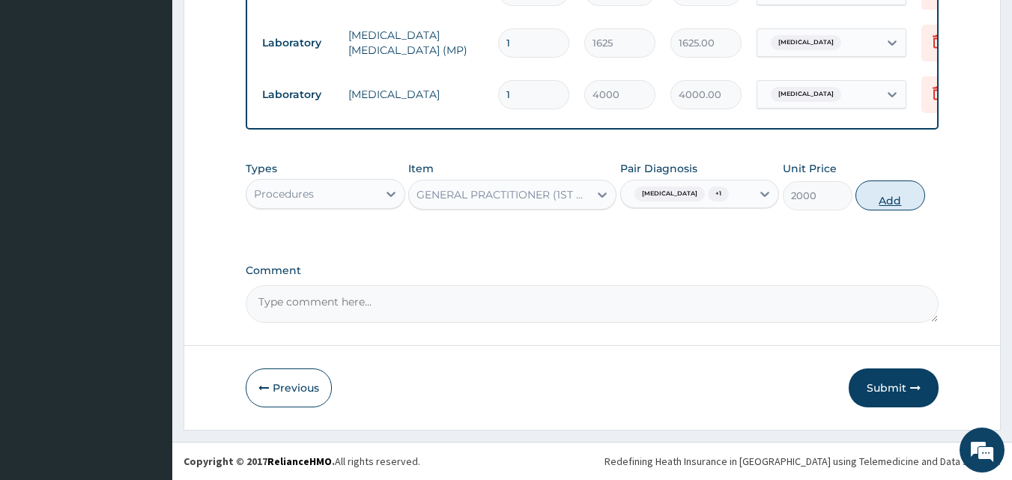
click at [902, 210] on button "Add" at bounding box center [890, 195] width 70 height 30
type input "0"
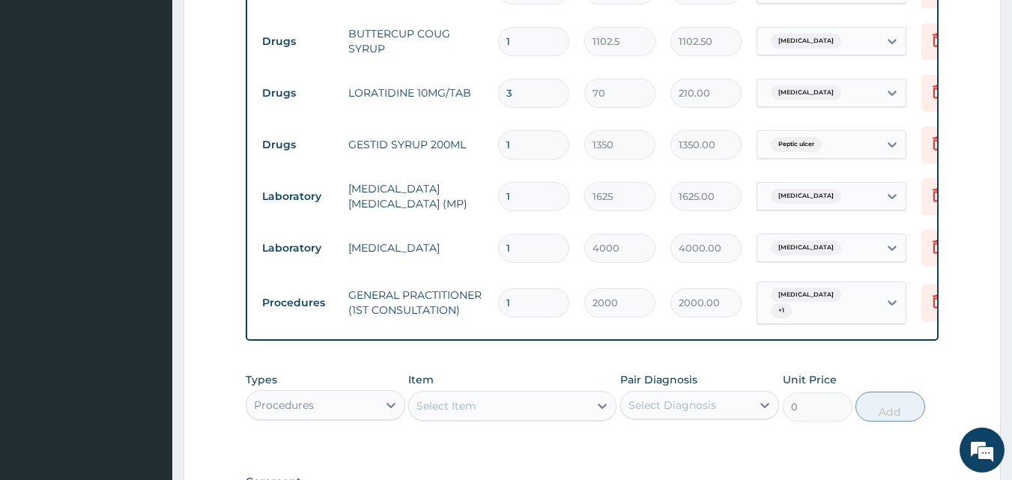
scroll to position [741, 0]
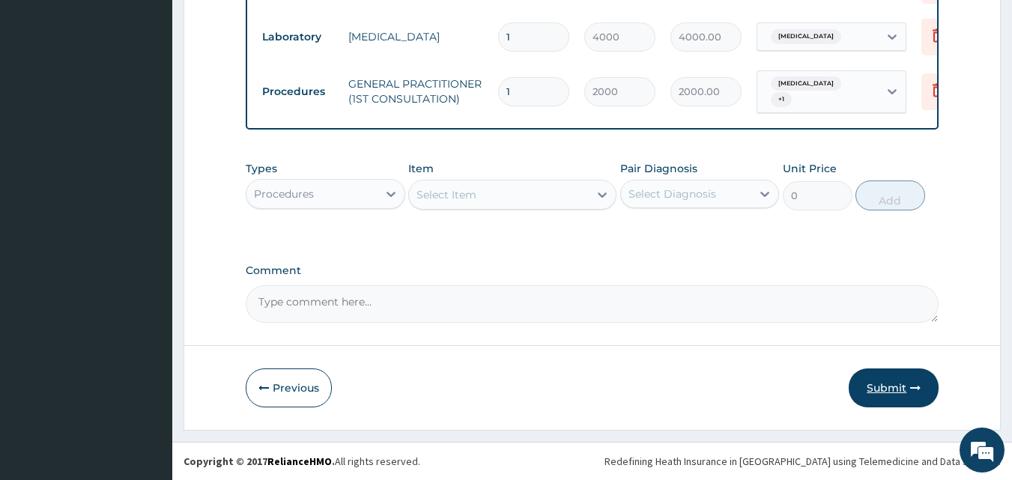
click at [899, 391] on button "Submit" at bounding box center [893, 387] width 90 height 39
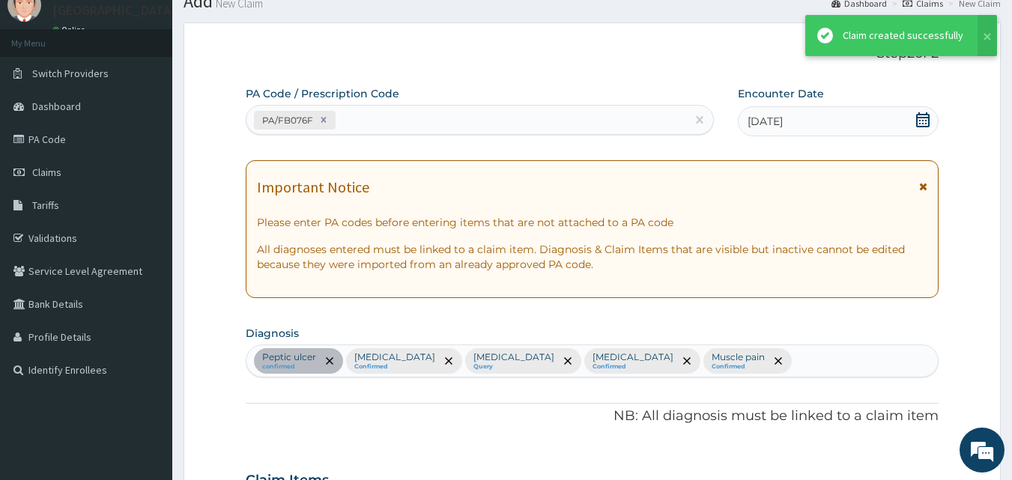
scroll to position [959, 0]
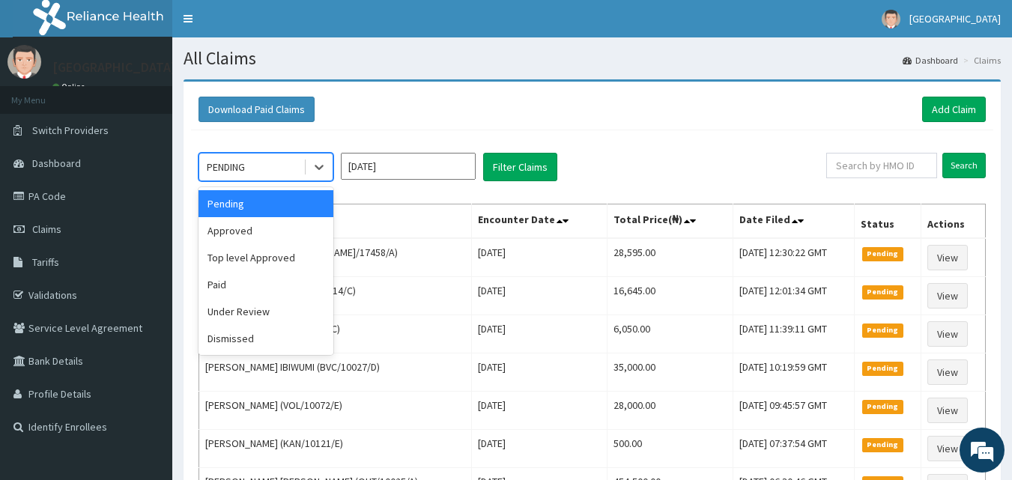
click at [243, 172] on div "PENDING" at bounding box center [226, 166] width 38 height 15
click at [247, 233] on div "Approved" at bounding box center [265, 230] width 135 height 27
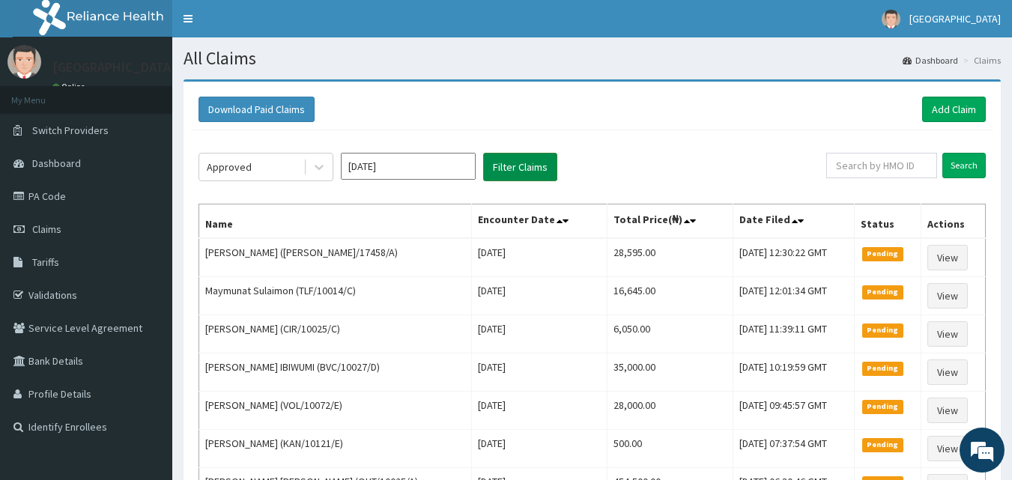
click at [519, 169] on button "Filter Claims" at bounding box center [520, 167] width 74 height 28
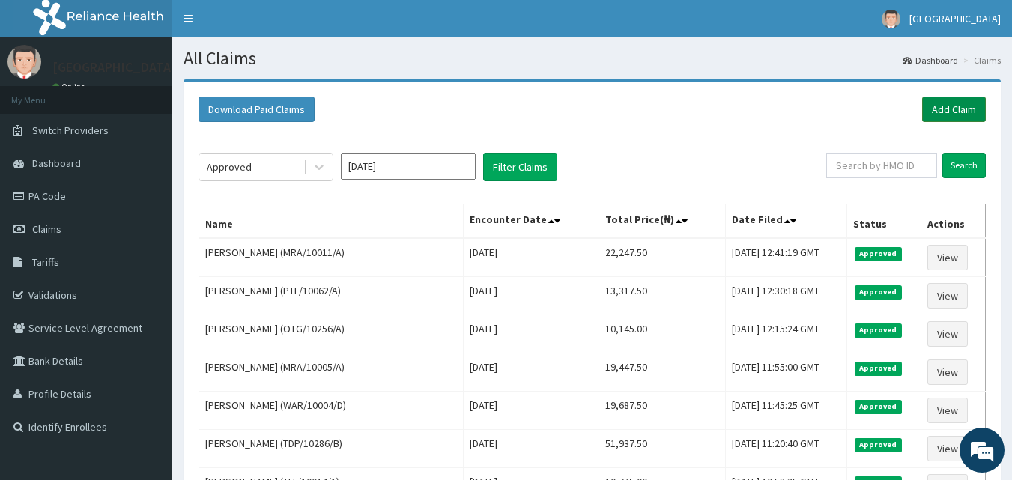
click at [955, 117] on link "Add Claim" at bounding box center [954, 109] width 64 height 25
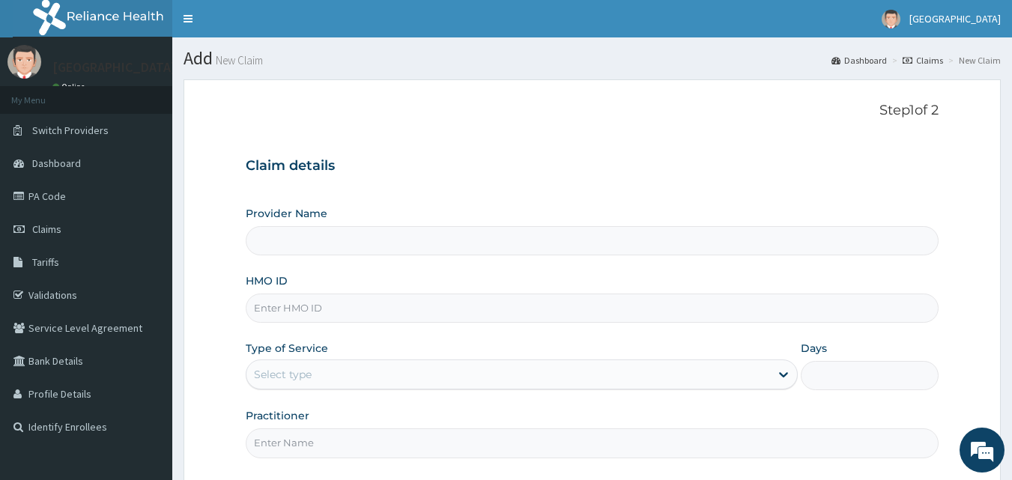
click at [317, 242] on input "Provider Name" at bounding box center [592, 240] width 693 height 29
click at [291, 253] on input "Provider Name" at bounding box center [592, 240] width 693 height 29
click at [369, 164] on h3 "Claim details" at bounding box center [592, 166] width 693 height 16
click at [295, 246] on input "Provider Name" at bounding box center [592, 240] width 693 height 29
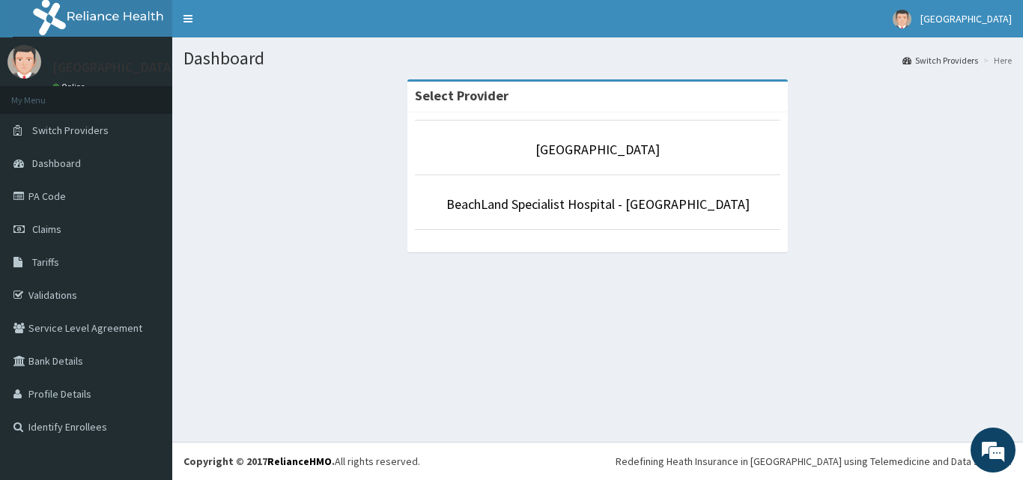
click at [579, 294] on div "Dashboard Switch Providers Here Select [GEOGRAPHIC_DATA] Specialist [GEOGRAPHIC…" at bounding box center [597, 239] width 851 height 404
click at [622, 163] on li "[GEOGRAPHIC_DATA]" at bounding box center [597, 147] width 365 height 55
click at [619, 345] on div "Dashboard Switch Providers Here Select [GEOGRAPHIC_DATA] Specialist [GEOGRAPHIC…" at bounding box center [597, 239] width 851 height 404
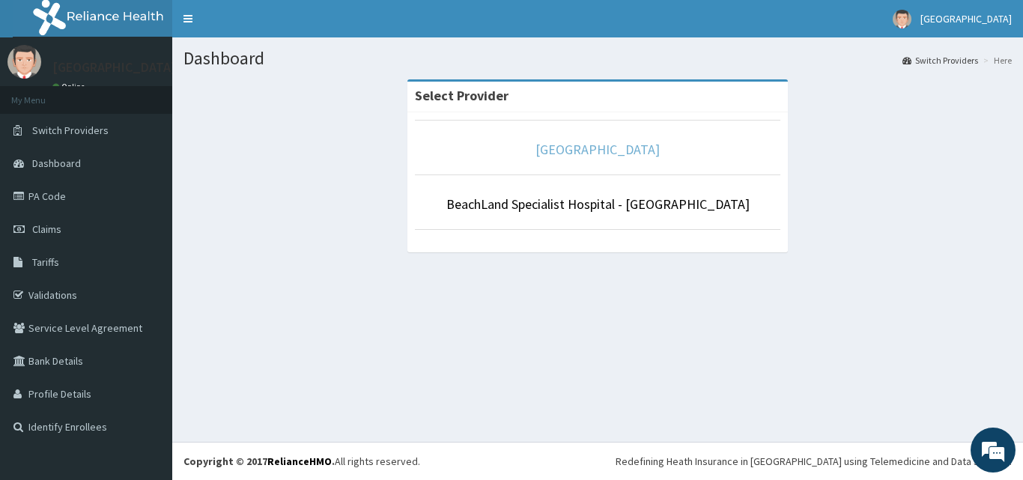
click at [585, 150] on link "[GEOGRAPHIC_DATA]" at bounding box center [597, 149] width 124 height 17
click at [631, 159] on p "[GEOGRAPHIC_DATA]" at bounding box center [597, 149] width 365 height 19
click at [601, 141] on link "[GEOGRAPHIC_DATA]" at bounding box center [597, 149] width 124 height 17
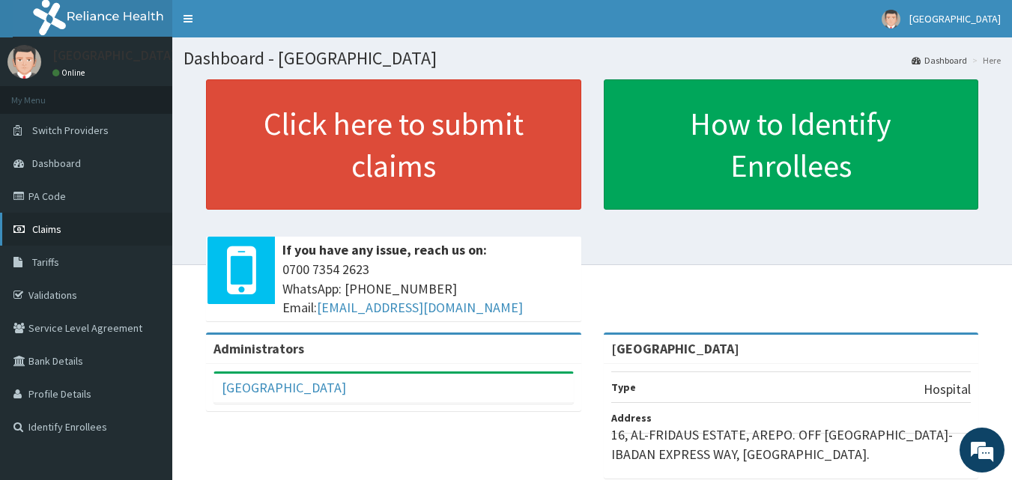
click at [49, 234] on span "Claims" at bounding box center [46, 228] width 29 height 13
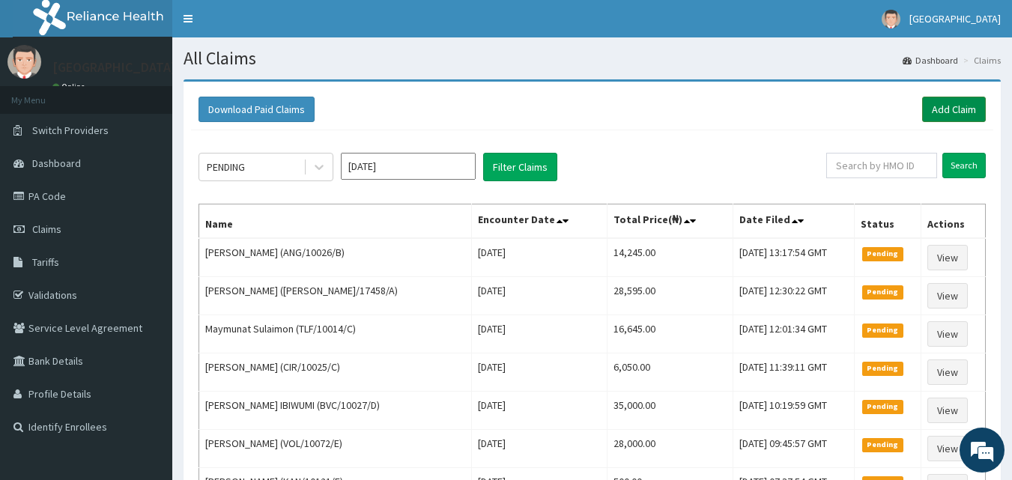
click at [956, 98] on link "Add Claim" at bounding box center [954, 109] width 64 height 25
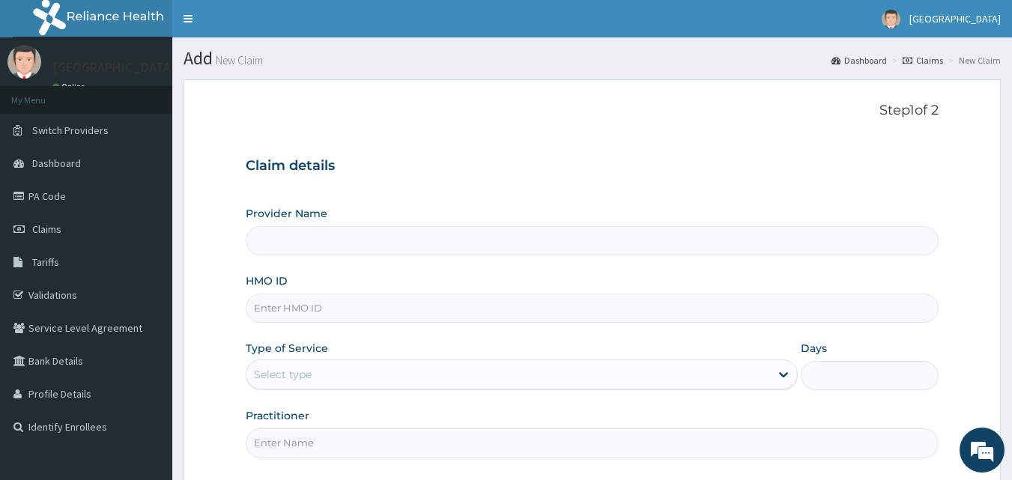
type input "[GEOGRAPHIC_DATA]"
click at [300, 316] on input "HMO ID" at bounding box center [592, 308] width 693 height 29
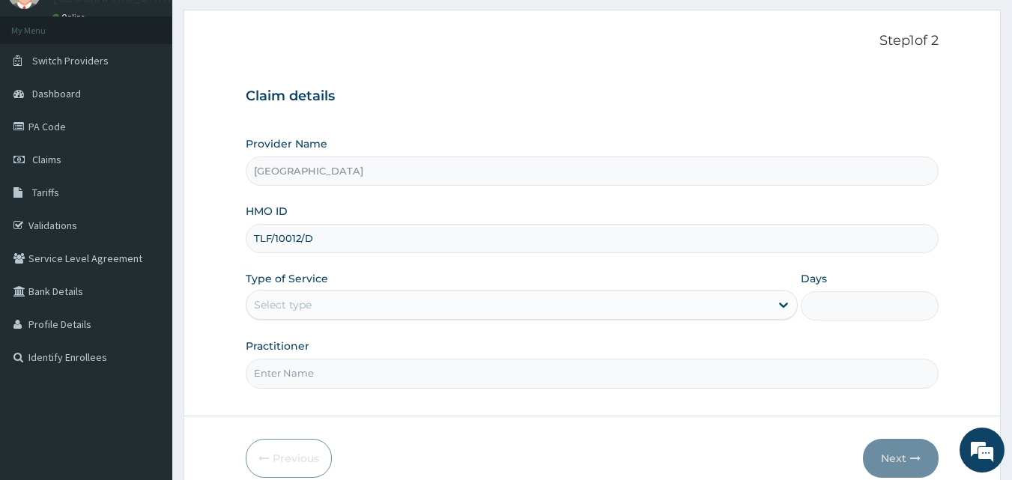
scroll to position [140, 0]
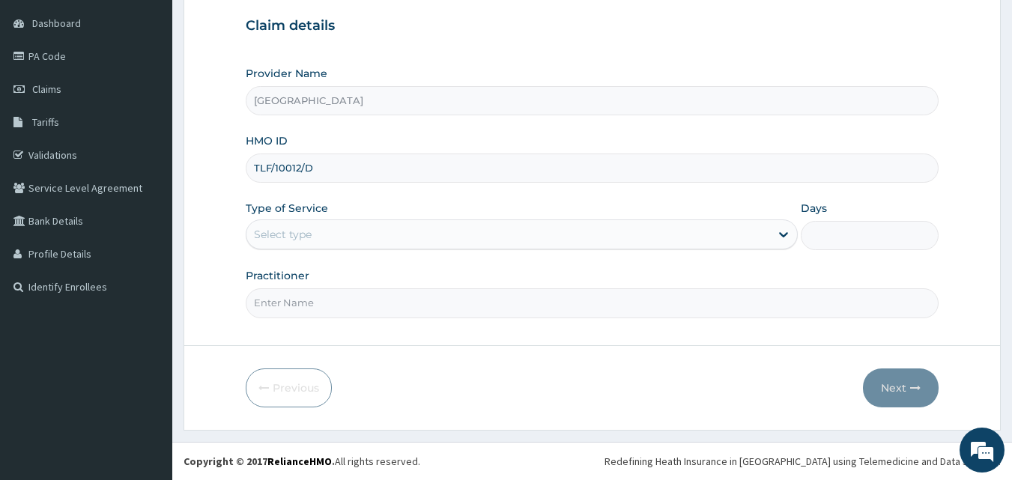
type input "TLF/10012/D"
click at [300, 240] on div "Select type" at bounding box center [283, 234] width 58 height 15
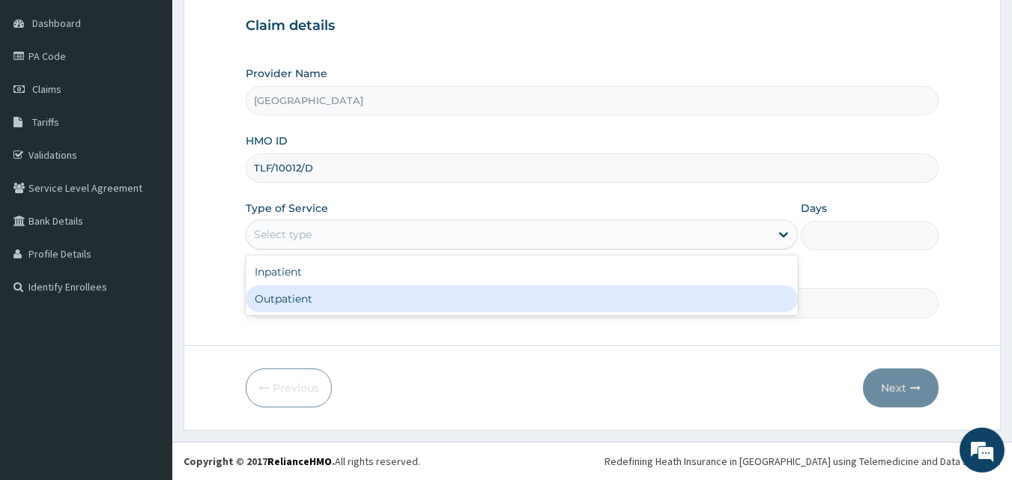
click at [314, 310] on div "Outpatient" at bounding box center [522, 298] width 552 height 27
type input "1"
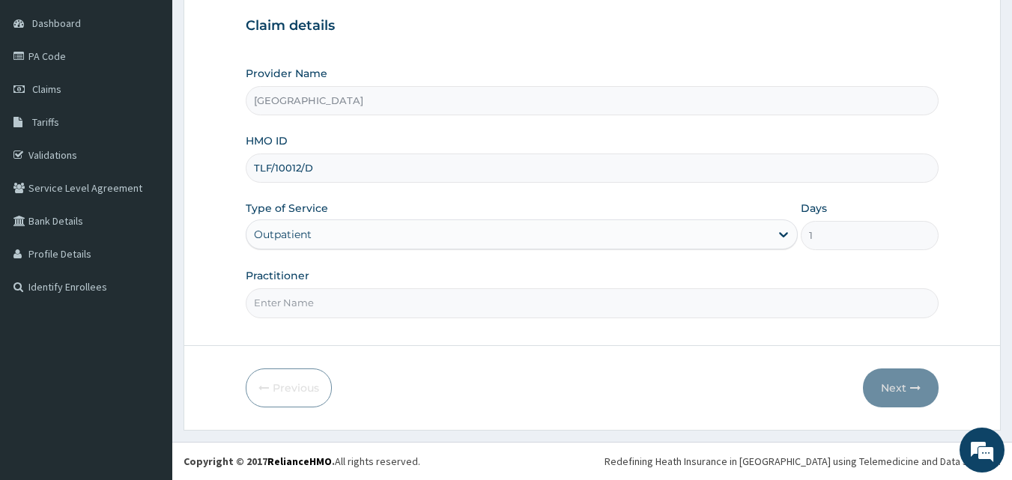
click at [320, 306] on input "Practitioner" at bounding box center [592, 302] width 693 height 29
type input "[PERSON_NAME]"
click at [888, 386] on button "Next" at bounding box center [901, 387] width 76 height 39
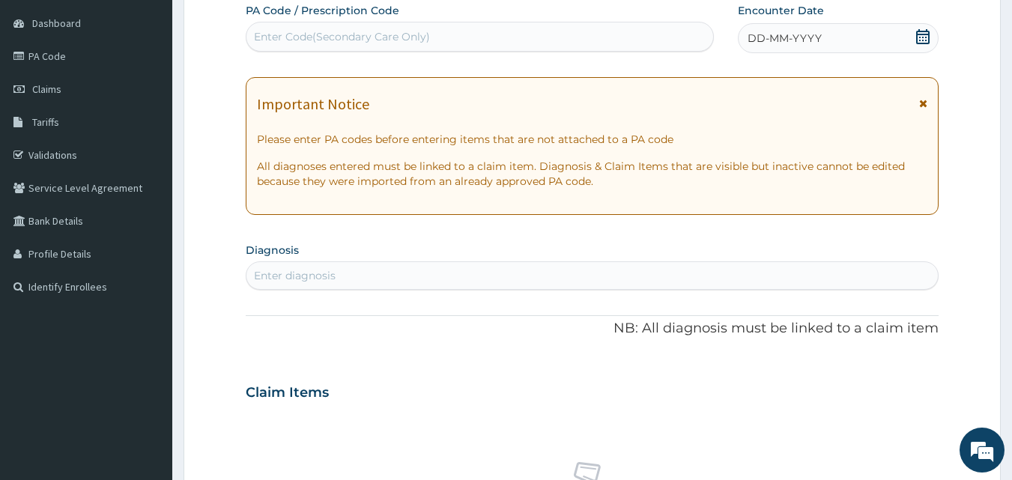
click at [920, 38] on icon at bounding box center [922, 36] width 15 height 15
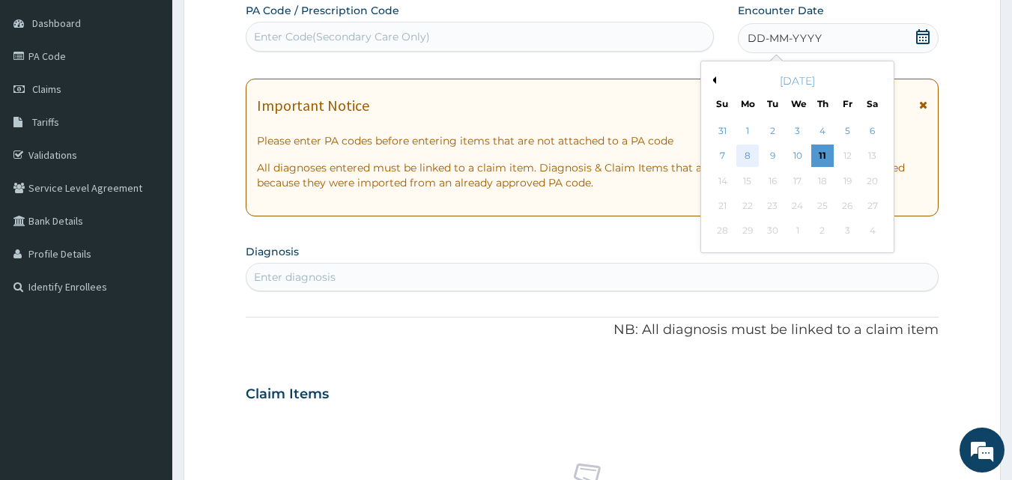
click at [751, 154] on div "8" at bounding box center [747, 156] width 22 height 22
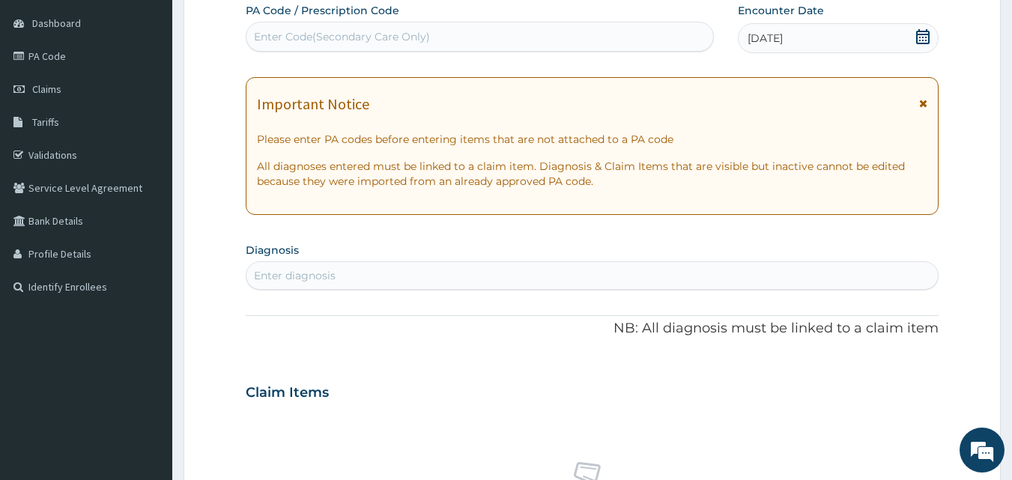
click at [296, 37] on div "Enter Code(Secondary Care Only)" at bounding box center [342, 36] width 176 height 15
click at [300, 274] on div "Enter diagnosis" at bounding box center [295, 275] width 82 height 15
type input "CONJUNC"
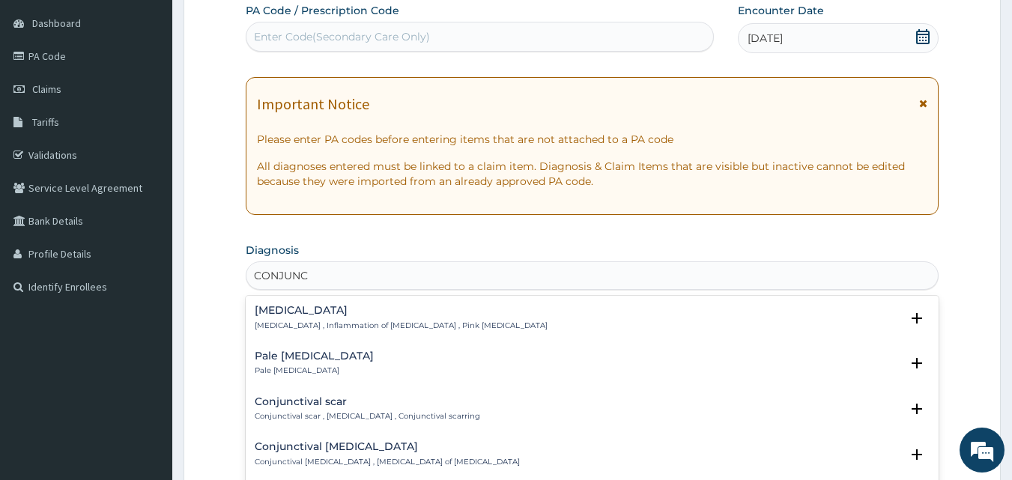
click at [288, 315] on h4 "Conjunctivitis" at bounding box center [401, 310] width 293 height 11
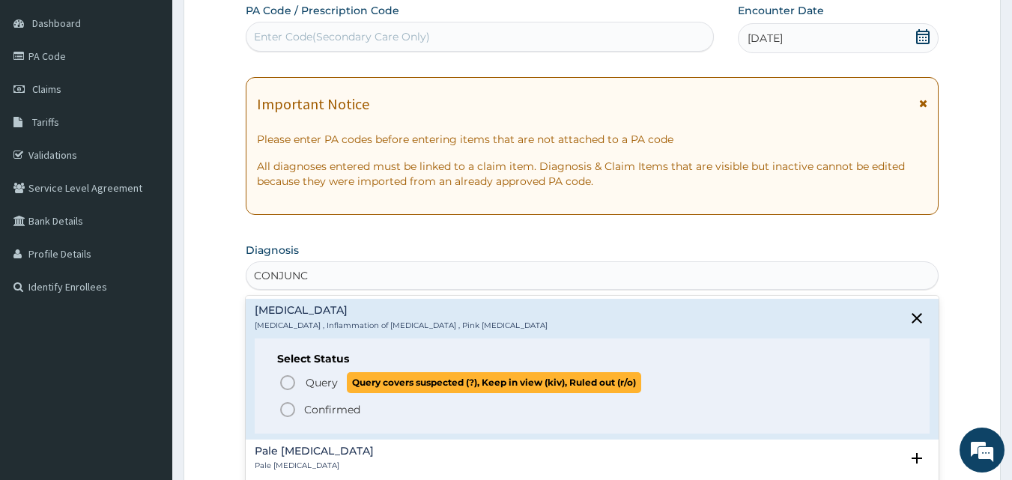
click at [285, 383] on icon "status option query" at bounding box center [288, 383] width 18 height 18
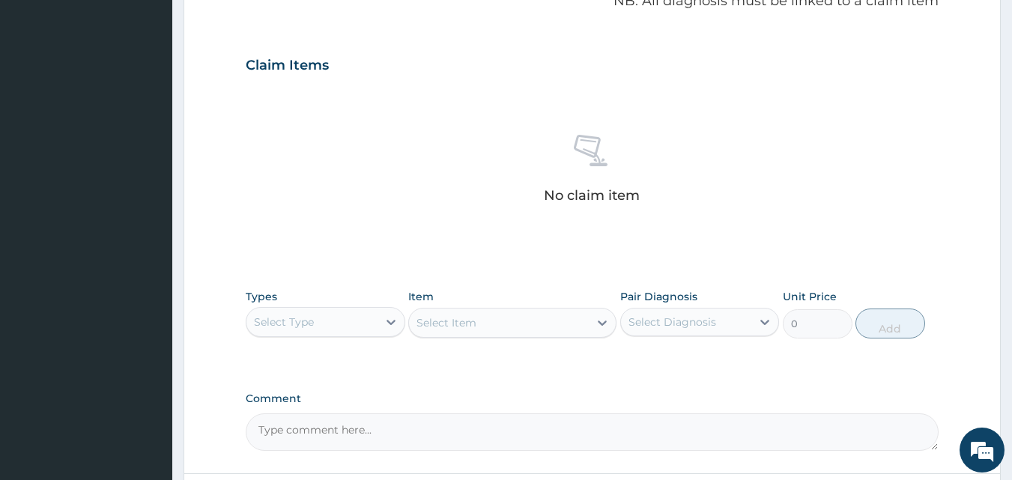
scroll to position [514, 0]
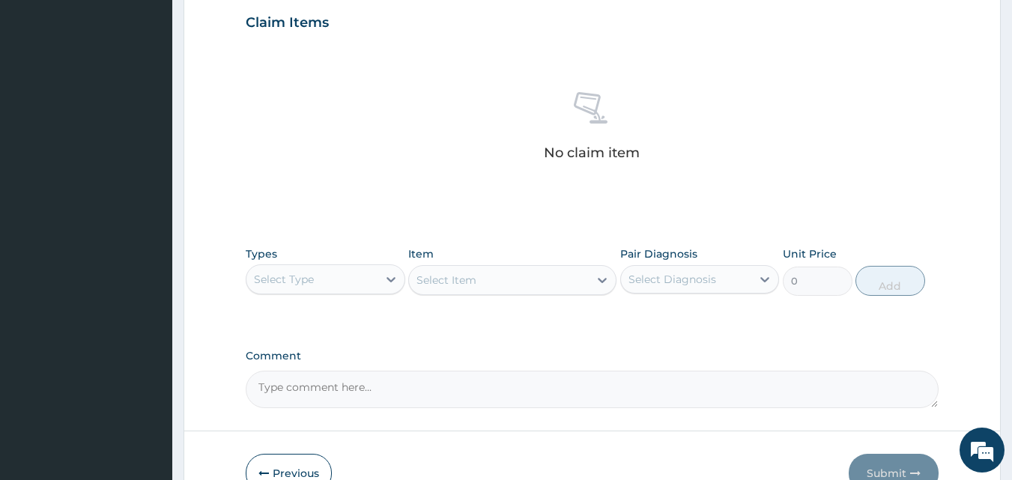
click at [323, 284] on div "Select Type" at bounding box center [311, 279] width 131 height 24
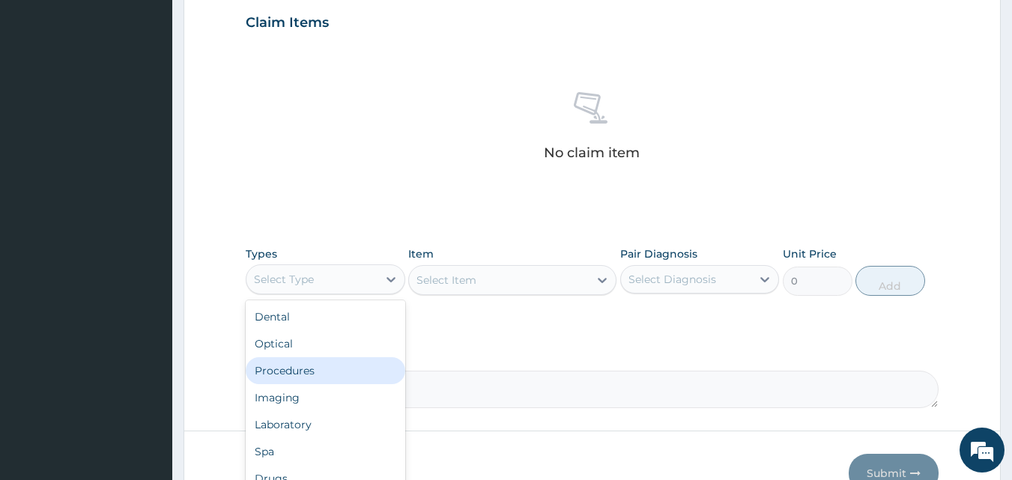
click at [317, 364] on div "Procedures" at bounding box center [325, 370] width 159 height 27
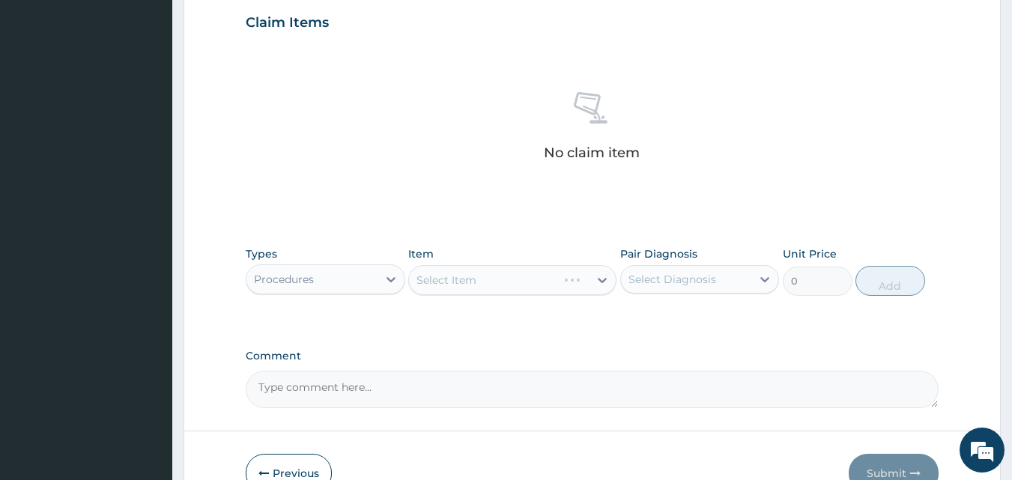
click at [680, 288] on div "Select Diagnosis" at bounding box center [686, 279] width 131 height 24
click at [666, 325] on div "Conjunctivitis" at bounding box center [699, 318] width 159 height 31
checkbox input "true"
click at [473, 279] on div "Select Item" at bounding box center [512, 280] width 208 height 30
click at [477, 282] on div "Select Item" at bounding box center [512, 280] width 208 height 30
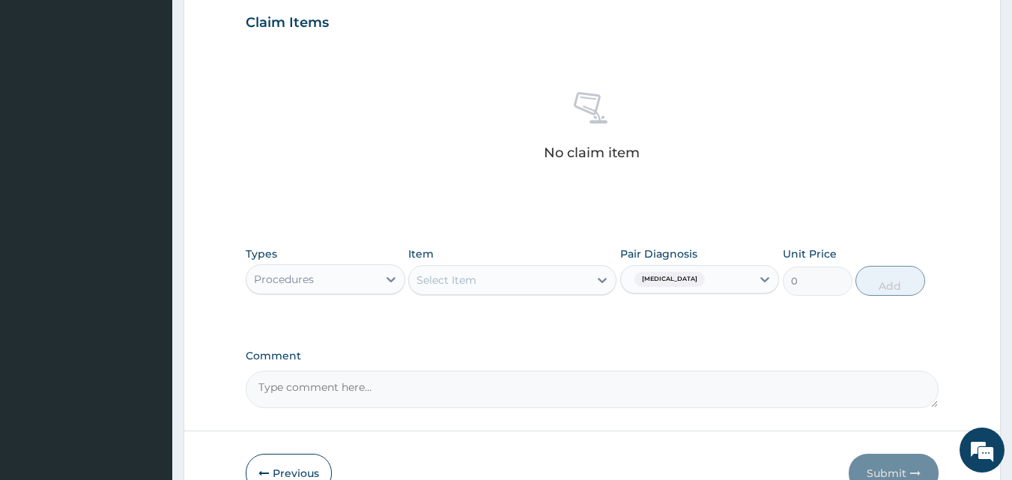
click at [499, 284] on div "Select Item" at bounding box center [499, 280] width 180 height 24
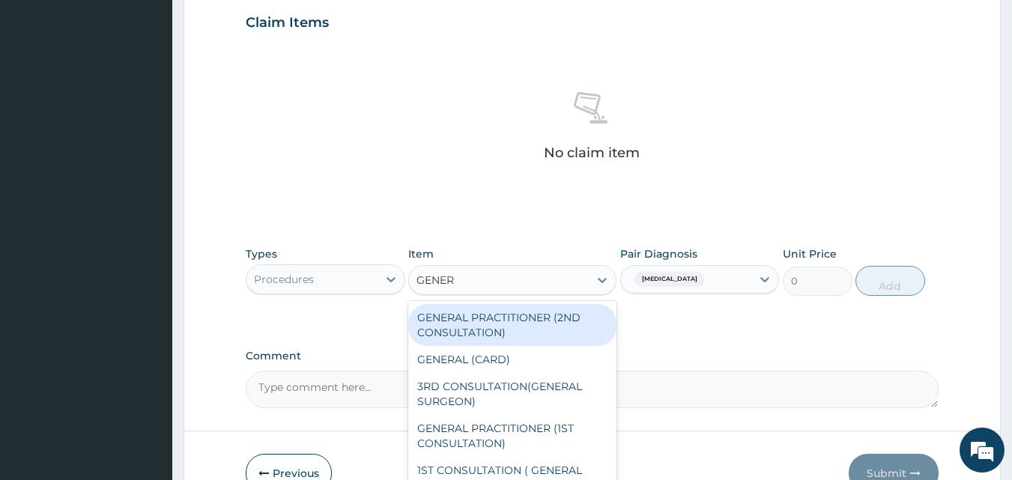
type input "GENERA"
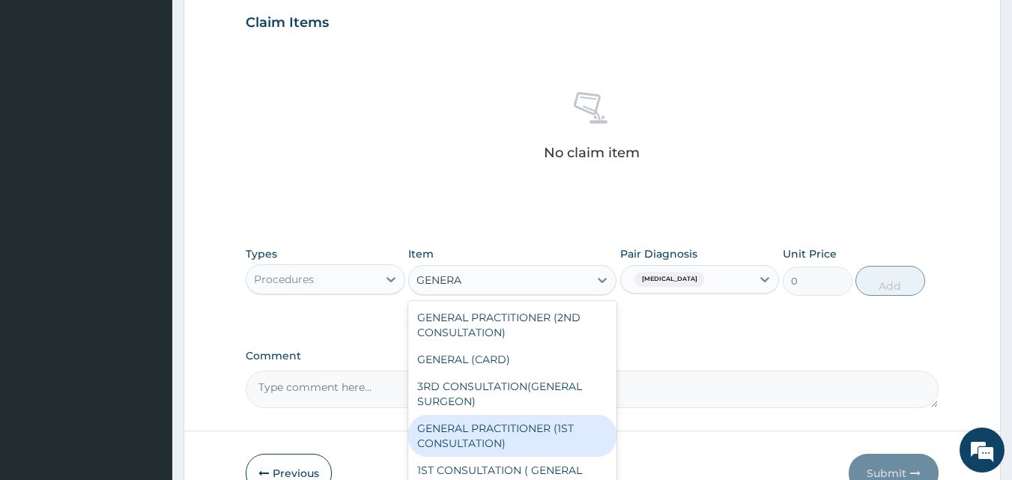
drag, startPoint x: 553, startPoint y: 444, endPoint x: 751, endPoint y: 335, distance: 226.2
click at [552, 443] on div "GENERAL PRACTITIONER (1ST CONSULTATION)" at bounding box center [512, 436] width 208 height 42
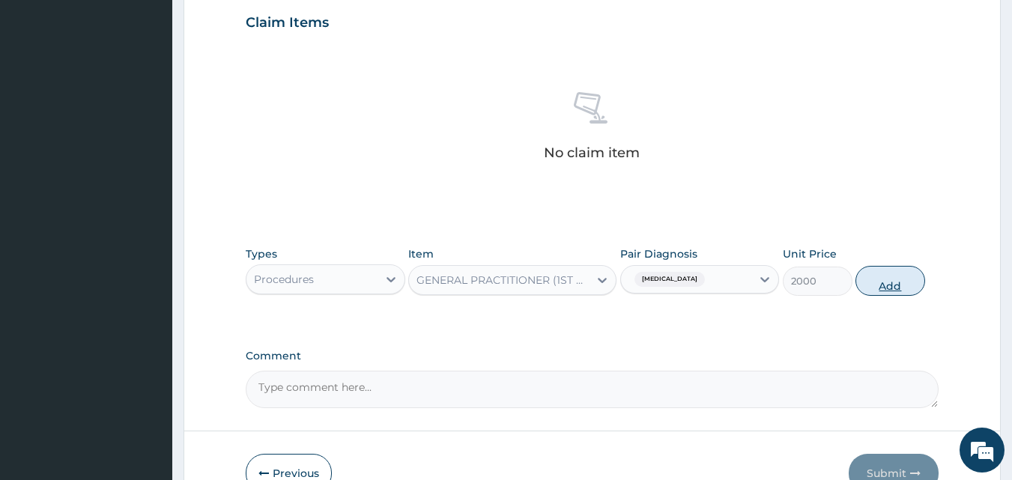
click at [895, 282] on button "Add" at bounding box center [890, 281] width 70 height 30
type input "0"
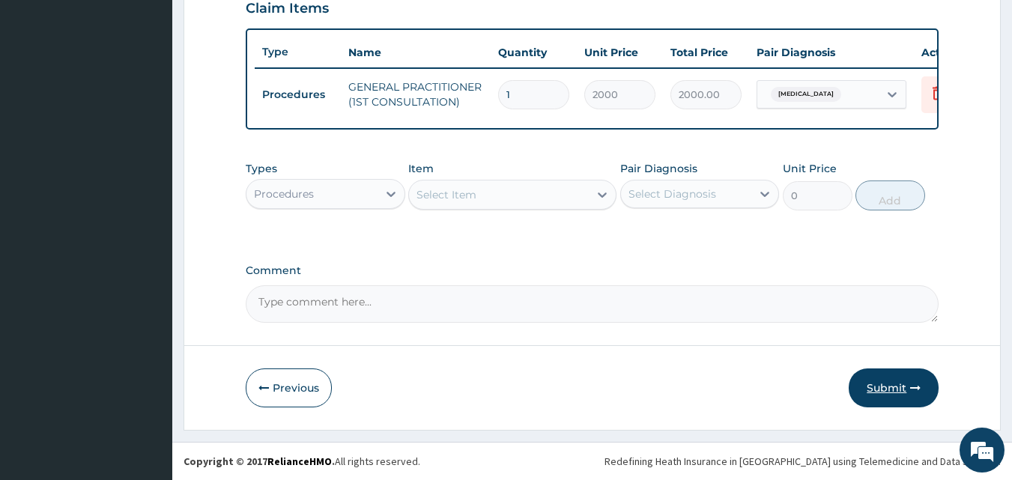
click at [895, 394] on button "Submit" at bounding box center [893, 387] width 90 height 39
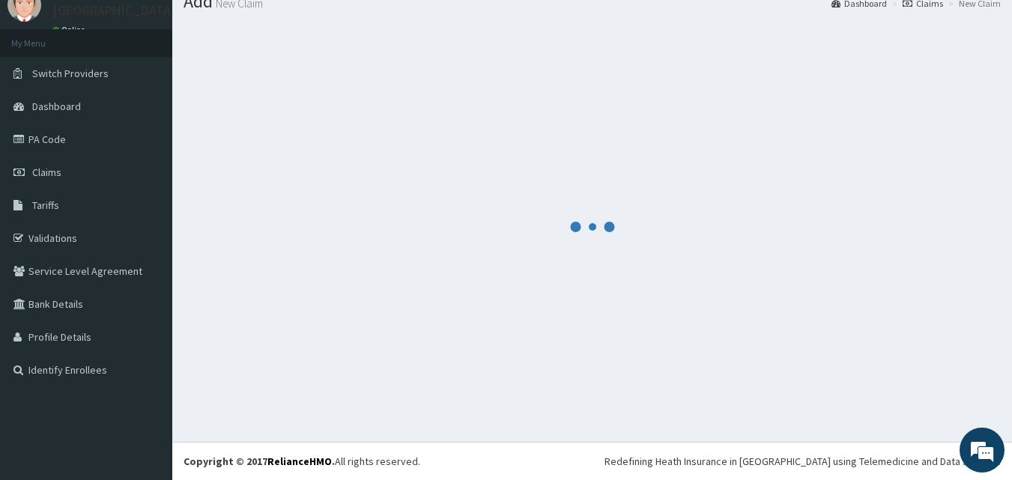
scroll to position [540, 0]
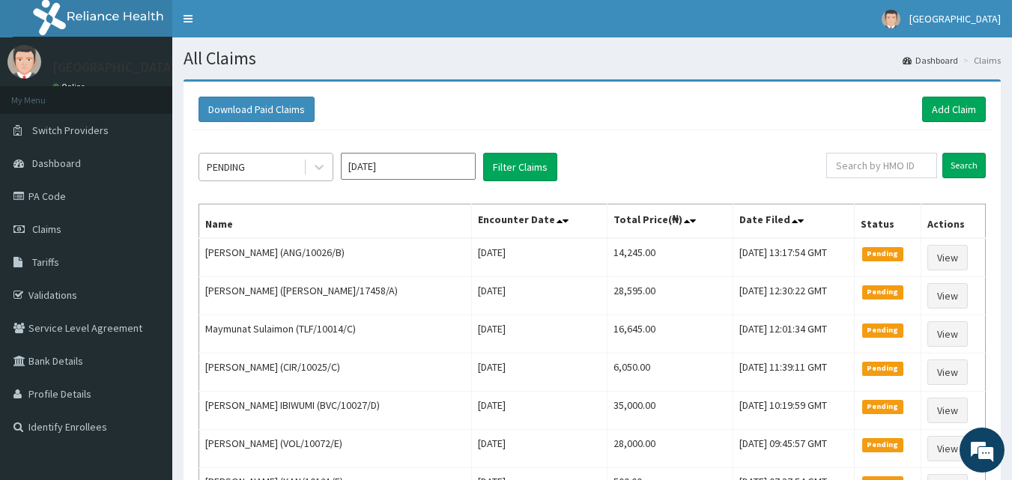
drag, startPoint x: 252, startPoint y: 168, endPoint x: 251, endPoint y: 178, distance: 10.5
click at [251, 168] on div "PENDING" at bounding box center [251, 167] width 104 height 24
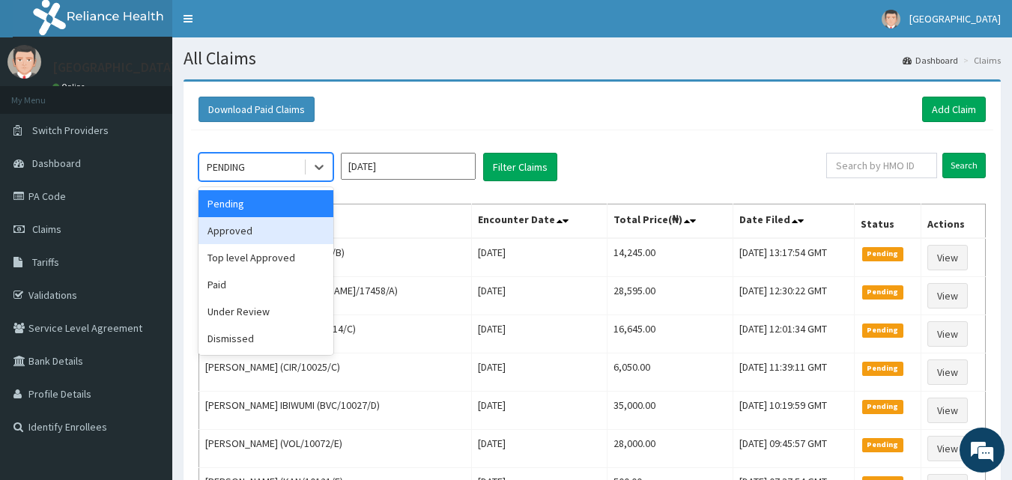
click at [251, 236] on div "Approved" at bounding box center [265, 230] width 135 height 27
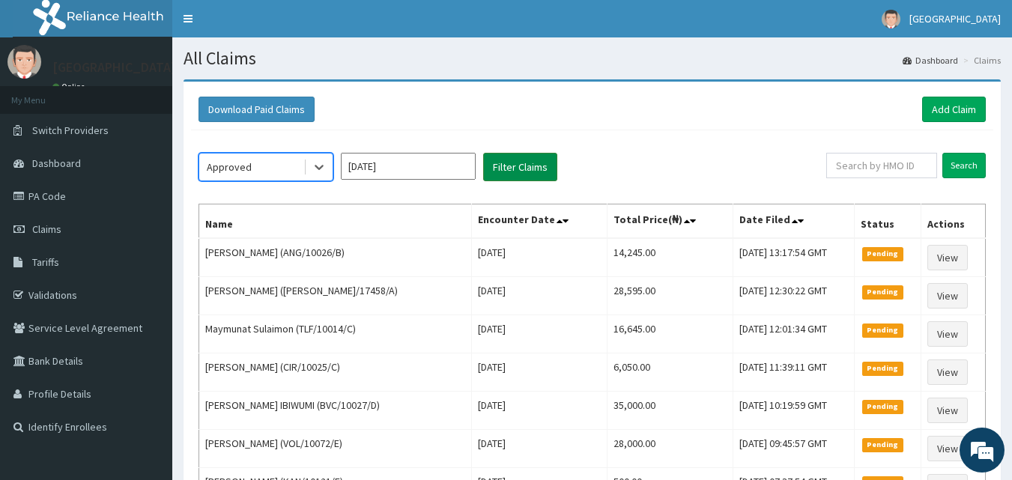
click at [518, 166] on button "Filter Claims" at bounding box center [520, 167] width 74 height 28
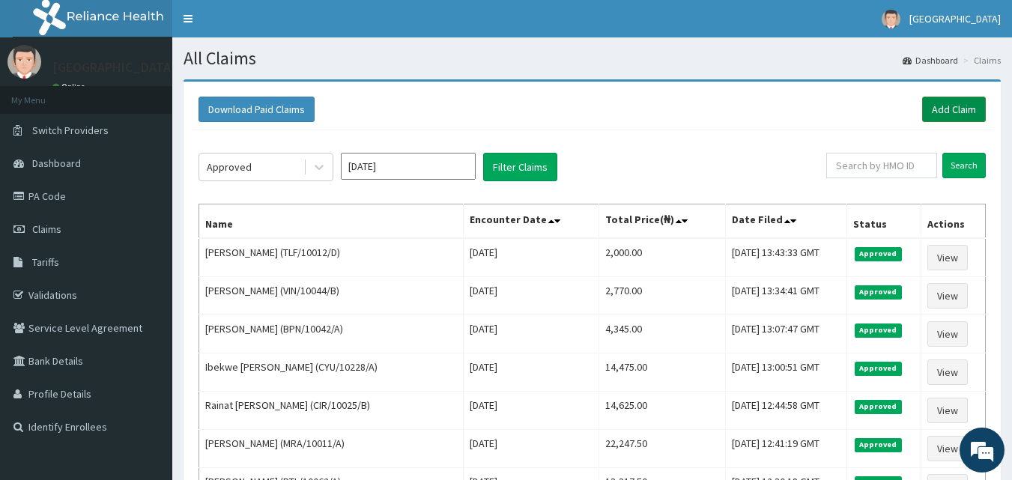
click at [951, 103] on link "Add Claim" at bounding box center [954, 109] width 64 height 25
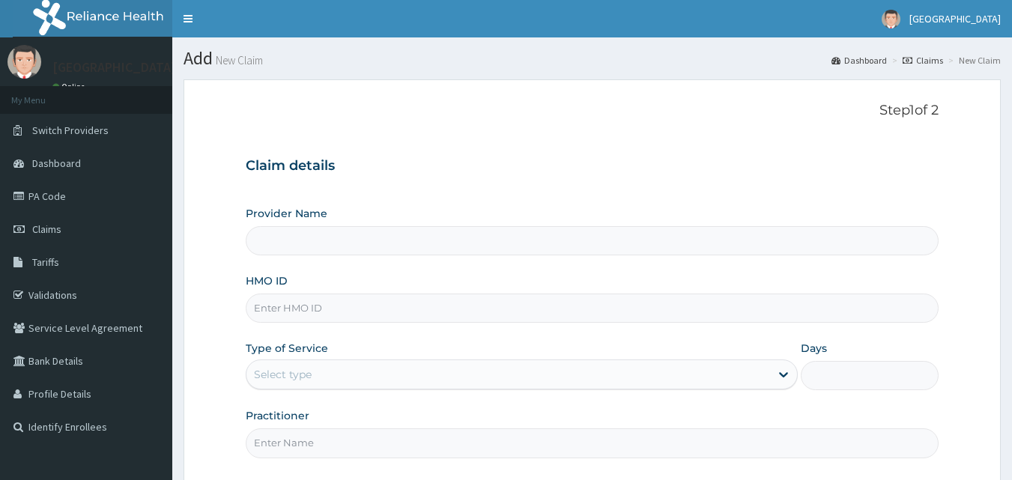
type input "[GEOGRAPHIC_DATA]"
drag, startPoint x: 422, startPoint y: 306, endPoint x: 430, endPoint y: 306, distance: 8.2
click at [427, 306] on input "HMO ID" at bounding box center [592, 308] width 693 height 29
type input "RCO/10002/B"
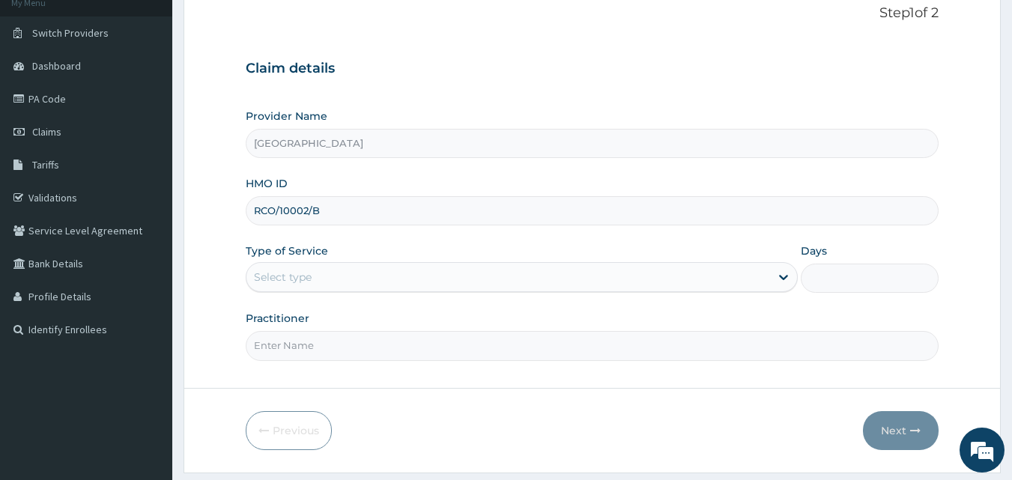
scroll to position [140, 0]
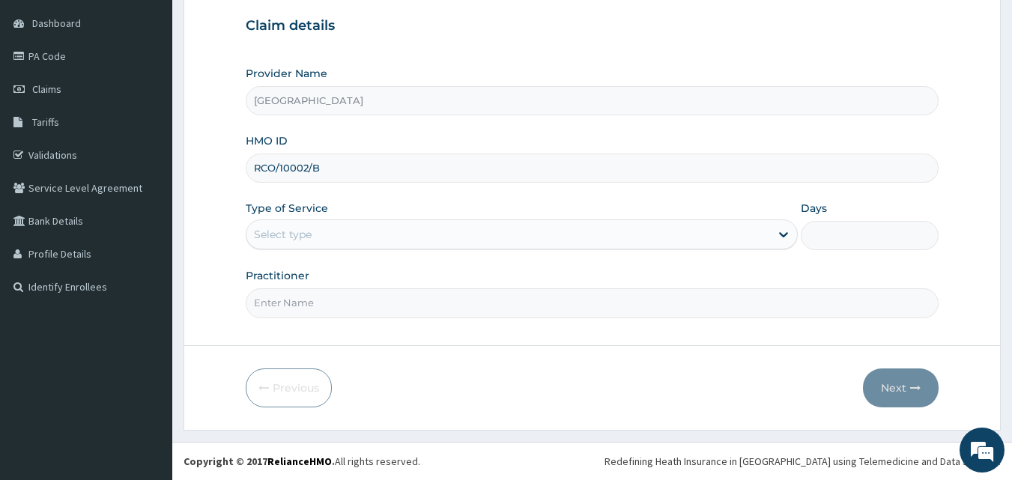
click at [288, 225] on div "Type of Service Select type" at bounding box center [522, 225] width 552 height 49
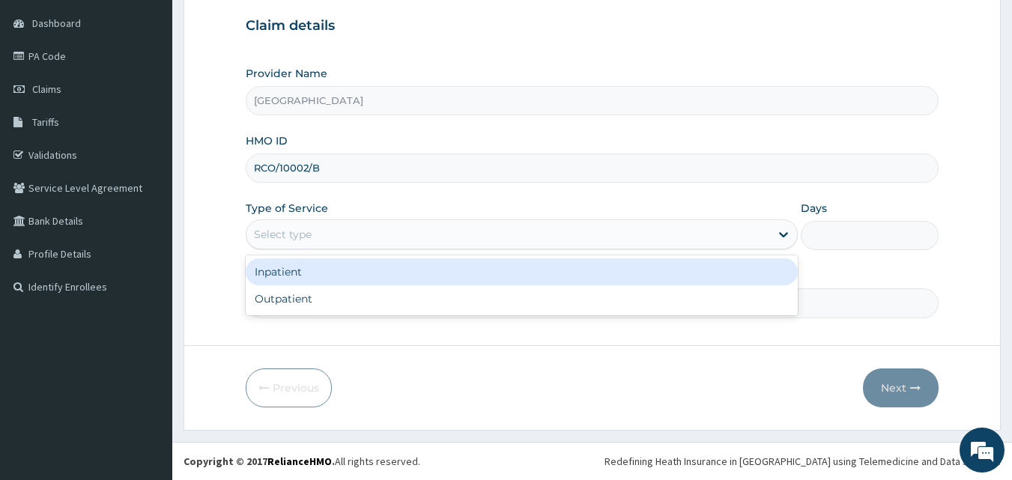
click at [310, 229] on div "Select type" at bounding box center [283, 234] width 58 height 15
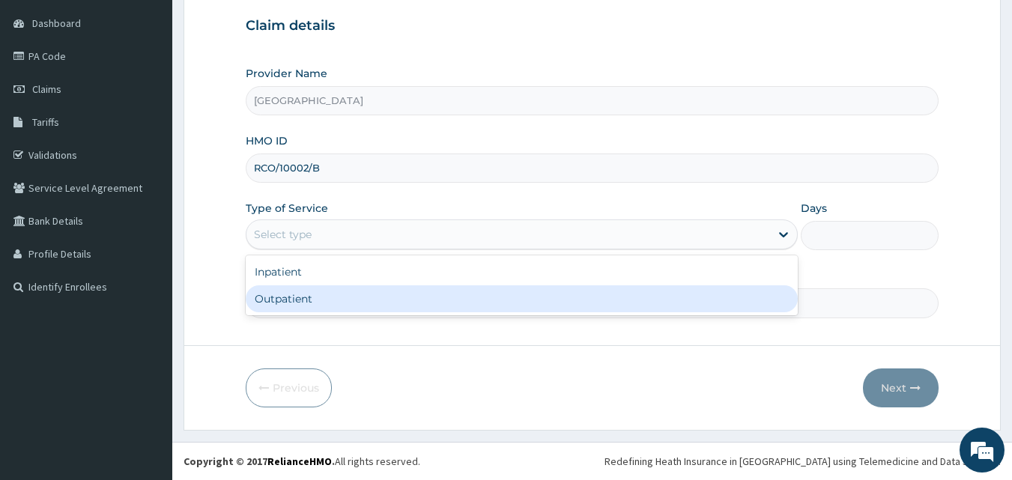
drag, startPoint x: 291, startPoint y: 311, endPoint x: 312, endPoint y: 304, distance: 22.0
click at [292, 312] on div "Outpatient" at bounding box center [522, 298] width 552 height 27
type input "1"
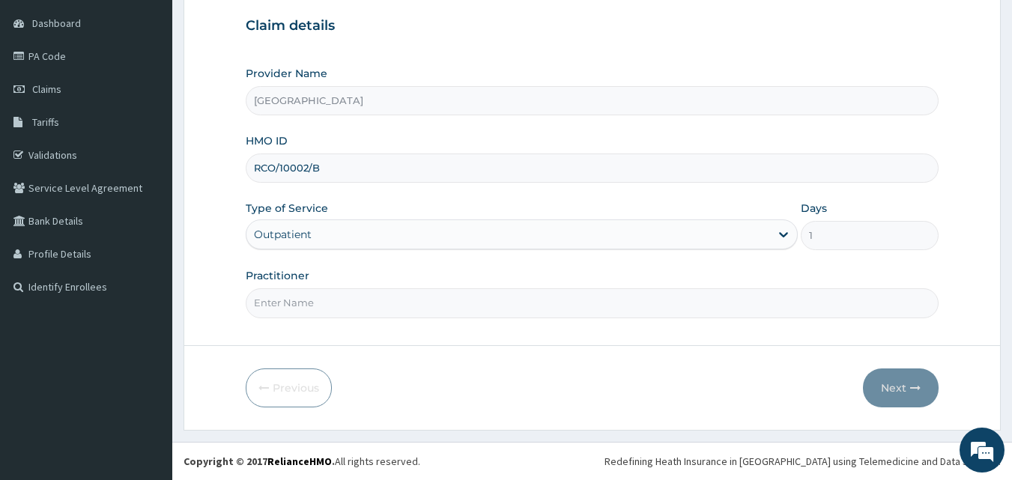
click at [316, 302] on input "Practitioner" at bounding box center [592, 302] width 693 height 29
click at [228, 332] on form "Step 1 of 2 Claim details Provider Name Beachland Specialist Hospital HMO ID RC…" at bounding box center [591, 184] width 817 height 491
drag, startPoint x: 305, startPoint y: 306, endPoint x: 291, endPoint y: 329, distance: 26.6
click at [300, 314] on input "DR. JA" at bounding box center [592, 302] width 693 height 29
type input "DR. JATTOH"
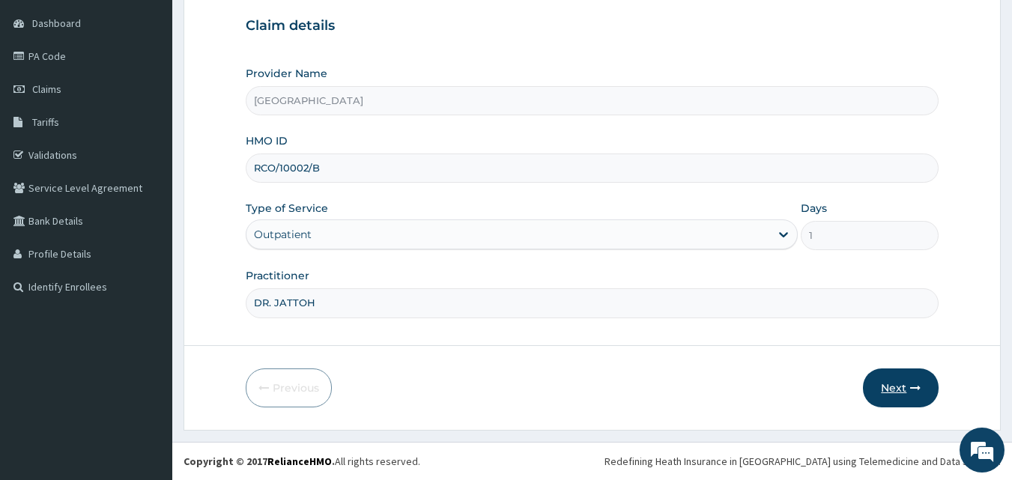
click at [887, 369] on button "Next" at bounding box center [901, 387] width 76 height 39
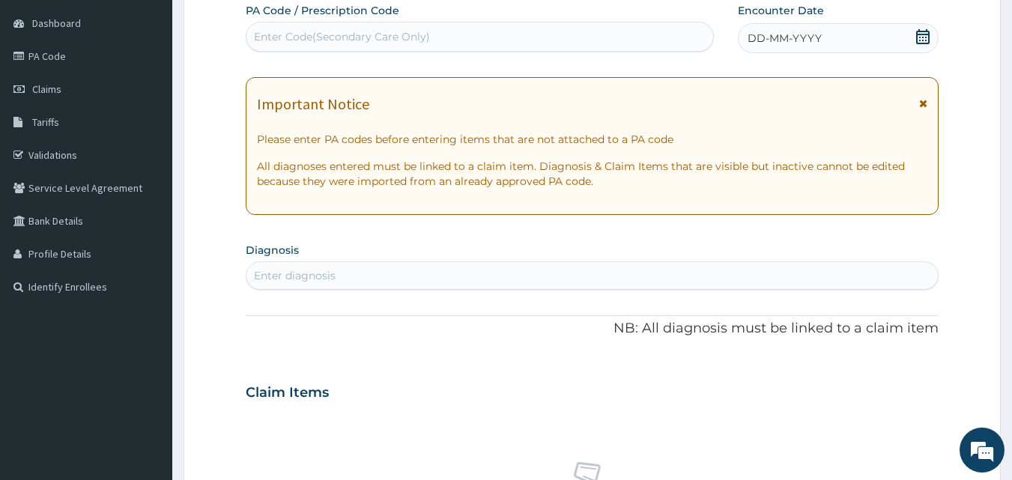
click at [923, 40] on icon at bounding box center [922, 36] width 13 height 15
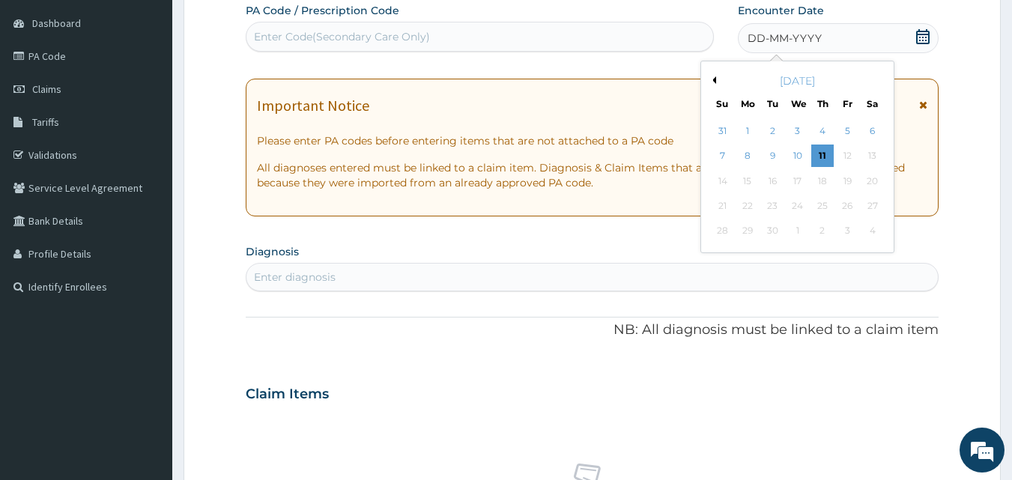
drag, startPoint x: 746, startPoint y: 159, endPoint x: 724, endPoint y: 146, distance: 25.2
click at [747, 159] on div "8" at bounding box center [747, 156] width 22 height 22
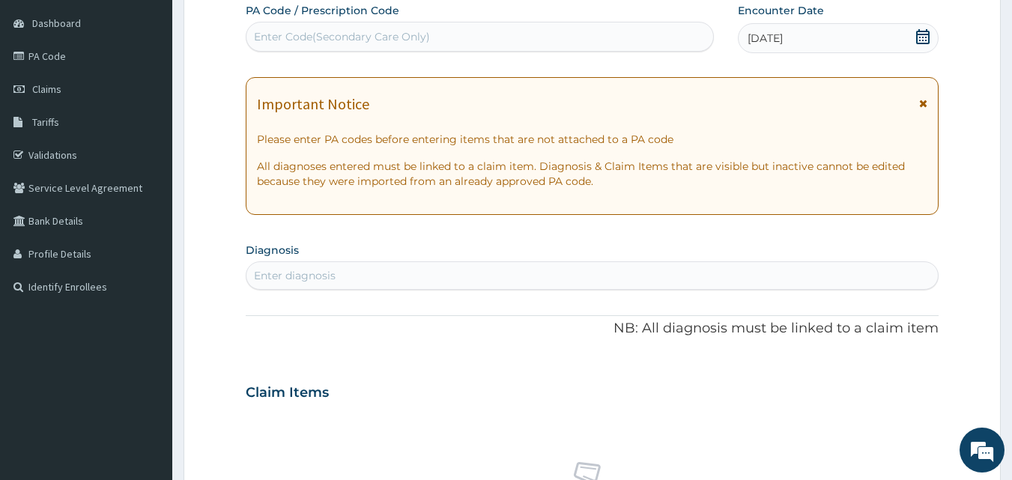
click at [411, 43] on div "Enter Code(Secondary Care Only)" at bounding box center [342, 36] width 176 height 15
type input "PA/5A24E5"
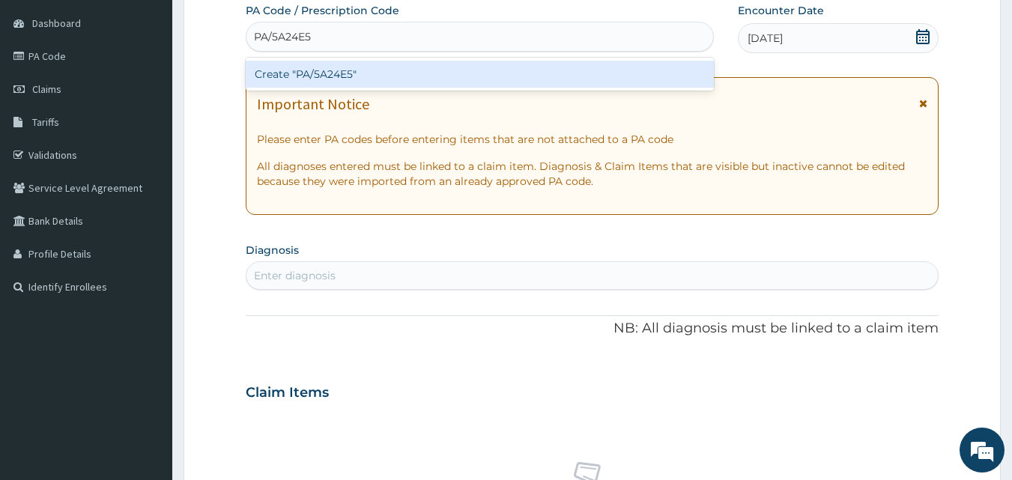
click at [504, 80] on div "Create "PA/5A24E5"" at bounding box center [480, 74] width 469 height 27
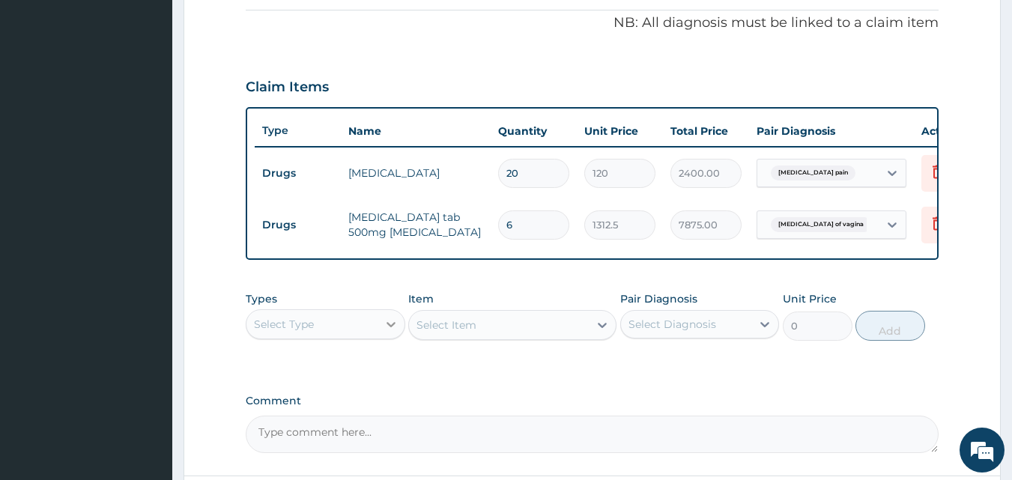
scroll to position [510, 0]
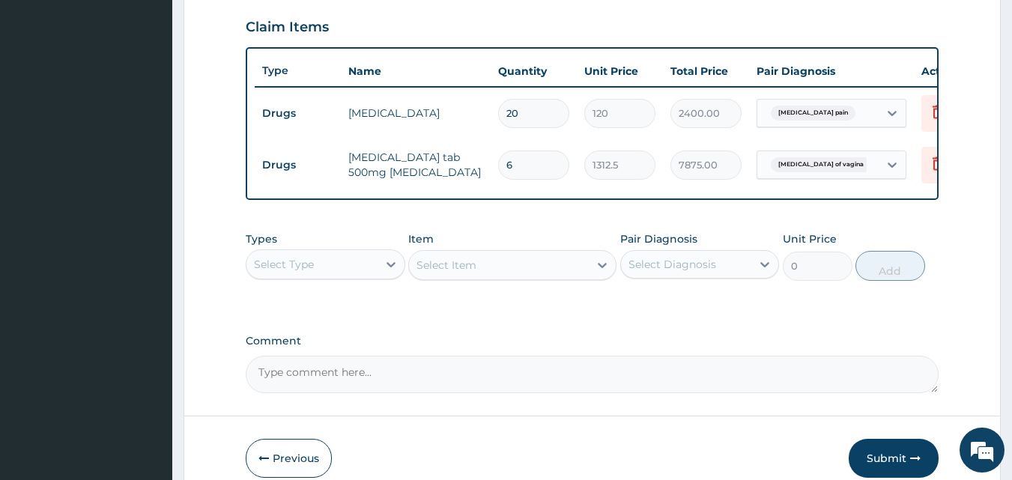
click at [321, 288] on div "Types Select Type Item Select Item Pair Diagnosis Select Diagnosis Unit Price 0…" at bounding box center [592, 256] width 693 height 64
click at [314, 276] on div "Select Type" at bounding box center [311, 264] width 131 height 24
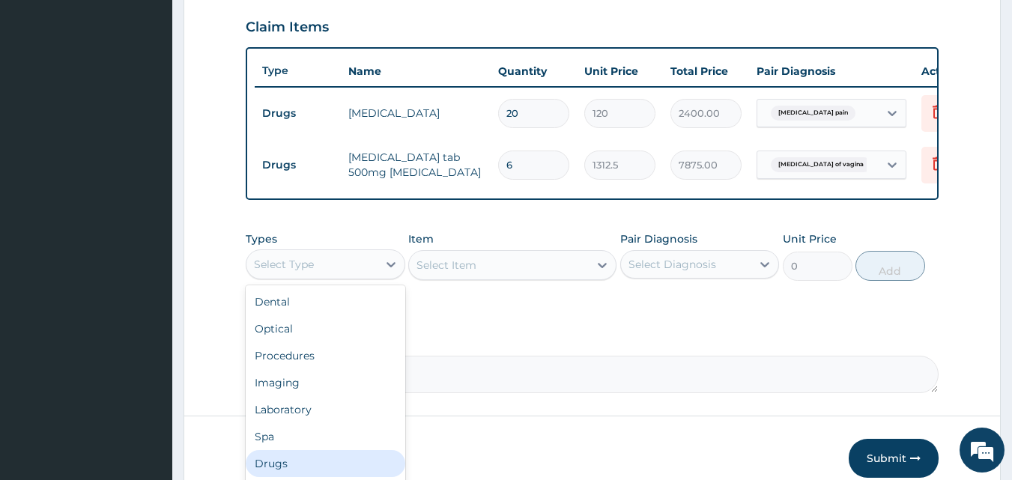
click at [285, 471] on div "Drugs" at bounding box center [325, 463] width 159 height 27
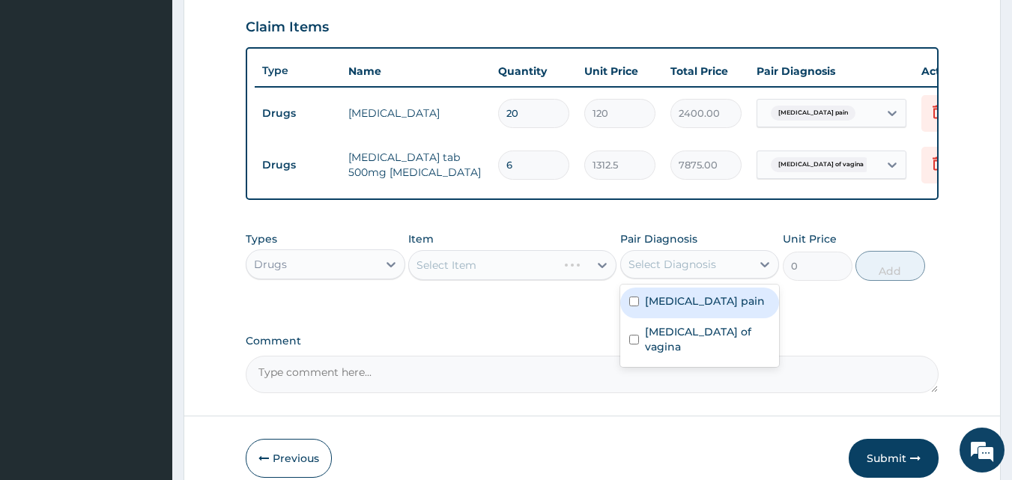
click at [675, 269] on div "Select Diagnosis" at bounding box center [672, 264] width 88 height 15
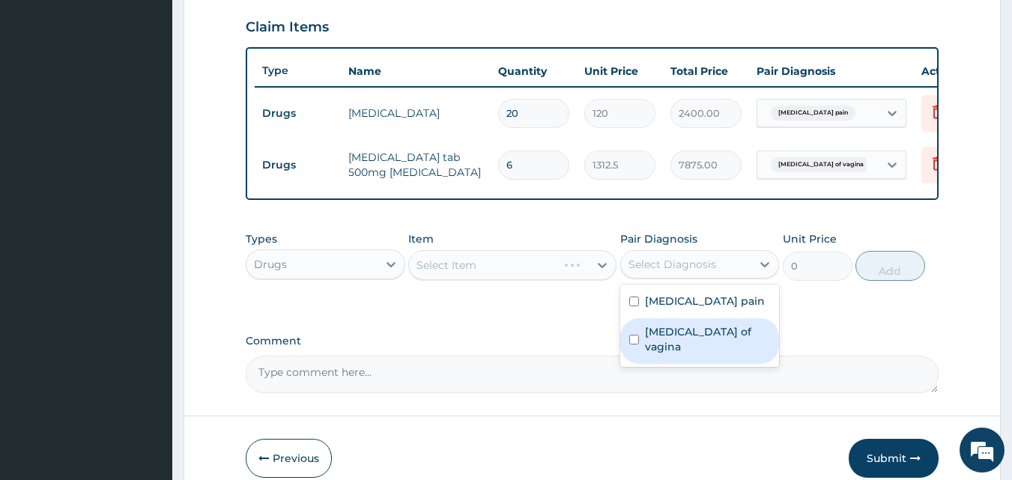
click at [662, 346] on label "Candidiasis of vagina" at bounding box center [708, 339] width 126 height 30
checkbox input "true"
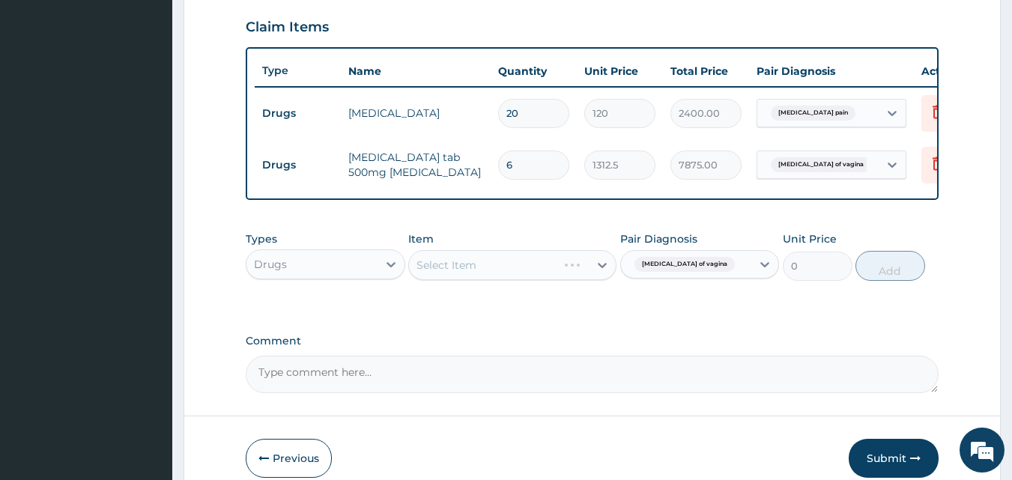
click at [475, 276] on div "Select Item" at bounding box center [512, 265] width 208 height 30
click at [475, 273] on div "Select Item" at bounding box center [512, 265] width 208 height 30
click at [210, 401] on form "Step 2 of 2 PA Code / Prescription Code PA/5A24E5 Encounter Date 08-09-2025 Imp…" at bounding box center [591, 34] width 817 height 931
click at [468, 264] on div "Select Item" at bounding box center [499, 265] width 180 height 24
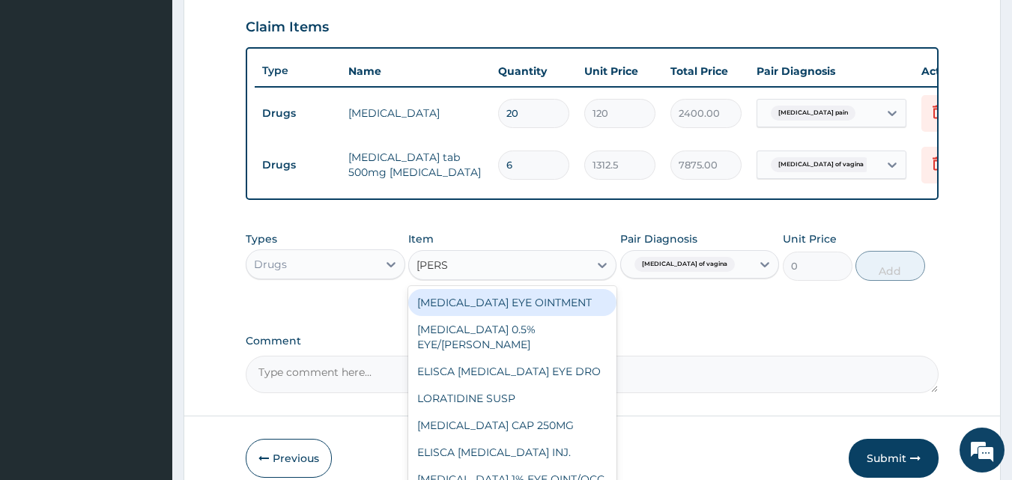
type input "LORAT"
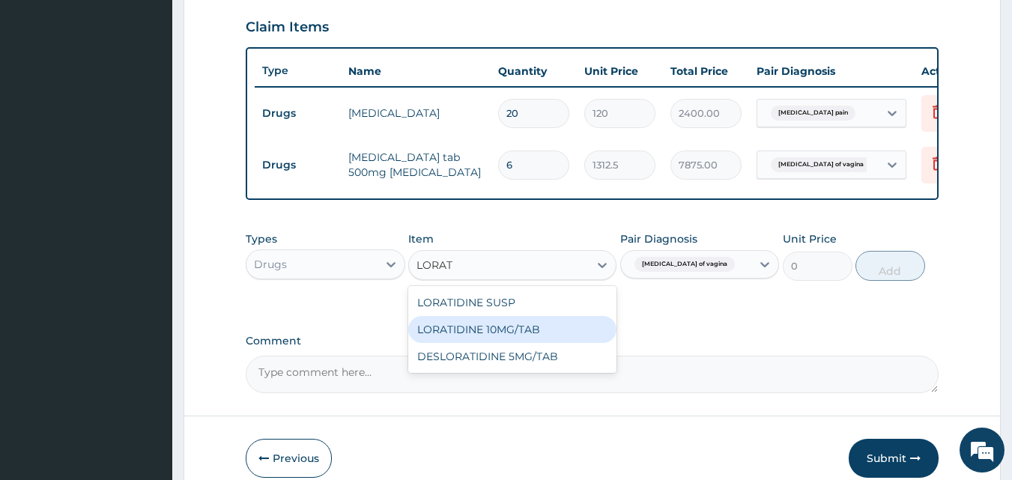
click at [519, 334] on div "LORATIDINE 10MG/TAB" at bounding box center [512, 329] width 208 height 27
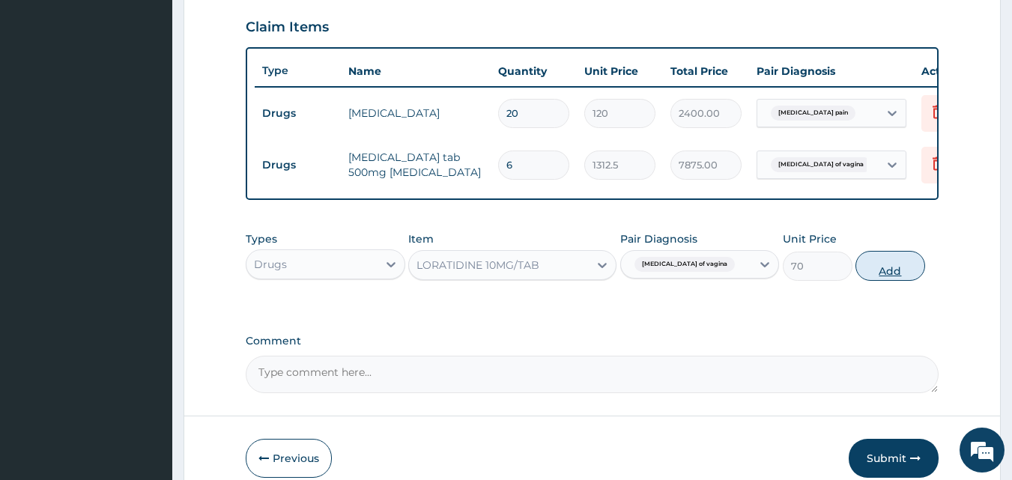
click at [895, 281] on button "Add" at bounding box center [890, 266] width 70 height 30
type input "0"
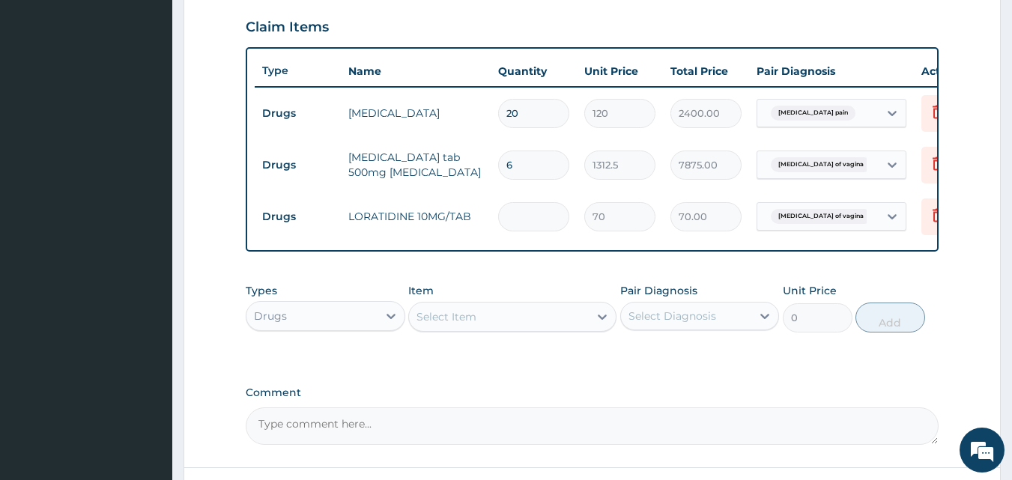
type input "0.00"
type input "2"
type input "140.00"
type input "0.00"
type input "3"
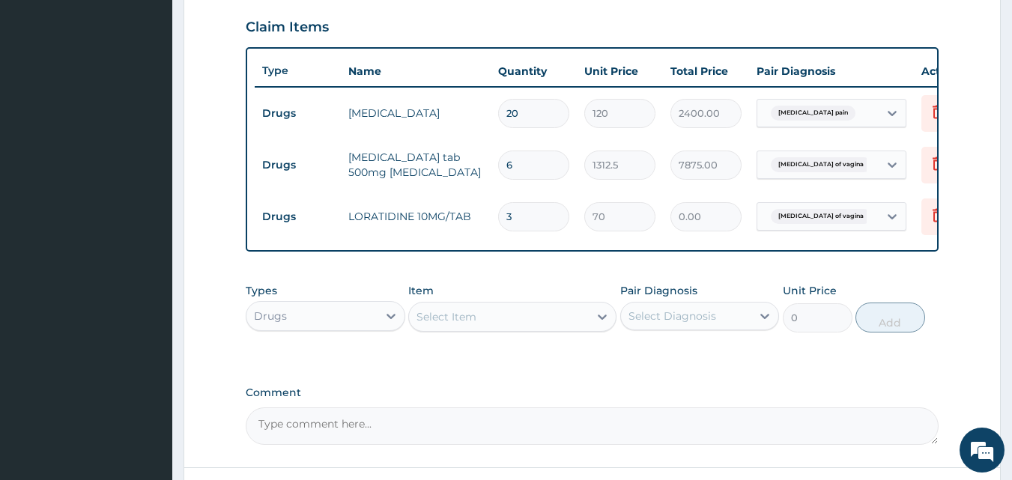
type input "210.00"
type input "3"
click at [330, 328] on div "Drugs" at bounding box center [311, 316] width 131 height 24
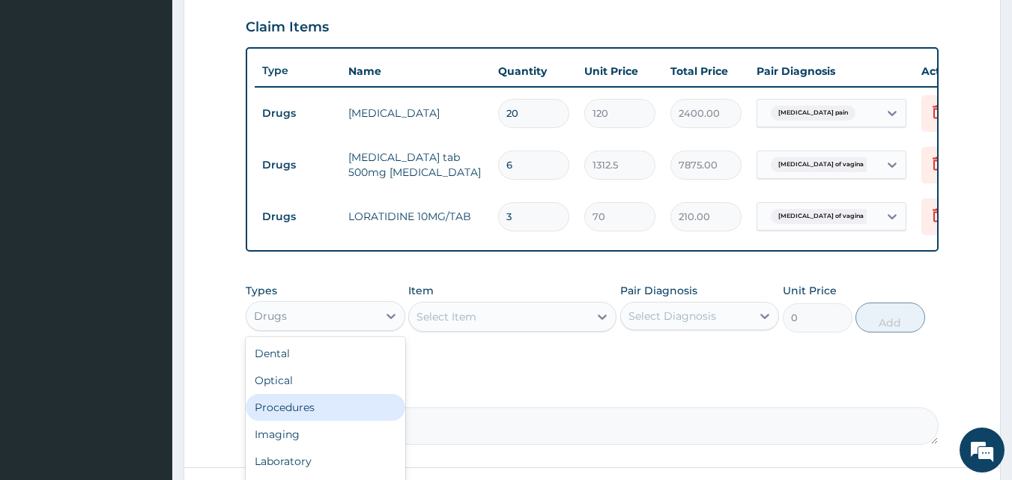
click at [325, 420] on div "Procedures" at bounding box center [325, 407] width 159 height 27
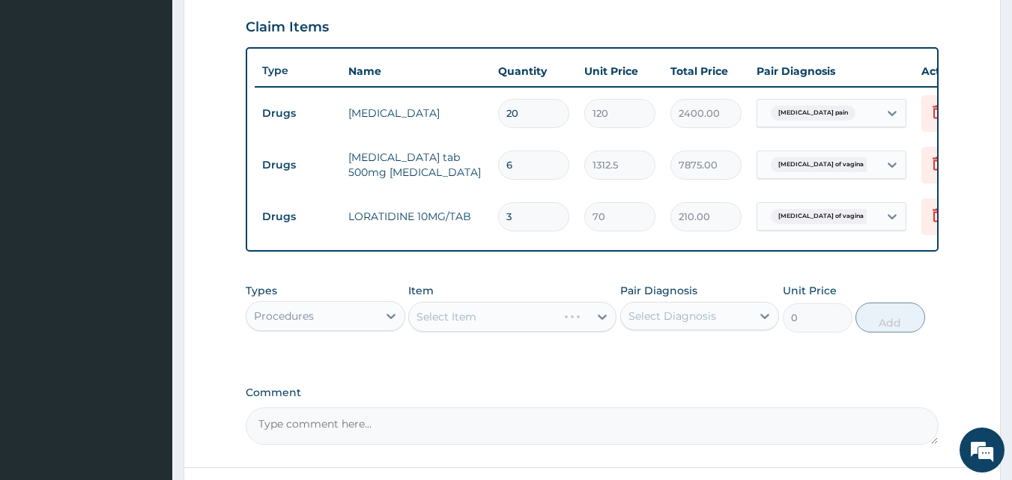
click at [678, 323] on div "Select Diagnosis" at bounding box center [672, 316] width 88 height 15
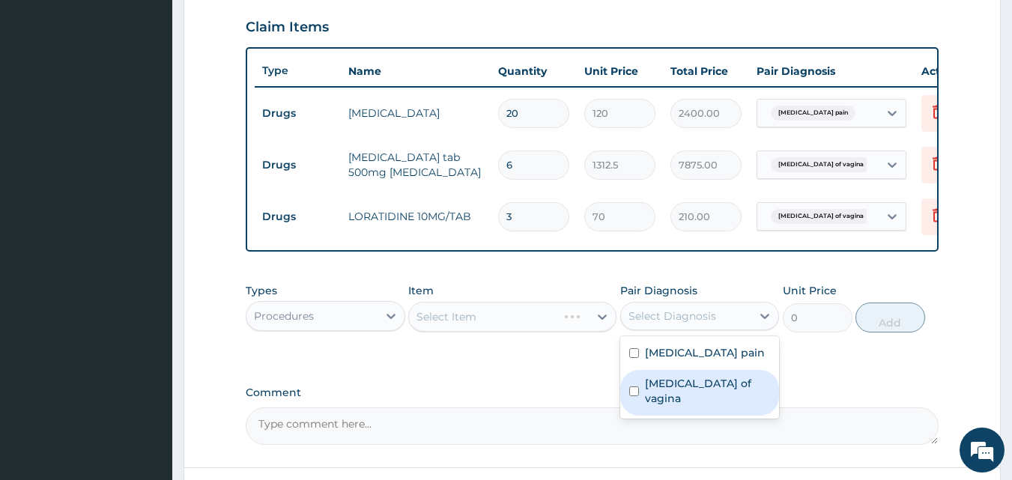
click at [683, 388] on label "[MEDICAL_DATA] of vagina" at bounding box center [708, 391] width 126 height 30
checkbox input "true"
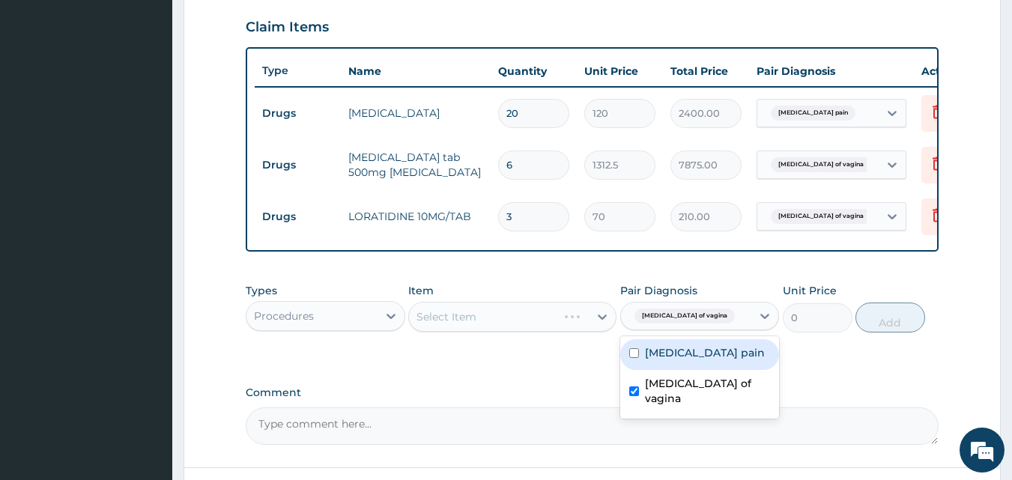
click at [690, 360] on label "[MEDICAL_DATA] pain" at bounding box center [705, 352] width 120 height 15
checkbox input "true"
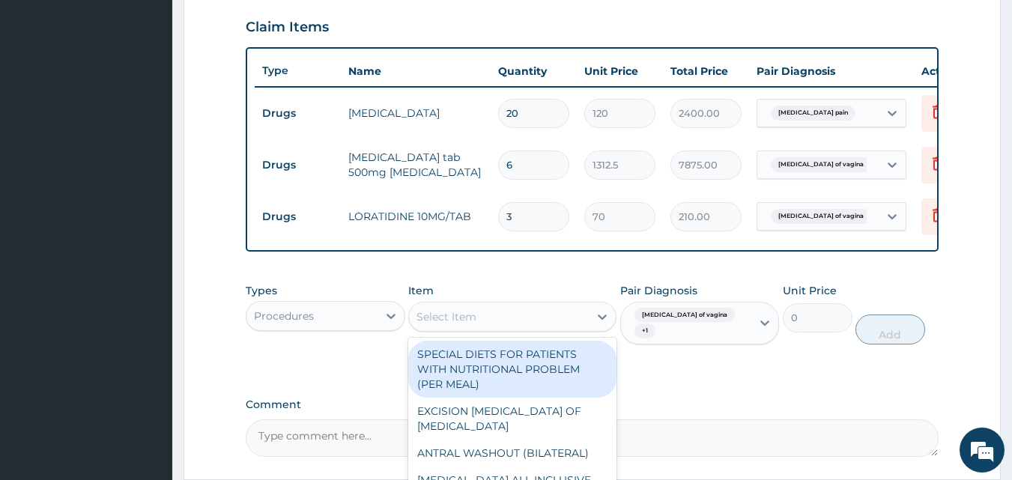
click at [478, 320] on div "Select Item" at bounding box center [499, 317] width 180 height 24
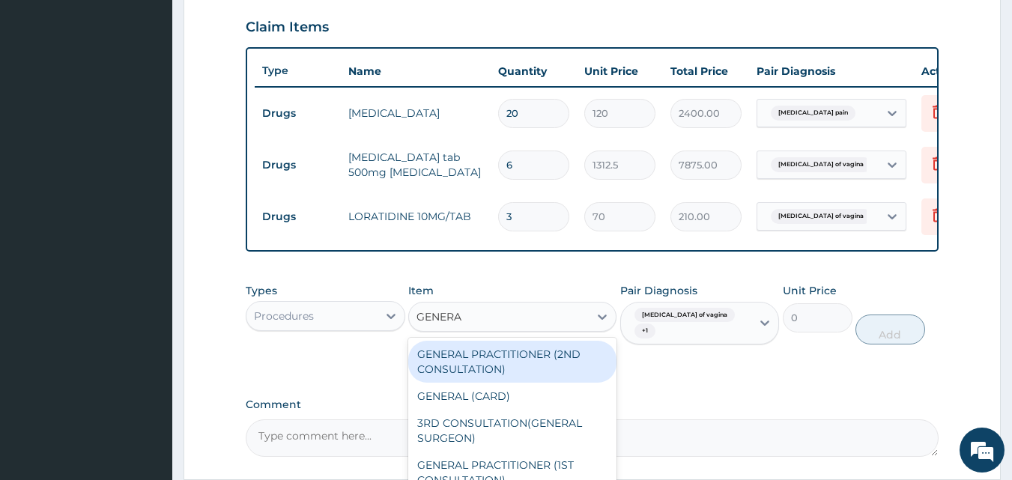
type input "GENERAL"
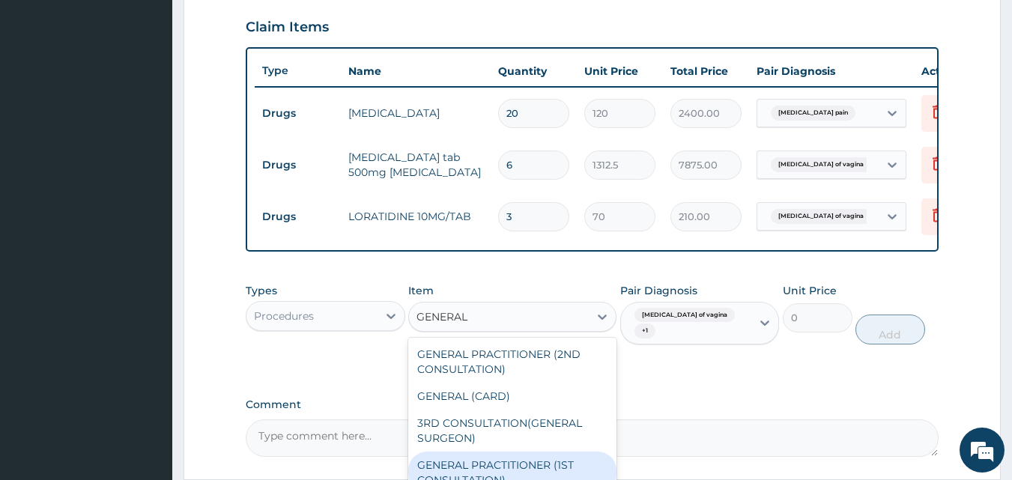
click at [529, 470] on div "GENERAL PRACTITIONER (1ST CONSULTATION)" at bounding box center [512, 473] width 208 height 42
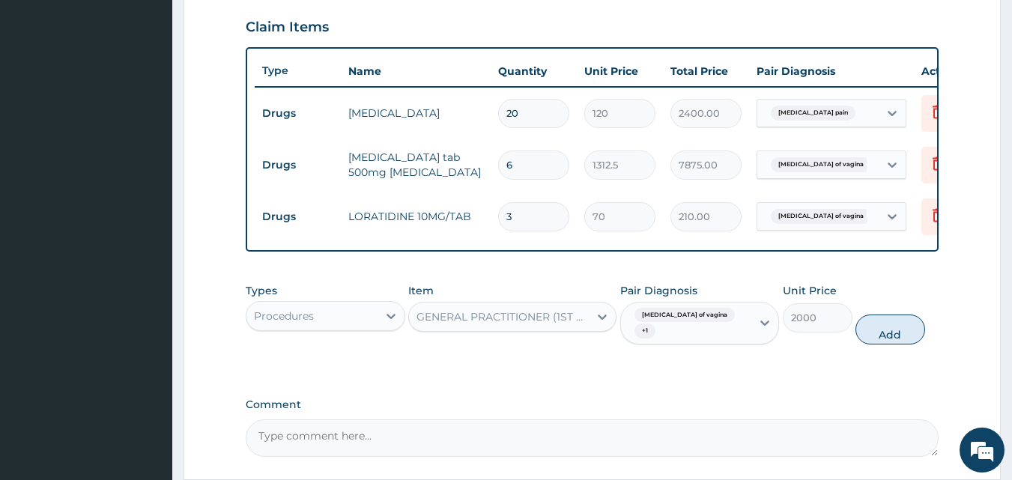
click at [891, 340] on button "Add" at bounding box center [890, 330] width 70 height 30
type input "0"
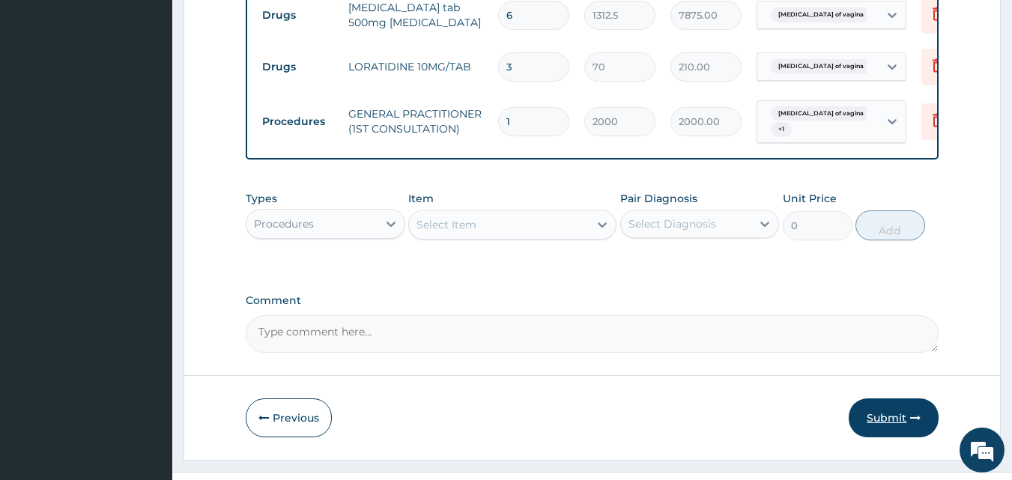
click at [893, 419] on button "Submit" at bounding box center [893, 417] width 90 height 39
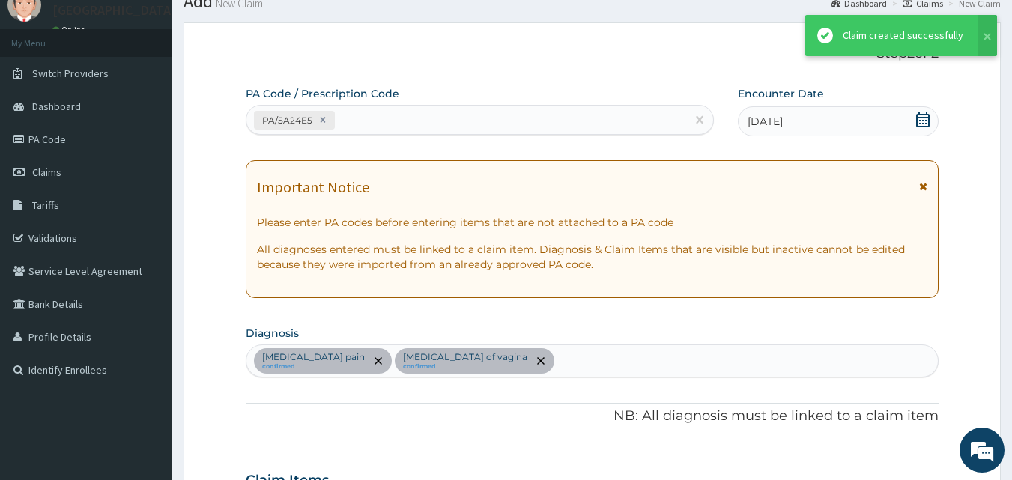
scroll to position [660, 0]
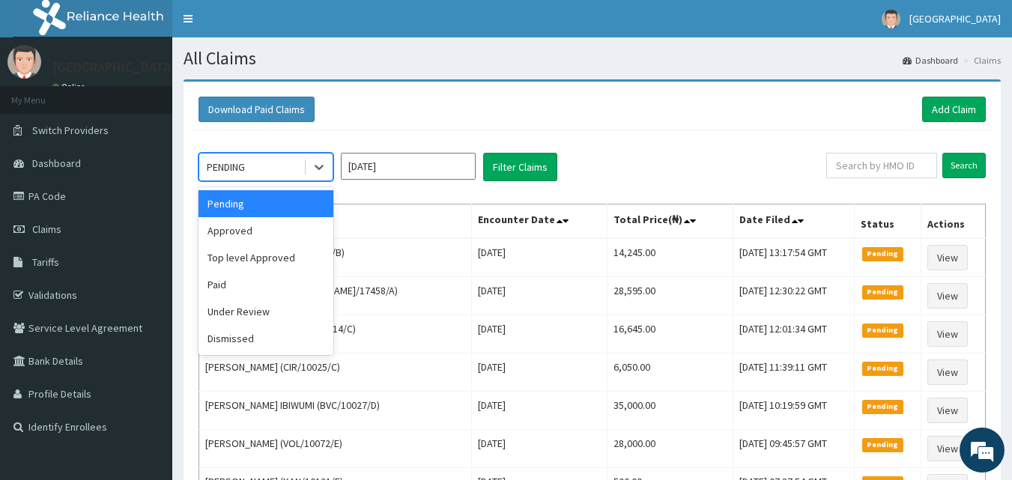
click at [249, 158] on div "PENDING" at bounding box center [251, 167] width 104 height 24
click at [225, 224] on div "Approved" at bounding box center [265, 230] width 135 height 27
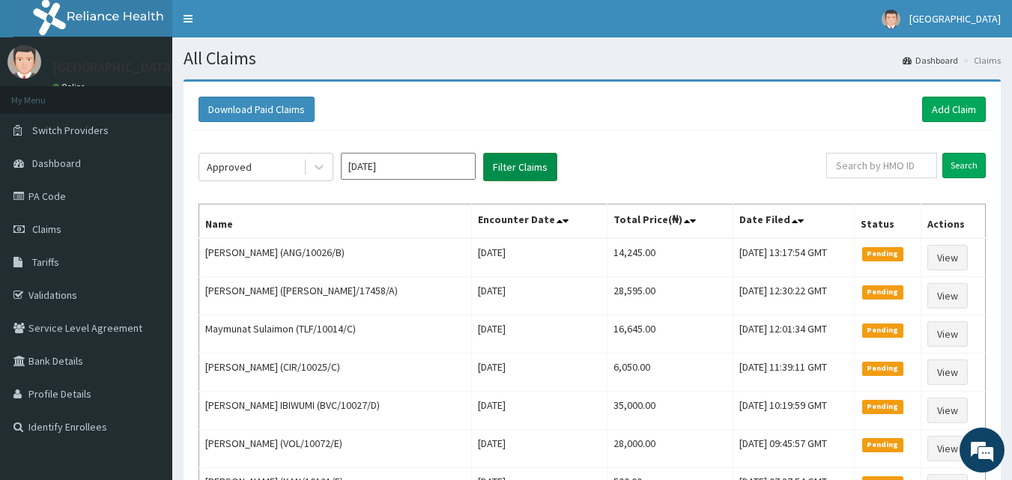
click at [495, 157] on button "Filter Claims" at bounding box center [520, 167] width 74 height 28
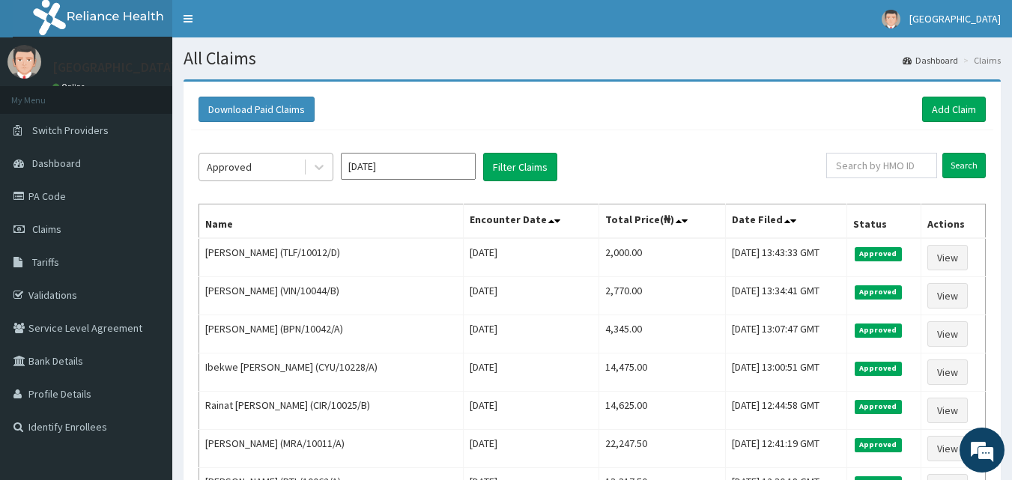
click at [246, 174] on div "Approved" at bounding box center [251, 167] width 104 height 24
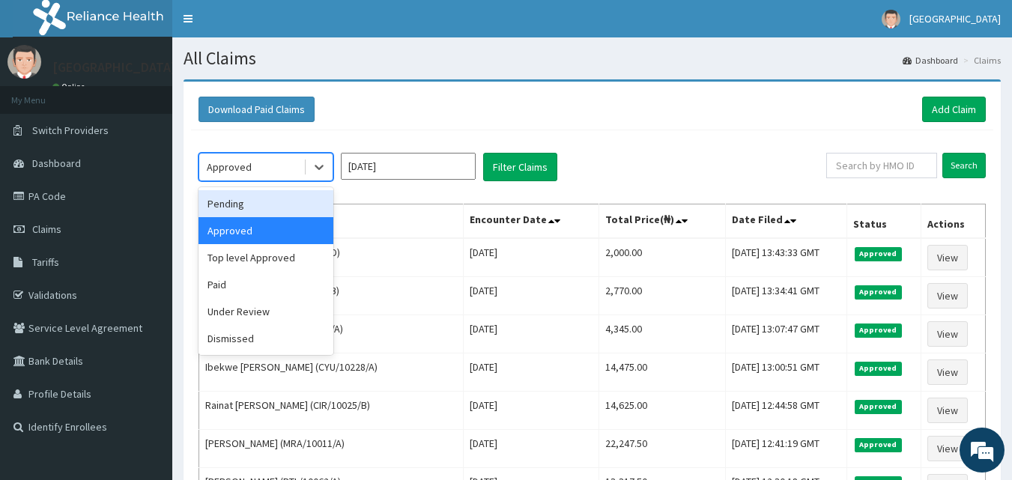
click at [241, 201] on div "Pending" at bounding box center [265, 203] width 135 height 27
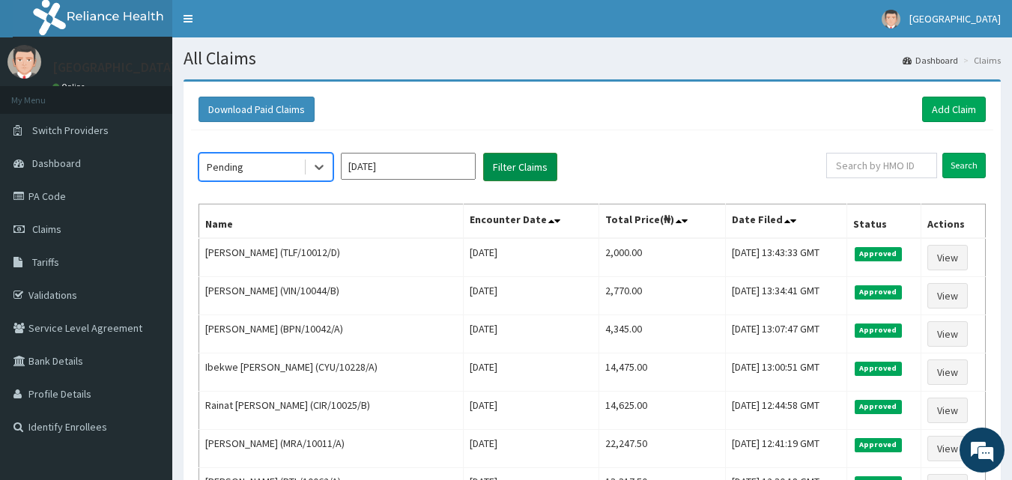
click at [526, 170] on button "Filter Claims" at bounding box center [520, 167] width 74 height 28
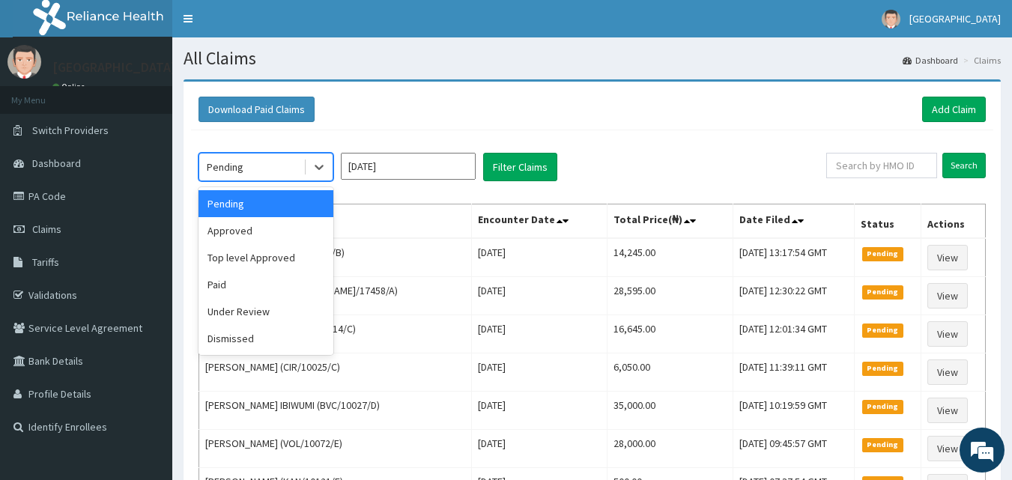
drag, startPoint x: 264, startPoint y: 158, endPoint x: 270, endPoint y: 227, distance: 69.2
click at [267, 159] on div "Pending" at bounding box center [251, 167] width 104 height 24
click at [251, 315] on div "Under Review" at bounding box center [265, 311] width 135 height 27
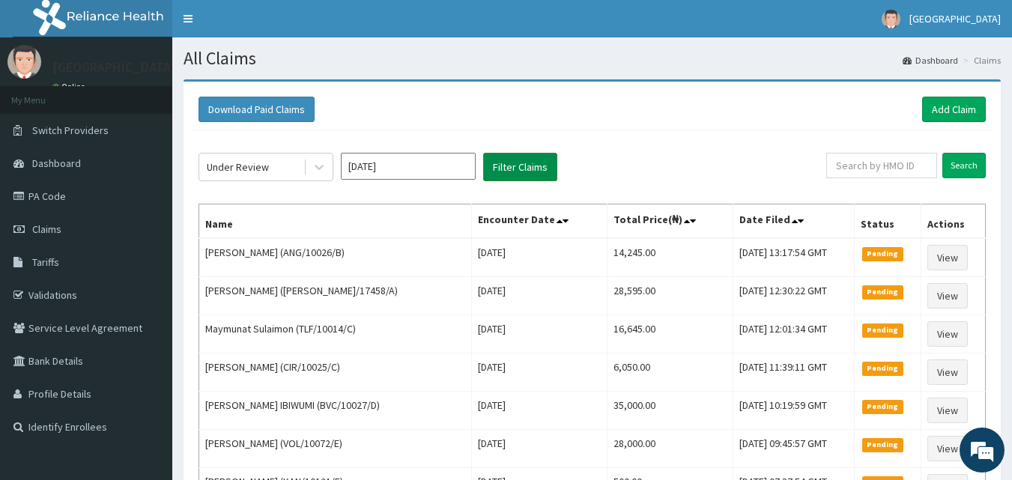
click at [506, 162] on button "Filter Claims" at bounding box center [520, 167] width 74 height 28
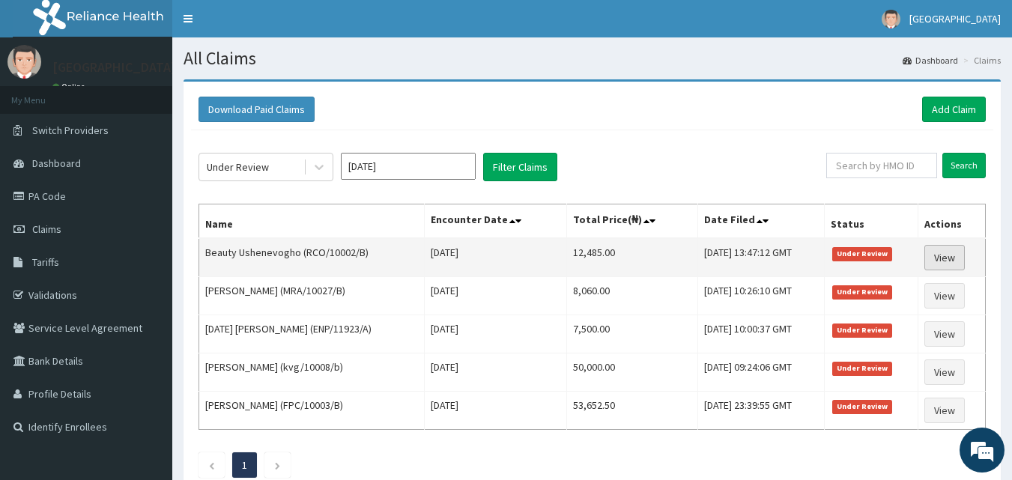
click at [952, 259] on link "View" at bounding box center [944, 257] width 40 height 25
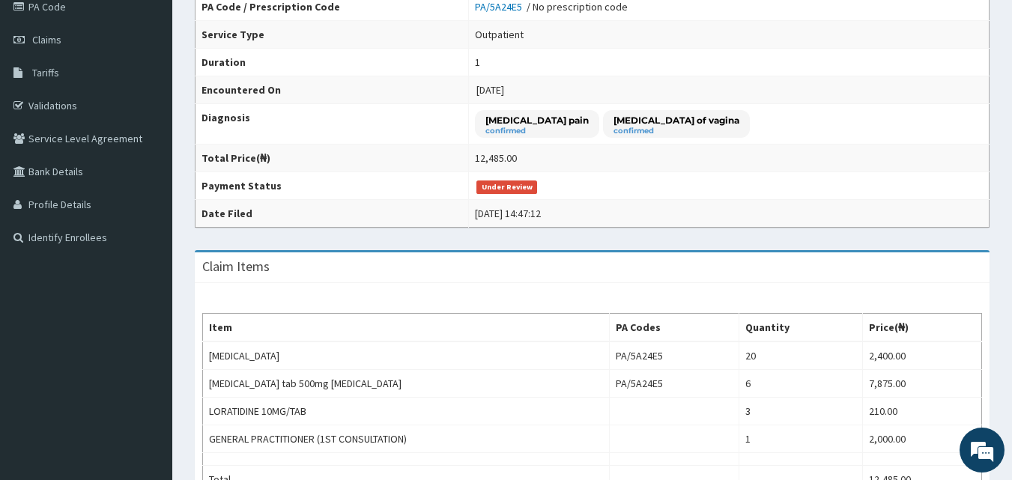
scroll to position [40, 0]
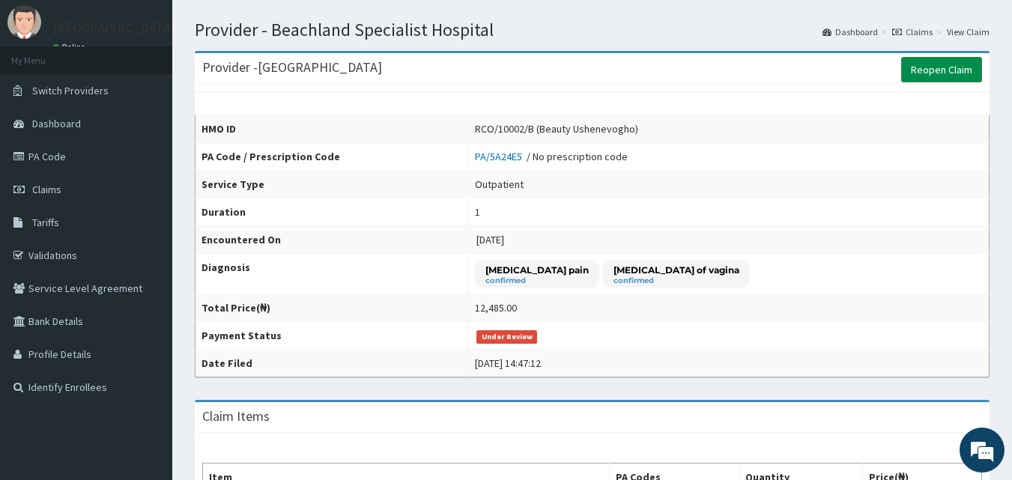
click at [940, 65] on link "Reopen Claim" at bounding box center [941, 69] width 81 height 25
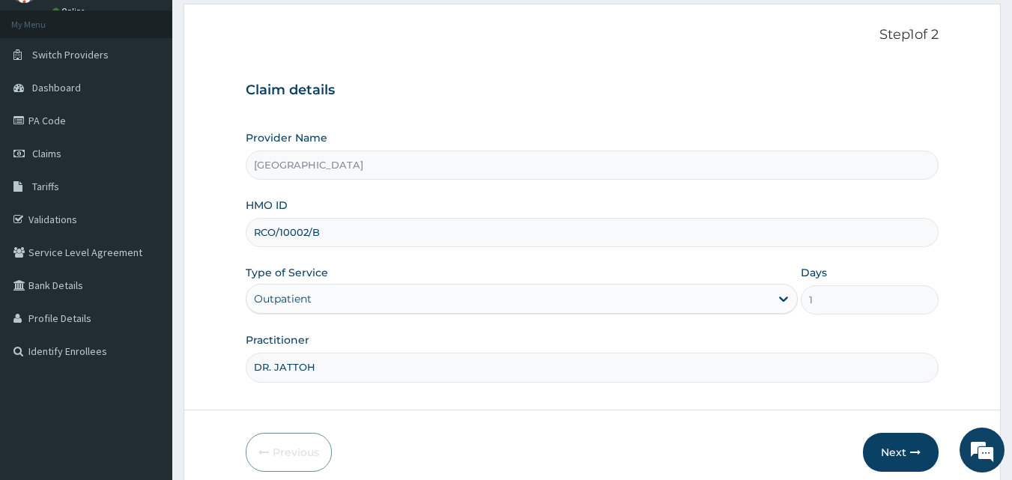
scroll to position [140, 0]
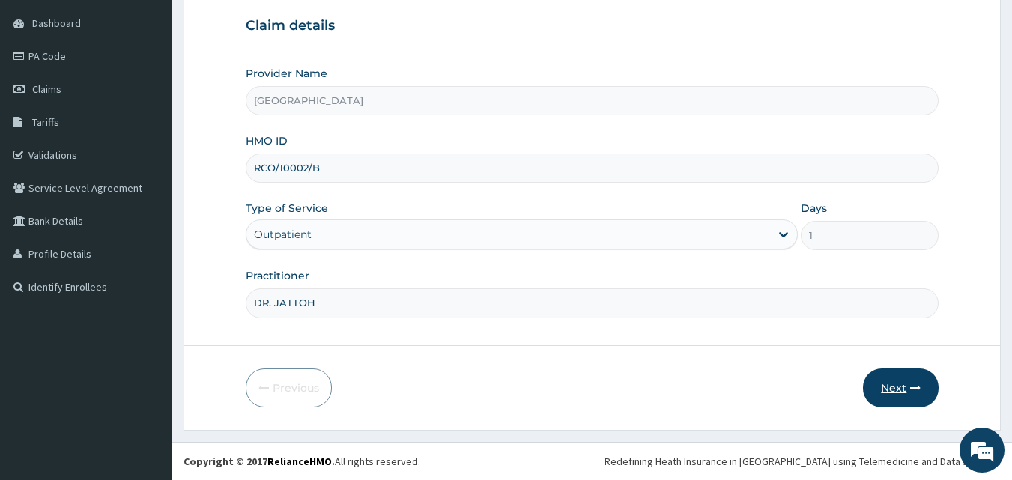
click at [898, 386] on button "Next" at bounding box center [901, 387] width 76 height 39
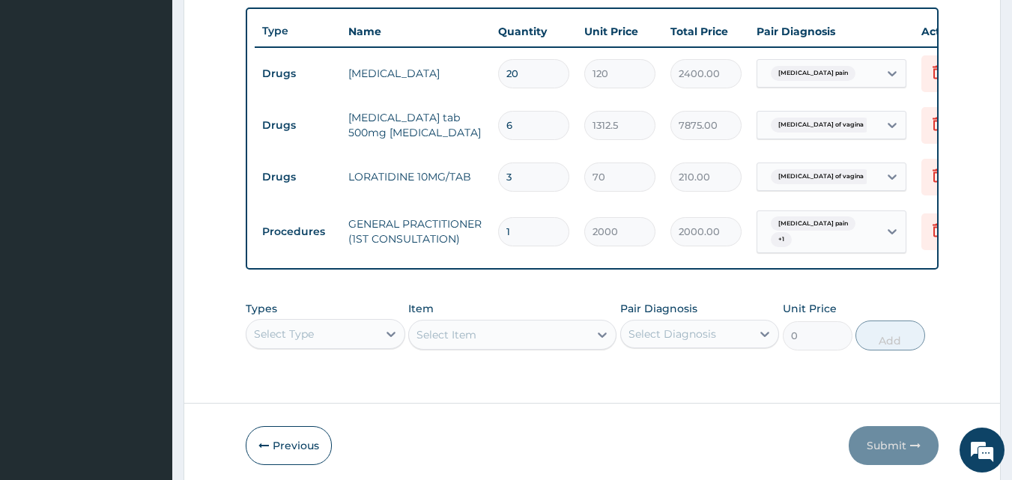
scroll to position [619, 0]
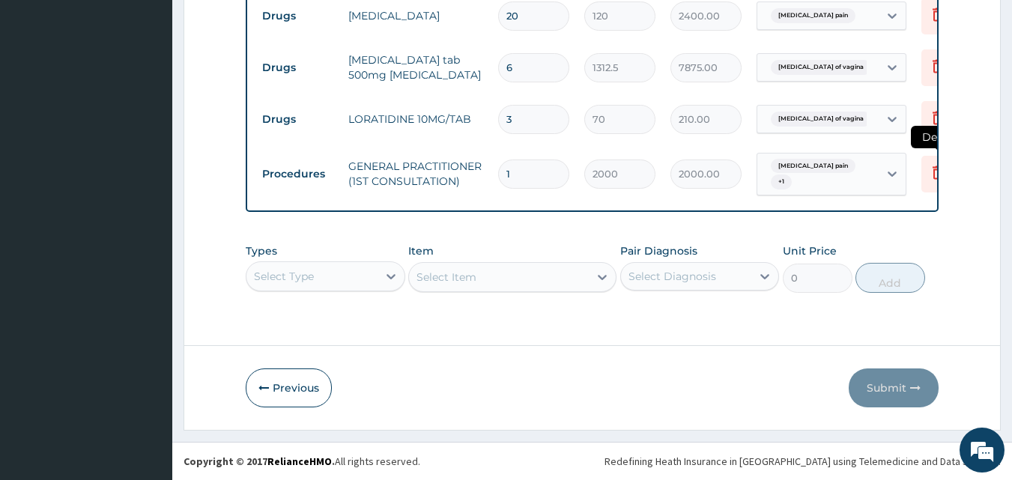
click at [924, 165] on icon at bounding box center [937, 174] width 33 height 37
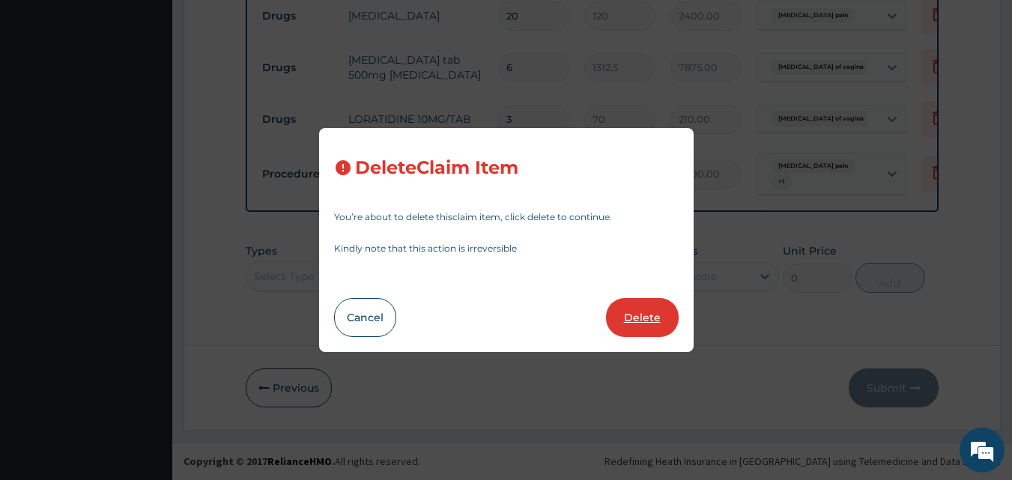
click at [661, 326] on button "Delete" at bounding box center [642, 317] width 73 height 39
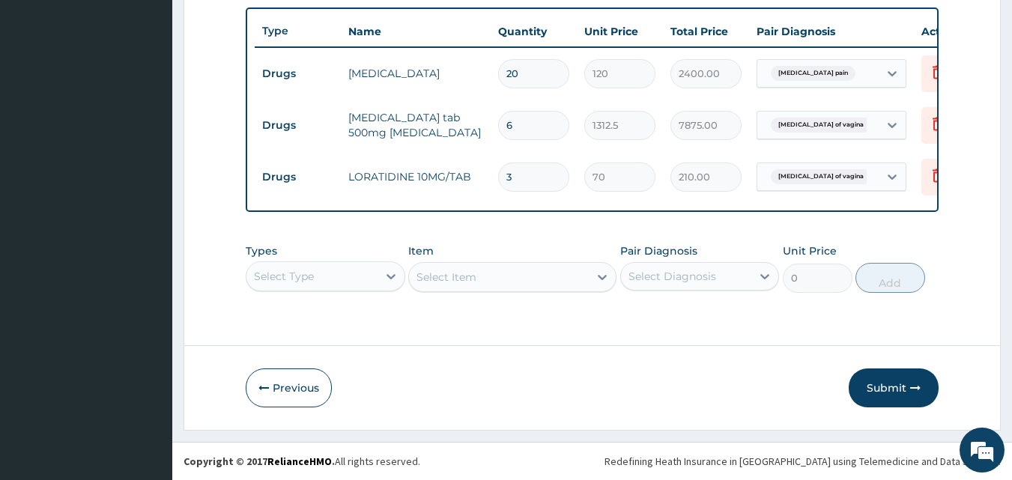
scroll to position [561, 0]
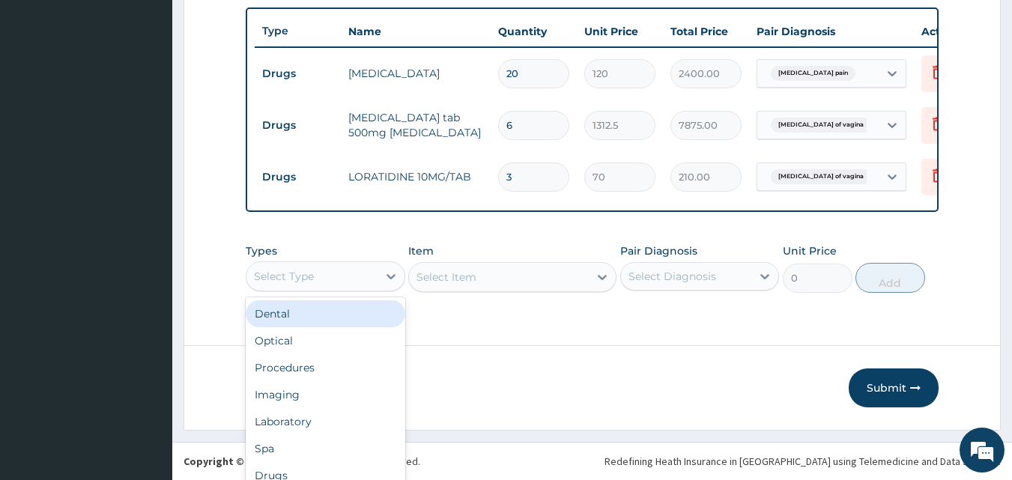
click at [270, 277] on div "option Dental focused, 1 of 10. 10 results available. Use Up and Down to choose…" at bounding box center [325, 276] width 159 height 30
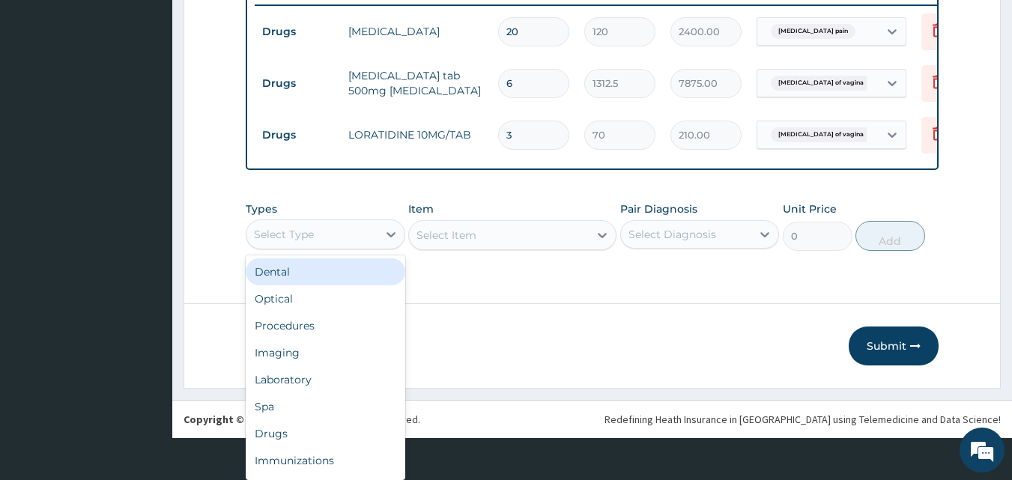
scroll to position [0, 0]
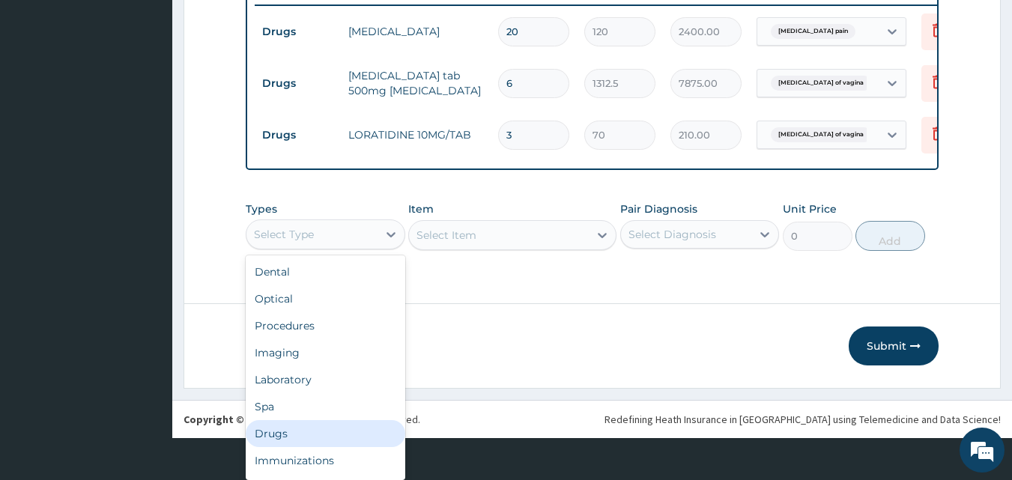
click at [300, 438] on div "Drugs" at bounding box center [325, 433] width 159 height 27
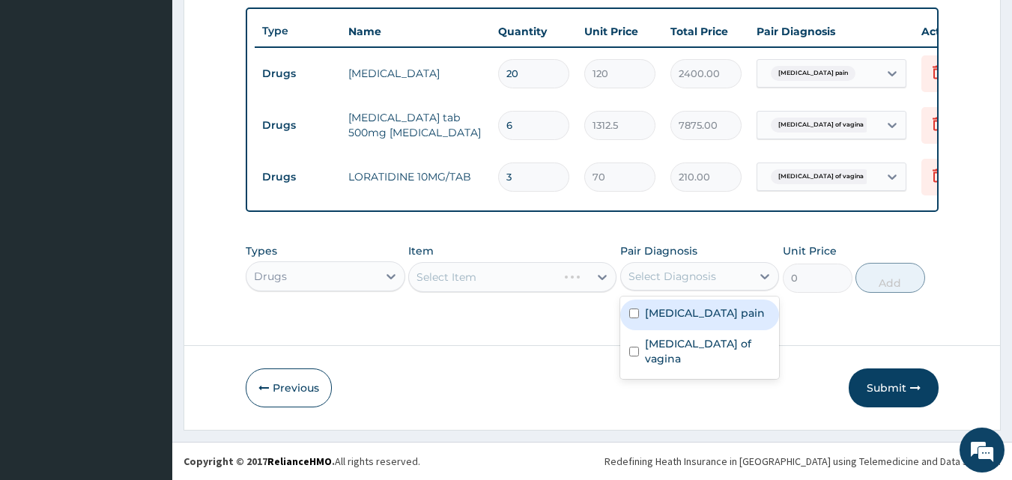
click at [669, 270] on div "Select Diagnosis" at bounding box center [672, 276] width 88 height 15
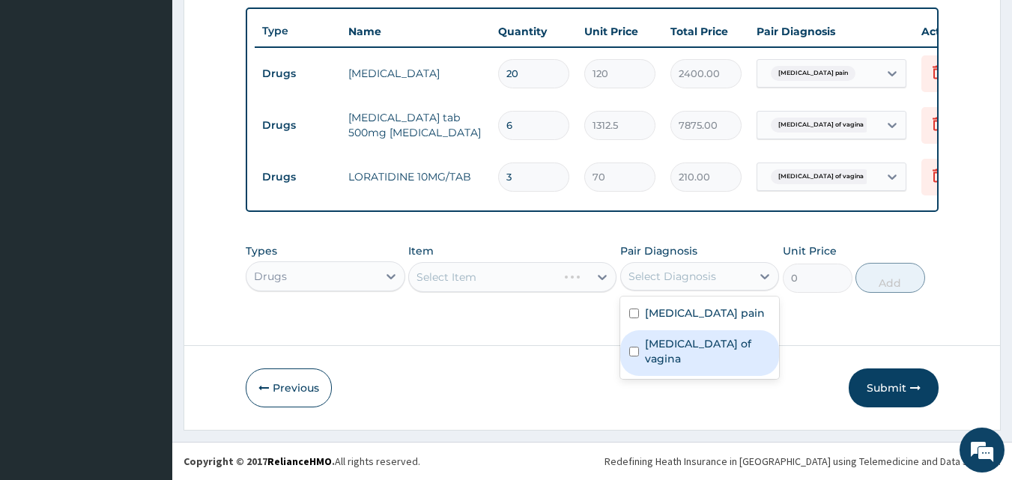
click at [693, 342] on label "[MEDICAL_DATA] of vagina" at bounding box center [708, 351] width 126 height 30
checkbox input "true"
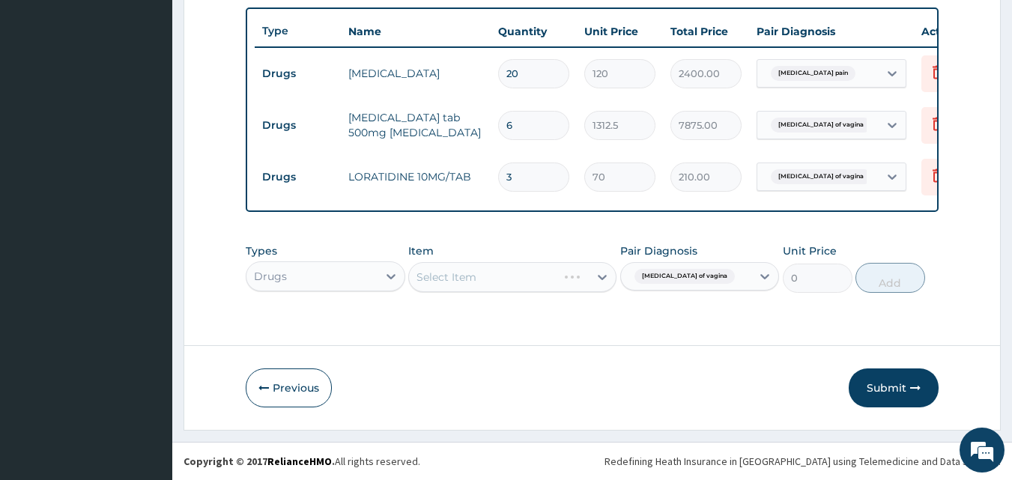
click at [478, 275] on div "Select Item" at bounding box center [512, 277] width 208 height 30
click at [475, 282] on div "Select Item" at bounding box center [512, 277] width 208 height 30
click at [475, 279] on div "Select Item" at bounding box center [512, 277] width 208 height 30
click at [418, 276] on div "Select Item" at bounding box center [499, 277] width 180 height 24
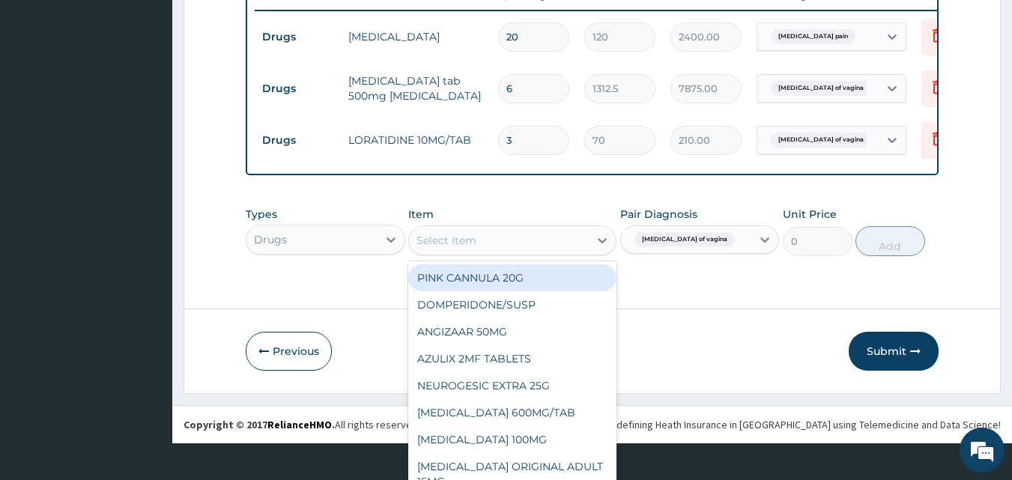
scroll to position [43, 0]
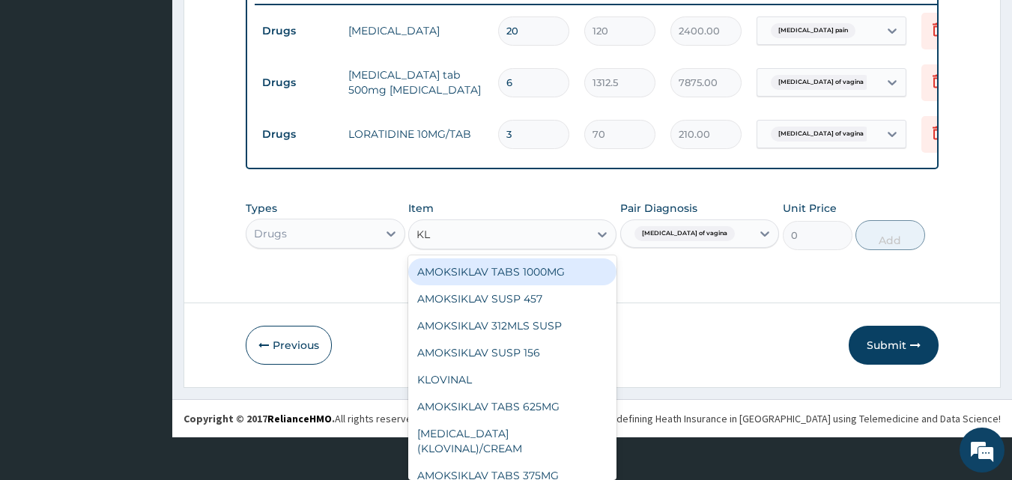
type input "KLO"
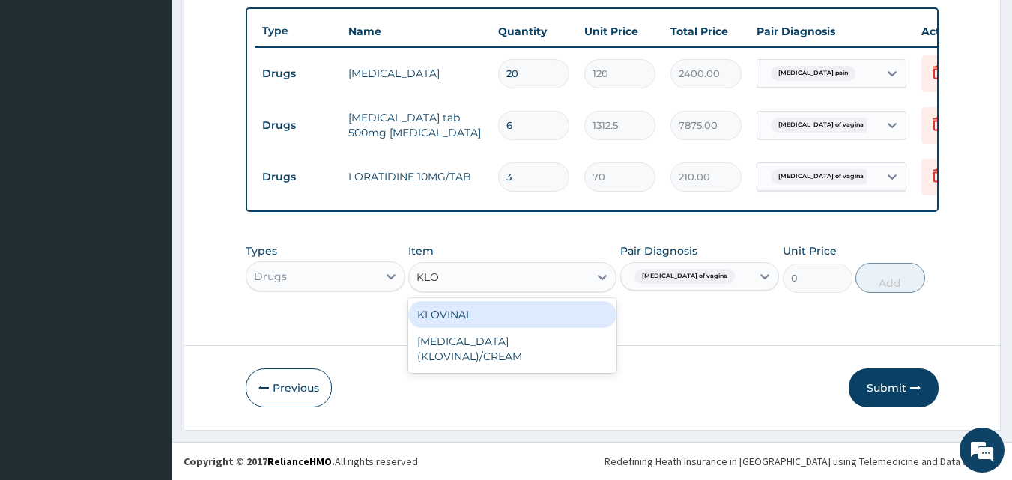
click at [475, 318] on div "KLOVINAL" at bounding box center [512, 314] width 208 height 27
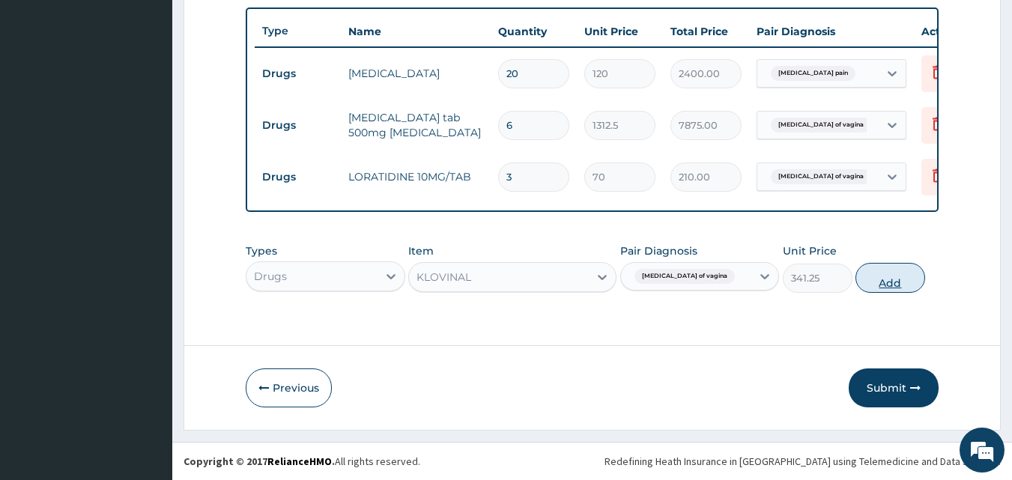
click at [870, 276] on button "Add" at bounding box center [890, 278] width 70 height 30
type input "0"
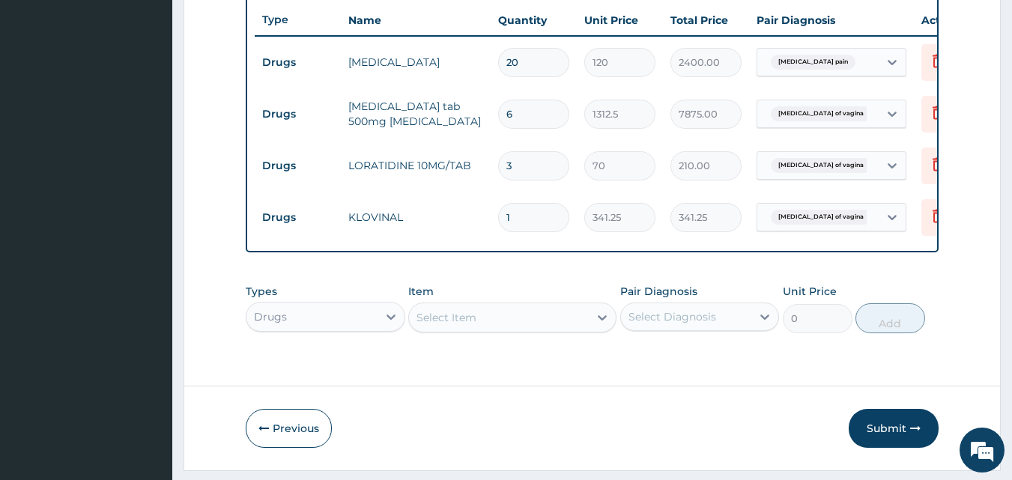
type input "0.00"
type input "6"
type input "2047.50"
type input "6"
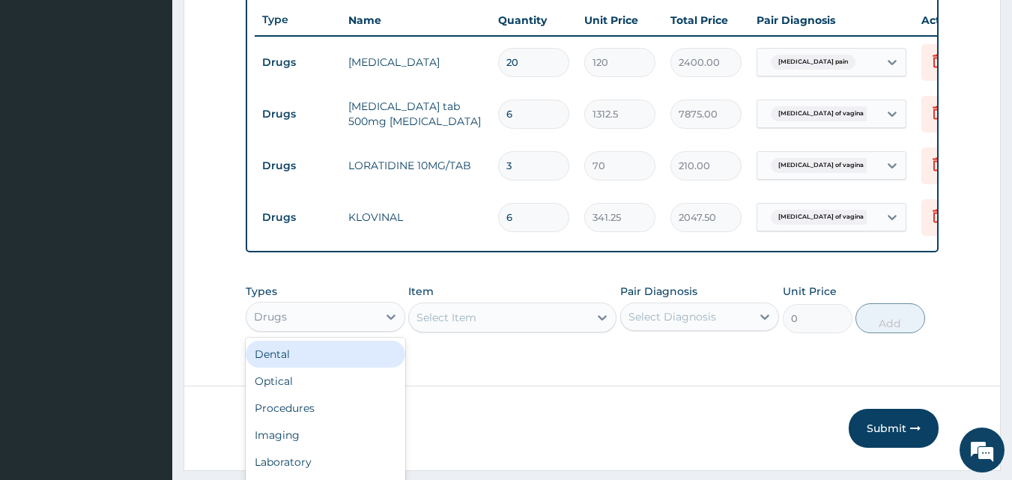
click at [314, 332] on div "option Drugs, selected. option Dental focused, 1 of 10. 10 results available. U…" at bounding box center [325, 317] width 159 height 30
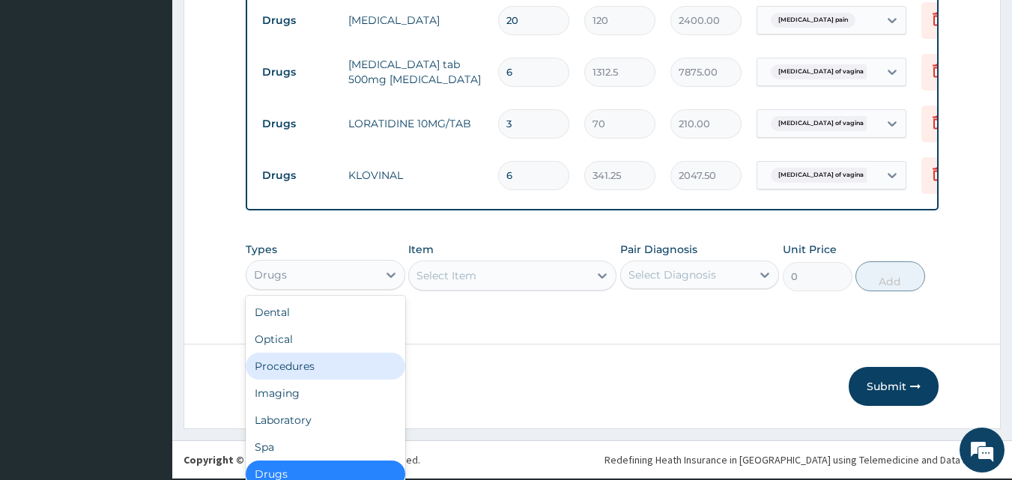
click at [326, 380] on div "Procedures" at bounding box center [325, 366] width 159 height 27
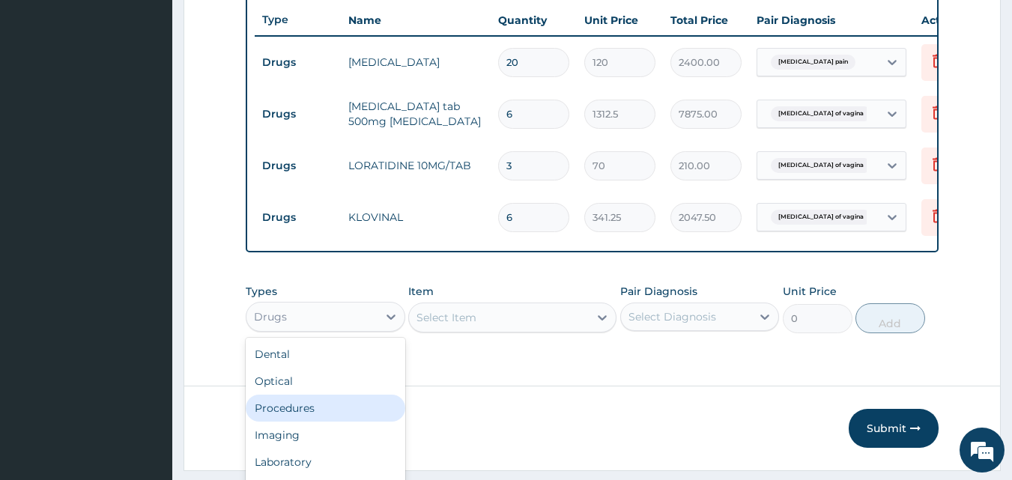
scroll to position [603, 0]
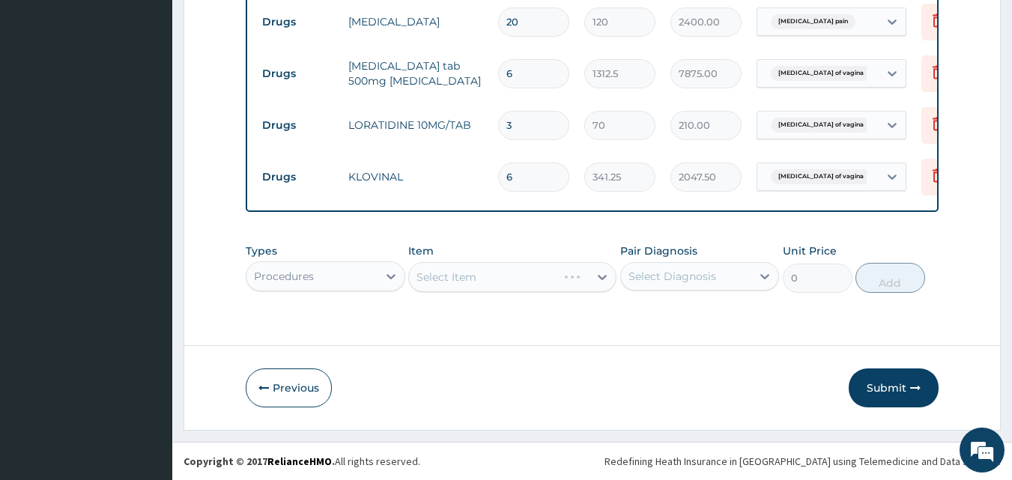
click at [663, 284] on div "Select Diagnosis" at bounding box center [672, 276] width 88 height 15
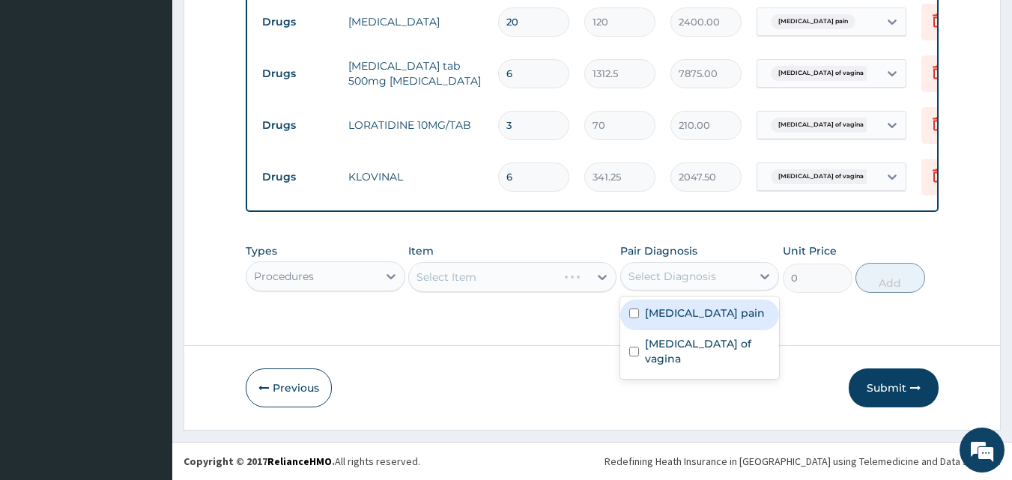
click at [670, 320] on label "Musculoskeletal pain" at bounding box center [705, 313] width 120 height 15
checkbox input "true"
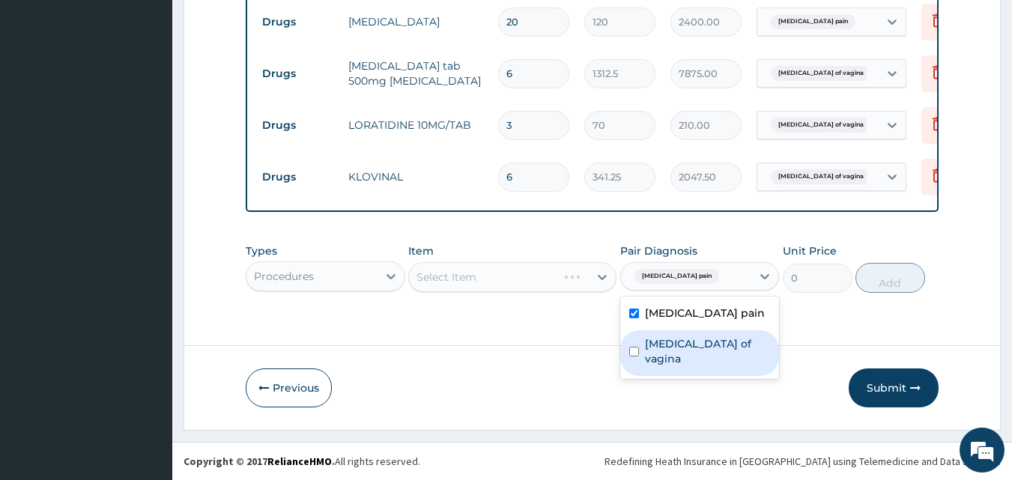
drag, startPoint x: 669, startPoint y: 355, endPoint x: 646, endPoint y: 353, distance: 22.6
click at [668, 356] on label "Candidiasis of vagina" at bounding box center [708, 351] width 126 height 30
checkbox input "true"
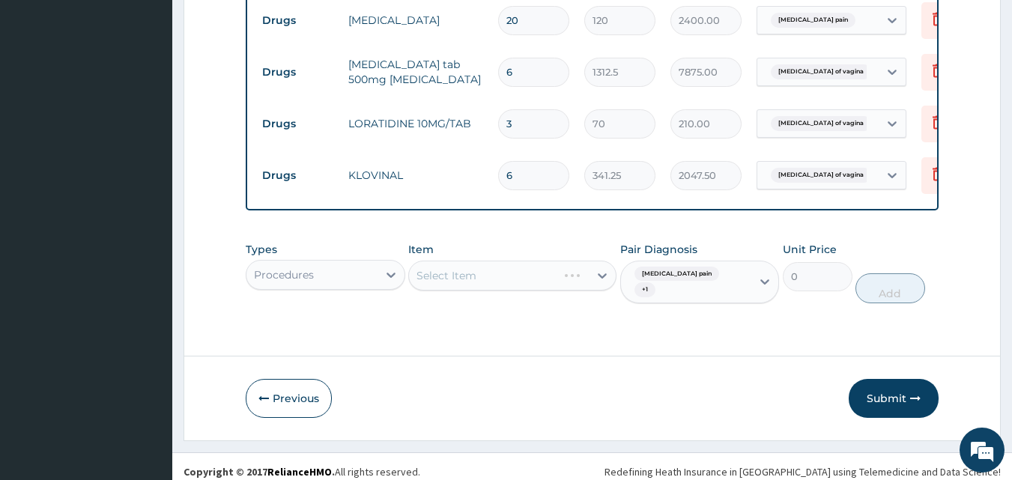
click at [472, 286] on div "Select Item" at bounding box center [512, 276] width 208 height 30
click at [458, 287] on div "Select Item" at bounding box center [512, 276] width 208 height 30
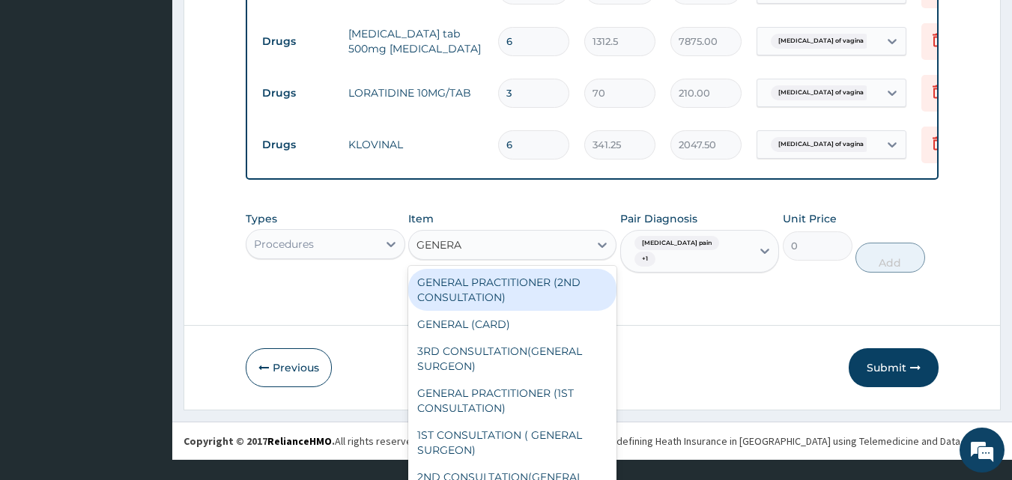
type input "GENERAL"
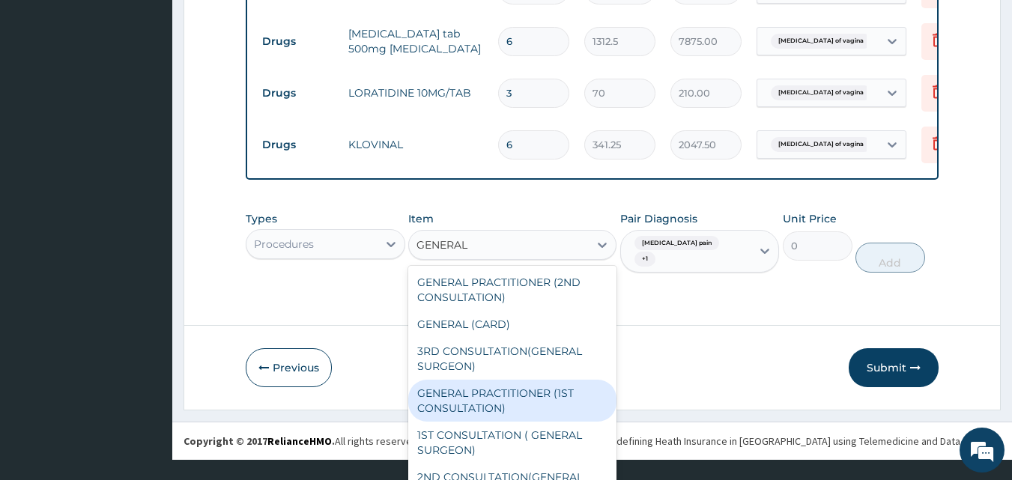
drag, startPoint x: 491, startPoint y: 407, endPoint x: 736, endPoint y: 348, distance: 251.9
click at [491, 408] on div "GENERAL PRACTITIONER (1ST CONSULTATION)" at bounding box center [512, 401] width 208 height 42
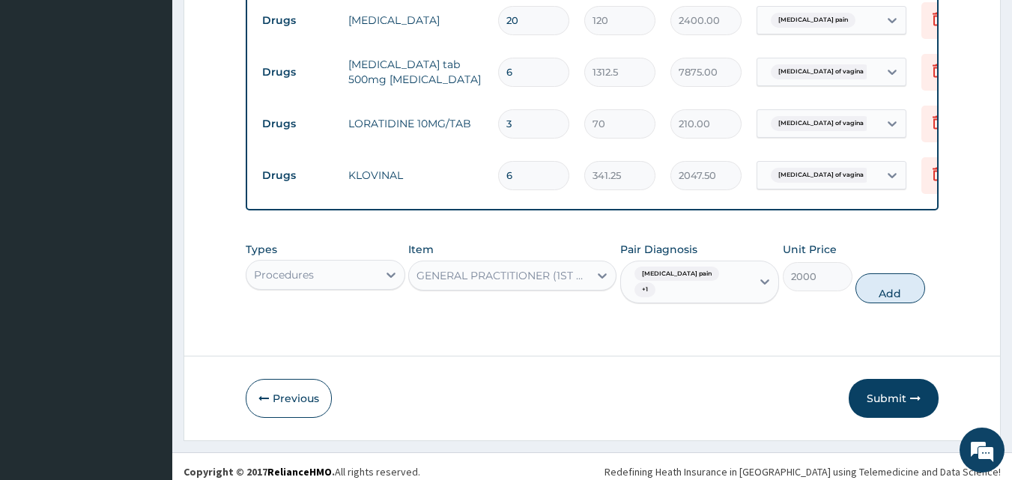
scroll to position [625, 0]
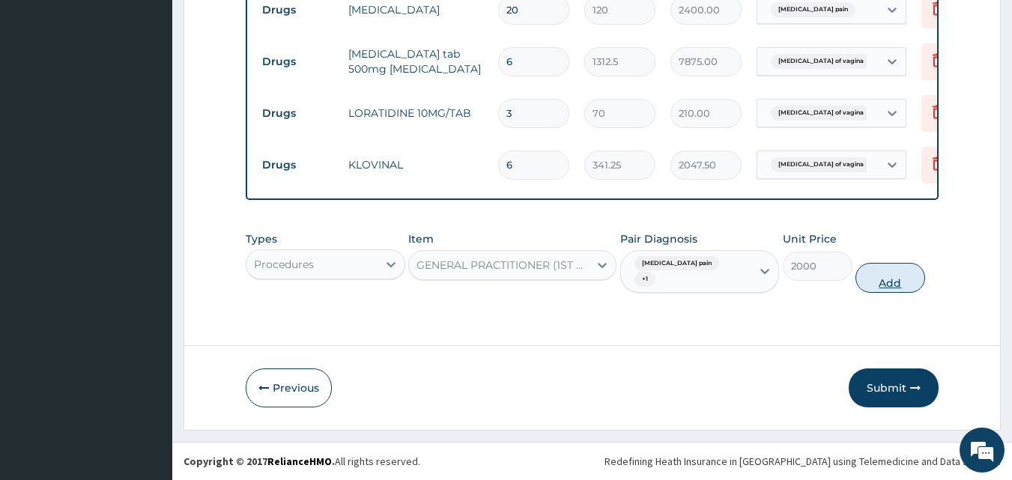
click at [892, 274] on button "Add" at bounding box center [890, 278] width 70 height 30
type input "0"
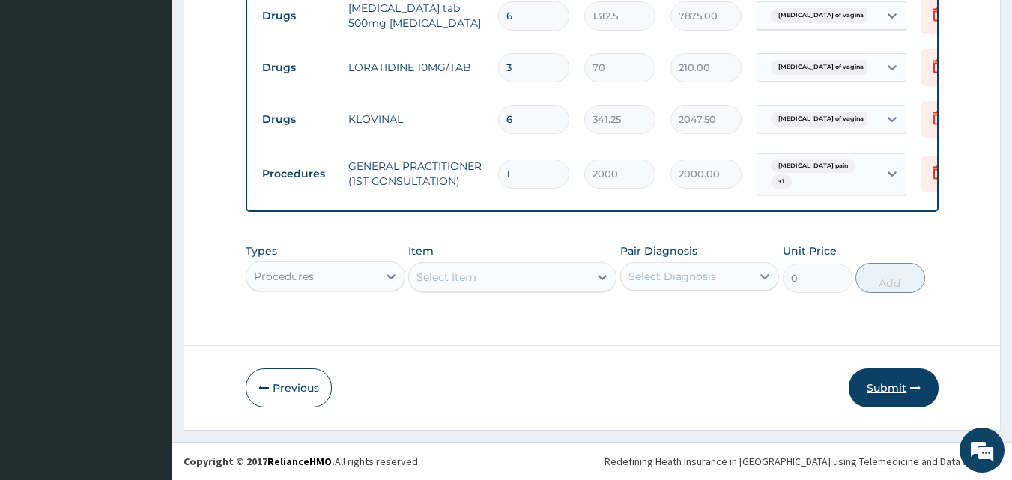
click at [883, 395] on button "Submit" at bounding box center [893, 387] width 90 height 39
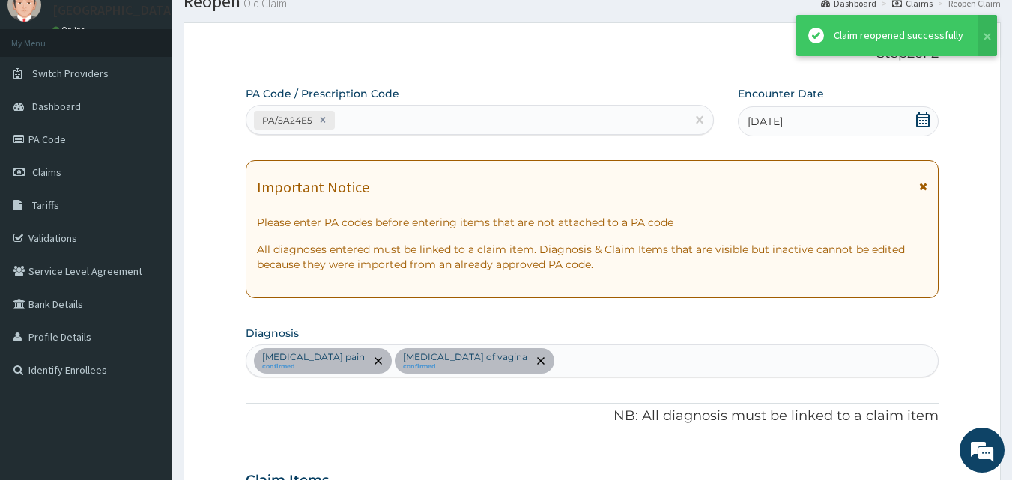
scroll to position [670, 0]
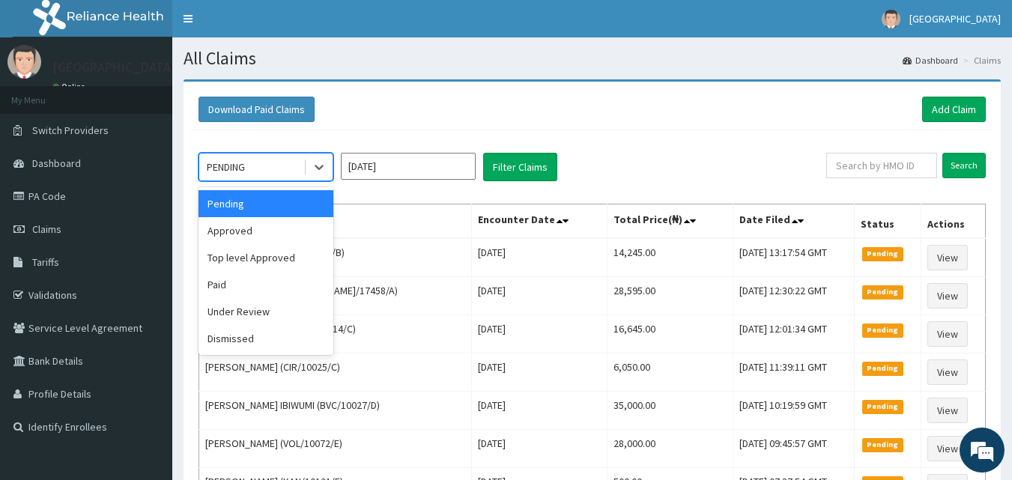
drag, startPoint x: 278, startPoint y: 171, endPoint x: 283, endPoint y: 193, distance: 23.1
click at [277, 171] on div "PENDING" at bounding box center [251, 167] width 104 height 24
drag, startPoint x: 269, startPoint y: 231, endPoint x: 383, endPoint y: 211, distance: 116.3
click at [271, 232] on div "Approved" at bounding box center [265, 230] width 135 height 27
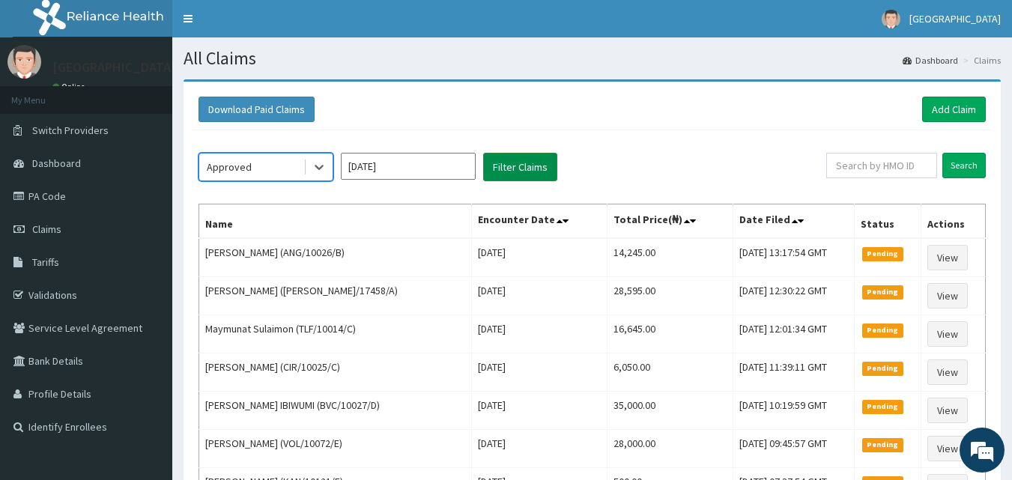
click at [516, 155] on button "Filter Claims" at bounding box center [520, 167] width 74 height 28
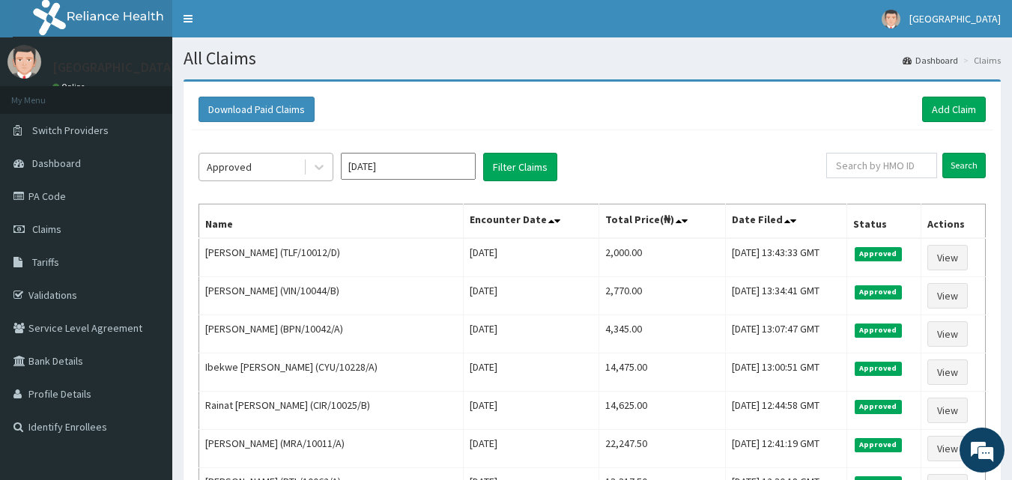
click at [284, 160] on div "Approved" at bounding box center [251, 167] width 104 height 24
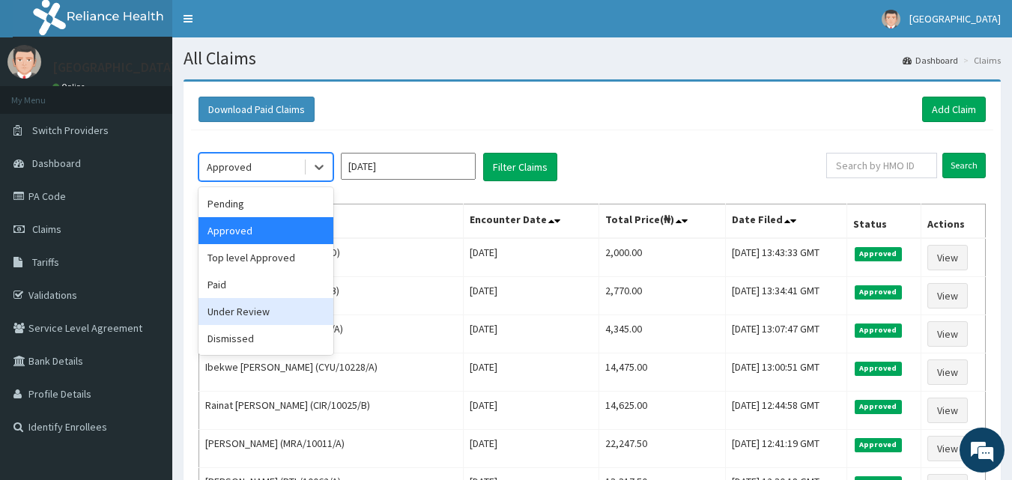
click at [232, 315] on div "Under Review" at bounding box center [265, 311] width 135 height 27
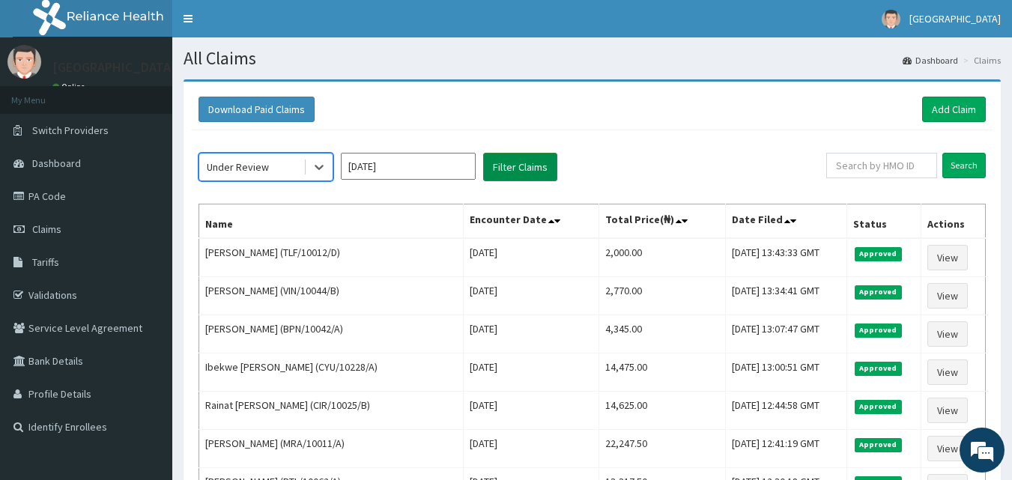
click at [525, 154] on button "Filter Claims" at bounding box center [520, 167] width 74 height 28
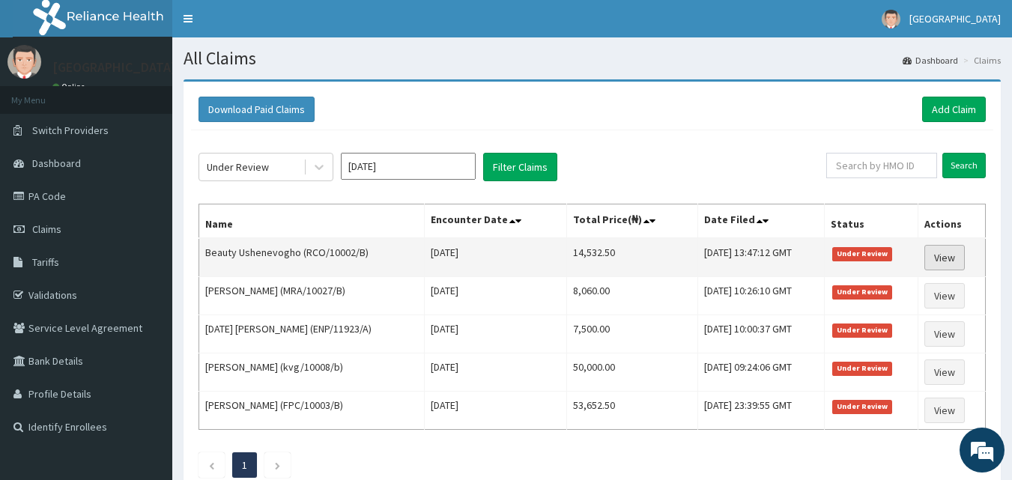
click at [957, 258] on link "View" at bounding box center [944, 257] width 40 height 25
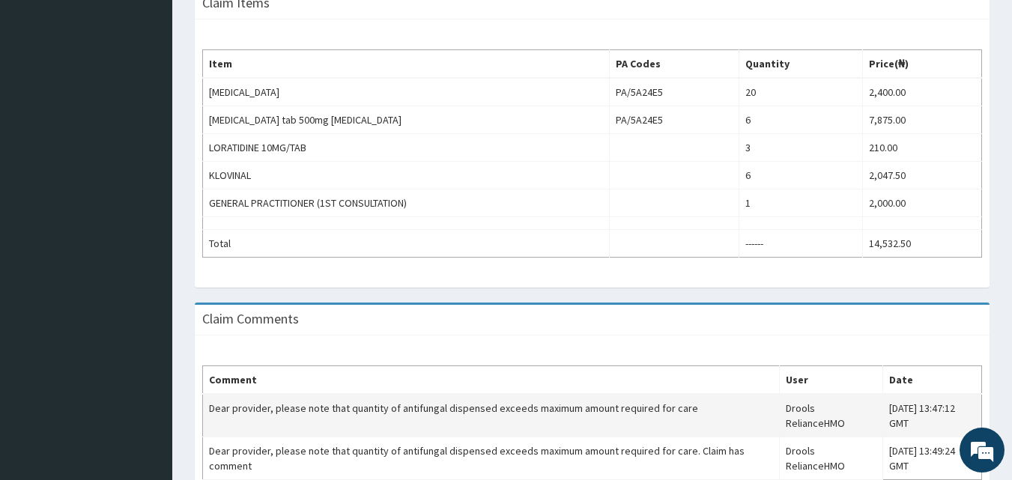
scroll to position [574, 0]
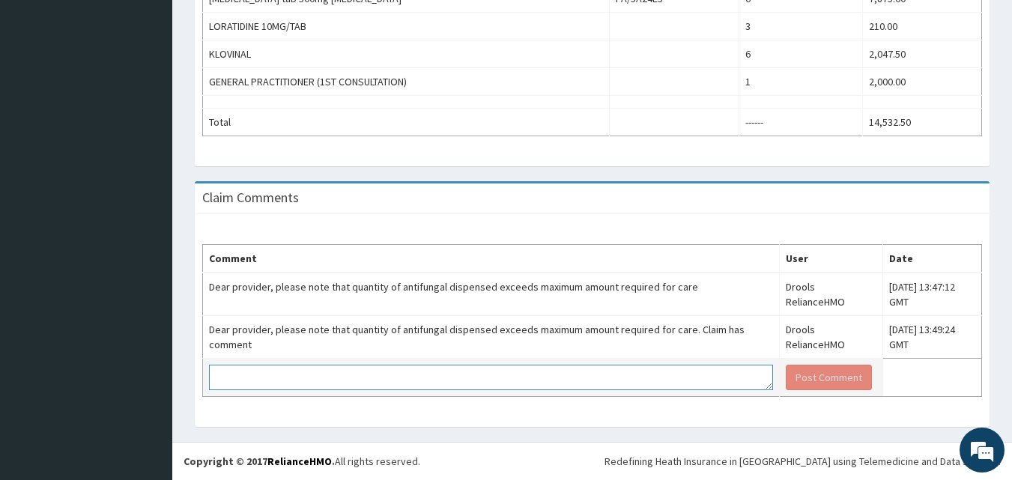
click at [493, 374] on textarea at bounding box center [491, 377] width 564 height 25
type textarea "THIS HAS BEEN CORRECTED"
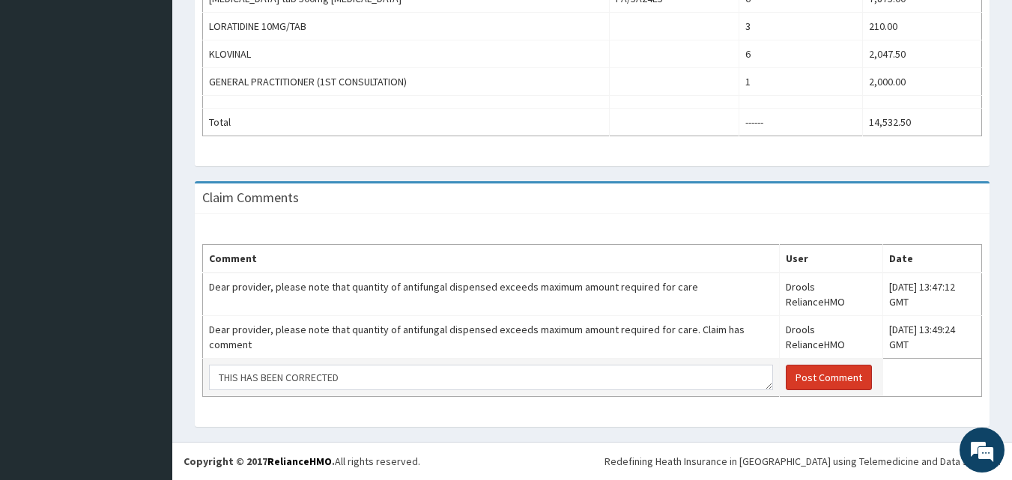
click at [797, 376] on button "Post Comment" at bounding box center [829, 377] width 86 height 25
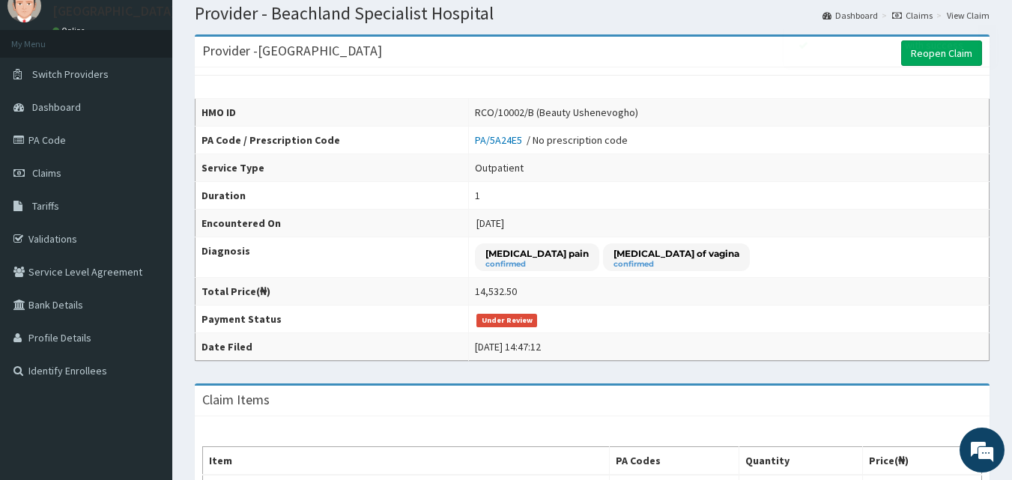
scroll to position [50, 0]
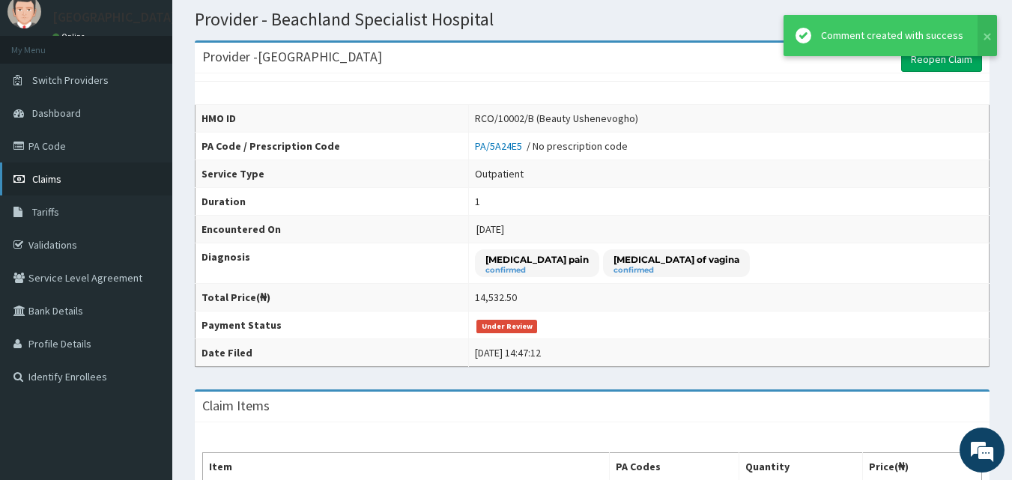
click at [46, 173] on span "Claims" at bounding box center [46, 178] width 29 height 13
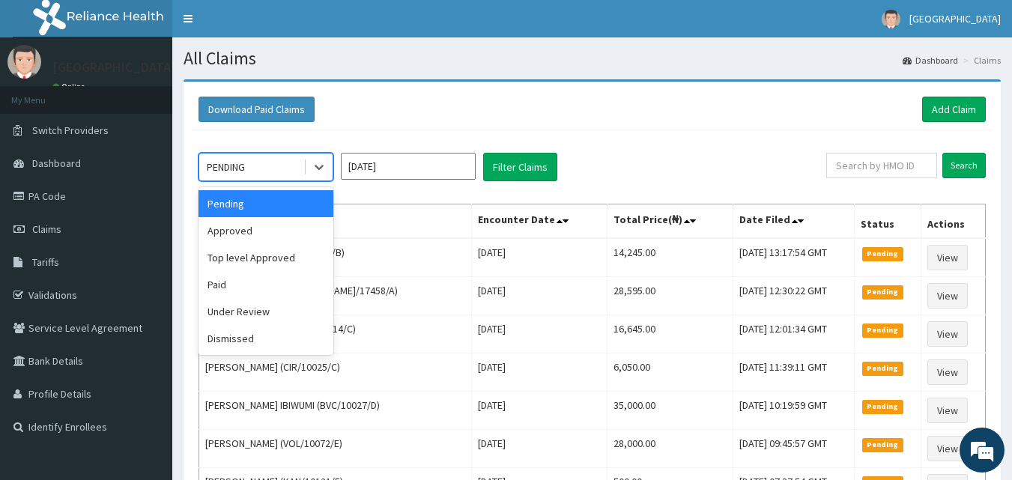
click at [253, 171] on div "PENDING" at bounding box center [251, 167] width 104 height 24
click at [237, 309] on div "Under Review" at bounding box center [265, 311] width 135 height 27
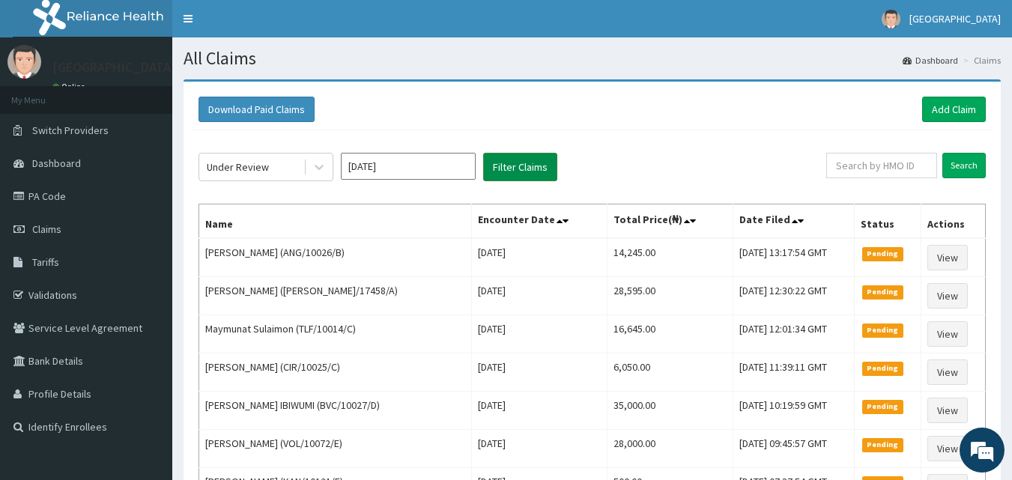
click at [502, 163] on button "Filter Claims" at bounding box center [520, 167] width 74 height 28
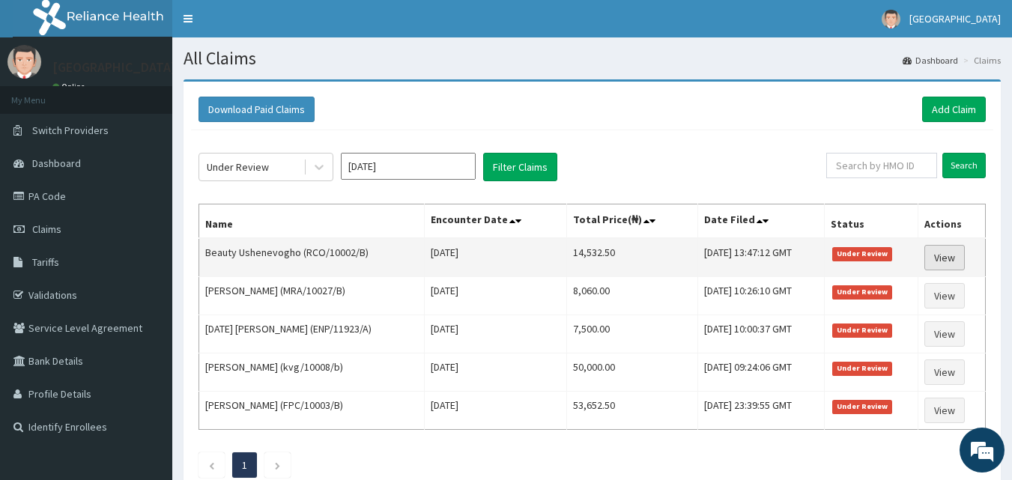
click at [953, 260] on link "View" at bounding box center [944, 257] width 40 height 25
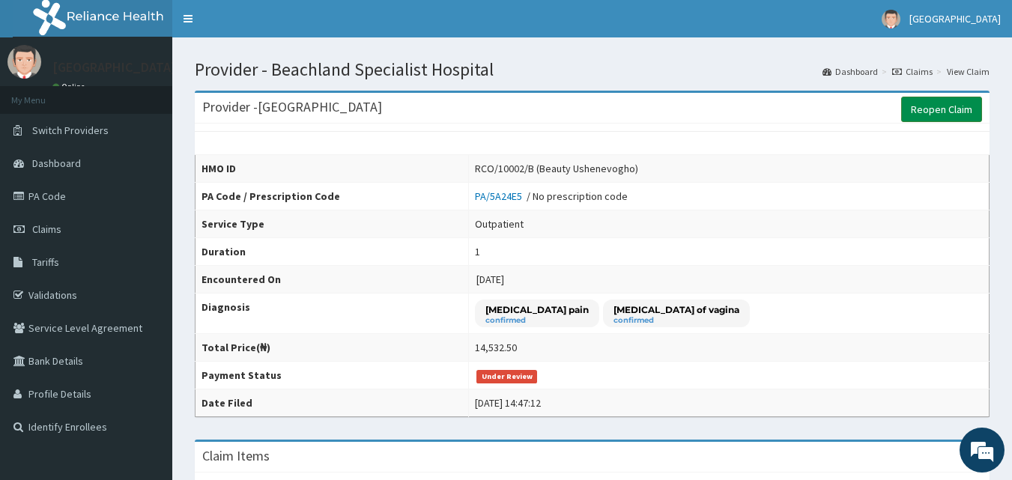
click at [924, 116] on link "Reopen Claim" at bounding box center [941, 109] width 81 height 25
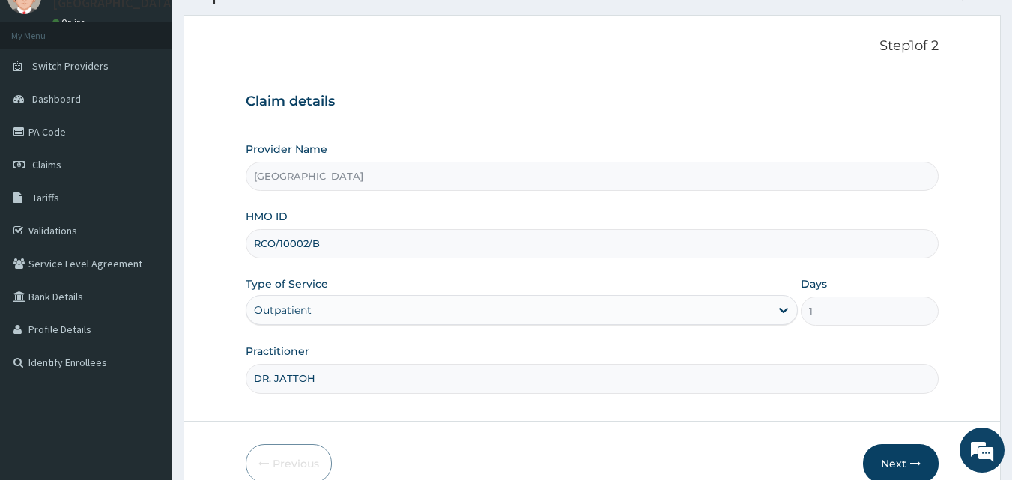
scroll to position [140, 0]
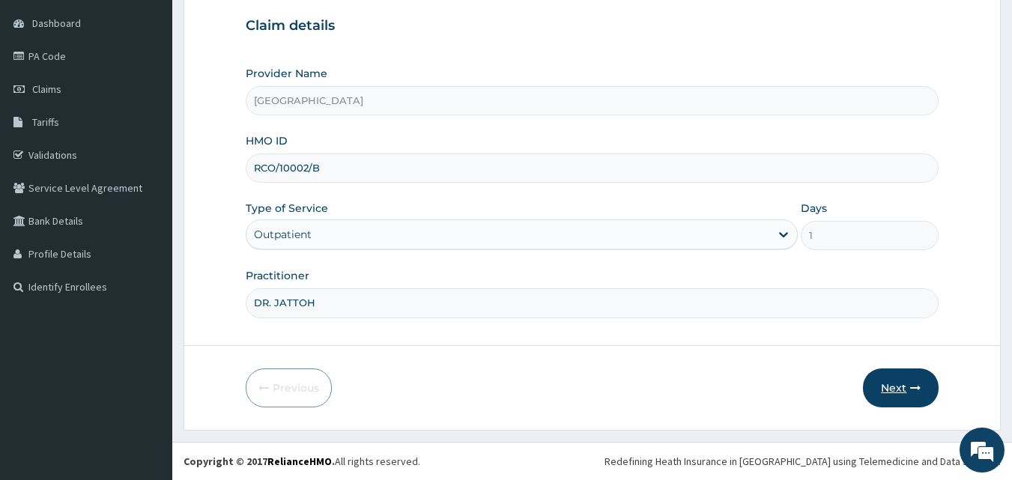
click at [881, 390] on button "Next" at bounding box center [901, 387] width 76 height 39
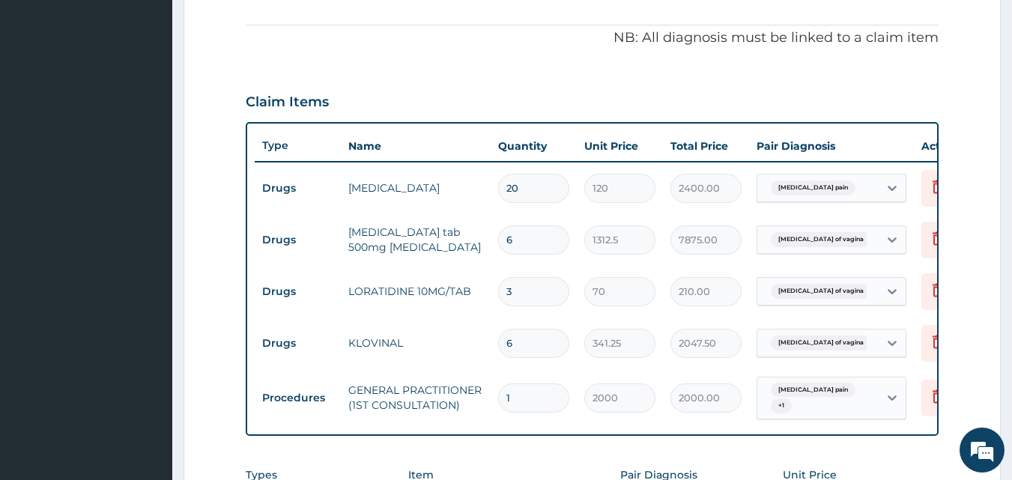
scroll to position [440, 0]
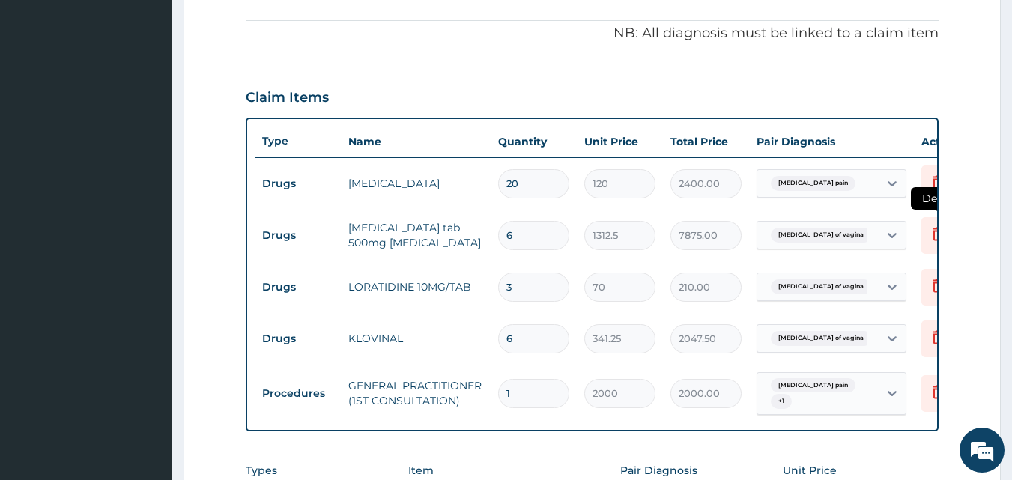
click at [932, 245] on icon at bounding box center [937, 235] width 33 height 37
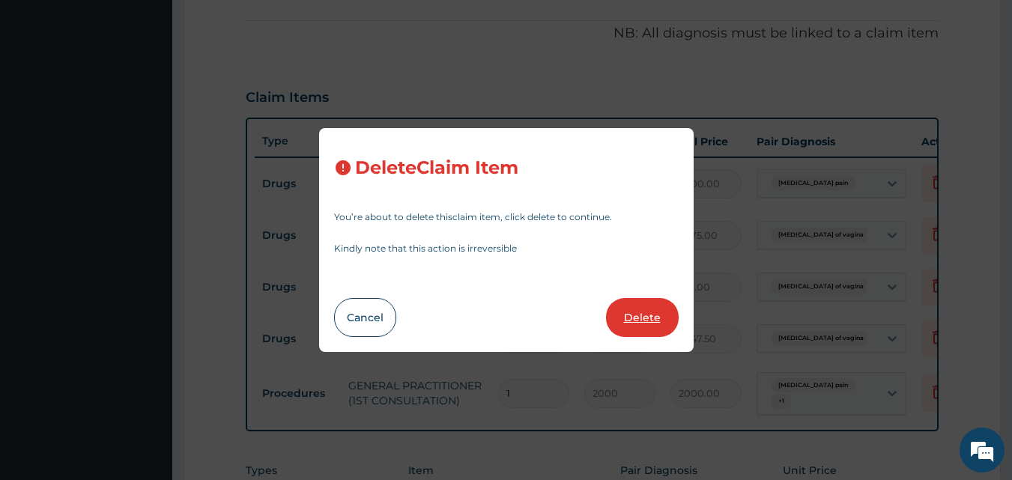
click at [663, 309] on button "Delete" at bounding box center [642, 317] width 73 height 39
type input "3"
type input "70"
type input "210.00"
type input "6"
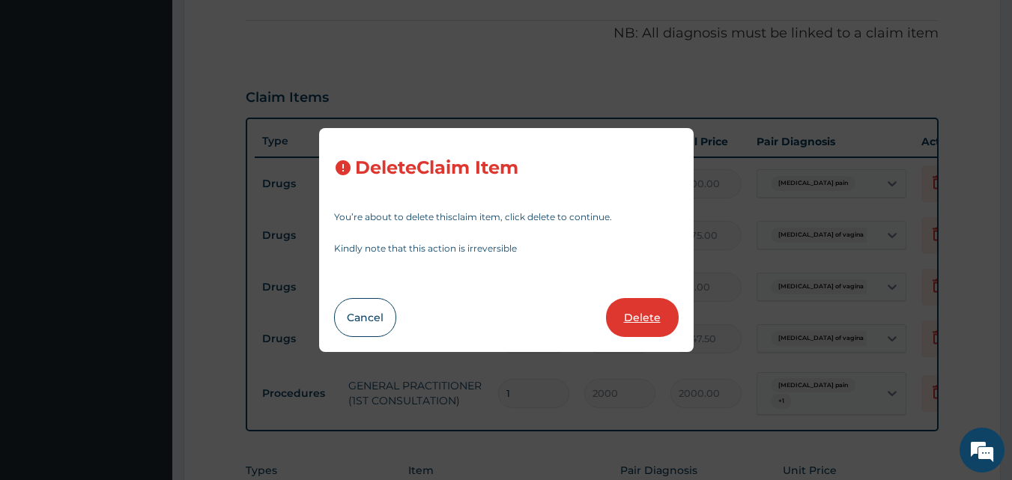
type input "341.25"
type input "2047.50"
type input "1"
type input "2000"
type input "2000.00"
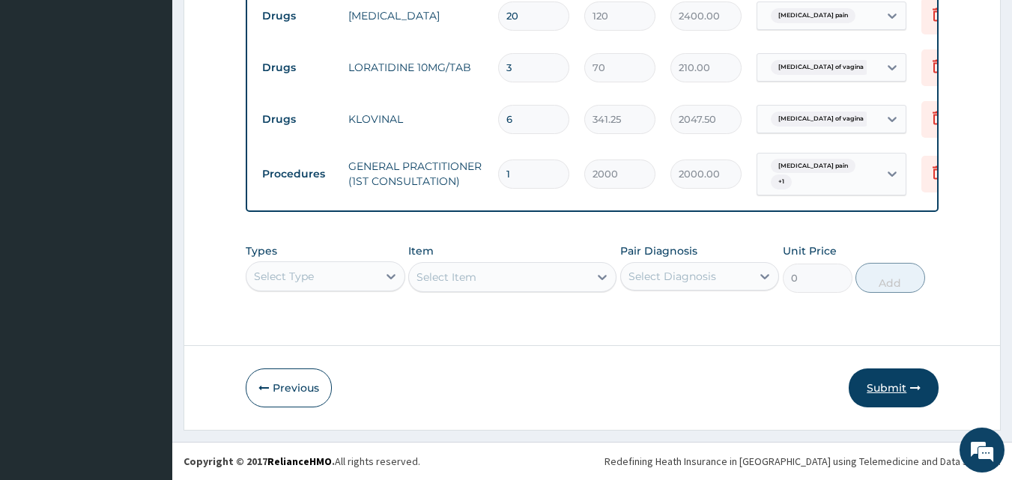
scroll to position [0, 0]
click at [893, 377] on button "Submit" at bounding box center [893, 387] width 90 height 39
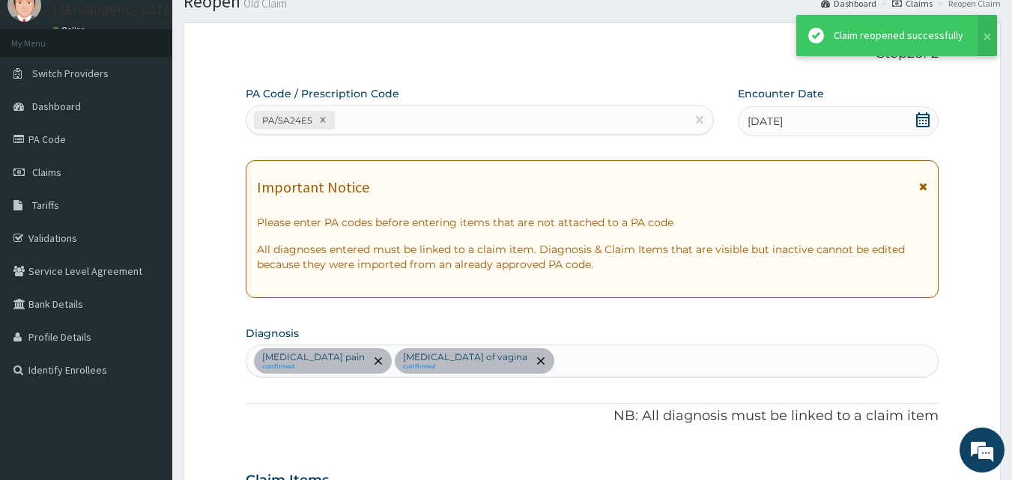
scroll to position [619, 0]
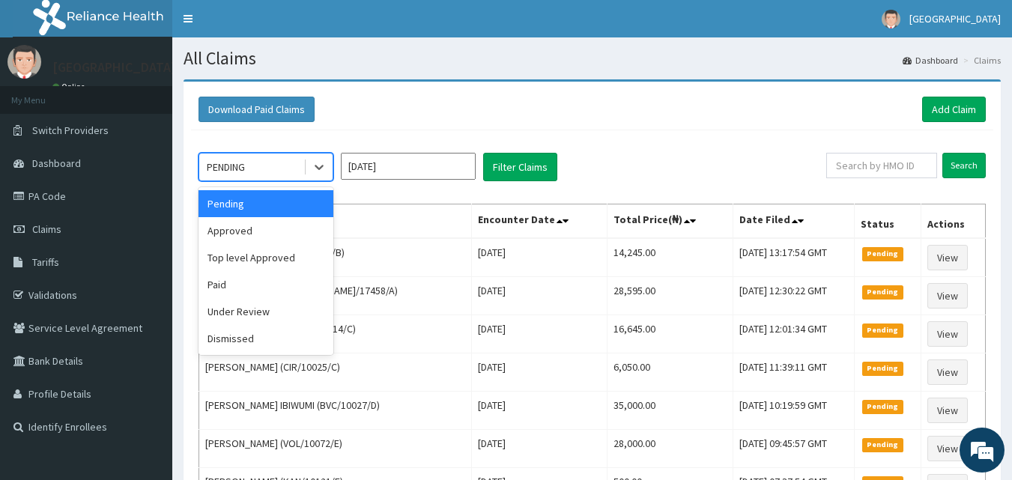
click at [290, 156] on div "PENDING" at bounding box center [251, 167] width 104 height 24
click at [258, 316] on div "Under Review" at bounding box center [265, 311] width 135 height 27
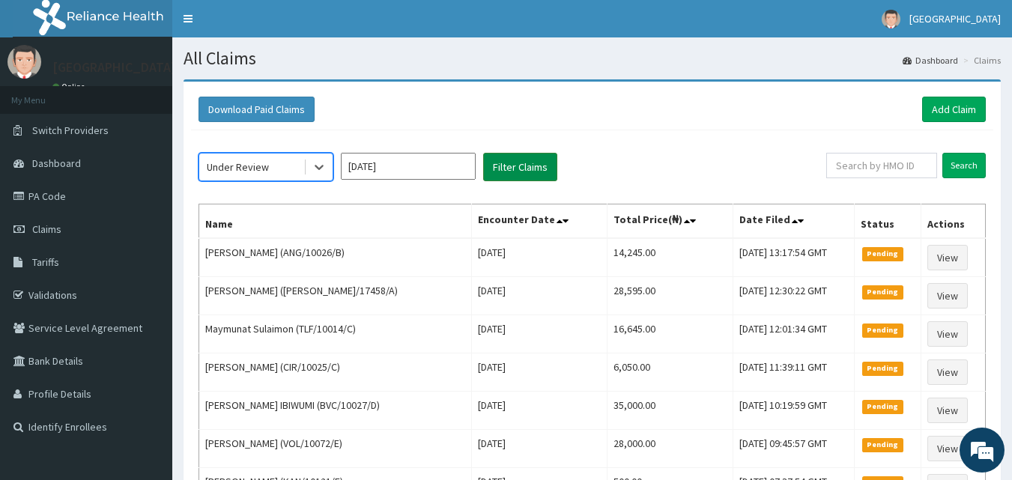
click at [505, 157] on button "Filter Claims" at bounding box center [520, 167] width 74 height 28
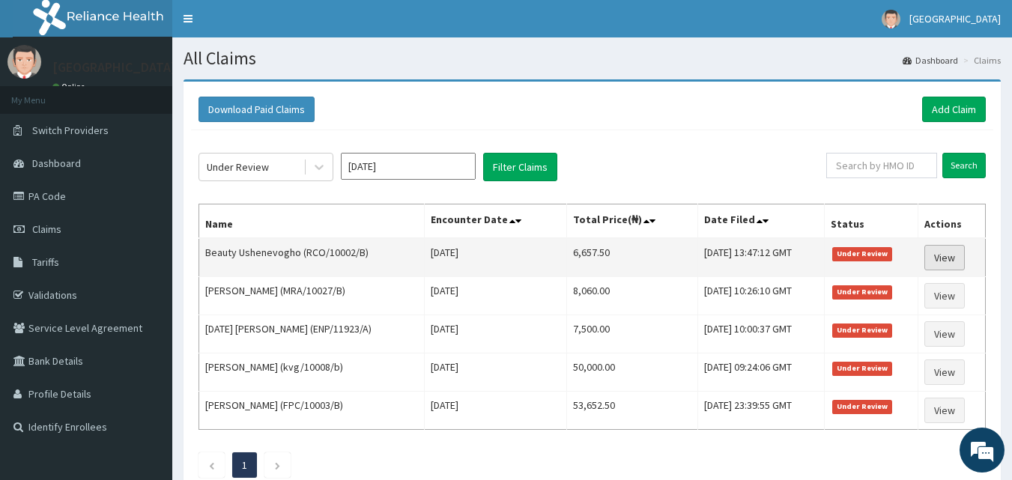
click at [941, 249] on link "View" at bounding box center [944, 257] width 40 height 25
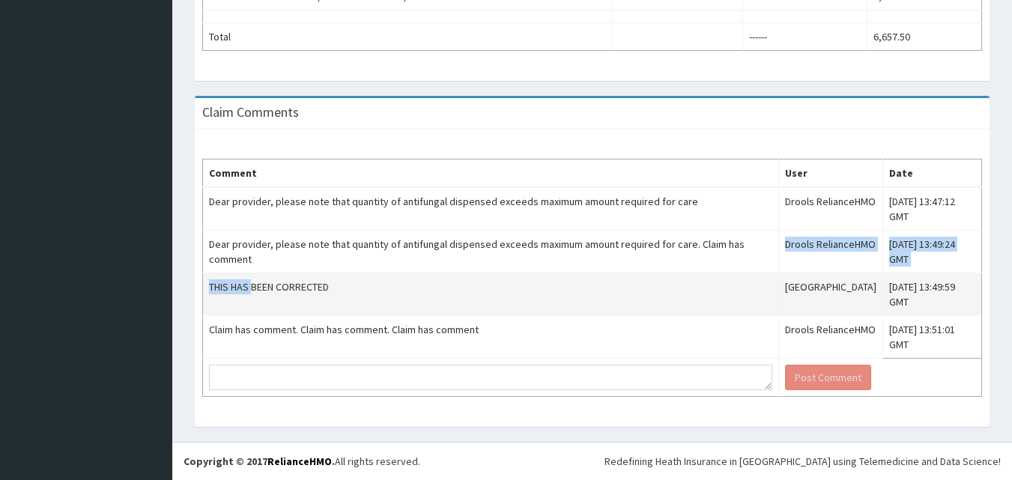
drag, startPoint x: 341, startPoint y: 267, endPoint x: 306, endPoint y: 298, distance: 47.8
click at [287, 293] on tbody "Dear provider, please note that quantity of antifungal dispensed exceeds maximu…" at bounding box center [592, 292] width 779 height 210
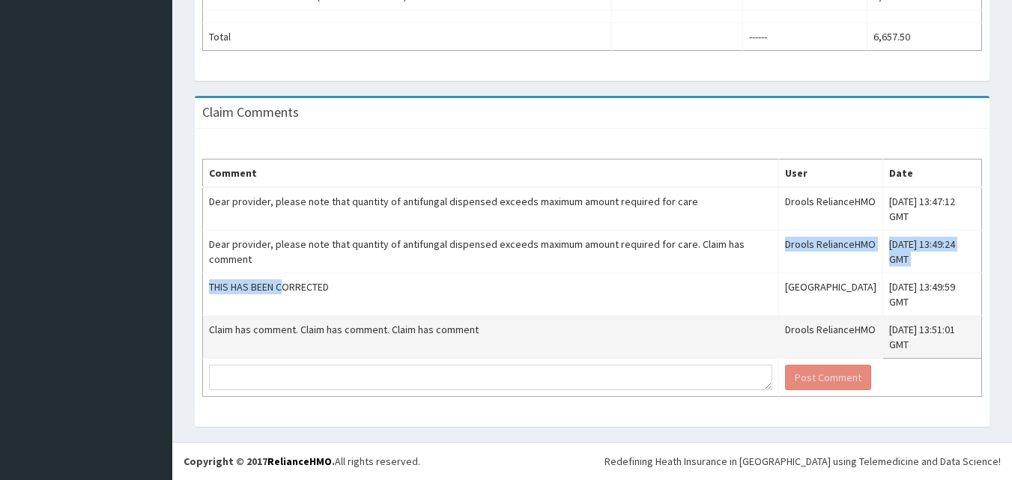
click at [368, 342] on td "Claim has comment. Claim has comment. Claim has comment" at bounding box center [491, 337] width 576 height 43
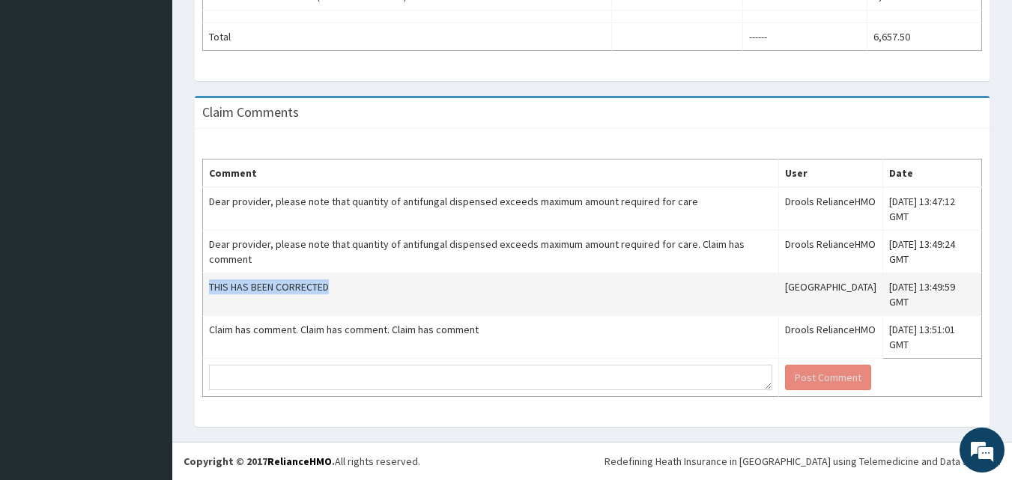
drag, startPoint x: 335, startPoint y: 285, endPoint x: 209, endPoint y: 283, distance: 125.8
click at [209, 283] on td "THIS HAS BEEN CORRECTED" at bounding box center [491, 294] width 576 height 43
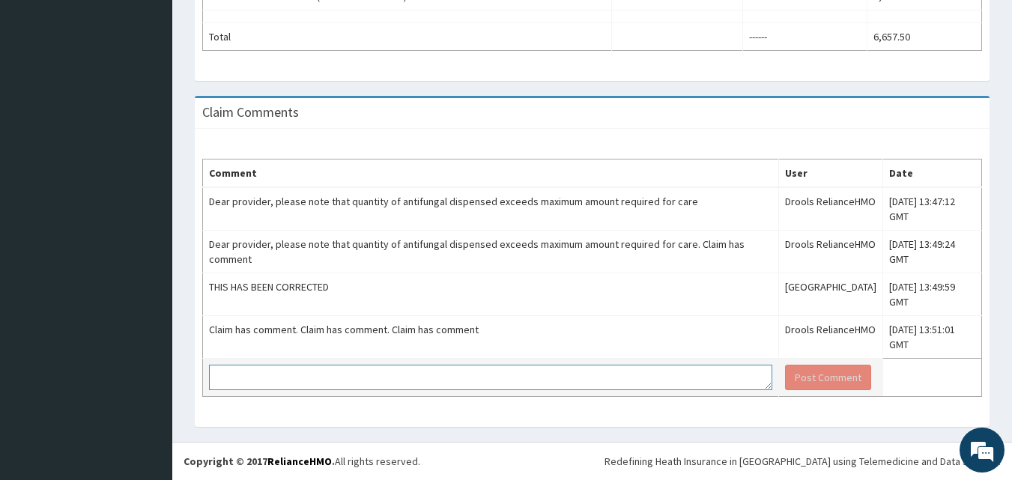
click at [313, 373] on textarea at bounding box center [490, 377] width 563 height 25
paste textarea "[URL][DOMAIN_NAME]"
type textarea "h"
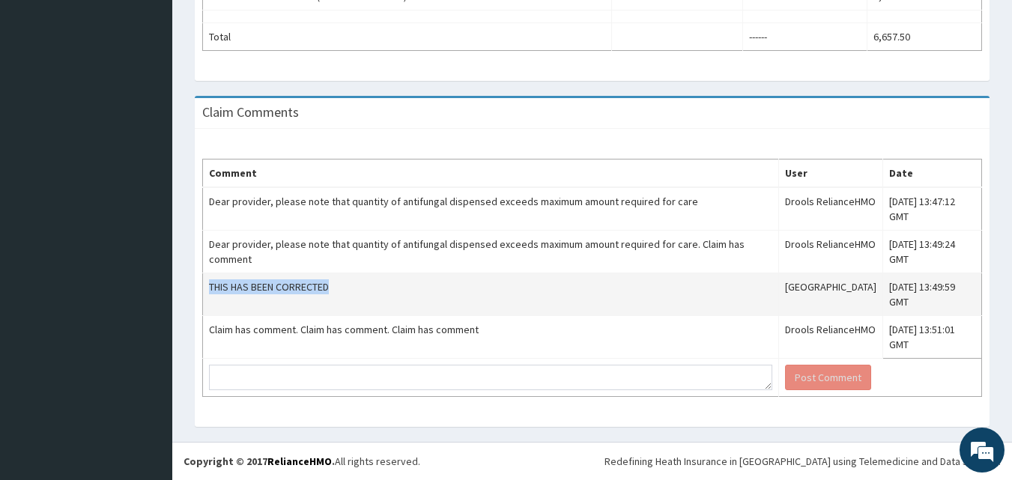
drag, startPoint x: 207, startPoint y: 288, endPoint x: 339, endPoint y: 276, distance: 132.3
click at [339, 276] on td "THIS HAS BEEN CORRECTED" at bounding box center [491, 294] width 576 height 43
copy td "THIS HAS BEEN CORRECTED"
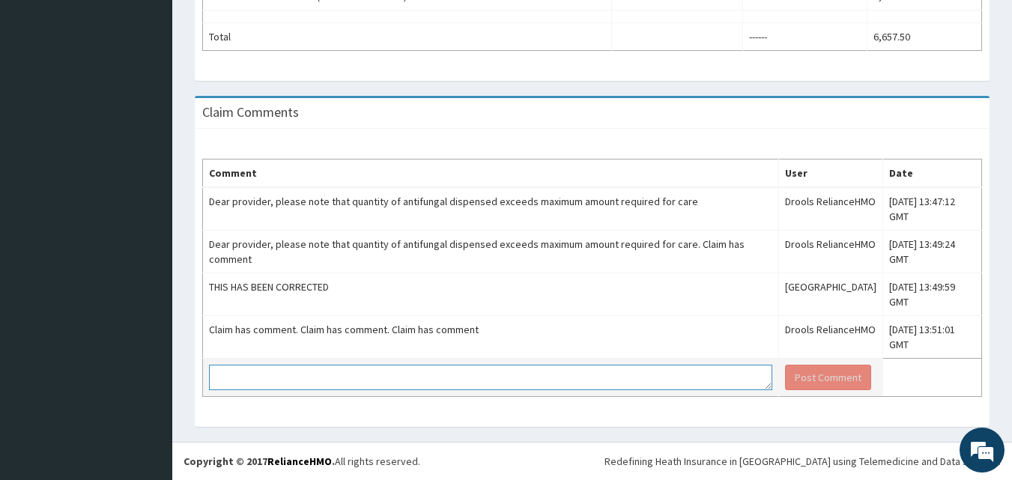
click at [305, 381] on textarea at bounding box center [490, 377] width 563 height 25
paste textarea "THIS HAS BEEN CORRECTED"
type textarea "THIS HAS BEEN CORRECTED"
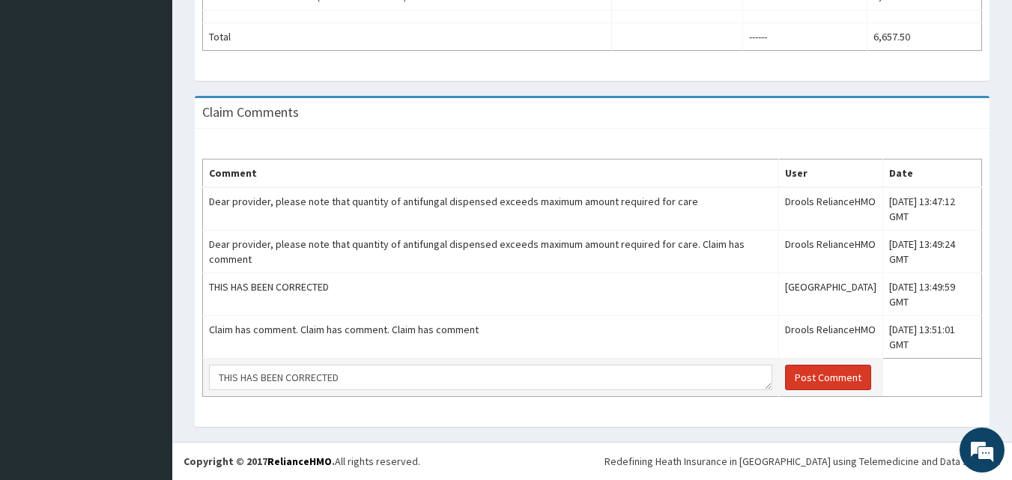
drag, startPoint x: 774, startPoint y: 365, endPoint x: 746, endPoint y: 371, distance: 28.5
click at [779, 364] on td "Post Comment" at bounding box center [831, 378] width 104 height 38
click at [785, 376] on button "Post Comment" at bounding box center [828, 377] width 86 height 25
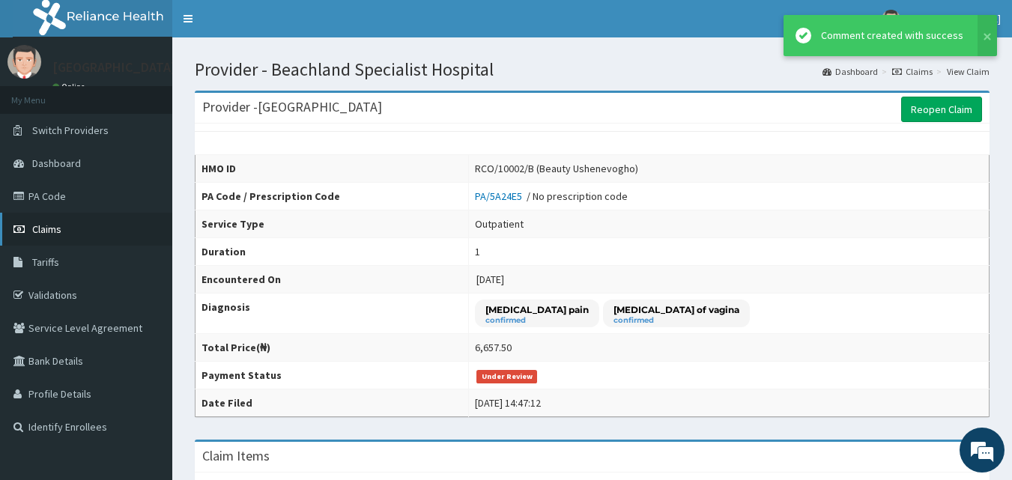
click at [85, 223] on link "Claims" at bounding box center [86, 229] width 172 height 33
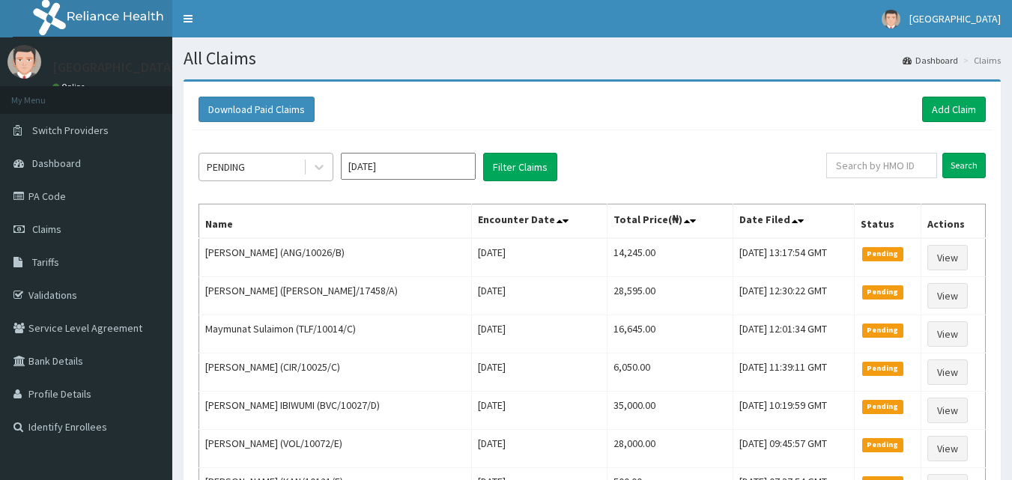
click at [258, 159] on div "PENDING" at bounding box center [251, 167] width 104 height 24
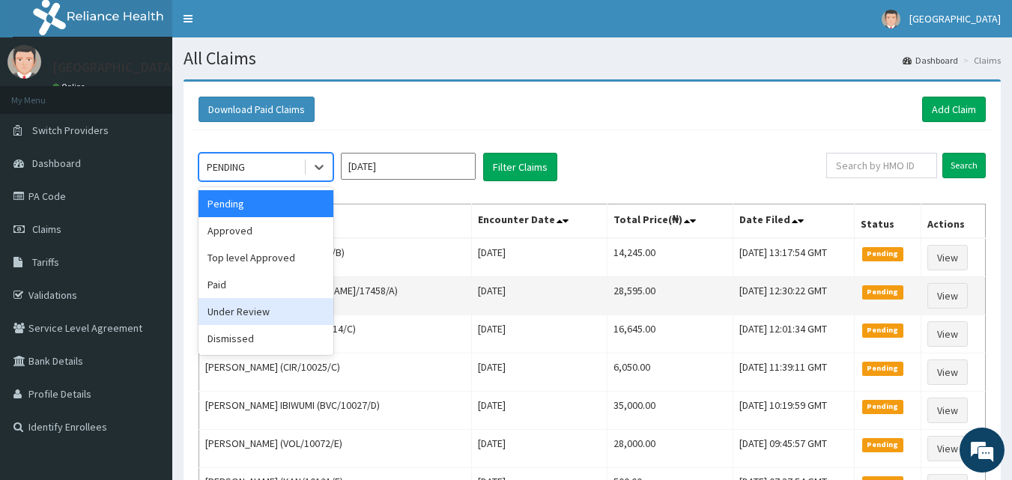
drag, startPoint x: 253, startPoint y: 305, endPoint x: 277, endPoint y: 282, distance: 32.8
click at [255, 304] on div "Under Review" at bounding box center [265, 311] width 135 height 27
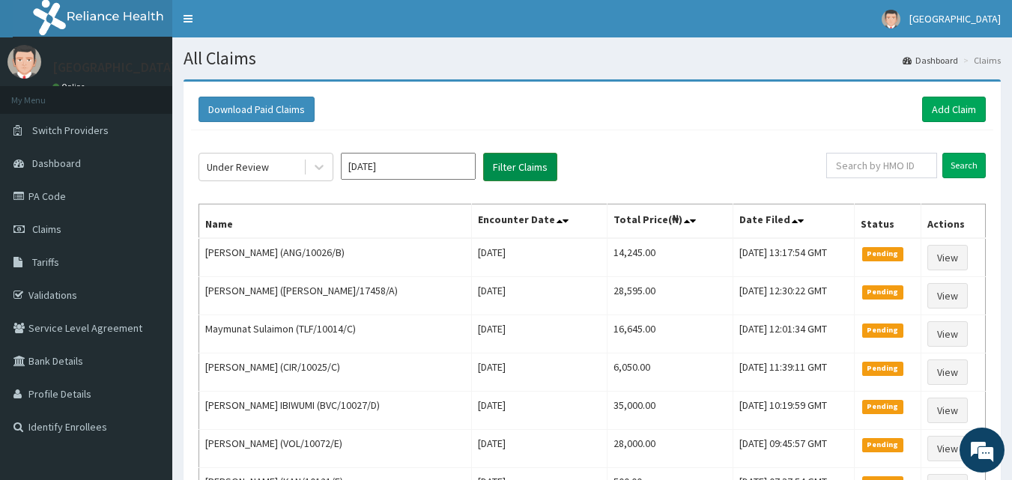
drag, startPoint x: 527, startPoint y: 155, endPoint x: 521, endPoint y: 160, distance: 8.0
click at [526, 157] on button "Filter Claims" at bounding box center [520, 167] width 74 height 28
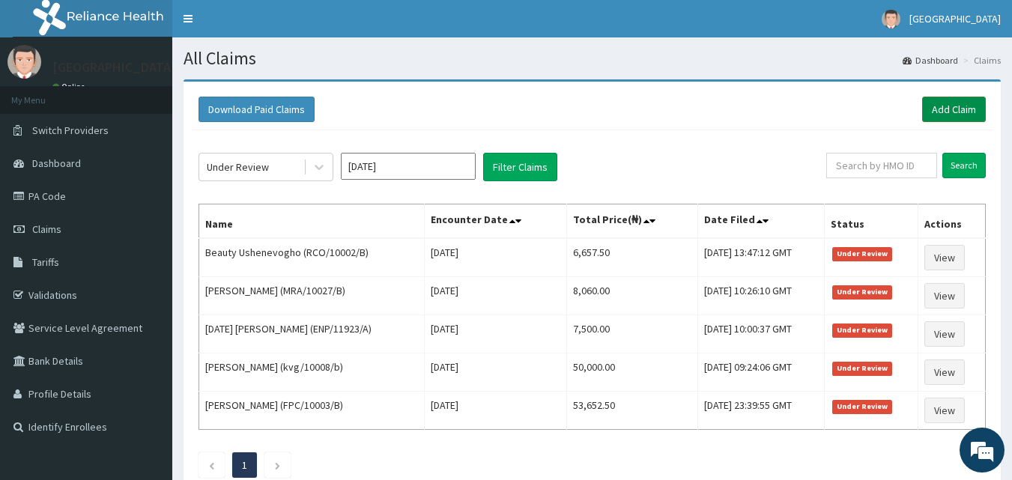
click at [963, 104] on link "Add Claim" at bounding box center [954, 109] width 64 height 25
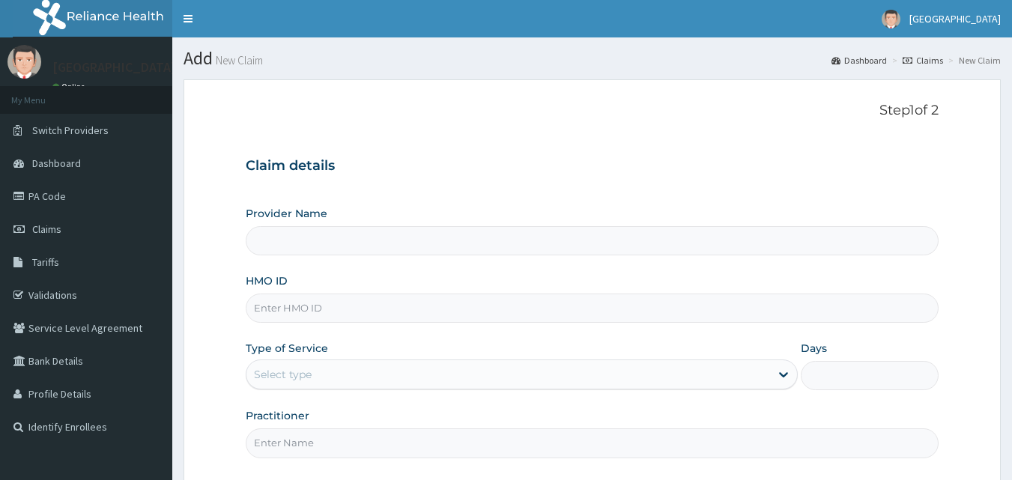
type input "[GEOGRAPHIC_DATA]"
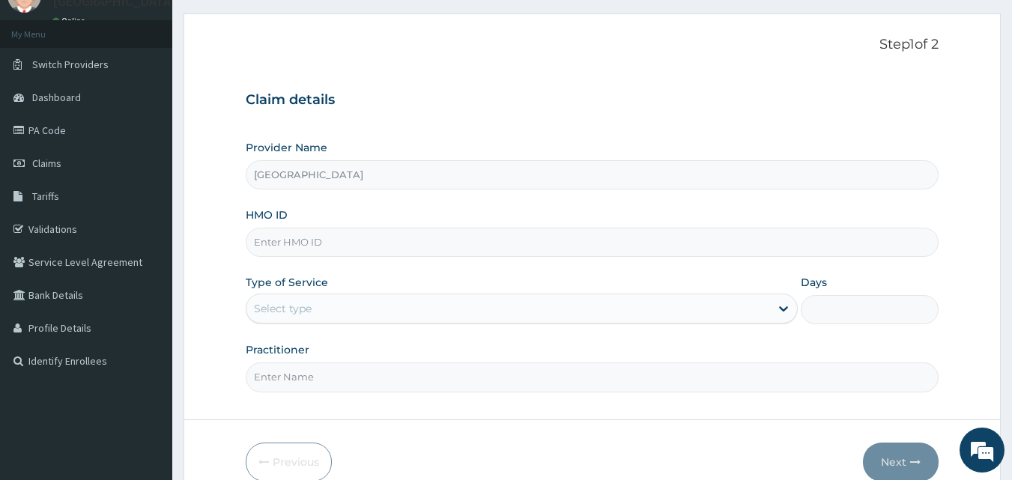
scroll to position [75, 0]
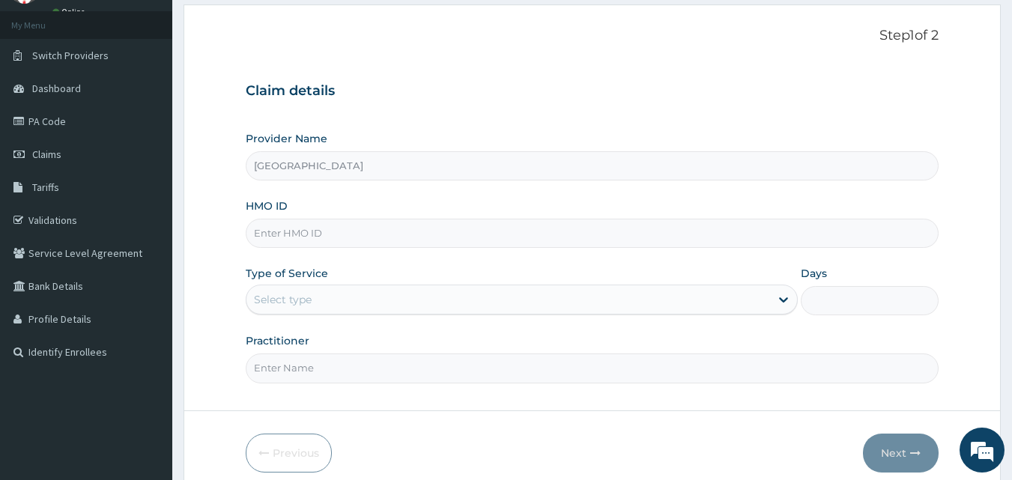
click at [320, 240] on input "HMO ID" at bounding box center [592, 233] width 693 height 29
type input "XMG/10152/B"
click at [308, 308] on div "Select type" at bounding box center [507, 300] width 523 height 24
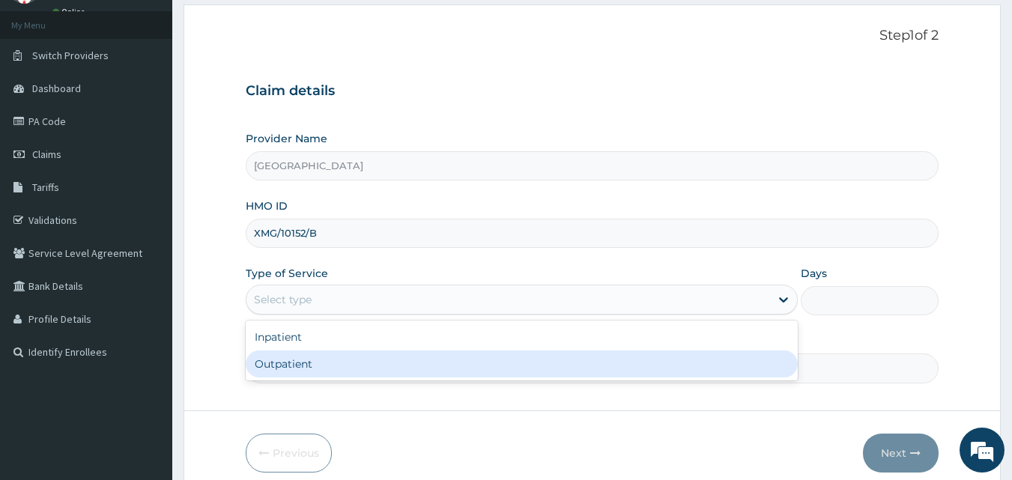
drag, startPoint x: 285, startPoint y: 376, endPoint x: 298, endPoint y: 371, distance: 14.5
click at [286, 377] on div "Outpatient" at bounding box center [522, 363] width 552 height 27
type input "1"
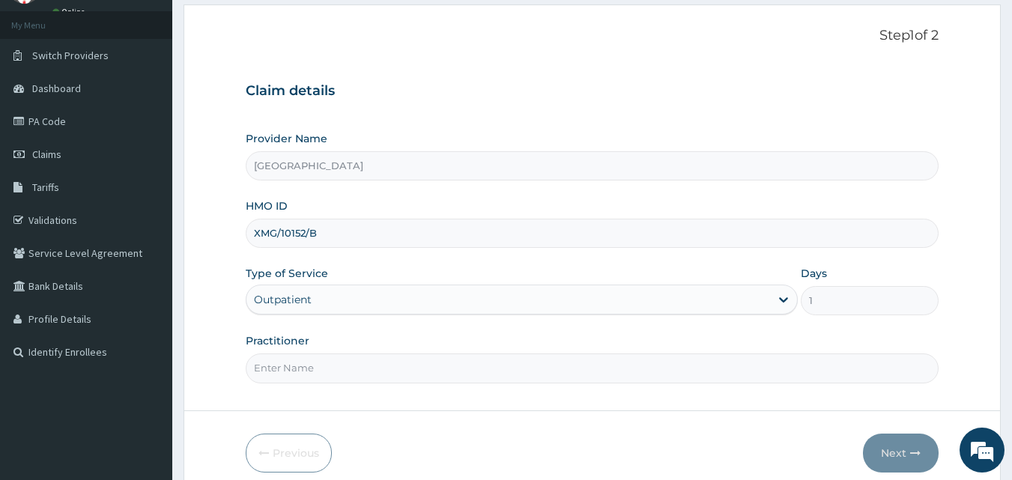
click at [299, 368] on input "Practitioner" at bounding box center [592, 367] width 693 height 29
type input "DR ADEMOLA IMRAN"
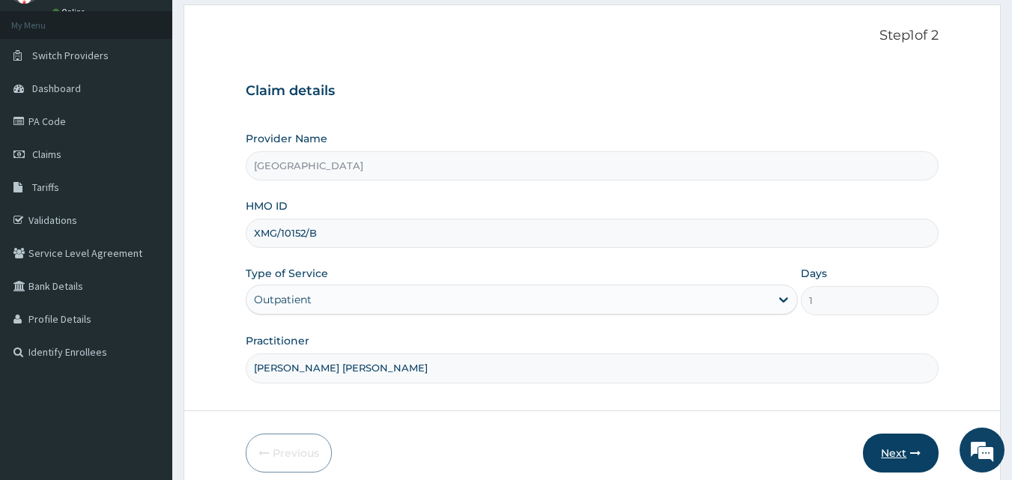
click at [902, 451] on button "Next" at bounding box center [901, 453] width 76 height 39
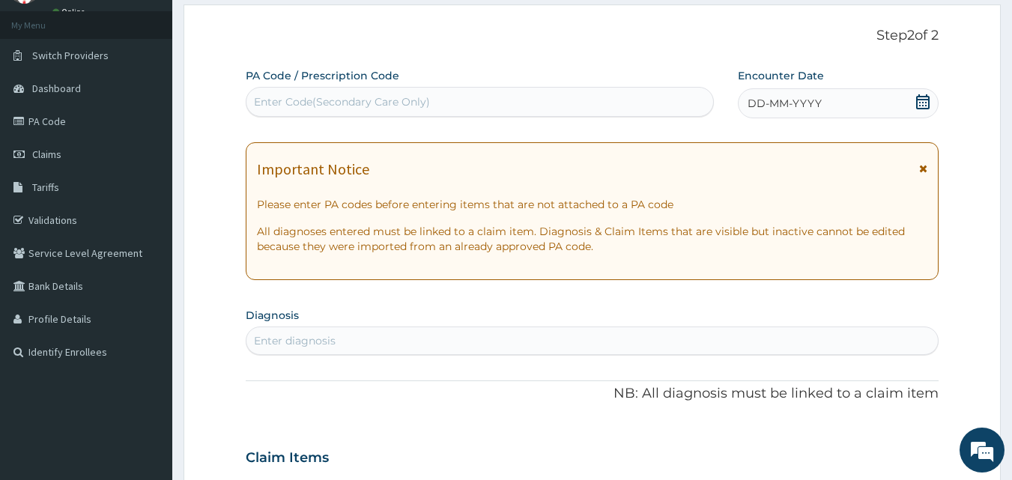
click at [926, 102] on icon at bounding box center [922, 101] width 13 height 15
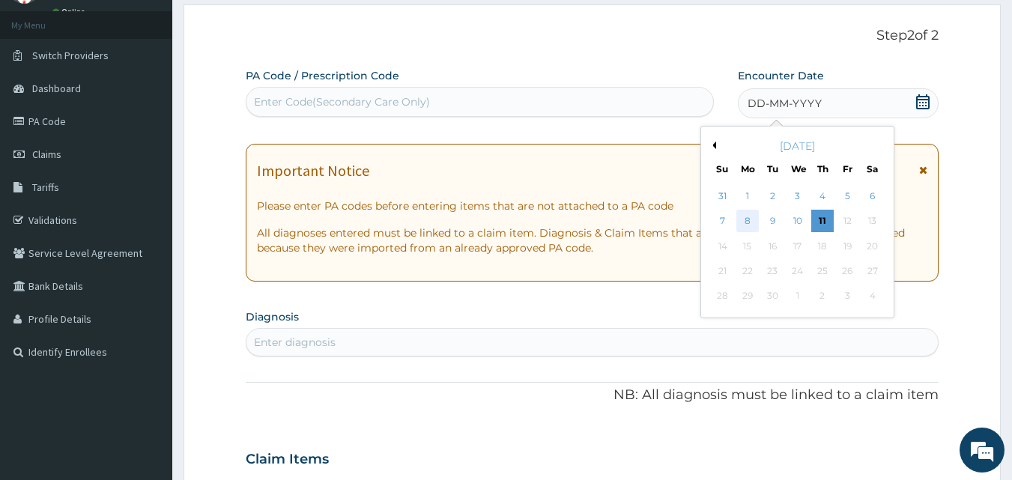
click at [743, 220] on div "8" at bounding box center [747, 221] width 22 height 22
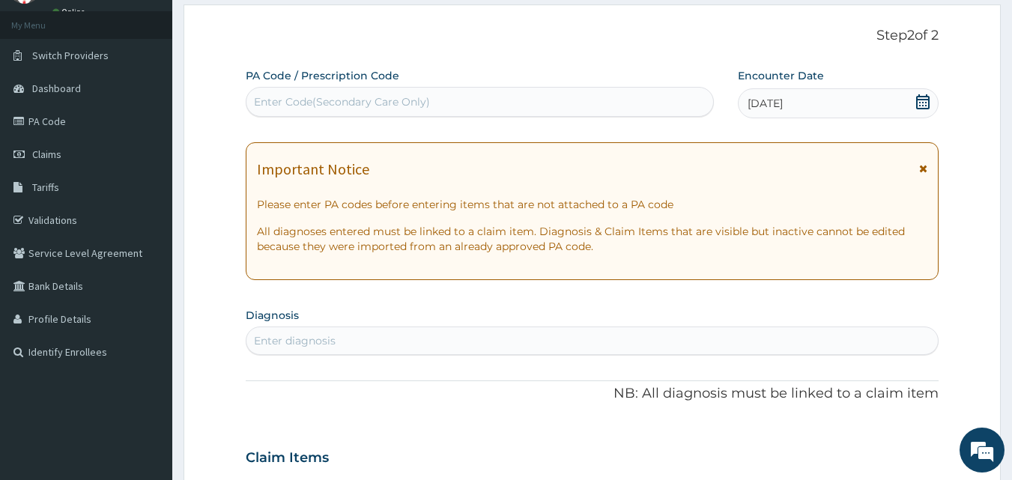
click at [395, 97] on div "Enter Code(Secondary Care Only)" at bounding box center [342, 101] width 176 height 15
type input "PA/1AA5C1"
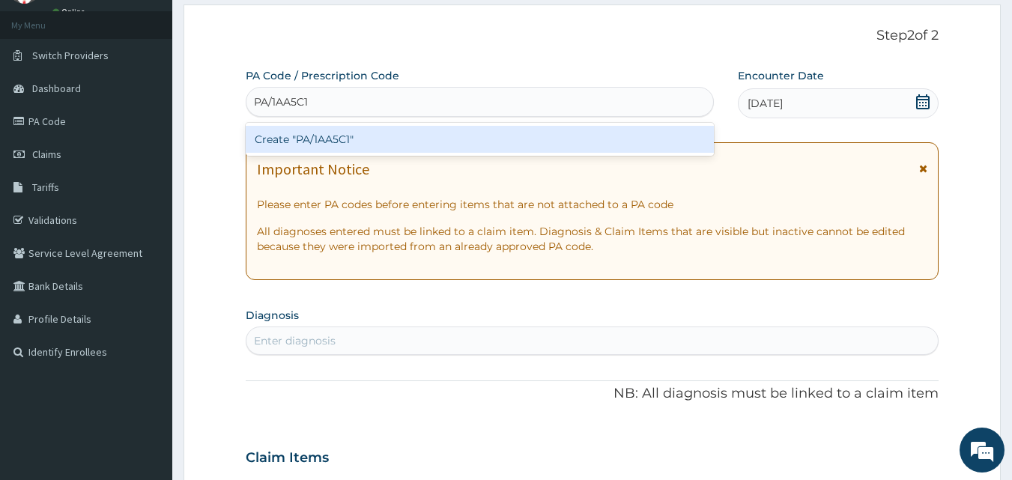
click at [372, 142] on div "Create "PA/1AA5C1"" at bounding box center [480, 139] width 469 height 27
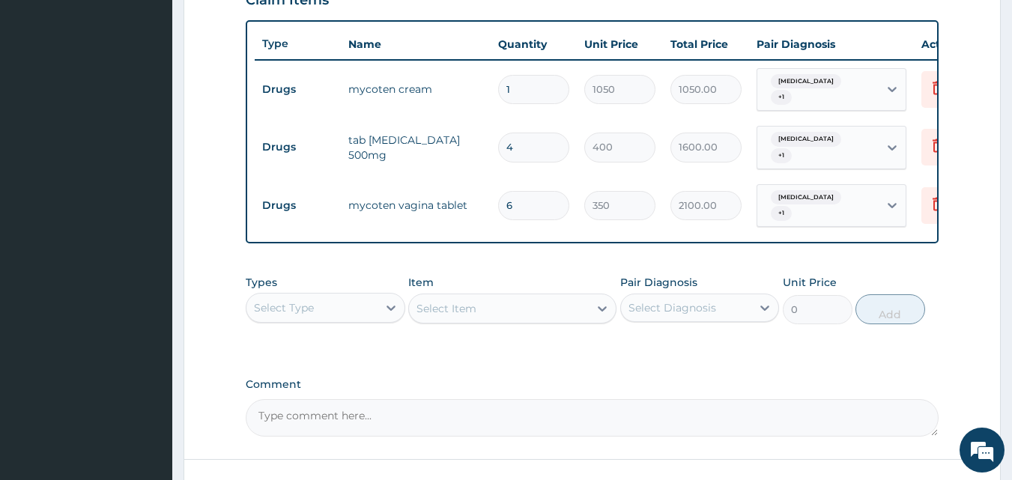
scroll to position [562, 0]
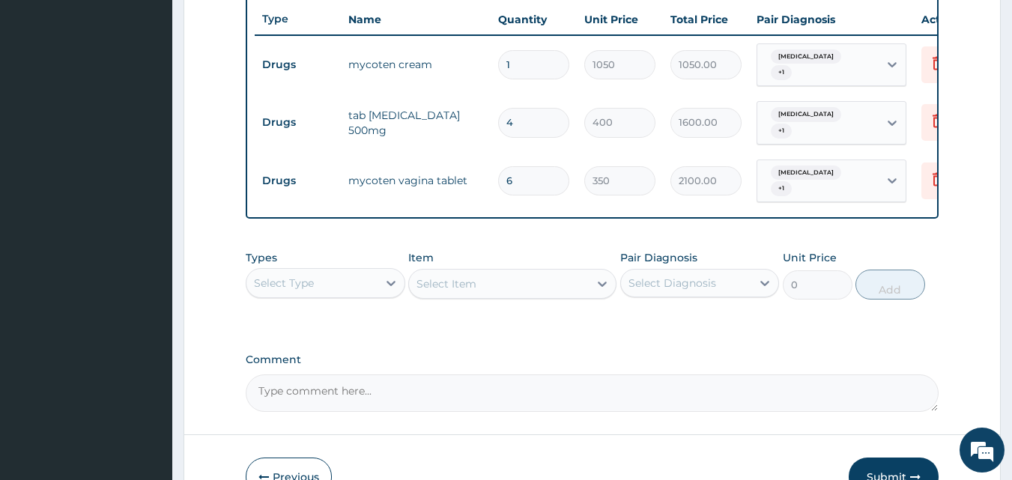
click at [326, 271] on div "Select Type" at bounding box center [311, 283] width 131 height 24
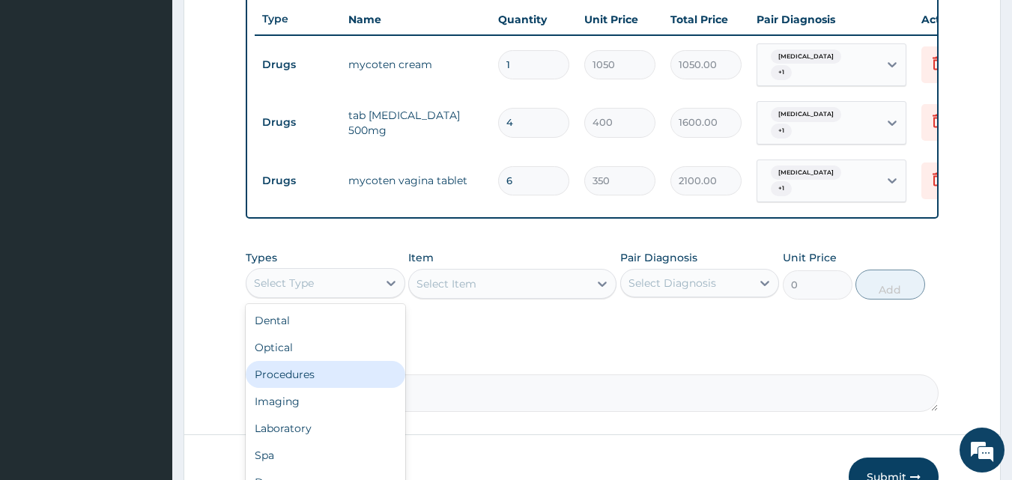
click at [310, 370] on div "Procedures" at bounding box center [325, 374] width 159 height 27
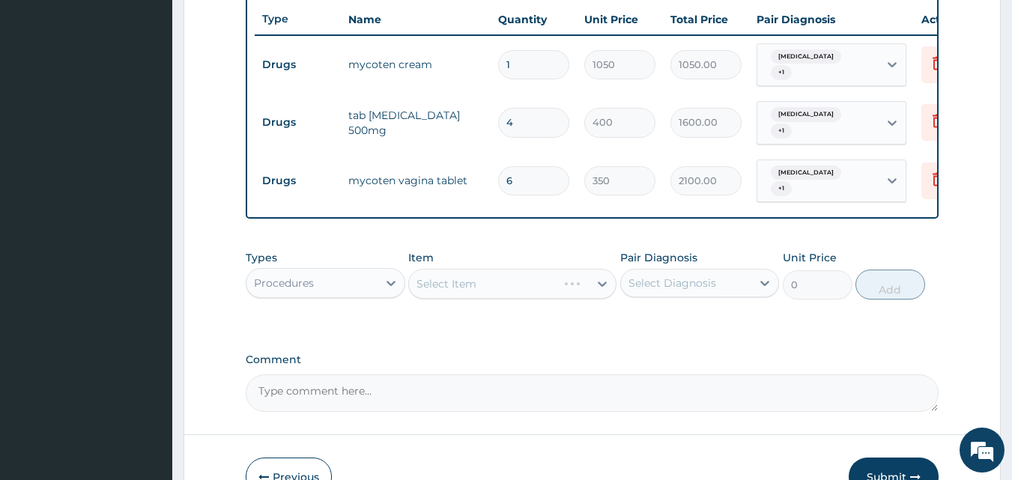
drag, startPoint x: 648, startPoint y: 264, endPoint x: 672, endPoint y: 278, distance: 27.9
click at [650, 271] on div "Select Diagnosis" at bounding box center [686, 283] width 131 height 24
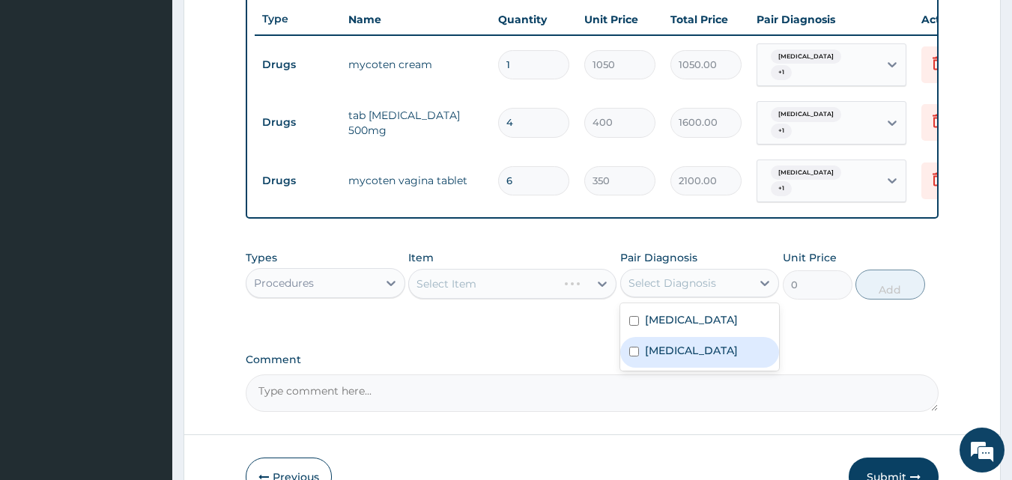
click at [687, 343] on label "Candidiasis" at bounding box center [691, 350] width 93 height 15
checkbox input "true"
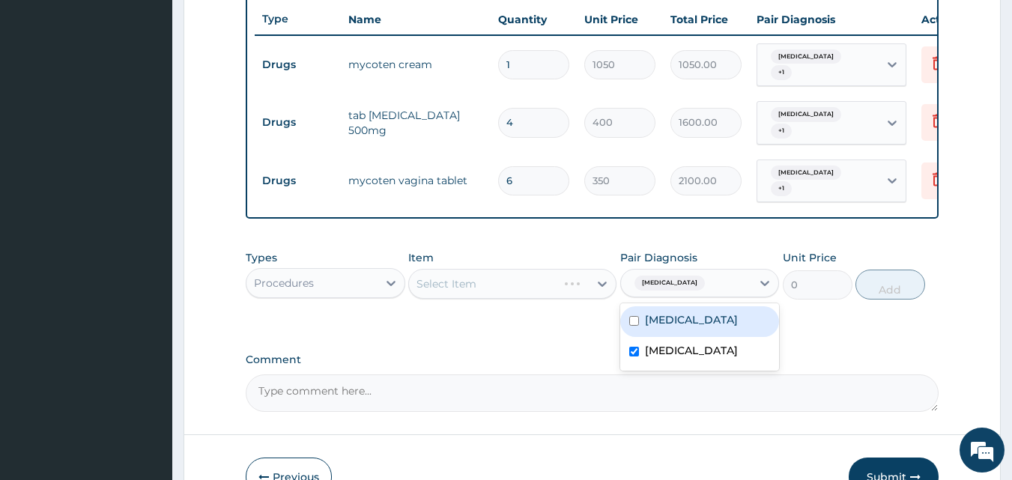
click at [678, 313] on label "Vaginitis" at bounding box center [691, 319] width 93 height 15
checkbox input "true"
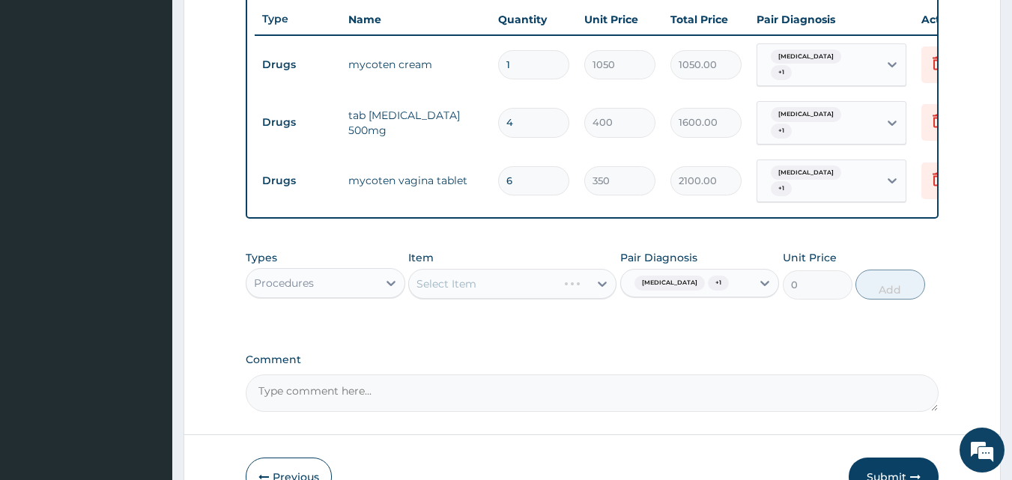
click at [481, 276] on div "Select Item" at bounding box center [512, 284] width 208 height 30
click at [481, 269] on div "Select Item" at bounding box center [512, 284] width 208 height 30
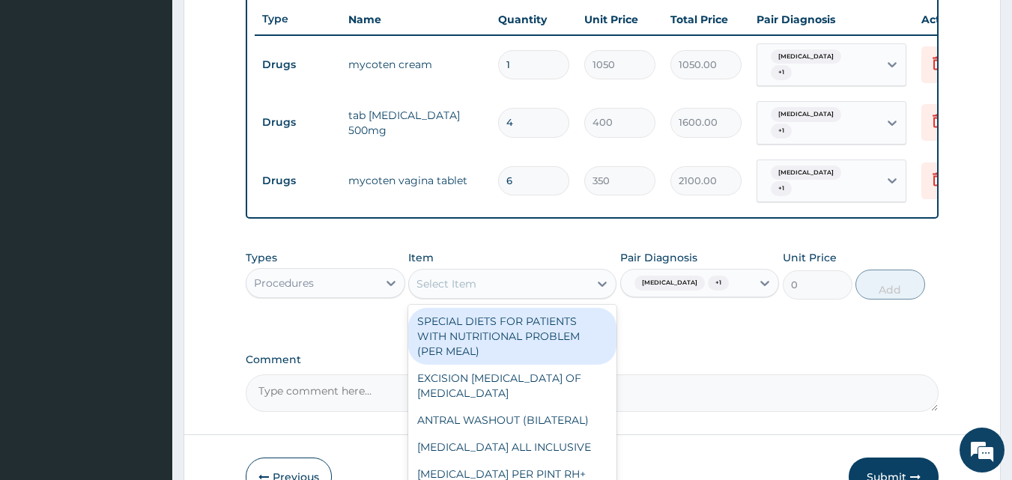
click at [470, 276] on div "Select Item" at bounding box center [446, 283] width 60 height 15
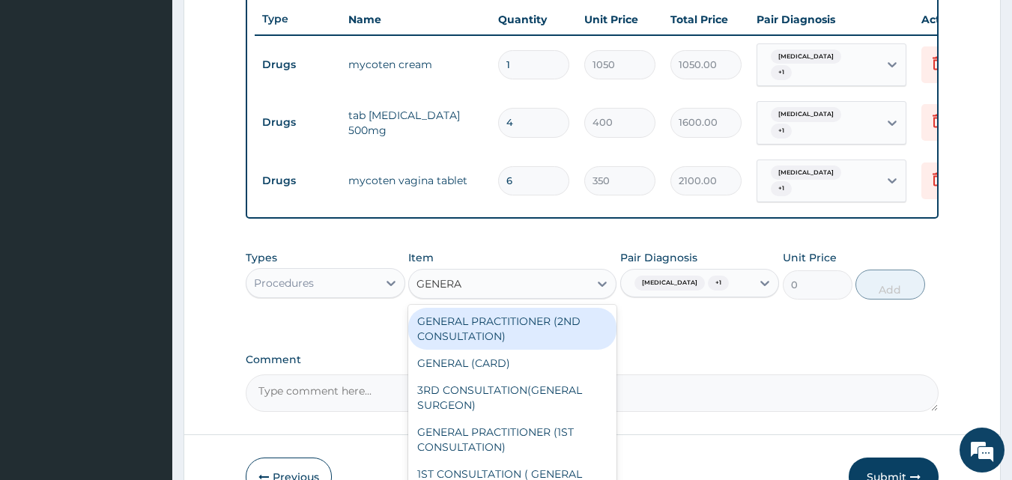
type input "GENERAL"
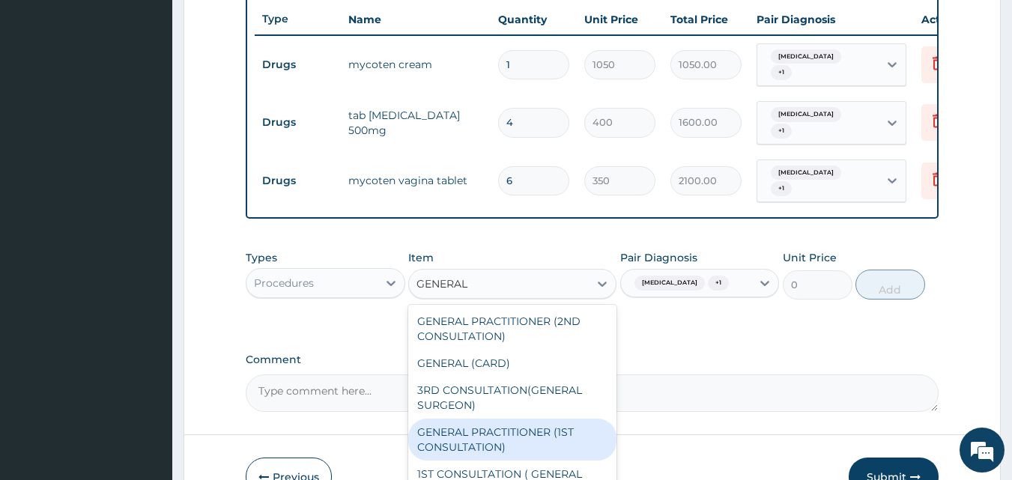
drag, startPoint x: 490, startPoint y: 443, endPoint x: 830, endPoint y: 258, distance: 387.0
click at [490, 443] on div "GENERAL PRACTITIONER (1ST CONSULTATION)" at bounding box center [512, 440] width 208 height 42
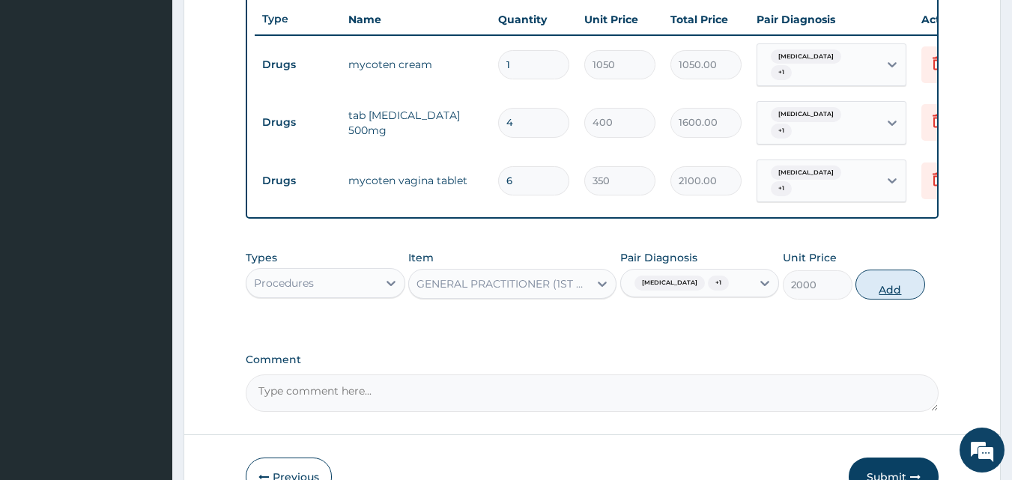
click at [890, 288] on button "Add" at bounding box center [890, 285] width 70 height 30
type input "0"
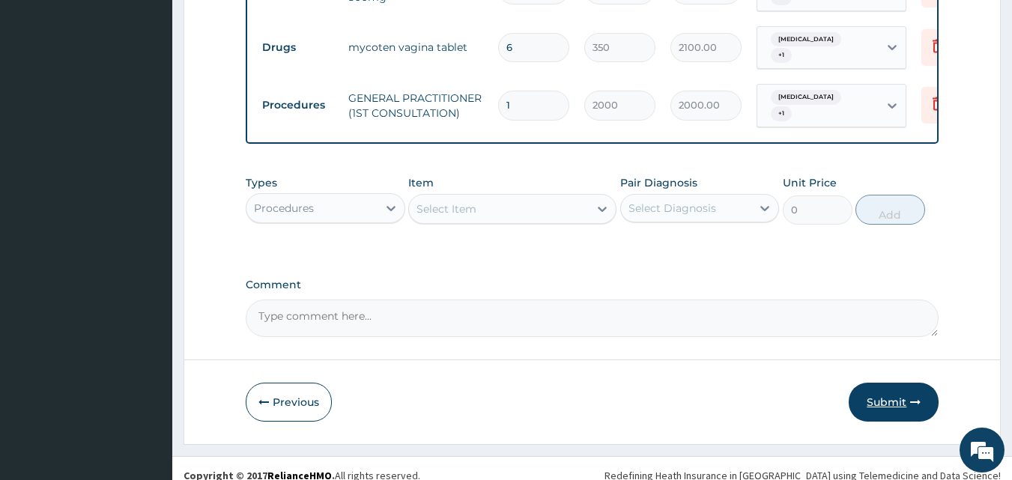
click at [876, 388] on button "Submit" at bounding box center [893, 402] width 90 height 39
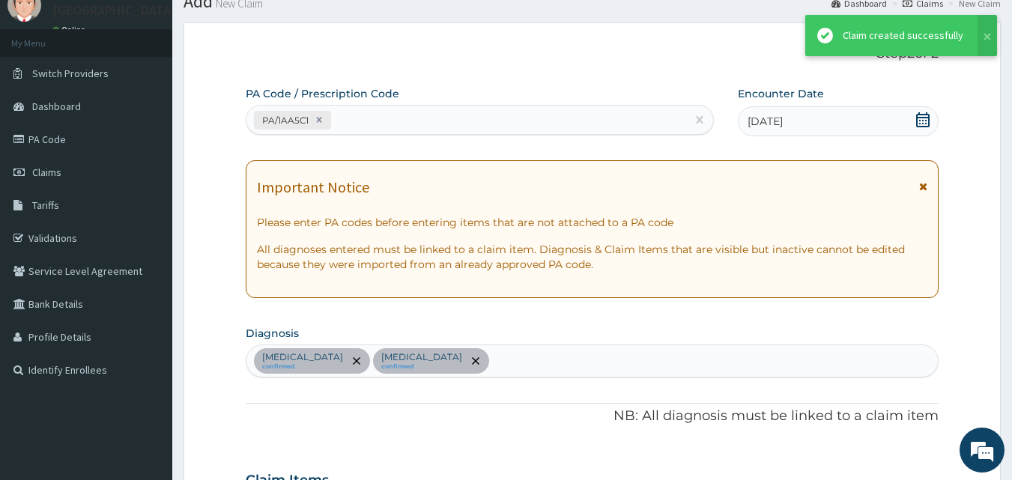
scroll to position [695, 0]
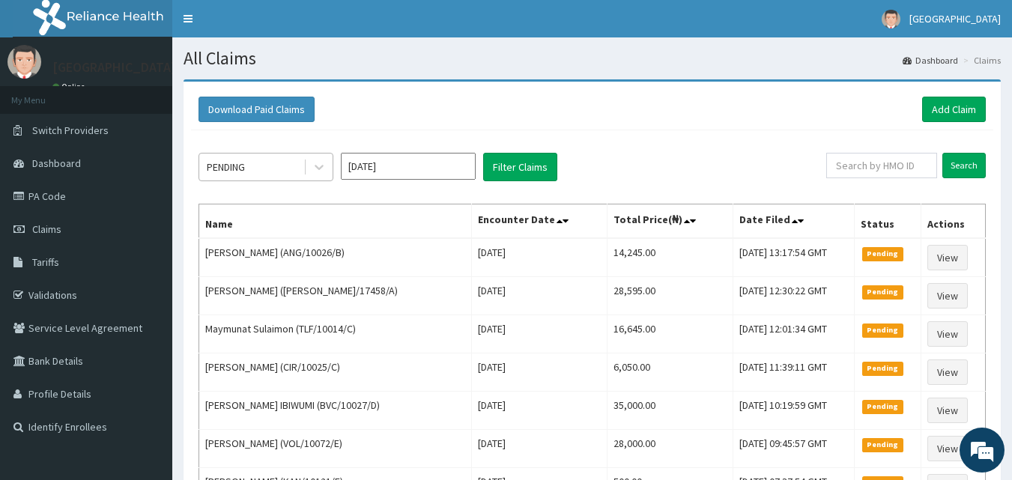
click at [265, 181] on div "PENDING" at bounding box center [265, 167] width 135 height 28
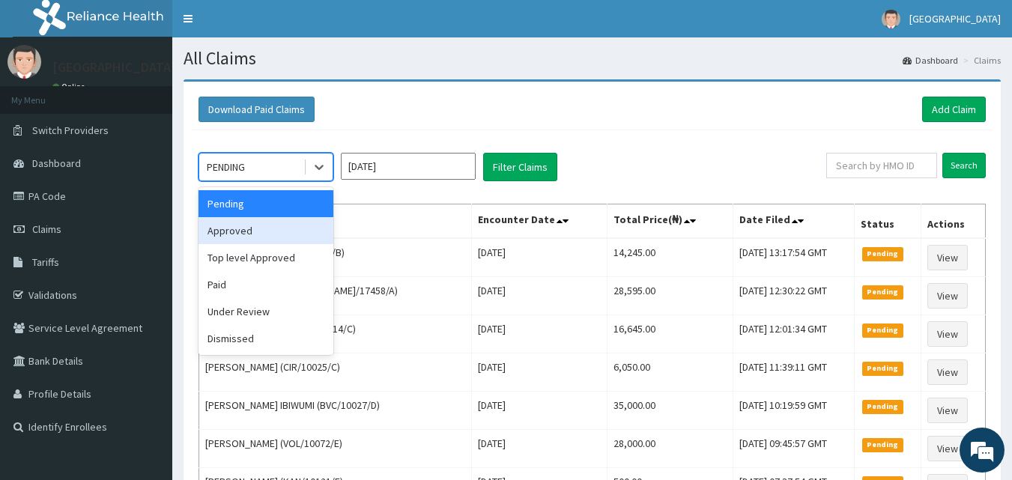
drag, startPoint x: 258, startPoint y: 235, endPoint x: 308, endPoint y: 234, distance: 50.2
click at [259, 234] on div "Approved" at bounding box center [265, 230] width 135 height 27
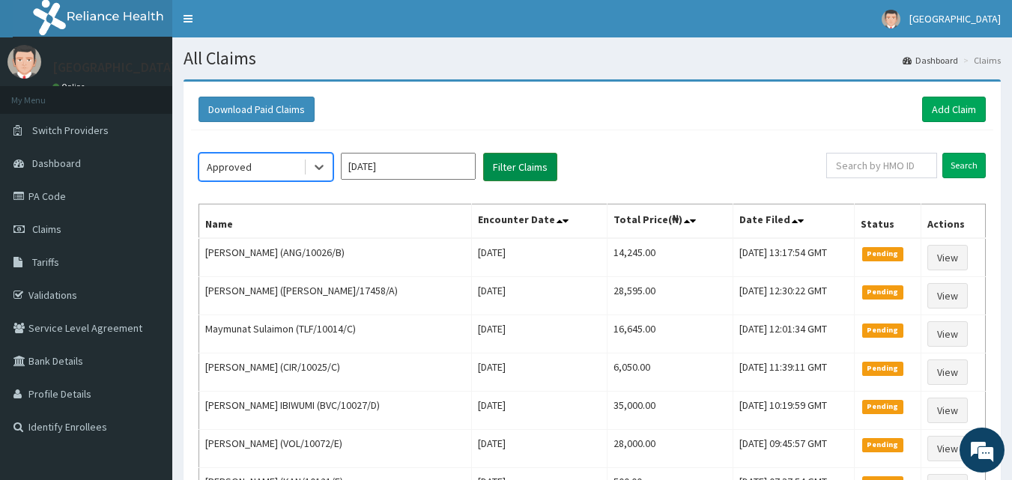
click at [526, 165] on button "Filter Claims" at bounding box center [520, 167] width 74 height 28
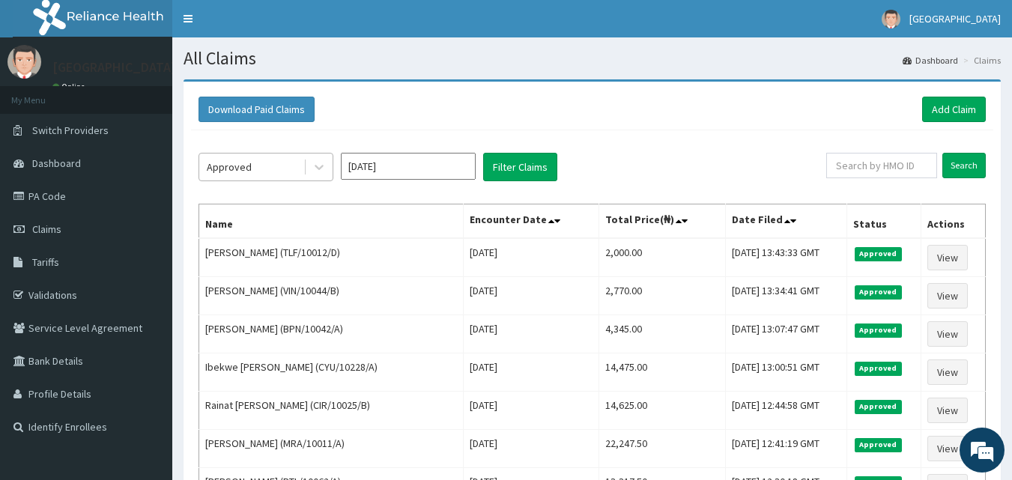
click at [281, 174] on div "Approved" at bounding box center [251, 167] width 104 height 24
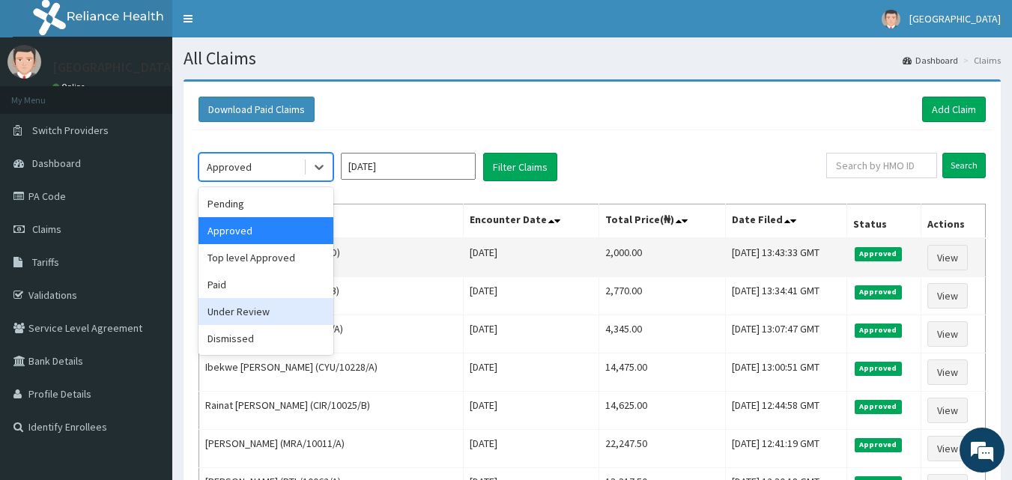
drag, startPoint x: 249, startPoint y: 315, endPoint x: 406, endPoint y: 250, distance: 170.2
click at [249, 315] on div "Under Review" at bounding box center [265, 311] width 135 height 27
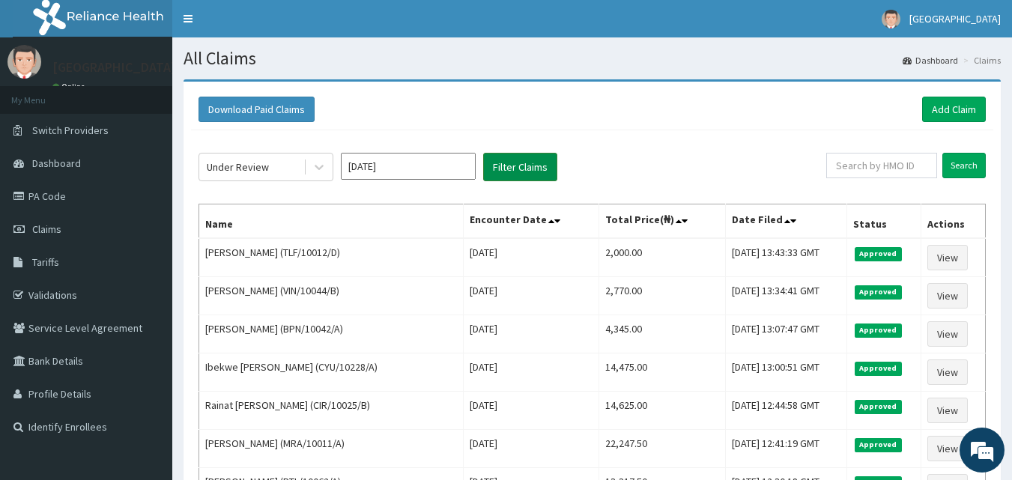
click at [523, 168] on button "Filter Claims" at bounding box center [520, 167] width 74 height 28
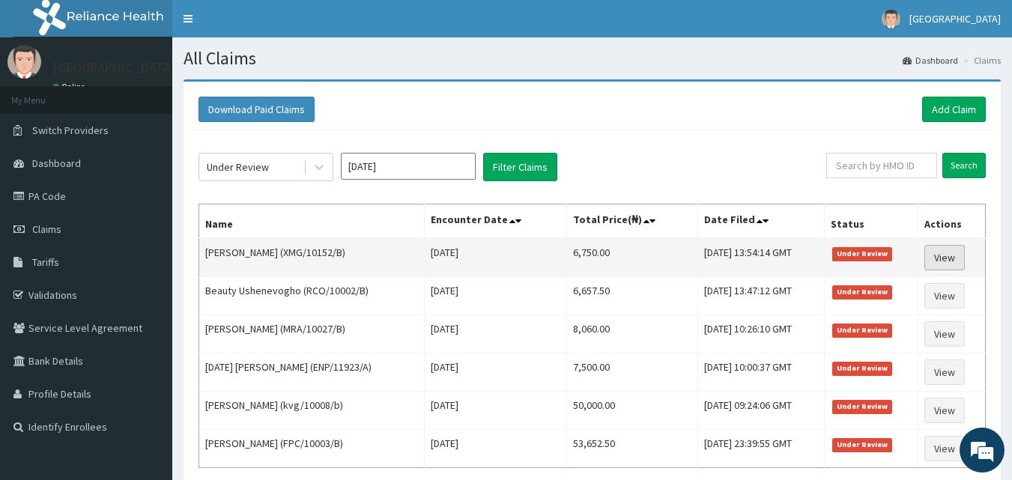
click at [961, 257] on link "View" at bounding box center [944, 257] width 40 height 25
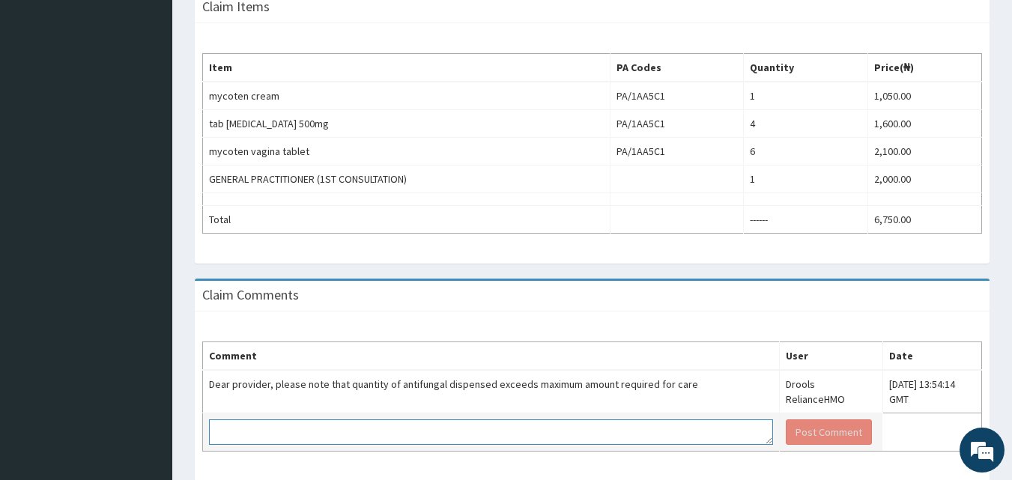
click at [389, 425] on textarea at bounding box center [491, 431] width 564 height 25
type textarea "THAT WAS WHAT THE DOCTOR PRESCRIBED AND WAS DISPENSED"
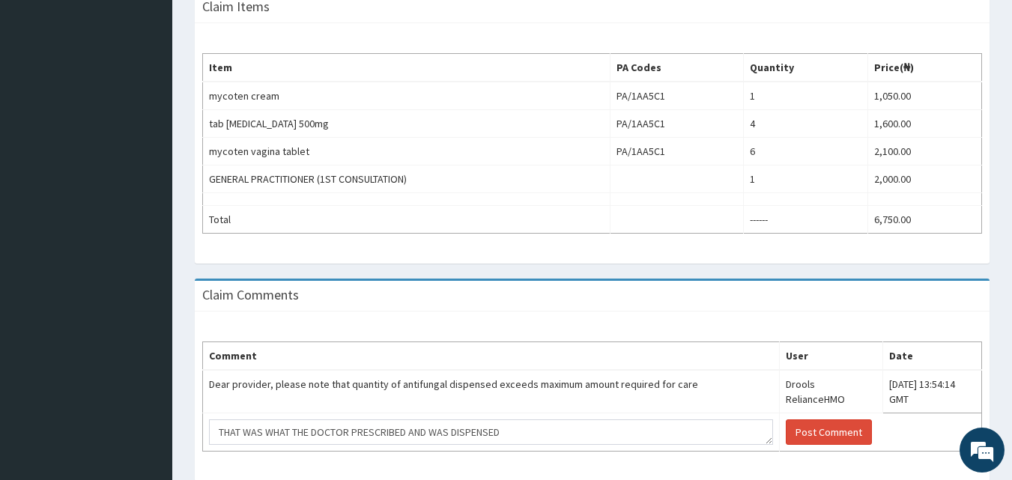
click at [139, 253] on aside "[GEOGRAPHIC_DATA] Online My Menu Switch Providers Dashboard PA Code Claims Tari…" at bounding box center [86, 43] width 172 height 984
click at [786, 419] on button "Post Comment" at bounding box center [829, 431] width 86 height 25
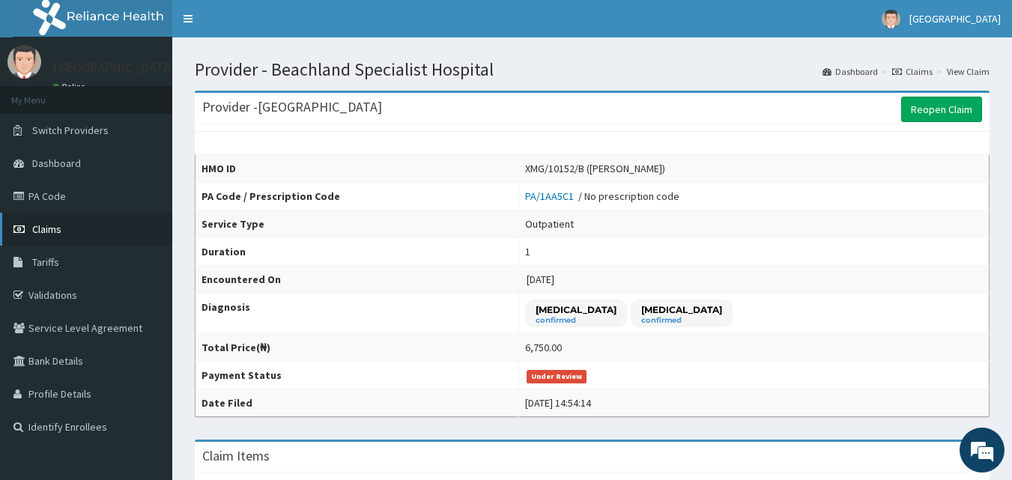
click at [77, 230] on link "Claims" at bounding box center [86, 229] width 172 height 33
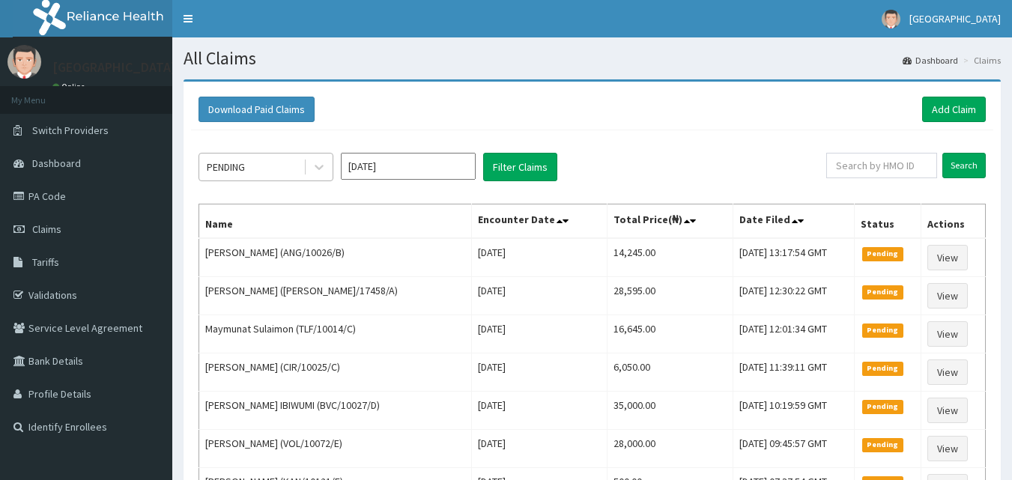
click at [255, 178] on div "PENDING" at bounding box center [251, 167] width 104 height 24
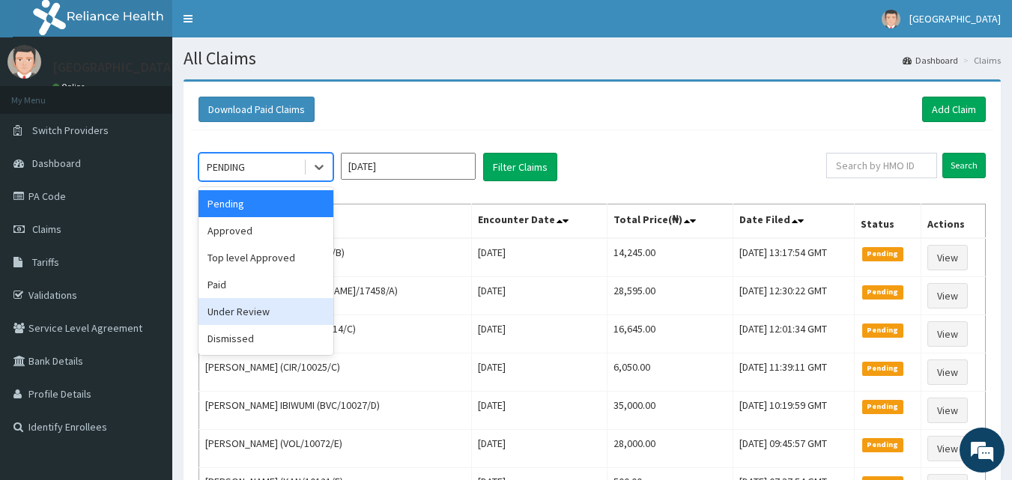
click at [257, 306] on div "Under Review" at bounding box center [265, 311] width 135 height 27
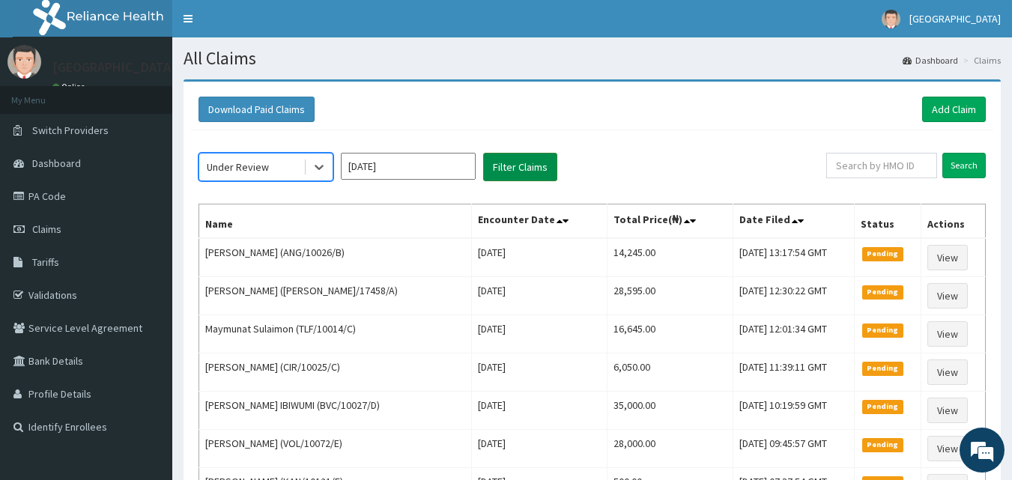
click at [509, 157] on button "Filter Claims" at bounding box center [520, 167] width 74 height 28
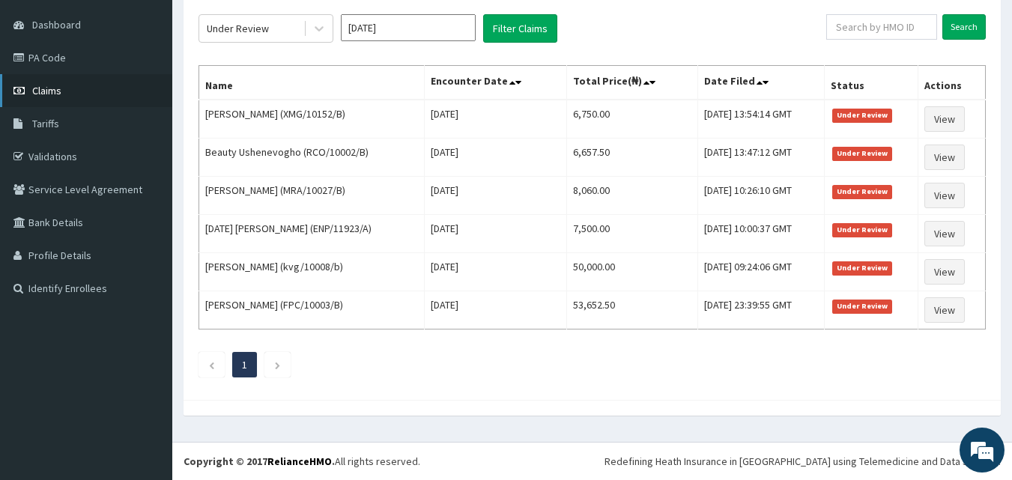
click at [55, 94] on span "Claims" at bounding box center [46, 90] width 29 height 13
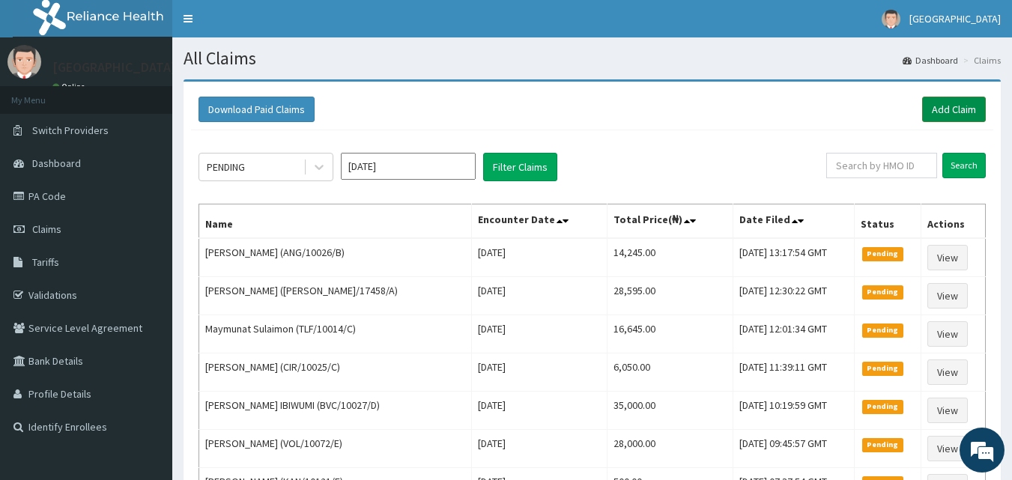
click at [953, 109] on link "Add Claim" at bounding box center [954, 109] width 64 height 25
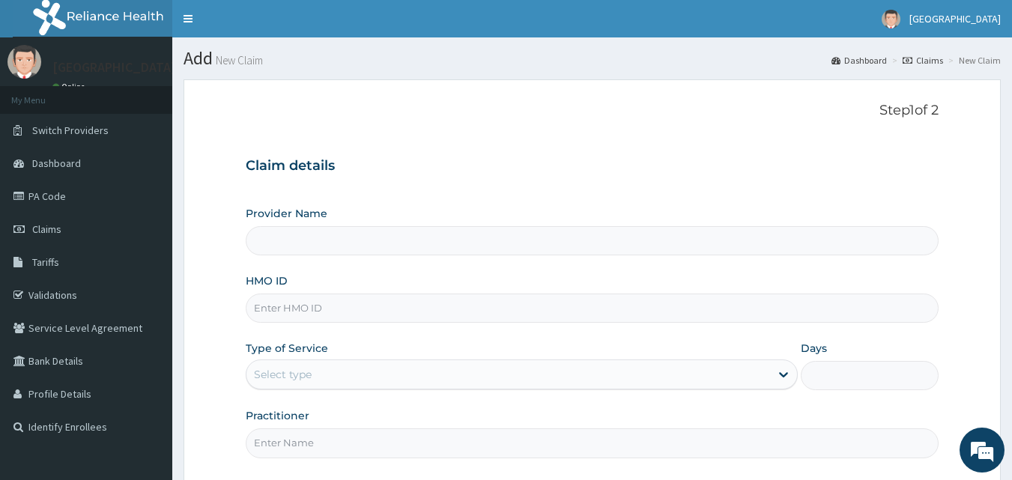
click at [343, 312] on input "HMO ID" at bounding box center [592, 308] width 693 height 29
type input "[GEOGRAPHIC_DATA]"
type input "CGP/10014/A"
click at [297, 378] on div "Select type" at bounding box center [283, 374] width 58 height 15
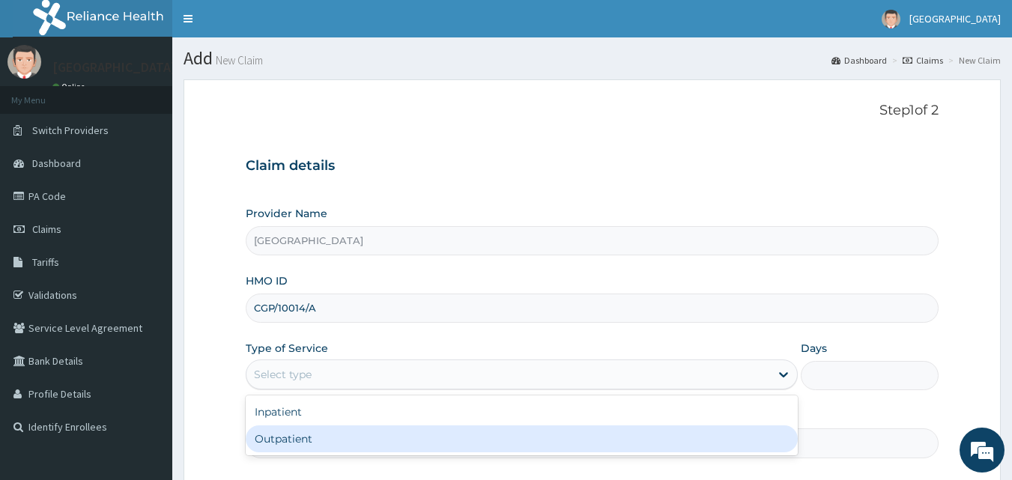
click at [278, 453] on div "Inpatient Outpatient" at bounding box center [522, 425] width 552 height 60
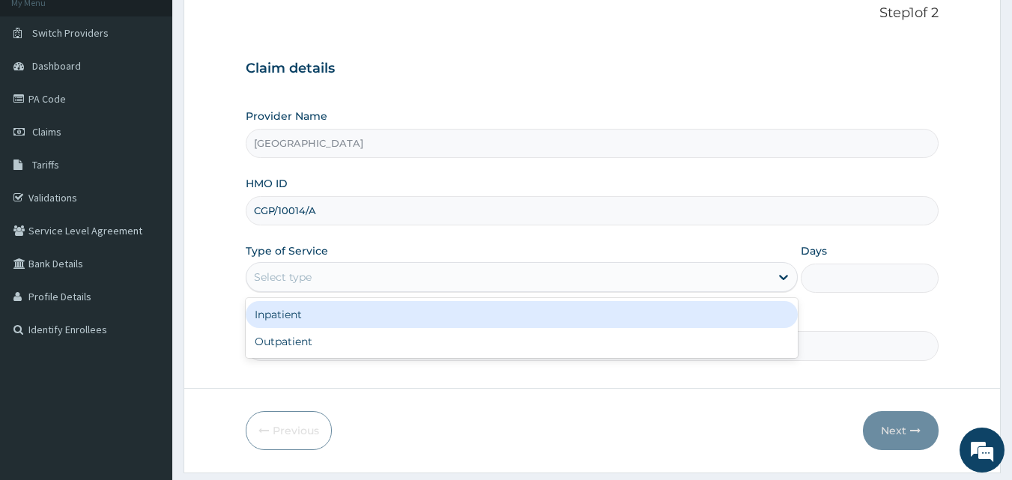
scroll to position [140, 0]
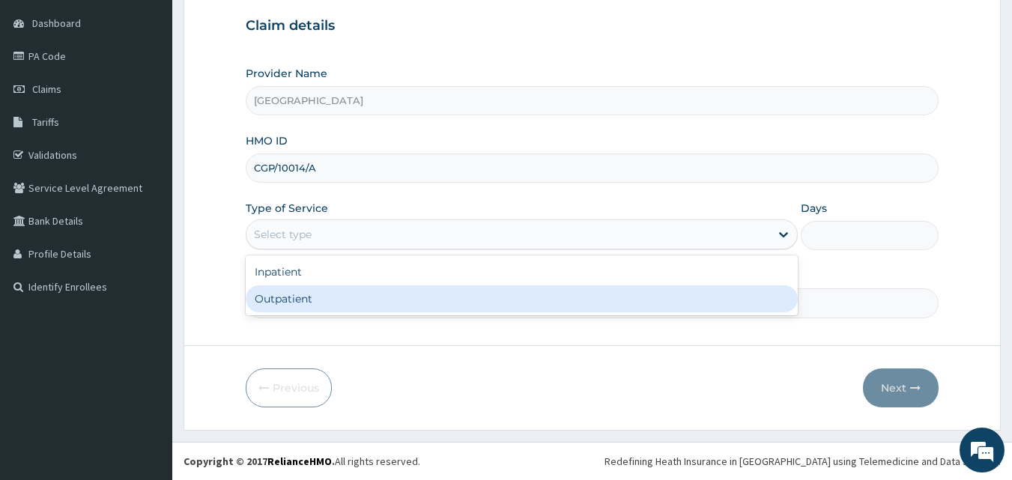
click at [312, 299] on div "Outpatient" at bounding box center [522, 298] width 552 height 27
type input "1"
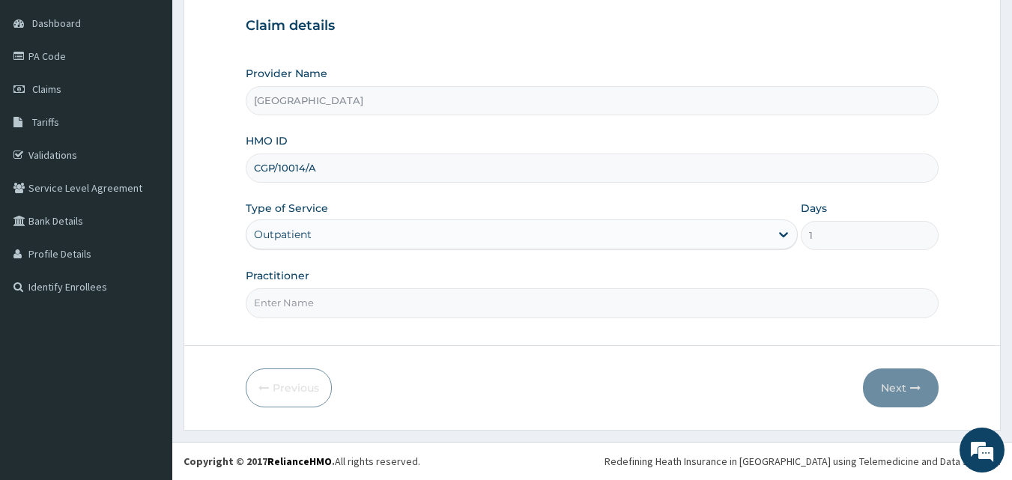
click at [323, 303] on input "Practitioner" at bounding box center [592, 302] width 693 height 29
type input "DR. SALMAN"
click at [898, 378] on button "Next" at bounding box center [901, 387] width 76 height 39
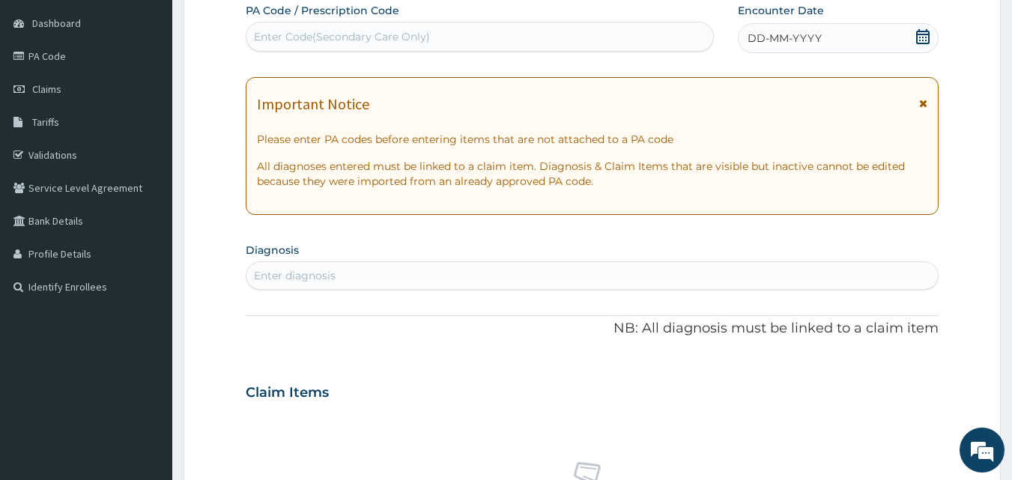
click at [920, 38] on icon at bounding box center [922, 36] width 15 height 15
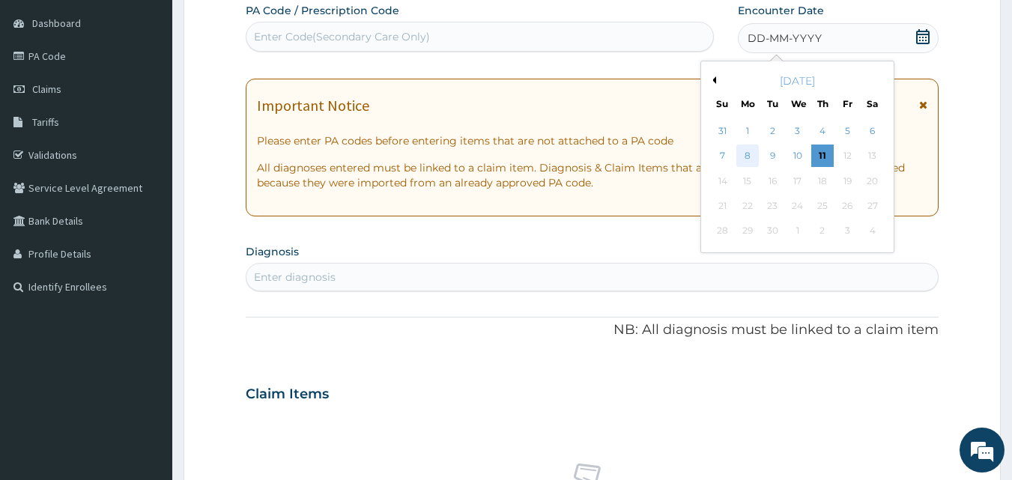
click at [750, 154] on div "8" at bounding box center [747, 156] width 22 height 22
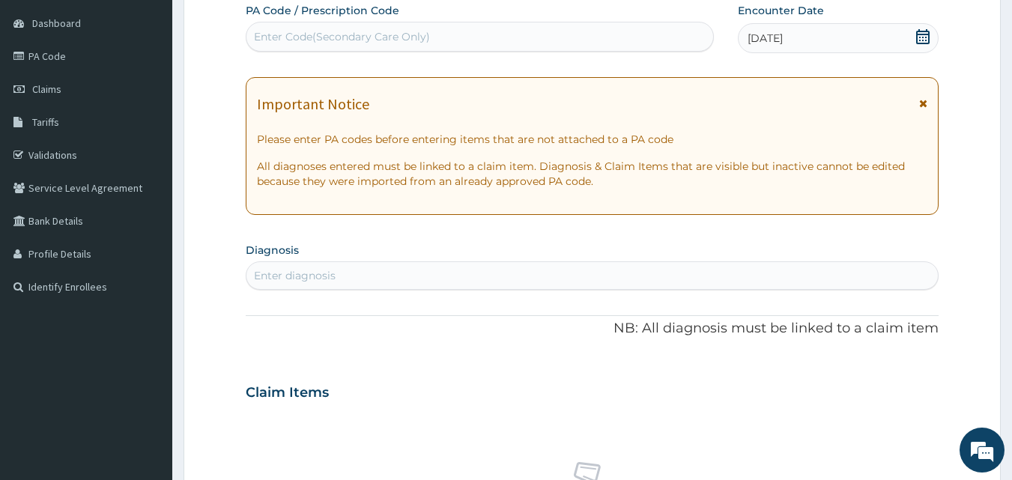
click at [271, 276] on div "Enter diagnosis" at bounding box center [295, 275] width 82 height 15
type input "URINARY TRACT"
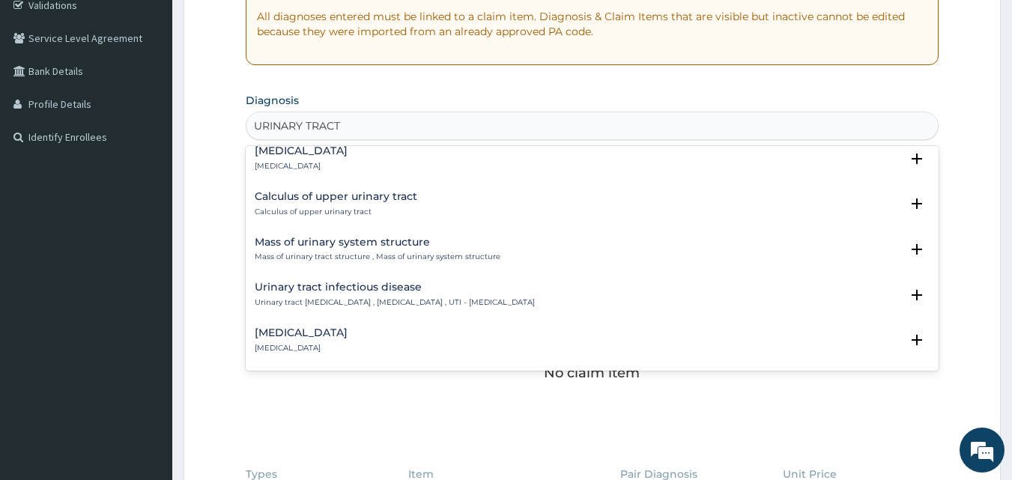
scroll to position [973, 0]
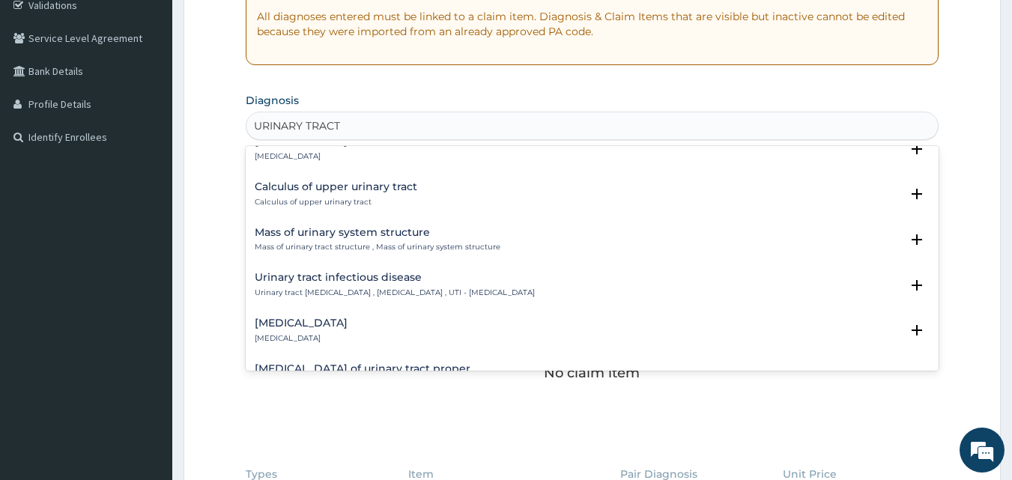
click at [365, 285] on div "Urinary tract infectious disease Urinary tract infectious disease , Urinary tra…" at bounding box center [395, 285] width 280 height 26
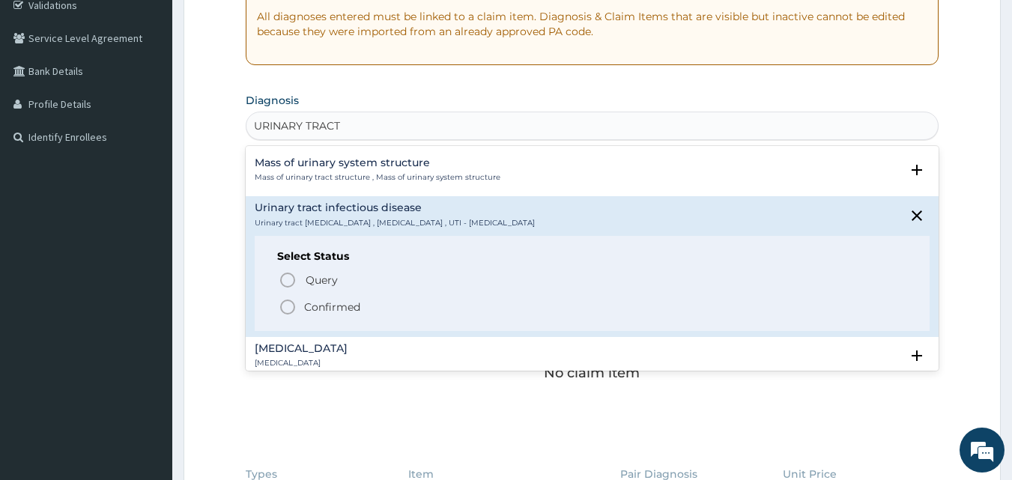
scroll to position [1048, 0]
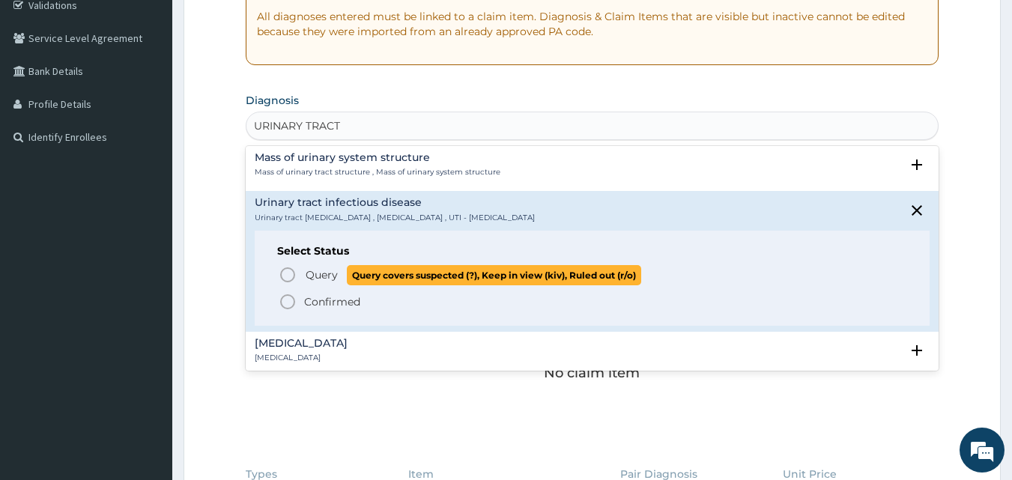
click at [290, 273] on icon "status option query" at bounding box center [288, 275] width 18 height 18
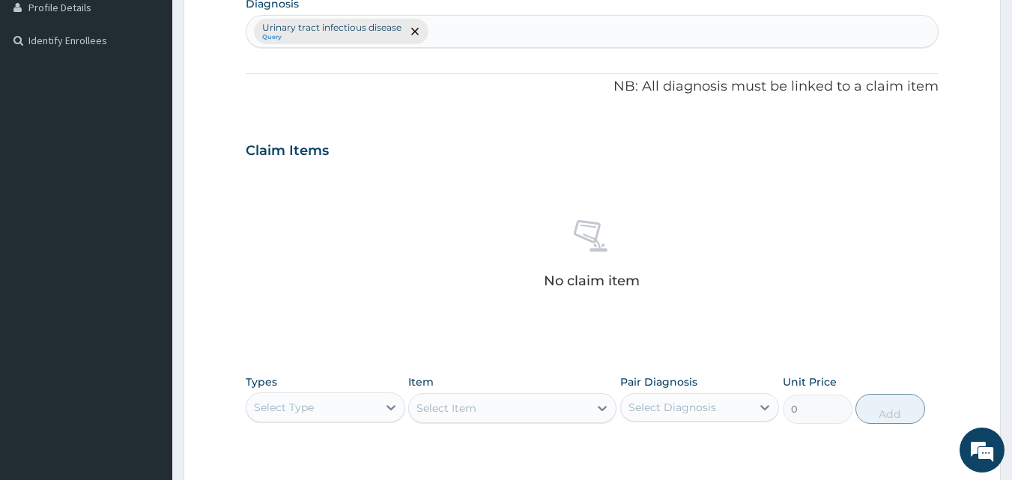
scroll to position [589, 0]
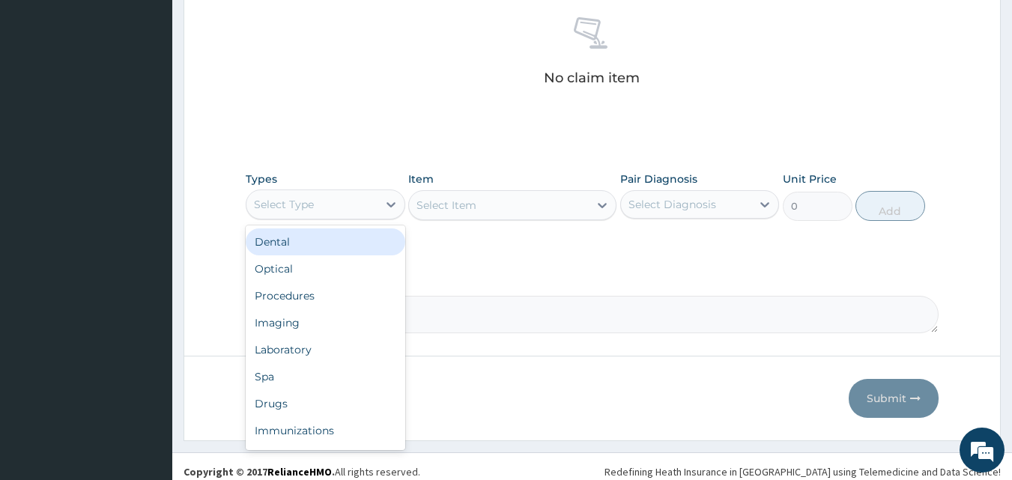
click at [291, 197] on div "Select Type" at bounding box center [284, 204] width 60 height 15
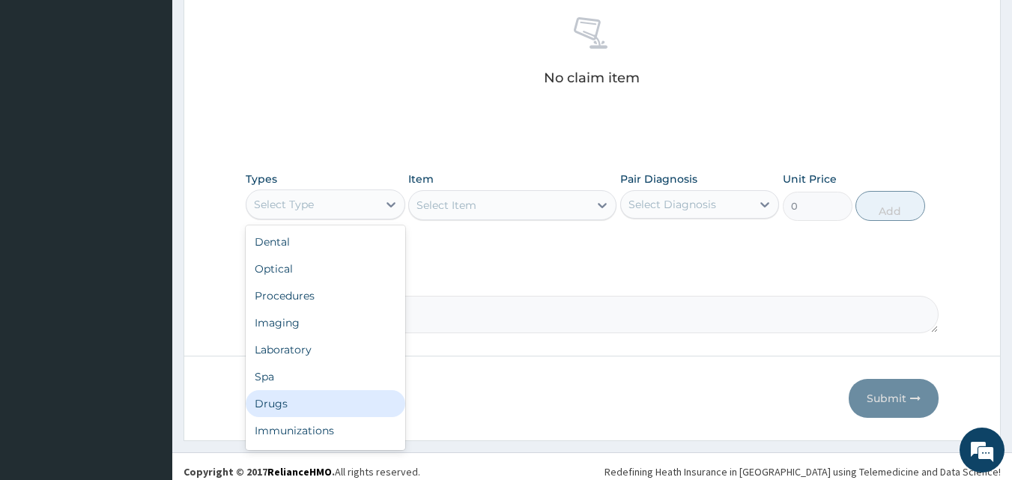
click at [295, 407] on div "Drugs" at bounding box center [325, 403] width 159 height 27
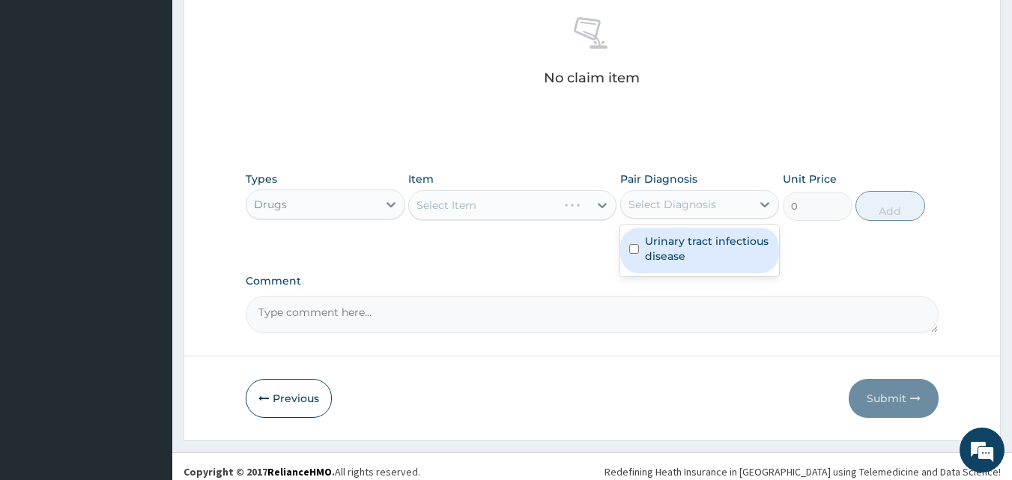
click at [651, 211] on div "Select Diagnosis" at bounding box center [672, 204] width 88 height 15
click at [655, 240] on label "Urinary tract infectious disease" at bounding box center [708, 249] width 126 height 30
checkbox input "true"
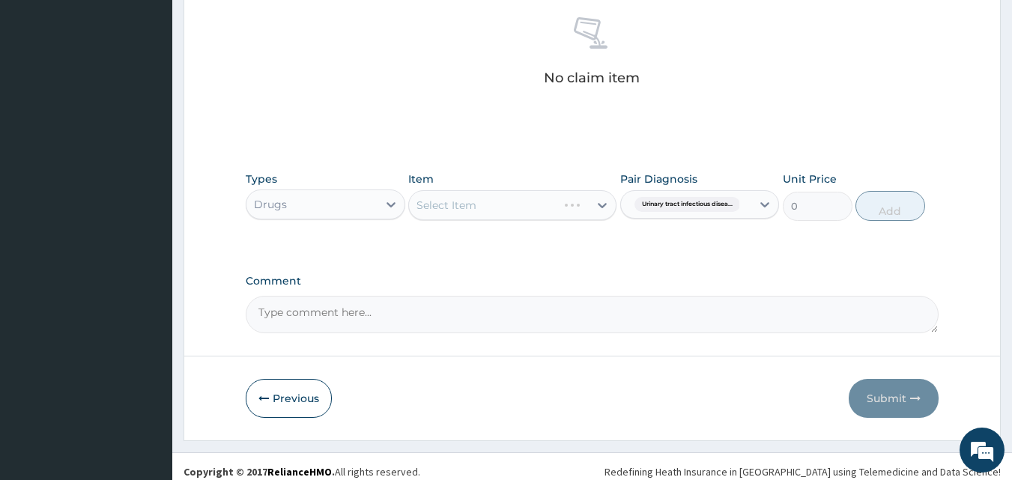
click at [449, 209] on div "Select Item" at bounding box center [512, 205] width 208 height 30
click at [450, 213] on div "Select Item" at bounding box center [512, 205] width 208 height 30
click at [442, 210] on div "Select Item" at bounding box center [512, 205] width 208 height 30
click at [345, 208] on div "Drugs" at bounding box center [311, 204] width 131 height 24
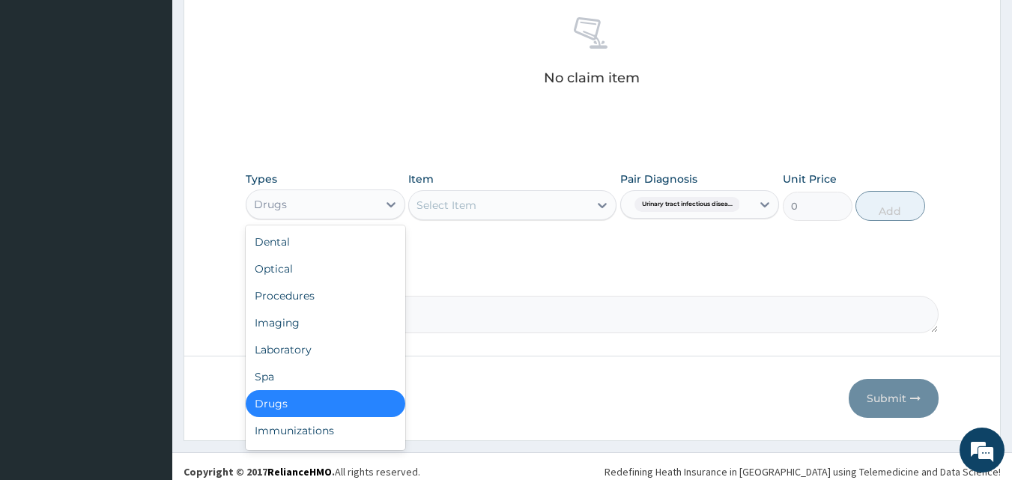
click at [478, 203] on div "Select Item" at bounding box center [499, 205] width 180 height 24
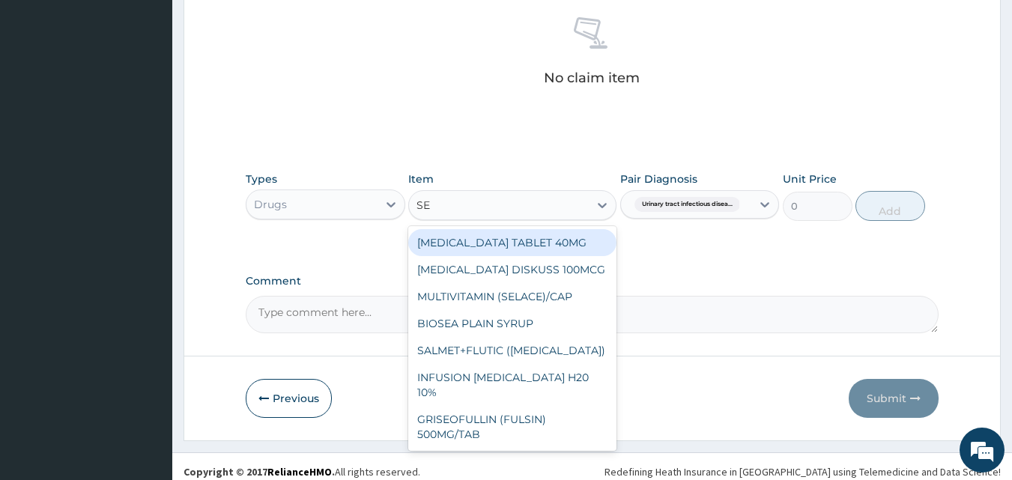
type input "SEP"
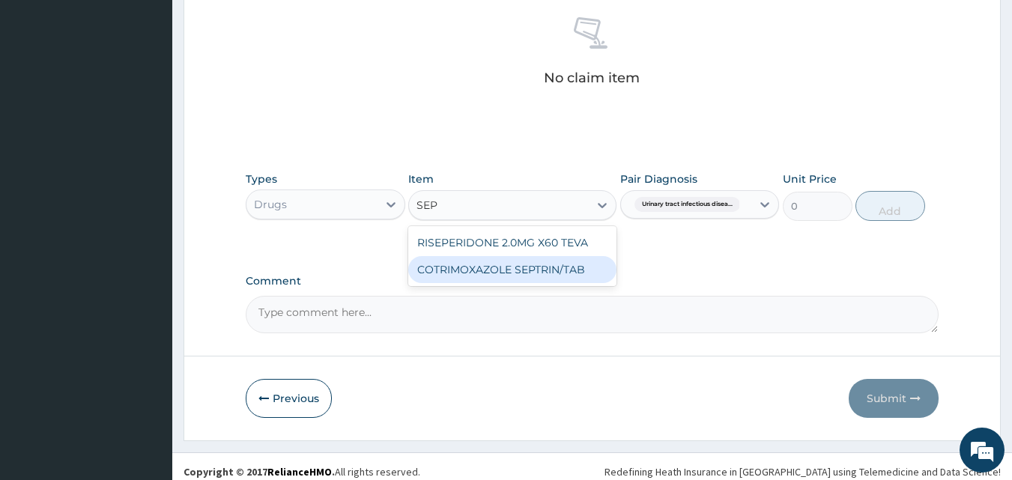
click at [467, 272] on div "COTRIMOXAZOLE SEPTRIN/TAB" at bounding box center [512, 269] width 208 height 27
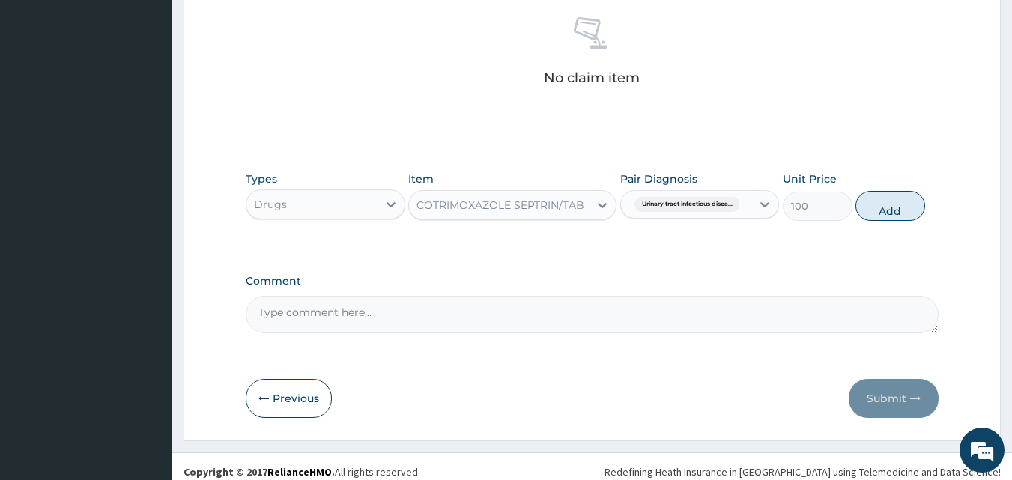
click at [902, 213] on button "Add" at bounding box center [890, 206] width 70 height 30
type input "0"
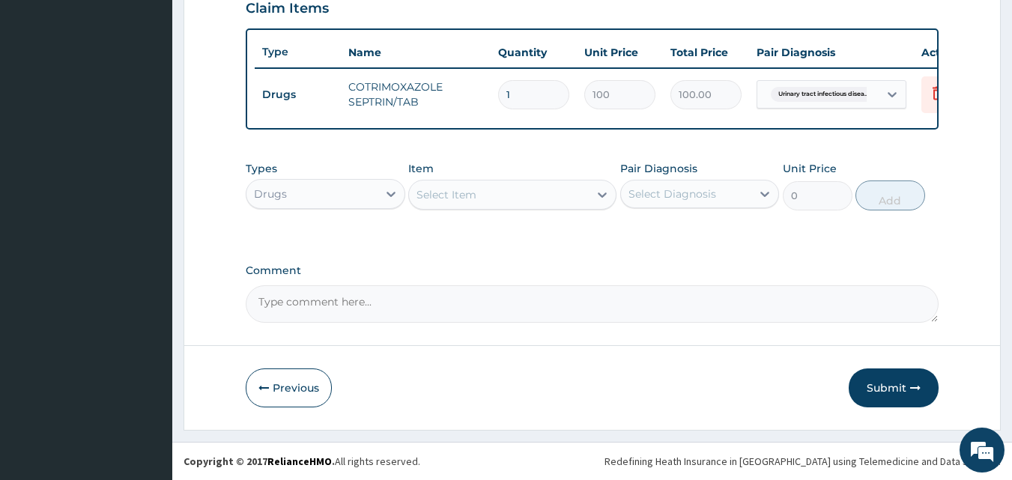
scroll to position [540, 0]
type input "0.00"
type input "3"
type input "300.00"
type input "30"
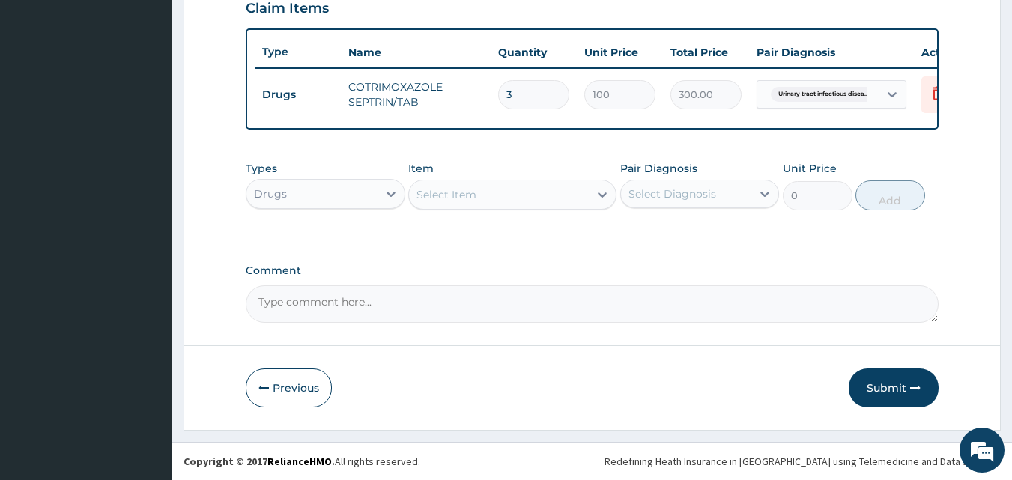
type input "3000.00"
type input "30"
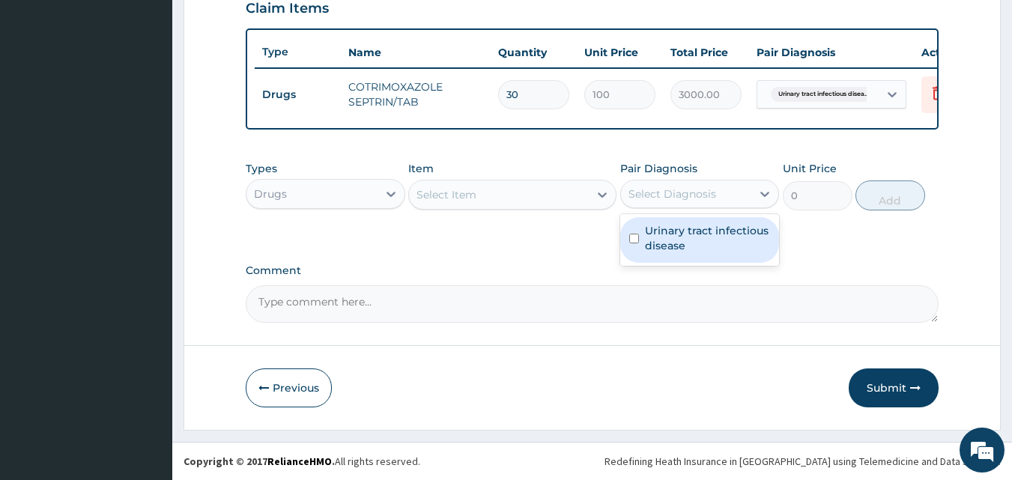
click at [651, 180] on div "Select Diagnosis" at bounding box center [699, 194] width 159 height 28
click at [662, 242] on label "Urinary tract infectious disease" at bounding box center [708, 238] width 126 height 30
checkbox input "true"
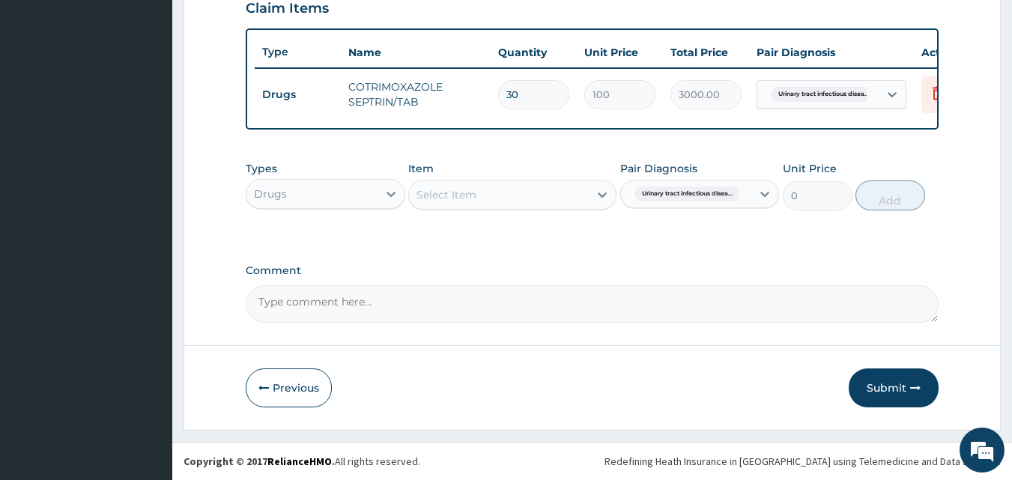
click at [452, 191] on div "Select Item" at bounding box center [446, 194] width 60 height 15
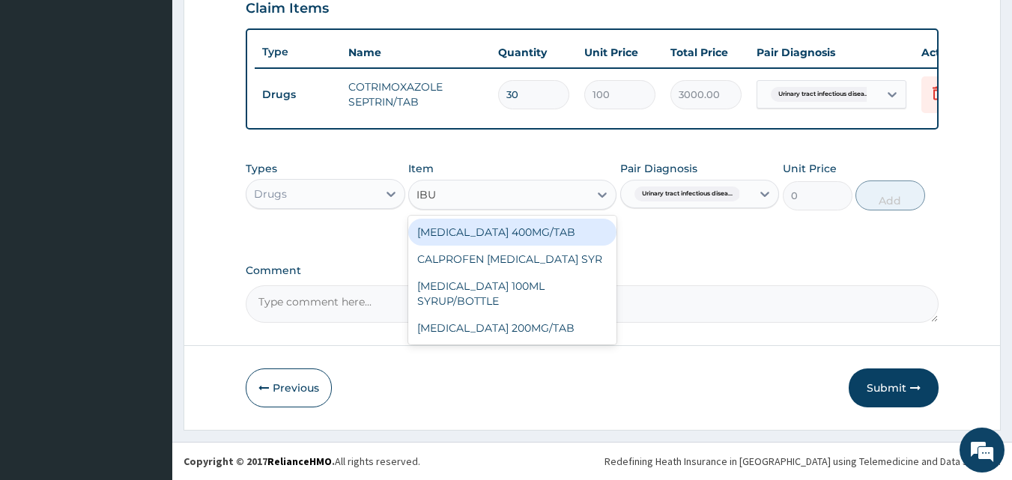
type input "IBUP"
click at [511, 227] on div "IBUPROFEN 400MG/TAB" at bounding box center [512, 232] width 208 height 27
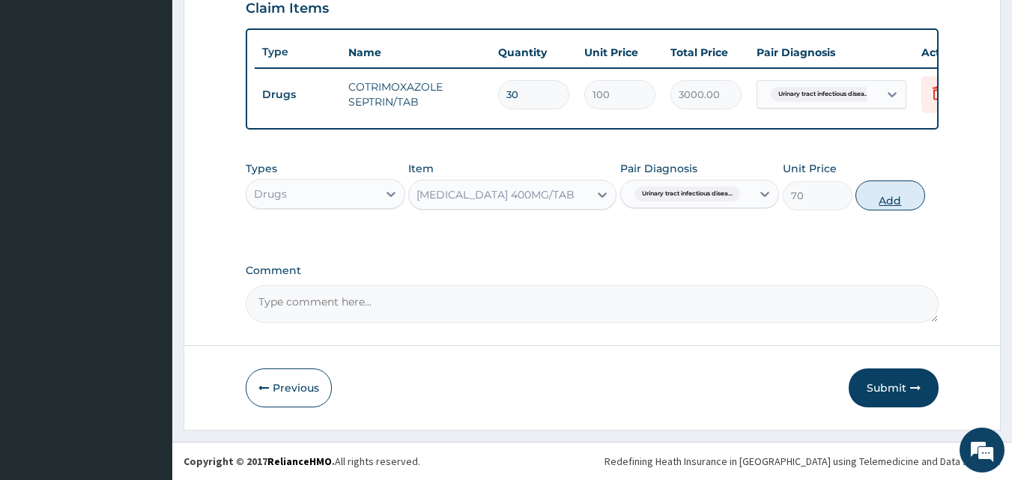
click at [890, 185] on button "Add" at bounding box center [890, 195] width 70 height 30
type input "0"
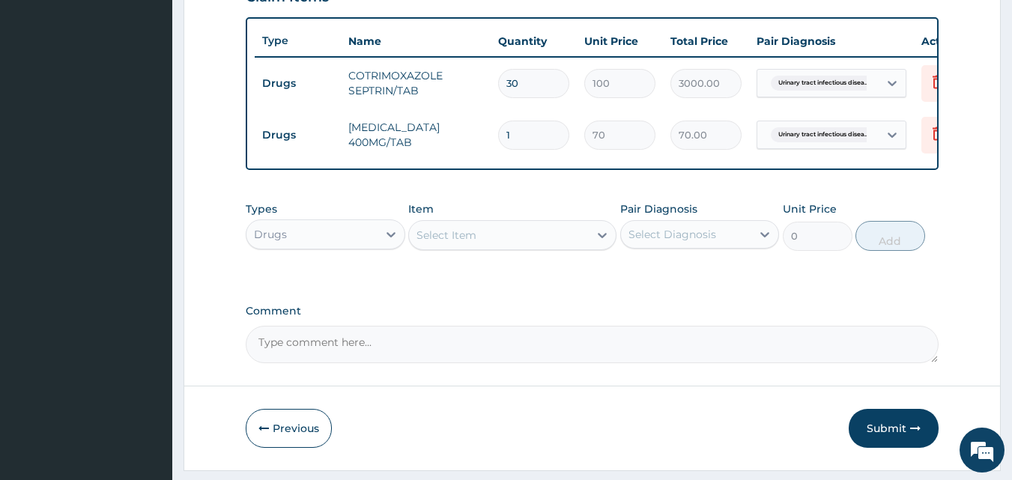
type input "10"
type input "700.00"
type input "10"
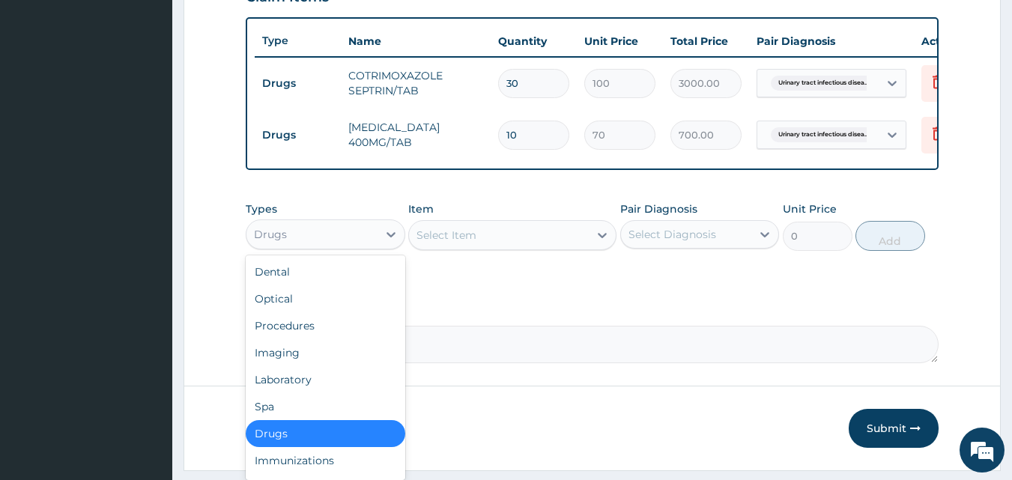
drag, startPoint x: 297, startPoint y: 257, endPoint x: 311, endPoint y: 270, distance: 18.5
click at [298, 246] on div "Drugs" at bounding box center [311, 234] width 131 height 24
click at [288, 393] on div "Laboratory" at bounding box center [325, 379] width 159 height 27
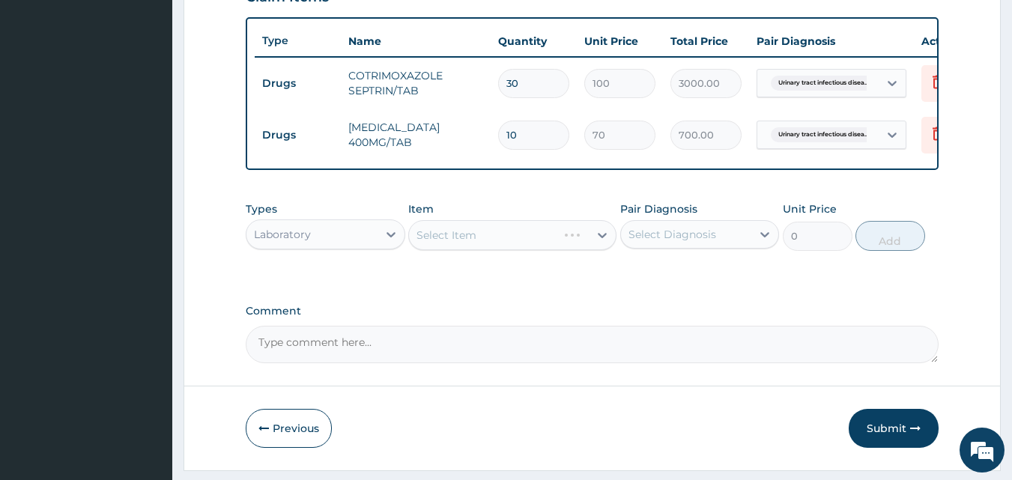
click at [651, 242] on div "Select Diagnosis" at bounding box center [672, 234] width 88 height 15
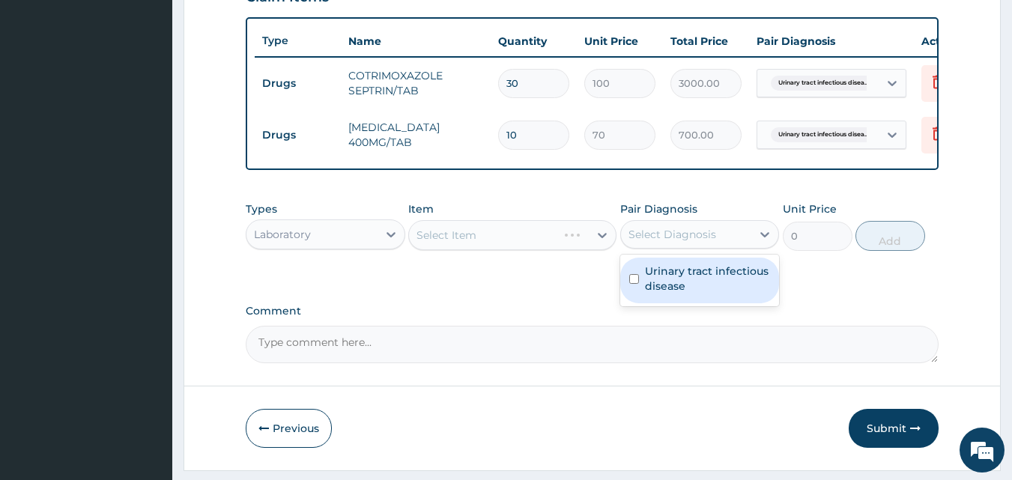
click at [658, 273] on div "Urinary tract infectious disease" at bounding box center [699, 281] width 159 height 46
checkbox input "true"
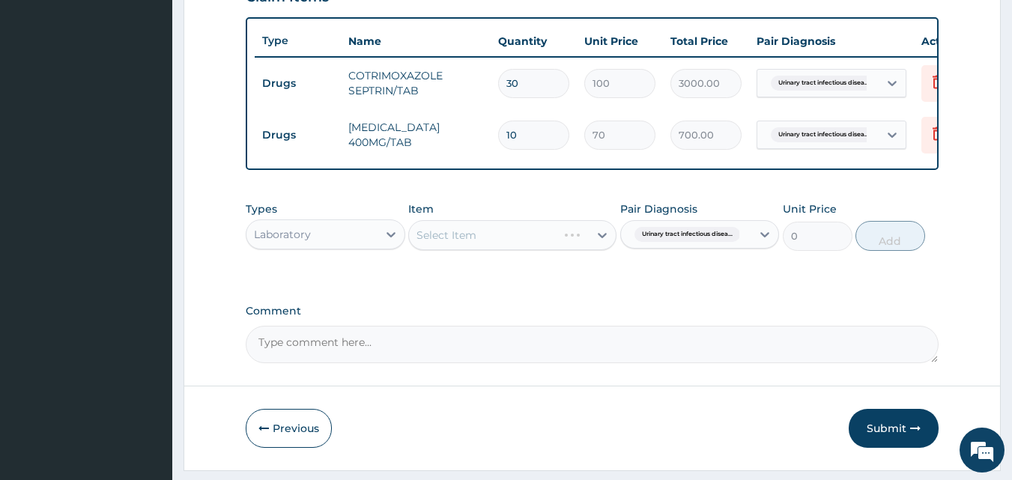
click at [484, 237] on div "Select Item" at bounding box center [512, 235] width 208 height 30
click at [514, 250] on div "Select Item" at bounding box center [512, 235] width 208 height 30
click at [498, 250] on div "Select Item" at bounding box center [512, 235] width 208 height 30
click at [499, 250] on div "Select Item" at bounding box center [512, 235] width 208 height 30
click at [563, 246] on div "Select Item" at bounding box center [512, 235] width 208 height 30
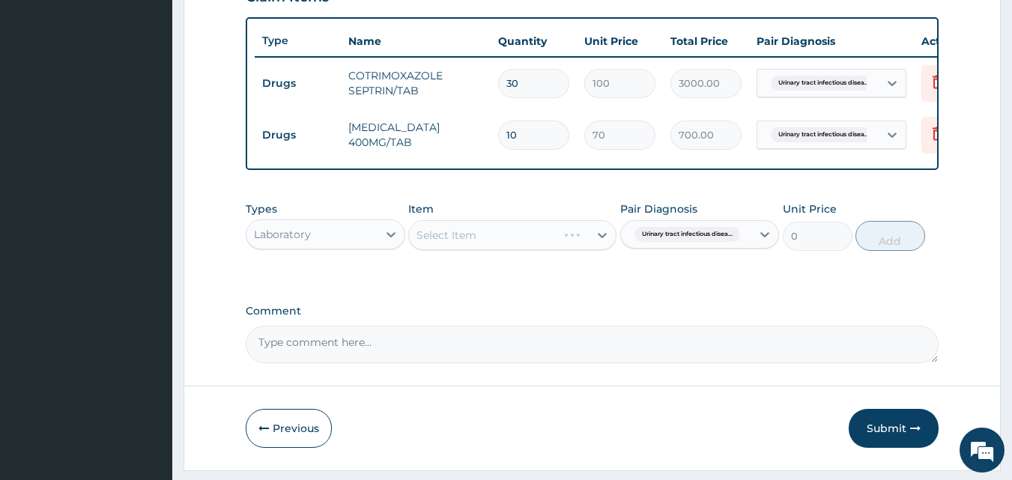
click at [562, 246] on div "Select Item" at bounding box center [512, 235] width 208 height 30
click at [557, 250] on div "Select Item" at bounding box center [512, 235] width 208 height 30
click at [547, 250] on div "Select Item" at bounding box center [512, 235] width 208 height 30
click at [506, 250] on div "Select Item" at bounding box center [512, 235] width 208 height 30
click at [511, 250] on div "Select Item" at bounding box center [512, 235] width 208 height 30
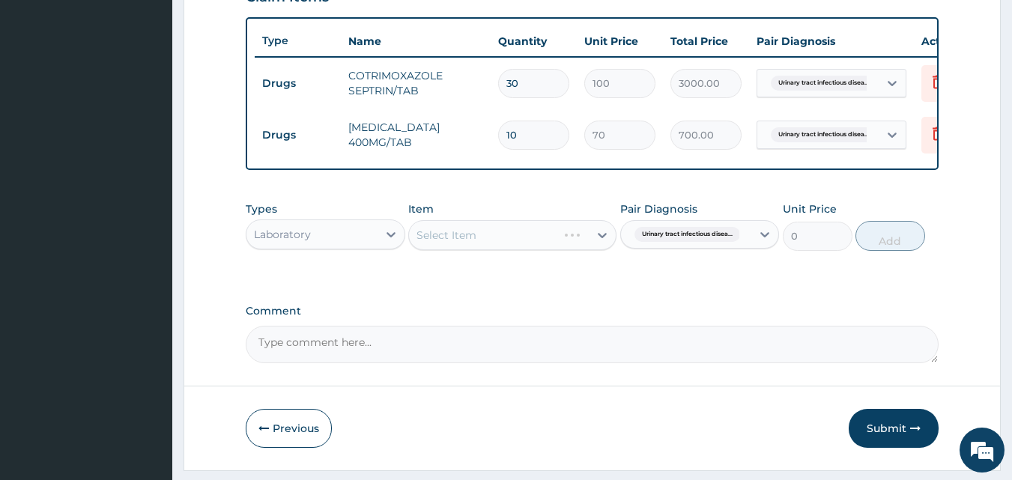
click at [530, 249] on div "Select Item" at bounding box center [512, 235] width 208 height 30
drag, startPoint x: 550, startPoint y: 249, endPoint x: 585, endPoint y: 119, distance: 134.2
click at [552, 241] on div "Select Item" at bounding box center [512, 235] width 208 height 30
click at [478, 243] on div "Select Item" at bounding box center [512, 235] width 208 height 30
click at [523, 250] on div "Select Item" at bounding box center [512, 235] width 208 height 30
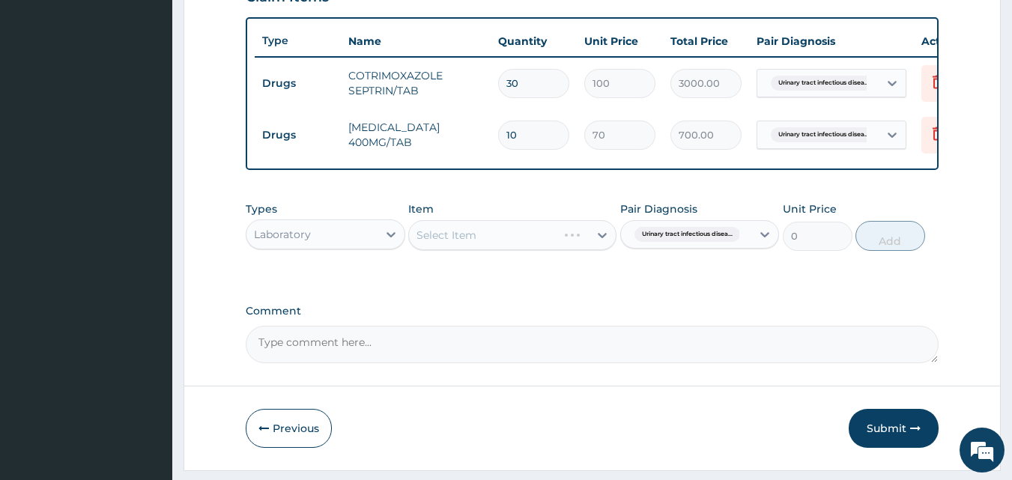
click at [505, 246] on div "Select Item" at bounding box center [512, 235] width 208 height 30
click at [478, 246] on div "Select Item" at bounding box center [512, 235] width 208 height 30
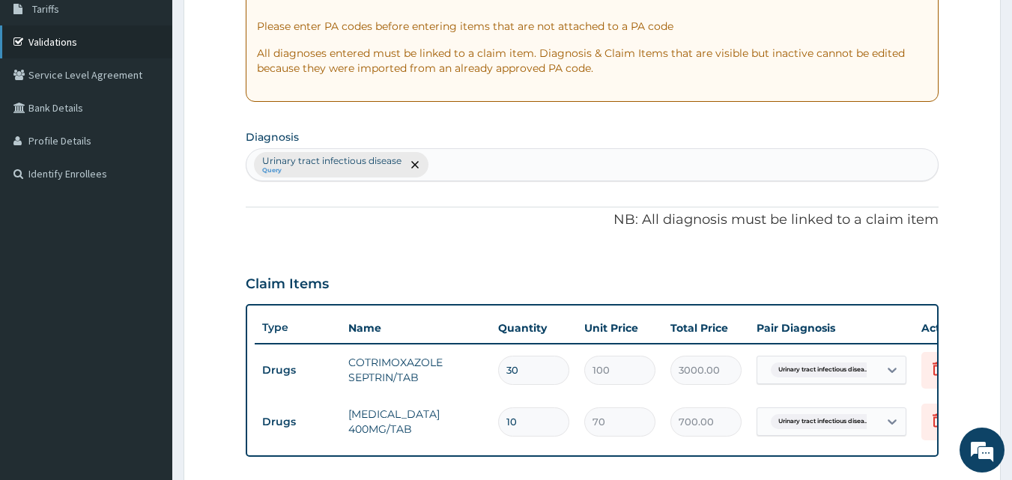
scroll to position [91, 0]
